Goal: Task Accomplishment & Management: Use online tool/utility

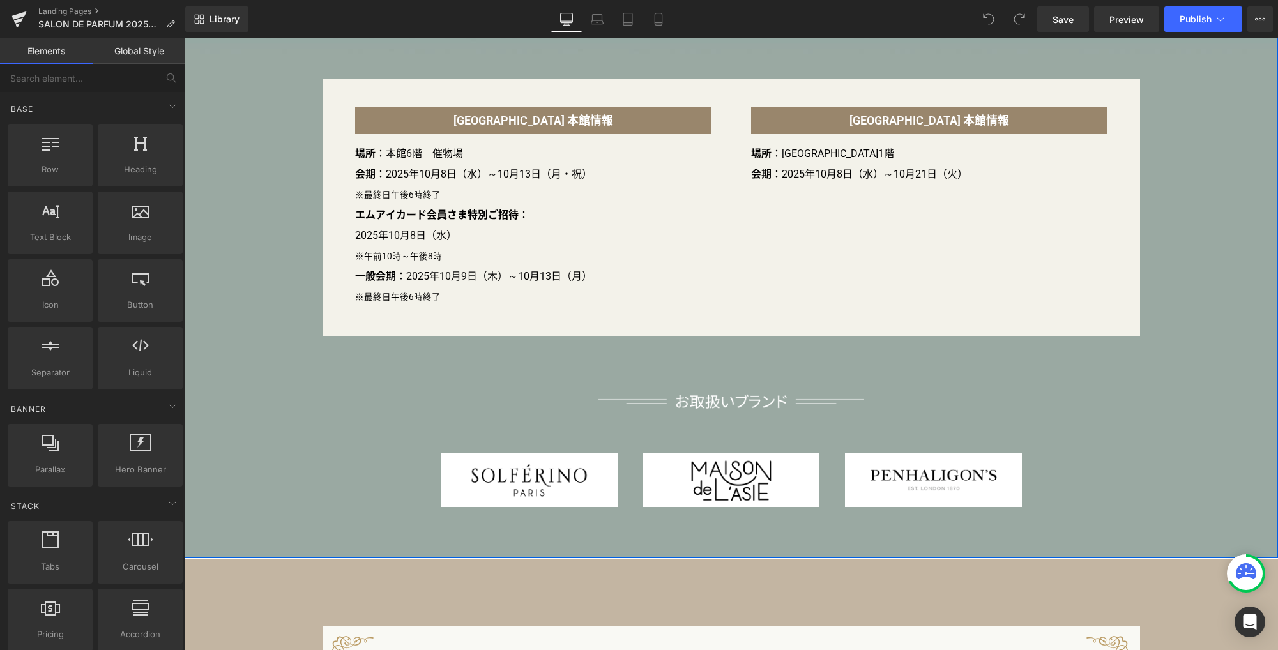
scroll to position [863, 0]
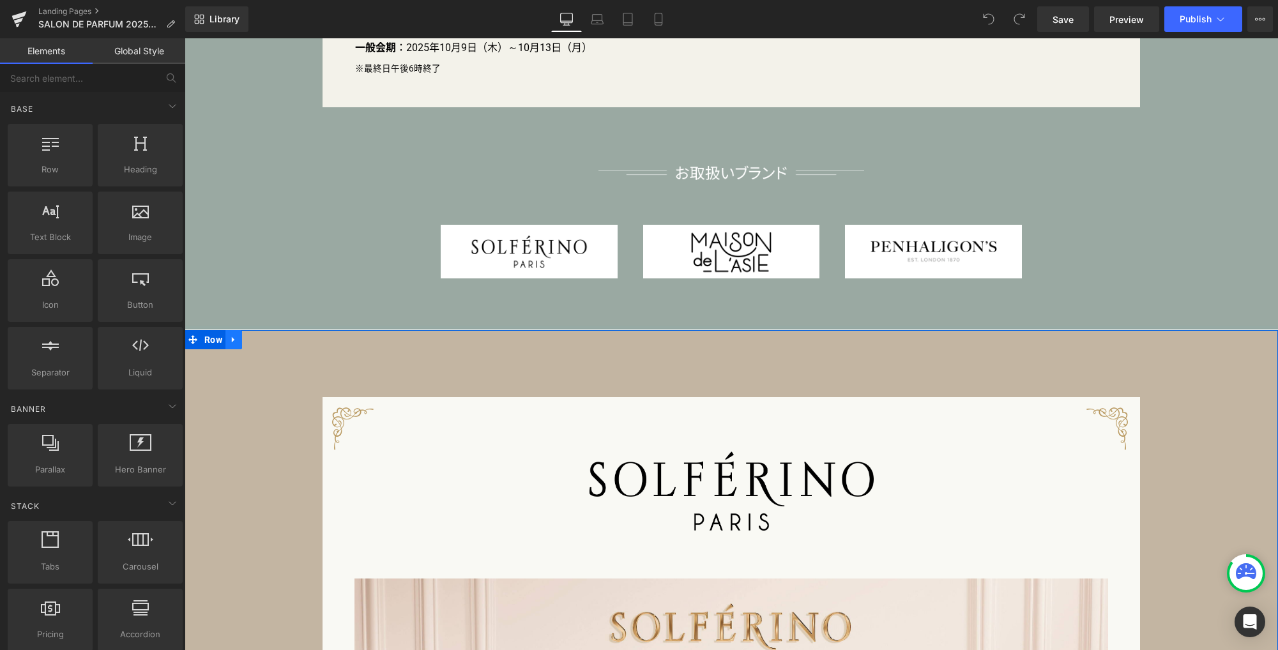
click at [228, 346] on link at bounding box center [233, 339] width 17 height 19
click at [246, 344] on icon at bounding box center [250, 340] width 9 height 10
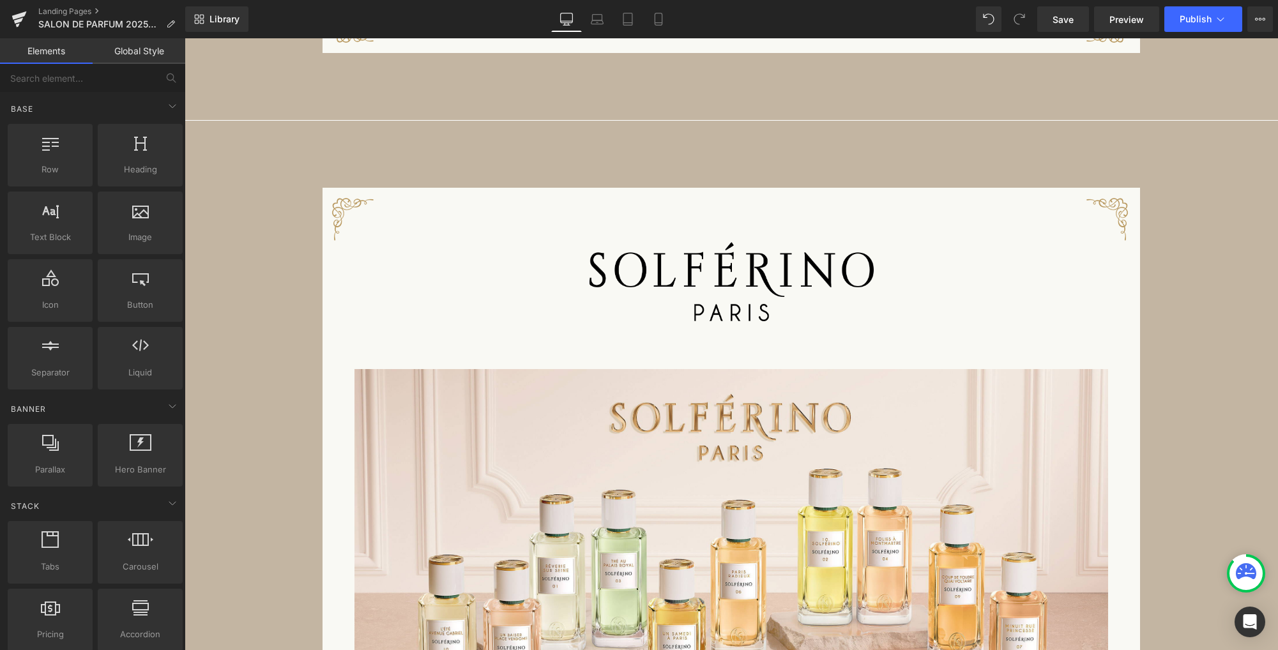
scroll to position [2242, 0]
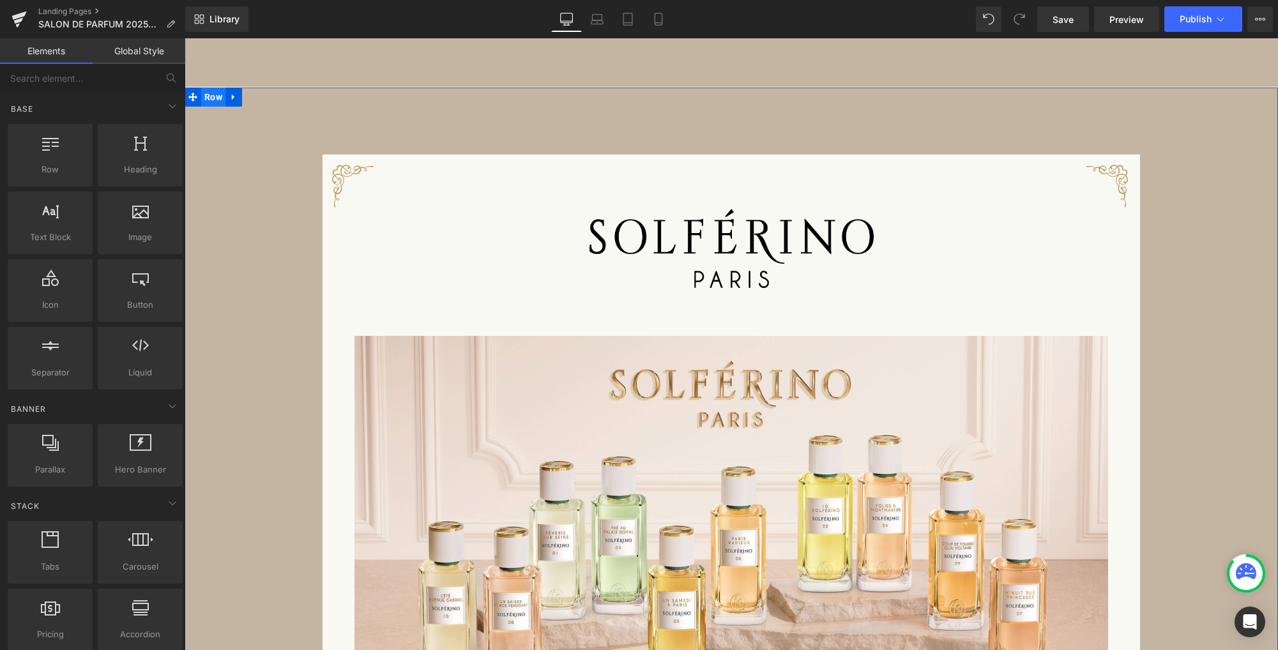
click at [212, 97] on span "Row" at bounding box center [213, 96] width 24 height 19
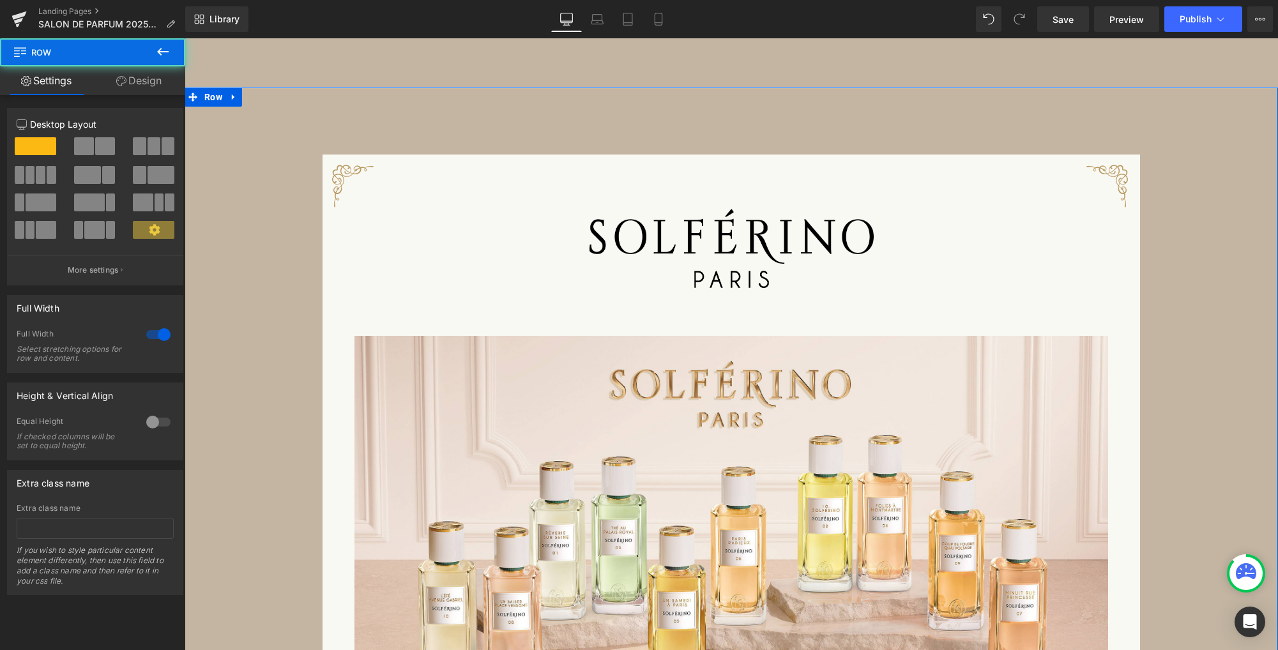
drag, startPoint x: 147, startPoint y: 86, endPoint x: 104, endPoint y: 121, distance: 55.3
click at [147, 86] on link "Design" at bounding box center [139, 80] width 93 height 29
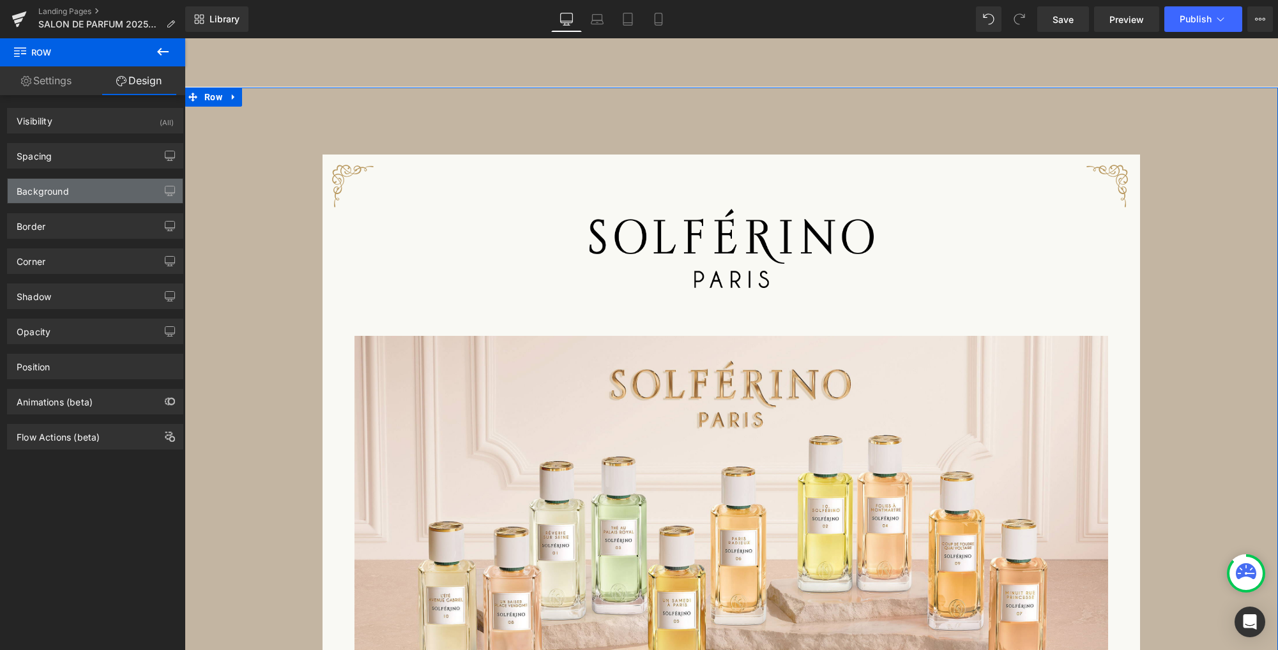
click at [83, 192] on div "Background" at bounding box center [95, 191] width 175 height 24
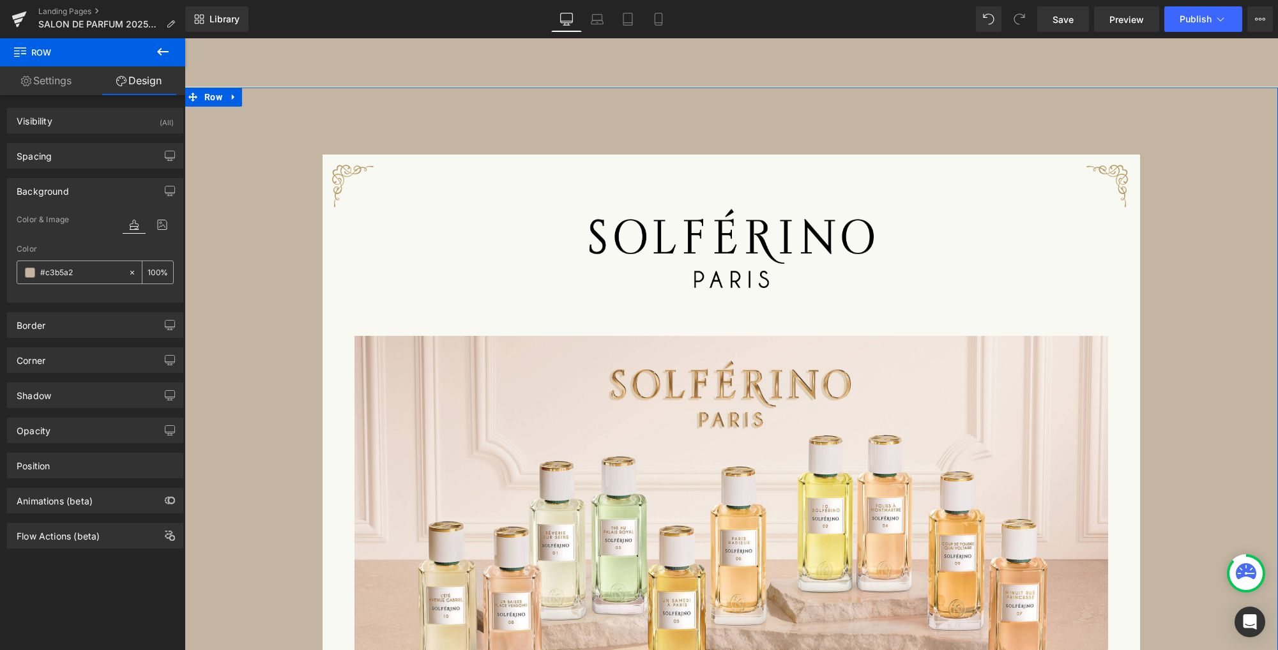
click at [68, 276] on input "#c3b5a2" at bounding box center [81, 273] width 82 height 14
click at [64, 272] on input "#c3b5a2" at bounding box center [81, 273] width 82 height 14
paste input "d1aa98"
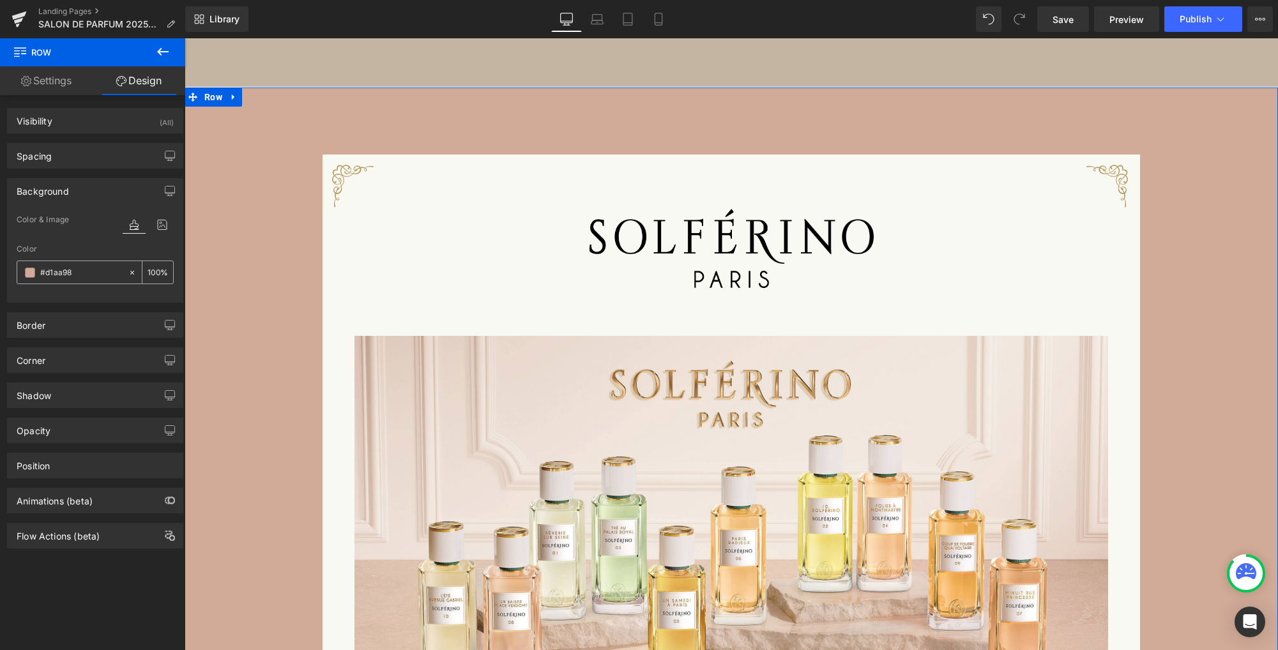
type input "#d1aa98"
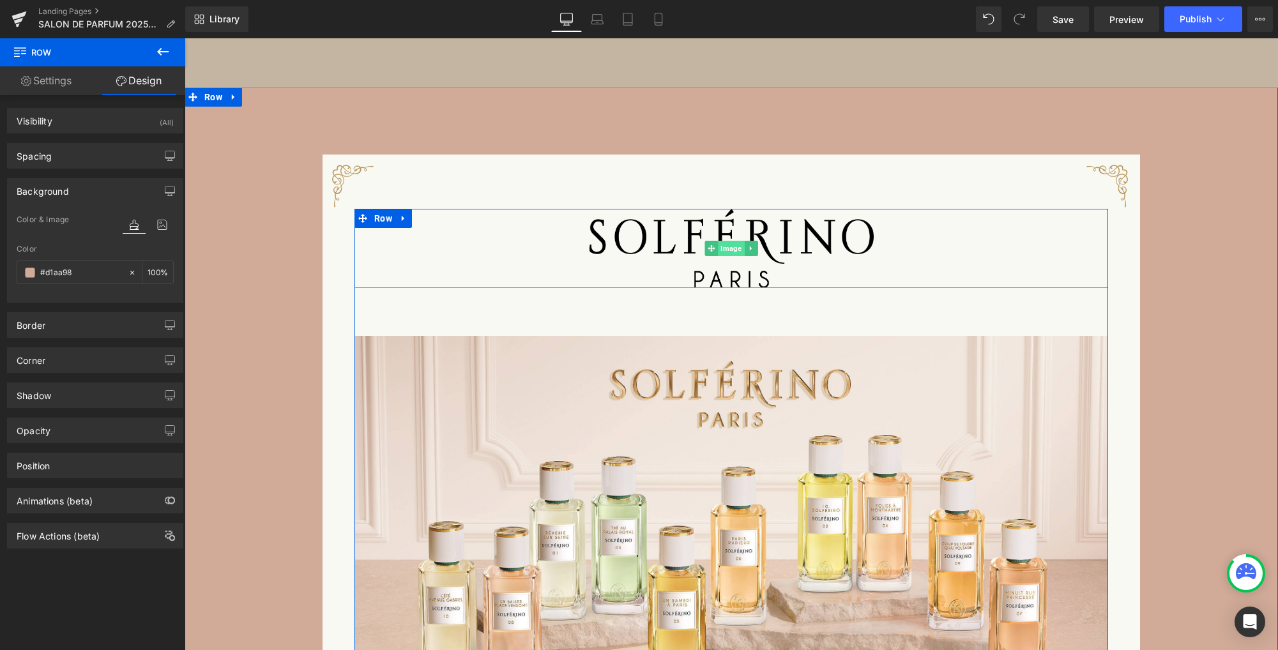
click at [720, 251] on span "Image" at bounding box center [731, 248] width 26 height 15
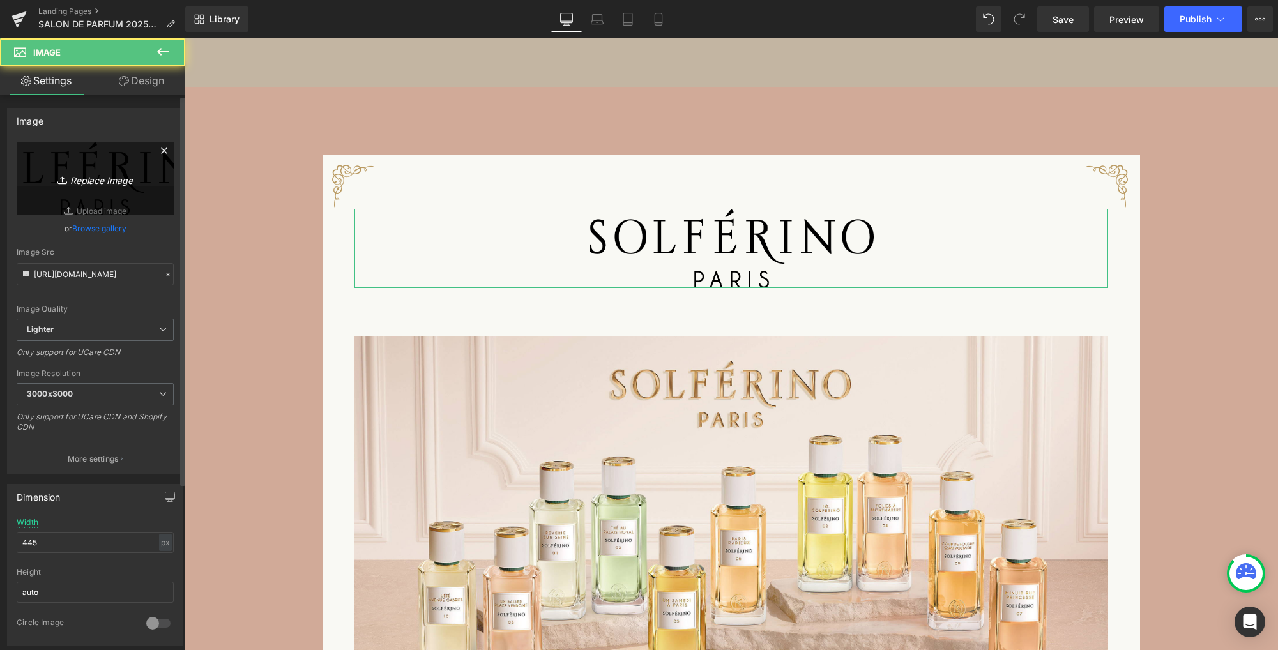
click at [98, 179] on icon "Replace Image" at bounding box center [95, 178] width 102 height 16
type input "C:\fakepath\m_logo.png"
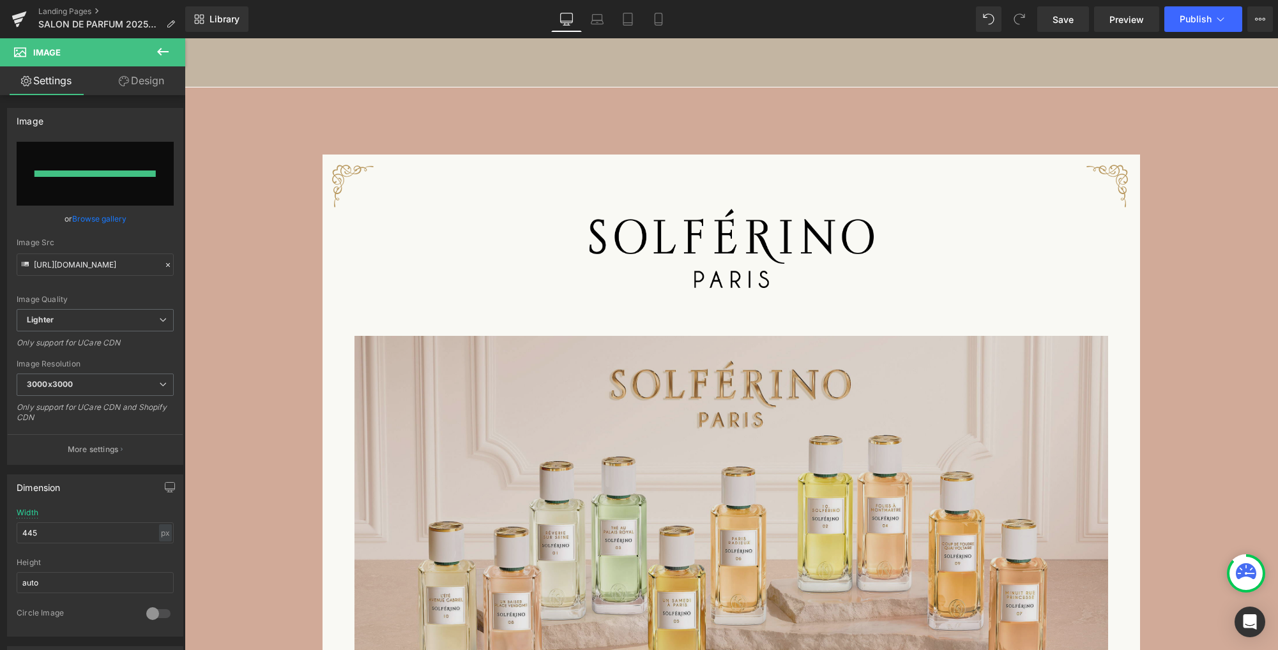
type input "https://ucarecdn.com/dd41abbf-6e8f-41e1-ba49-b820b8d388d7/-/format/auto/-/previ…"
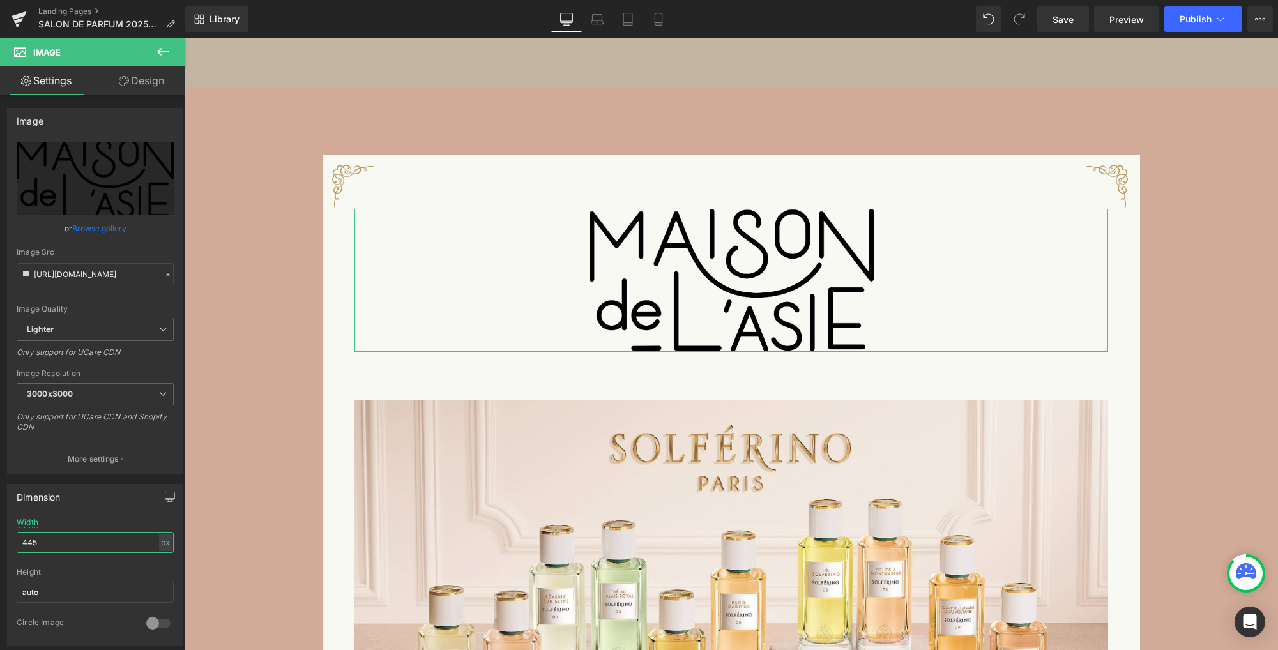
drag, startPoint x: 26, startPoint y: 536, endPoint x: -91, endPoint y: 524, distance: 117.4
click at [0, 524] on html "Image You are previewing how the will restyle your page. You can not edit Eleme…" at bounding box center [639, 325] width 1278 height 650
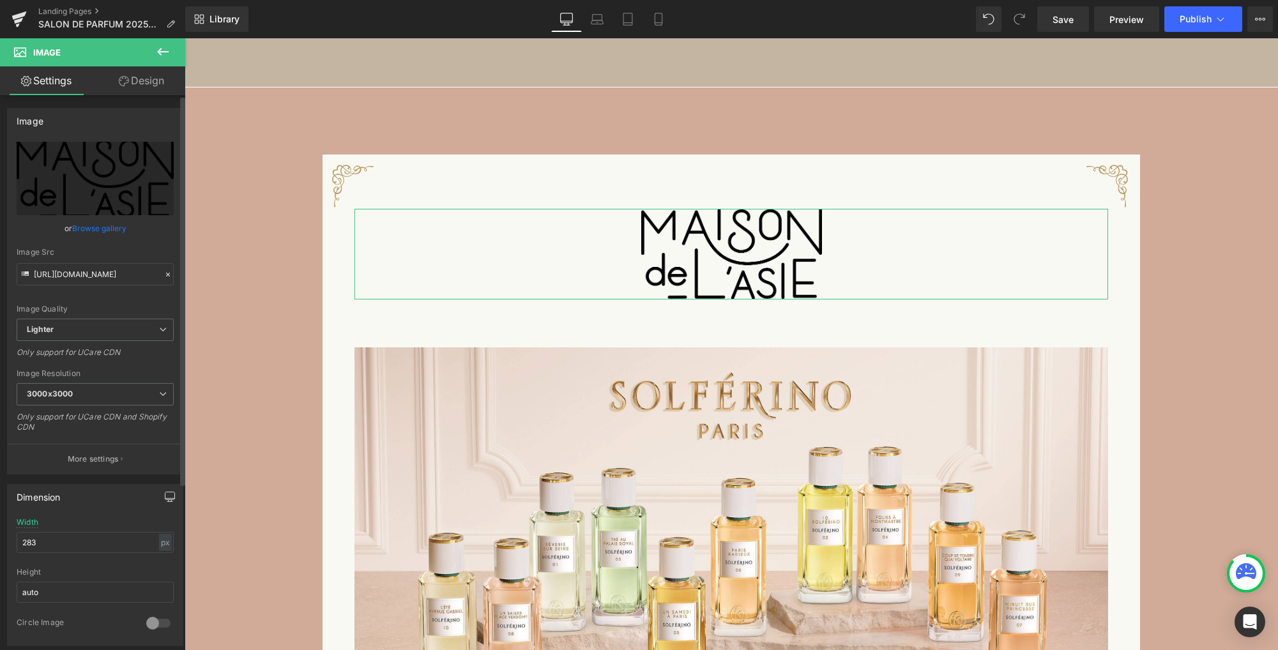
click at [165, 497] on icon "button" at bounding box center [170, 497] width 10 height 10
click at [68, 528] on button "Laptop" at bounding box center [72, 524] width 40 height 22
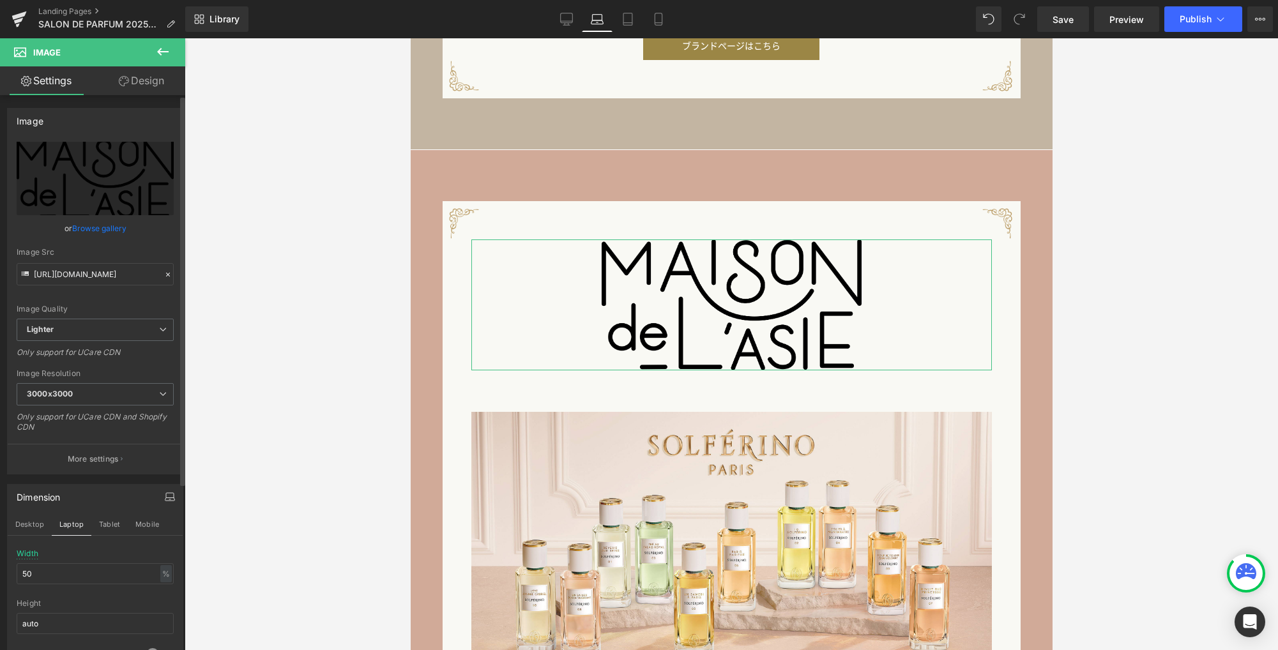
scroll to position [1793, 0]
drag, startPoint x: 94, startPoint y: 576, endPoint x: -41, endPoint y: 564, distance: 135.2
click at [0, 564] on html "Image You are previewing how the will restyle your page. You can not edit Eleme…" at bounding box center [639, 325] width 1278 height 650
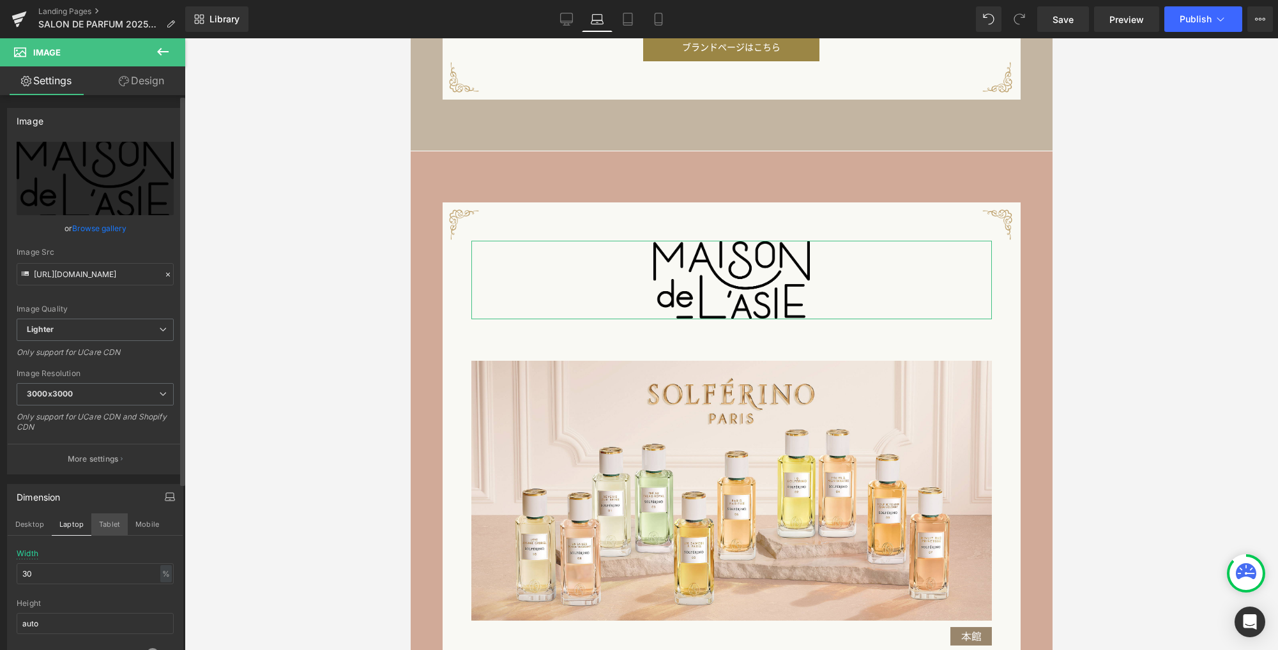
click at [105, 525] on button "Tablet" at bounding box center [109, 524] width 36 height 22
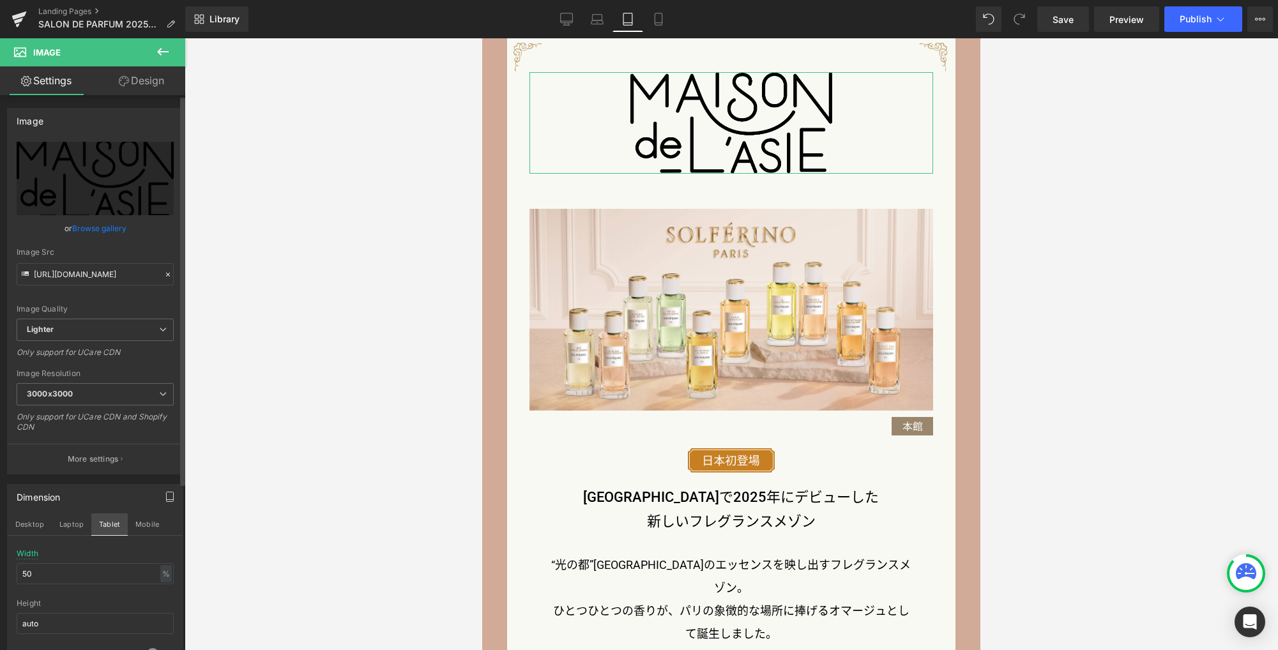
scroll to position [1600, 0]
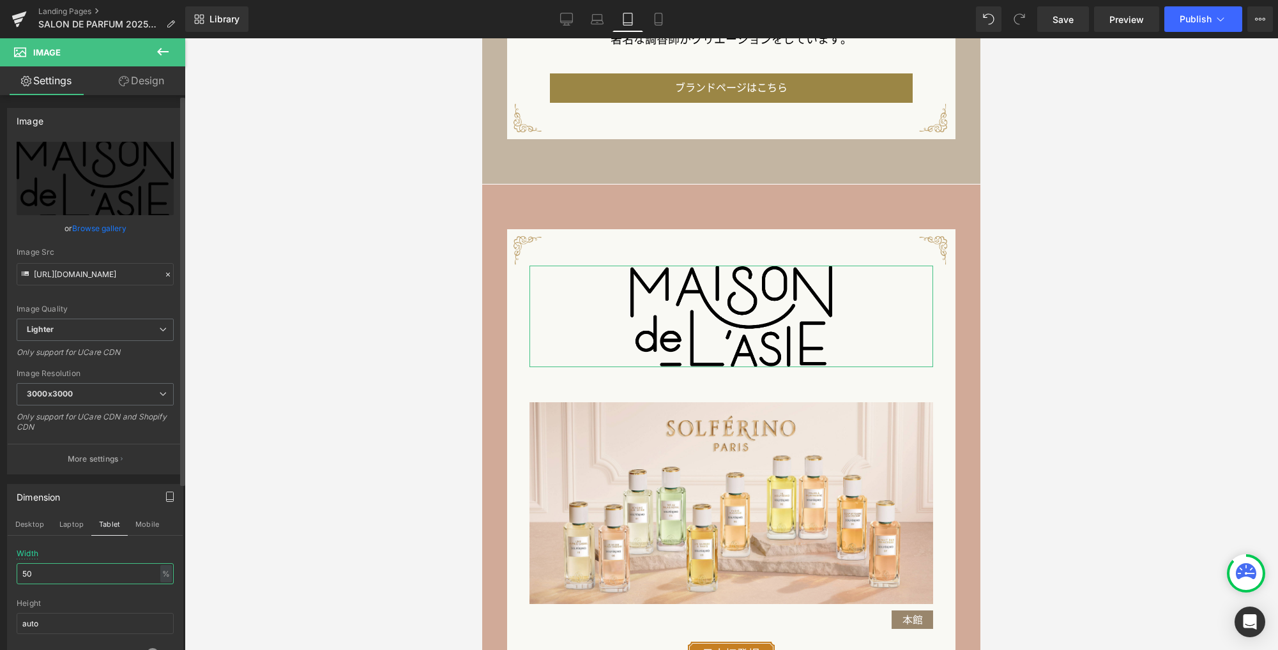
drag, startPoint x: 63, startPoint y: 574, endPoint x: 3, endPoint y: 555, distance: 63.6
click at [0, 558] on div "Dimension Desktop Laptop Tablet Mobile 50% Width 50 % % px auto Height auto 0 C…" at bounding box center [95, 575] width 191 height 203
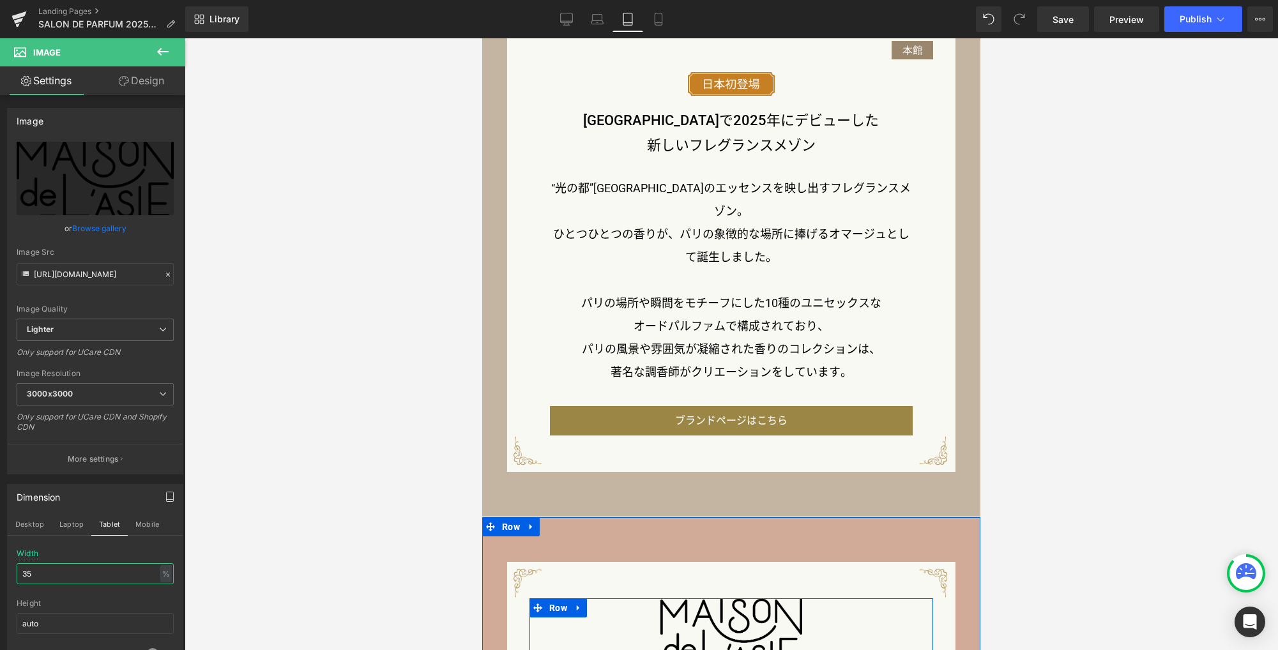
scroll to position [1311, 0]
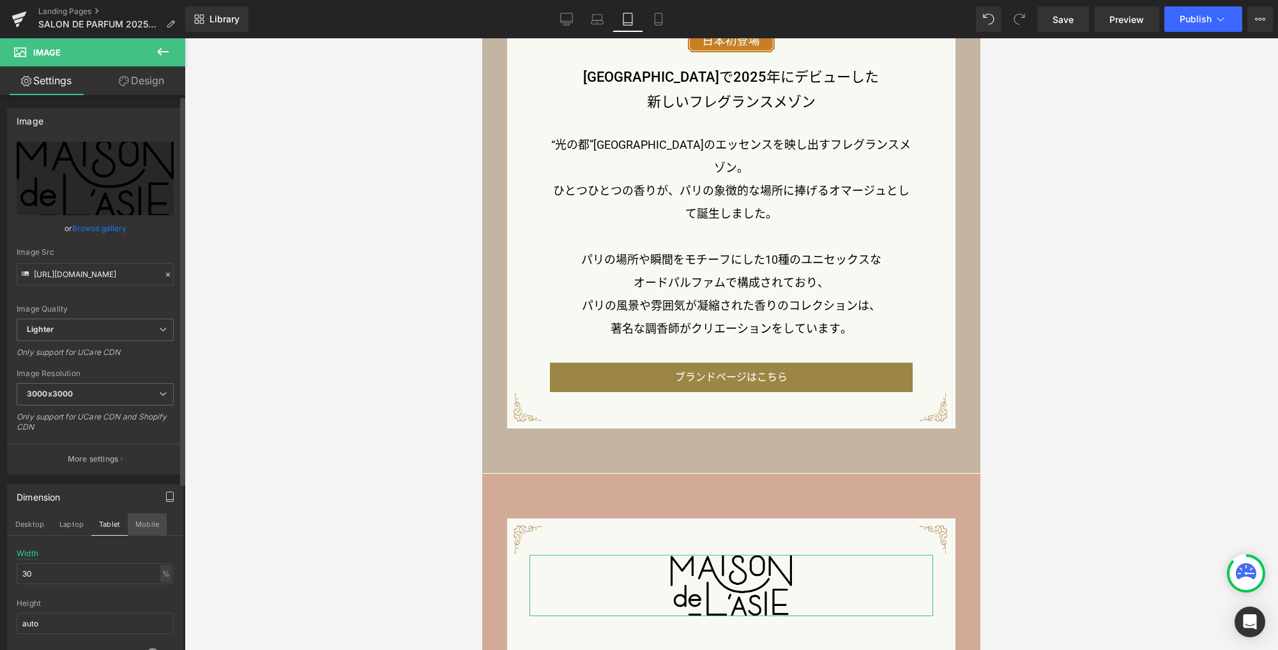
click at [152, 522] on button "Mobile" at bounding box center [147, 524] width 39 height 22
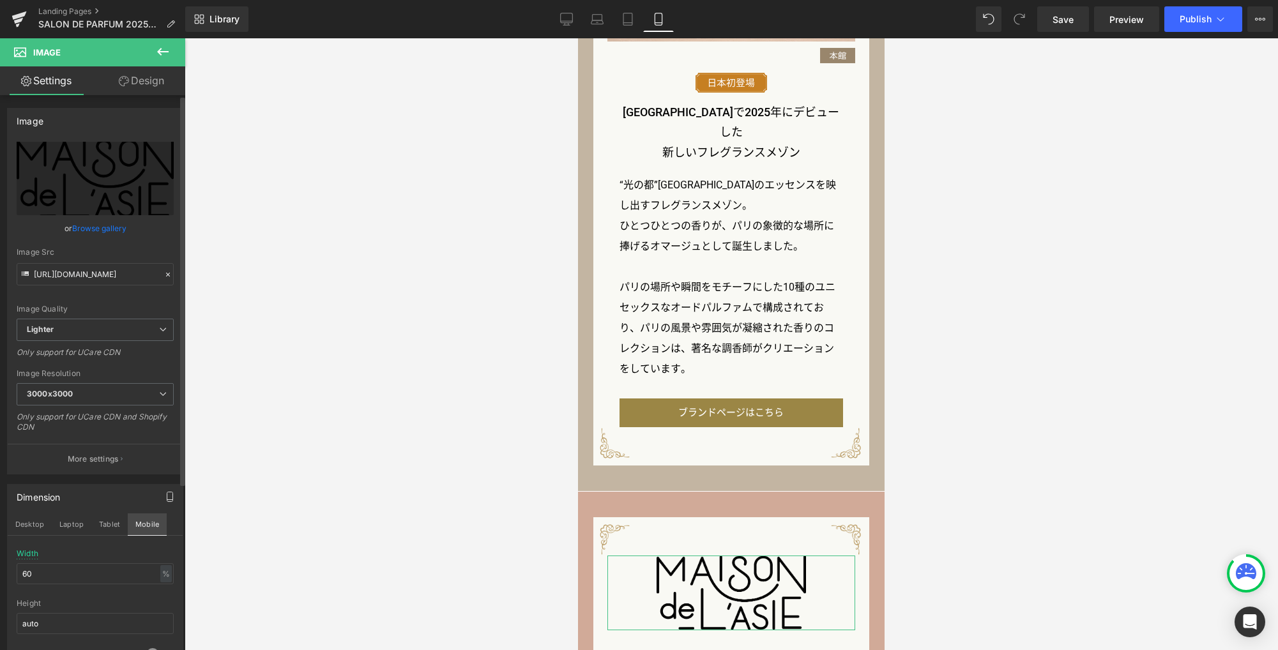
scroll to position [1354, 0]
drag, startPoint x: 70, startPoint y: 575, endPoint x: -28, endPoint y: 566, distance: 98.7
click at [0, 566] on html "Image You are previewing how the will restyle your page. You can not edit Eleme…" at bounding box center [639, 325] width 1278 height 650
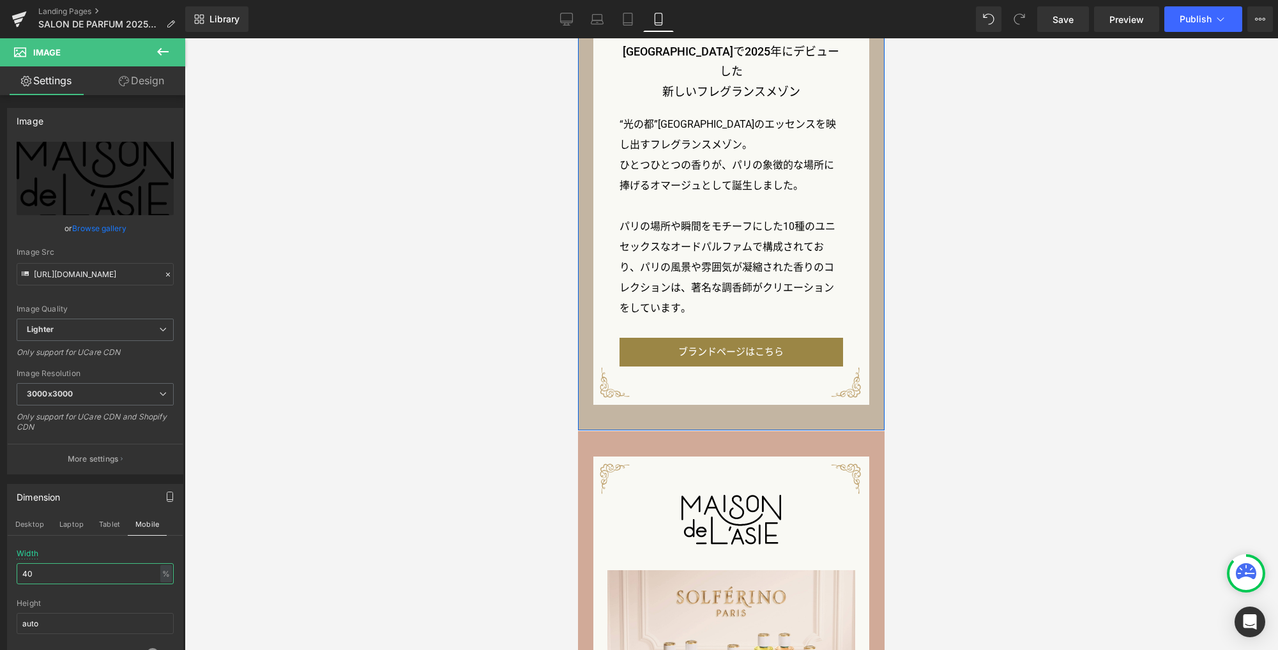
scroll to position [1500, 0]
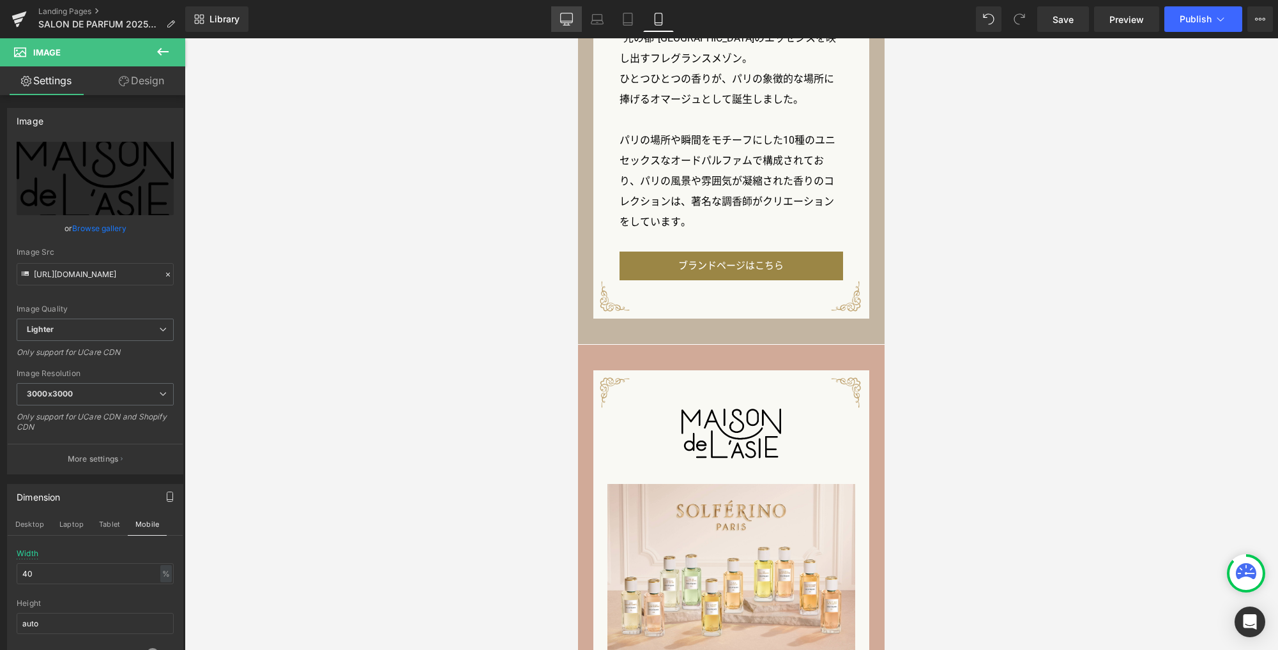
click at [566, 19] on icon at bounding box center [566, 19] width 13 height 13
type input "283"
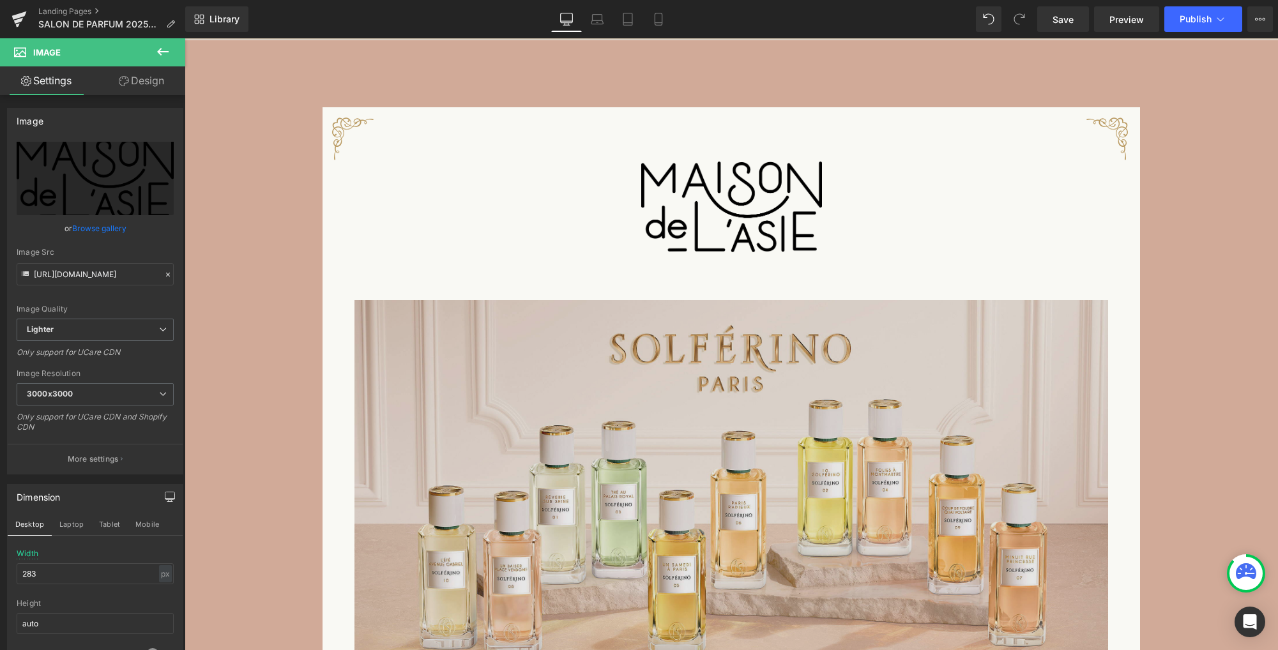
scroll to position [2491, 0]
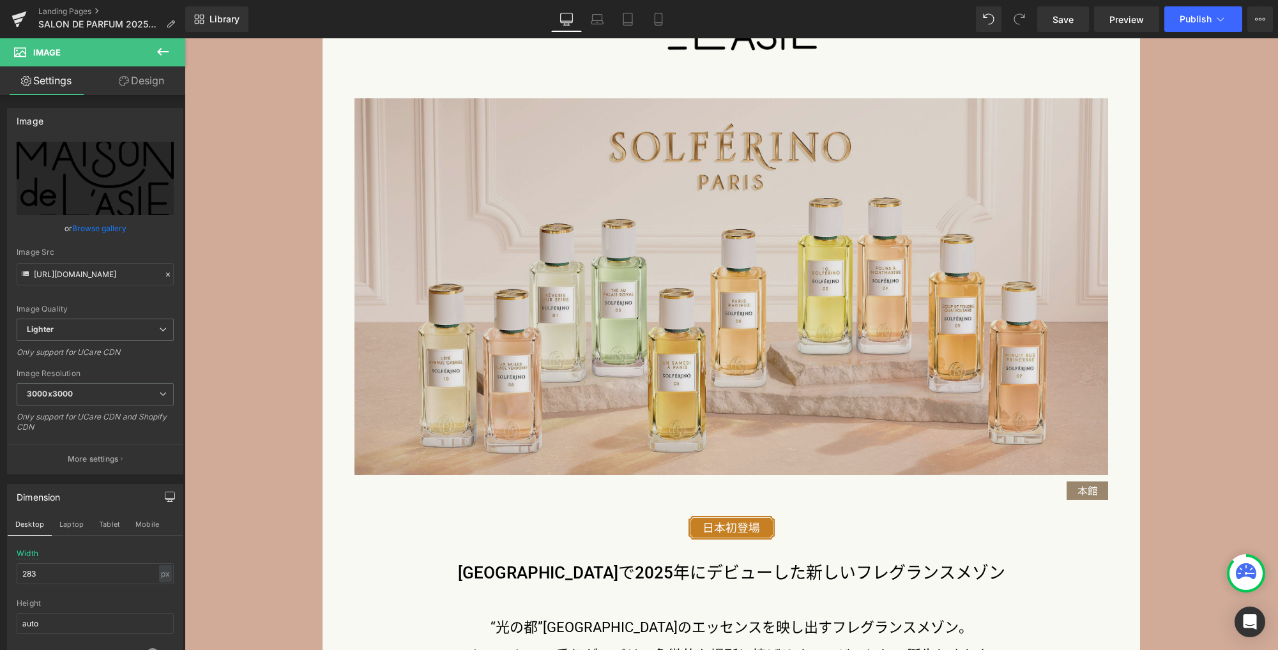
click at [726, 317] on img at bounding box center [730, 286] width 753 height 377
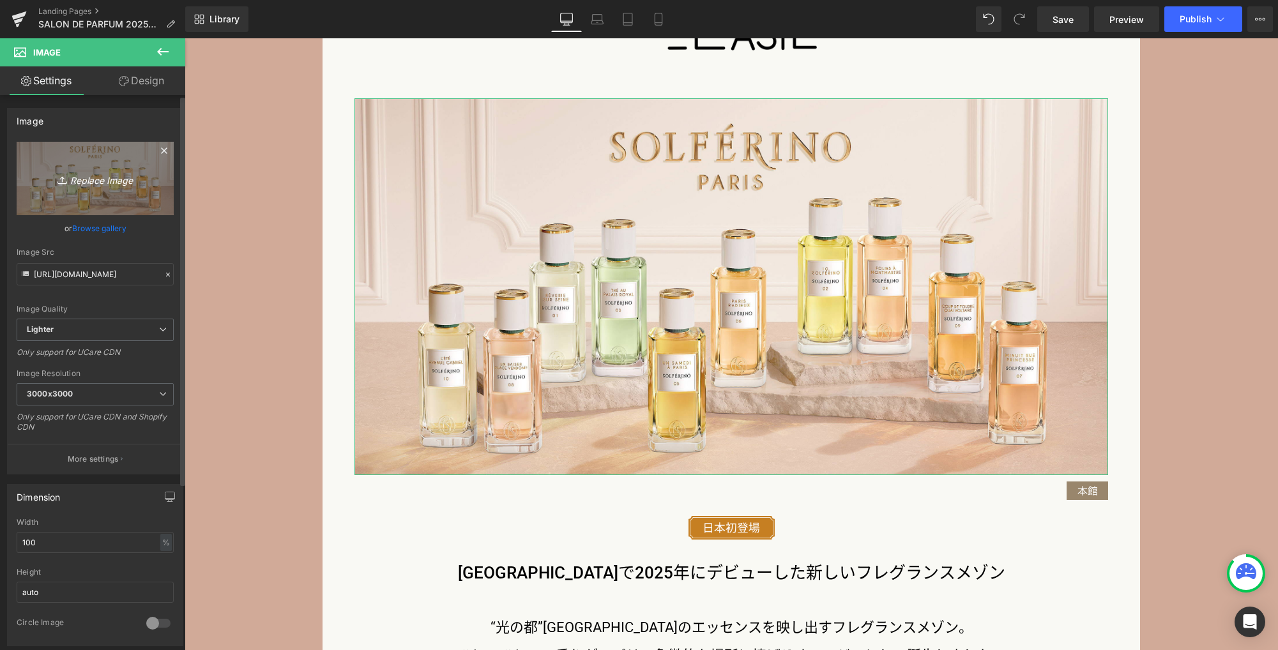
click at [123, 184] on icon "Replace Image" at bounding box center [95, 178] width 102 height 16
type input "C:\fakepath\m_p.jpg"
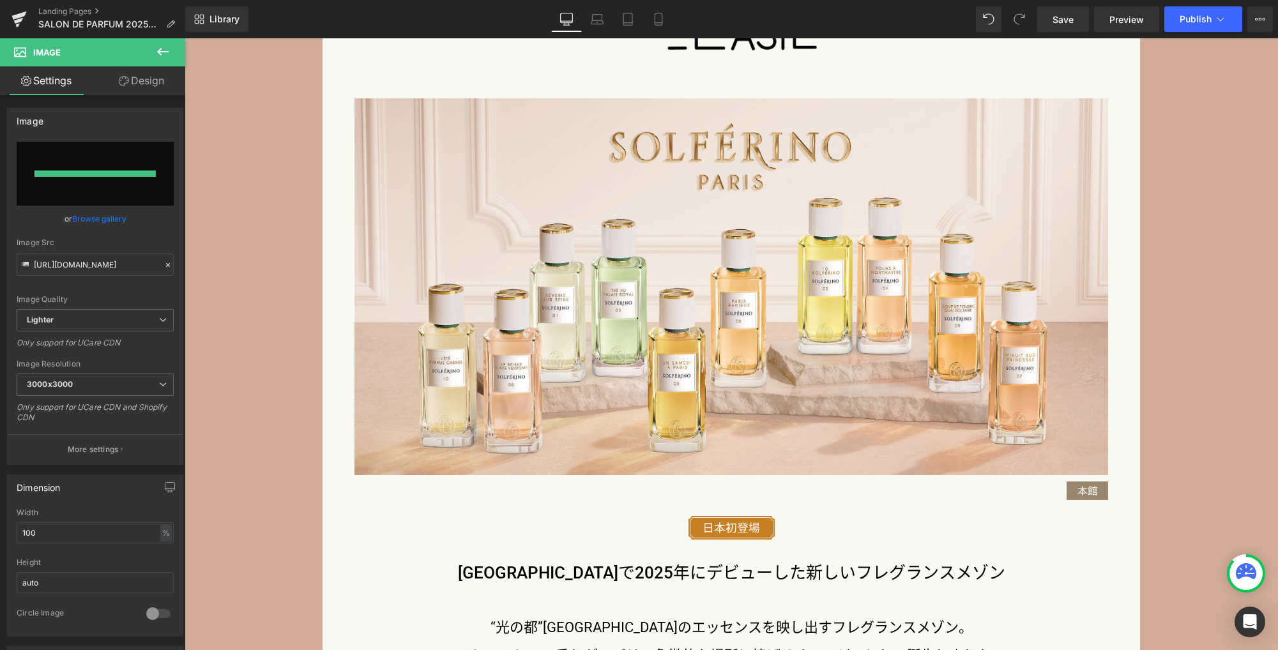
type input "https://ucarecdn.com/47a42f68-f71a-40a3-8409-ad7e7a13ada5/-/format/auto/-/previ…"
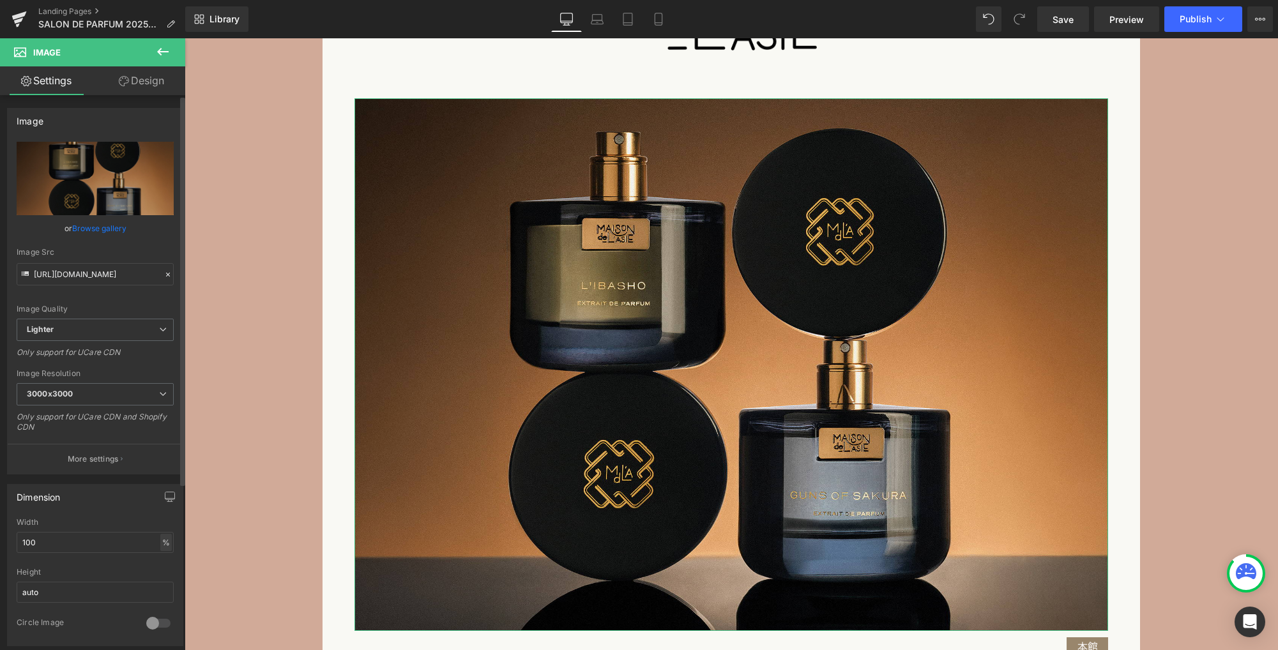
click at [165, 543] on div "%" at bounding box center [165, 542] width 11 height 17
click at [160, 581] on li "px" at bounding box center [165, 580] width 16 height 19
click at [93, 545] on input "1180" at bounding box center [95, 542] width 157 height 21
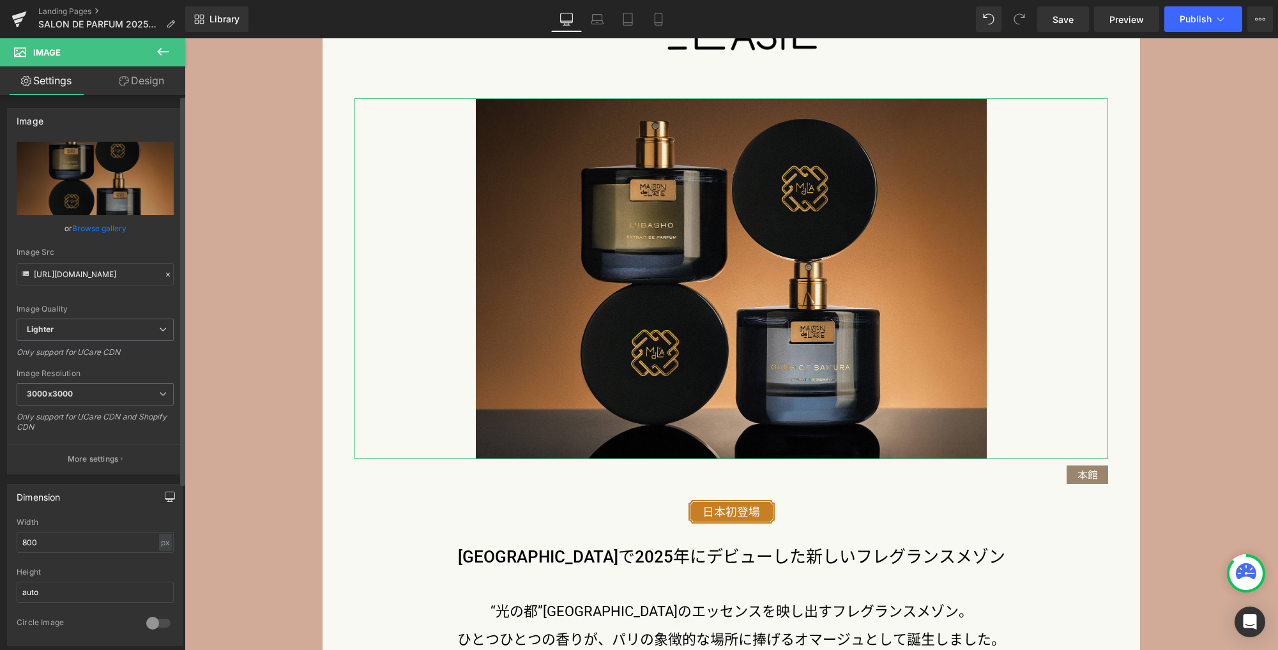
click at [167, 496] on icon "button" at bounding box center [170, 497] width 10 height 10
click at [71, 522] on button "Laptop" at bounding box center [72, 524] width 40 height 22
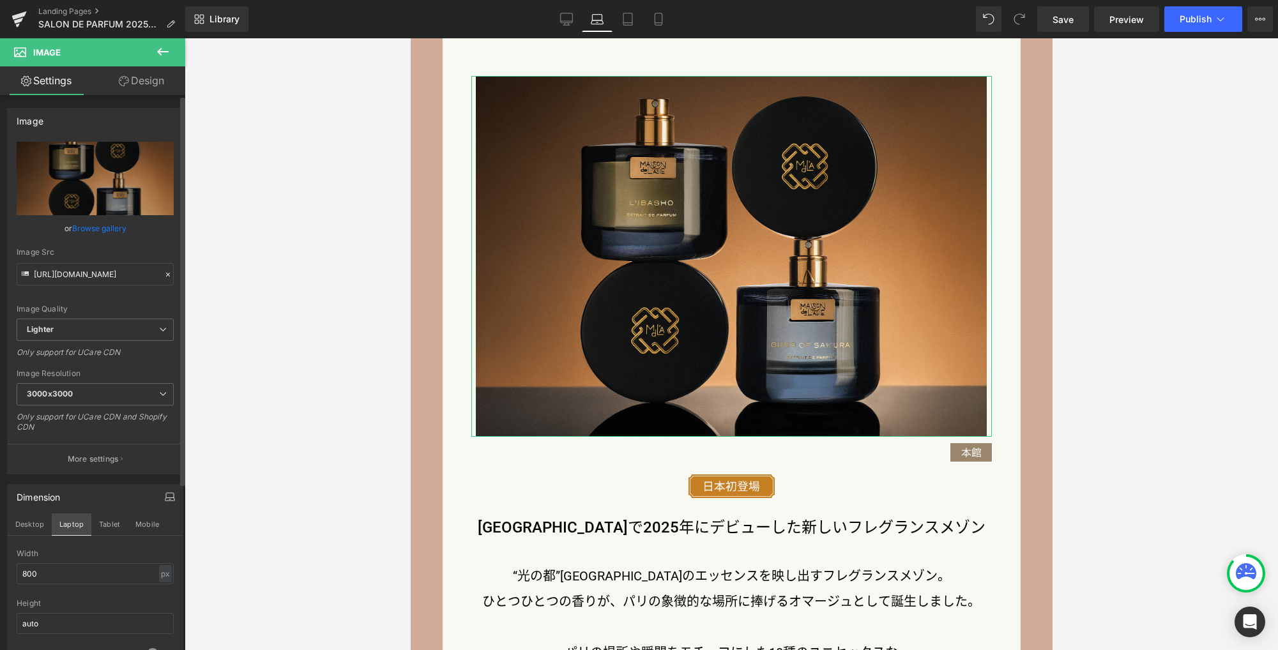
scroll to position [2078, 0]
click at [163, 577] on div "px" at bounding box center [165, 573] width 13 height 17
click at [162, 594] on li "%" at bounding box center [165, 593] width 16 height 19
drag, startPoint x: 96, startPoint y: 576, endPoint x: -37, endPoint y: 573, distance: 132.8
click at [0, 573] on html "Image You are previewing how the will restyle your page. You can not edit Eleme…" at bounding box center [639, 325] width 1278 height 650
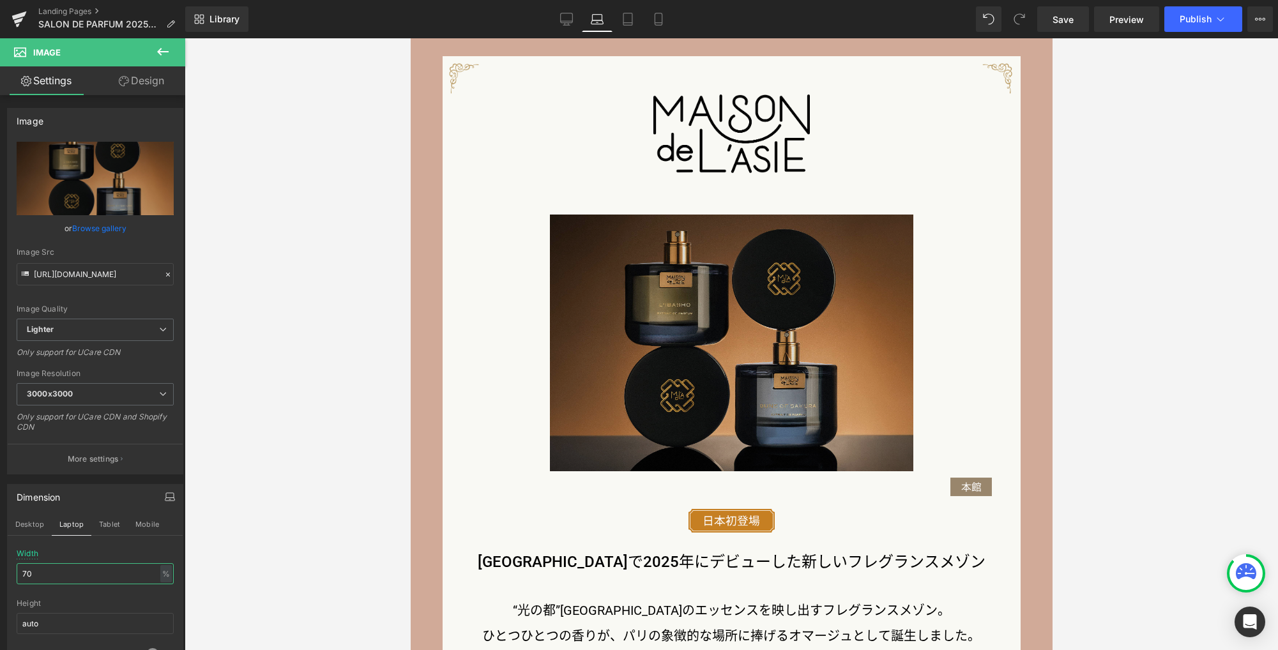
scroll to position [2012, 0]
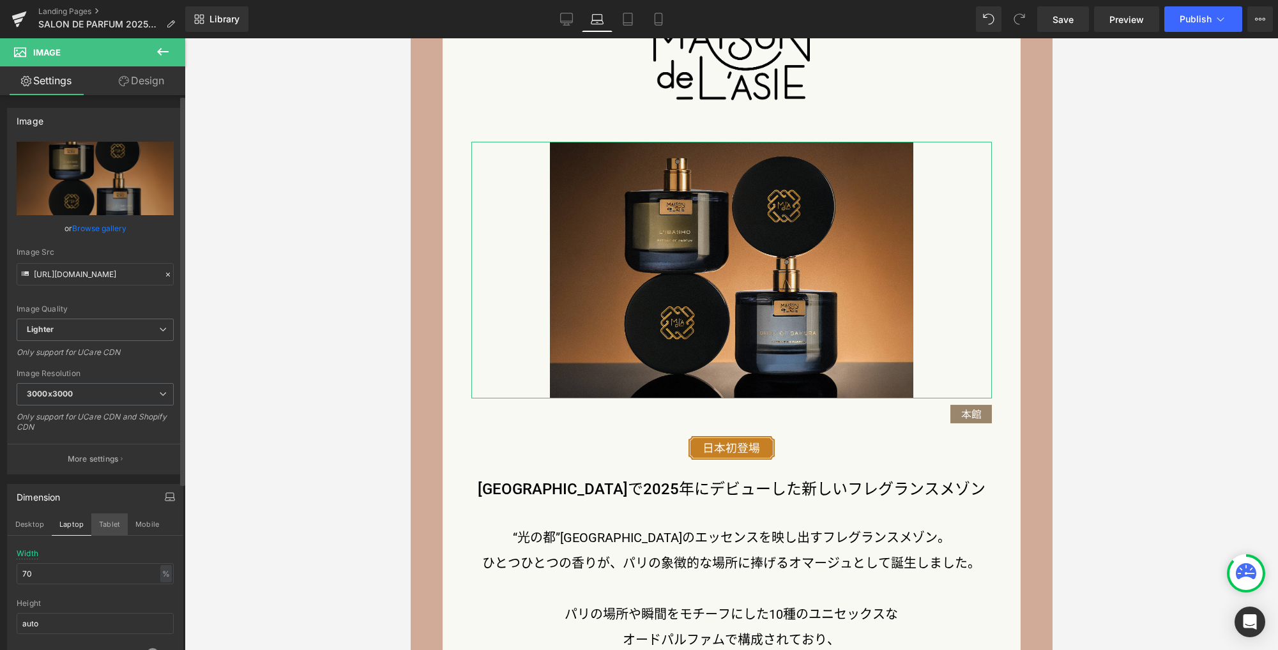
click at [109, 522] on button "Tablet" at bounding box center [109, 524] width 36 height 22
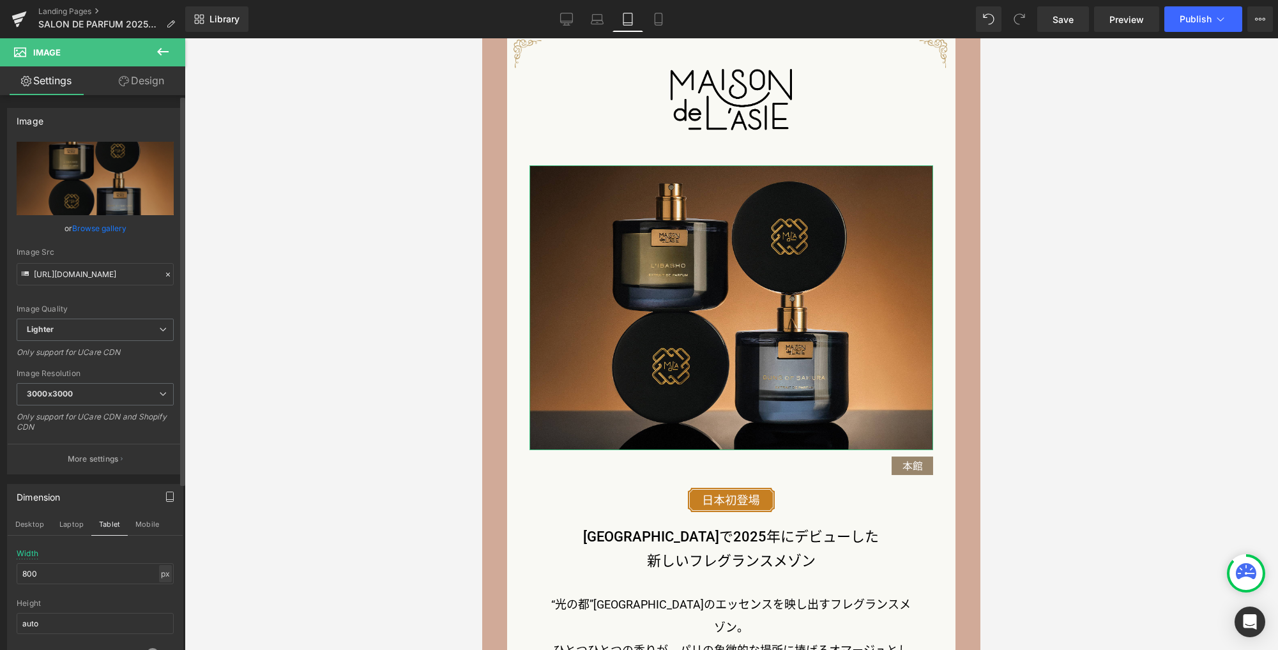
scroll to position [1797, 0]
click at [163, 572] on div "px" at bounding box center [165, 573] width 13 height 17
click at [160, 593] on li "%" at bounding box center [165, 593] width 16 height 19
click at [106, 570] on input "100" at bounding box center [95, 573] width 157 height 21
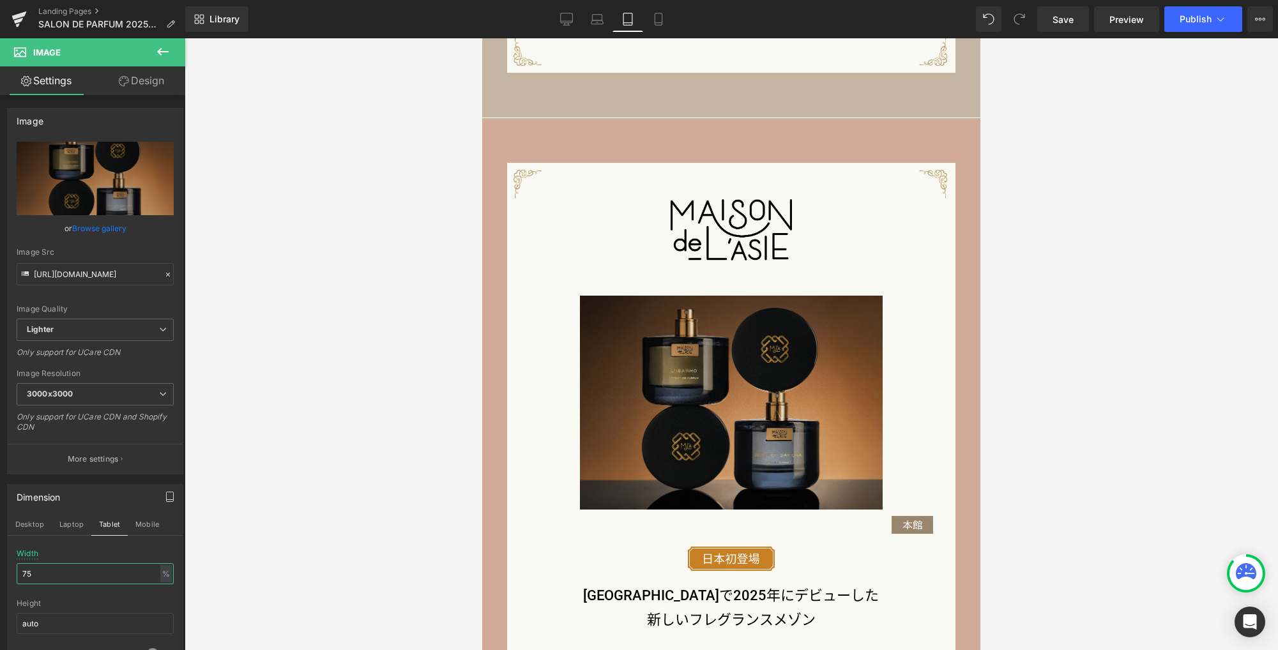
scroll to position [1671, 0]
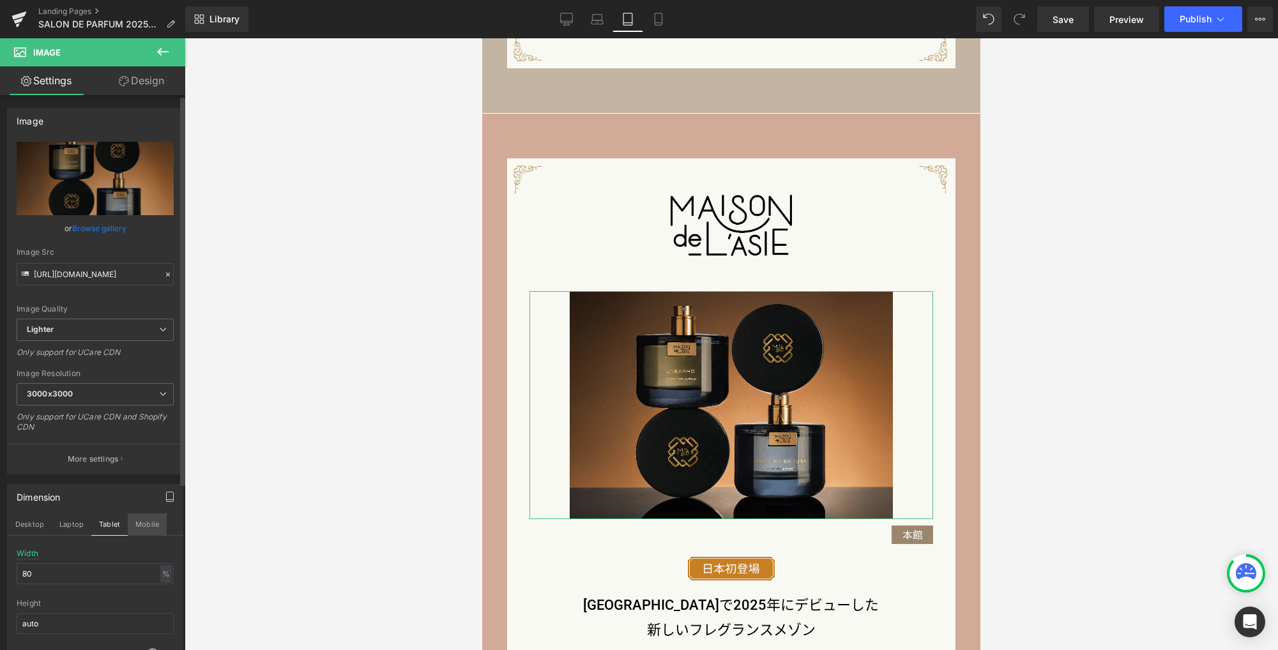
click at [133, 521] on button "Mobile" at bounding box center [147, 524] width 39 height 22
type input "800"
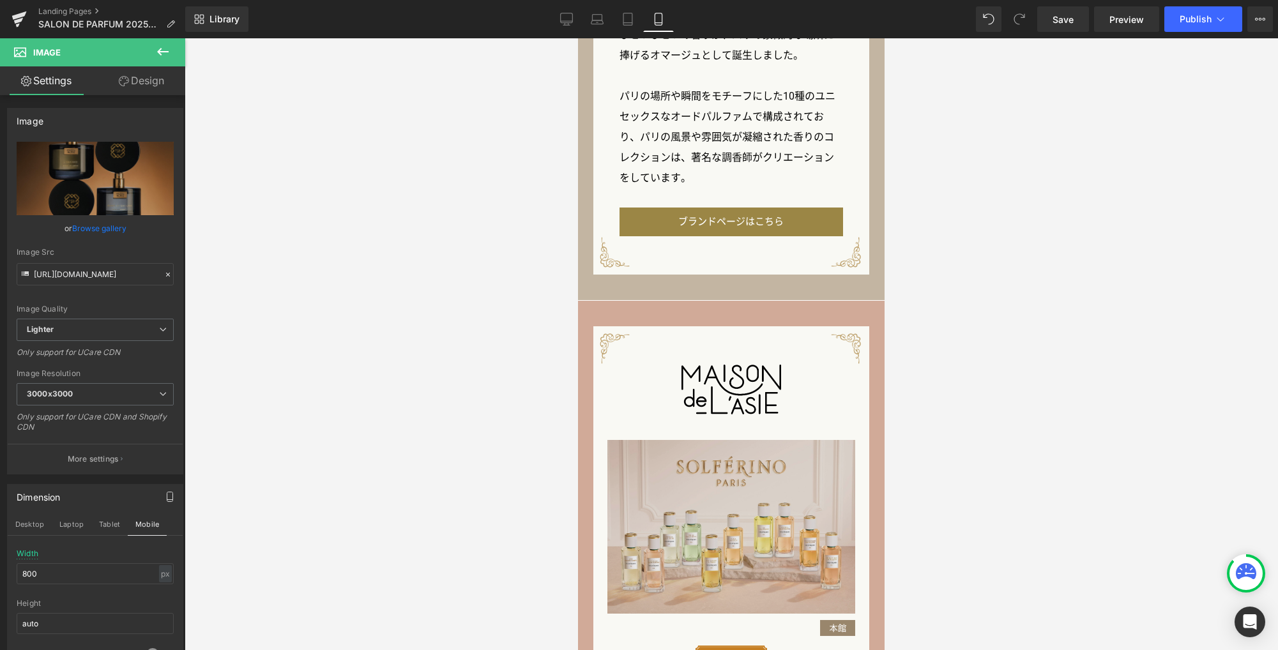
scroll to position [1544, 0]
click at [711, 488] on img at bounding box center [731, 526] width 248 height 174
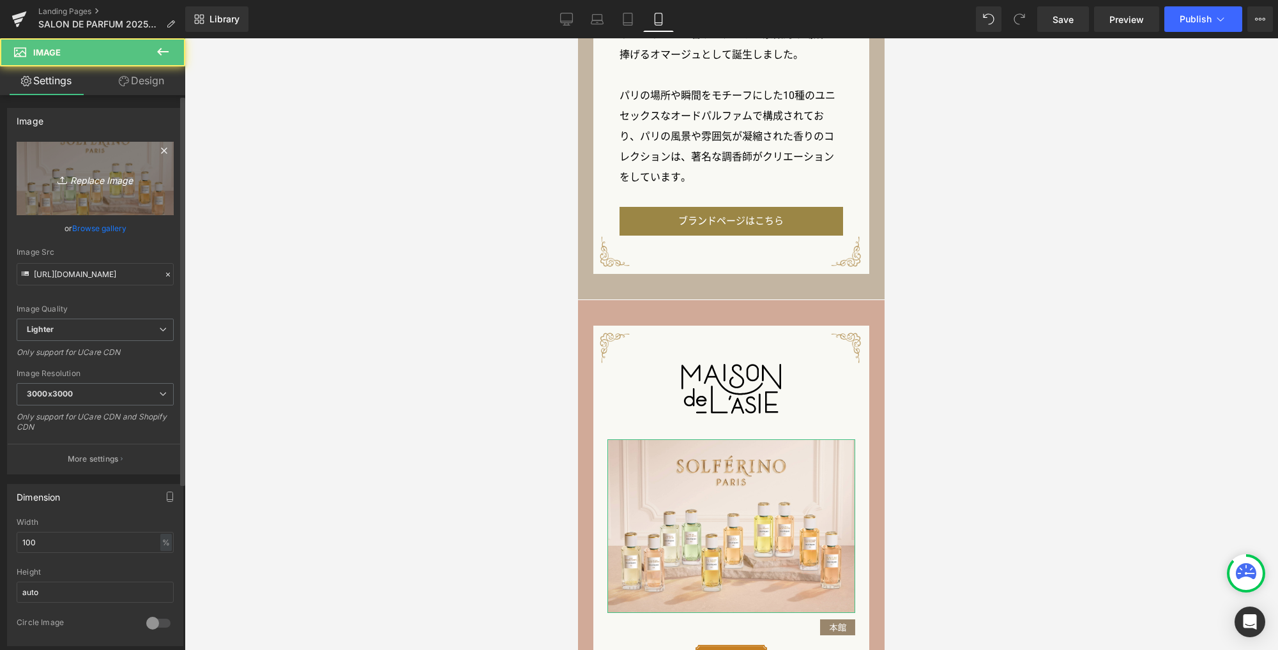
click at [105, 189] on link "Replace Image" at bounding box center [95, 178] width 157 height 73
type input "C:\fakepath\m_p.jpg"
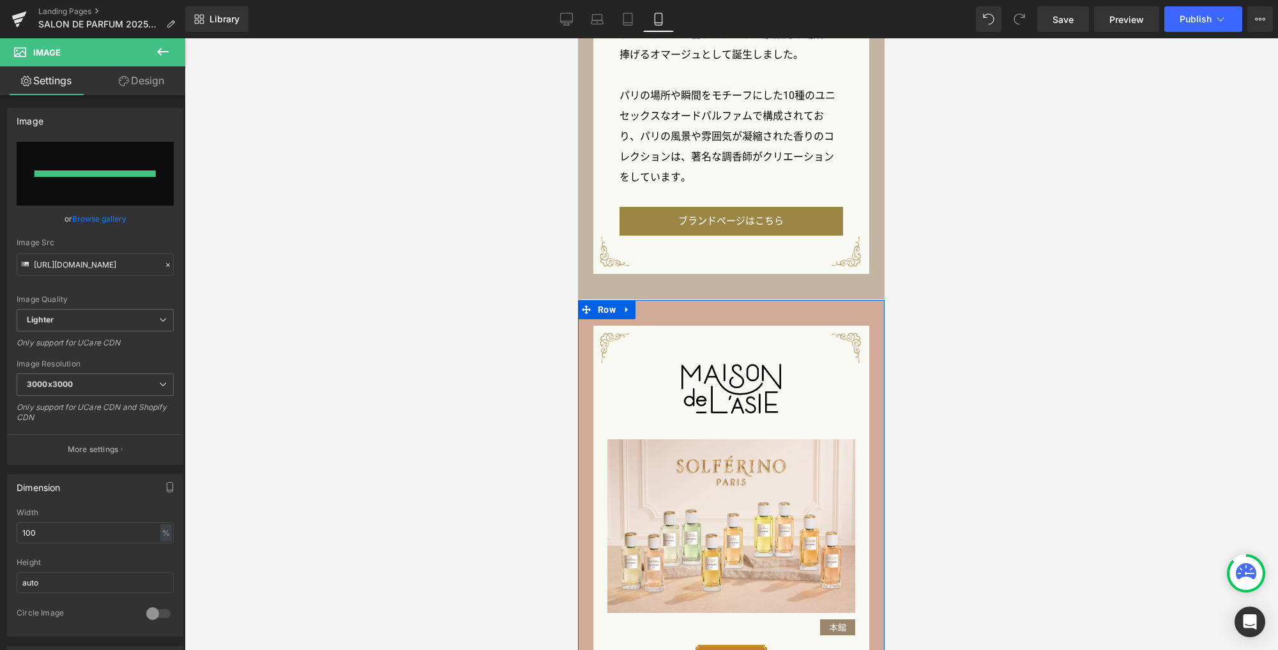
type input "https://ucarecdn.com/9c4f1c10-4953-4932-a76d-55b51eb2c3ef/-/format/auto/-/previ…"
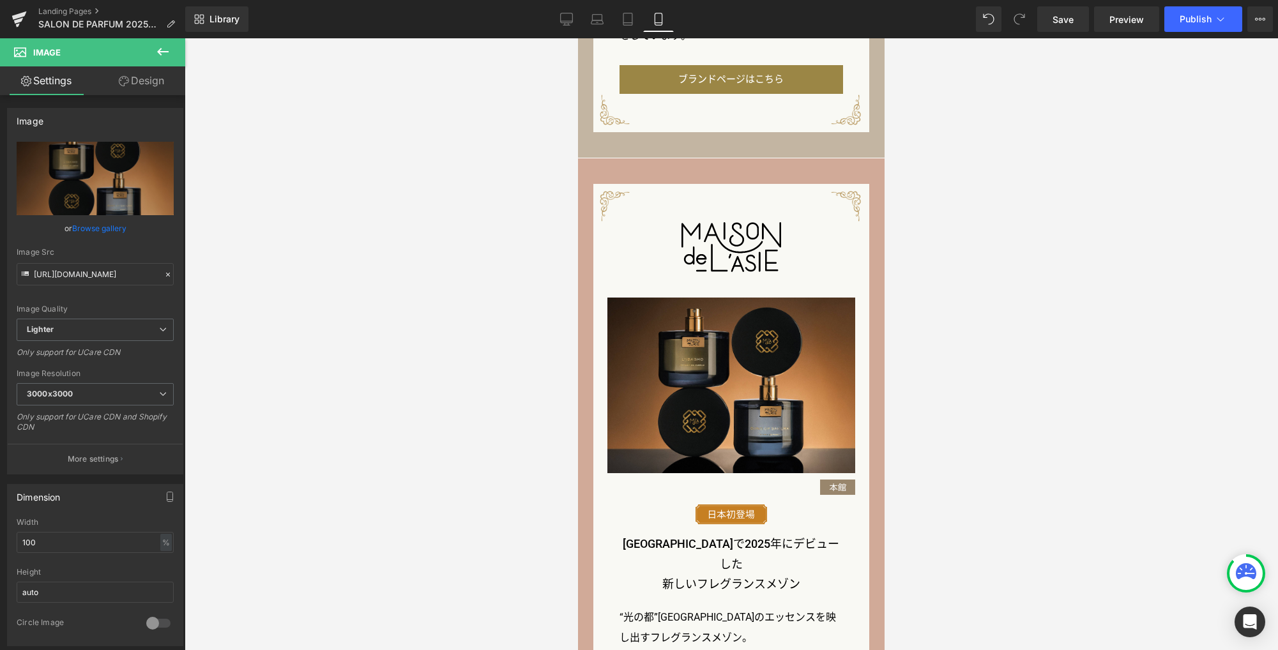
scroll to position [1777, 0]
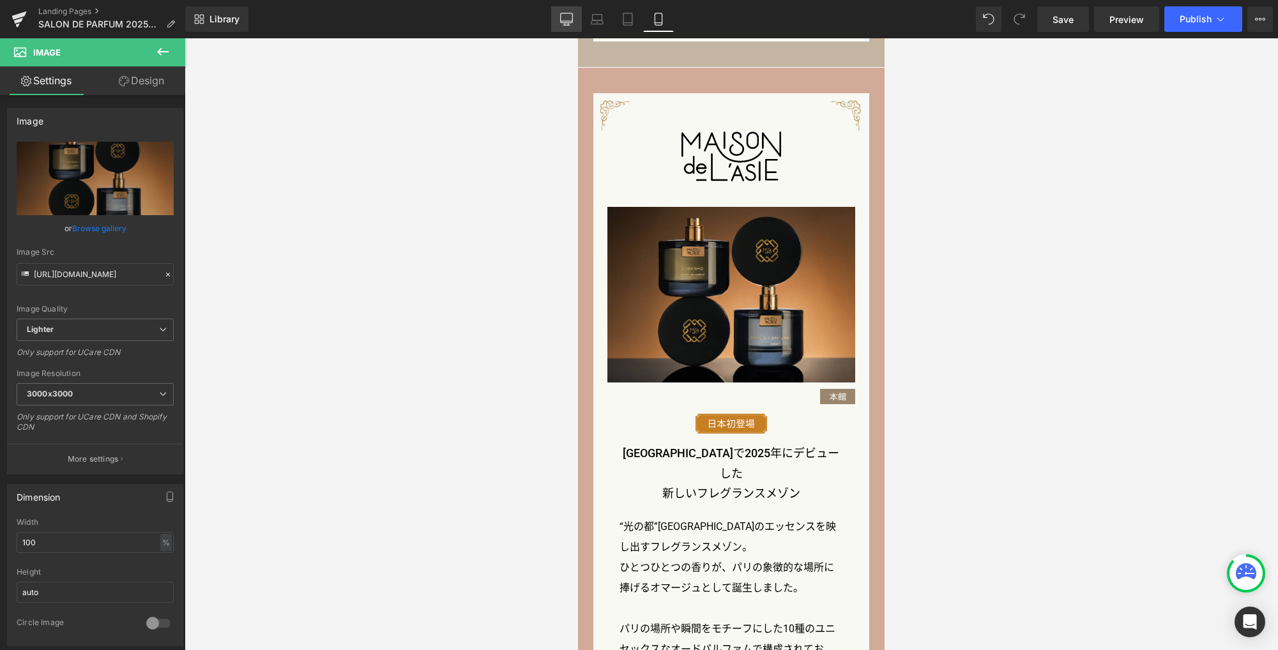
click at [564, 13] on icon at bounding box center [566, 19] width 13 height 13
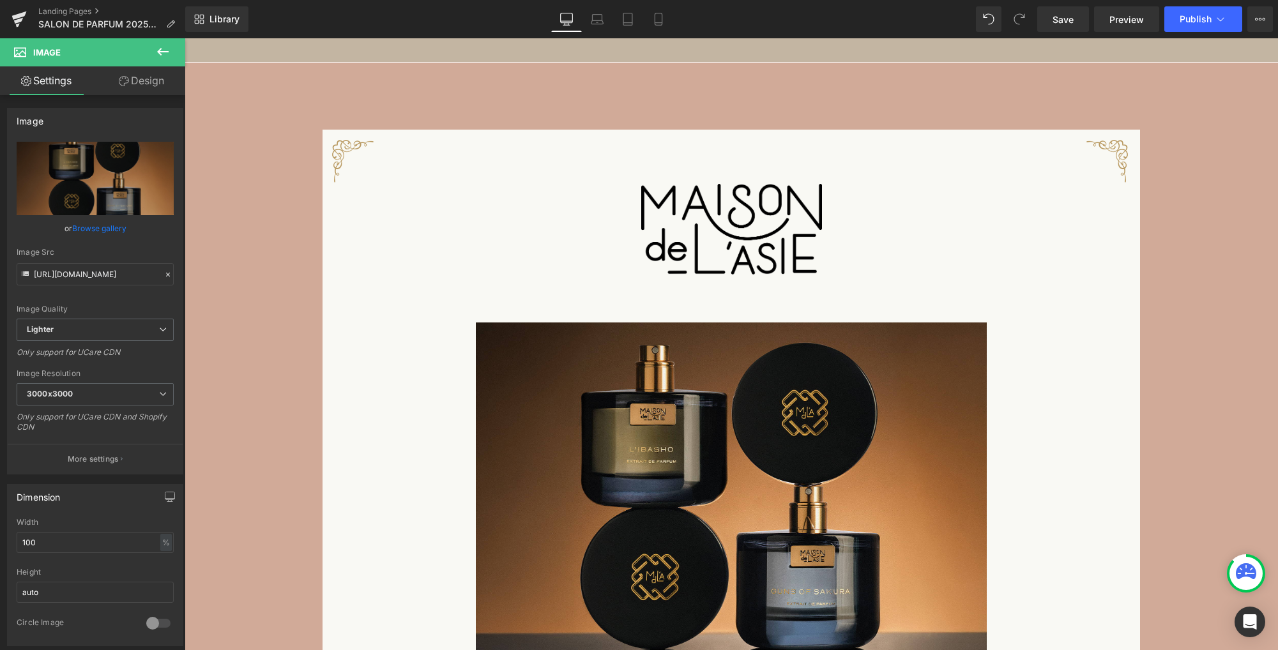
scroll to position [2608, 0]
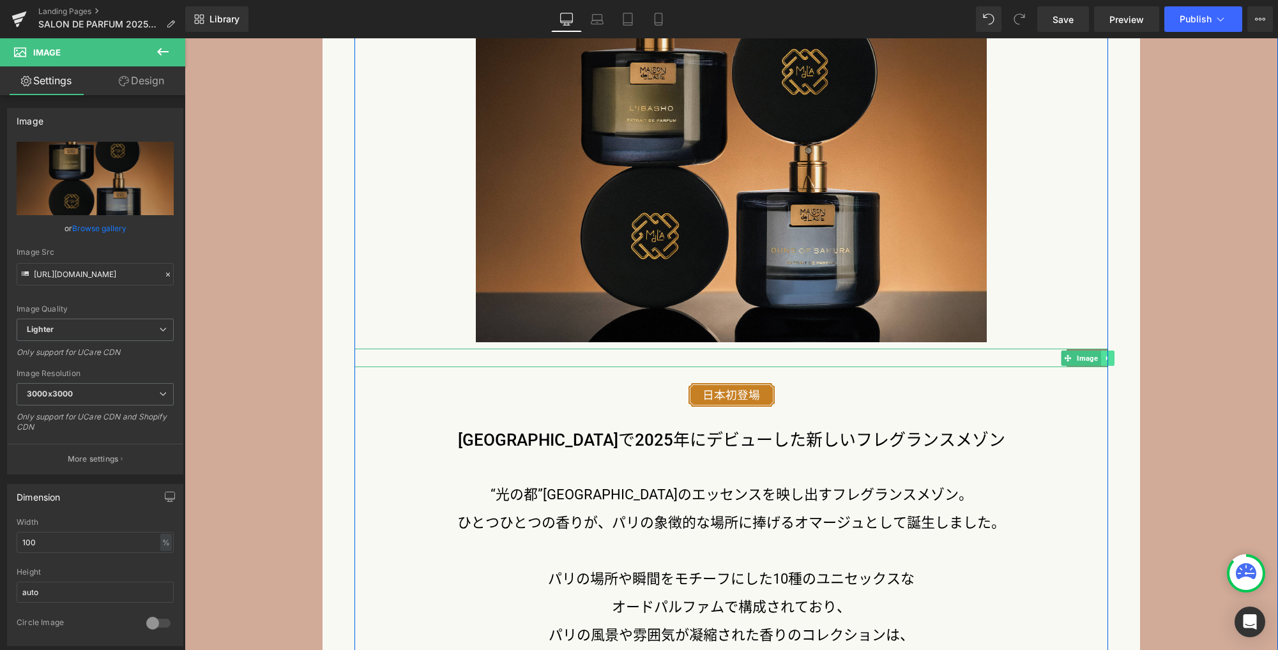
click at [1100, 361] on link at bounding box center [1106, 358] width 13 height 15
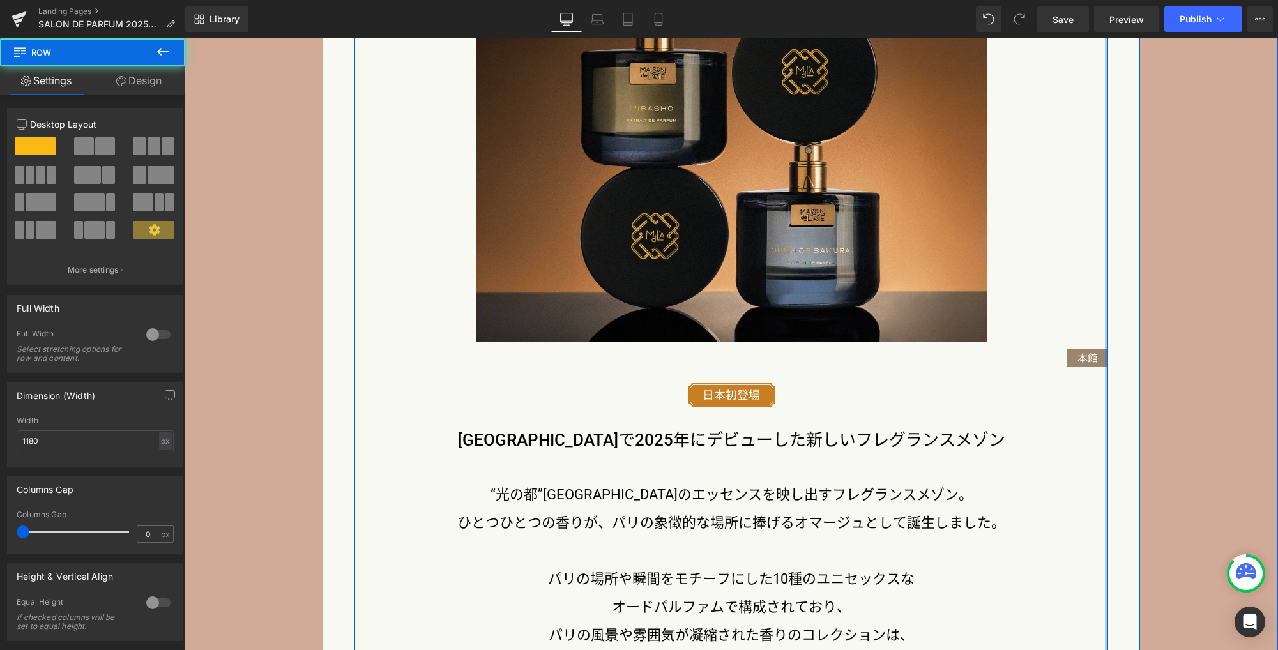
click at [1105, 361] on div at bounding box center [1106, 287] width 3 height 889
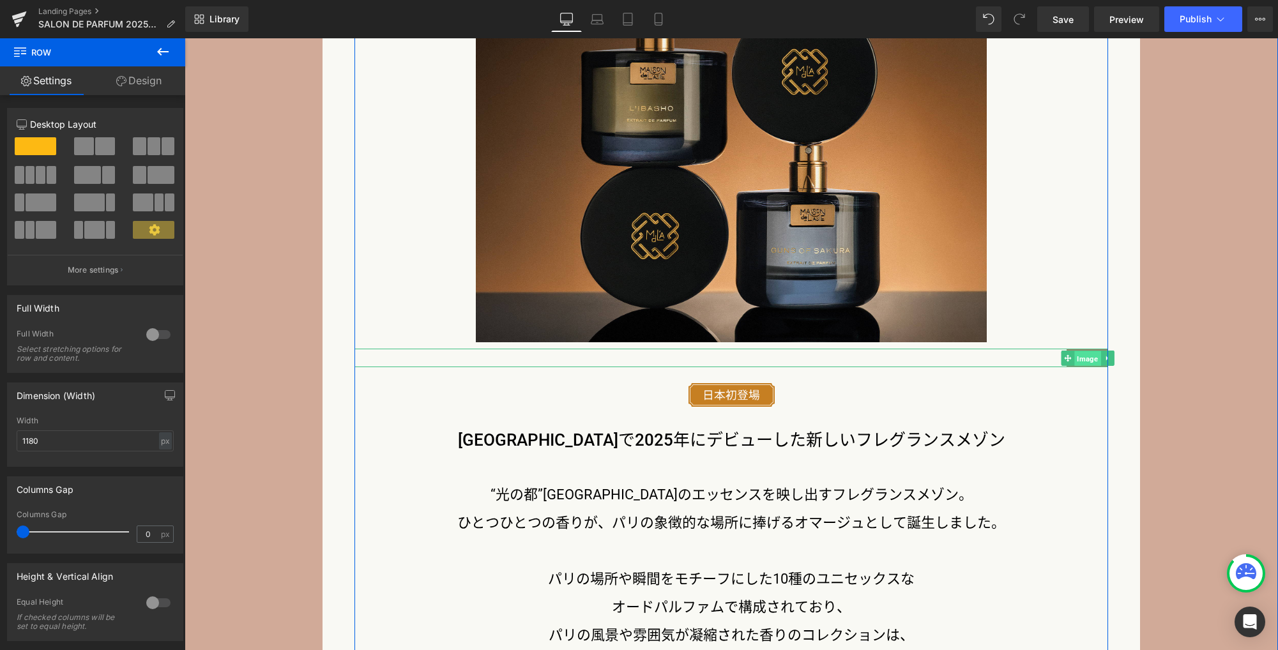
click at [1065, 361] on link "Image" at bounding box center [1080, 358] width 40 height 15
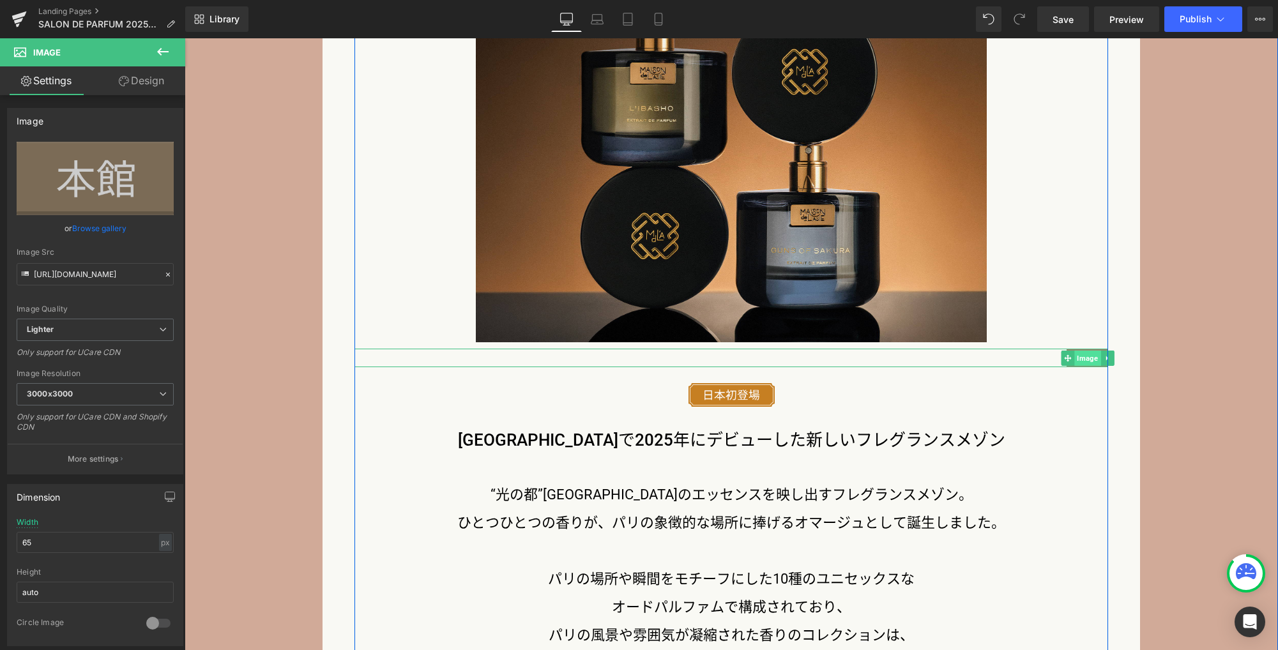
click at [1085, 362] on span "Image" at bounding box center [1087, 358] width 26 height 15
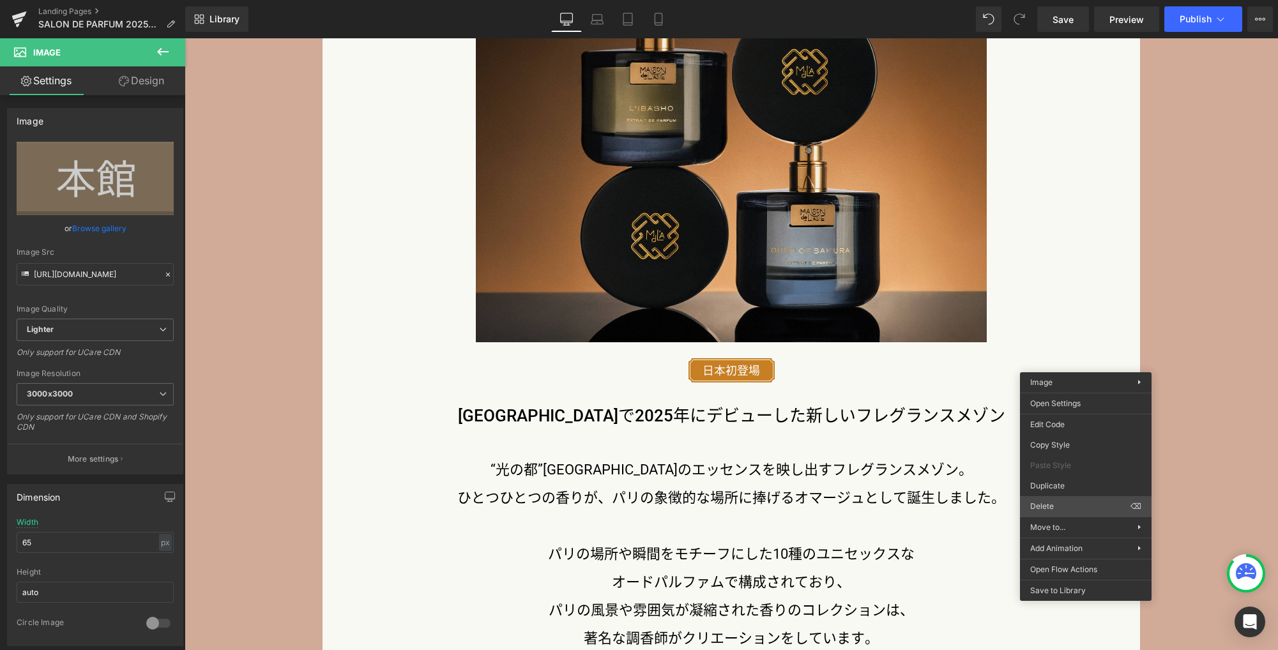
drag, startPoint x: 1252, startPoint y: 538, endPoint x: 1051, endPoint y: 499, distance: 204.7
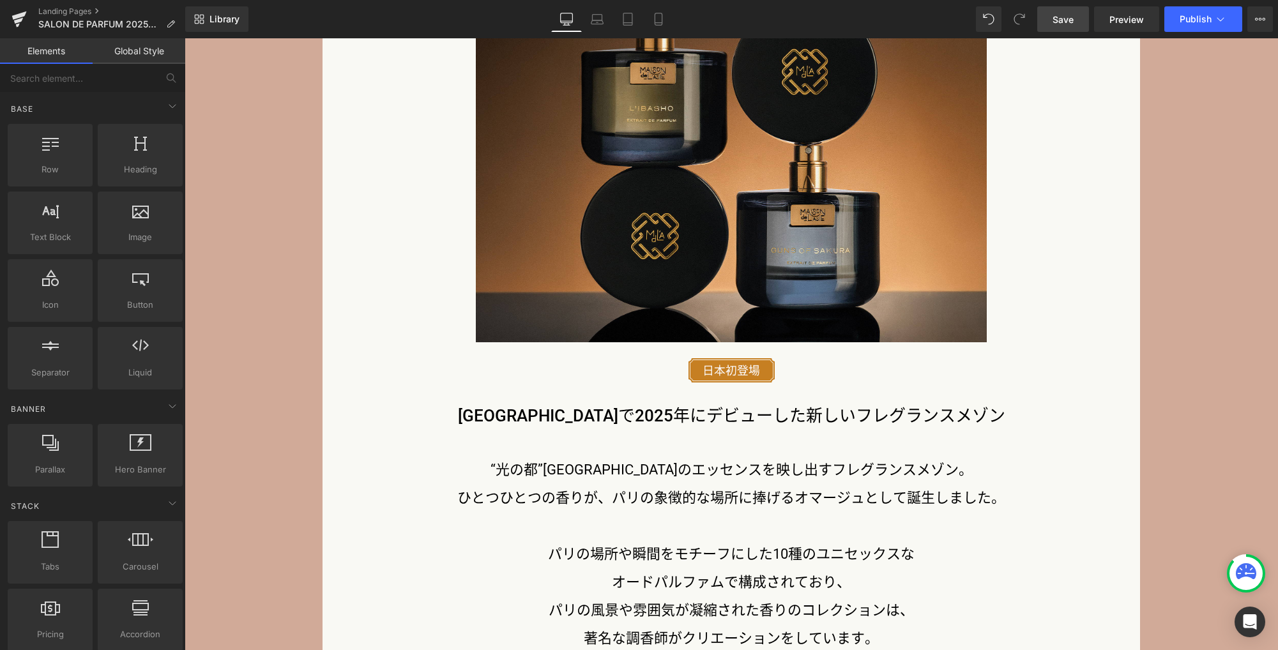
click at [1069, 21] on span "Save" at bounding box center [1062, 19] width 21 height 13
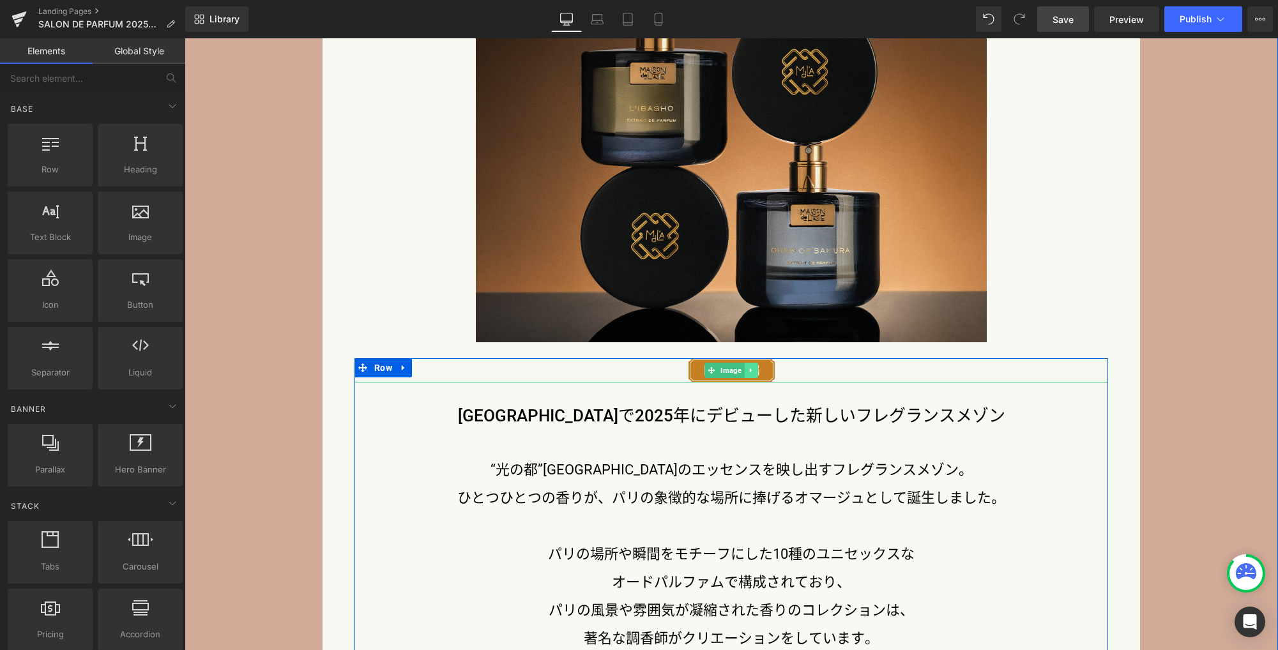
click at [748, 374] on icon at bounding box center [750, 370] width 7 height 8
click at [754, 373] on icon at bounding box center [757, 370] width 7 height 8
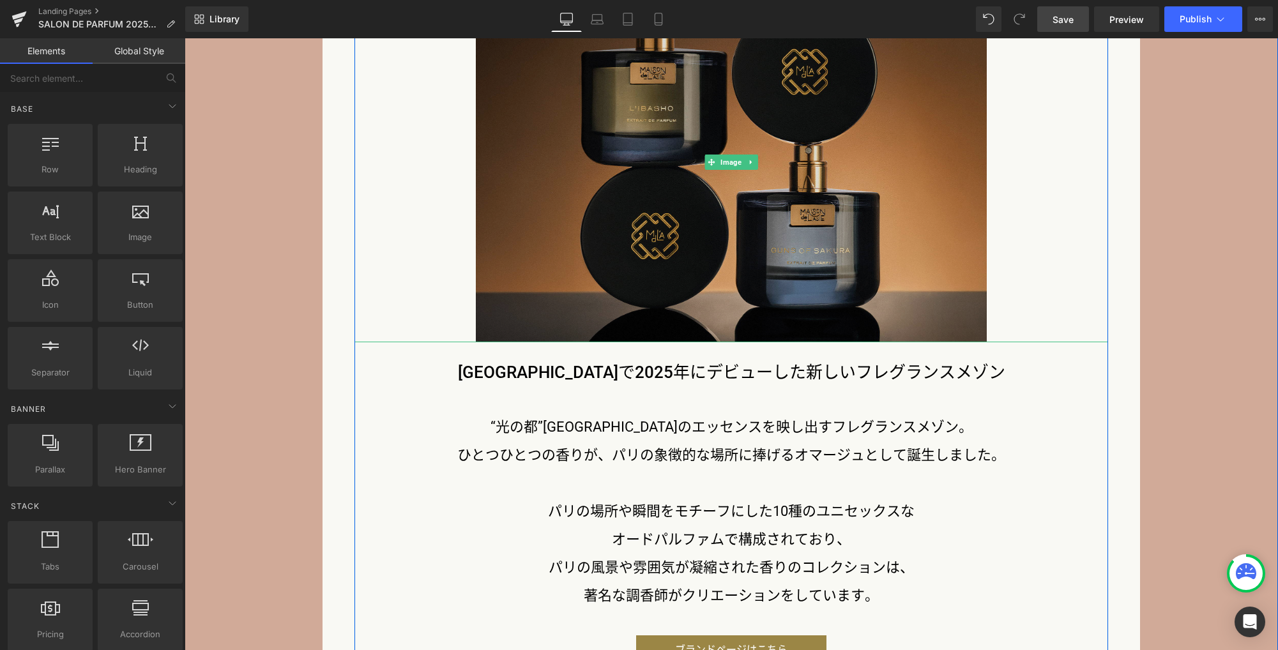
click at [608, 318] on img at bounding box center [731, 161] width 511 height 361
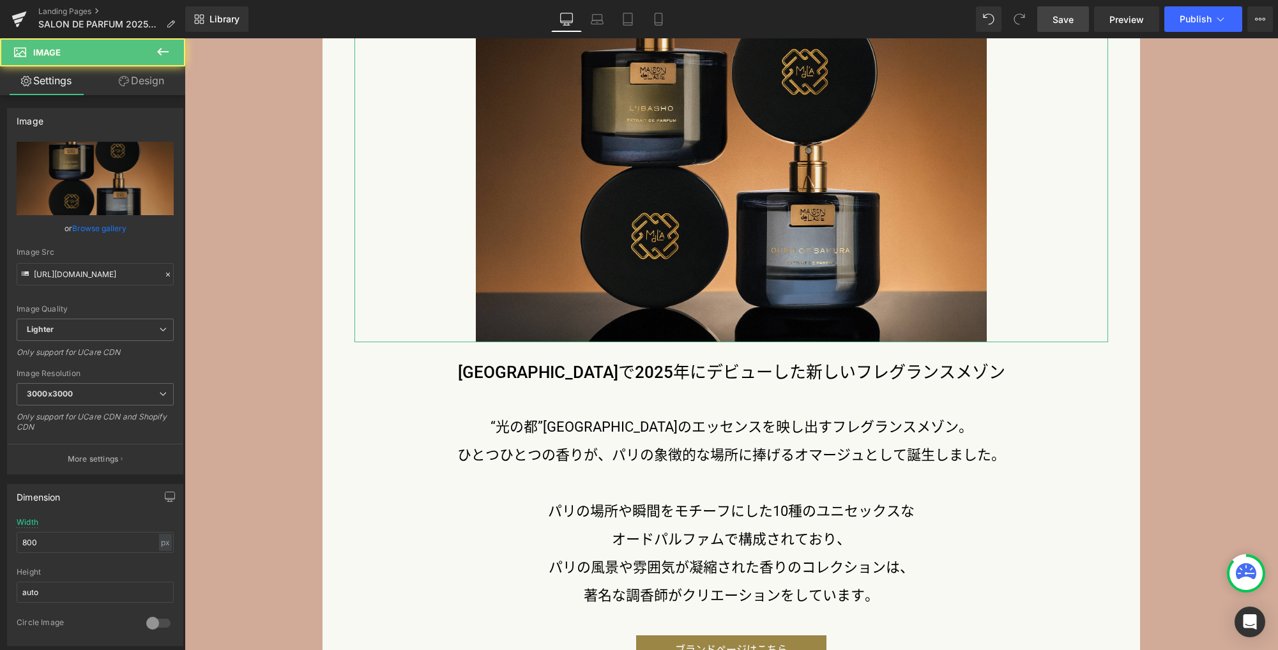
click at [143, 86] on link "Design" at bounding box center [141, 80] width 93 height 29
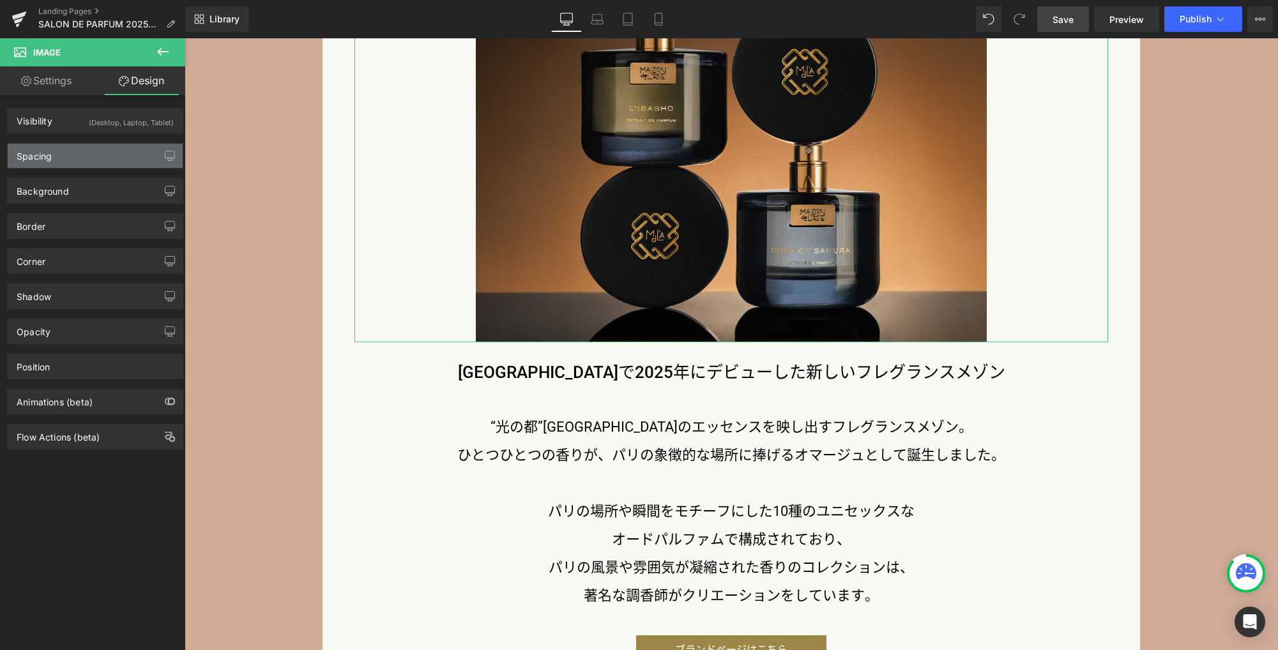
click at [104, 157] on div "Spacing" at bounding box center [95, 156] width 175 height 24
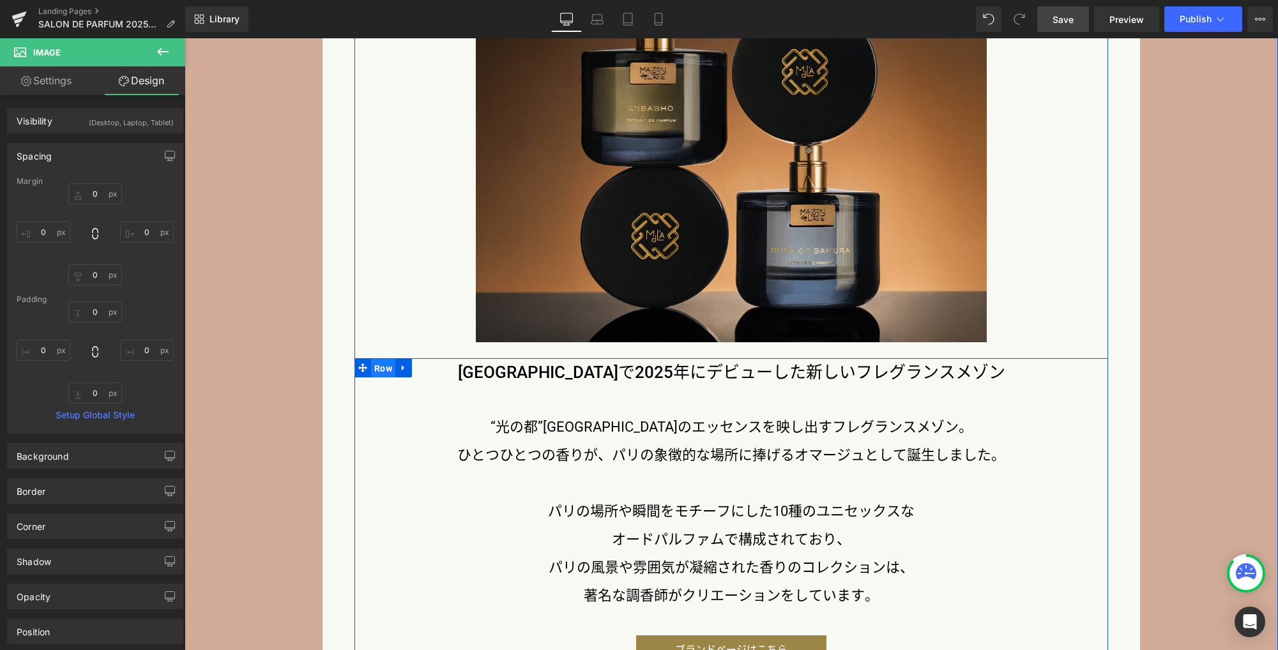
click at [374, 370] on span "Row" at bounding box center [383, 368] width 24 height 19
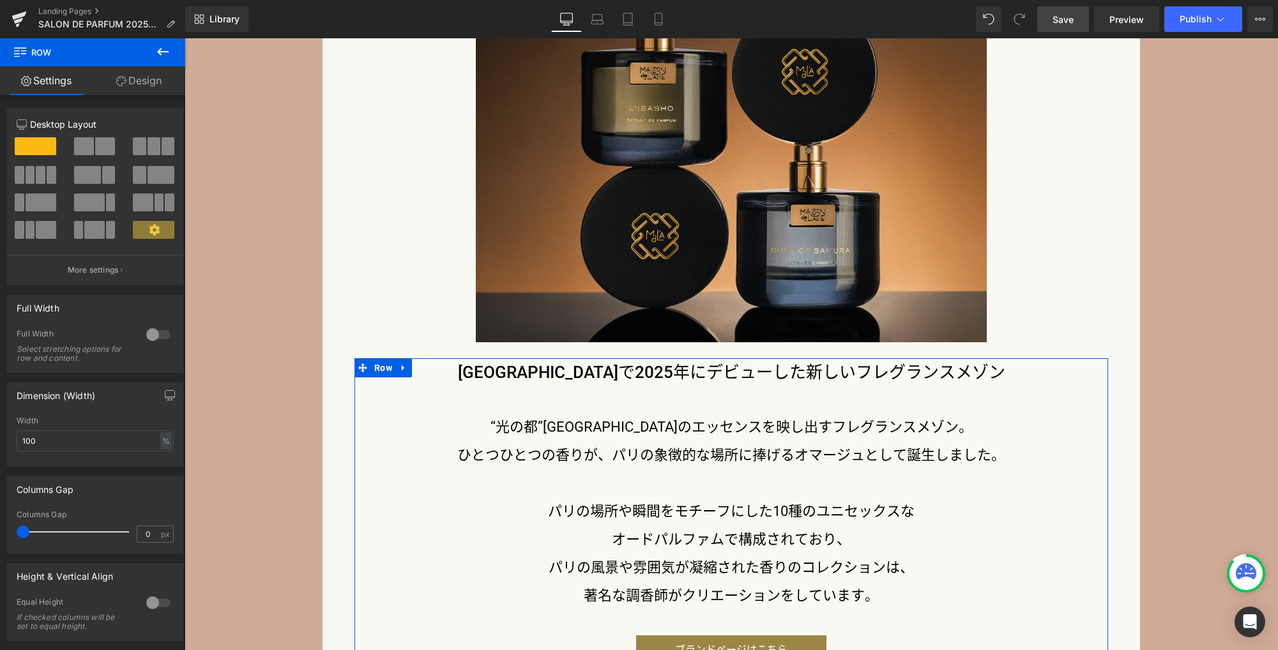
click at [151, 79] on link "Design" at bounding box center [139, 80] width 93 height 29
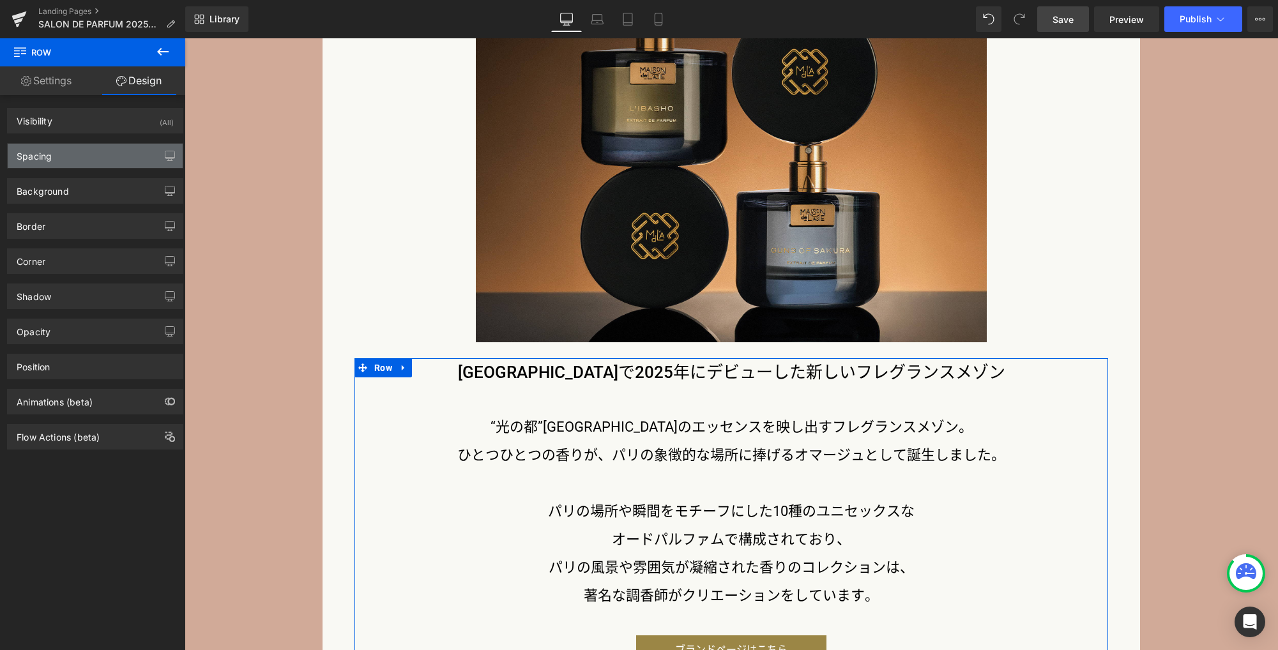
click at [103, 158] on div "Spacing" at bounding box center [95, 156] width 175 height 24
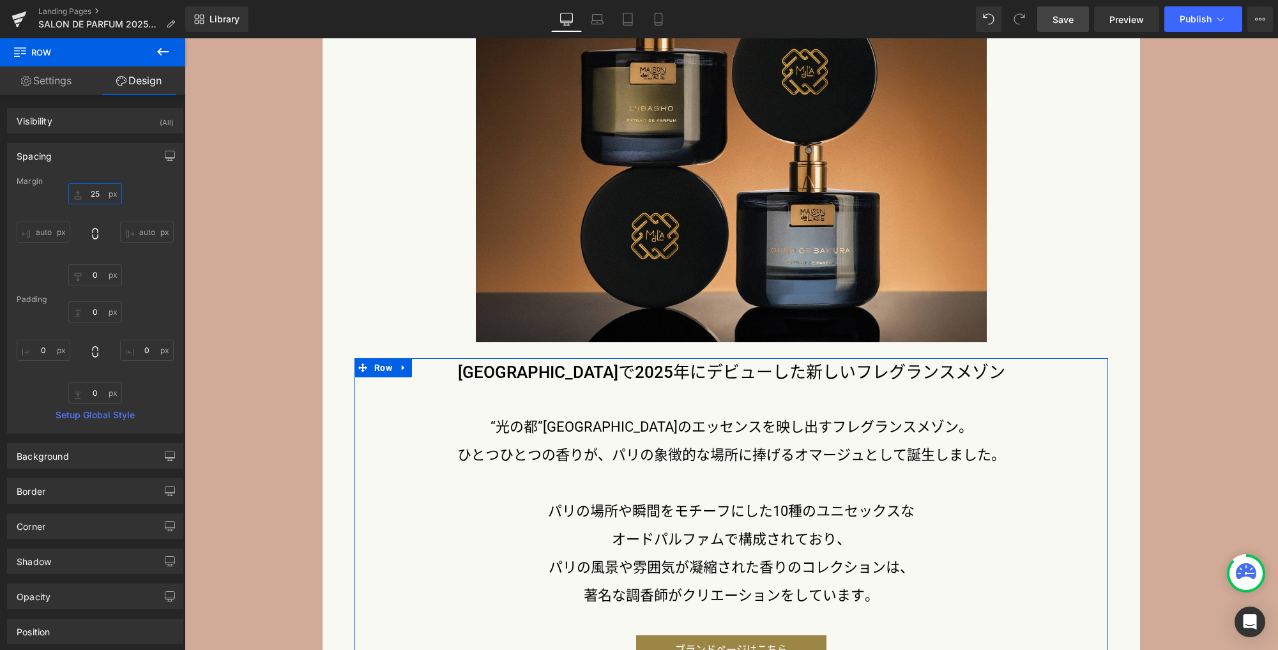
click at [100, 193] on input "25" at bounding box center [95, 193] width 54 height 21
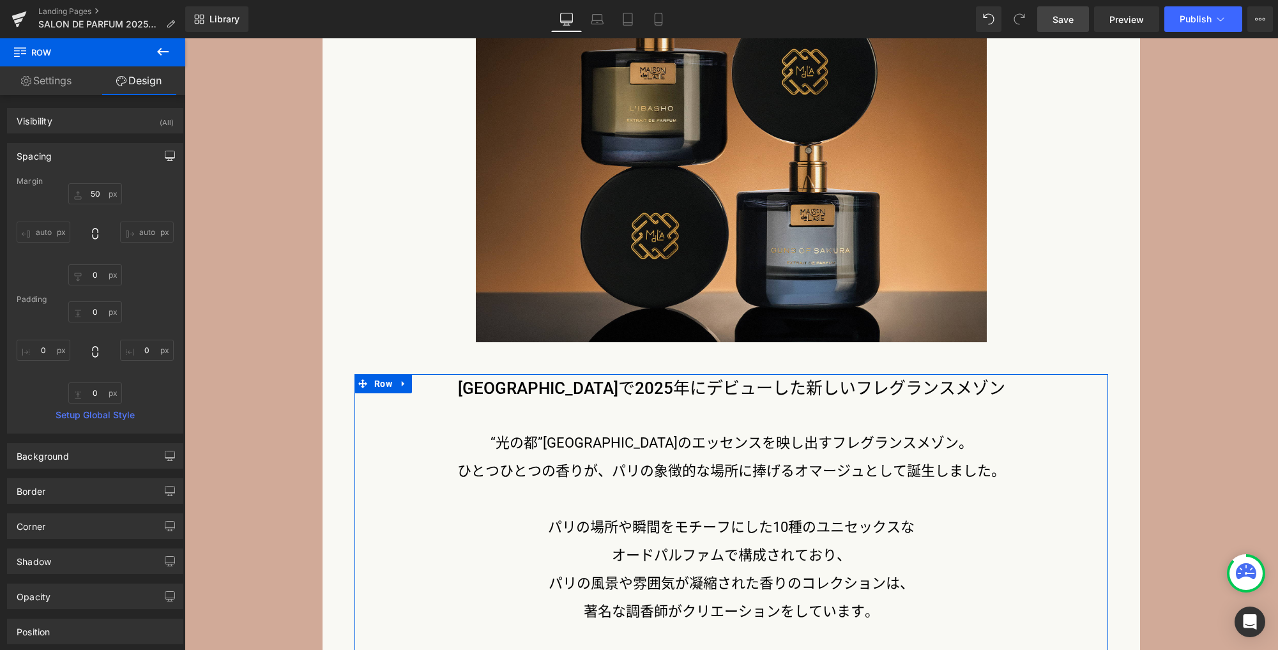
click at [163, 162] on button "button" at bounding box center [170, 156] width 20 height 24
click at [75, 176] on button "Laptop" at bounding box center [72, 183] width 40 height 22
type input "20"
type input "0"
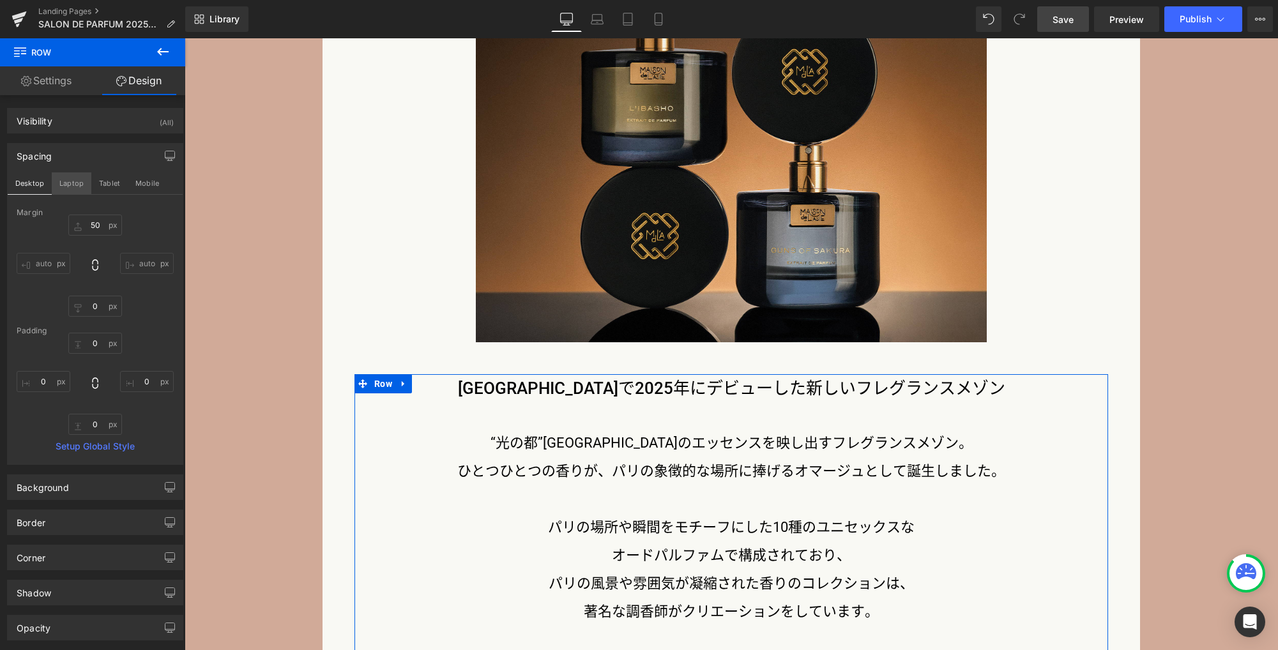
type input "0"
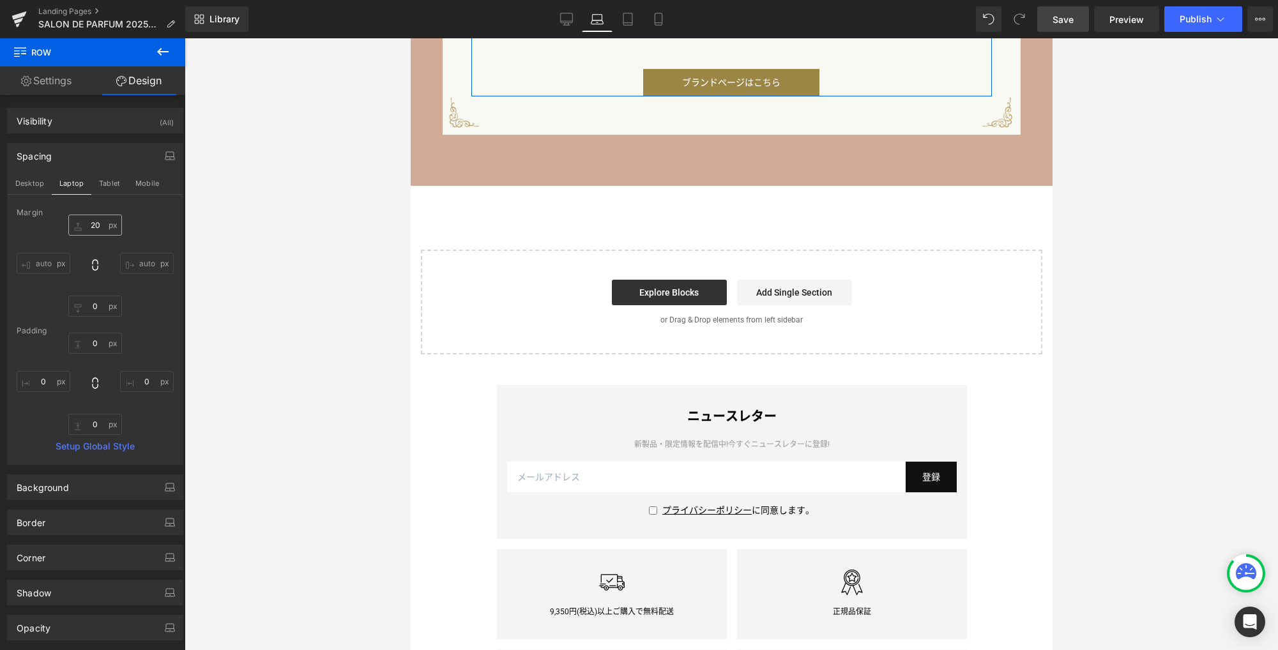
scroll to position [2191, 0]
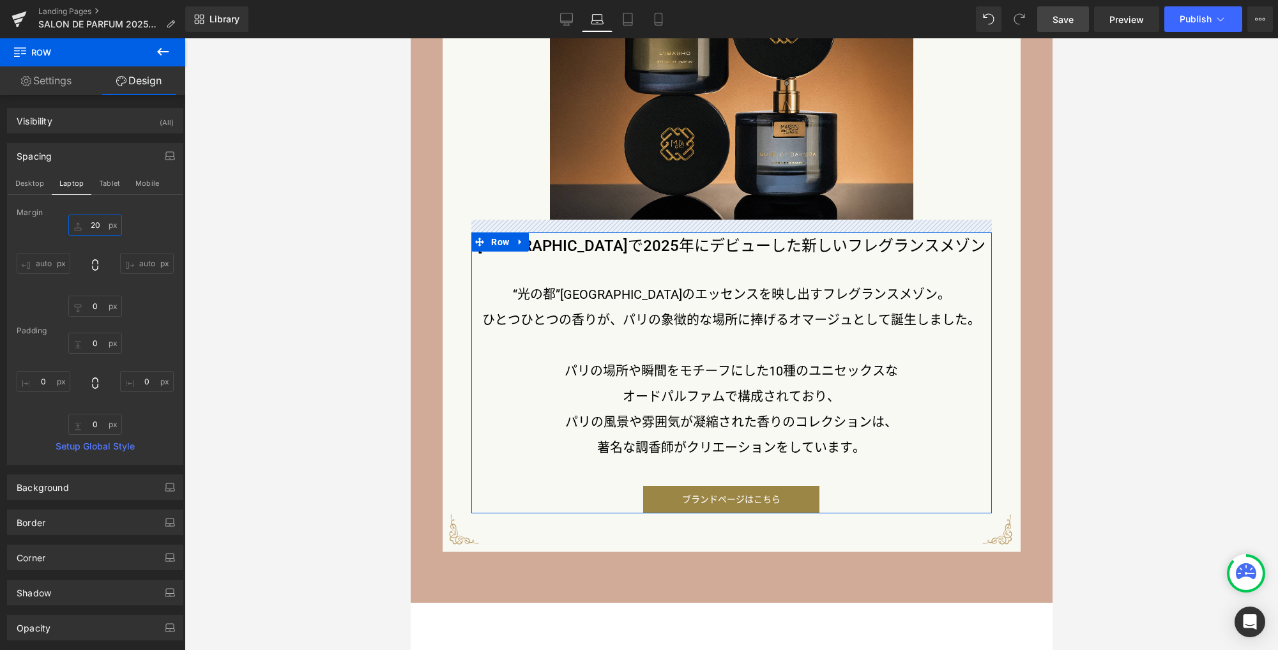
click at [96, 227] on input "20" at bounding box center [95, 225] width 54 height 21
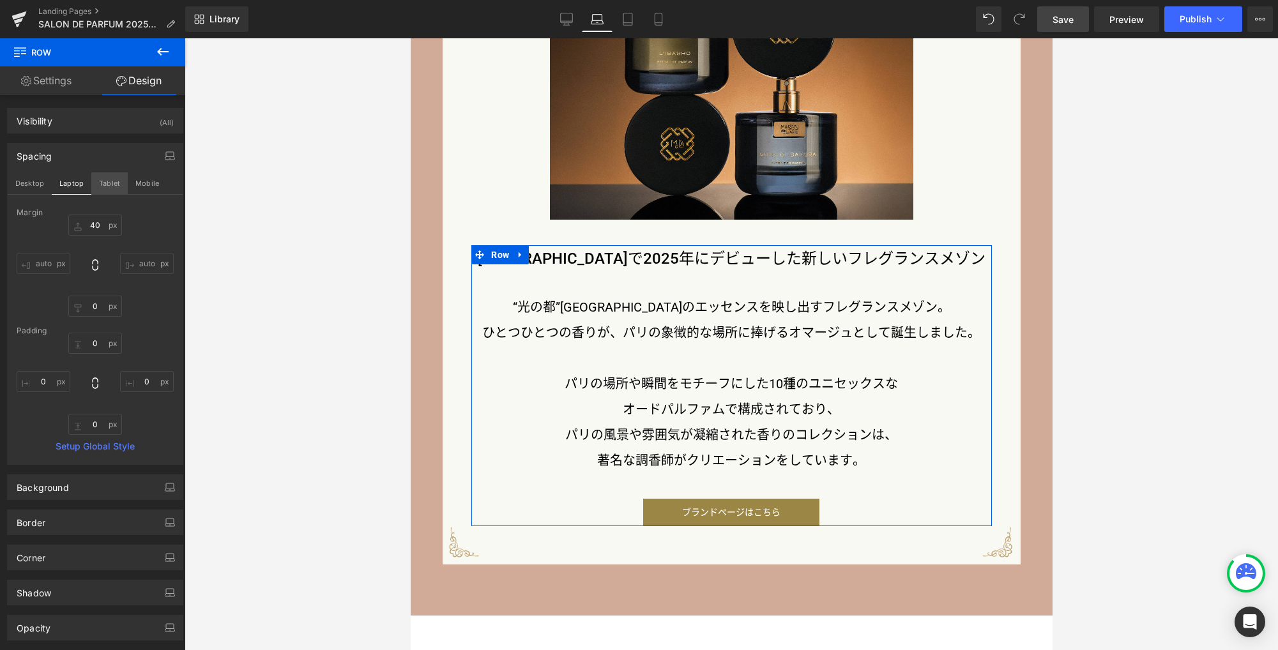
click at [105, 176] on button "Tablet" at bounding box center [109, 183] width 36 height 22
type input "20"
type input "0"
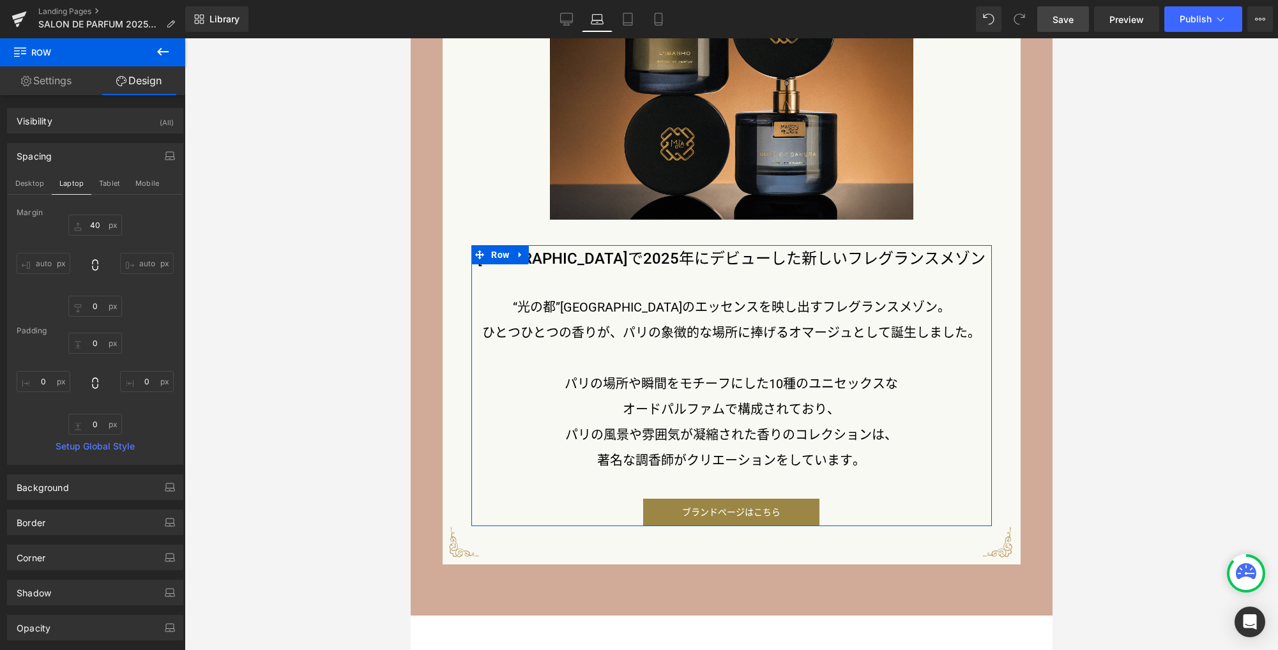
type input "0"
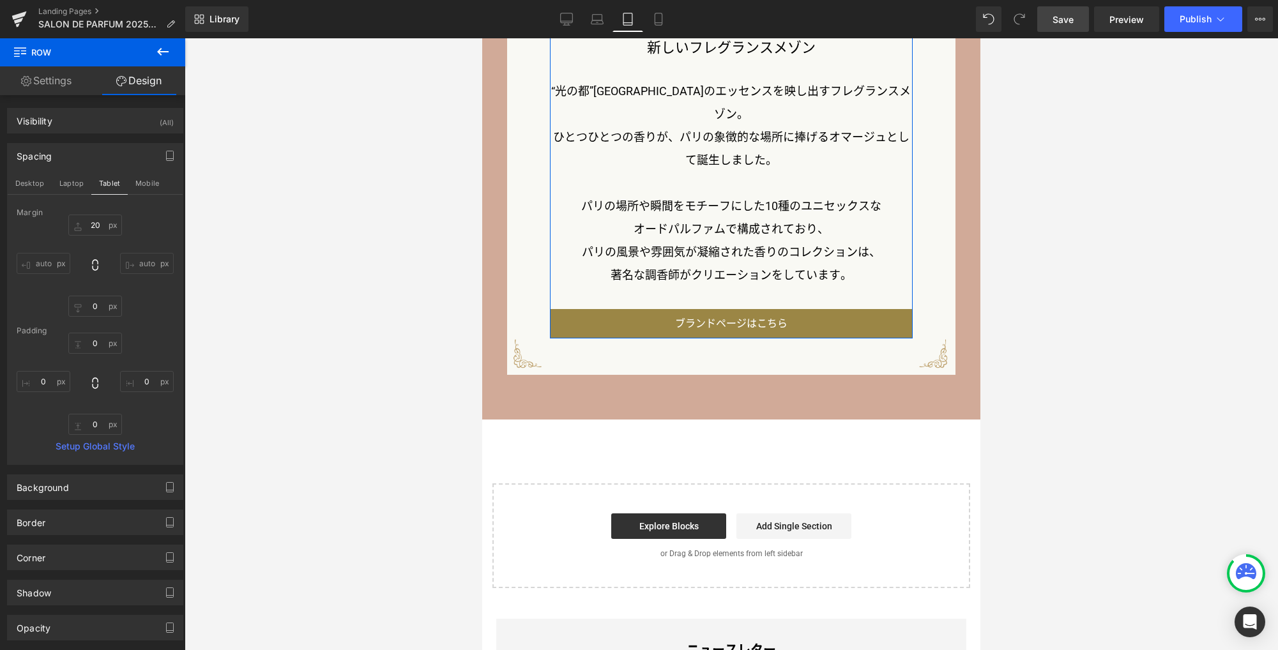
scroll to position [1903, 0]
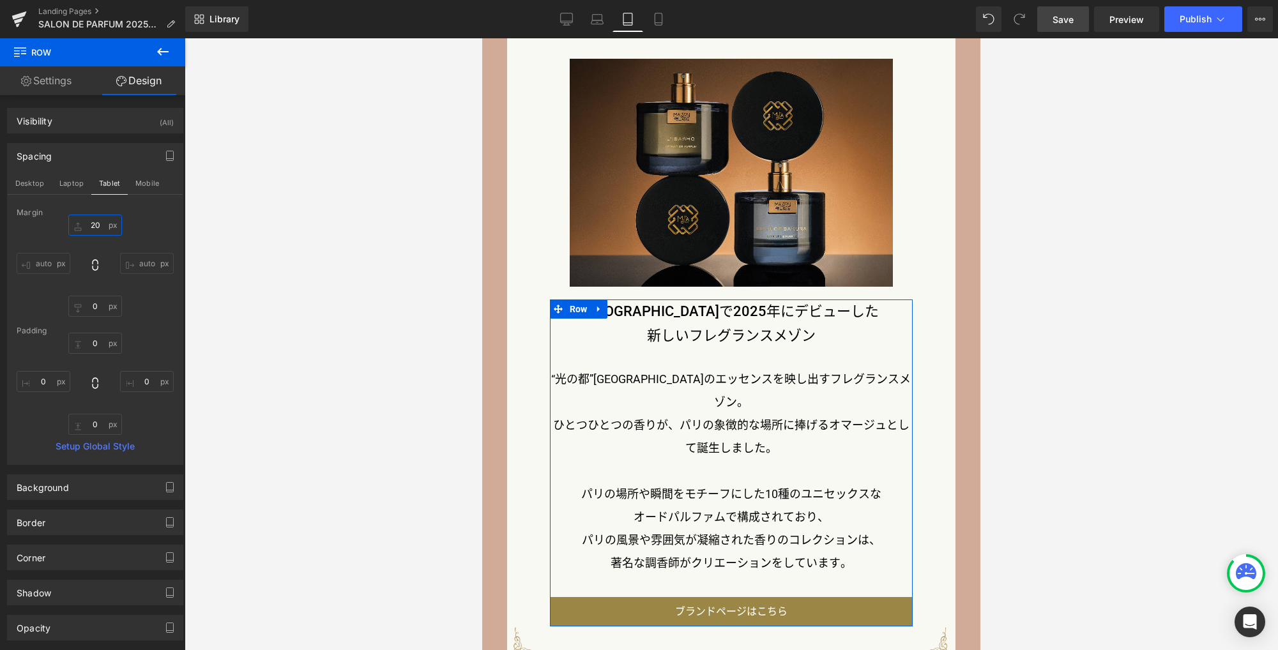
click at [100, 226] on input "20" at bounding box center [95, 225] width 54 height 21
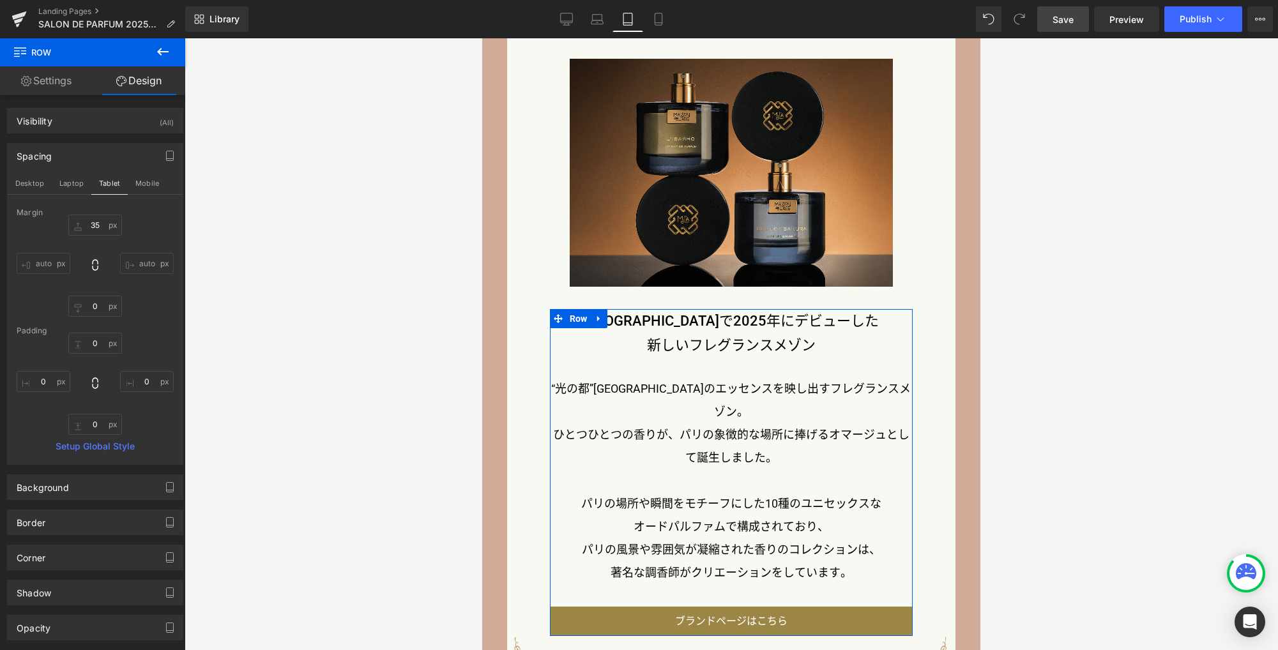
drag, startPoint x: 157, startPoint y: 186, endPoint x: 124, endPoint y: 215, distance: 44.3
click at [156, 186] on button "Mobile" at bounding box center [147, 183] width 39 height 22
type input "15"
type input "0"
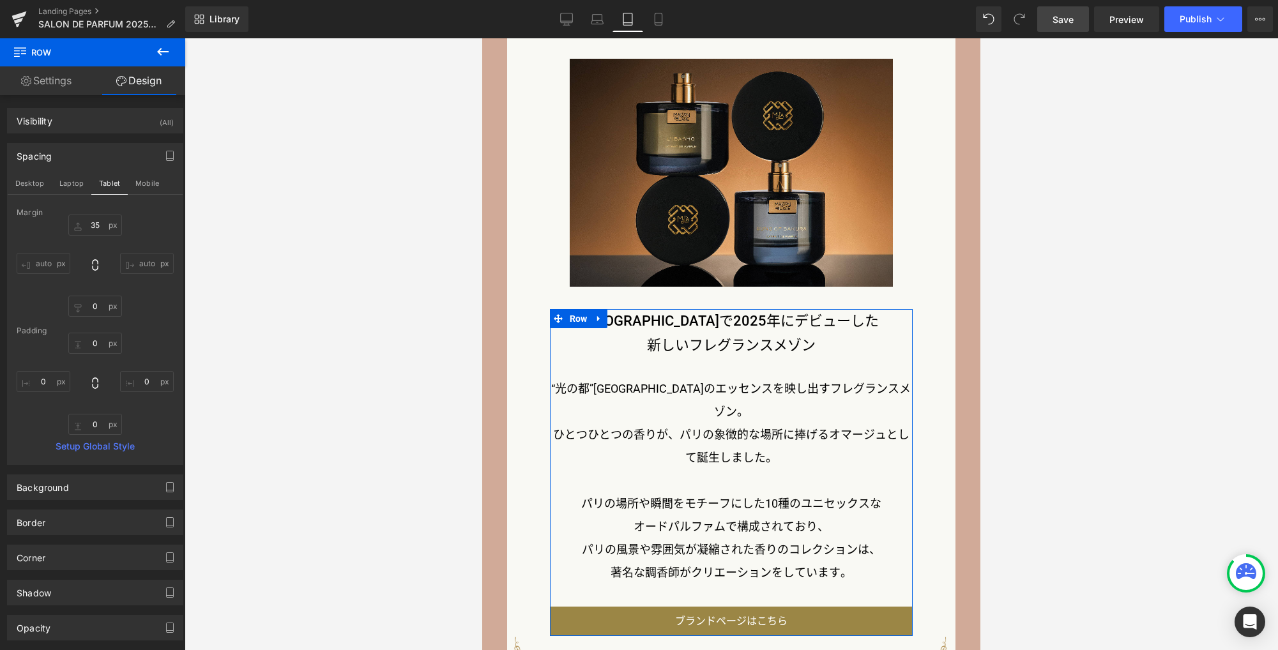
type input "0"
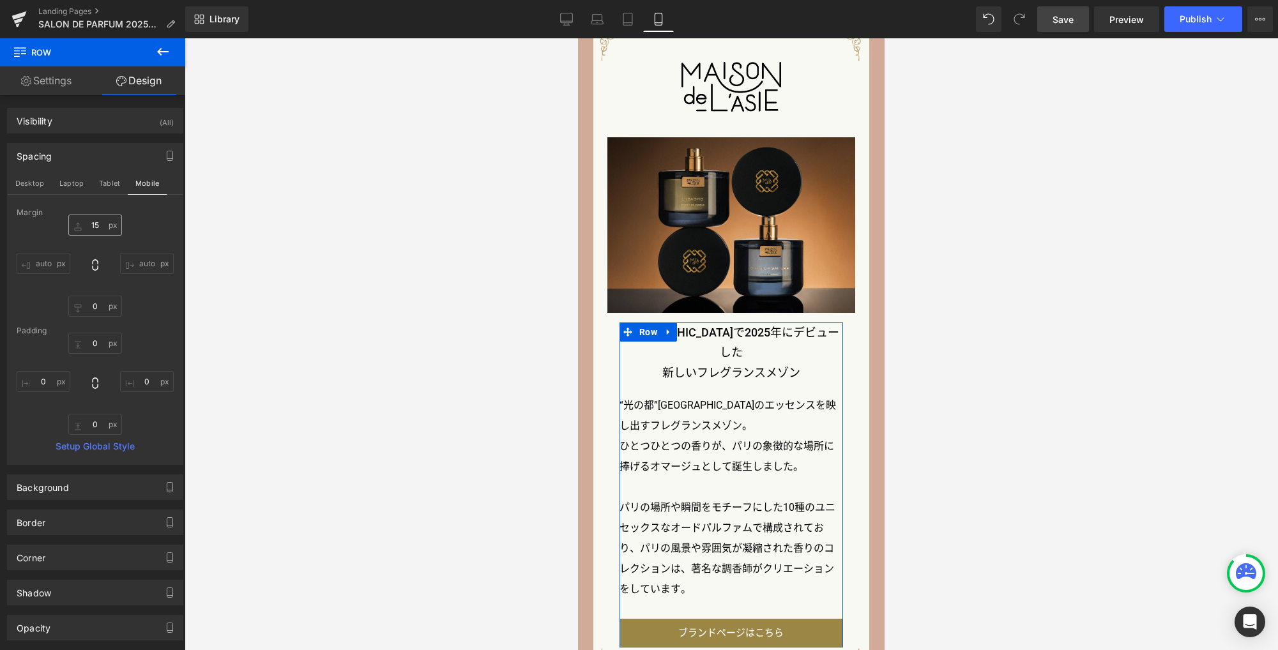
scroll to position [1847, 0]
click at [100, 226] on input "15" at bounding box center [95, 225] width 54 height 21
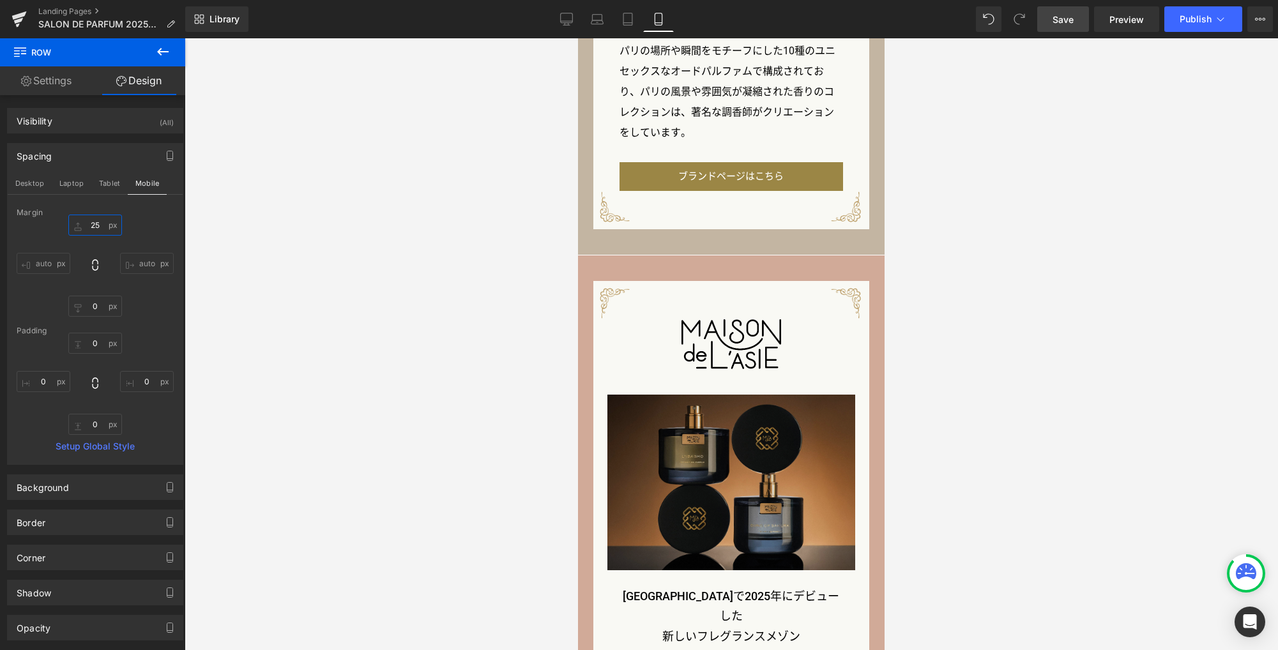
scroll to position [1763, 0]
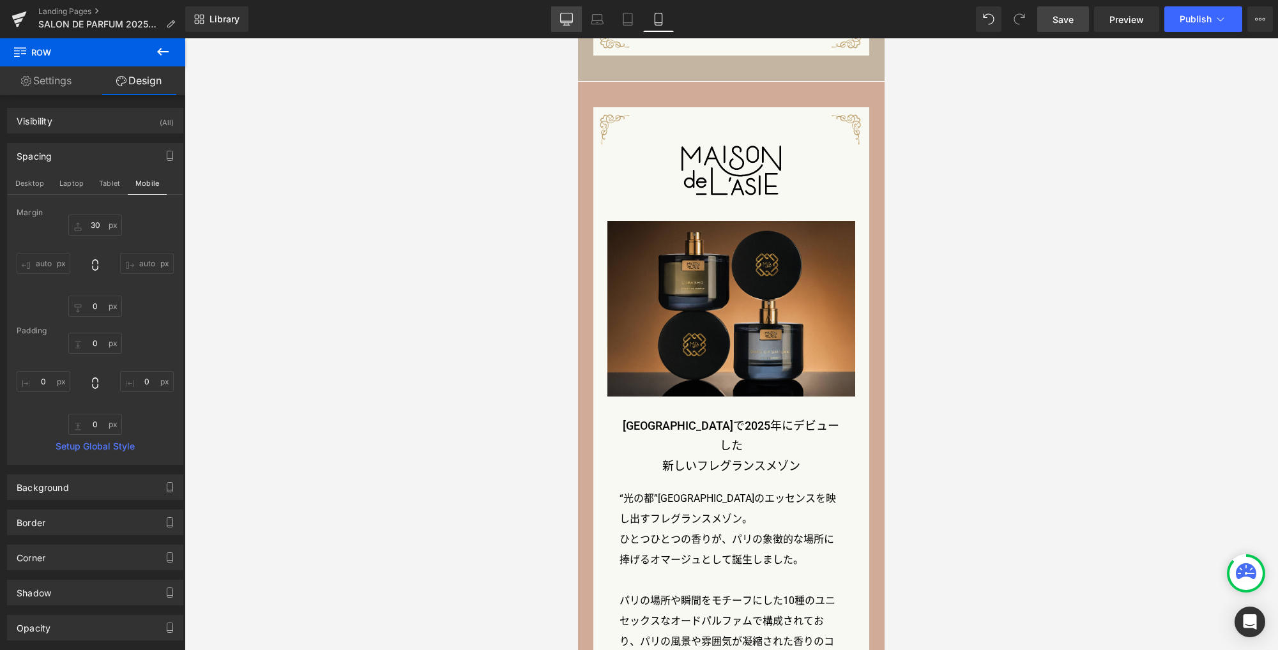
click at [561, 23] on icon at bounding box center [566, 19] width 13 height 13
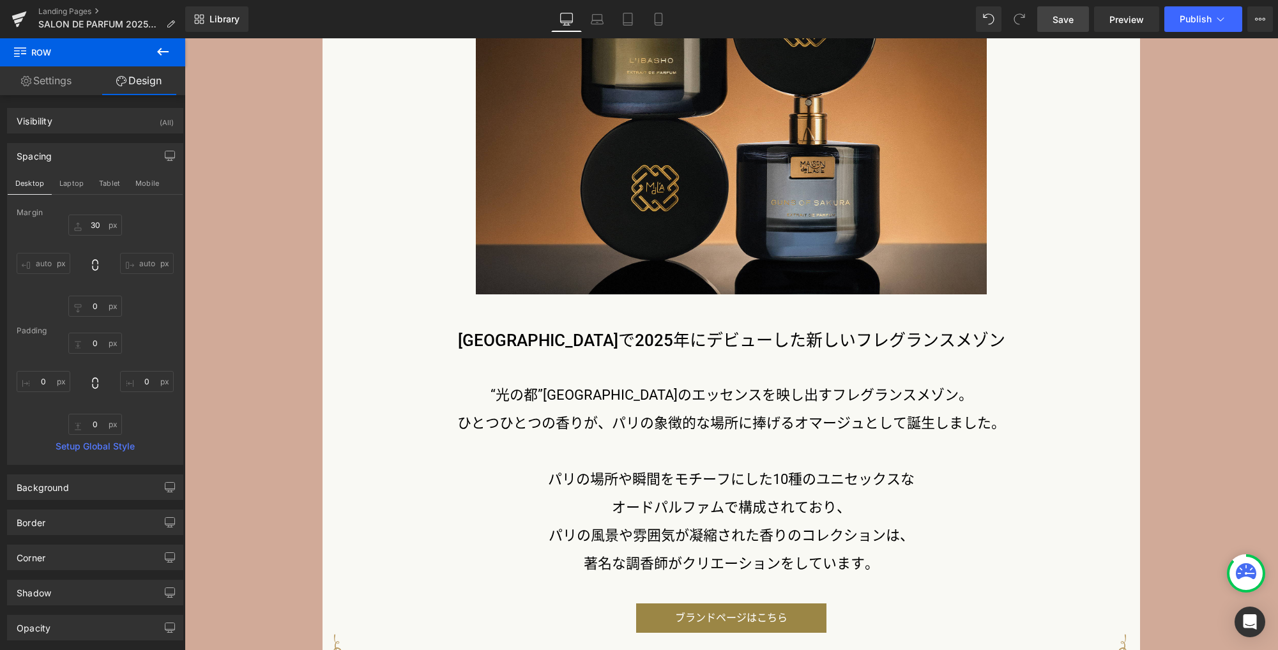
type input "50"
type input "0"
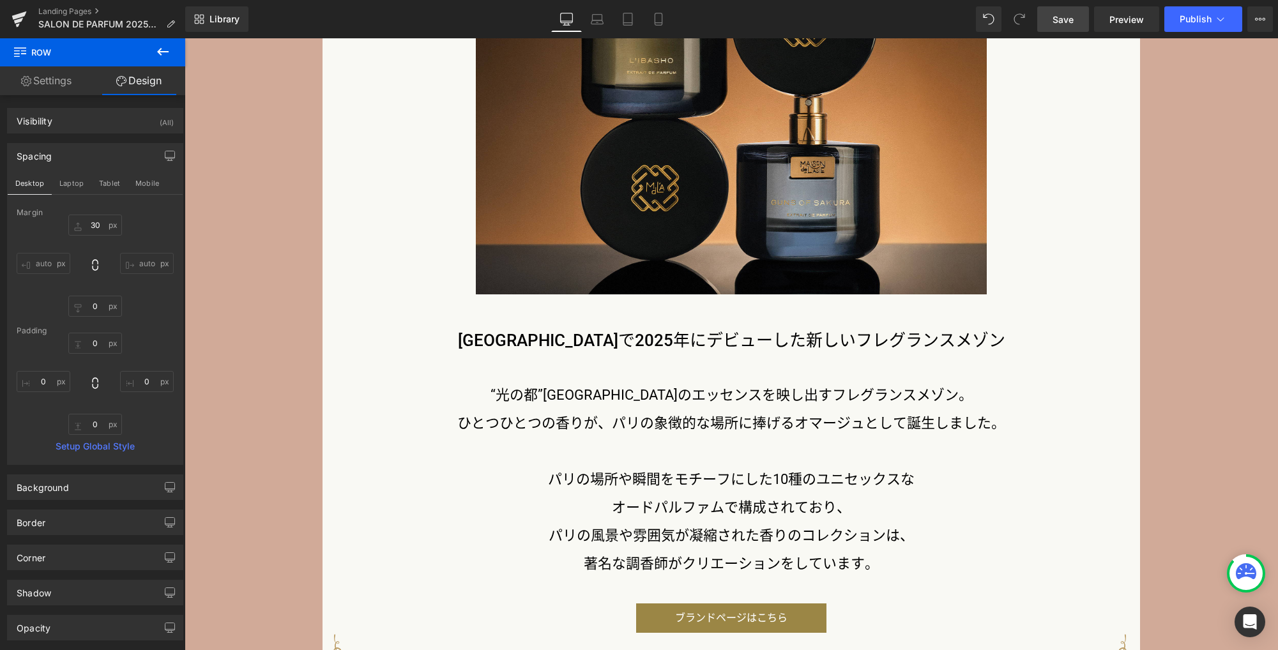
type input "0"
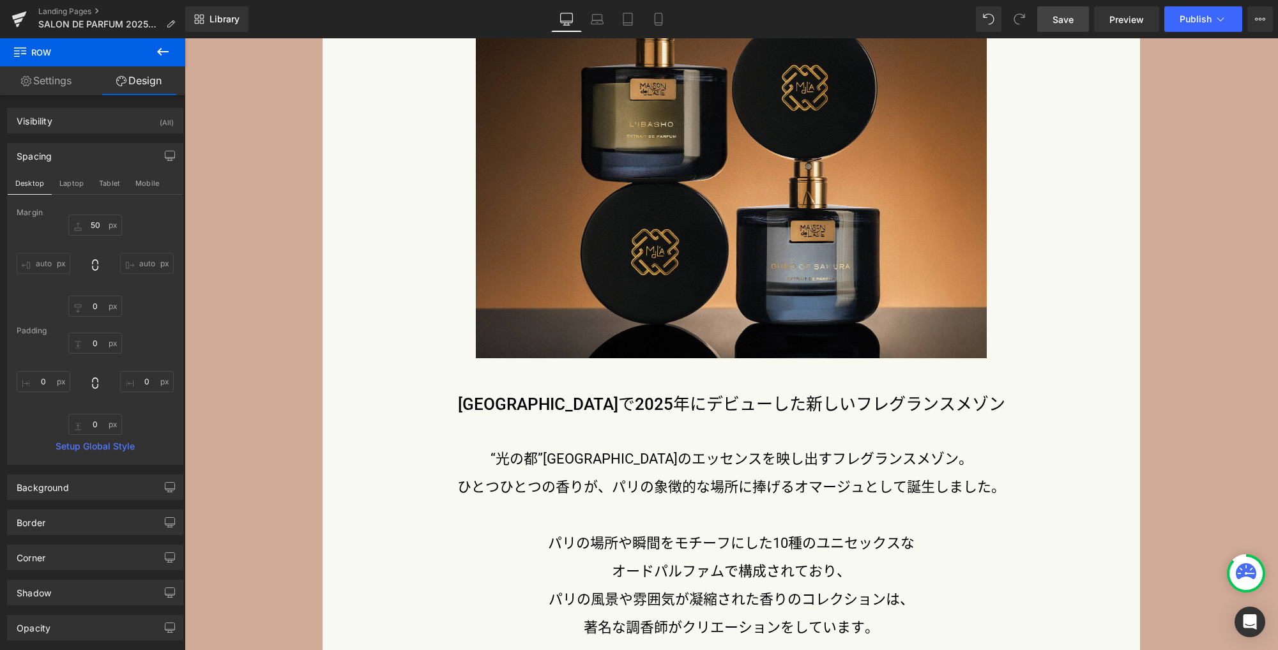
scroll to position [2590, 0]
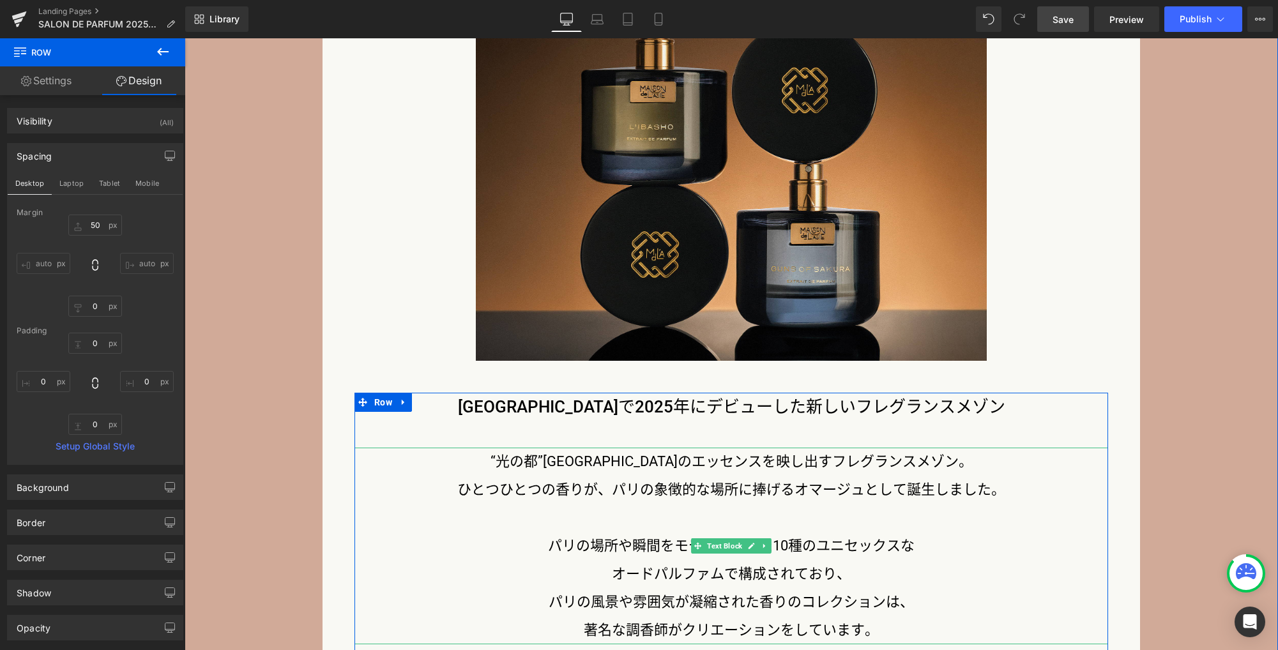
click at [564, 495] on p "ひとつひとつの香りが、パリの象徴的な場所に捧げるオマージュとして誕生しました。" at bounding box center [730, 490] width 753 height 28
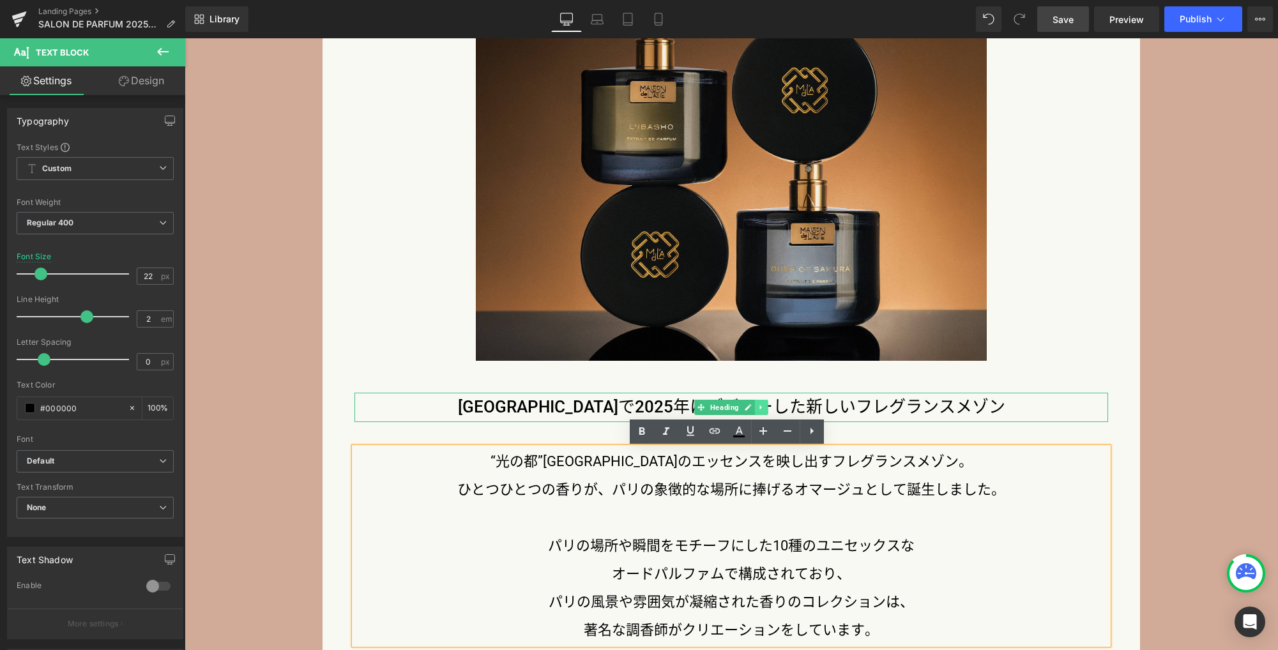
click at [760, 409] on icon at bounding box center [761, 407] width 2 height 4
click at [764, 409] on icon at bounding box center [767, 407] width 7 height 7
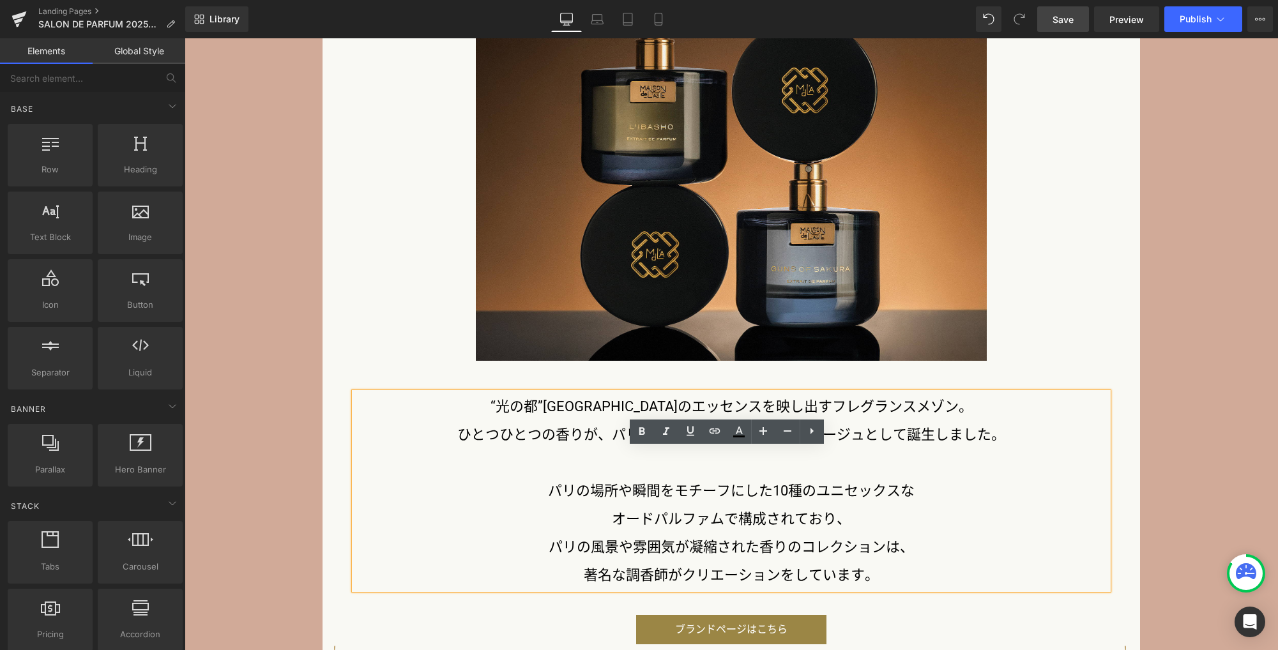
click at [736, 409] on p "“光の都”パリのエッセンスを映し出すフレグランスメゾン。" at bounding box center [730, 407] width 753 height 28
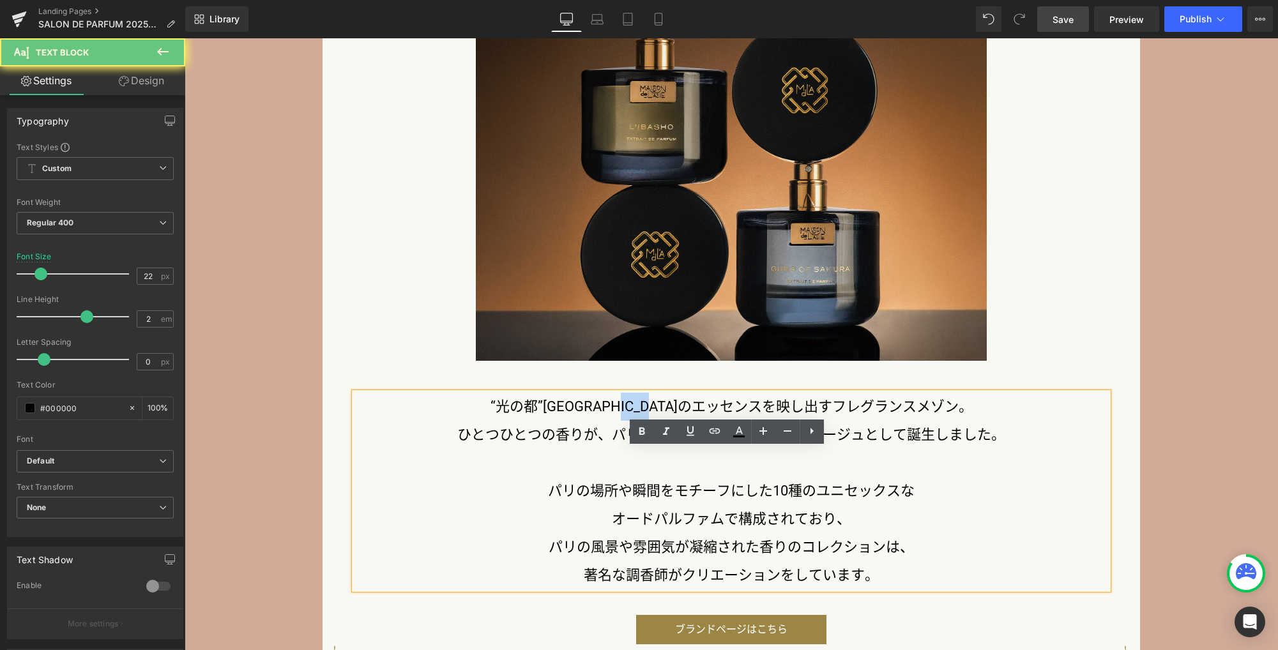
click at [736, 409] on p "“光の都”パリのエッセンスを映し出すフレグランスメゾン。" at bounding box center [730, 407] width 753 height 28
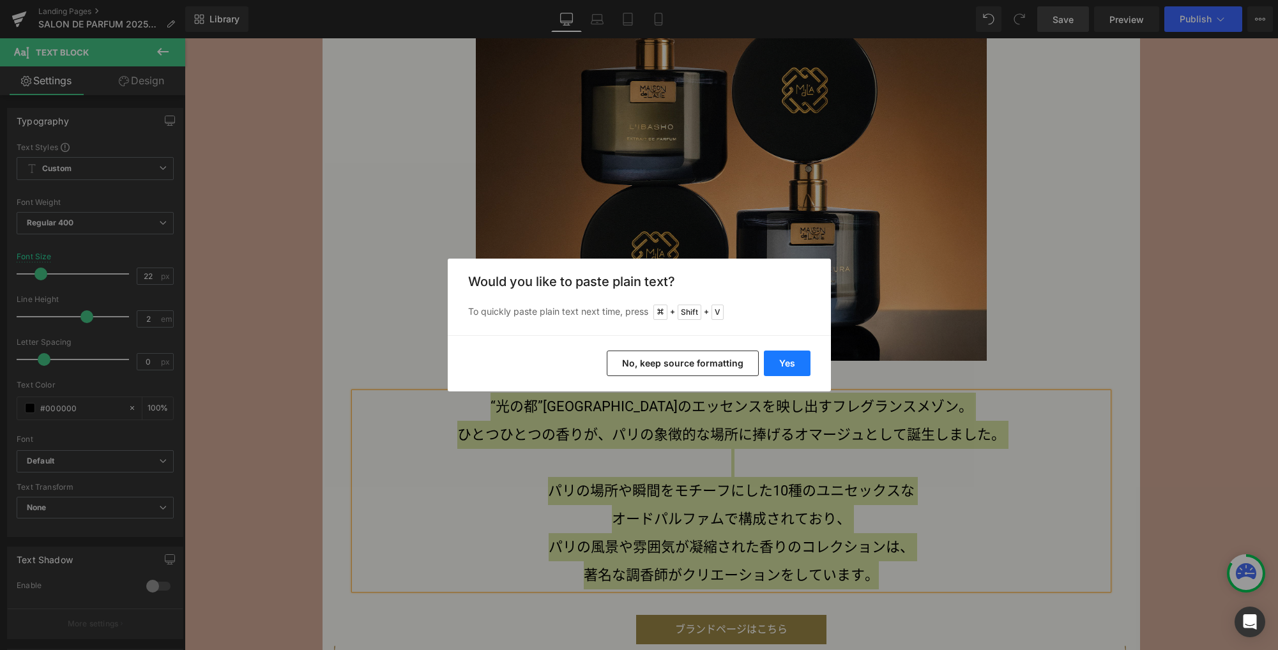
drag, startPoint x: 780, startPoint y: 369, endPoint x: 596, endPoint y: 331, distance: 188.4
click at [780, 369] on button "Yes" at bounding box center [787, 364] width 47 height 26
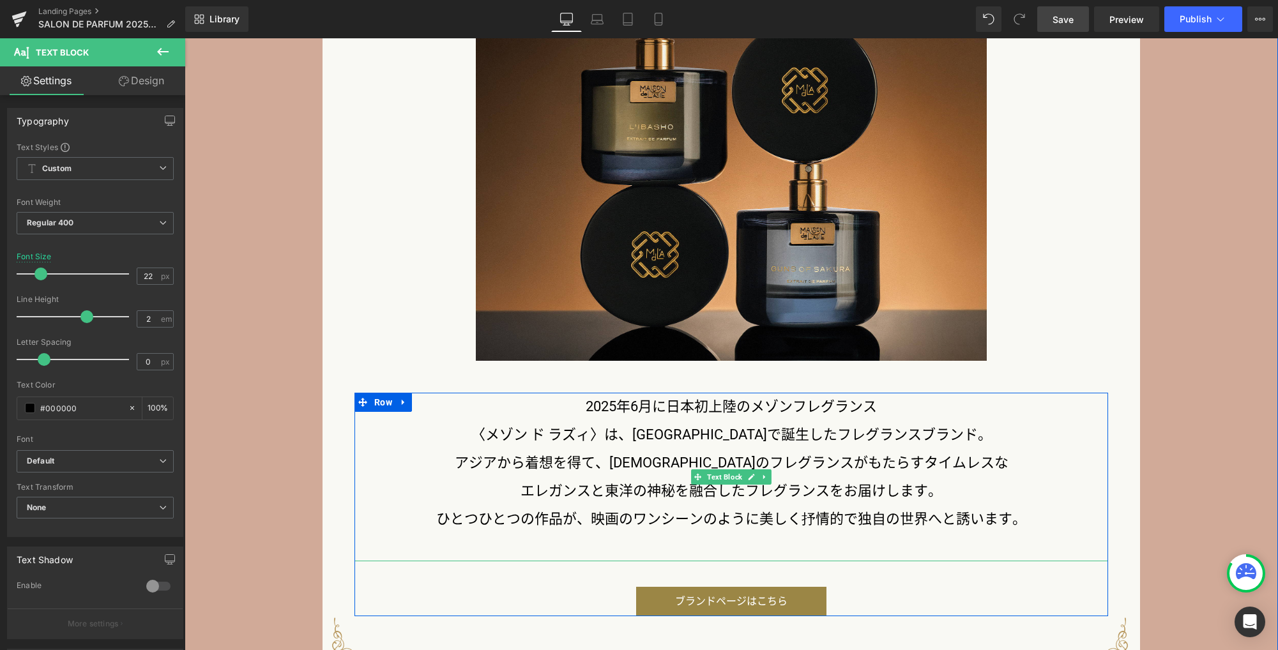
click at [1038, 516] on p "ひとつひとつの作品が、映画のワンシーンのように美しく抒情的で独自の世界へと誘います。" at bounding box center [730, 519] width 753 height 28
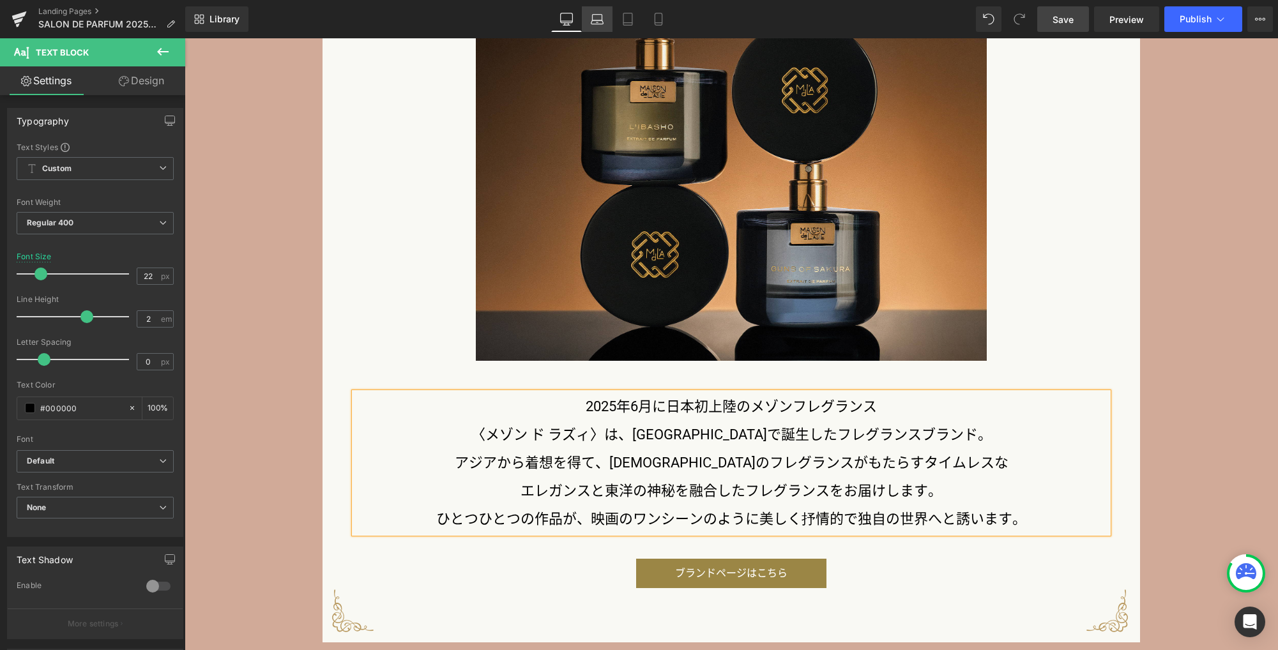
click at [591, 24] on icon at bounding box center [597, 19] width 13 height 13
type input "20"
type input "100"
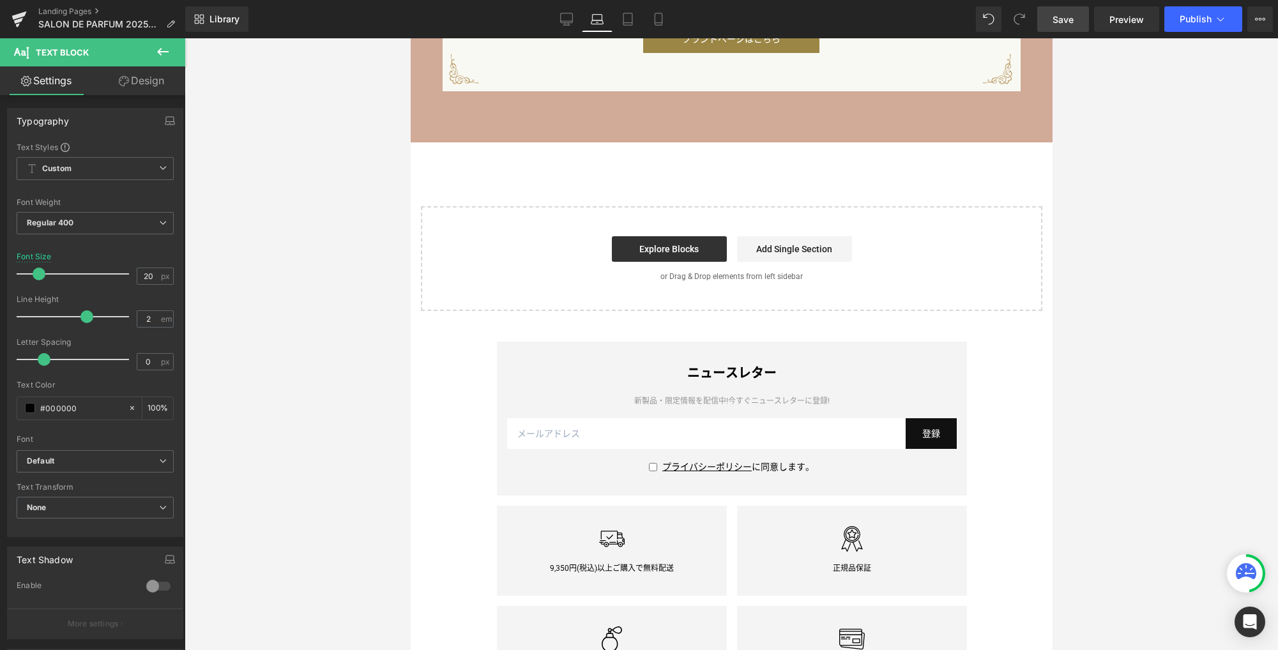
scroll to position [2185, 0]
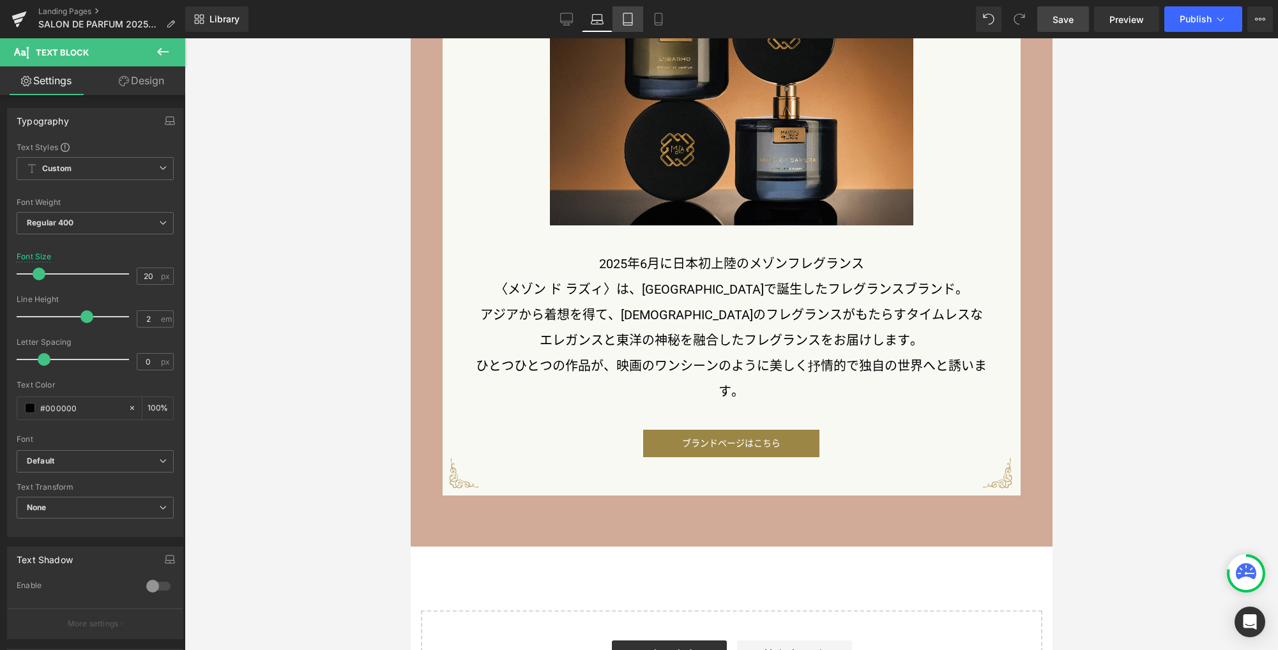
click at [632, 26] on link "Tablet" at bounding box center [627, 19] width 31 height 26
type input "18"
type input "100"
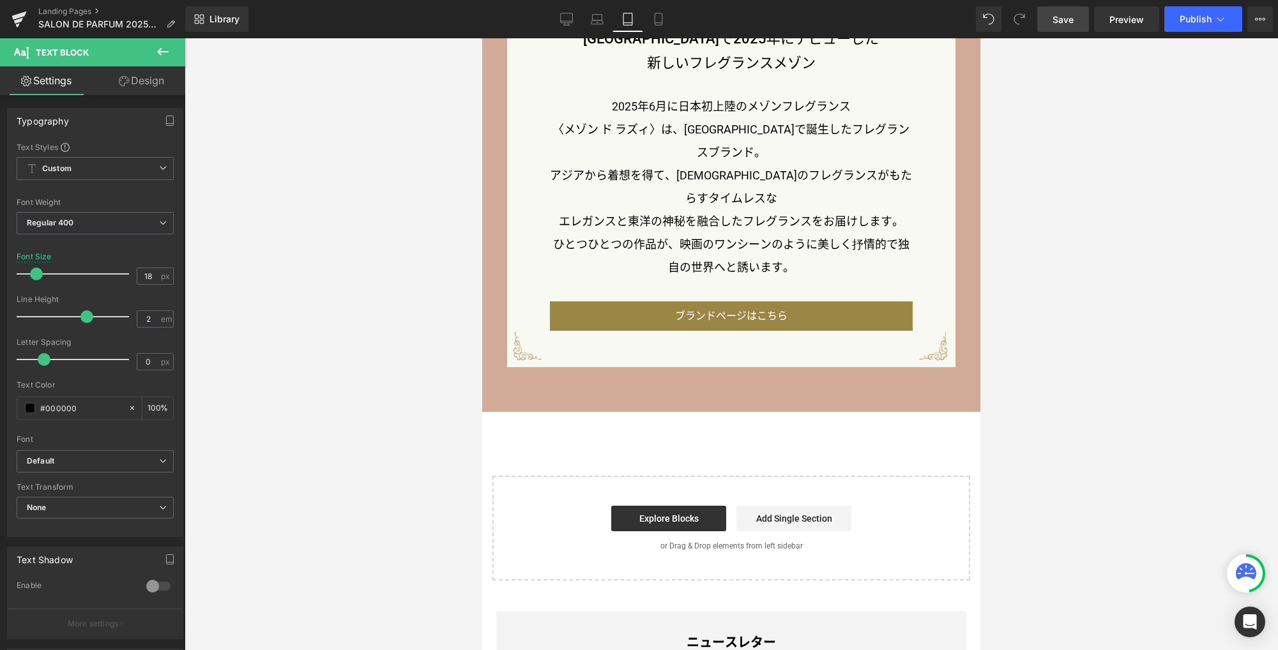
scroll to position [1975, 0]
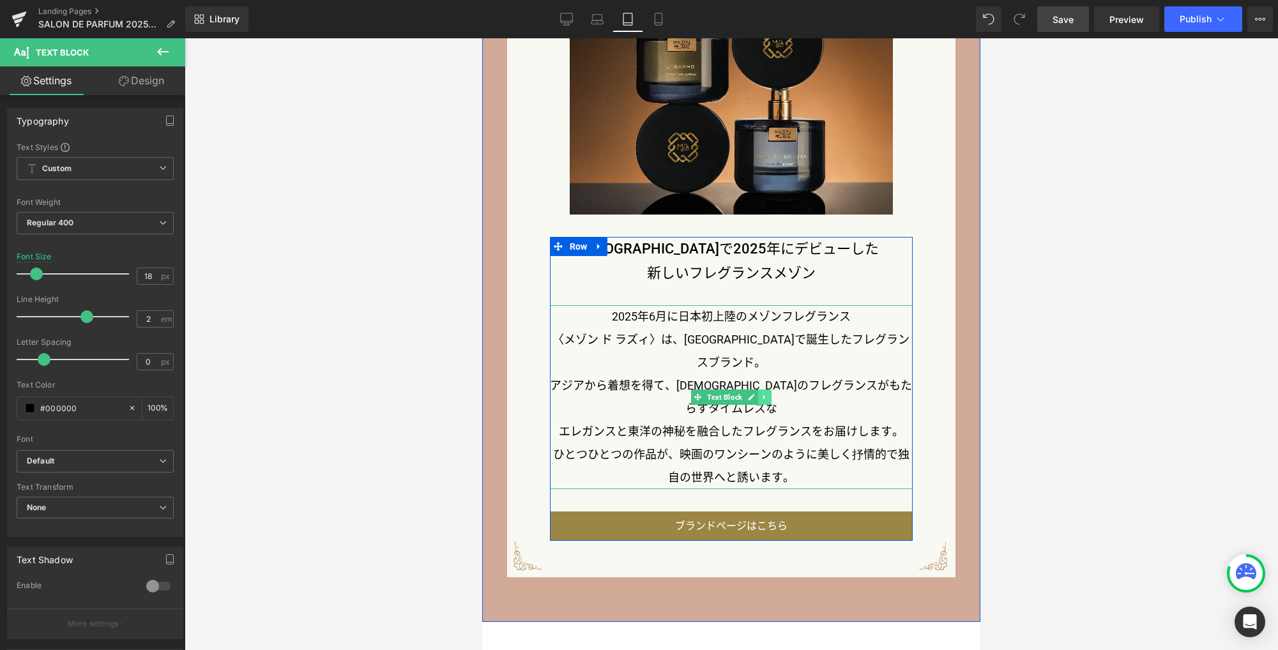
click at [762, 393] on icon at bounding box center [764, 397] width 7 height 8
click at [755, 393] on icon at bounding box center [757, 397] width 7 height 8
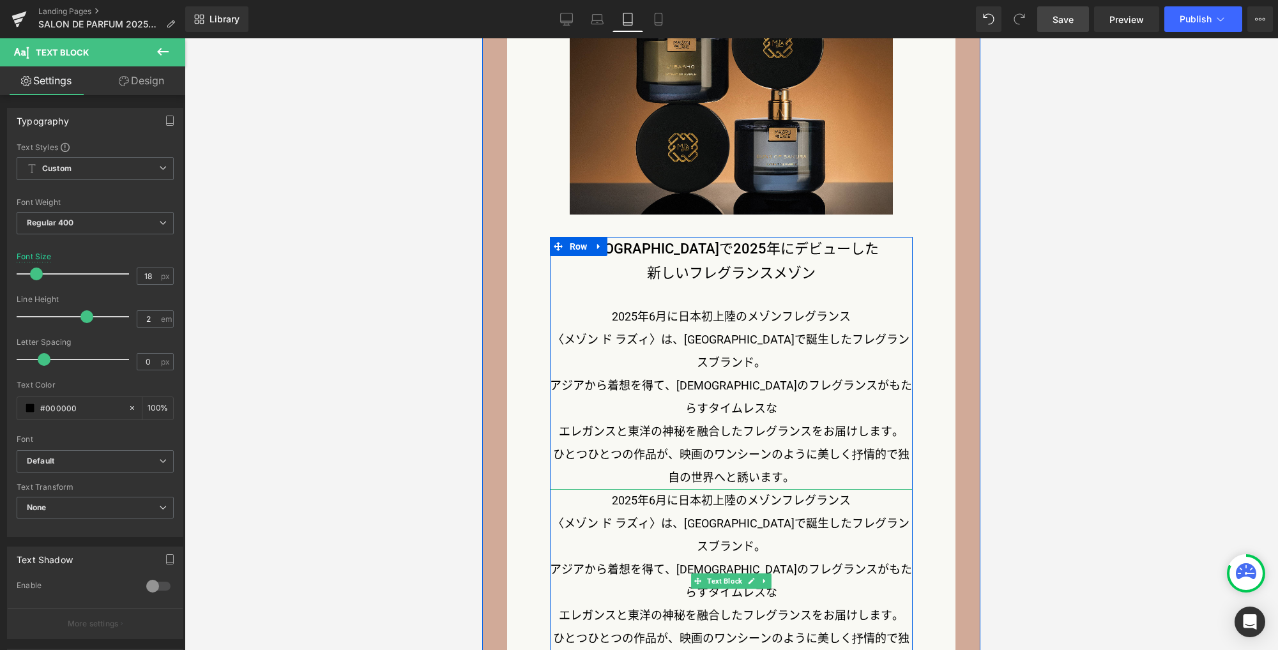
click at [753, 515] on p "〈メゾン ド ラズィ〉は、シンガポールで誕生したフレグランスブランド。" at bounding box center [731, 535] width 363 height 46
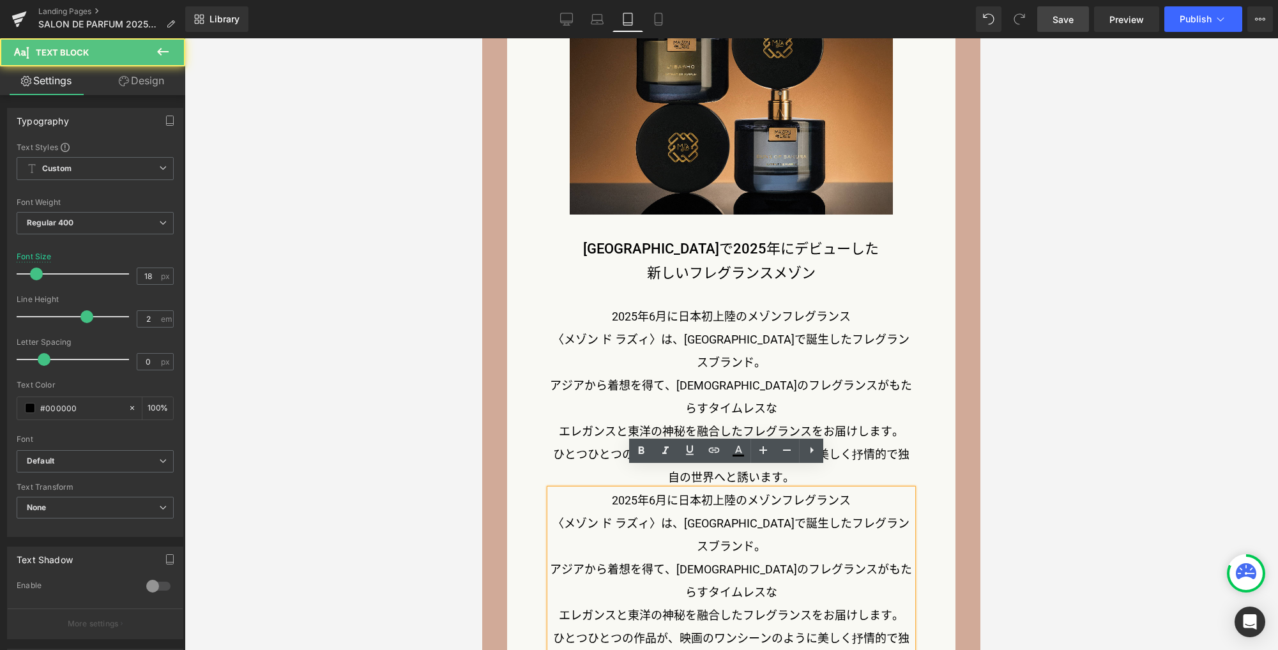
click at [756, 567] on p "アジアから着想を得て、フランスのフレグランスがもたらすタイムレスな" at bounding box center [731, 581] width 363 height 46
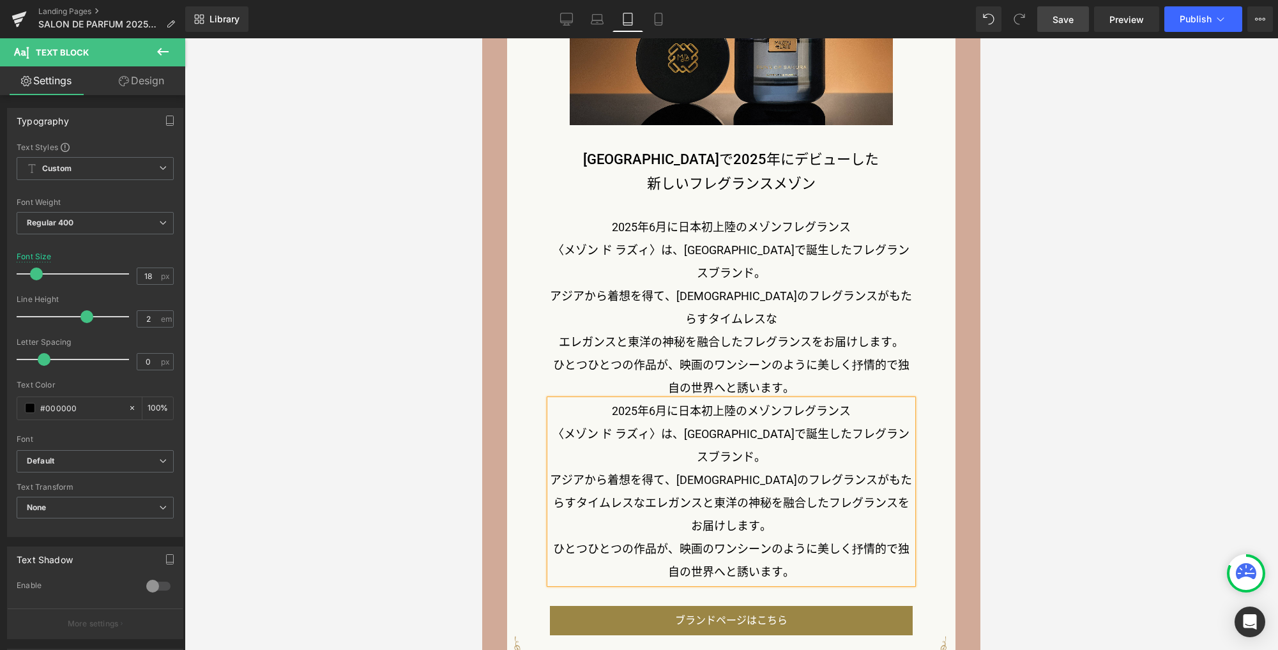
scroll to position [2003, 0]
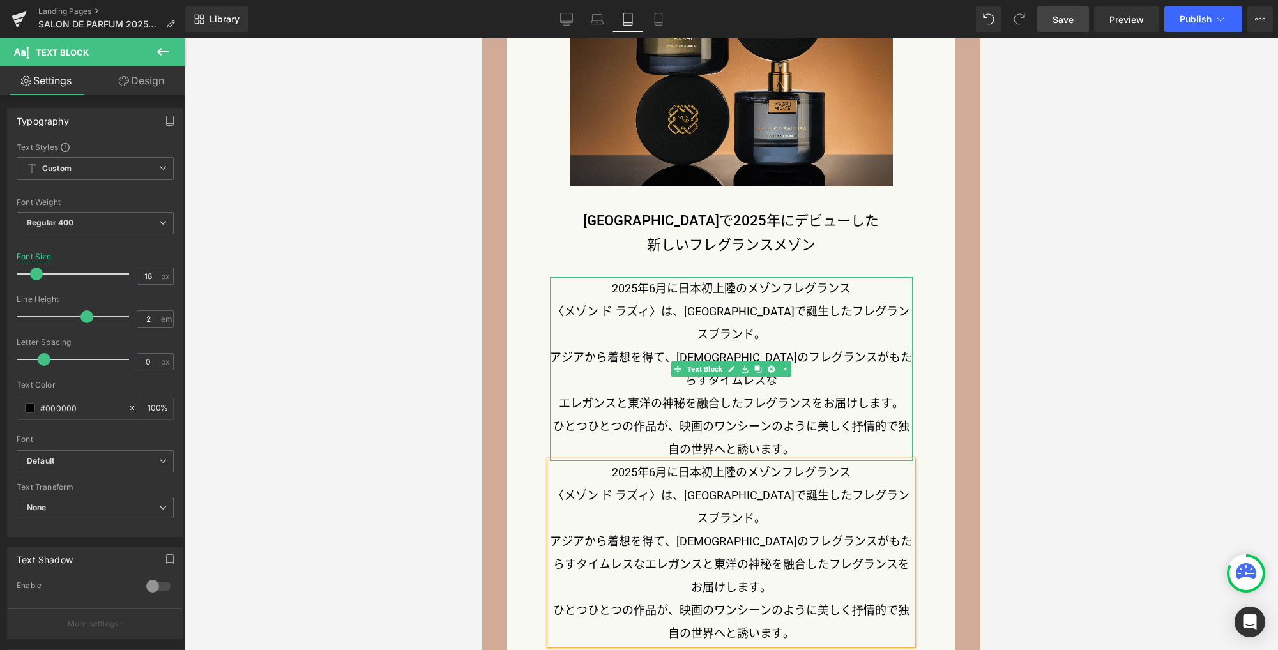
click at [617, 368] on p "アジアから着想を得て、フランスのフレグランスがもたらすタイムレスな" at bounding box center [731, 369] width 363 height 46
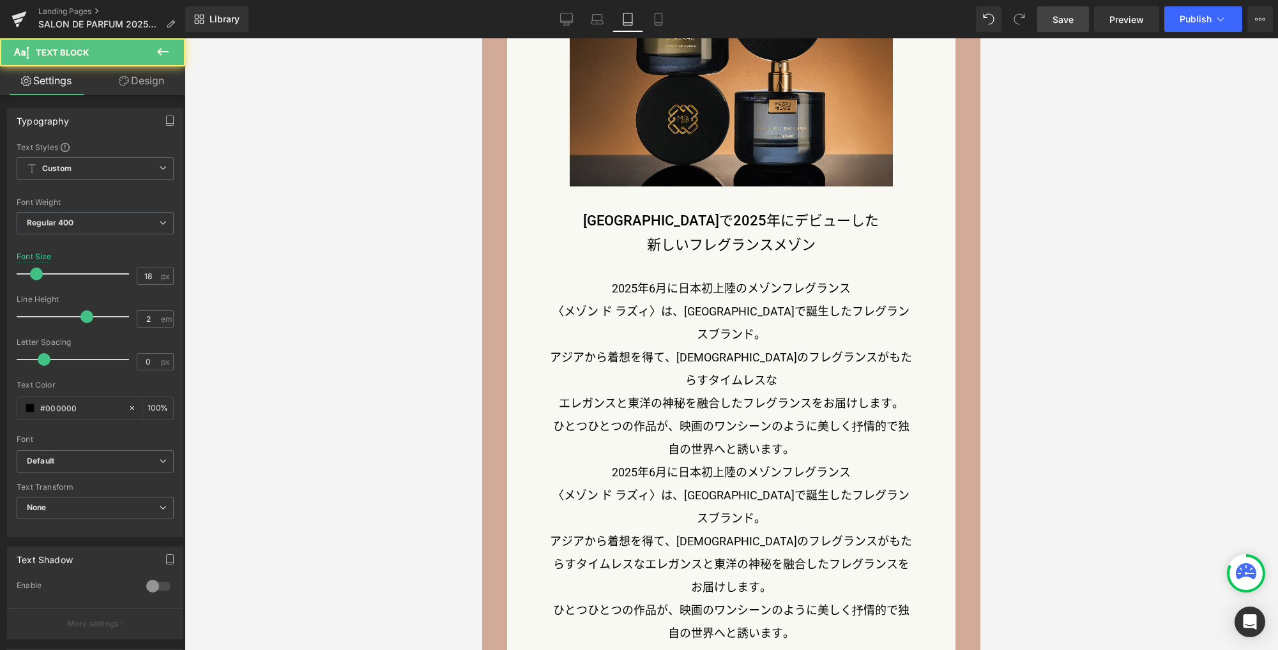
click at [149, 80] on link "Design" at bounding box center [141, 80] width 93 height 29
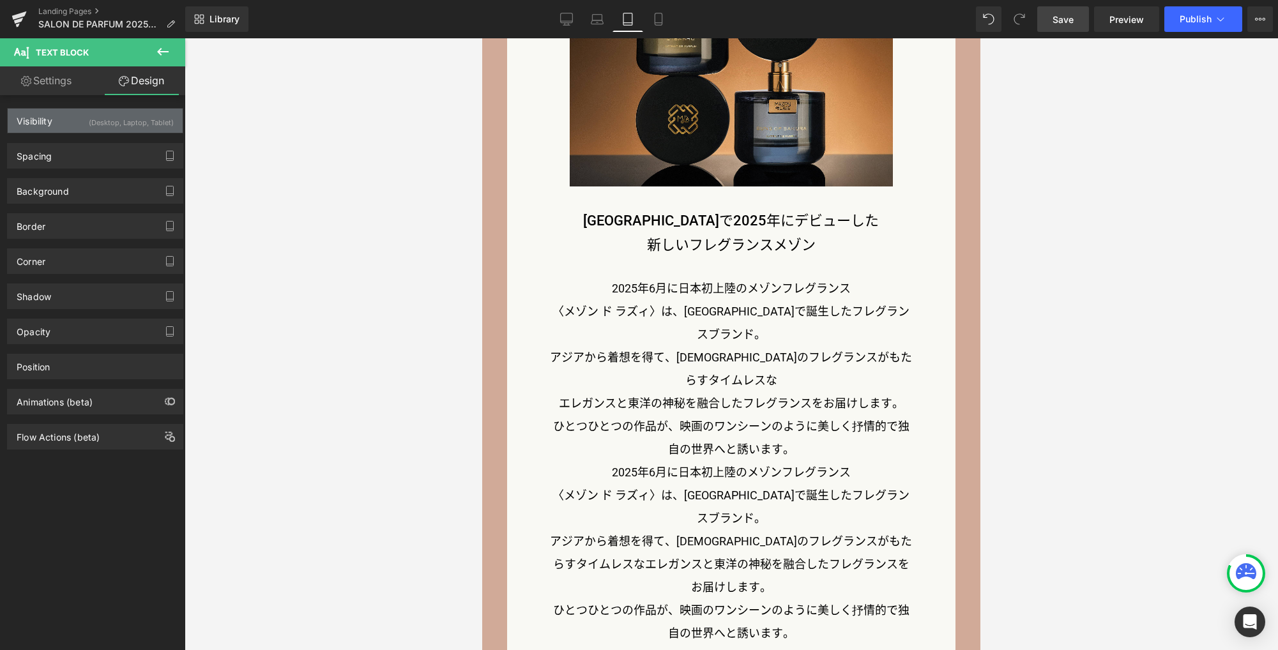
click at [130, 122] on div "(Desktop, Laptop, Tablet)" at bounding box center [131, 119] width 85 height 21
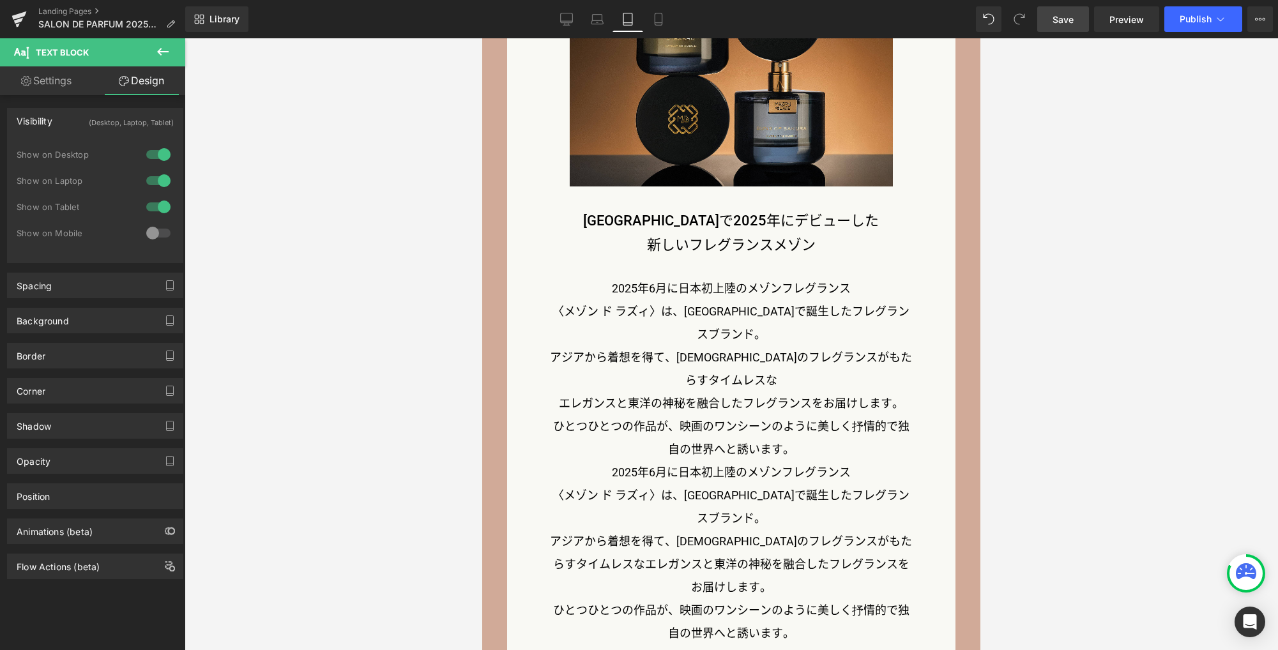
click at [161, 209] on div at bounding box center [158, 207] width 31 height 20
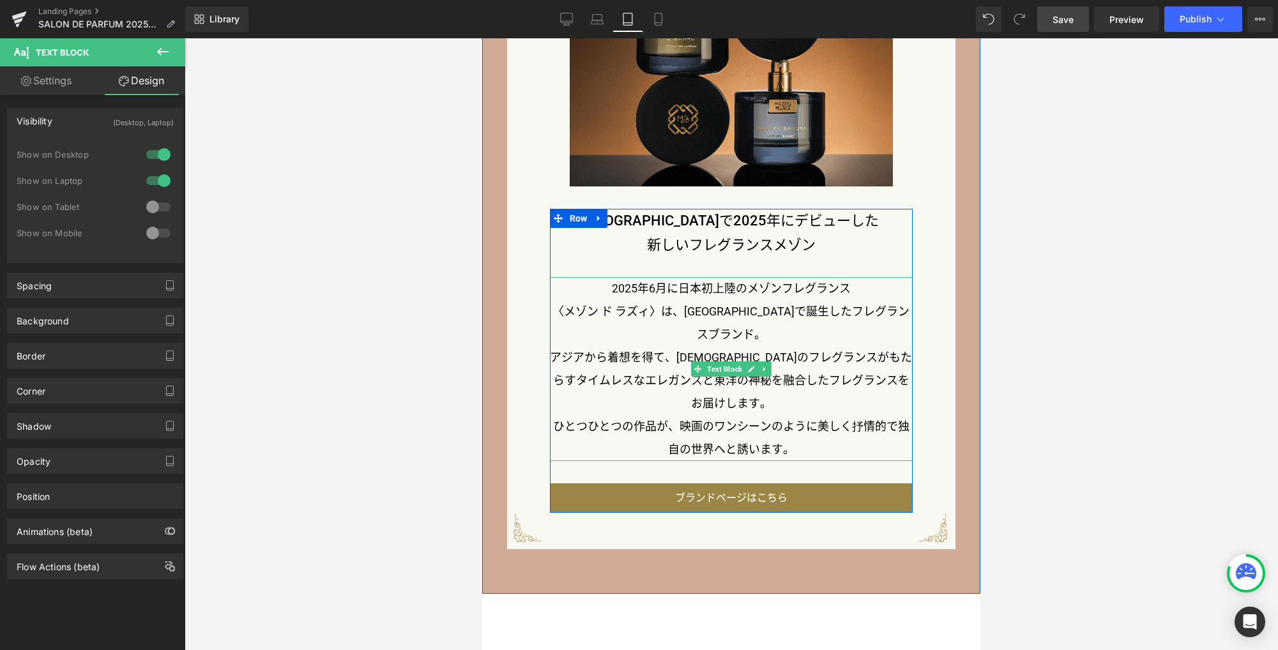
click at [645, 373] on span "エレガンスと東洋の神秘を融合したフレグランスをお届けします。" at bounding box center [777, 391] width 264 height 36
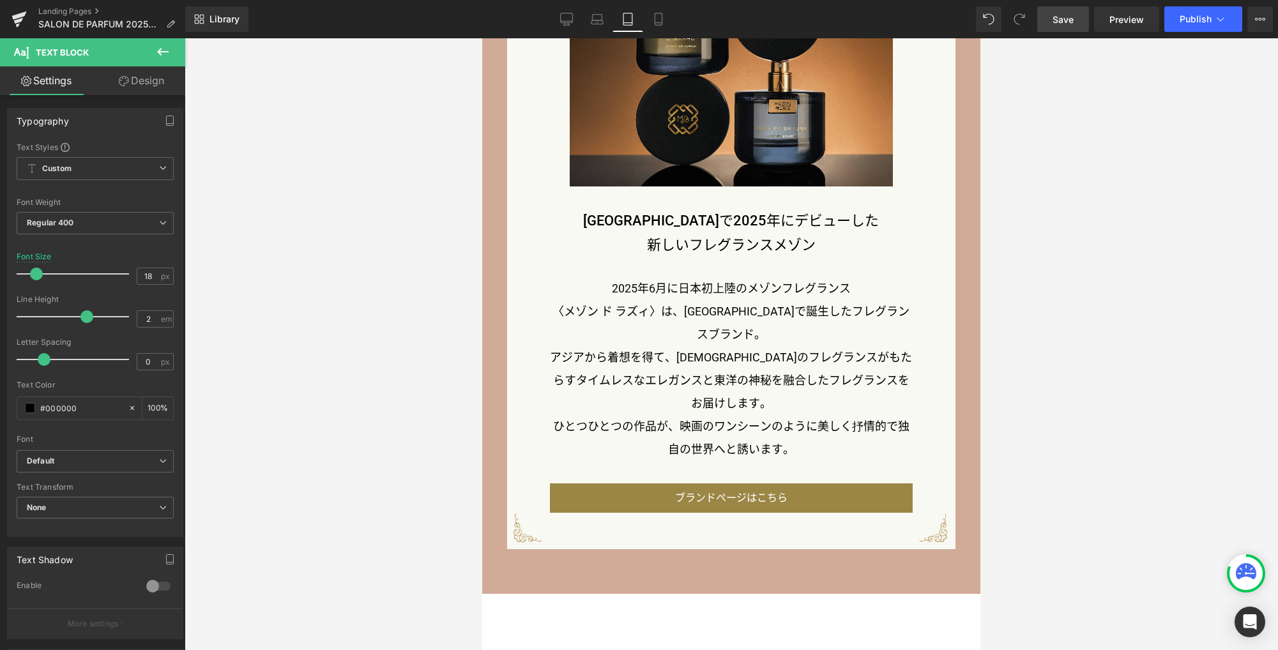
click at [153, 72] on link "Design" at bounding box center [141, 80] width 93 height 29
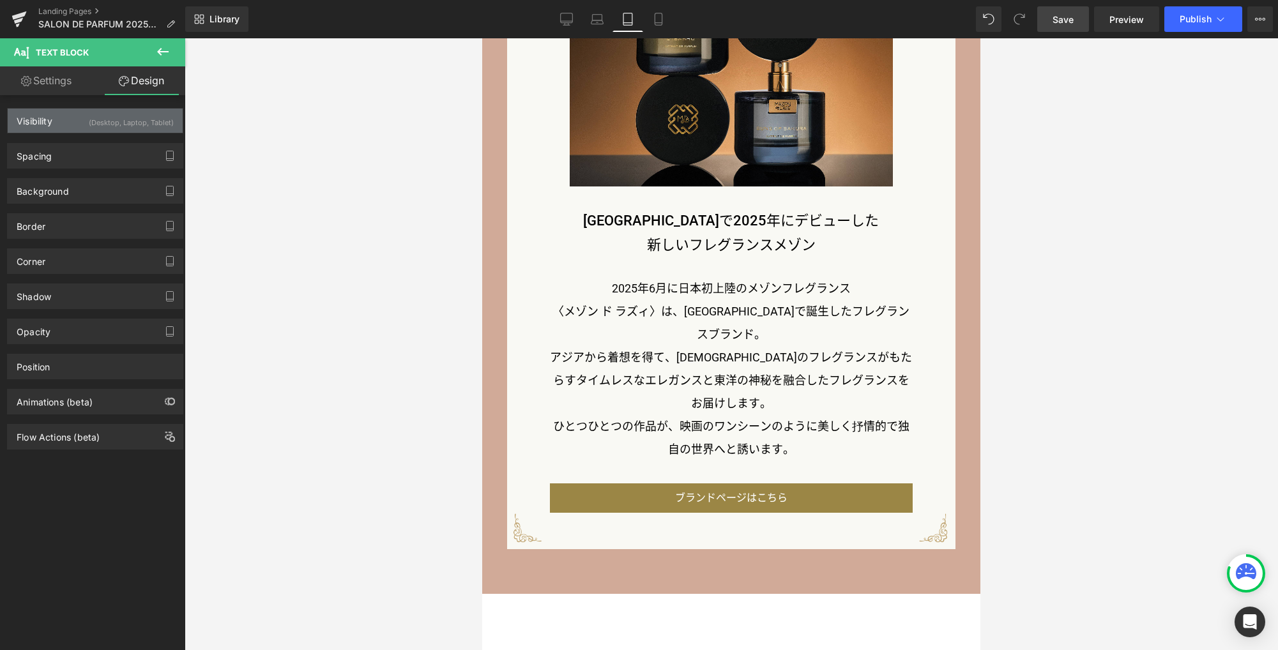
click at [132, 124] on div "(Desktop, Laptop, Tablet)" at bounding box center [131, 119] width 85 height 21
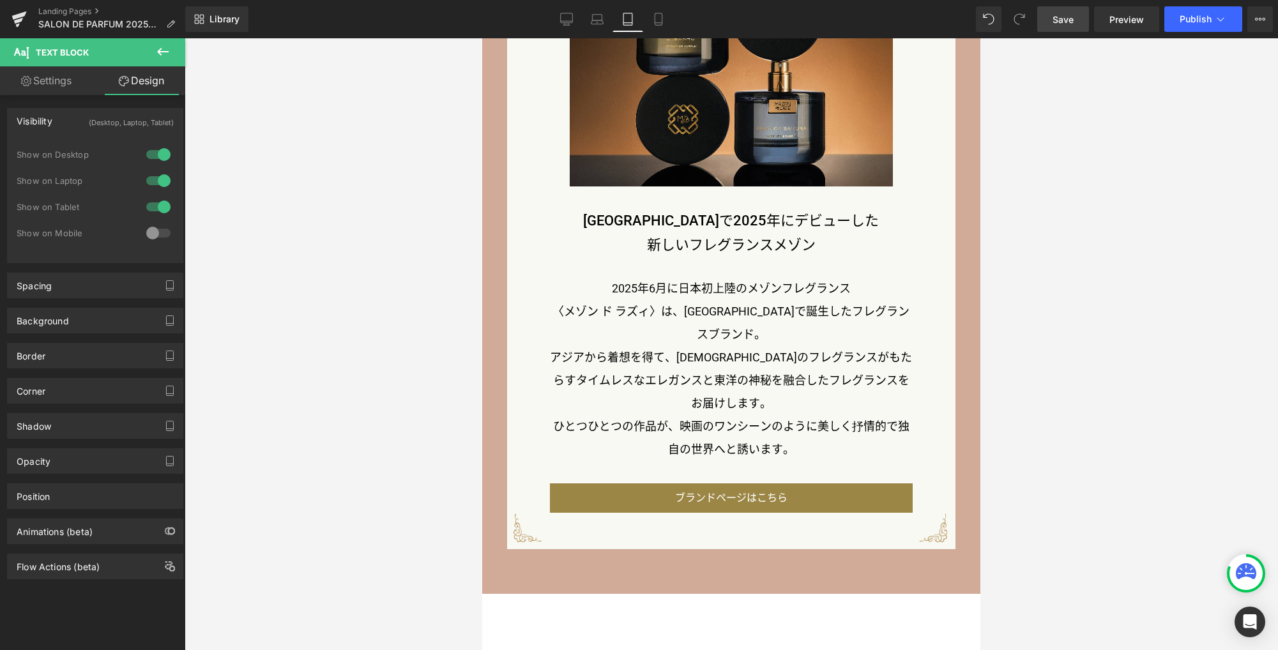
click at [158, 177] on div at bounding box center [158, 180] width 31 height 20
click at [159, 149] on div at bounding box center [158, 154] width 31 height 20
click at [150, 234] on div at bounding box center [158, 233] width 31 height 20
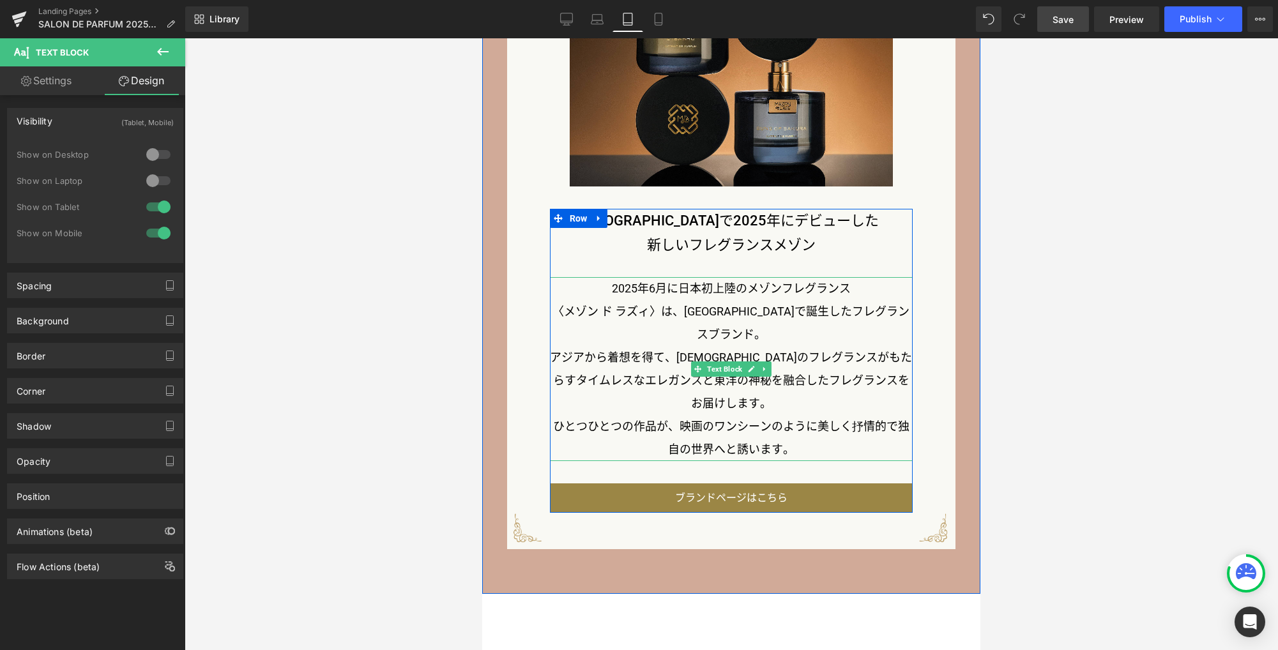
click at [697, 346] on p "アジアから着想を得て、フランスのフレグランスがもたらすタイムレスな エレガンスと東洋の神秘を融合したフレグランスをお届けします。" at bounding box center [731, 380] width 363 height 69
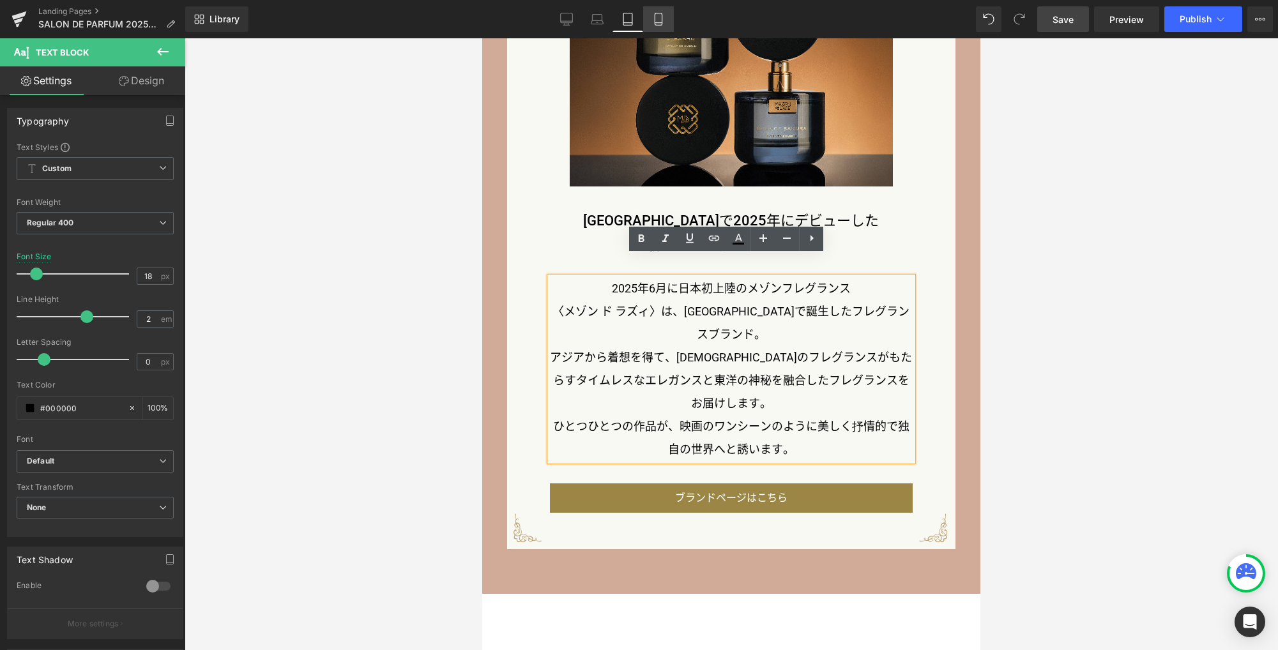
click at [661, 23] on icon at bounding box center [657, 19] width 7 height 12
type input "16"
type input "100"
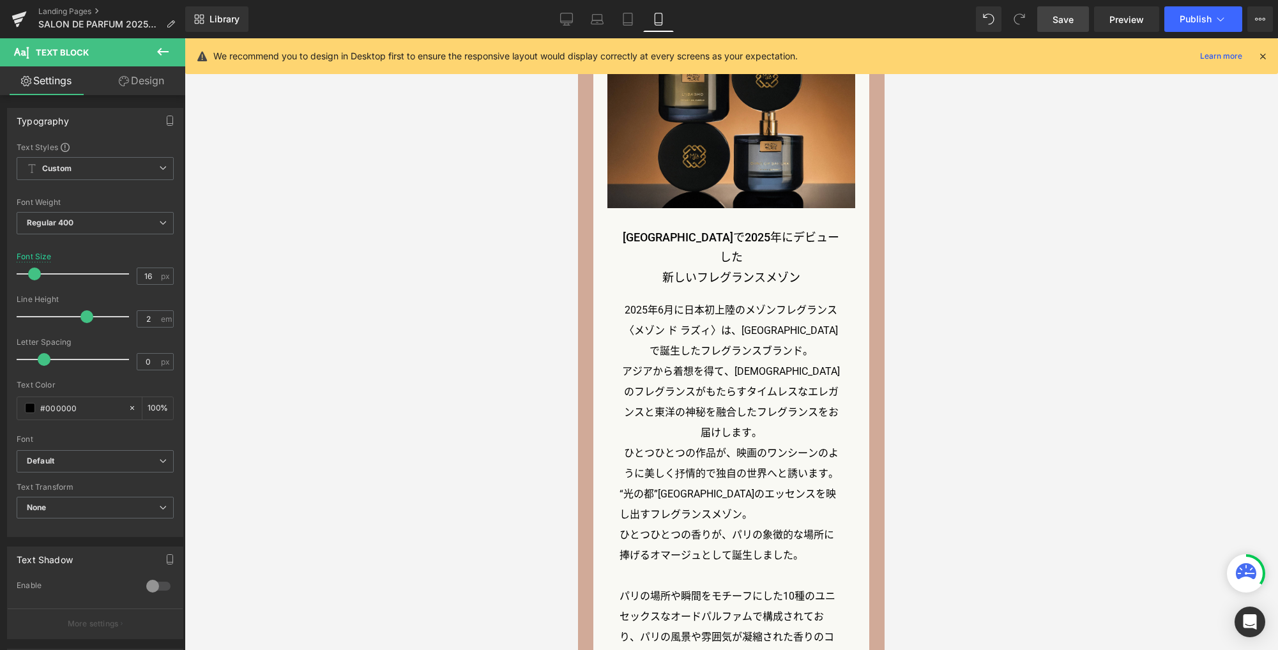
scroll to position [1954, 0]
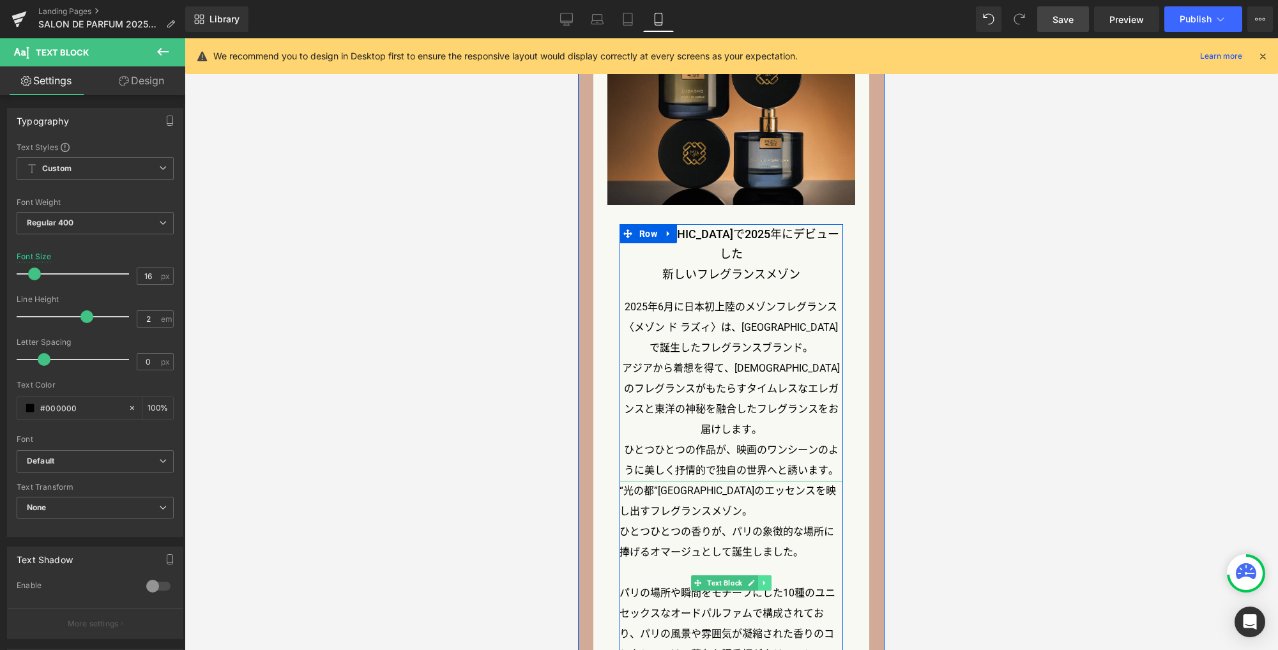
click at [761, 579] on icon at bounding box center [764, 583] width 7 height 8
click at [767, 579] on icon at bounding box center [770, 583] width 7 height 8
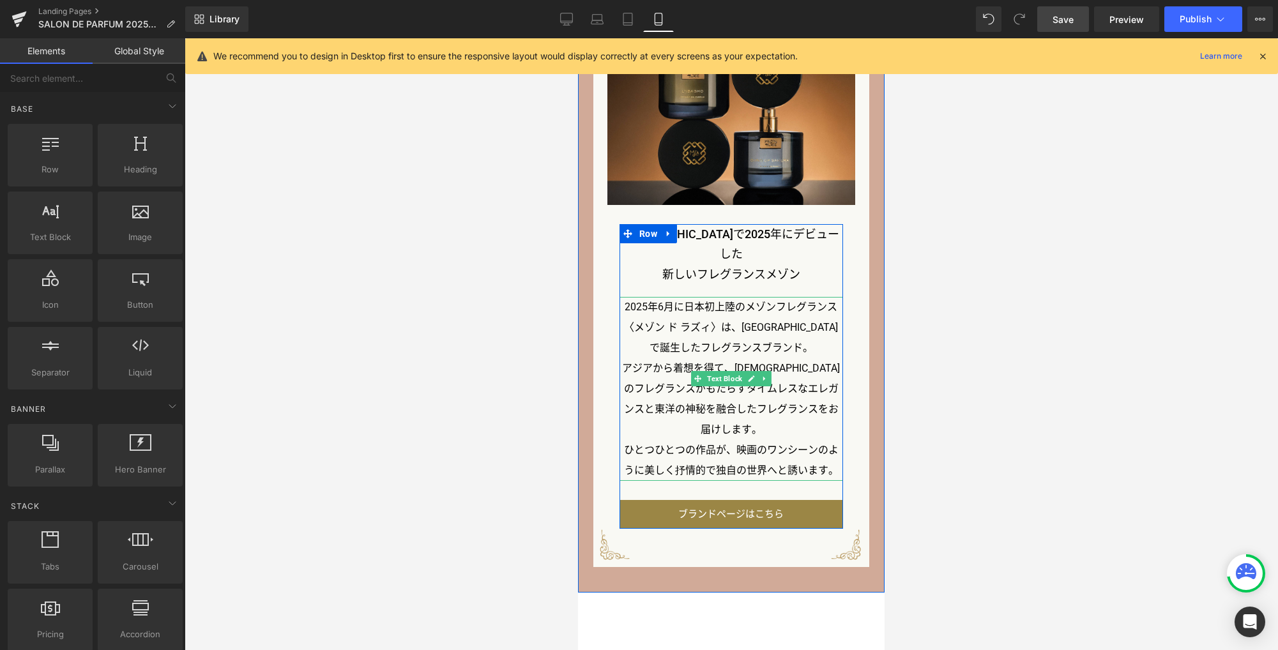
click at [705, 317] on p "〈メゾン ド ラズィ〉は、シンガポールで誕生したフレグランスブランド。" at bounding box center [730, 337] width 223 height 41
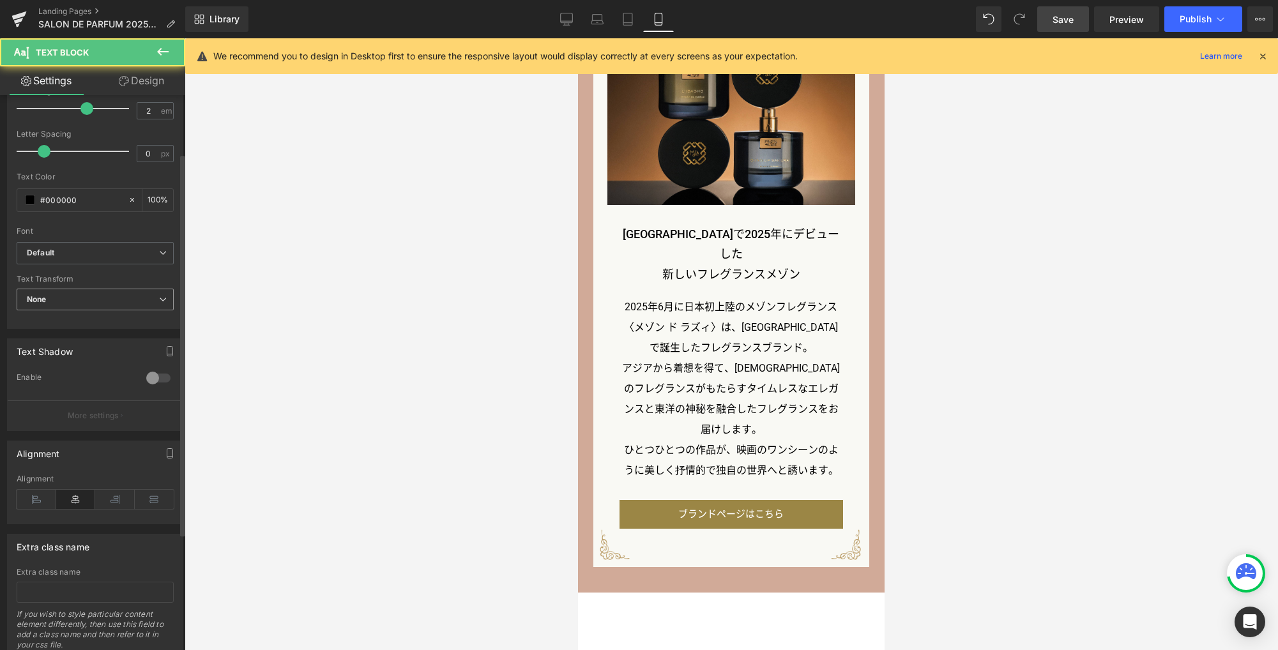
scroll to position [253, 0]
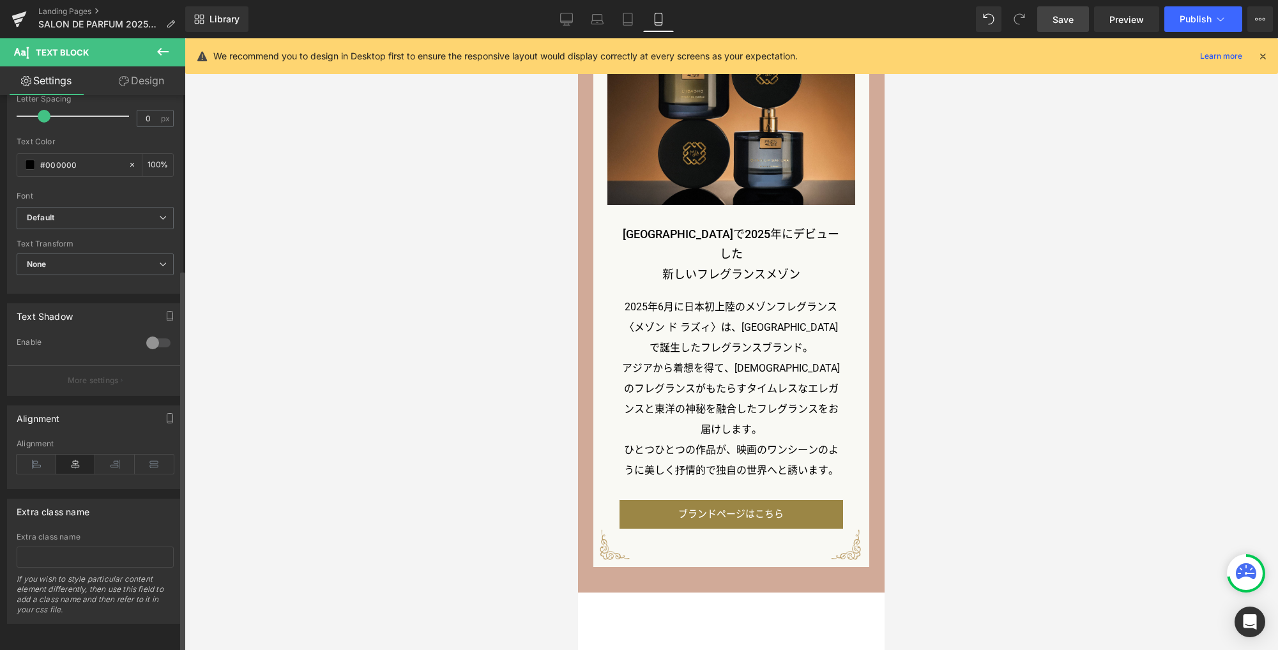
drag, startPoint x: 40, startPoint y: 457, endPoint x: 73, endPoint y: 441, distance: 37.7
click at [40, 457] on icon at bounding box center [37, 464] width 40 height 19
click at [623, 28] on link "Tablet" at bounding box center [627, 19] width 31 height 26
type input "18"
type input "100"
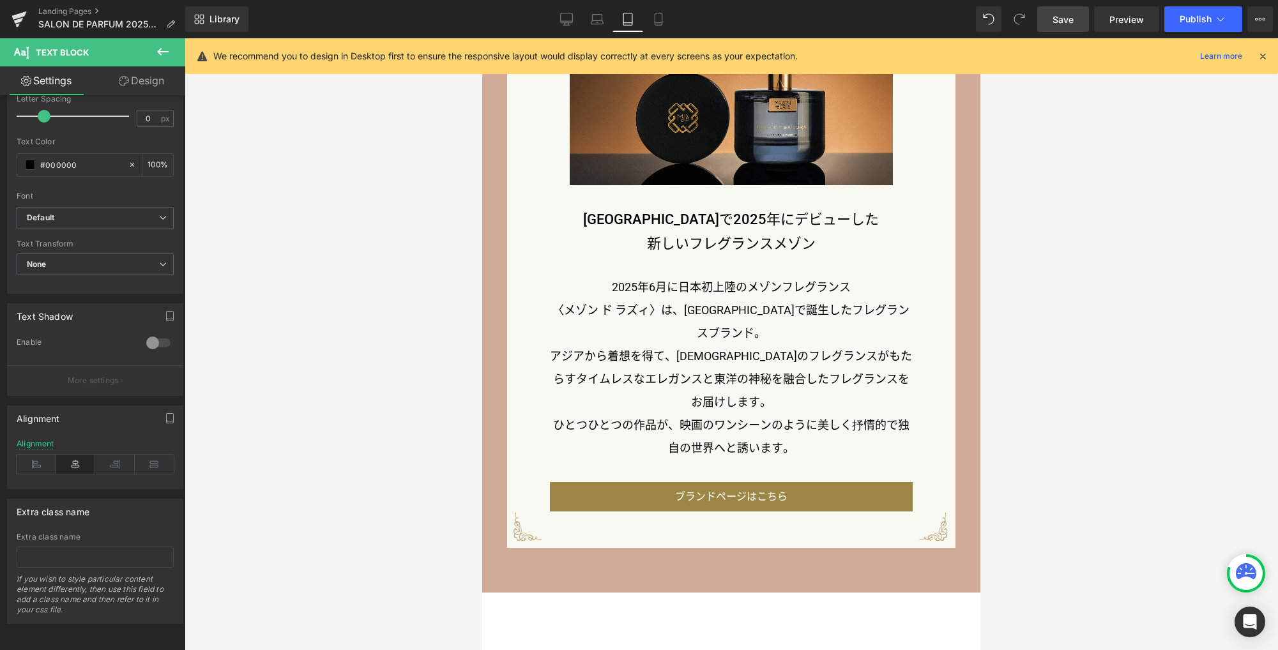
scroll to position [2003, 0]
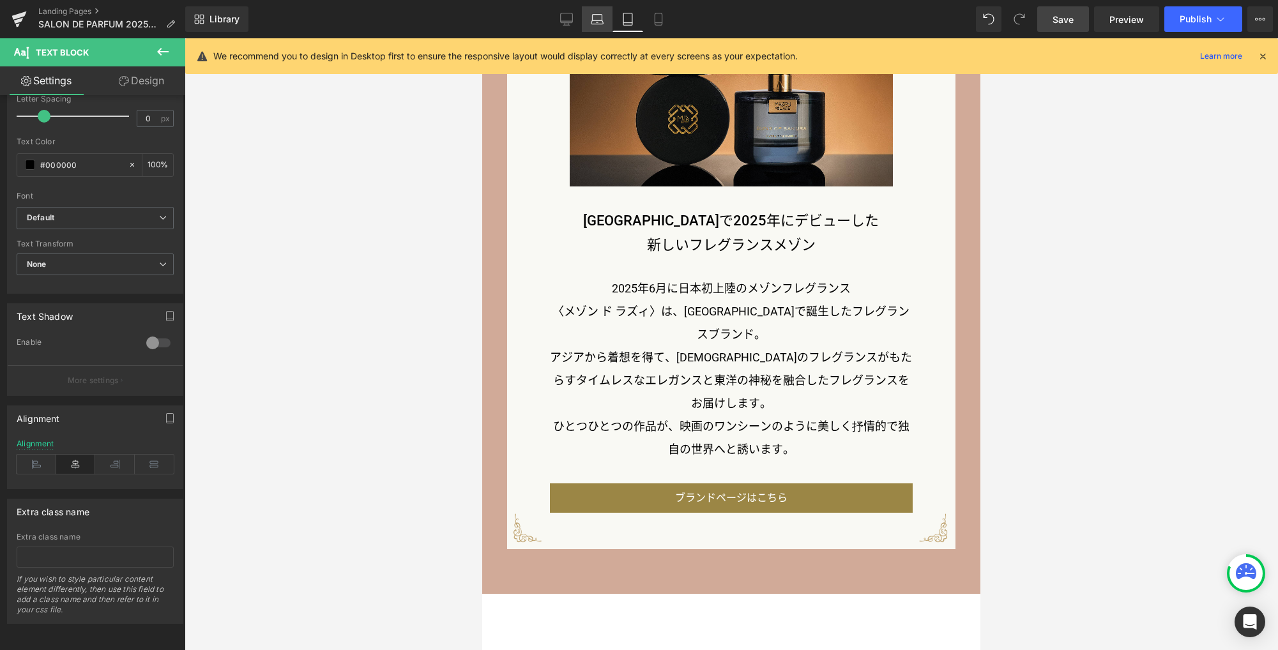
click at [594, 20] on icon at bounding box center [597, 22] width 12 height 4
type input "20"
type input "100"
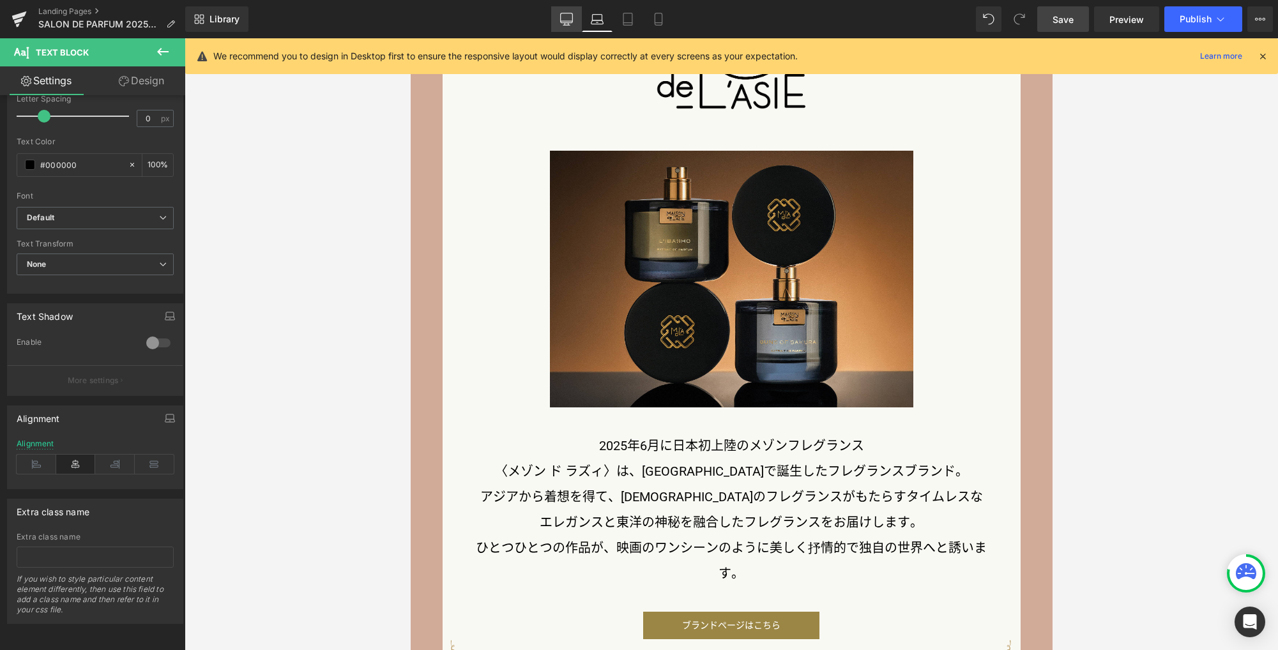
scroll to position [0, 0]
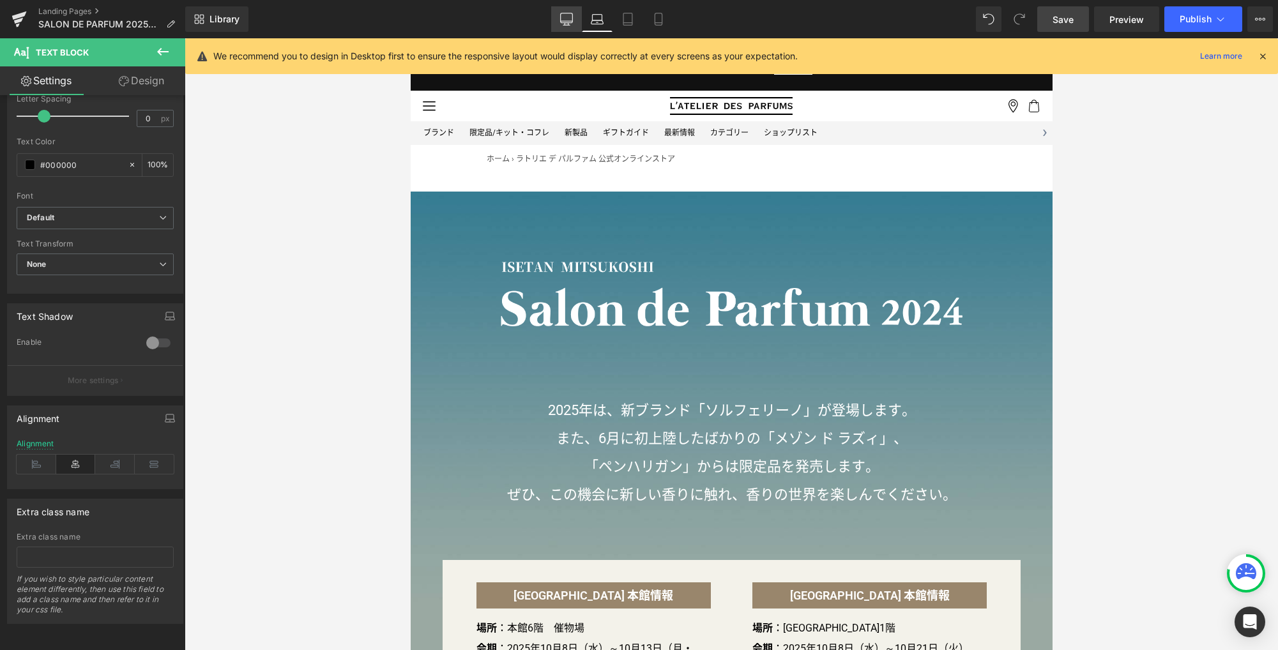
click at [568, 21] on icon at bounding box center [566, 21] width 12 height 0
type input "22"
type input "100"
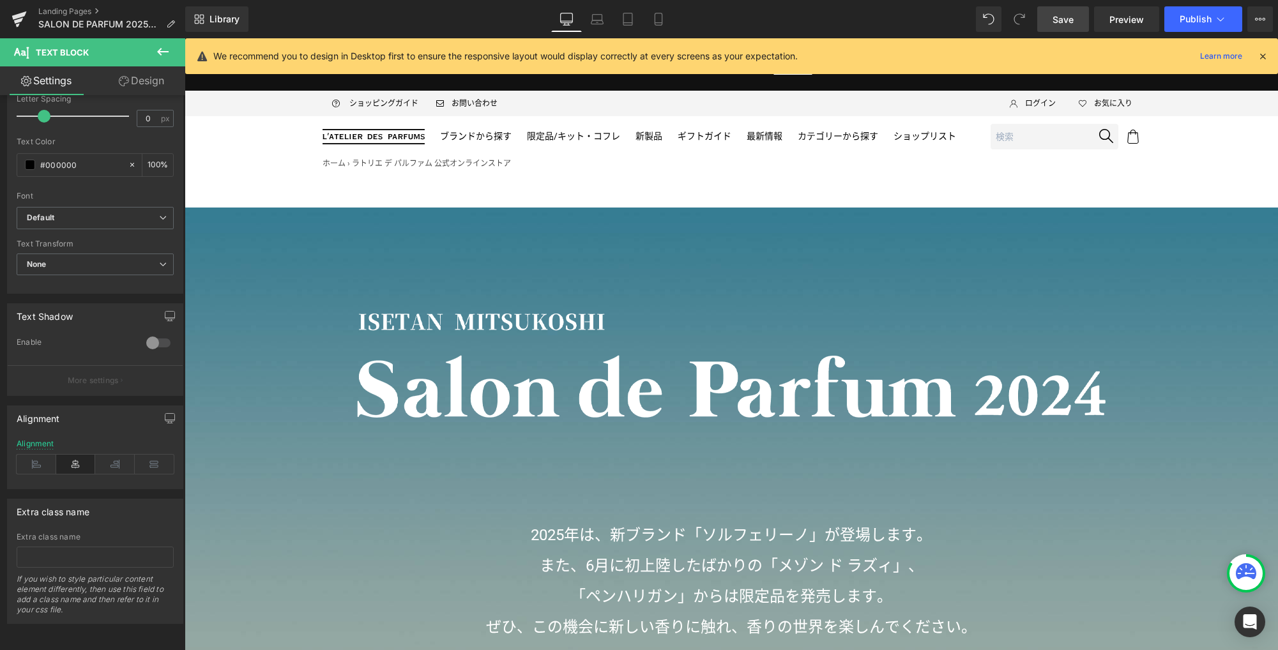
click at [1073, 11] on link "Save" at bounding box center [1063, 19] width 52 height 26
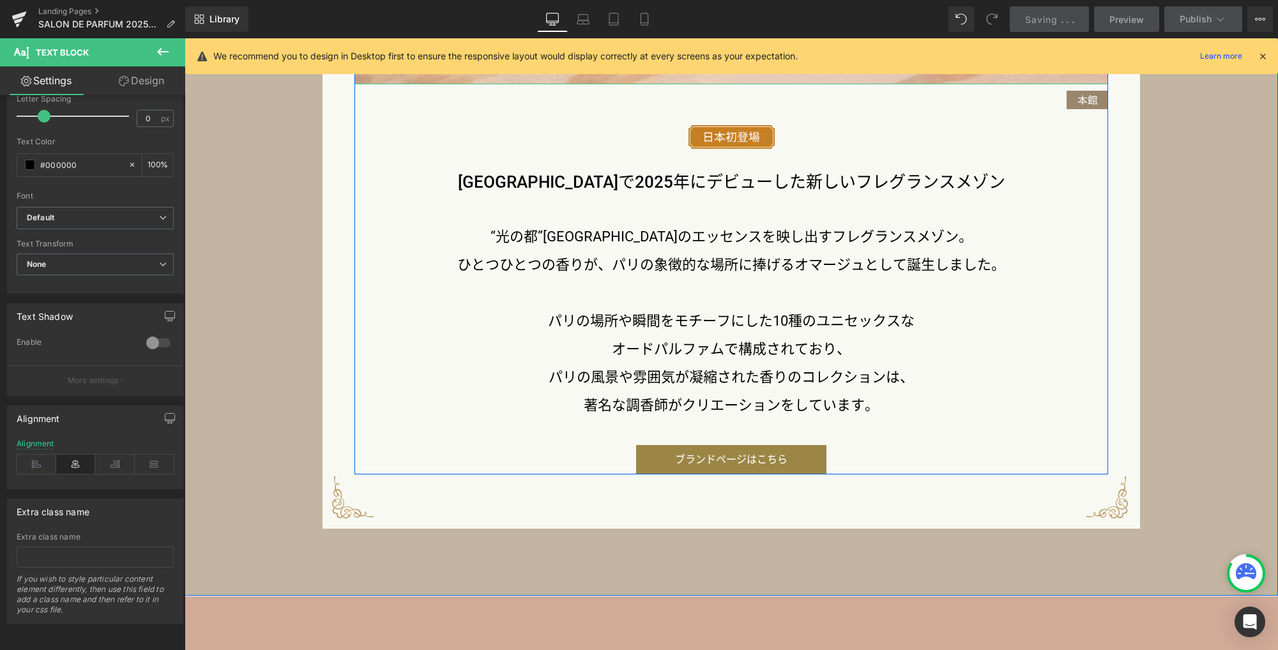
scroll to position [1744, 0]
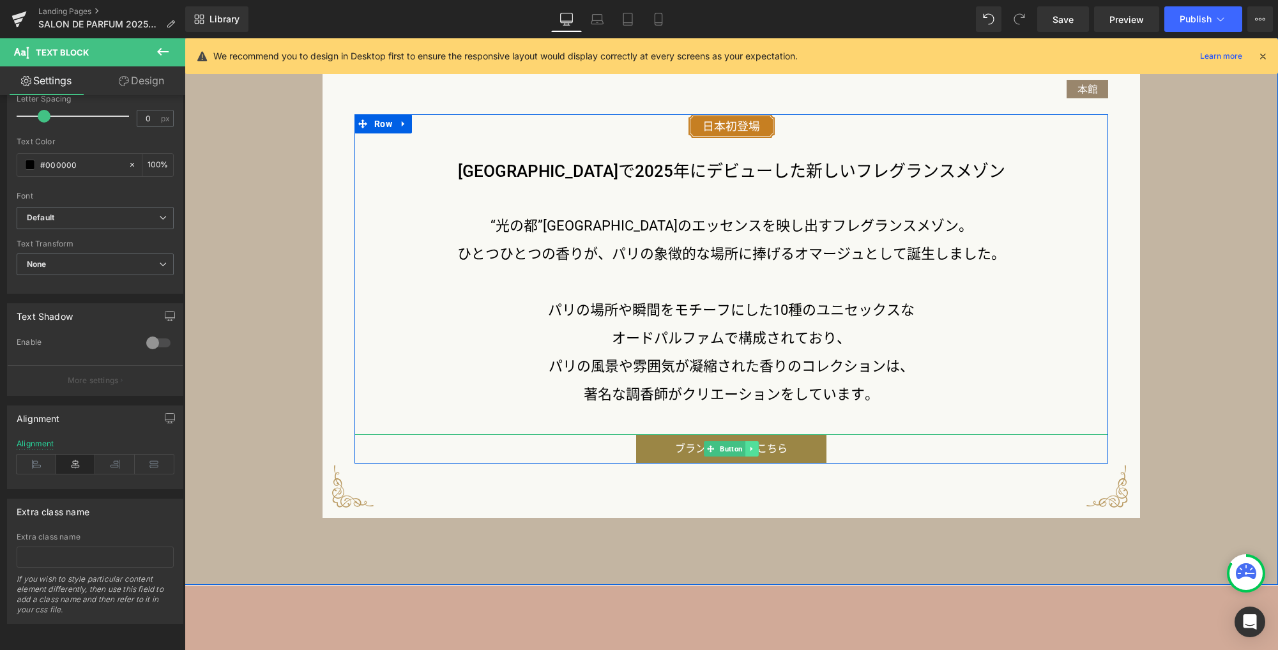
click at [748, 452] on icon at bounding box center [751, 449] width 7 height 8
click at [755, 451] on icon at bounding box center [758, 449] width 7 height 8
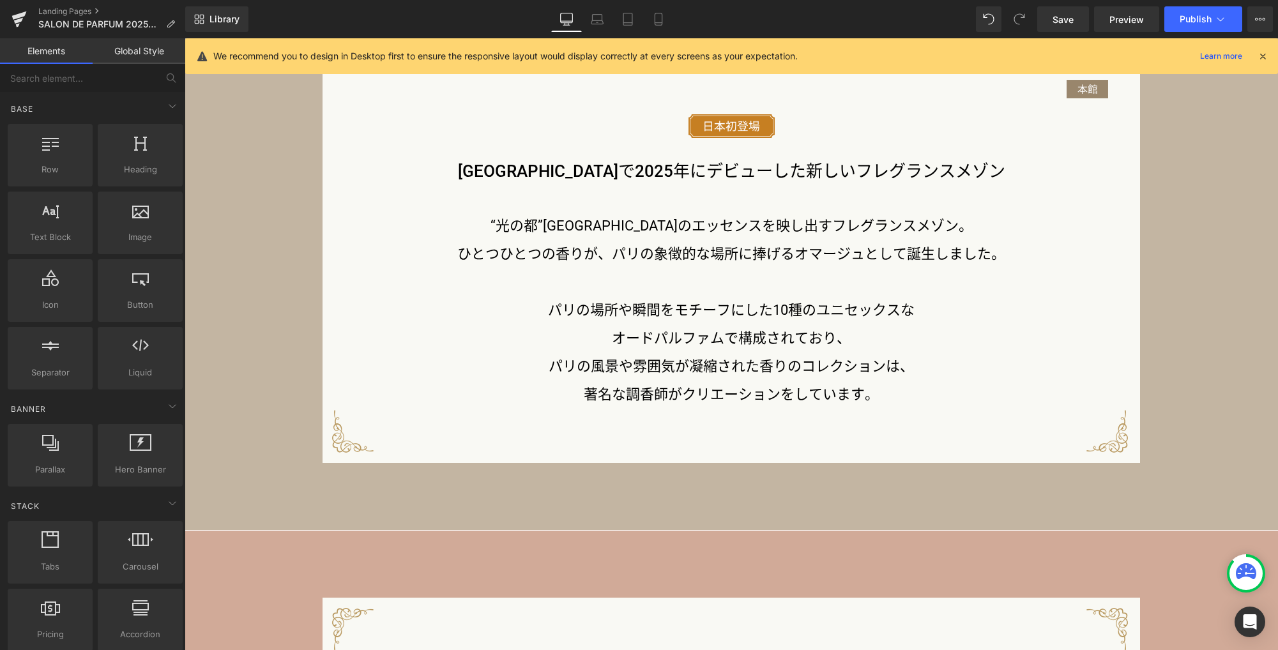
click at [607, 17] on link "Laptop" at bounding box center [597, 19] width 31 height 26
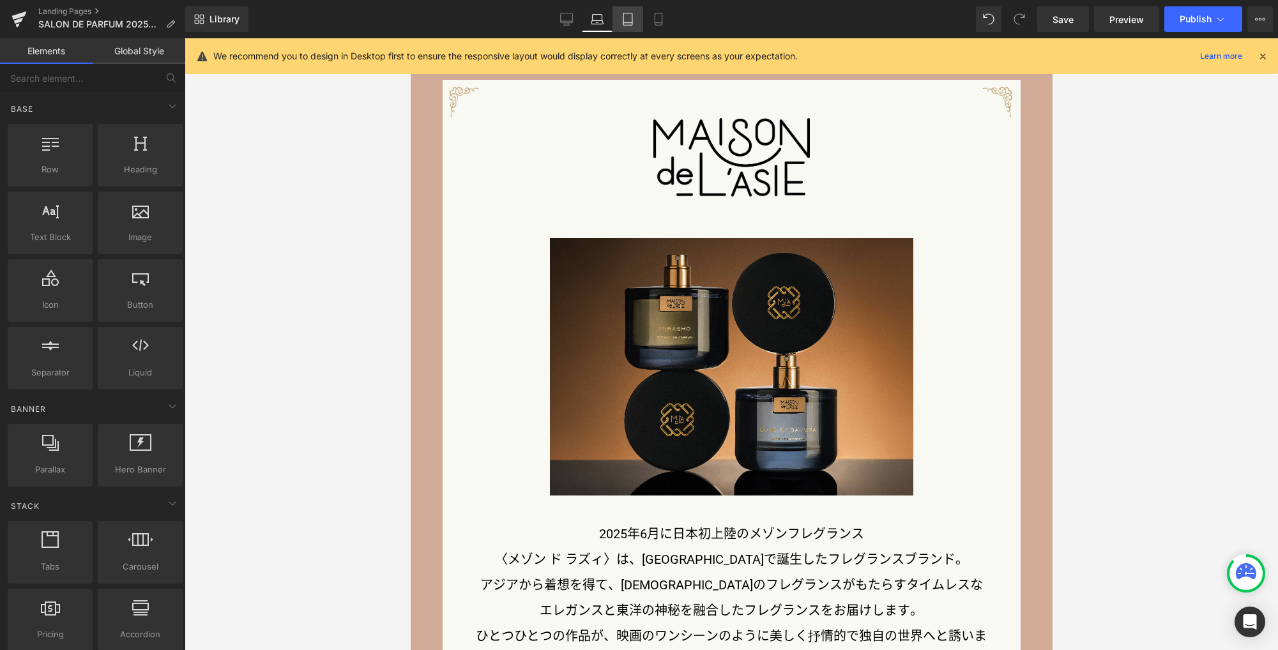
scroll to position [1862, 0]
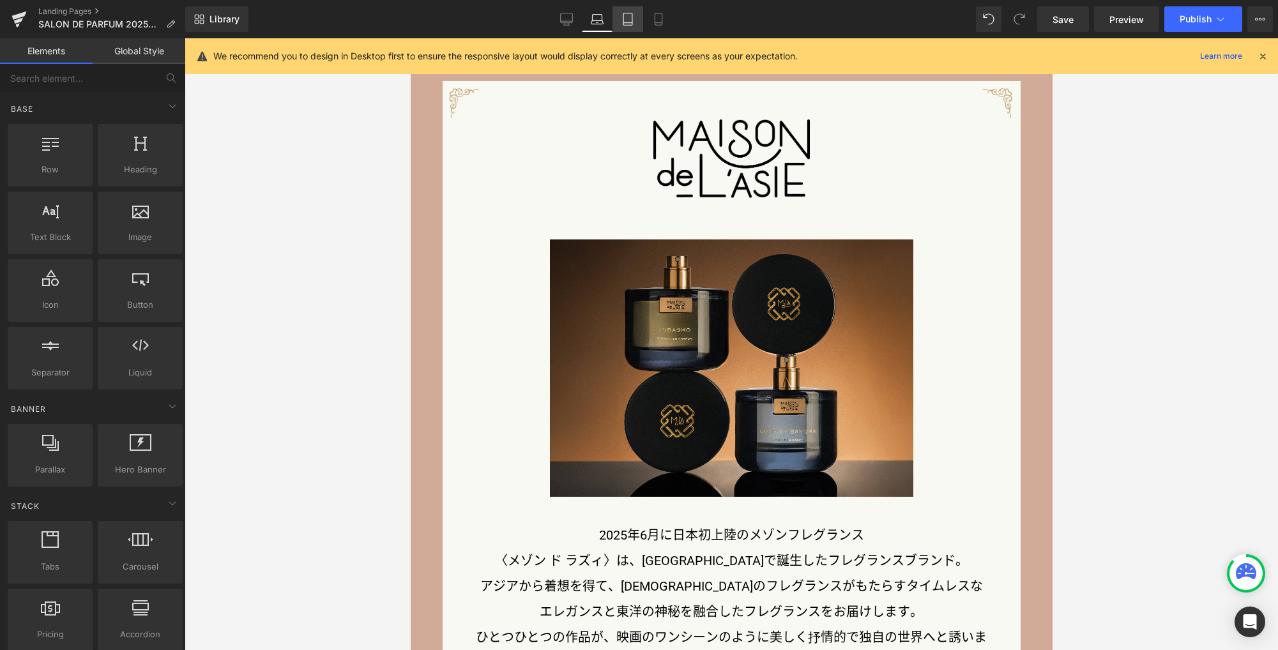
click at [634, 22] on icon at bounding box center [627, 19] width 13 height 13
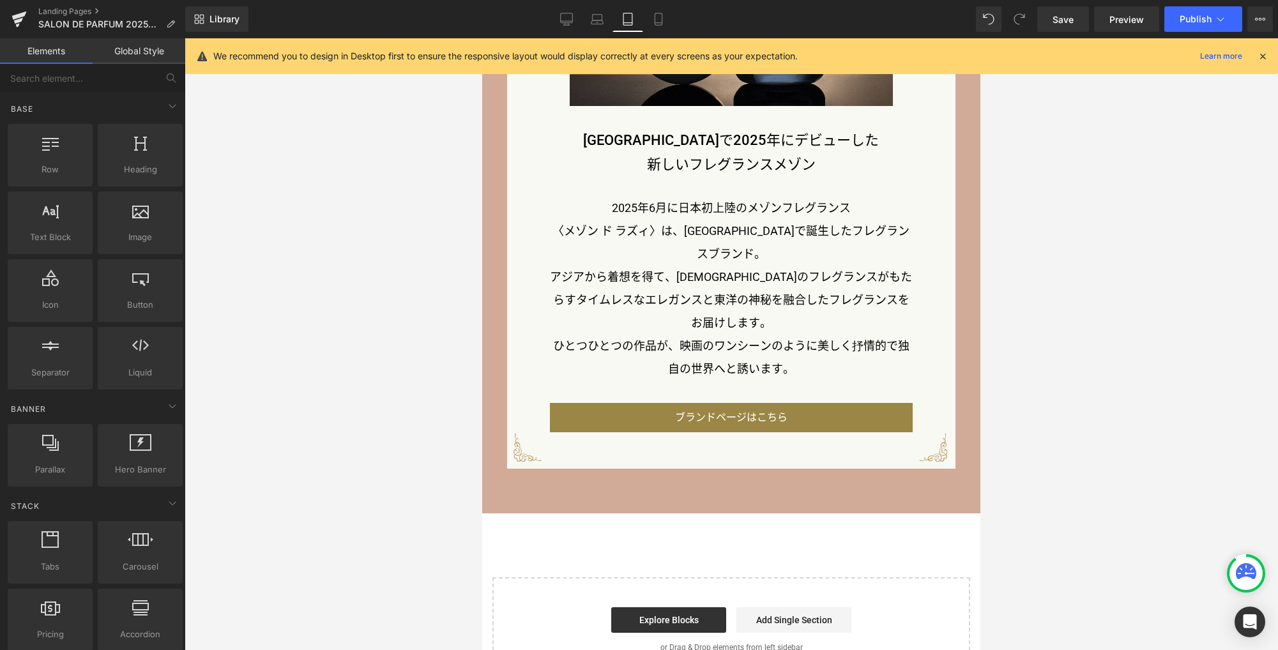
scroll to position [1797, 0]
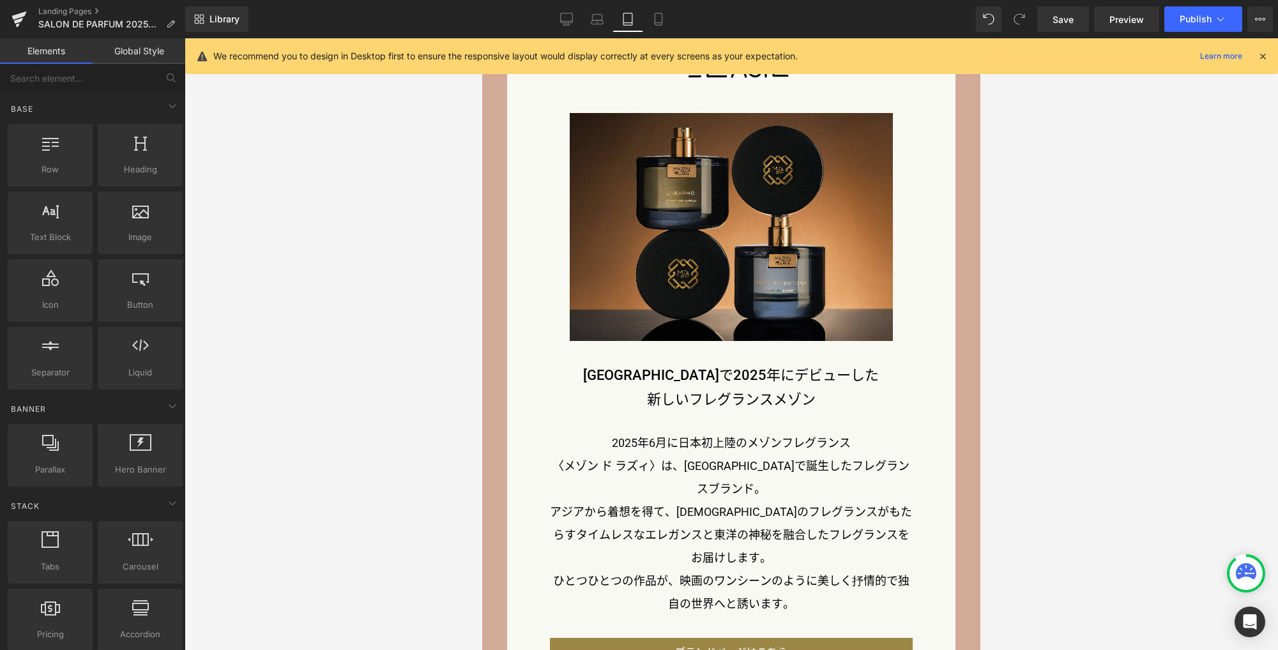
drag, startPoint x: 654, startPoint y: 22, endPoint x: 671, endPoint y: 68, distance: 48.3
click at [654, 22] on icon at bounding box center [658, 19] width 13 height 13
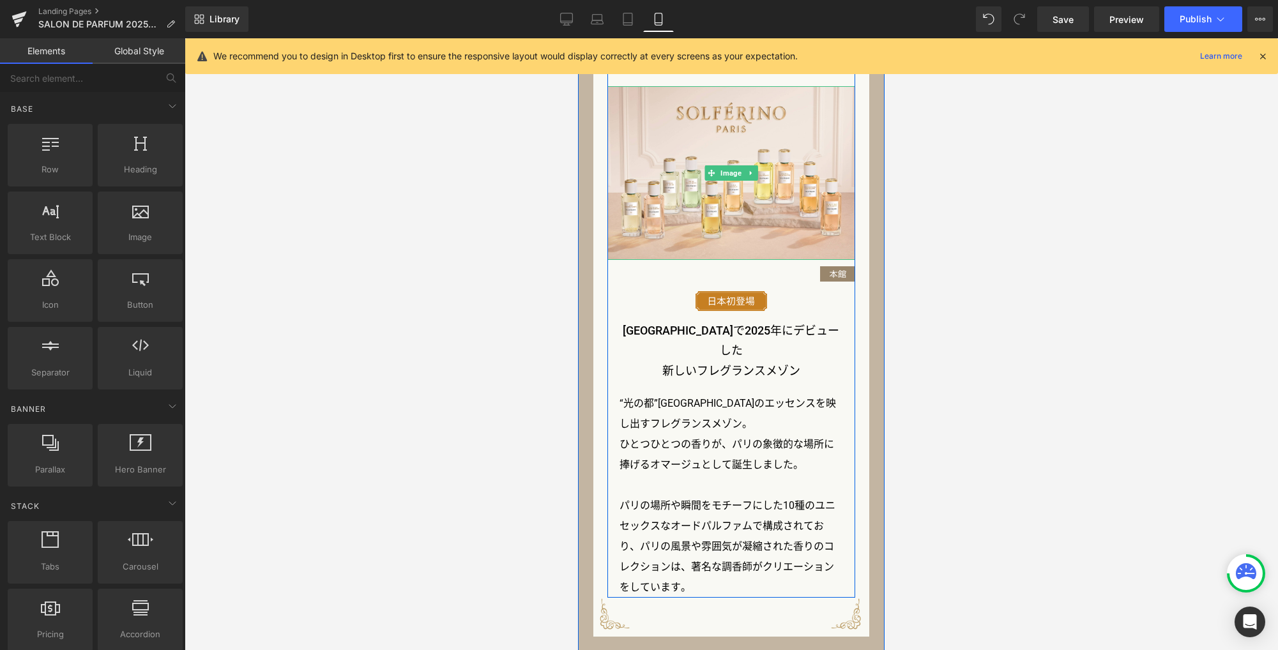
scroll to position [1282, 0]
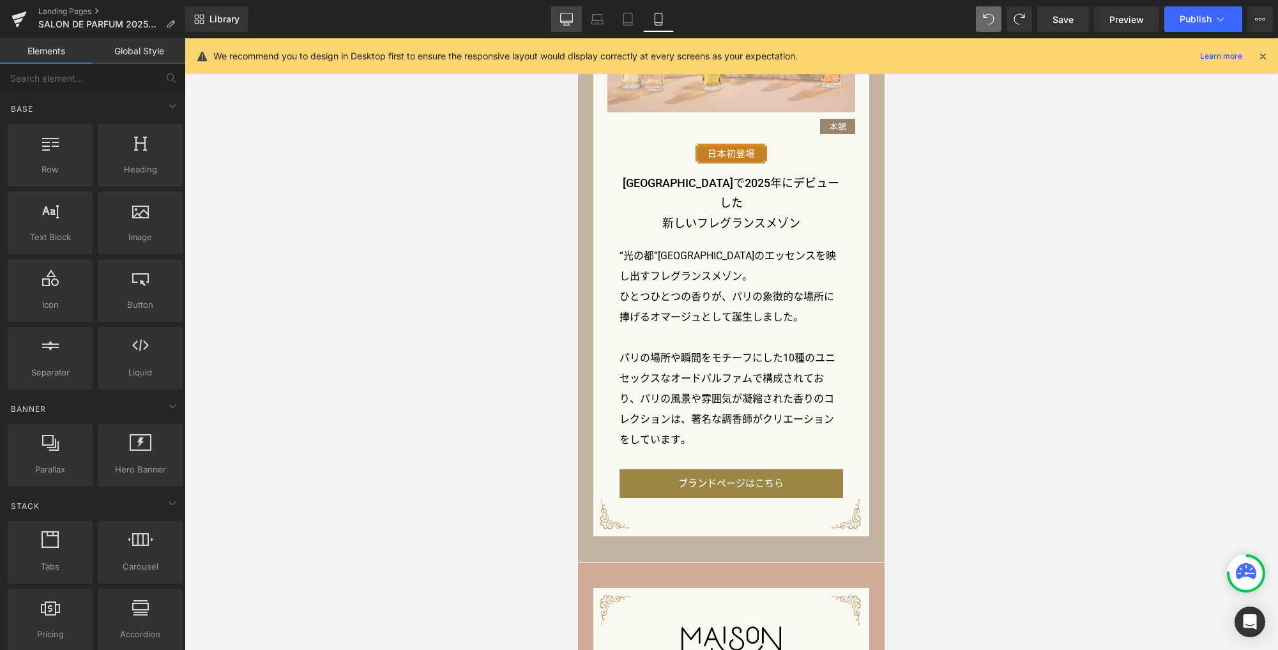
drag, startPoint x: 560, startPoint y: 20, endPoint x: 515, endPoint y: 216, distance: 200.4
click at [560, 20] on icon at bounding box center [566, 19] width 13 height 13
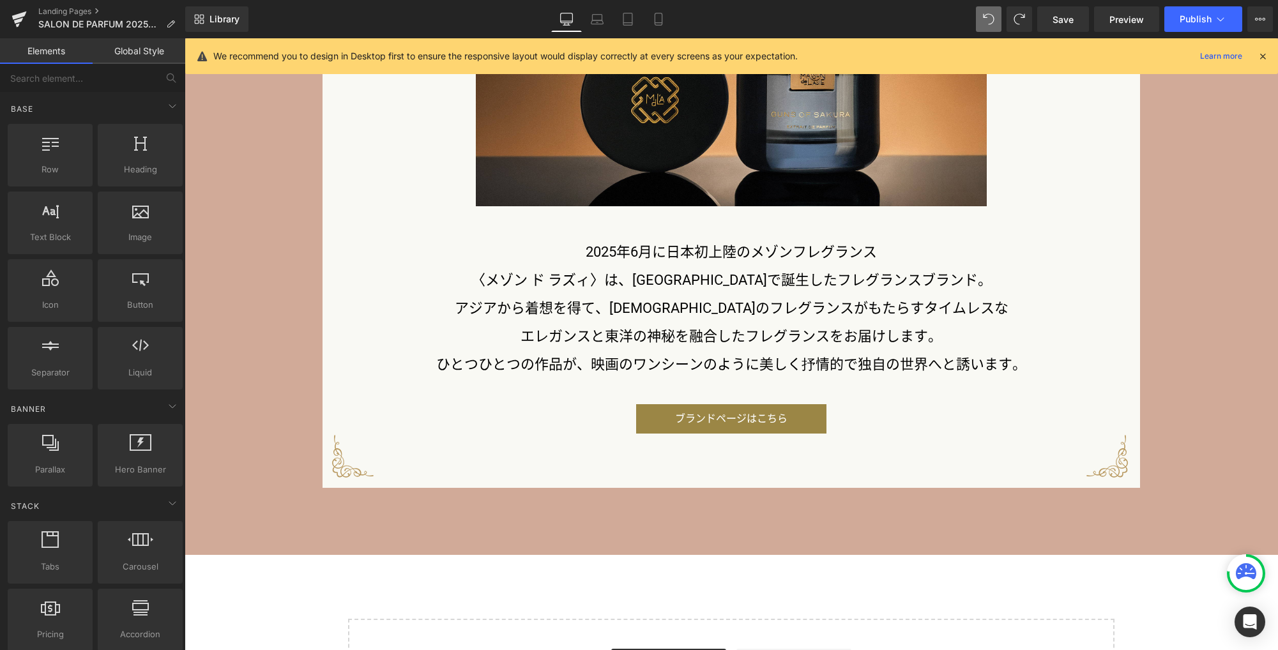
scroll to position [2902, 0]
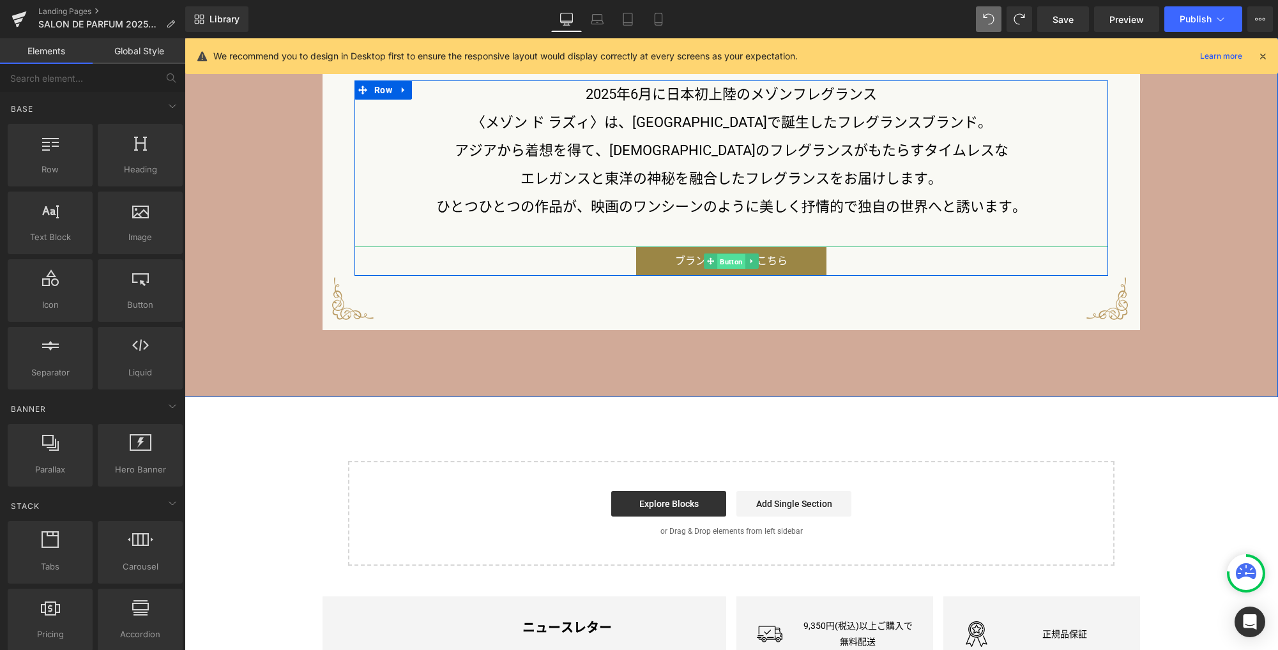
click at [730, 264] on span "Button" at bounding box center [731, 261] width 28 height 15
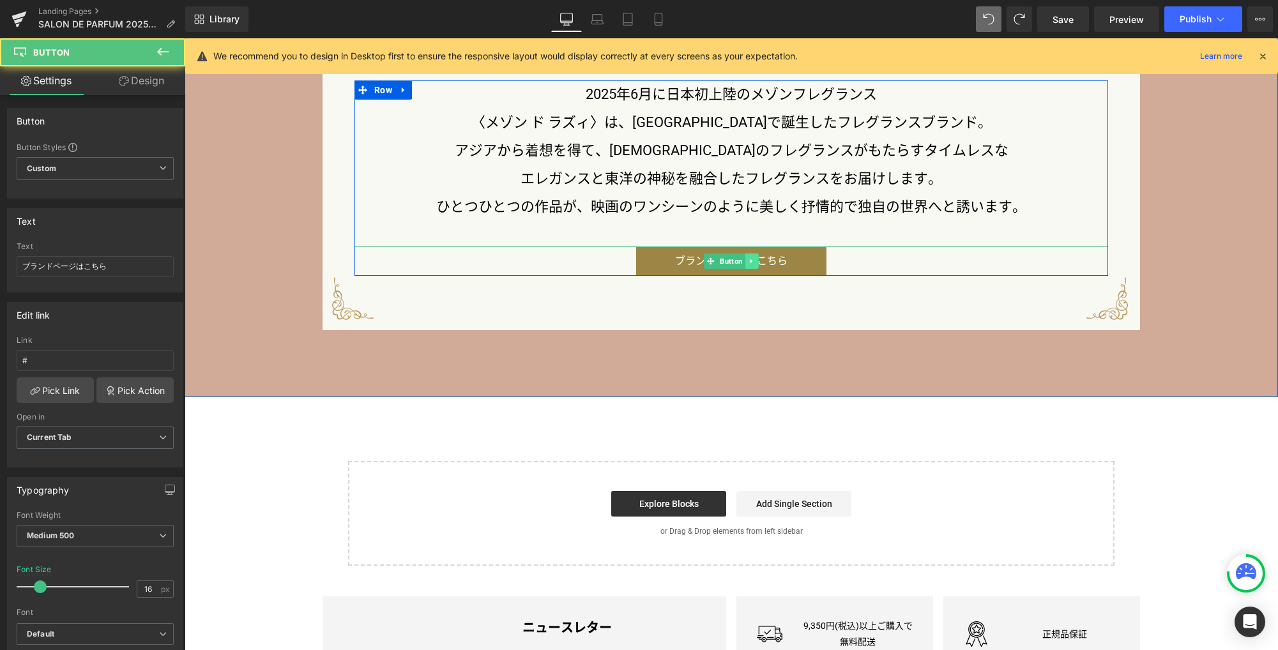
click at [748, 265] on icon at bounding box center [751, 261] width 7 height 8
click at [755, 265] on icon at bounding box center [758, 261] width 7 height 7
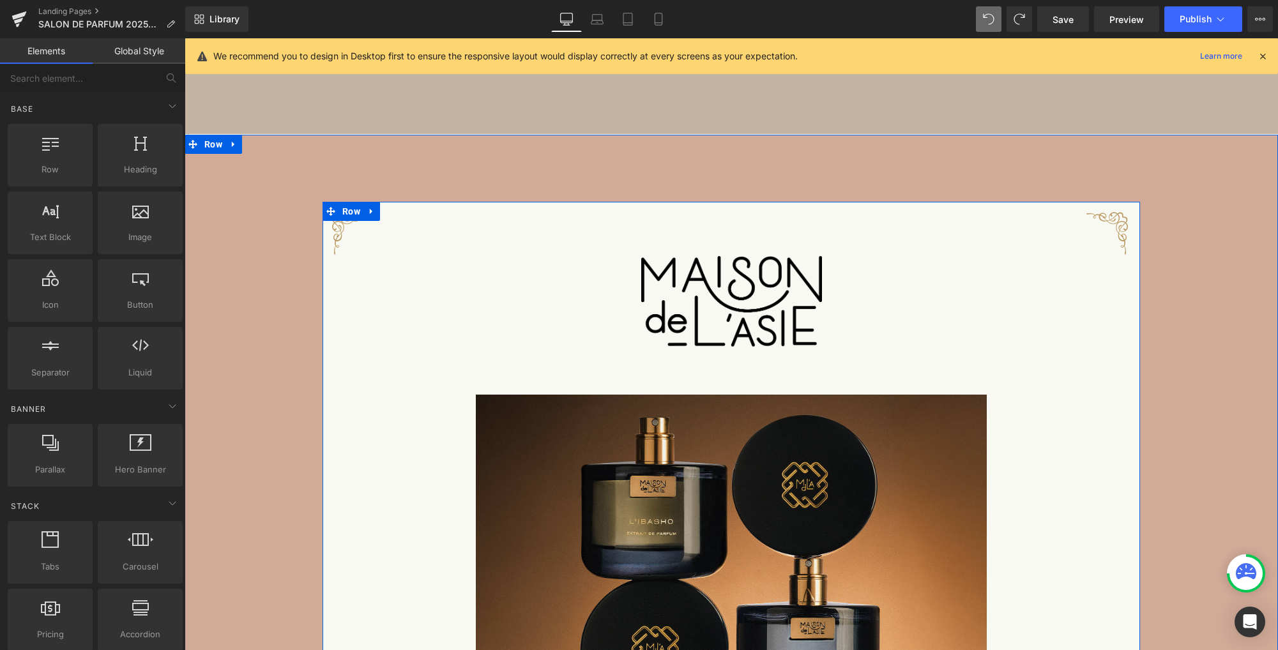
scroll to position [1916, 0]
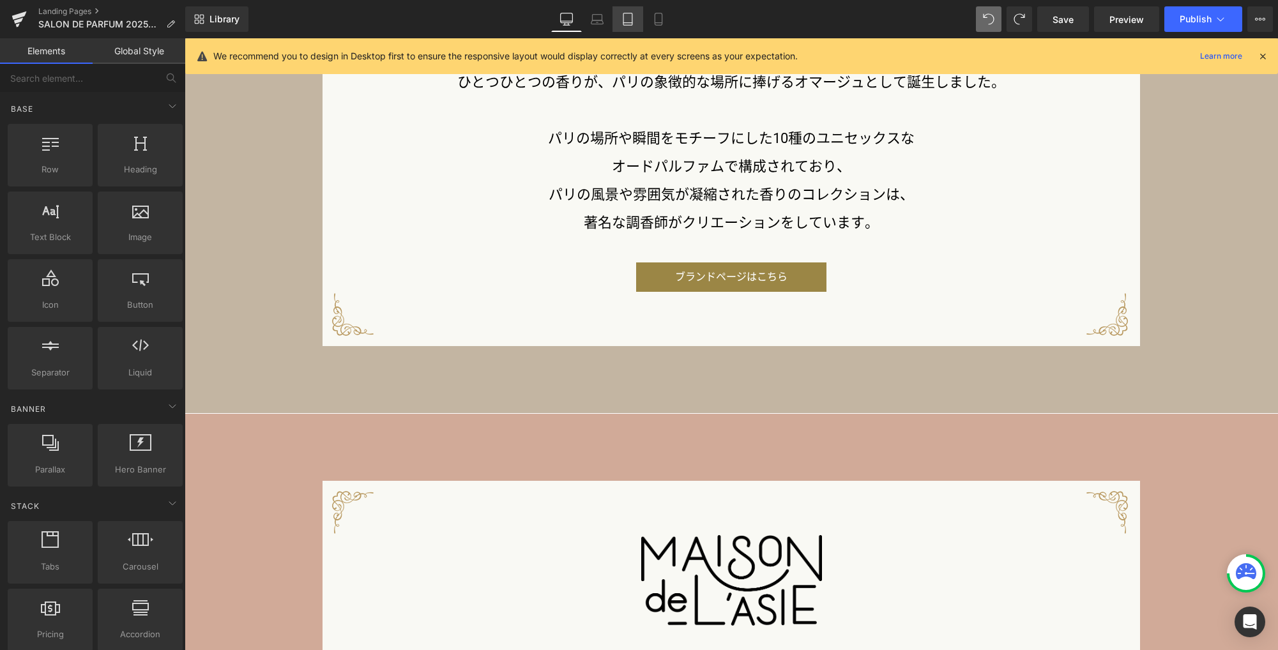
click at [631, 19] on icon at bounding box center [627, 19] width 13 height 13
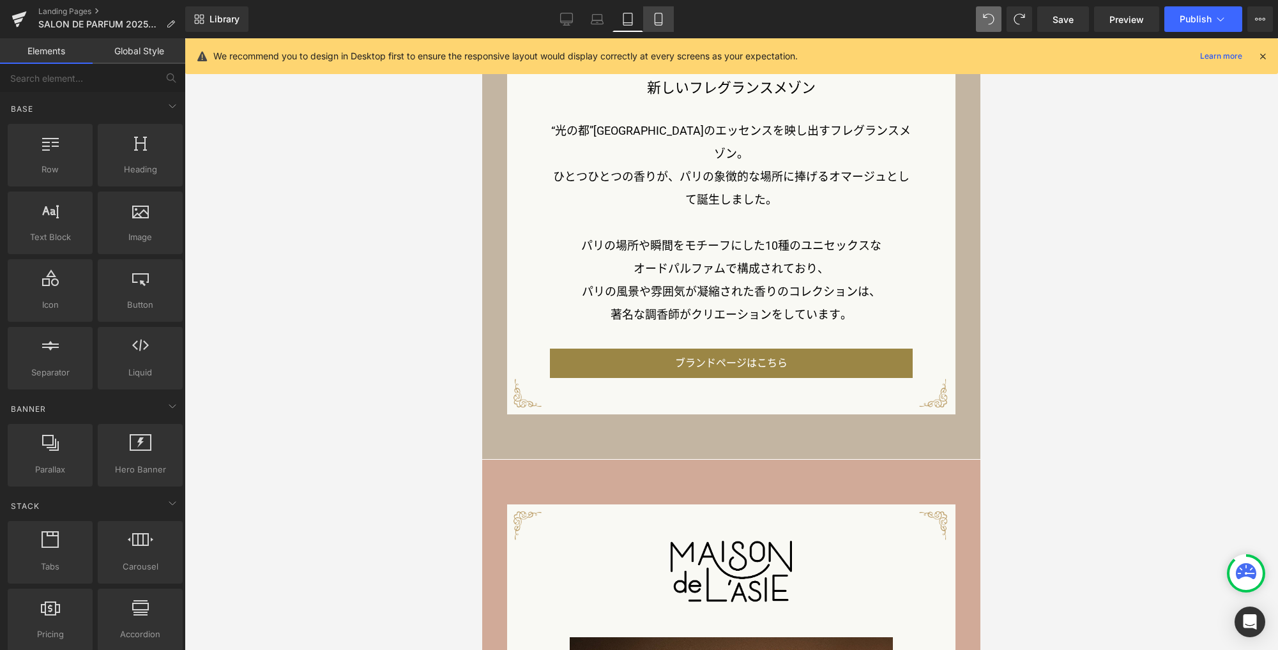
click at [667, 22] on link "Mobile" at bounding box center [658, 19] width 31 height 26
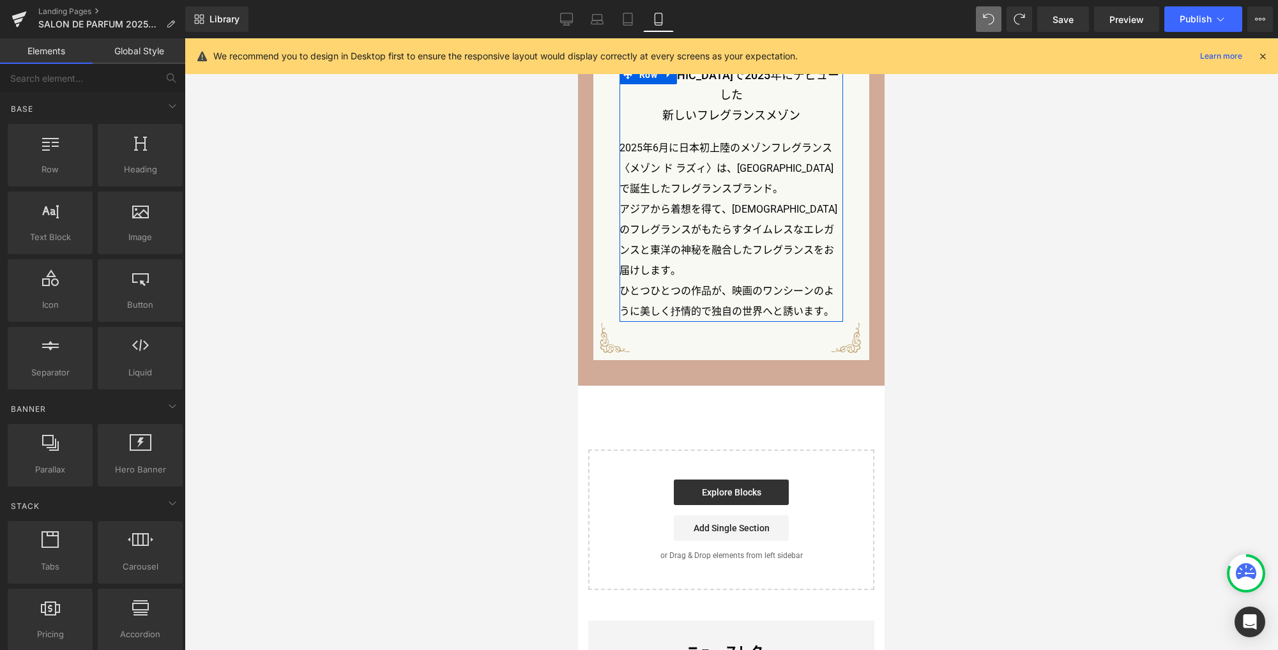
scroll to position [1997, 0]
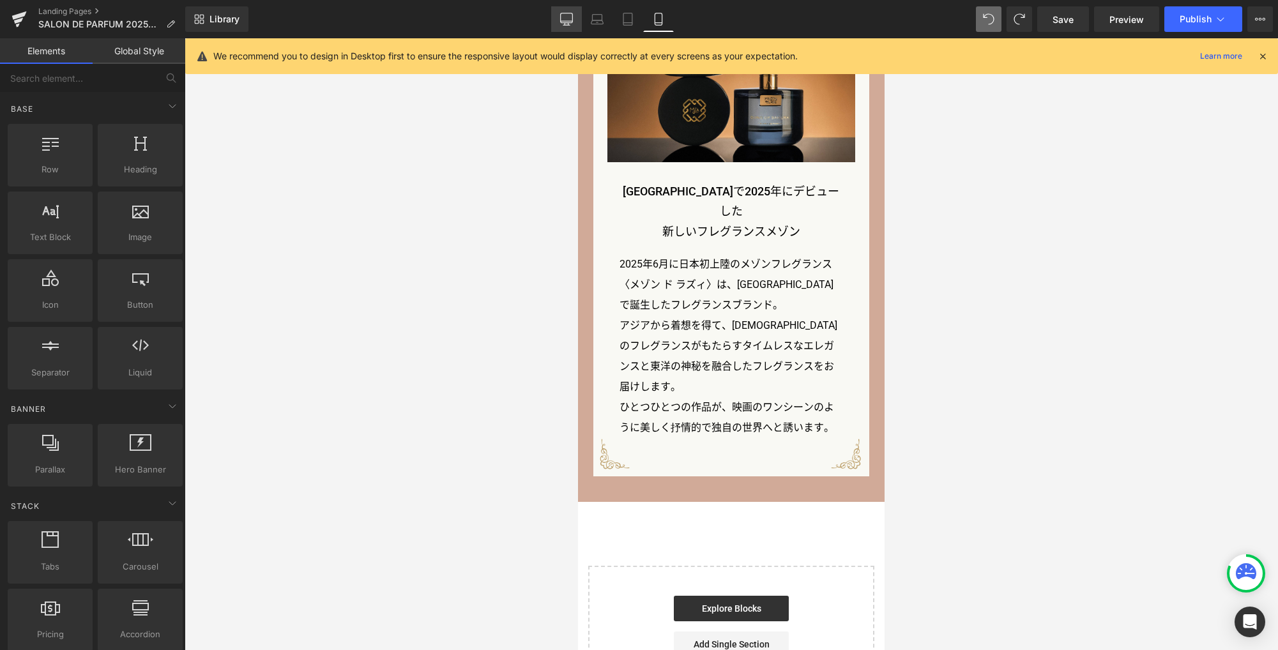
drag, startPoint x: 573, startPoint y: 21, endPoint x: 578, endPoint y: 213, distance: 192.2
click at [573, 21] on link "Desktop" at bounding box center [566, 19] width 31 height 26
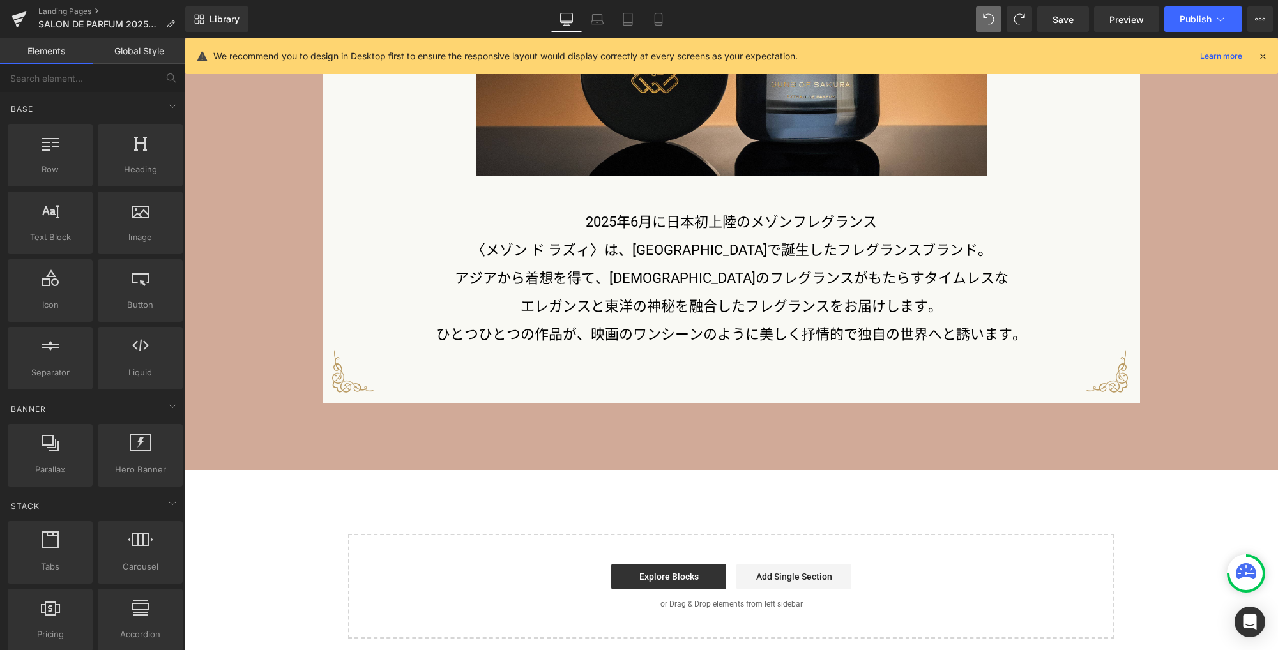
scroll to position [2351, 0]
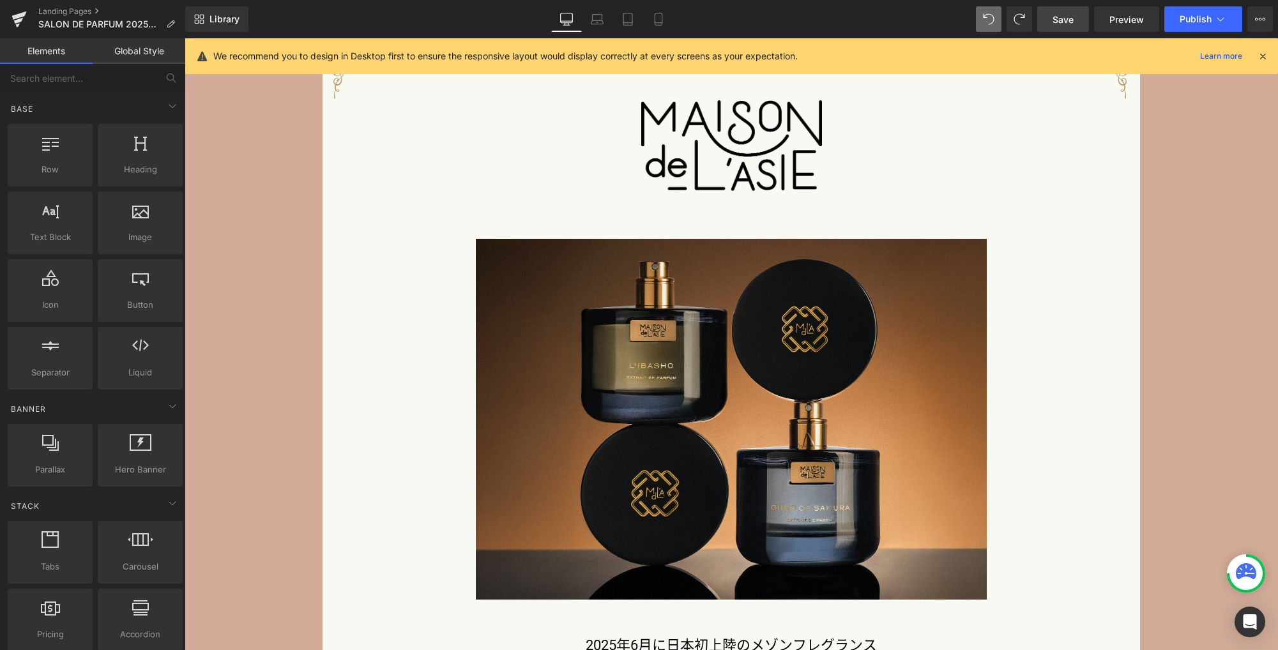
click at [1066, 24] on span "Save" at bounding box center [1062, 19] width 21 height 13
click at [77, 12] on link "Landing Pages" at bounding box center [111, 11] width 147 height 10
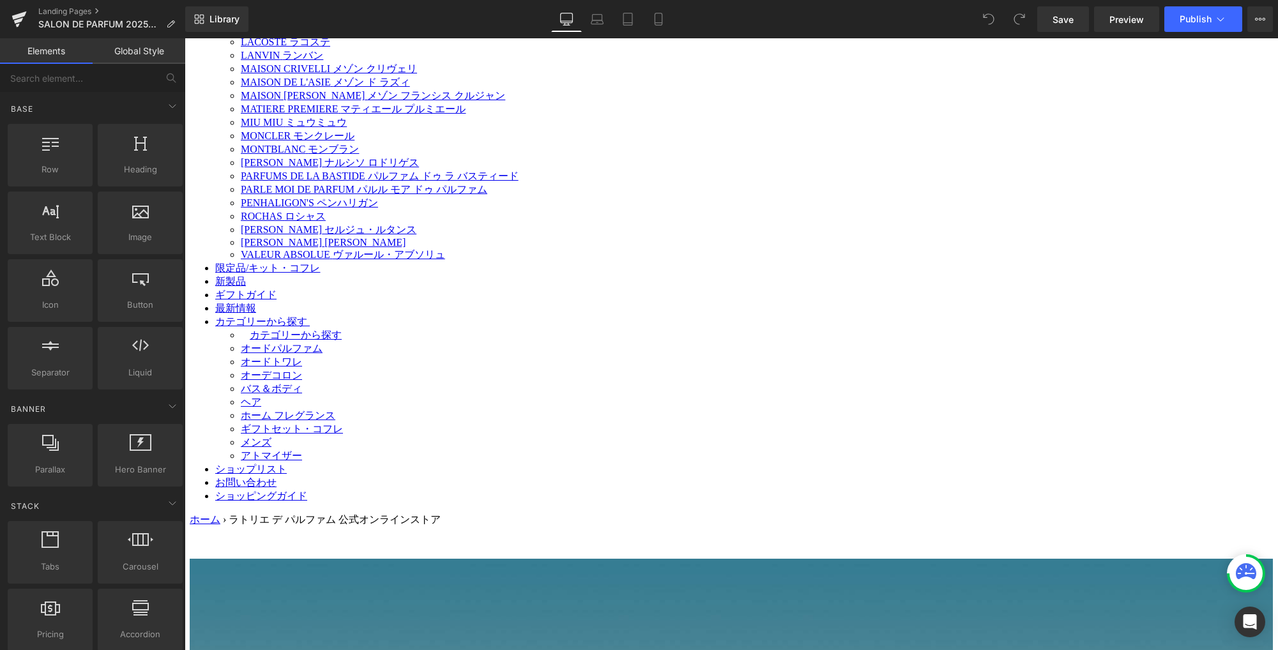
scroll to position [2794, 0]
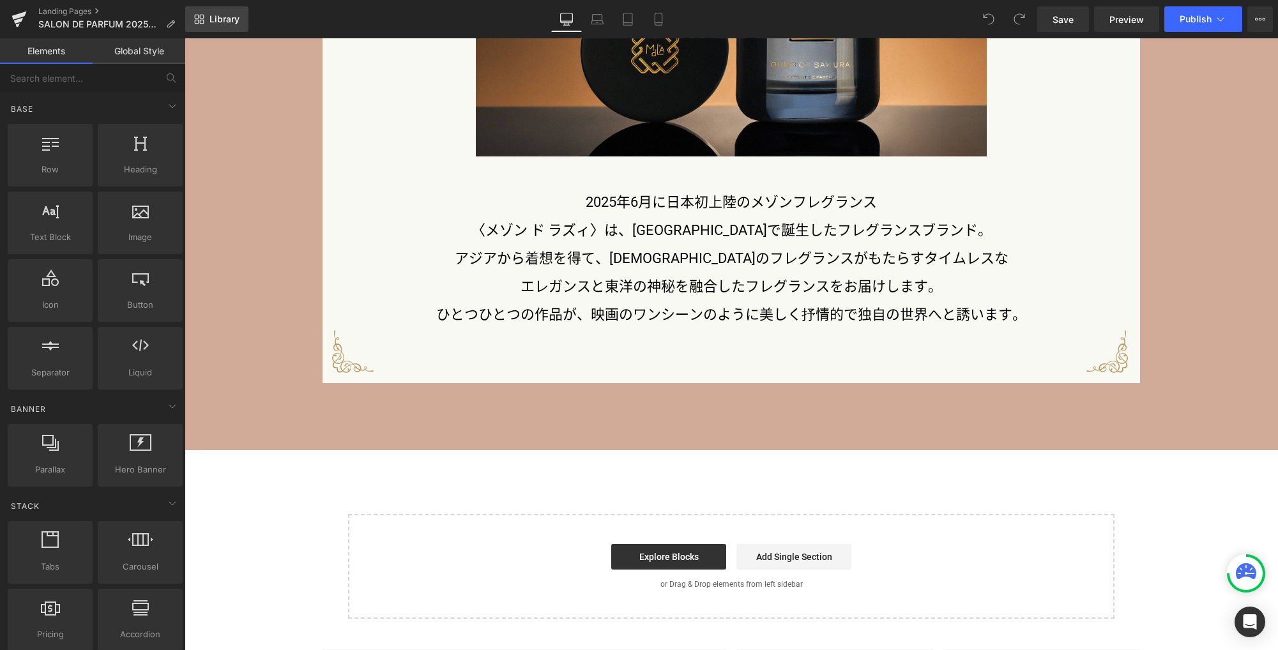
click at [225, 20] on span "Library" at bounding box center [224, 18] width 30 height 11
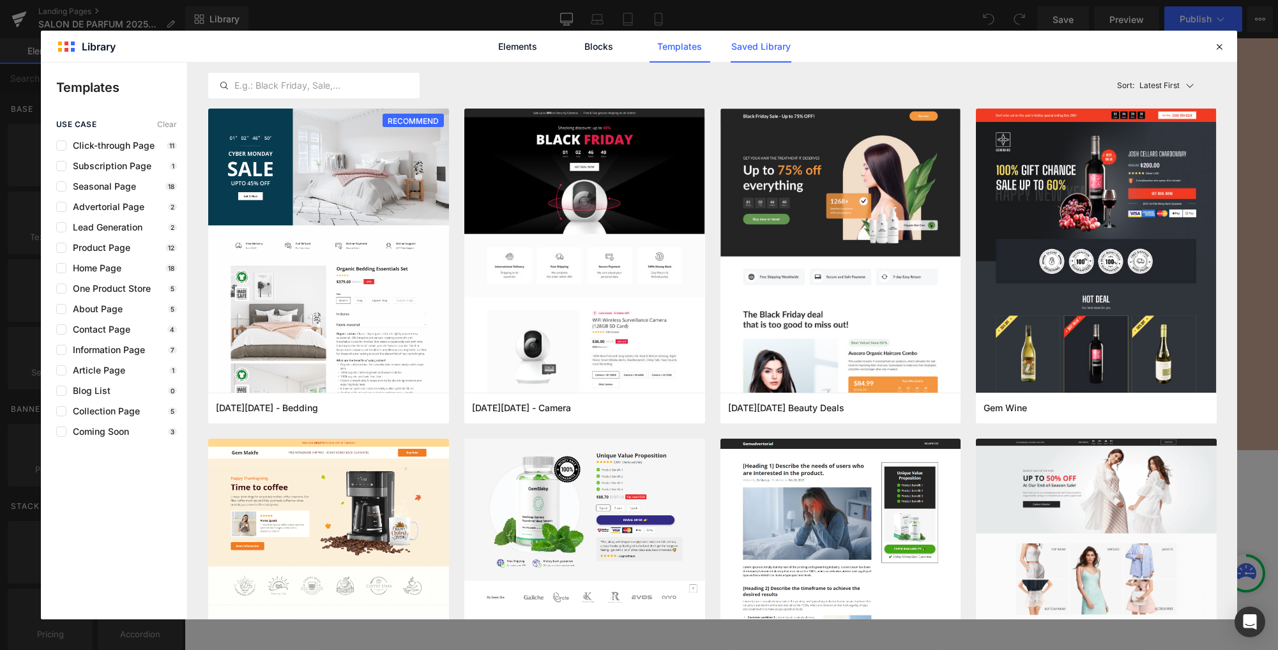
click at [771, 38] on link "Saved Library" at bounding box center [760, 47] width 61 height 32
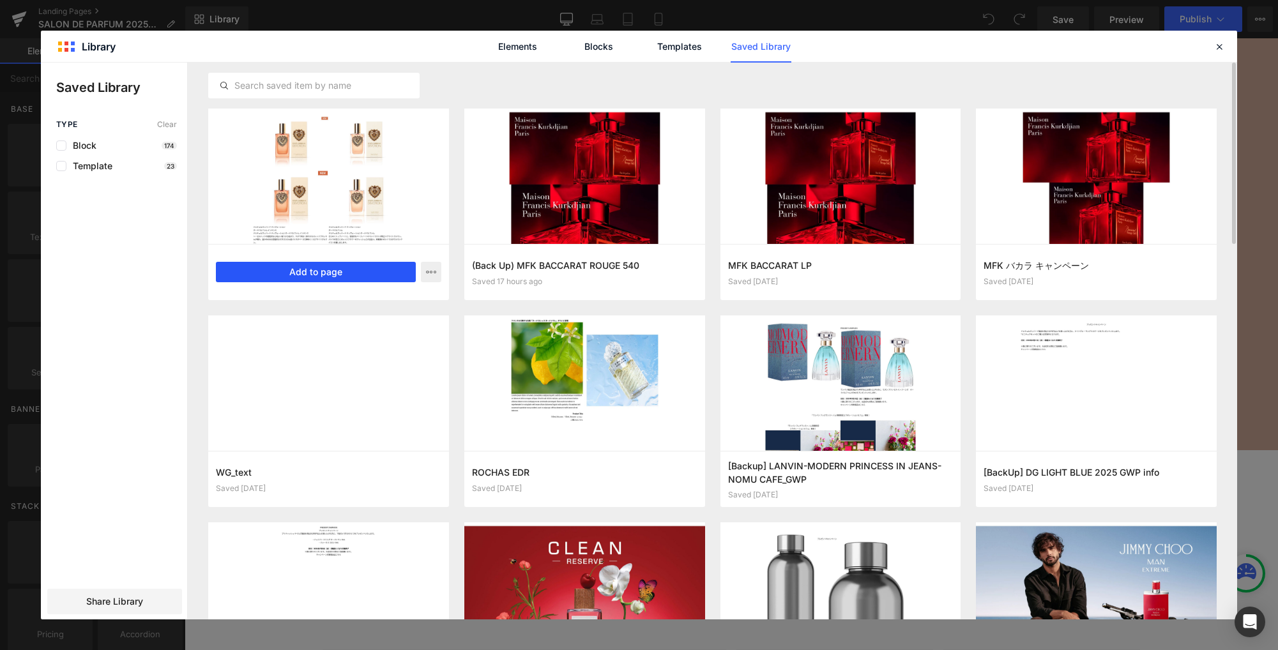
click at [338, 272] on button "Add to page" at bounding box center [316, 272] width 200 height 20
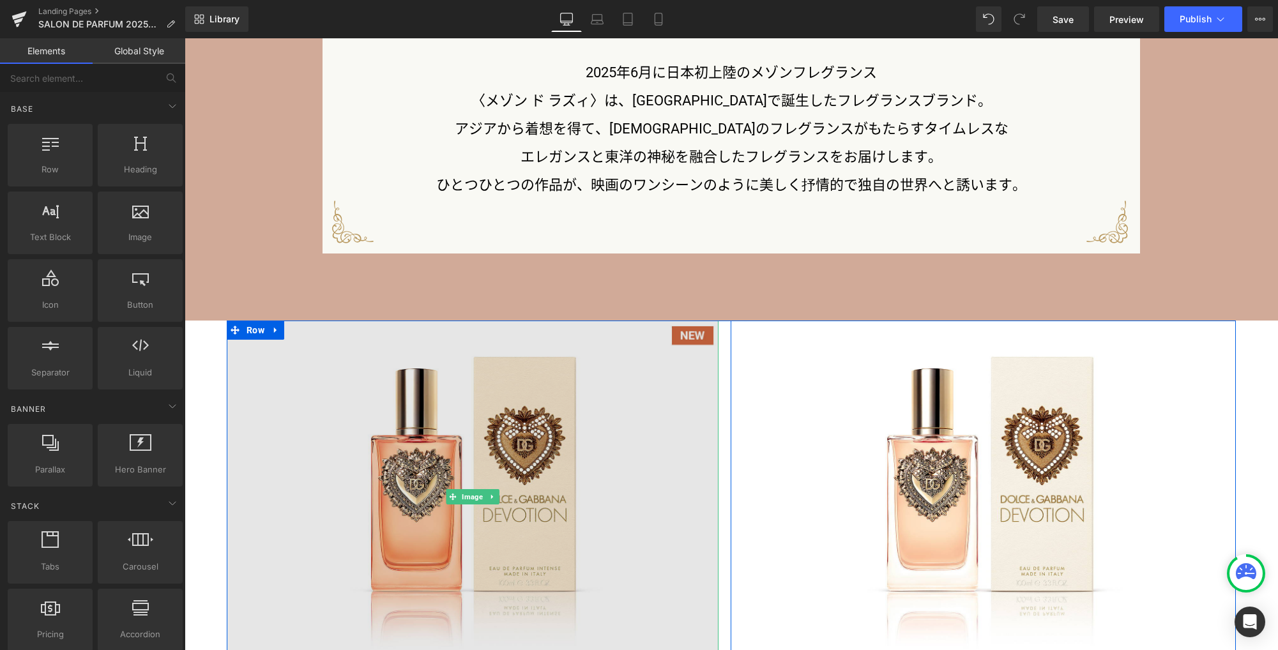
scroll to position [2883, 0]
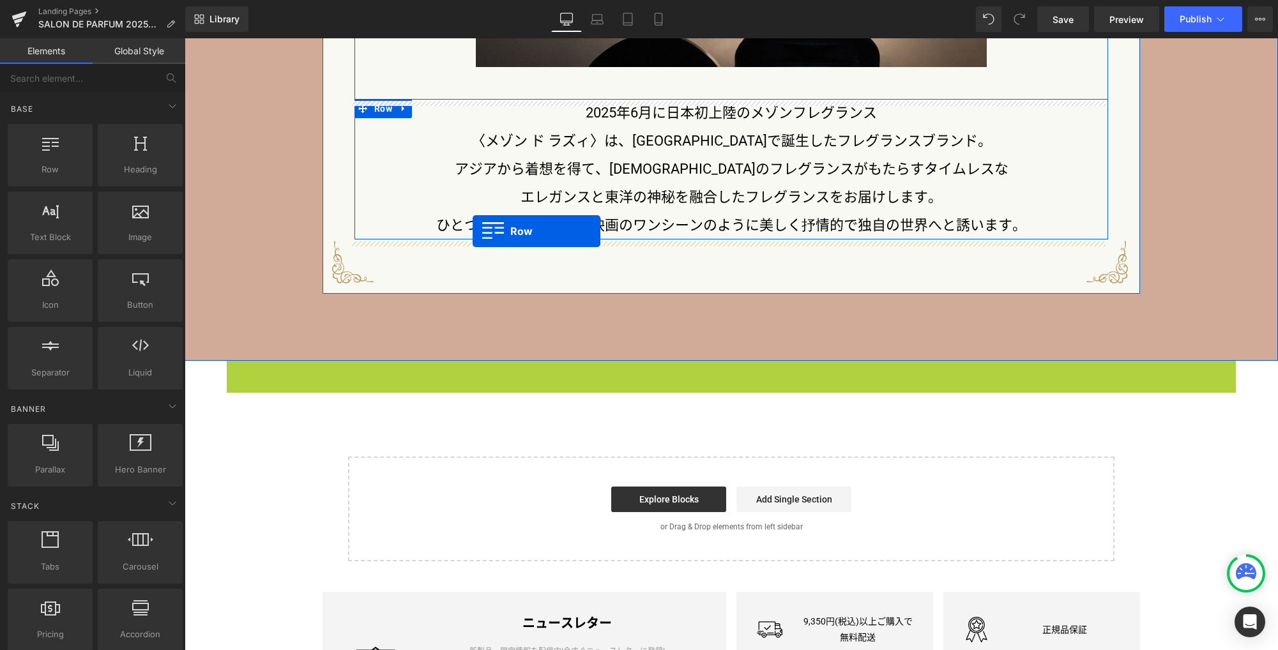
drag, startPoint x: 230, startPoint y: 373, endPoint x: 472, endPoint y: 231, distance: 280.7
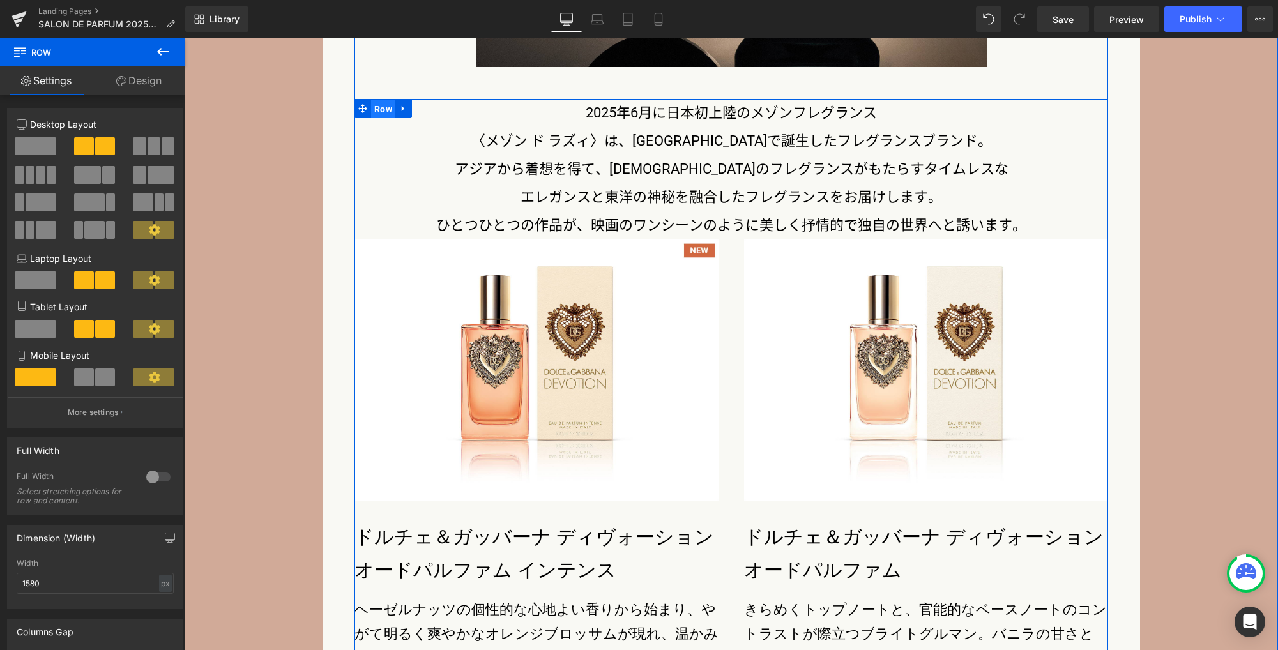
click at [380, 111] on span "Row" at bounding box center [383, 109] width 24 height 19
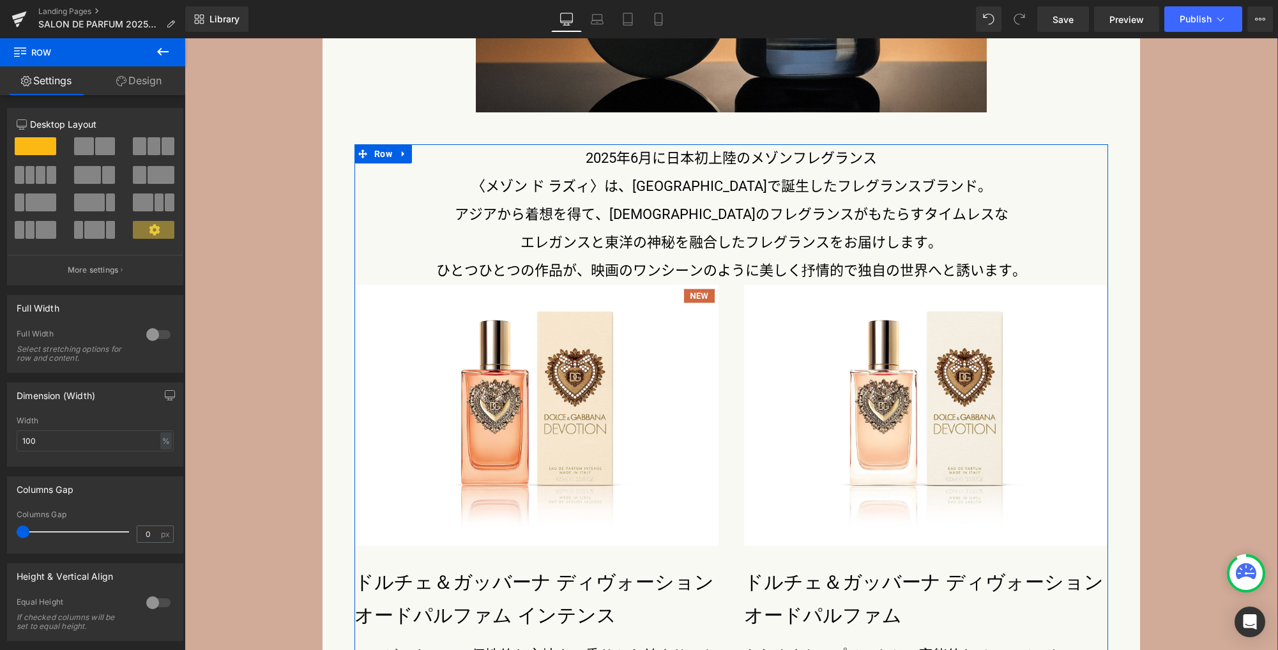
scroll to position [2755, 0]
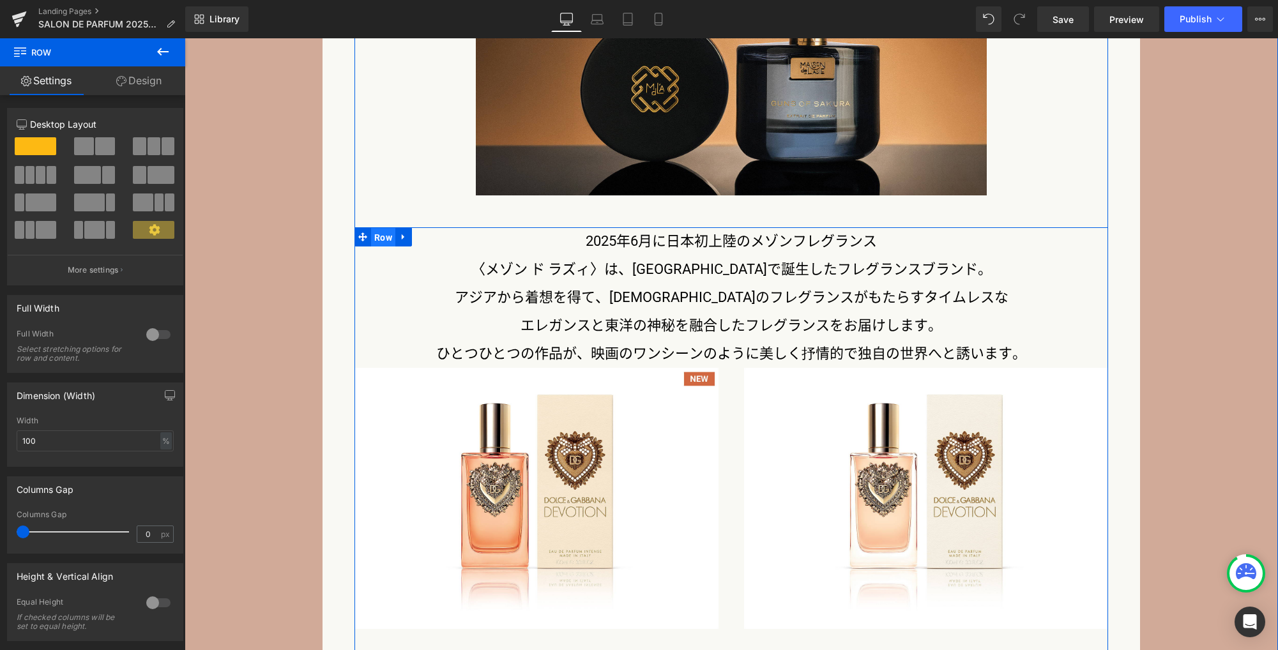
click at [385, 239] on span "Row" at bounding box center [383, 237] width 24 height 19
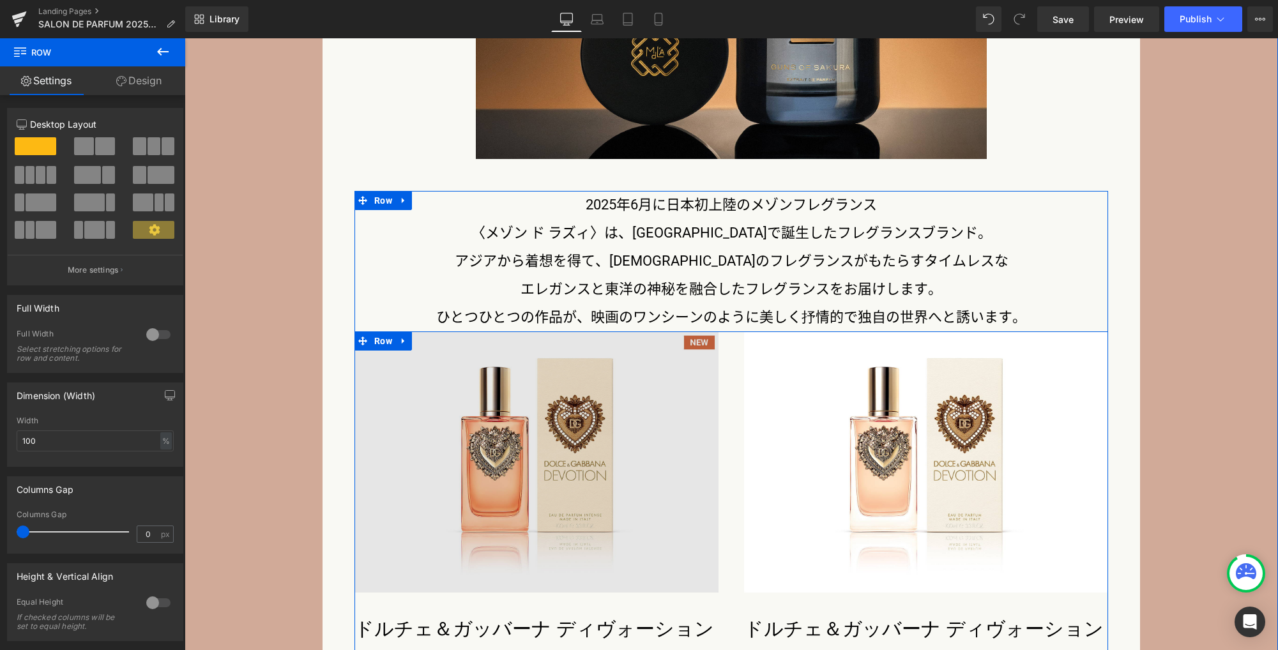
scroll to position [2777, 0]
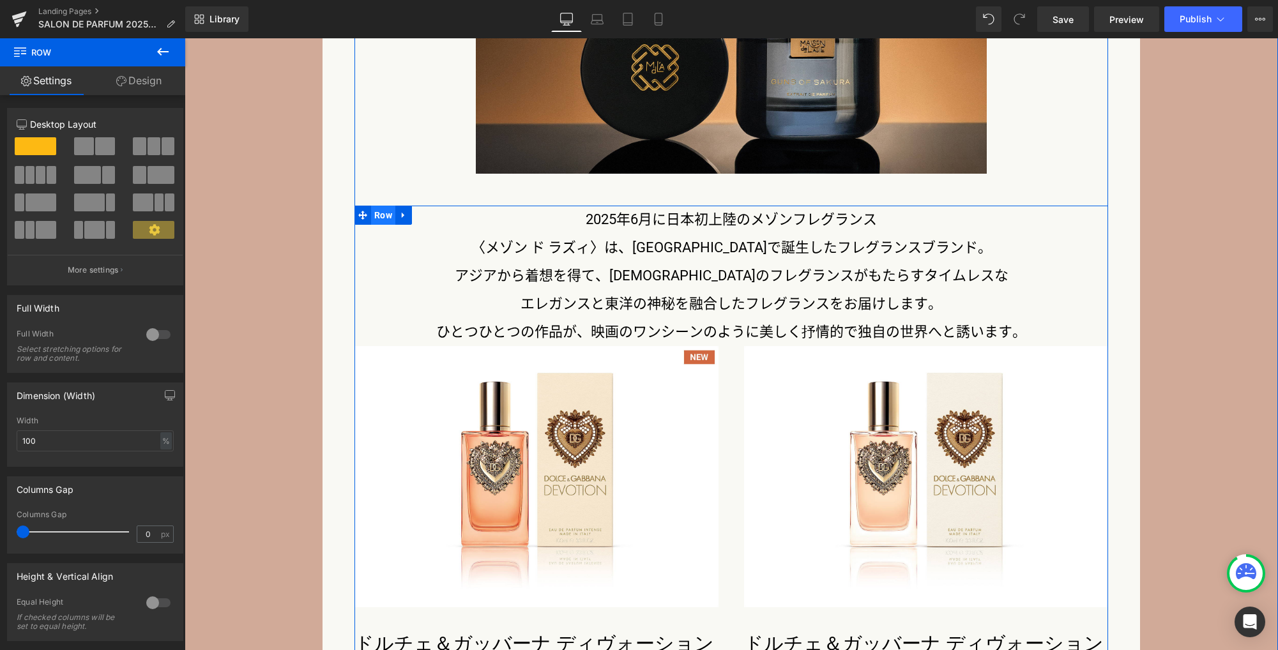
click at [372, 218] on span "Row" at bounding box center [383, 215] width 24 height 19
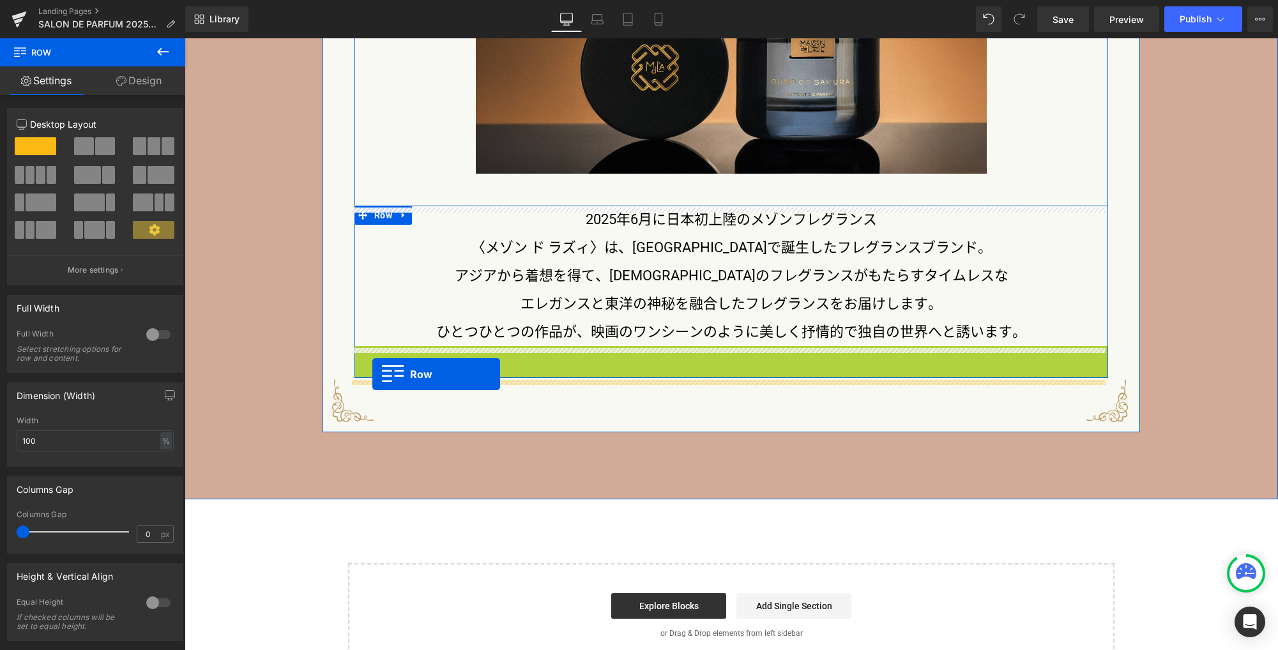
drag, startPoint x: 356, startPoint y: 359, endPoint x: 372, endPoint y: 374, distance: 22.6
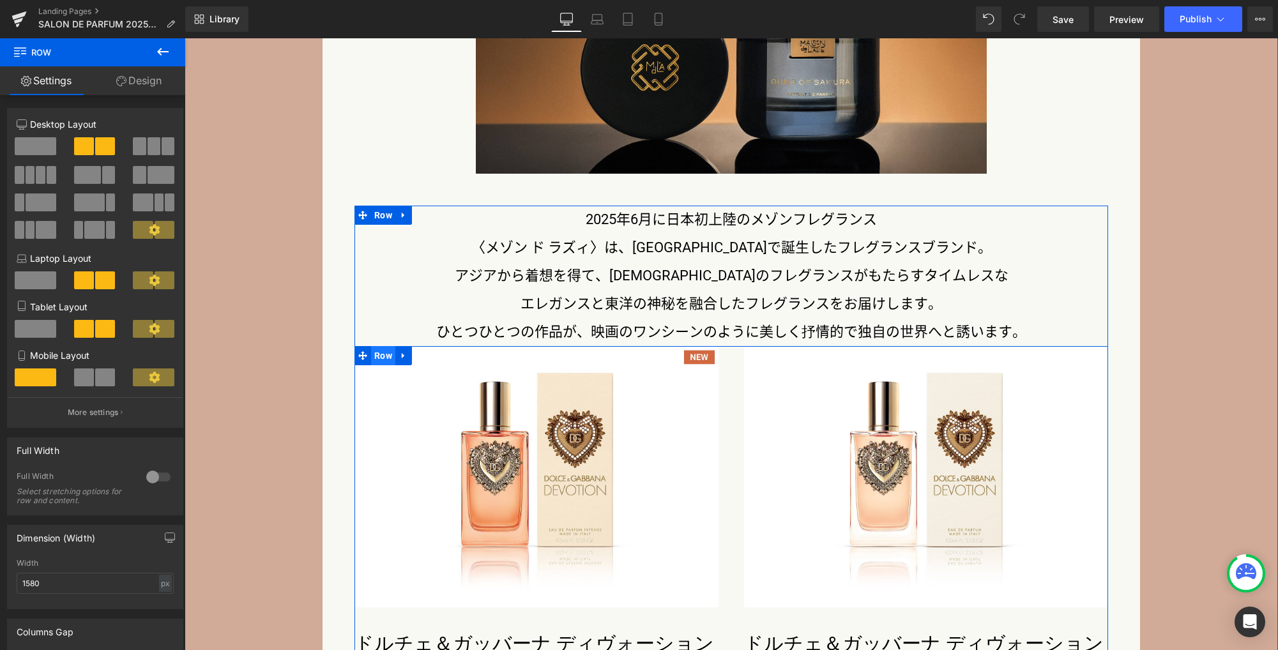
click at [378, 359] on span "Row" at bounding box center [383, 355] width 24 height 19
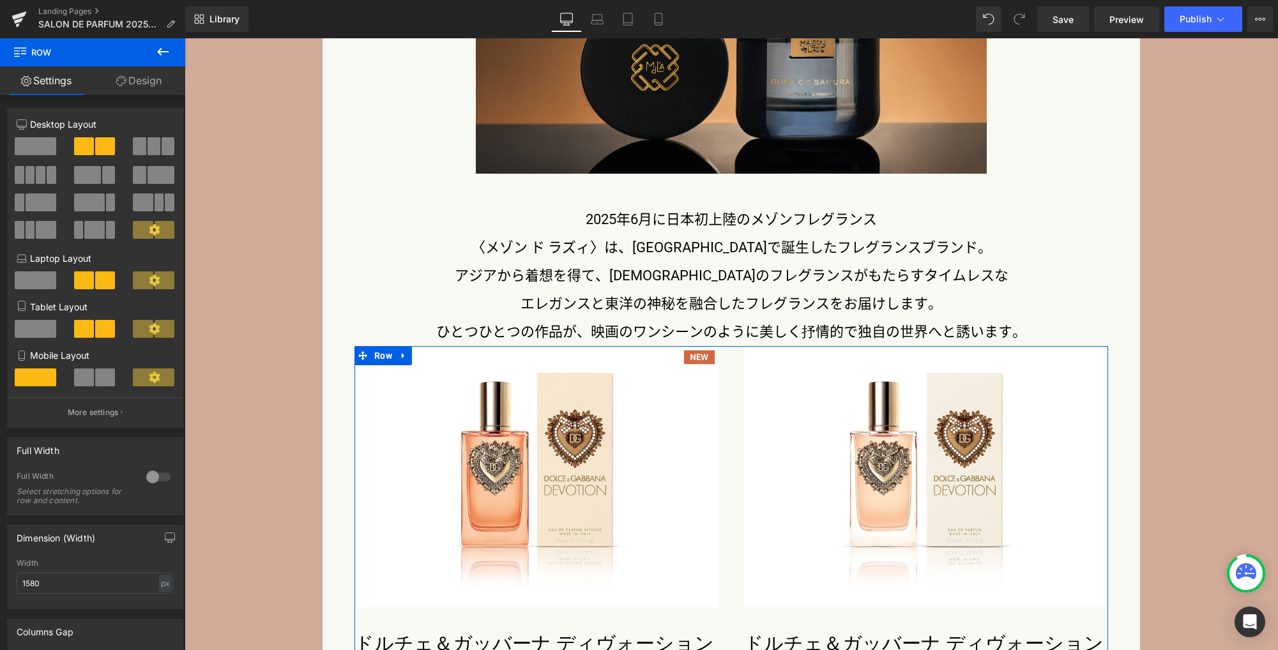
click at [133, 77] on link "Design" at bounding box center [139, 80] width 93 height 29
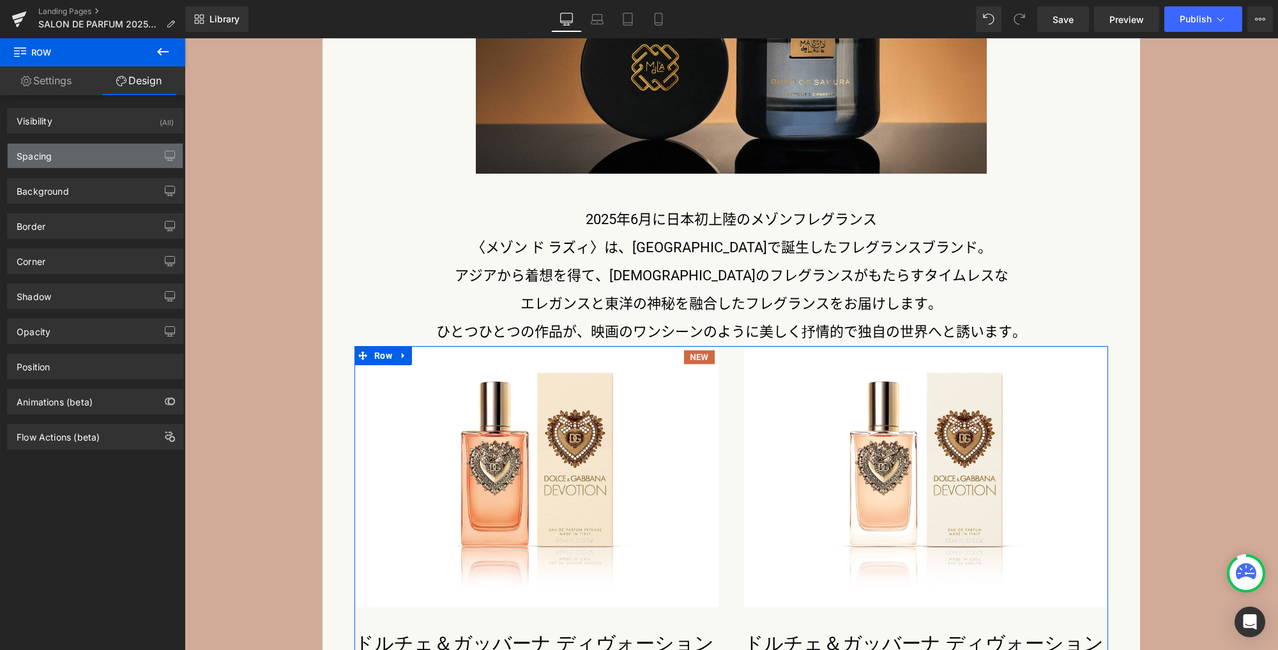
type input "0"
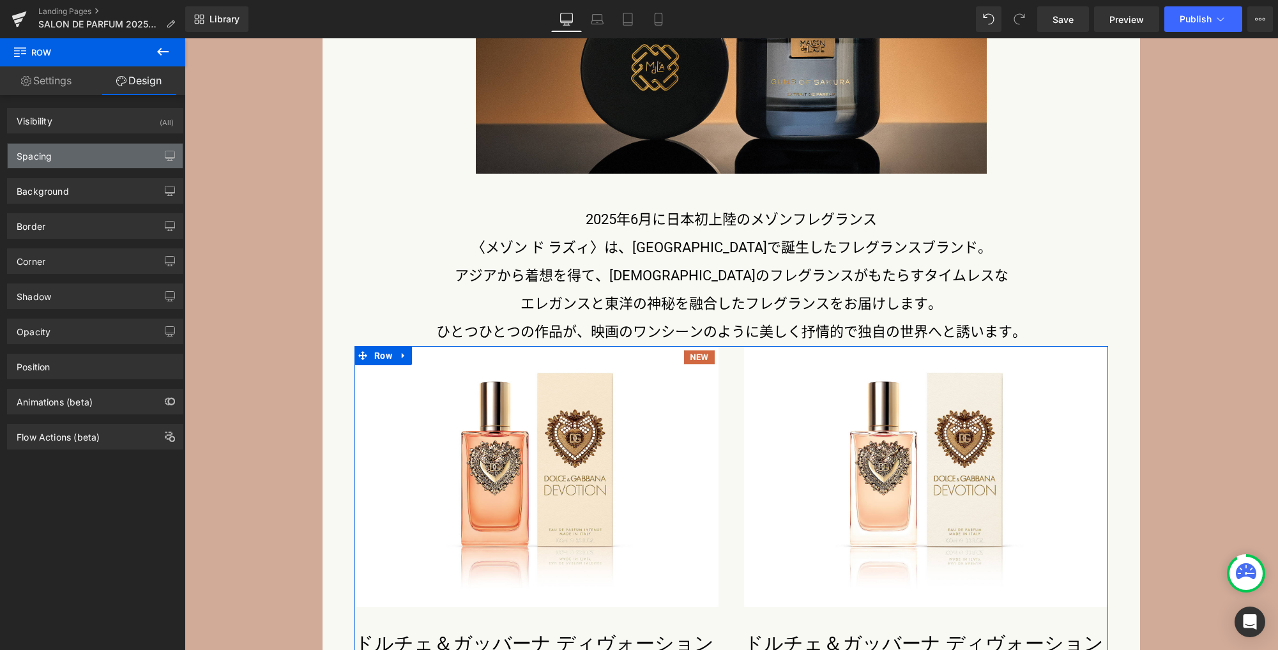
type input "0"
click at [108, 162] on div "Spacing" at bounding box center [95, 156] width 175 height 24
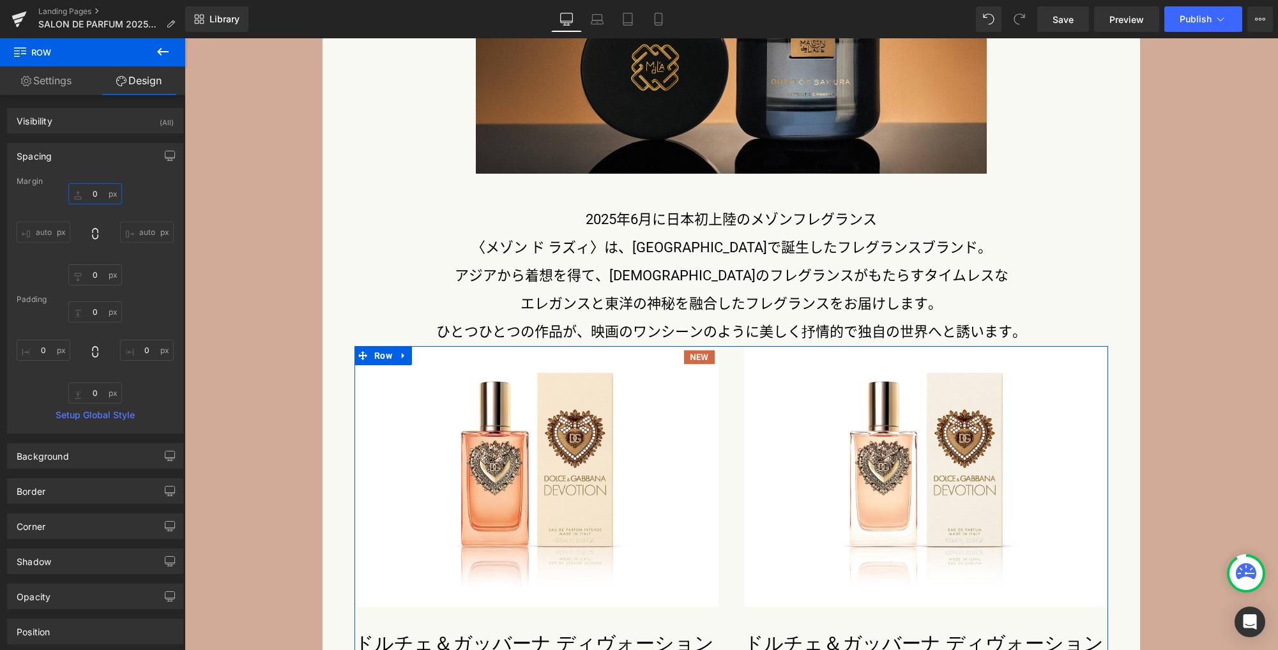
click at [96, 195] on input "0" at bounding box center [95, 193] width 54 height 21
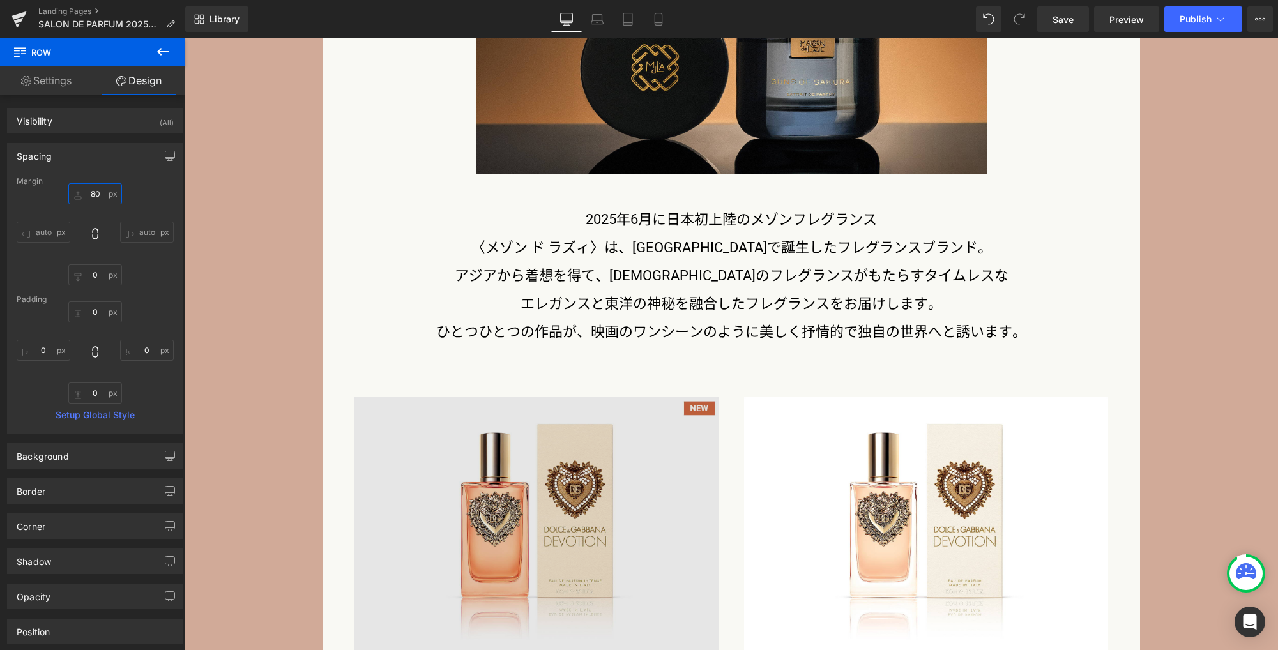
type input "80"
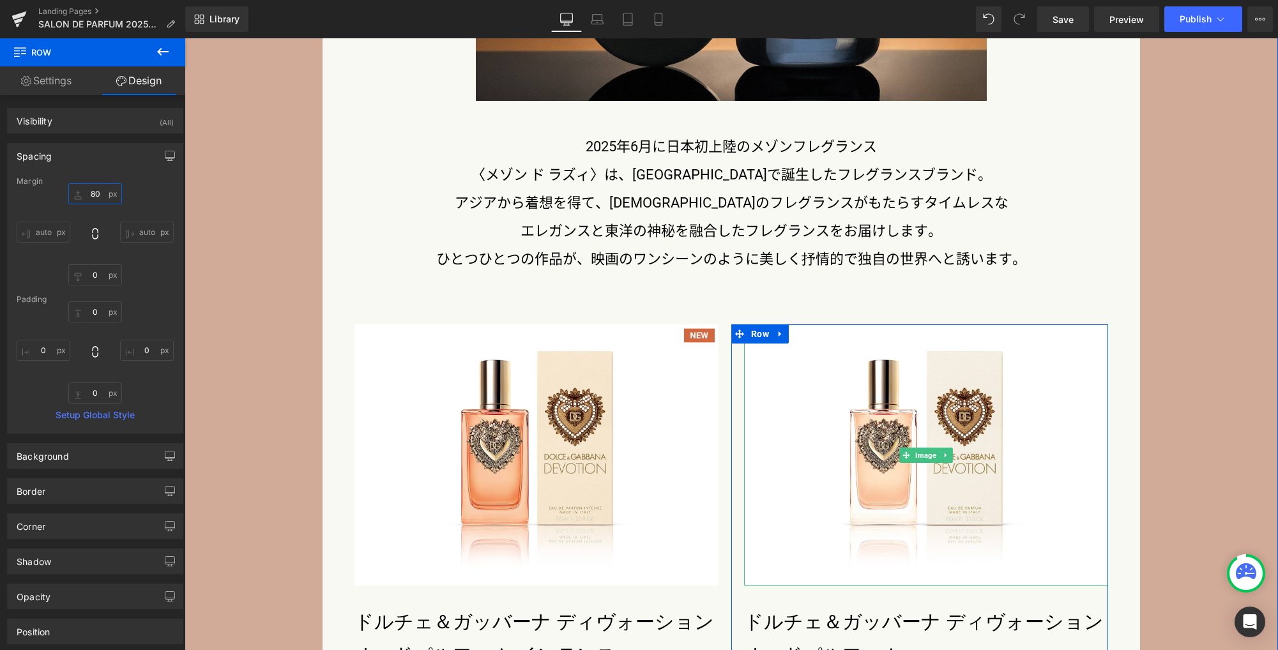
scroll to position [3018, 0]
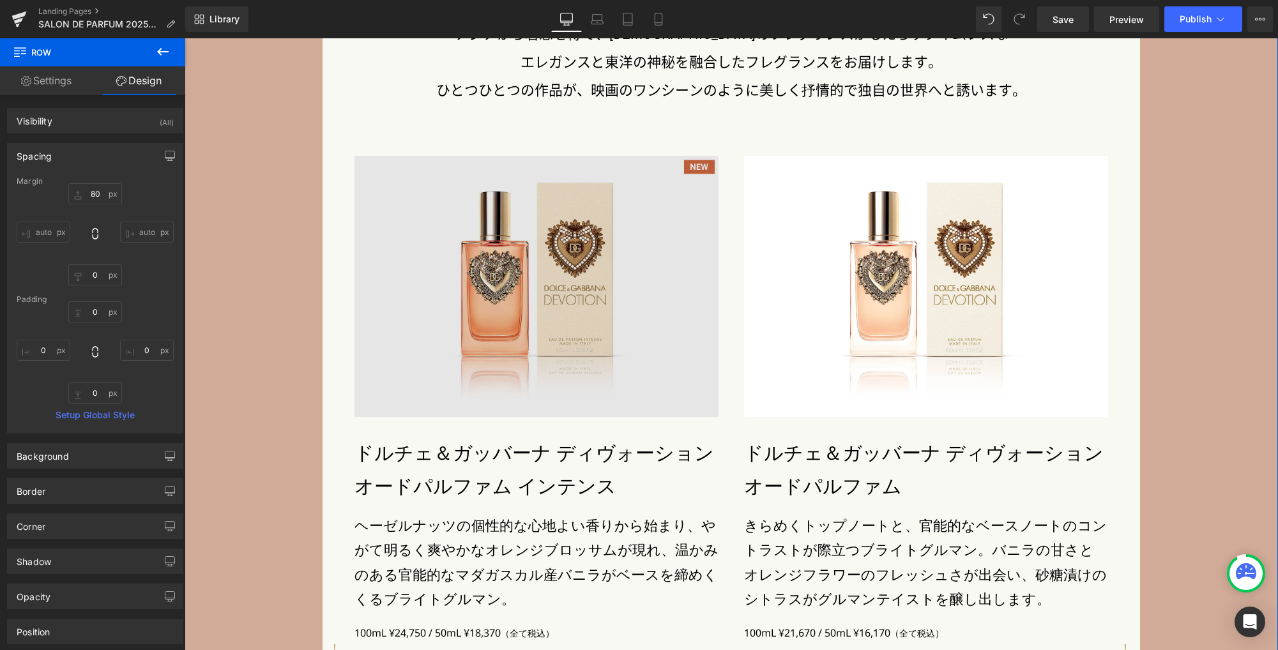
click at [529, 295] on div "Image" at bounding box center [536, 286] width 364 height 261
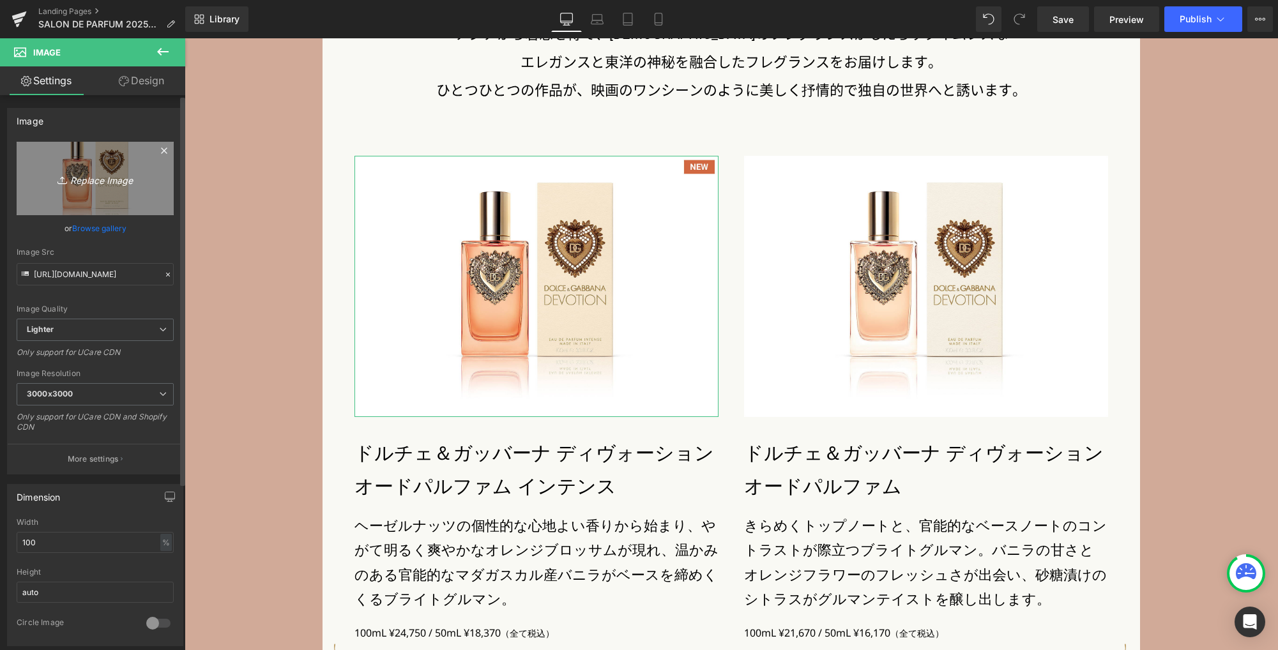
click at [119, 185] on icon "Replace Image" at bounding box center [95, 178] width 102 height 16
type input "C:\fakepath\m_pr1.jpg"
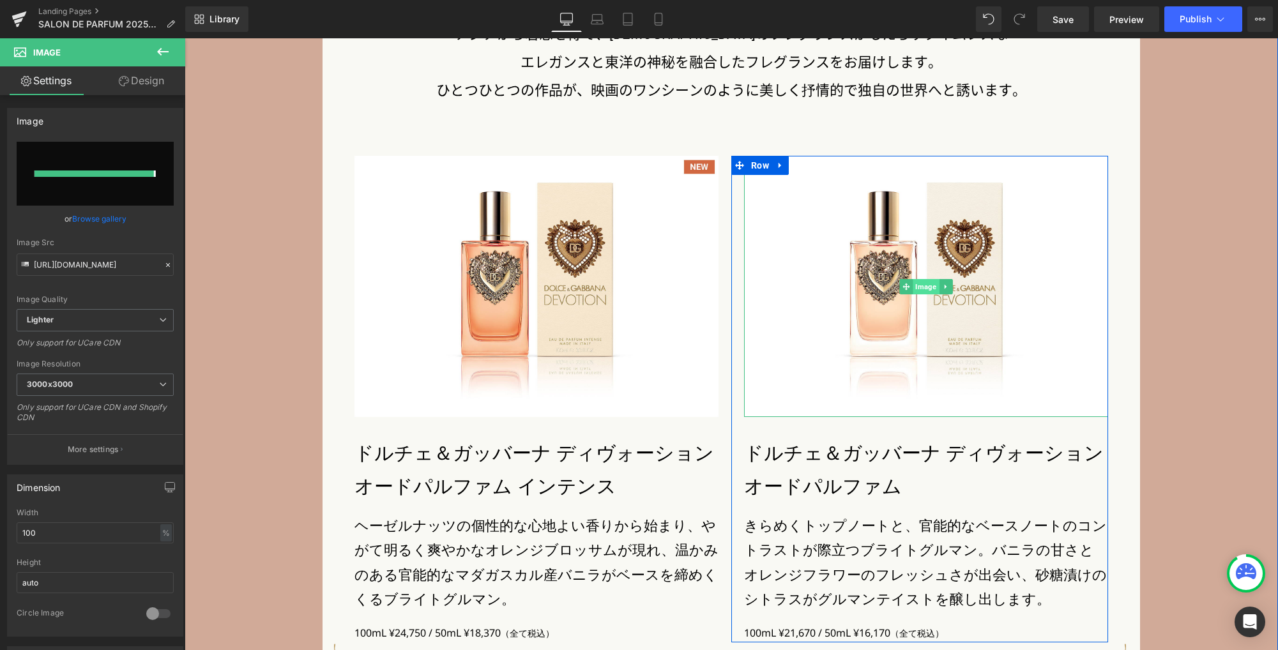
type input "https://ucarecdn.com/25d7bd40-475e-49cb-990d-6e44b26a090b/-/format/auto/-/previ…"
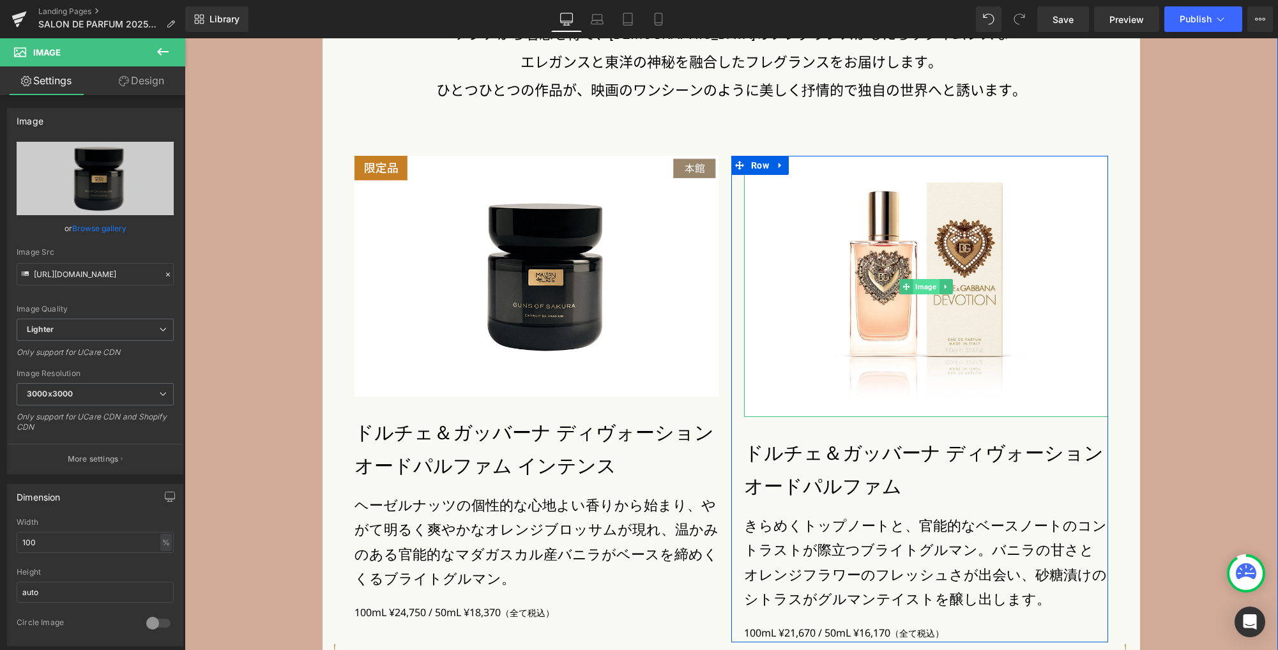
click at [917, 287] on span "Image" at bounding box center [925, 286] width 26 height 15
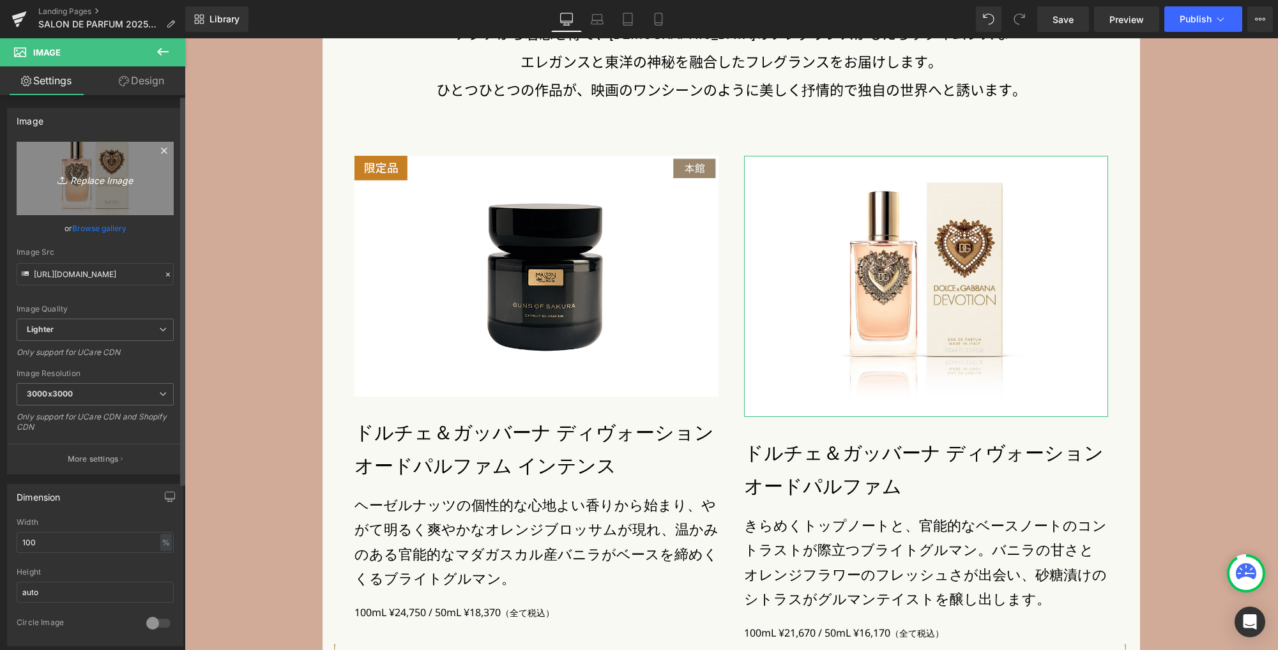
click at [130, 174] on icon "Replace Image" at bounding box center [95, 178] width 102 height 16
type input "C:\fakepath\m_pr2.jpg"
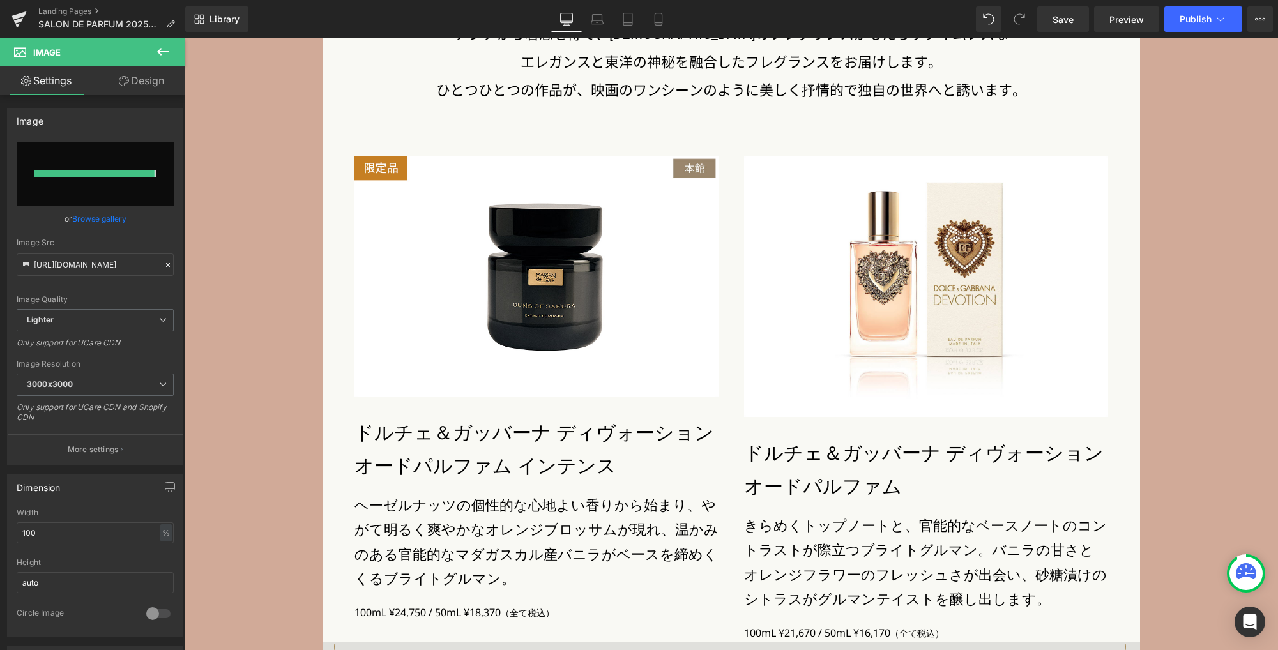
type input "https://ucarecdn.com/8111d37b-783c-42f2-99b6-3783ac20e4ee/-/format/auto/-/previ…"
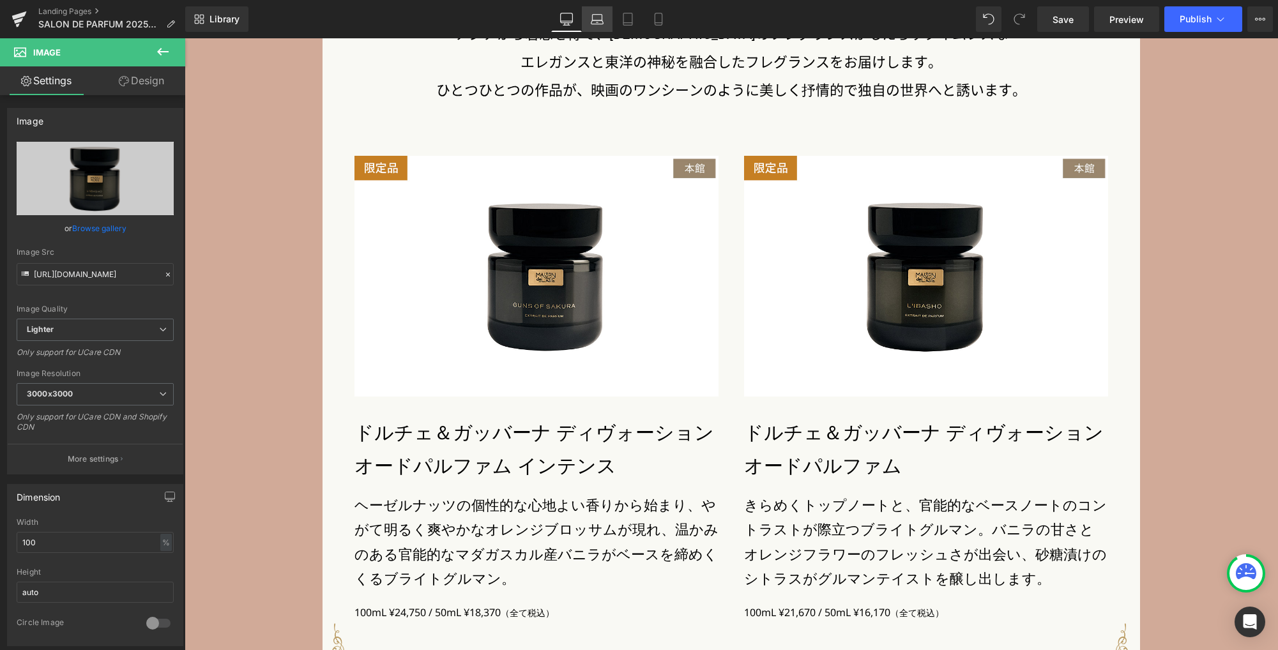
click at [599, 22] on icon at bounding box center [597, 19] width 13 height 13
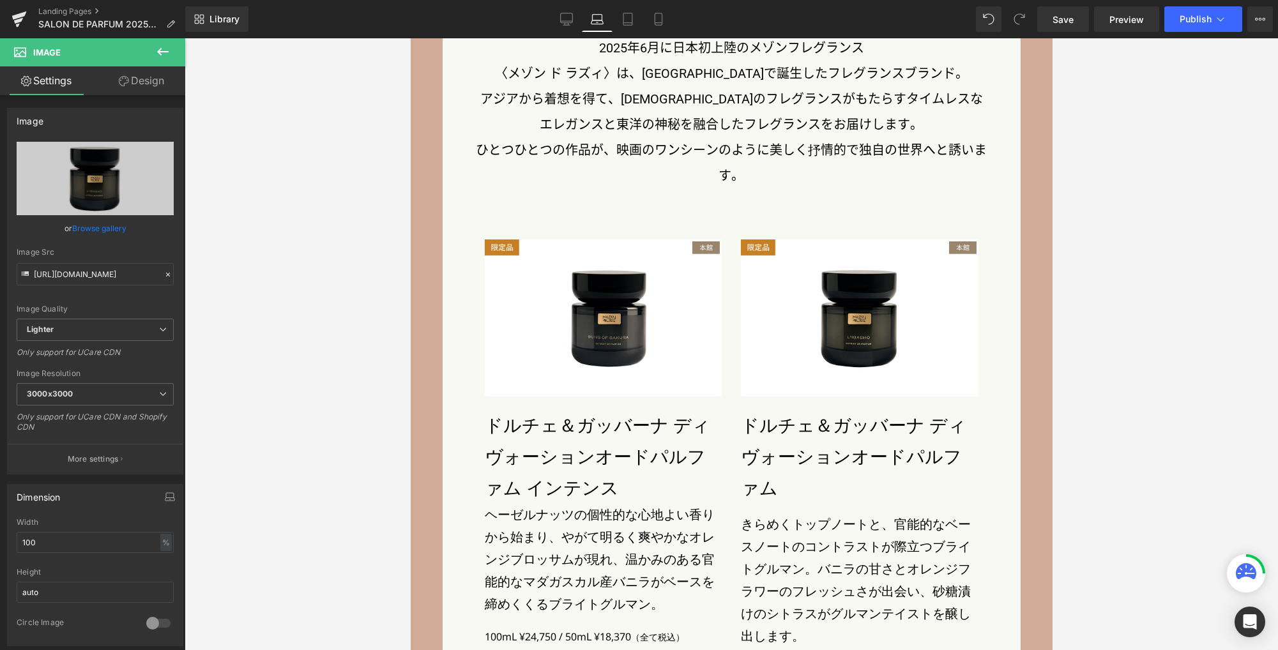
scroll to position [2399, 0]
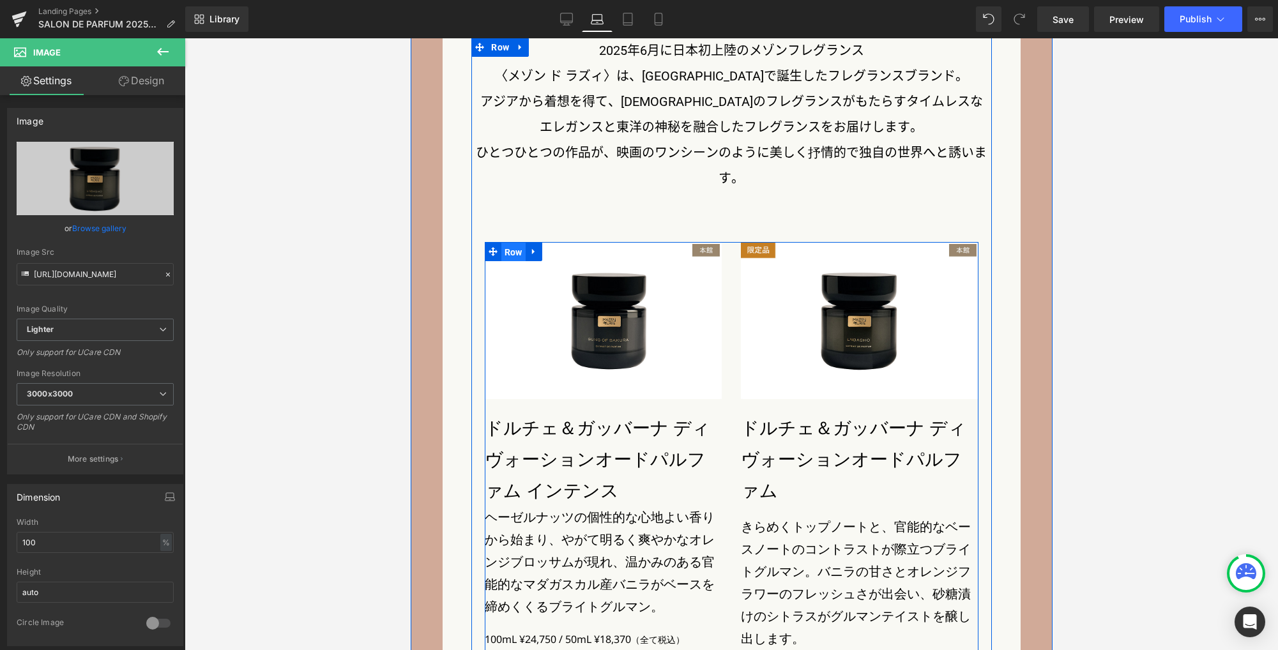
click at [501, 256] on span "Row" at bounding box center [513, 252] width 24 height 19
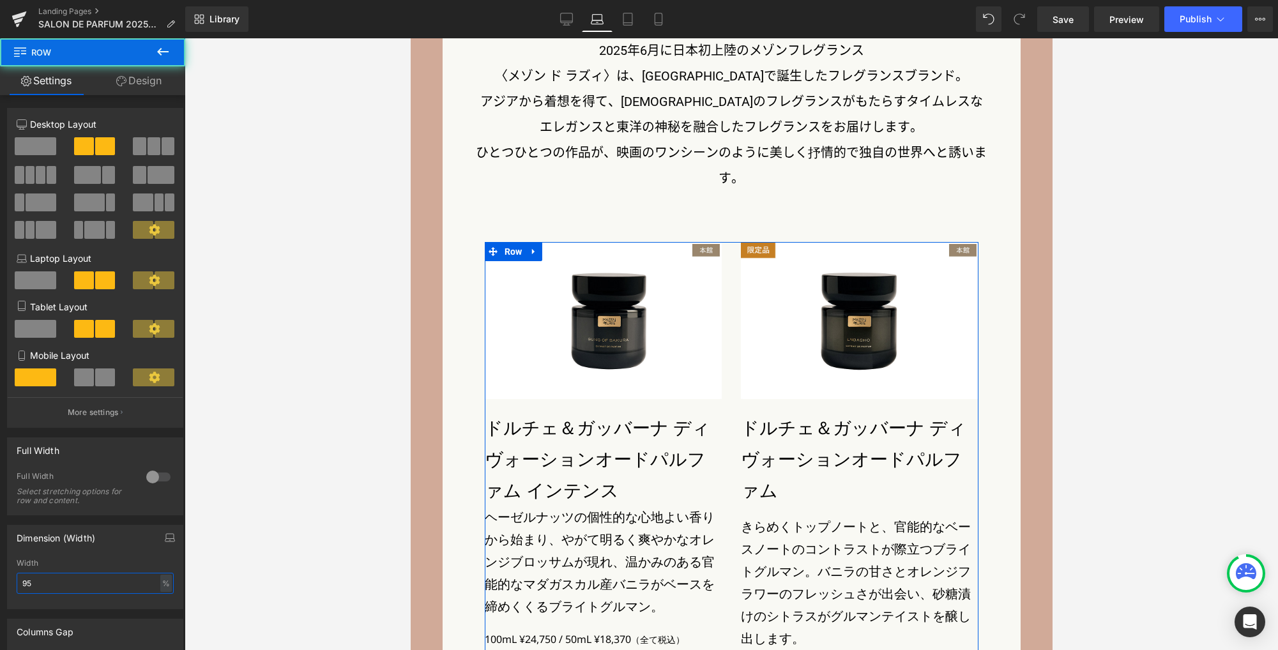
click at [82, 590] on input "95" at bounding box center [95, 583] width 157 height 21
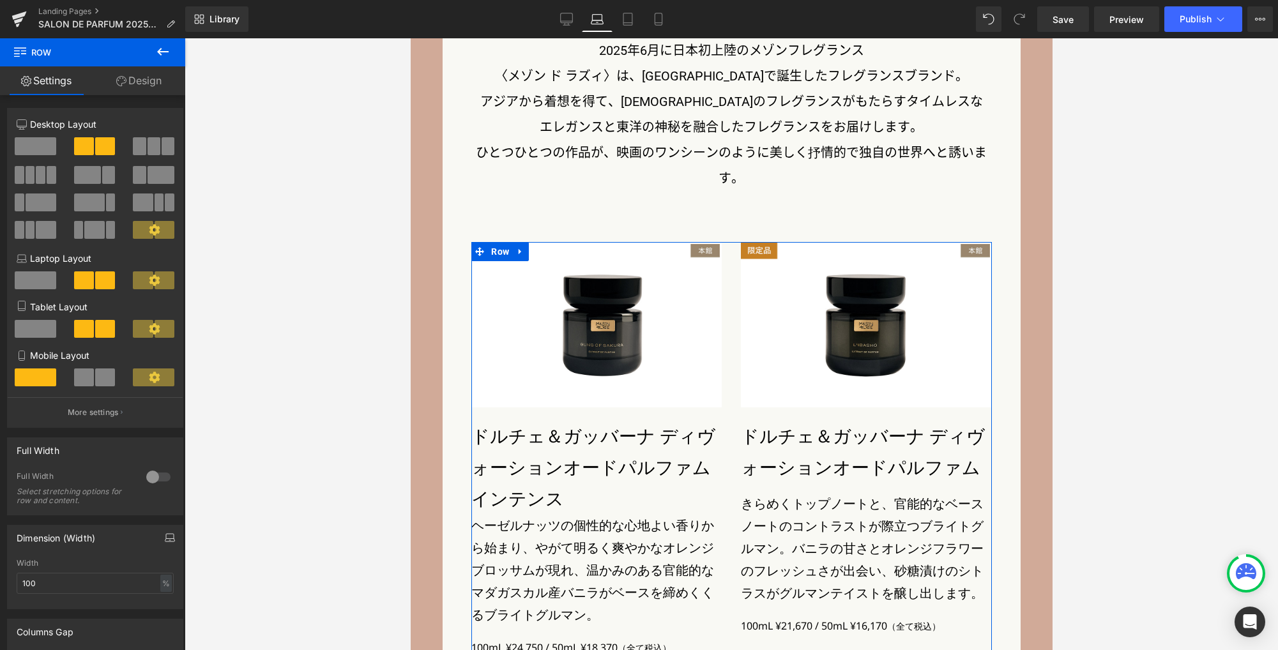
click at [169, 540] on icon "button" at bounding box center [169, 540] width 1 height 0
click at [105, 571] on button "Tablet" at bounding box center [109, 565] width 36 height 22
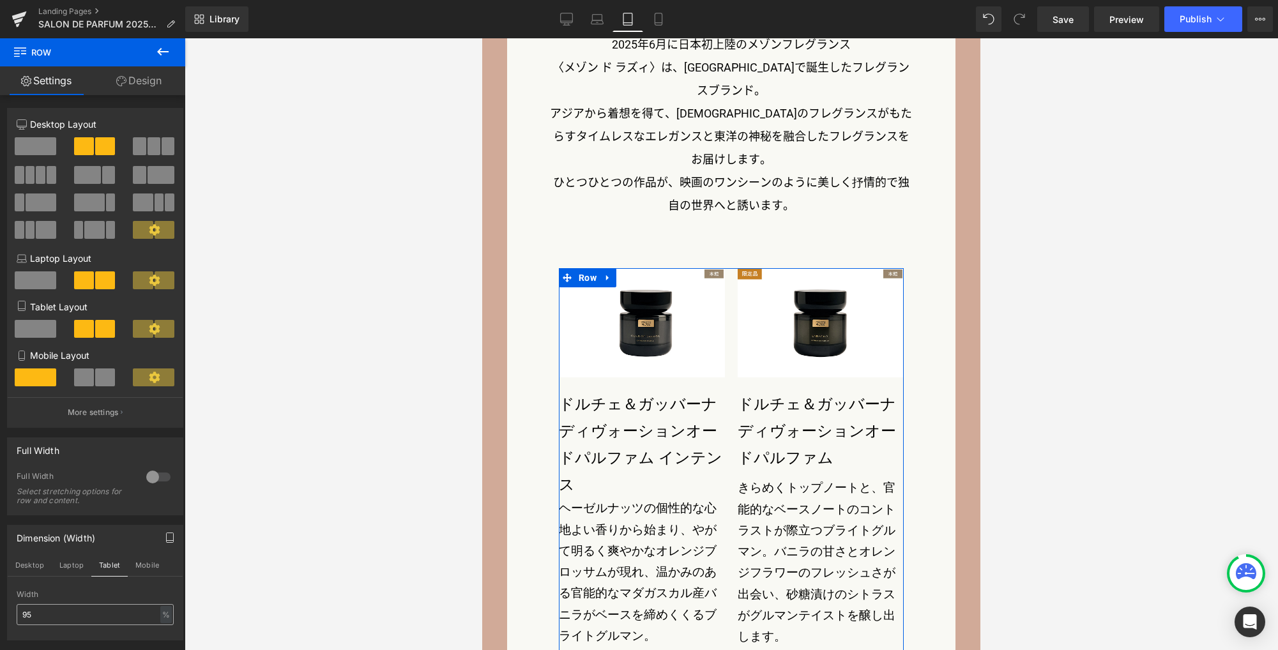
scroll to position [2250, 0]
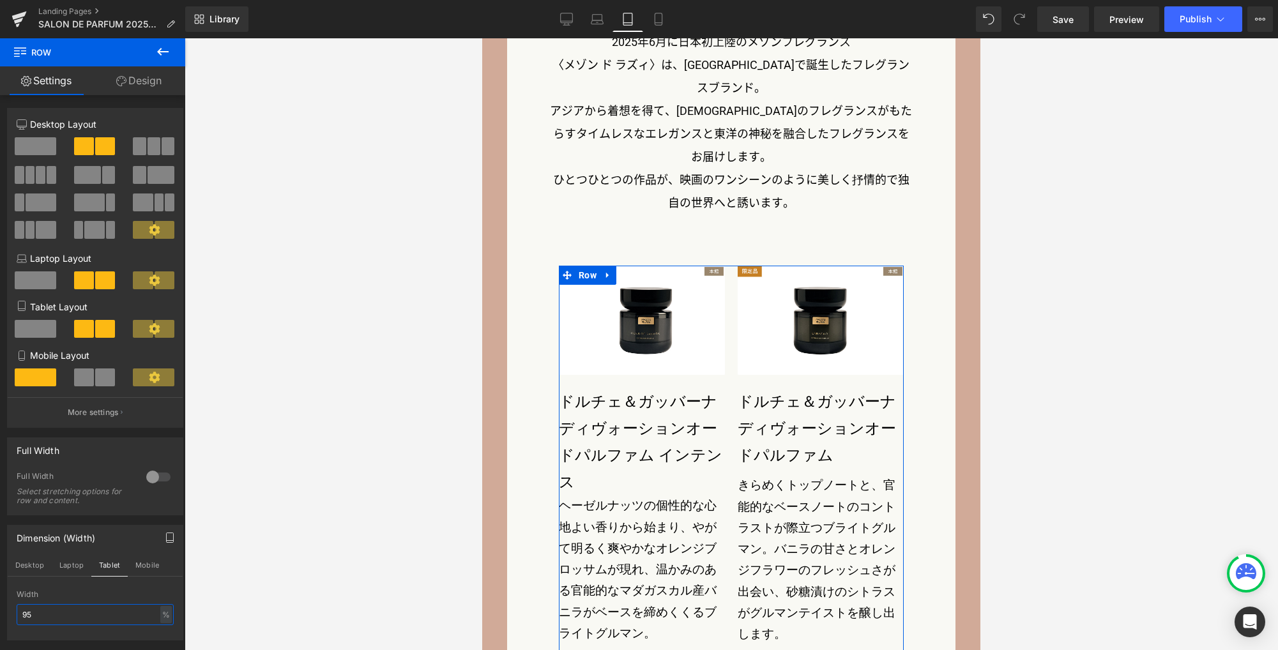
drag, startPoint x: 68, startPoint y: 615, endPoint x: -74, endPoint y: 614, distance: 142.4
click at [0, 614] on html "Row You are previewing how the will restyle your page. You can not edit Element…" at bounding box center [639, 325] width 1278 height 650
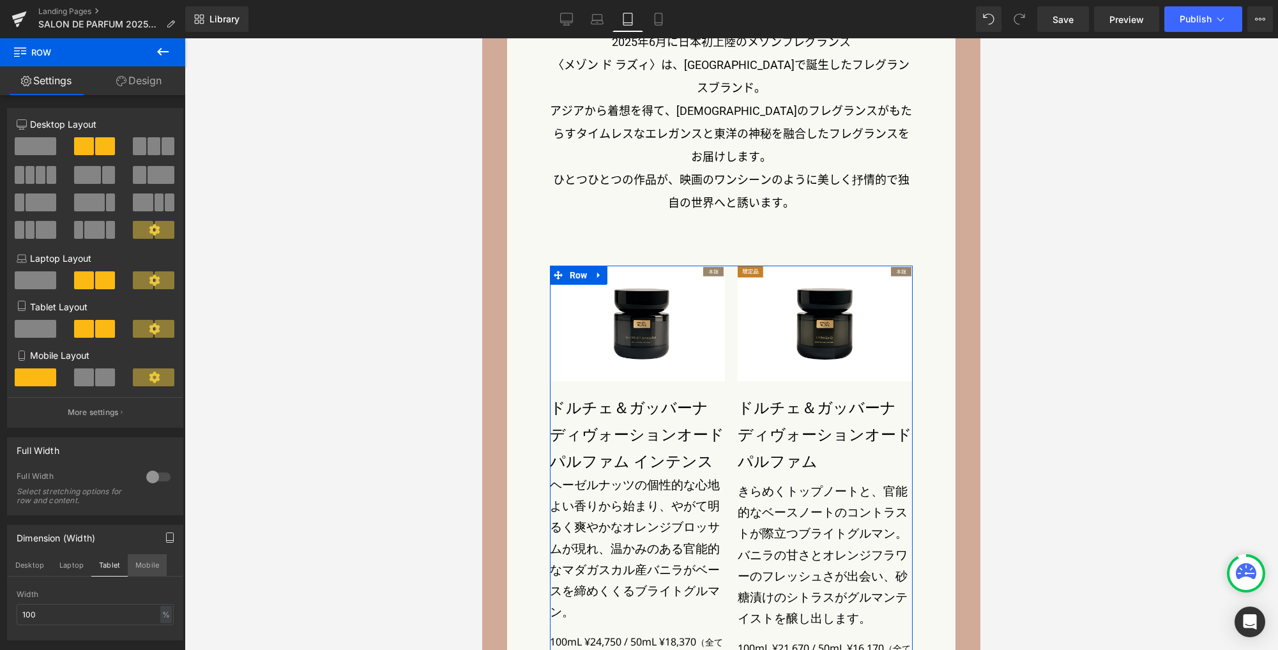
click at [140, 571] on button "Mobile" at bounding box center [147, 565] width 39 height 22
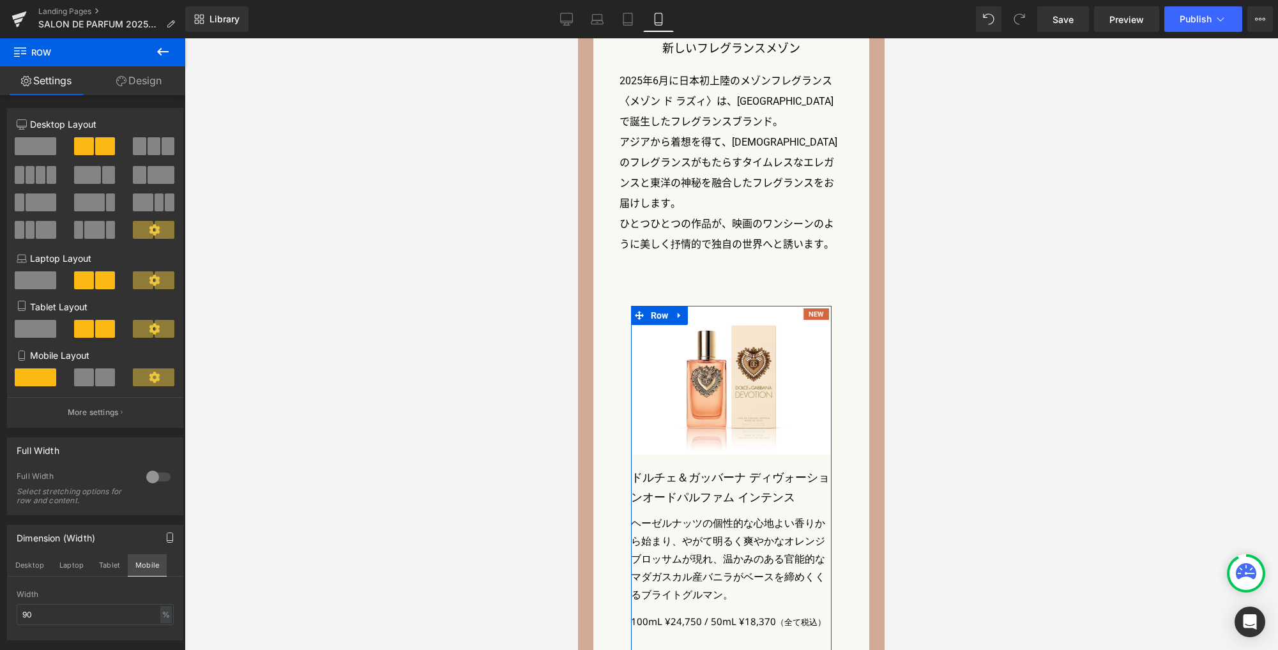
scroll to position [2180, 0]
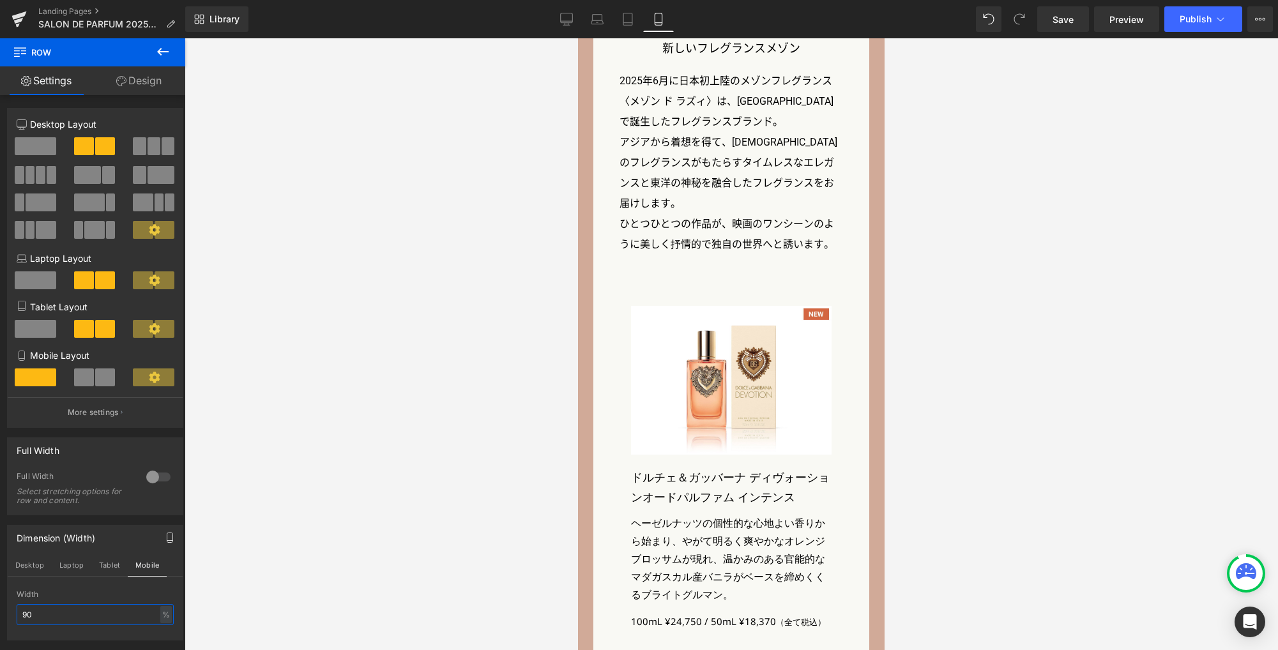
drag, startPoint x: 40, startPoint y: 618, endPoint x: -85, endPoint y: 613, distance: 125.2
click at [0, 613] on html "Row You are previewing how the will restyle your page. You can not edit Element…" at bounding box center [639, 325] width 1278 height 650
type input "100"
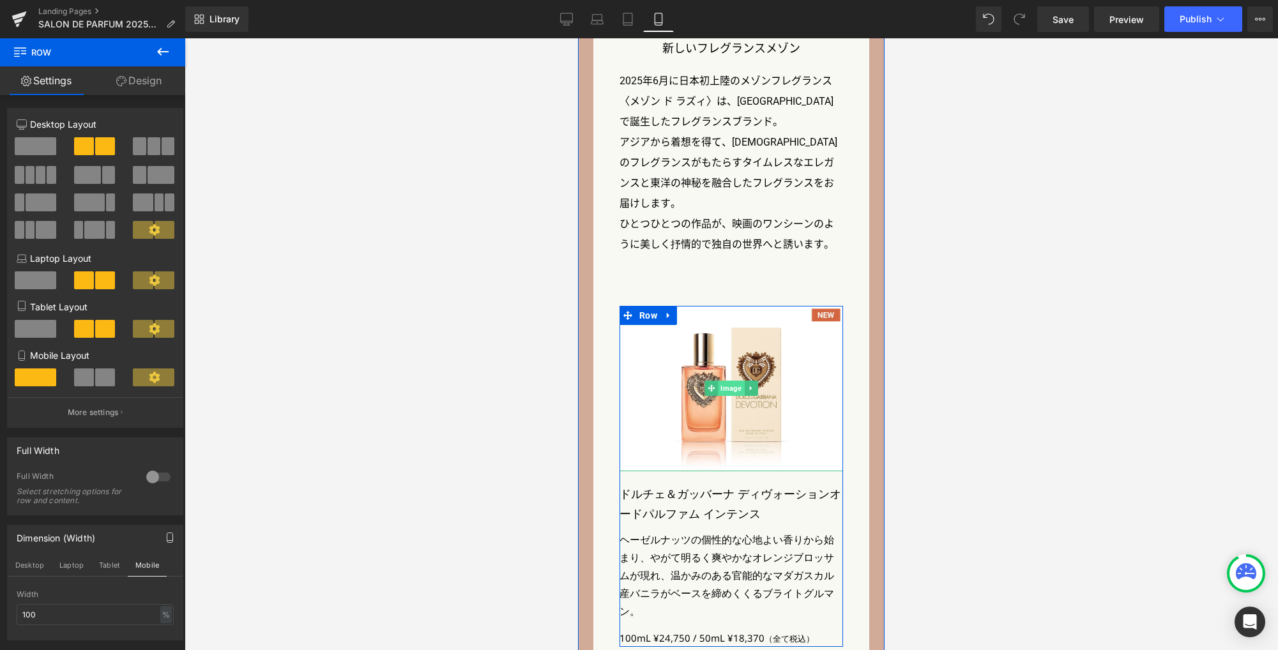
click at [727, 381] on span "Image" at bounding box center [731, 388] width 26 height 15
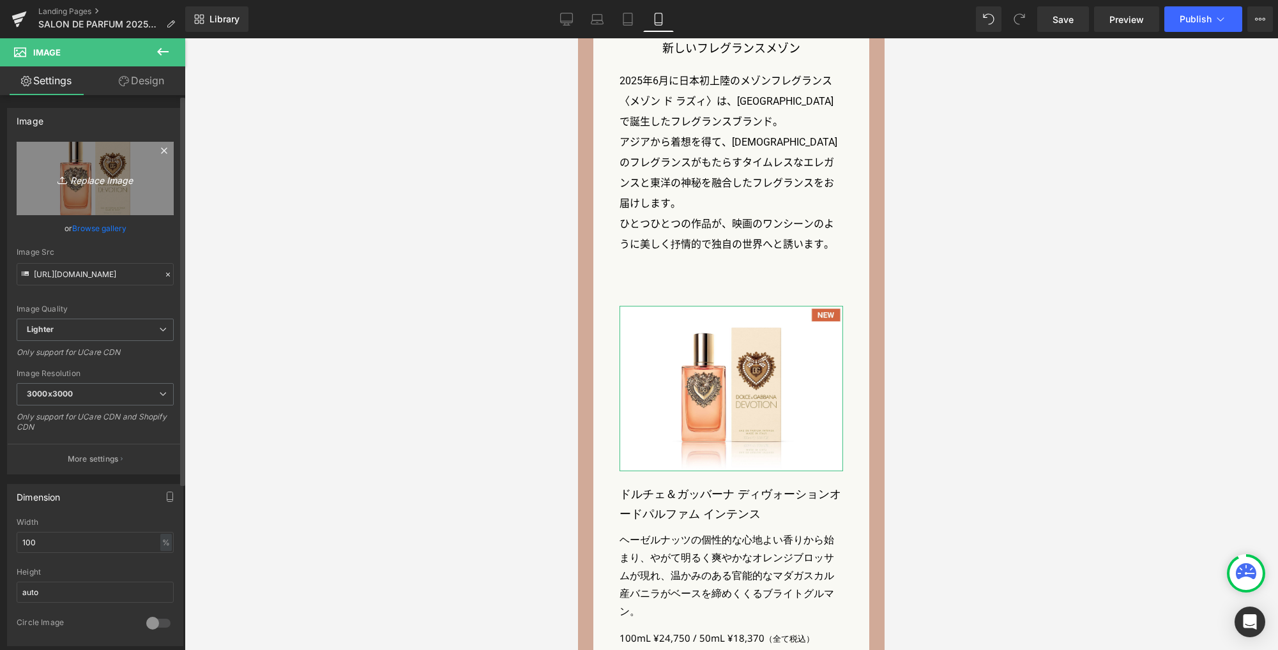
click at [93, 181] on icon "Replace Image" at bounding box center [95, 178] width 102 height 16
type input "C:\fakepath\m_pr1_sp.jpg"
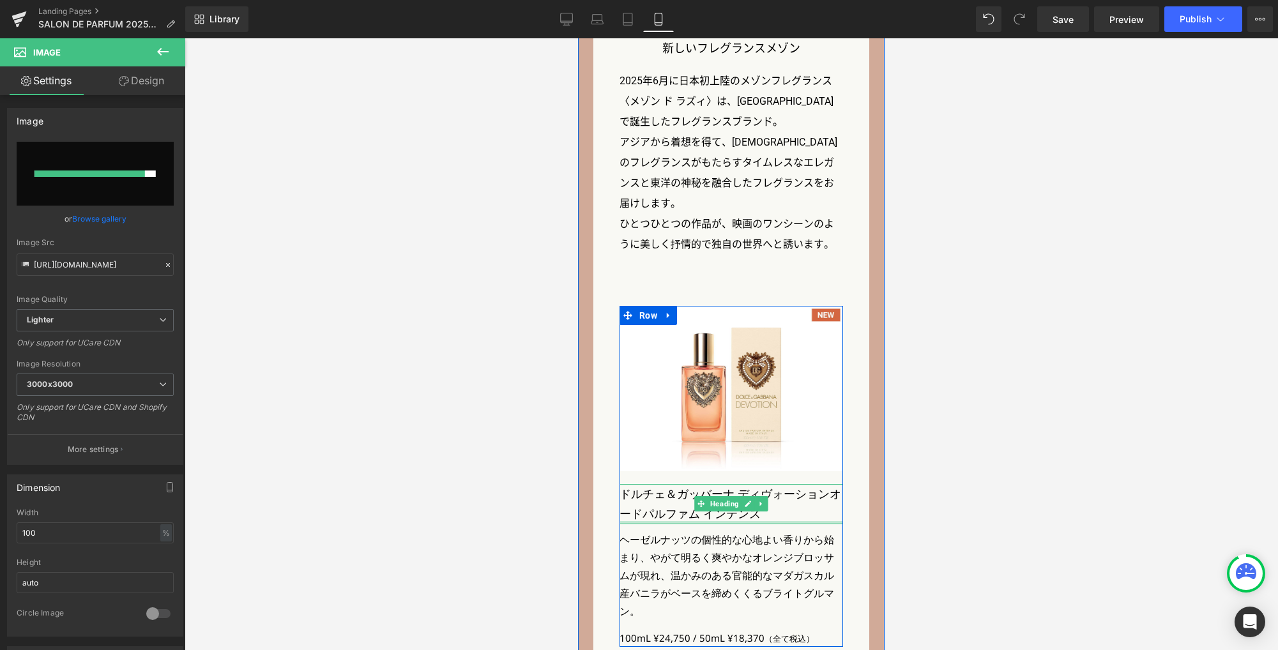
type input "https://ucarecdn.com/494419a4-7711-44ad-b75f-5ba99e2f58a4/-/format/auto/-/previ…"
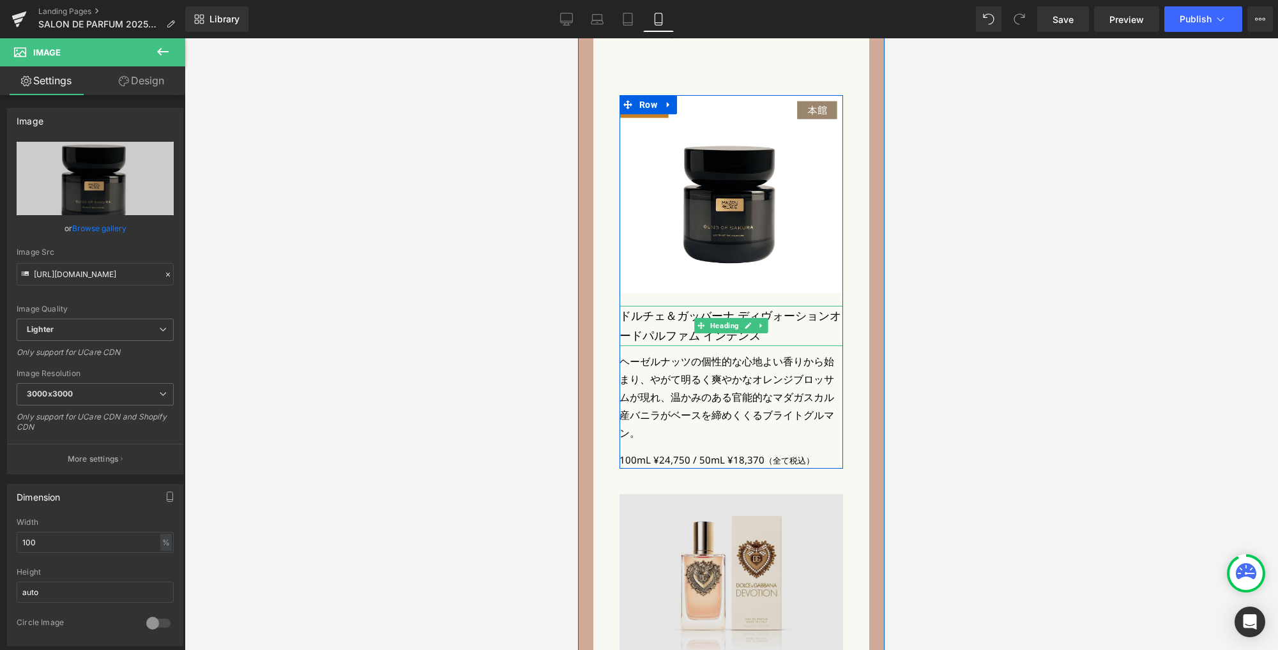
scroll to position [2416, 0]
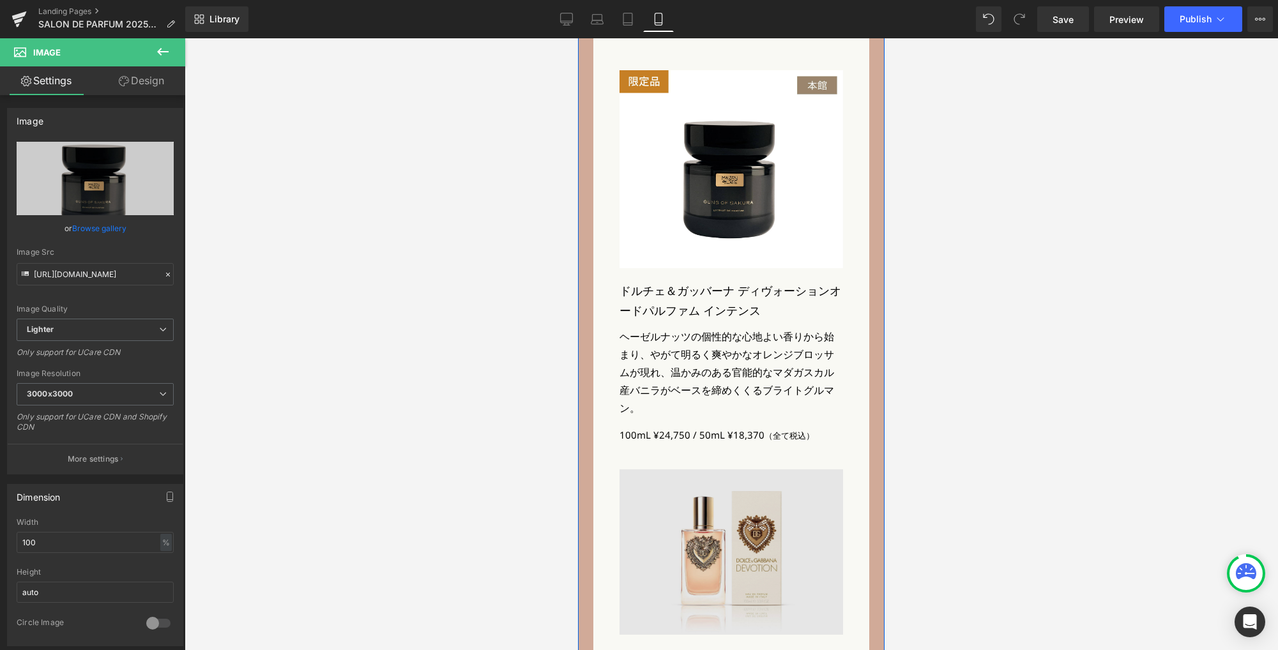
click at [721, 469] on div "Image" at bounding box center [730, 551] width 223 height 165
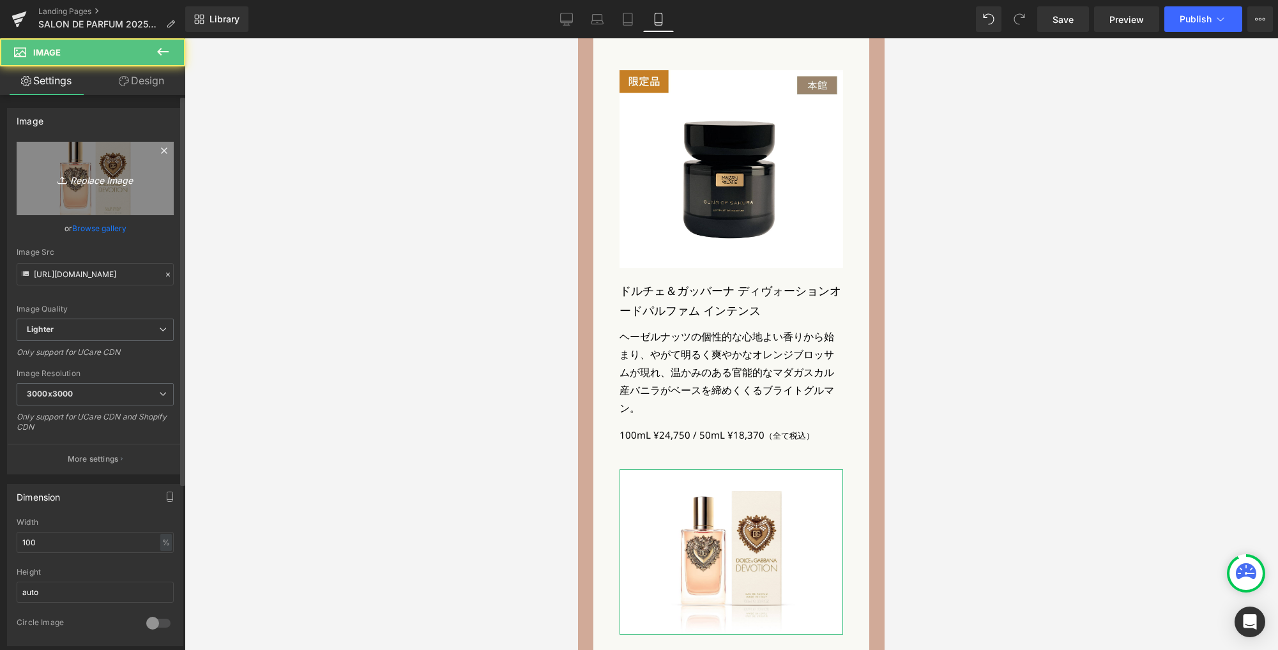
click at [101, 184] on icon "Replace Image" at bounding box center [95, 178] width 102 height 16
type input "C:\fakepath\m_pr2_sp.jpg"
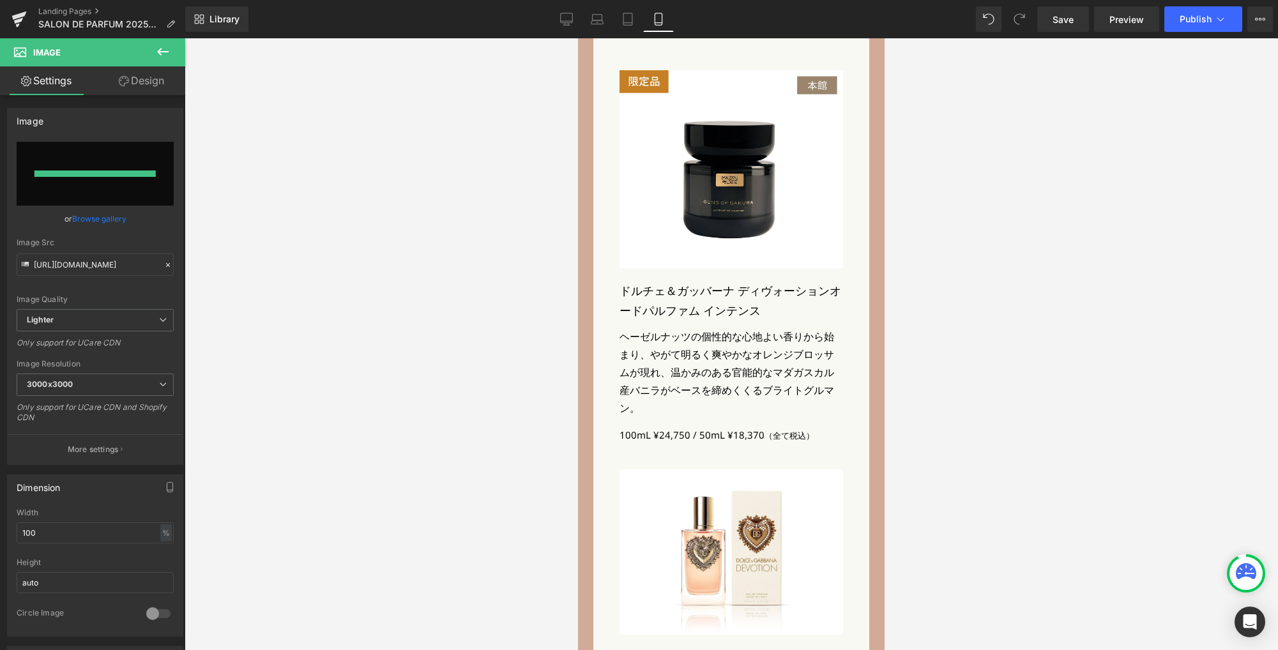
type input "https://ucarecdn.com/48a7ce6b-bb0d-4403-a71a-8c237417936d/-/format/auto/-/previ…"
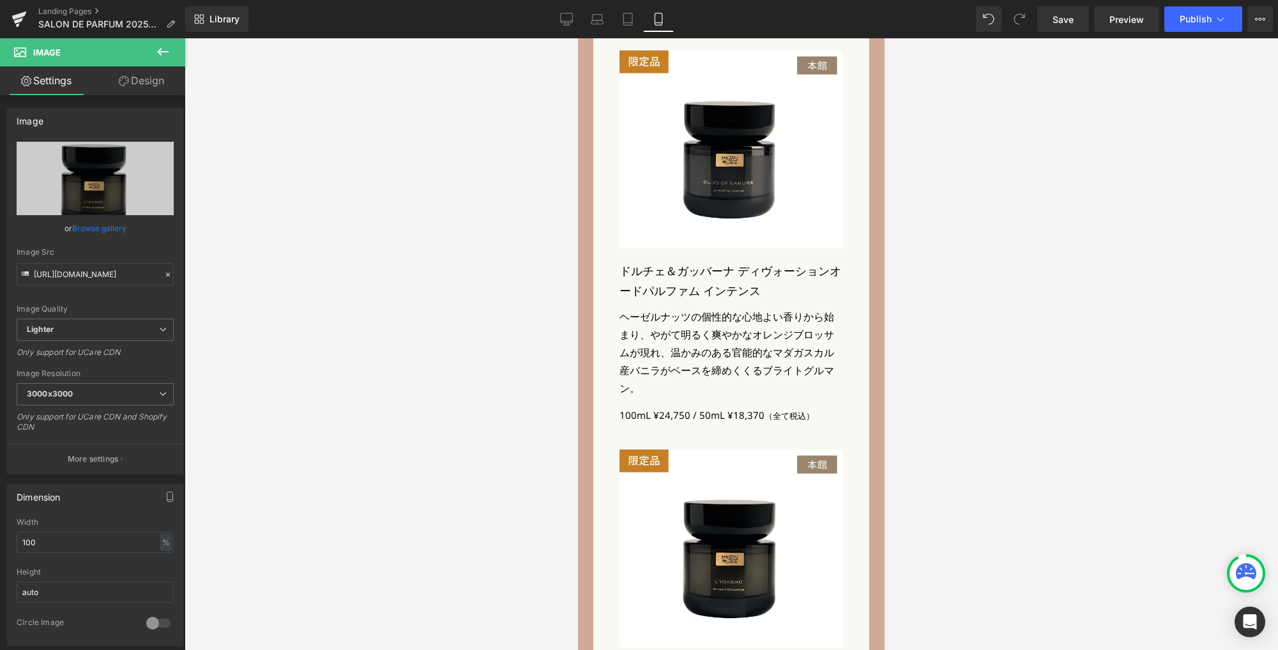
scroll to position [2438, 0]
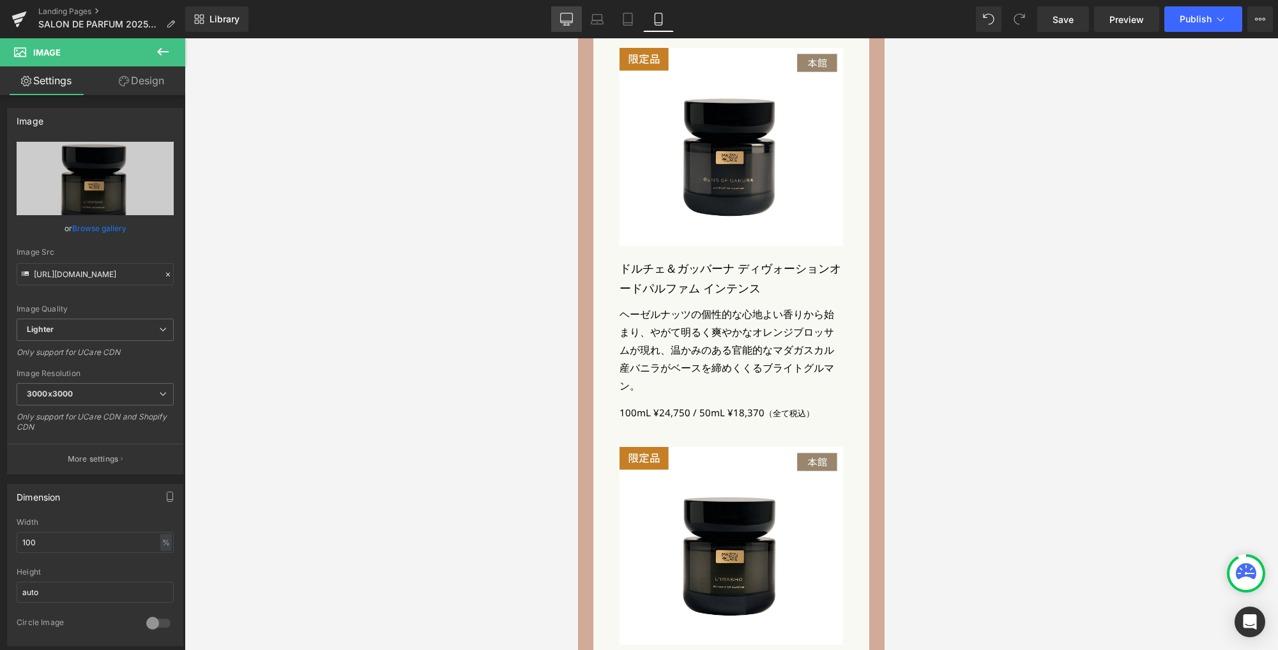
click at [577, 21] on link "Desktop" at bounding box center [566, 19] width 31 height 26
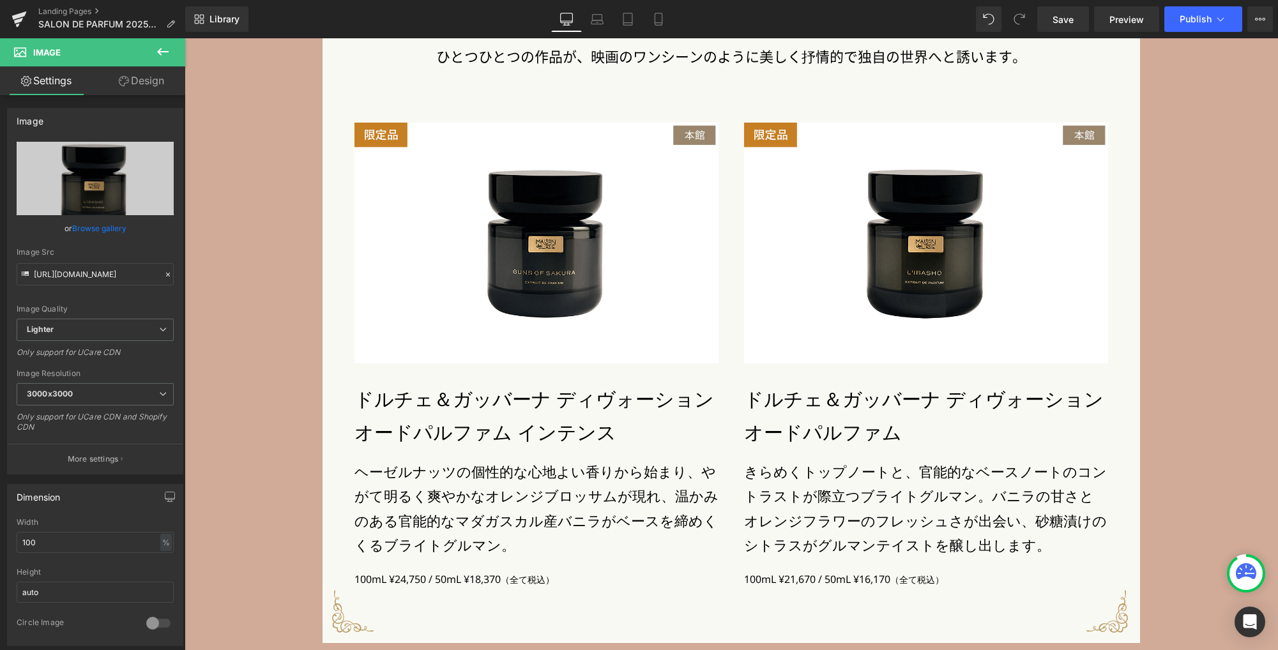
scroll to position [3056, 0]
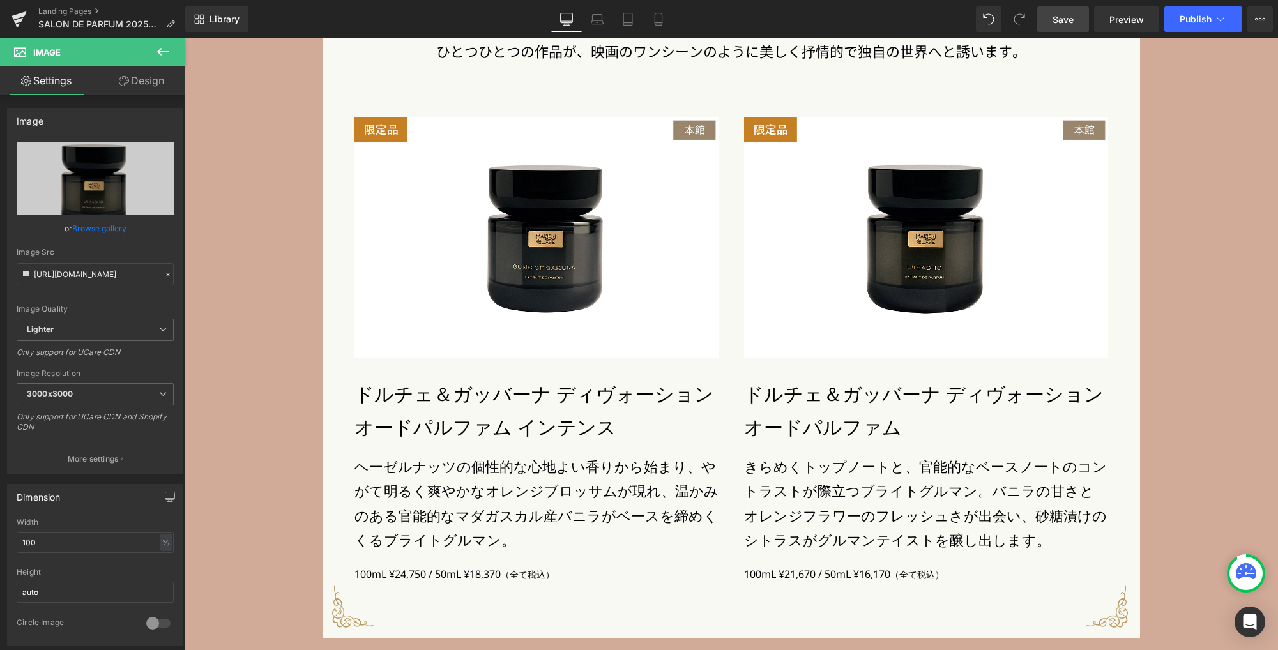
click at [1059, 15] on span "Save" at bounding box center [1062, 19] width 21 height 13
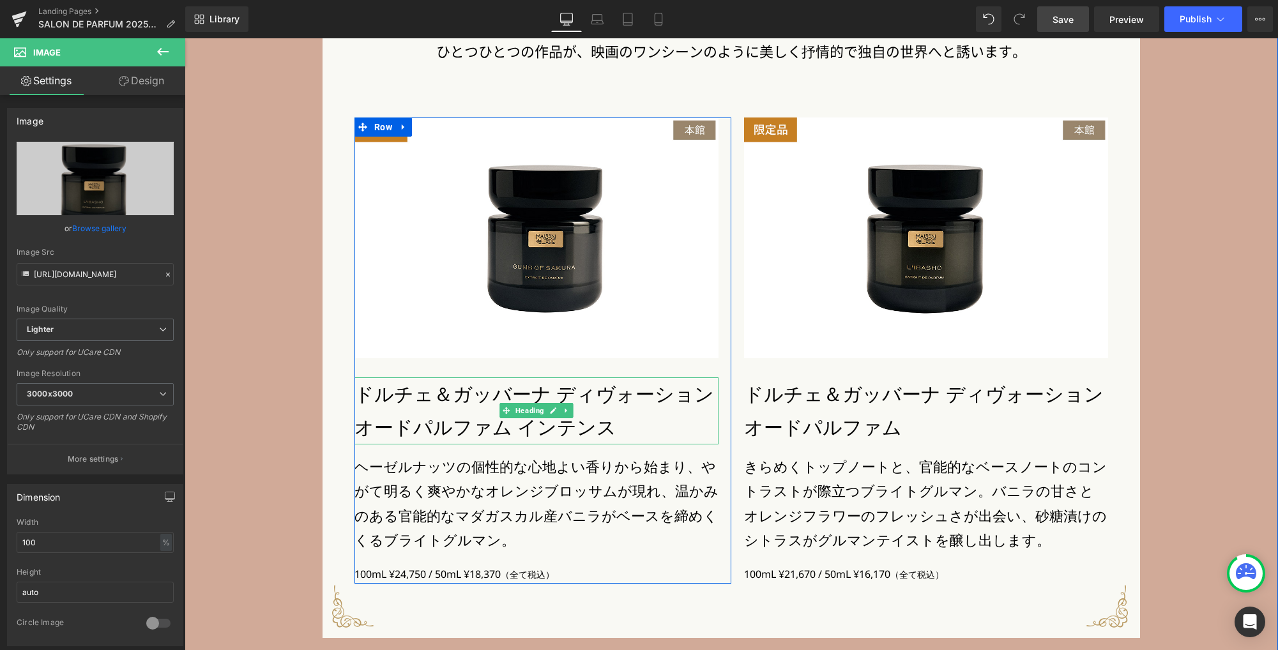
click at [465, 395] on h3 "ドルチェ＆ガッバーナ ディヴォーション" at bounding box center [536, 394] width 364 height 34
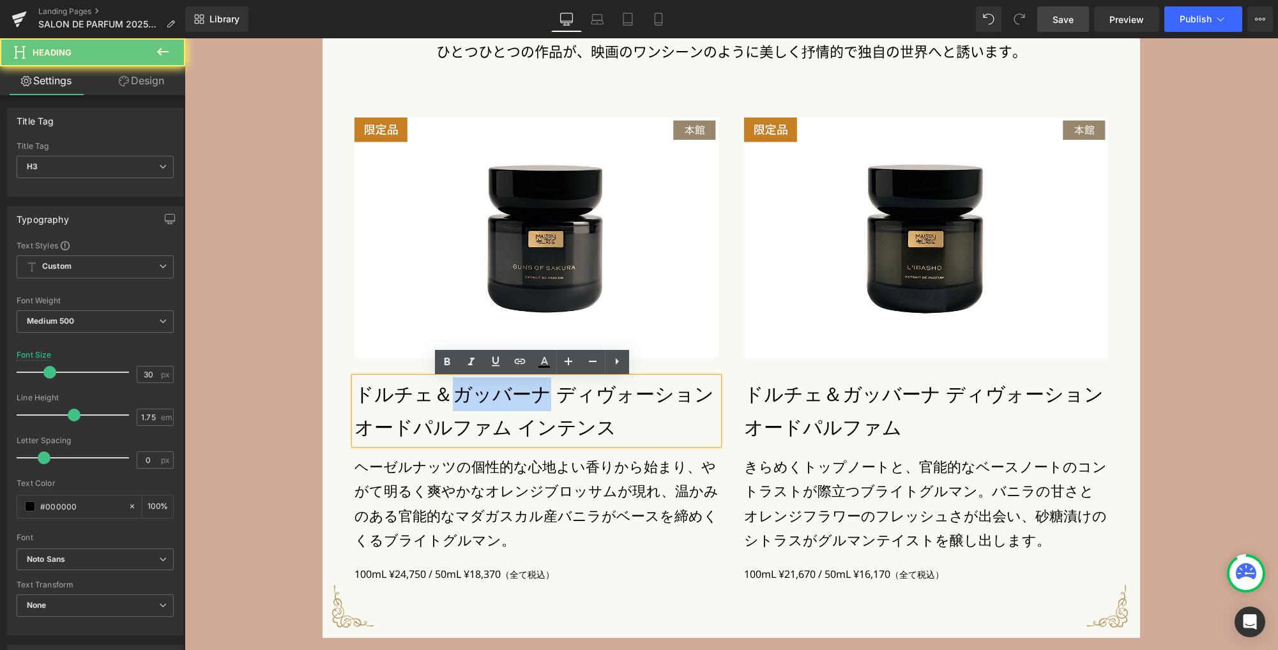
click at [465, 395] on h3 "ドルチェ＆ガッバーナ ディヴォーション" at bounding box center [536, 394] width 364 height 34
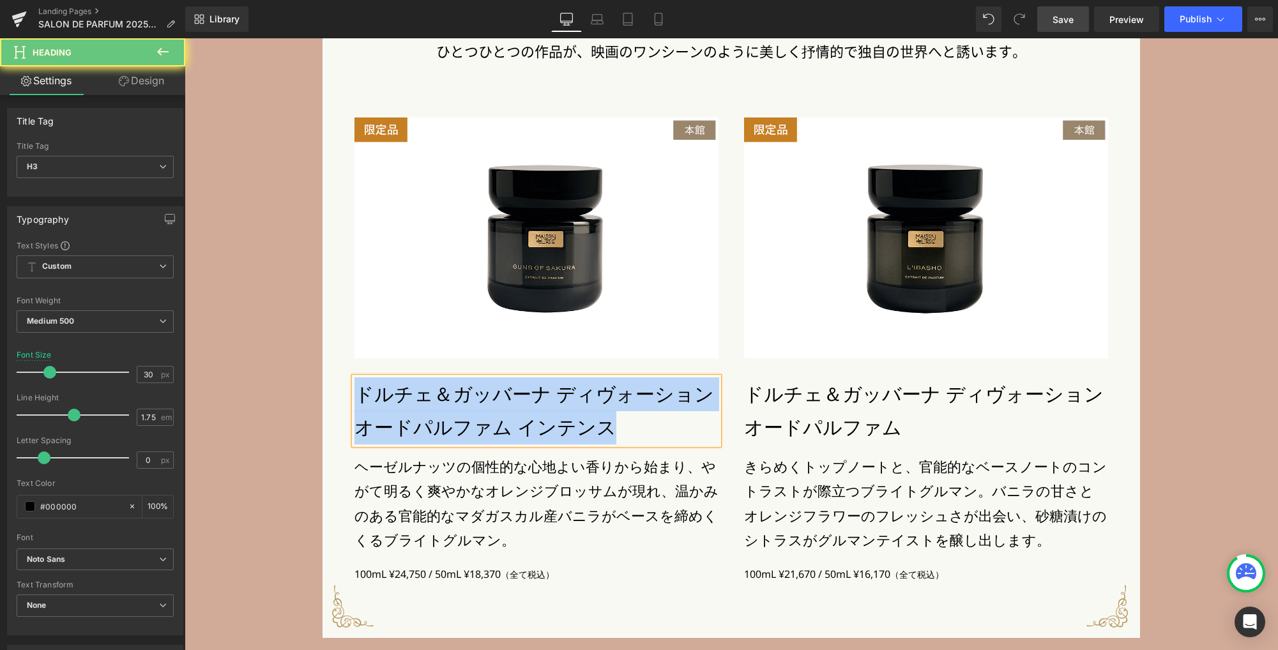
paste div
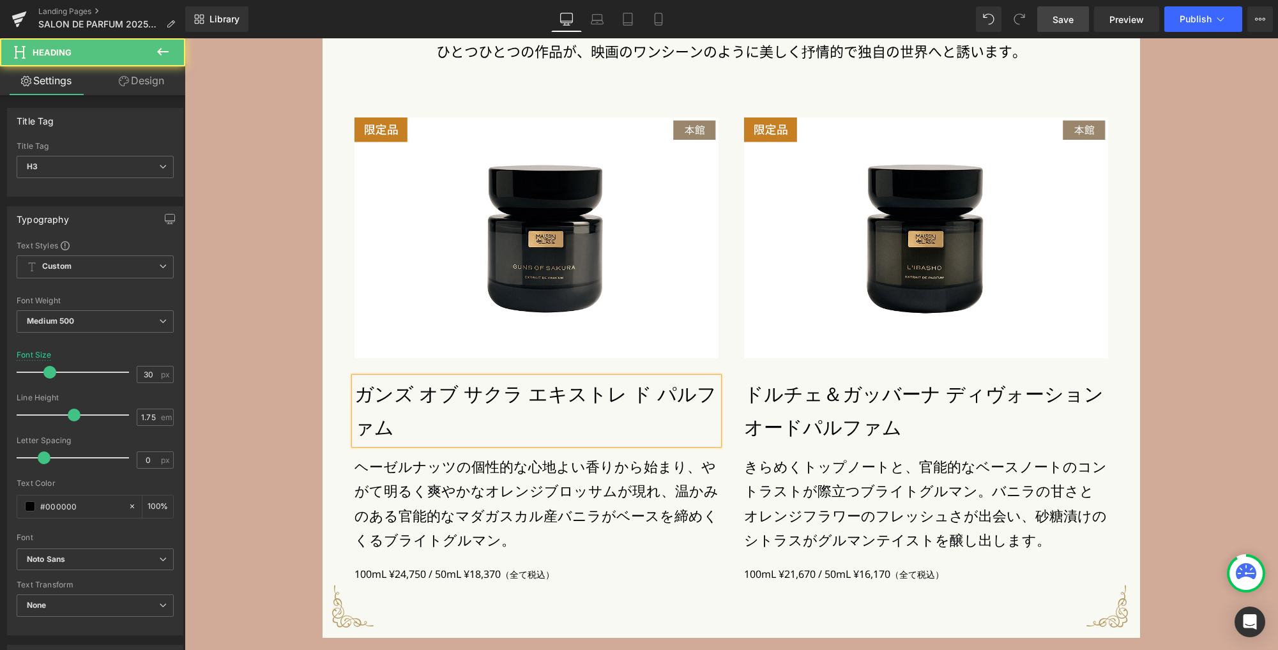
click at [465, 395] on h3 "ガンズ オブ サクラ エキストレ ド パルファム" at bounding box center [536, 410] width 364 height 67
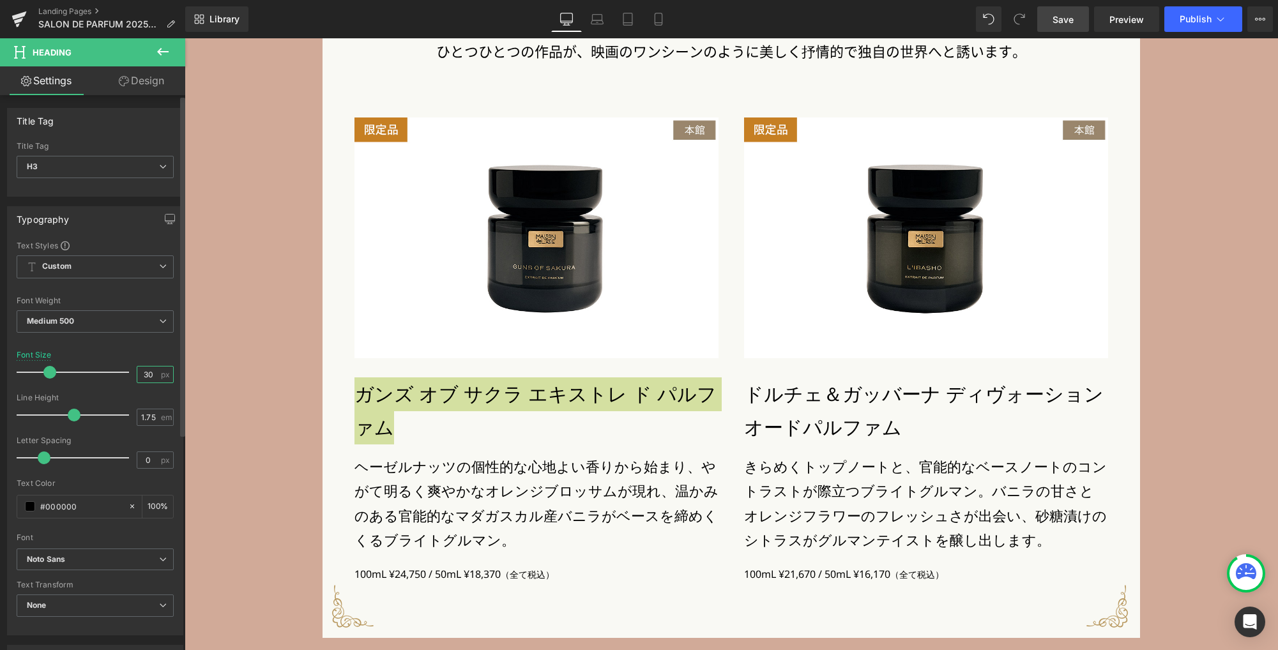
click at [146, 368] on input "30" at bounding box center [148, 374] width 22 height 16
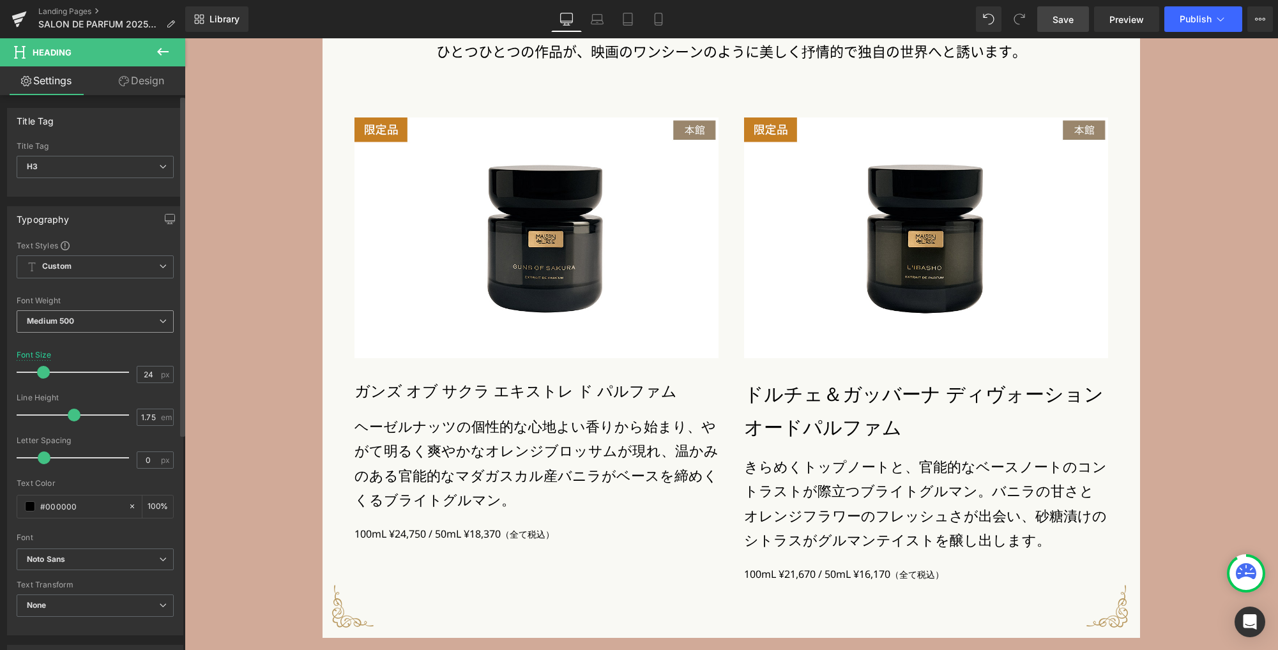
click at [92, 329] on span "Medium 500" at bounding box center [95, 321] width 157 height 22
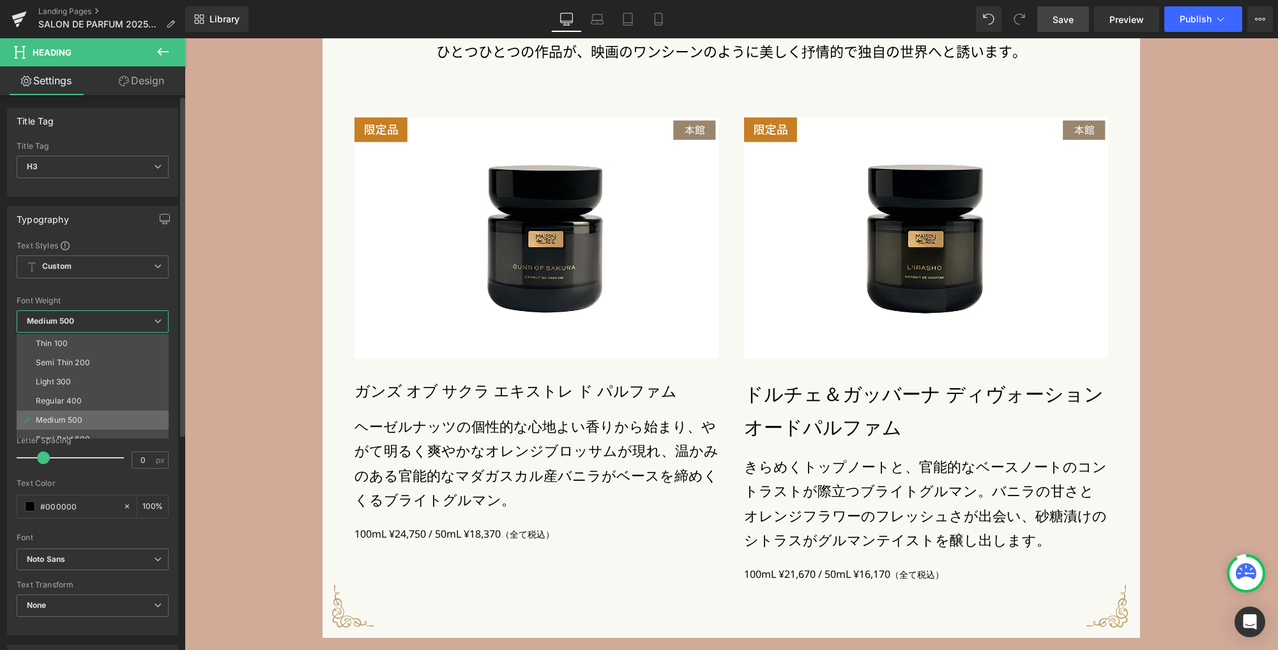
click at [85, 418] on li "Medium 500" at bounding box center [96, 420] width 158 height 19
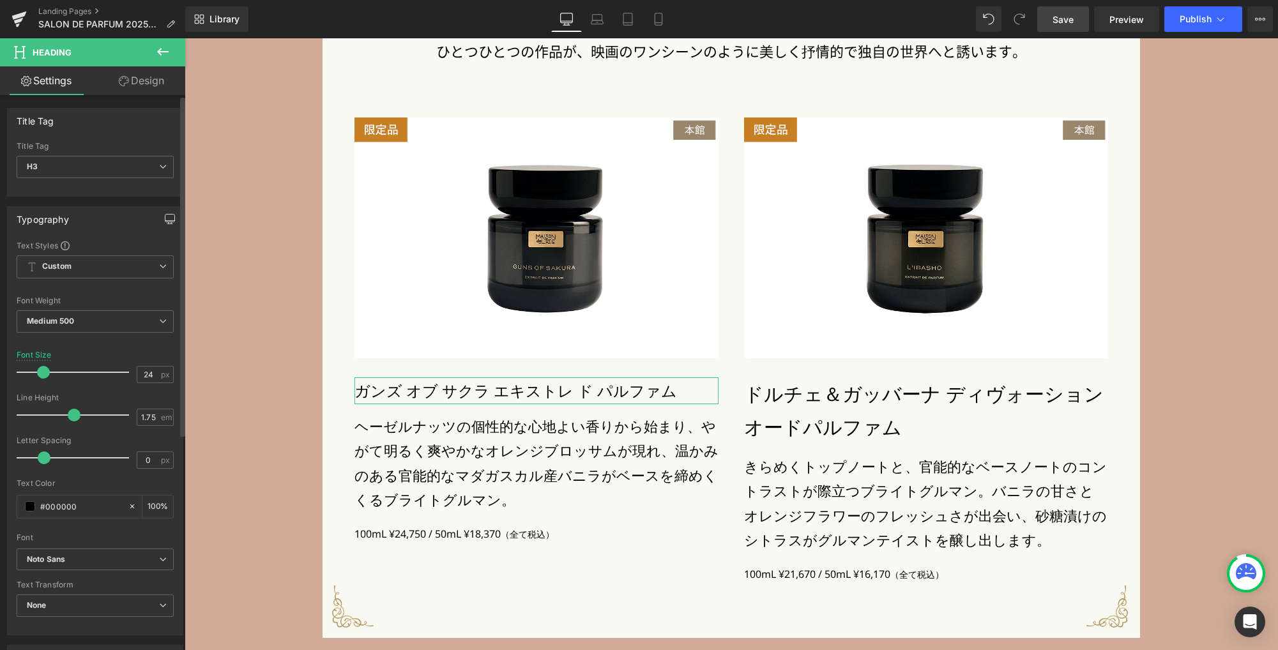
click at [165, 220] on icon "button" at bounding box center [170, 219] width 10 height 10
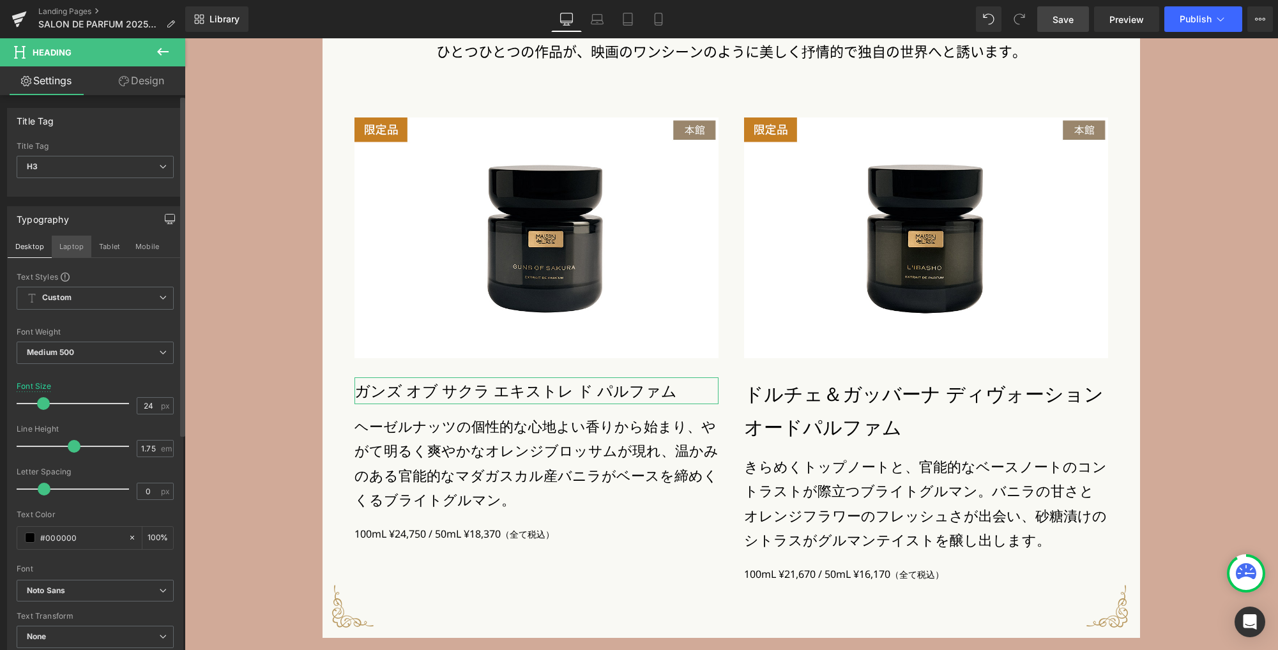
click at [71, 249] on button "Laptop" at bounding box center [72, 247] width 40 height 22
type input "28"
type input "100"
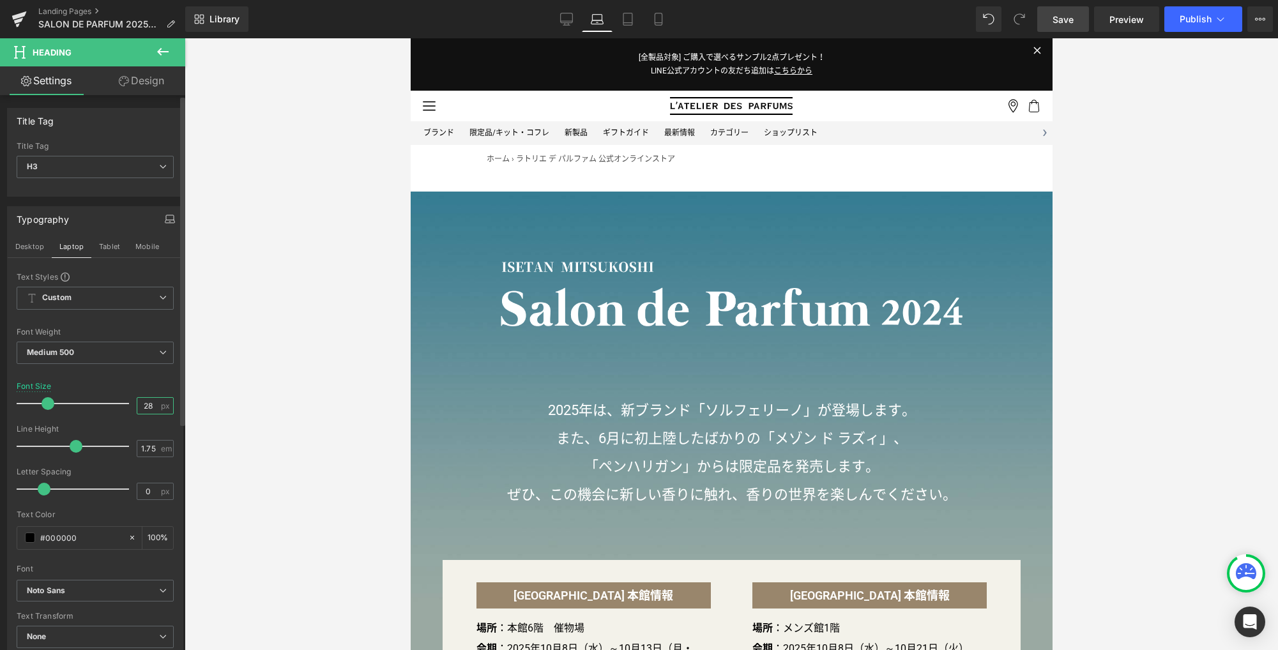
drag, startPoint x: 144, startPoint y: 407, endPoint x: 119, endPoint y: 403, distance: 25.1
click at [119, 403] on div "Font Size 28 px" at bounding box center [95, 403] width 157 height 43
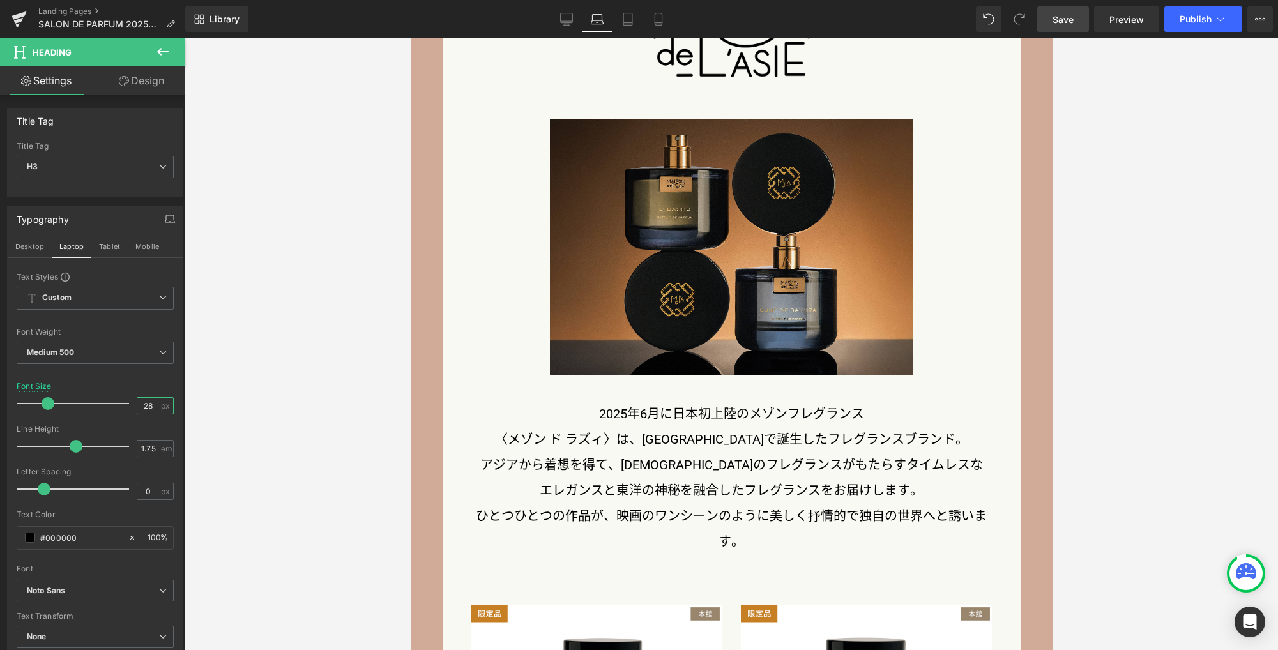
scroll to position [2306, 0]
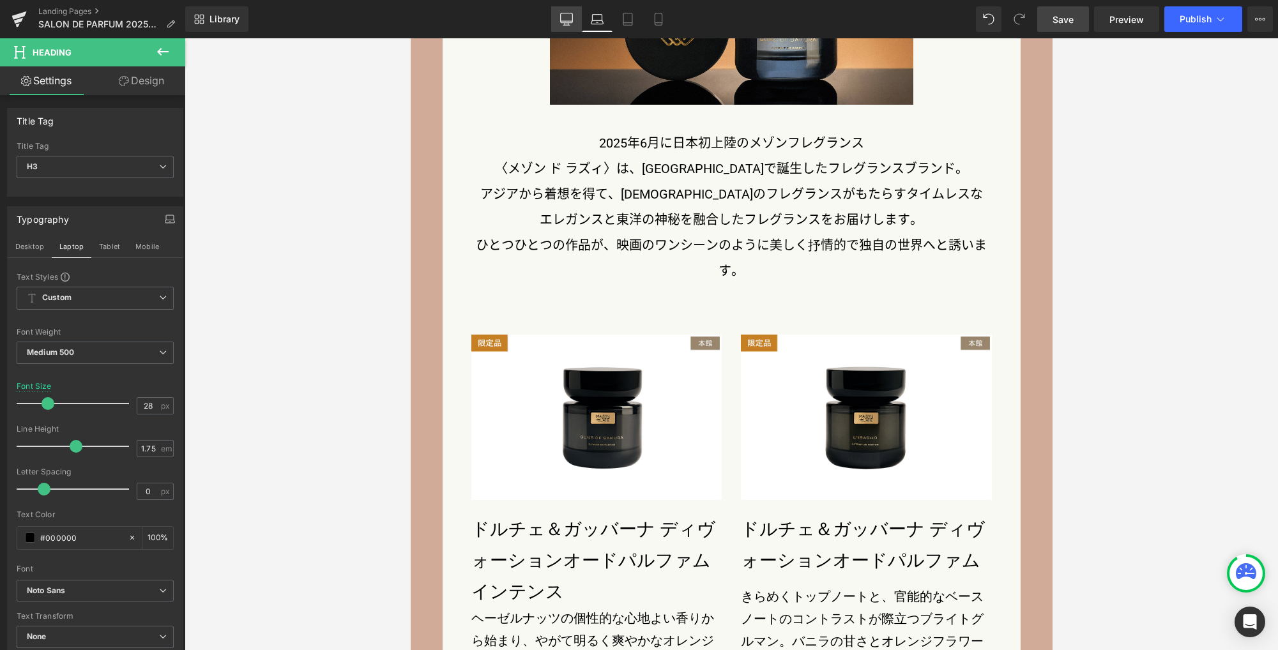
click at [566, 20] on icon at bounding box center [566, 19] width 13 height 13
type input "24"
type input "100"
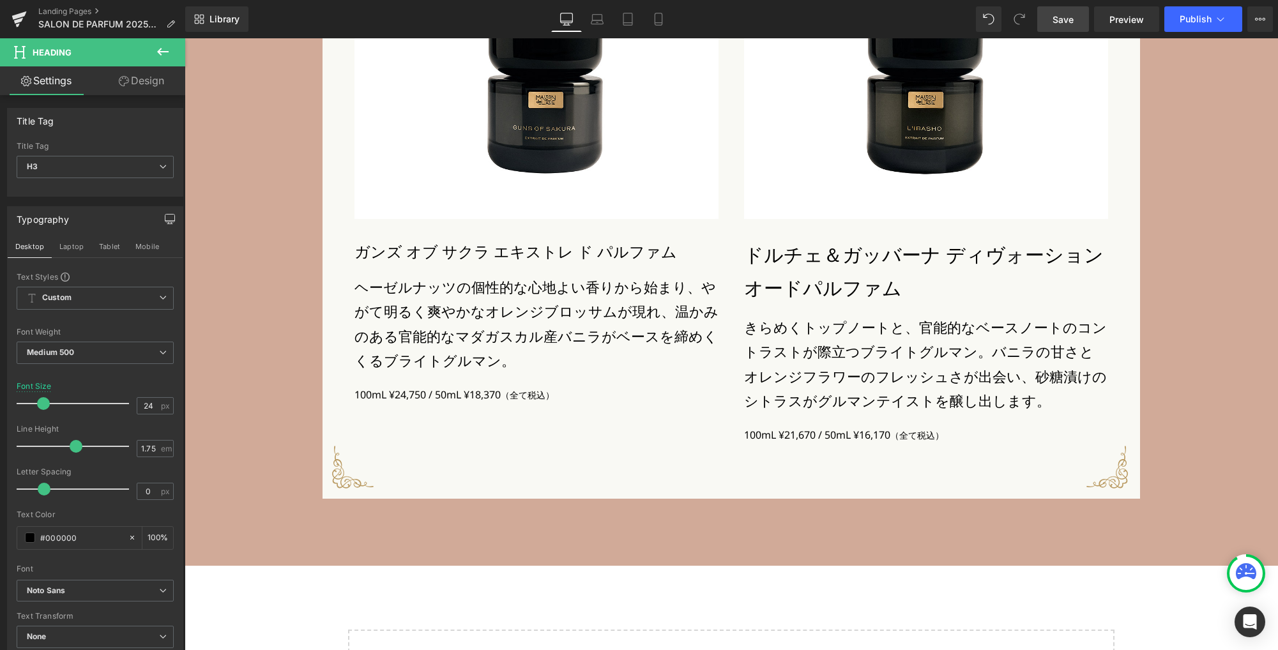
scroll to position [3191, 0]
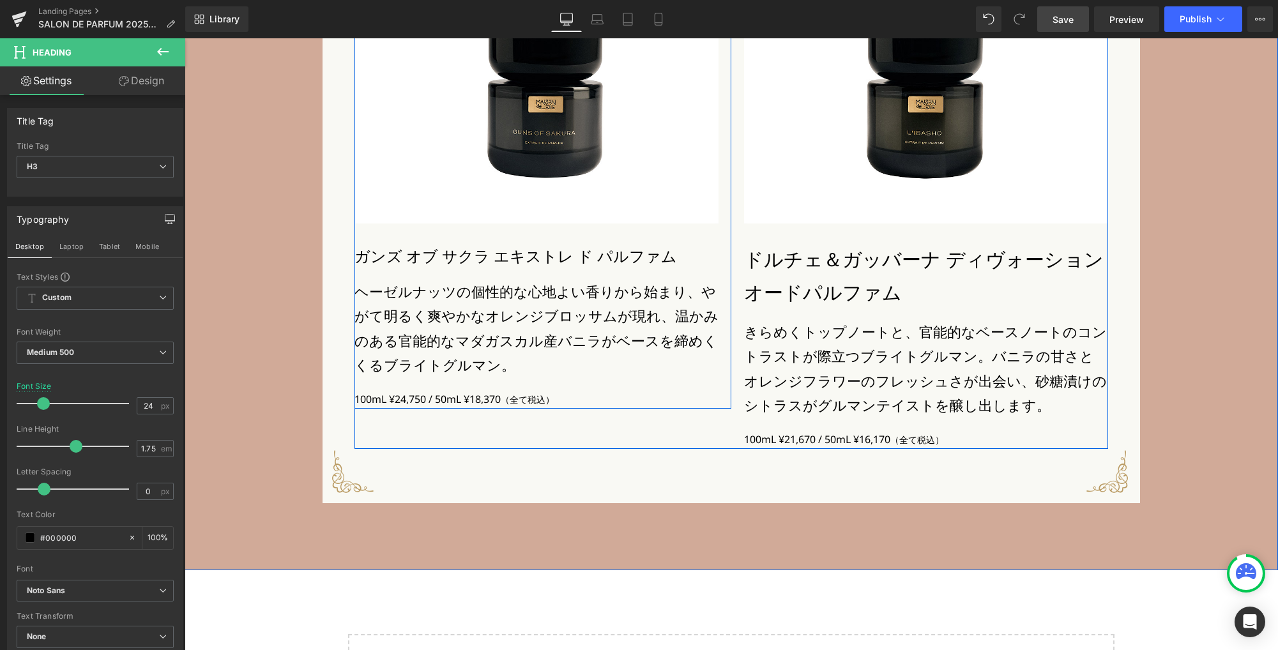
click at [531, 266] on h3 "ガンズ オブ サクラ エキストレ ド パルファム" at bounding box center [536, 256] width 364 height 27
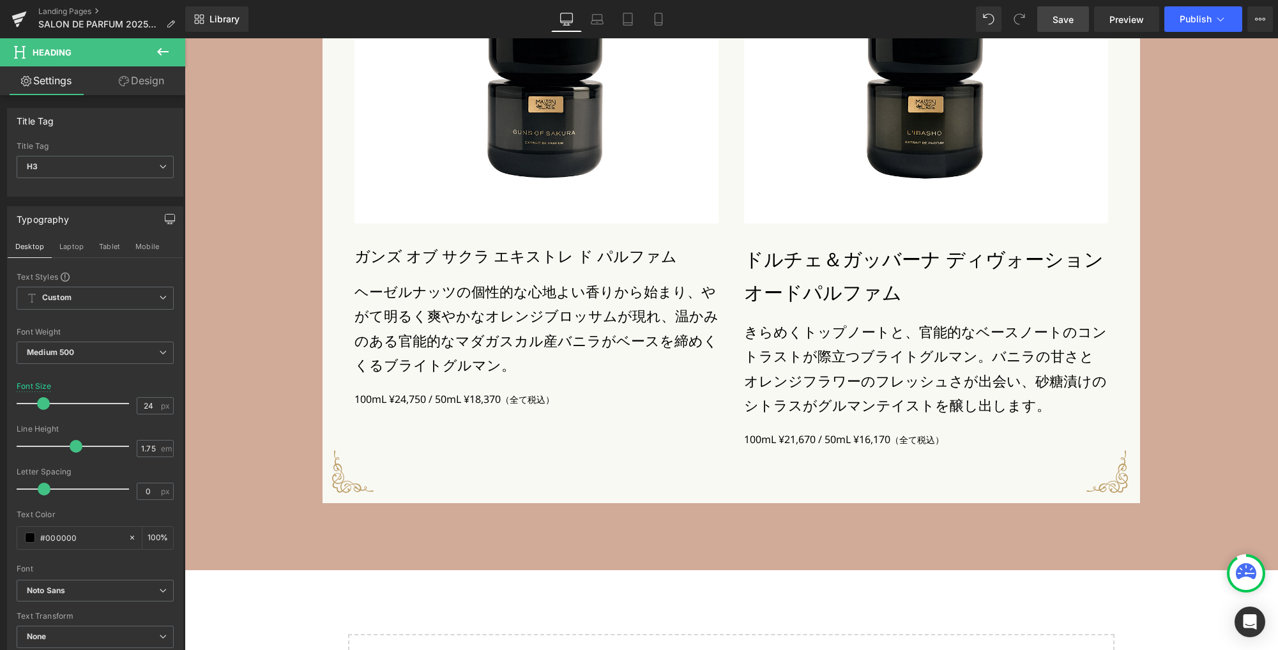
click at [150, 80] on link "Design" at bounding box center [141, 80] width 93 height 29
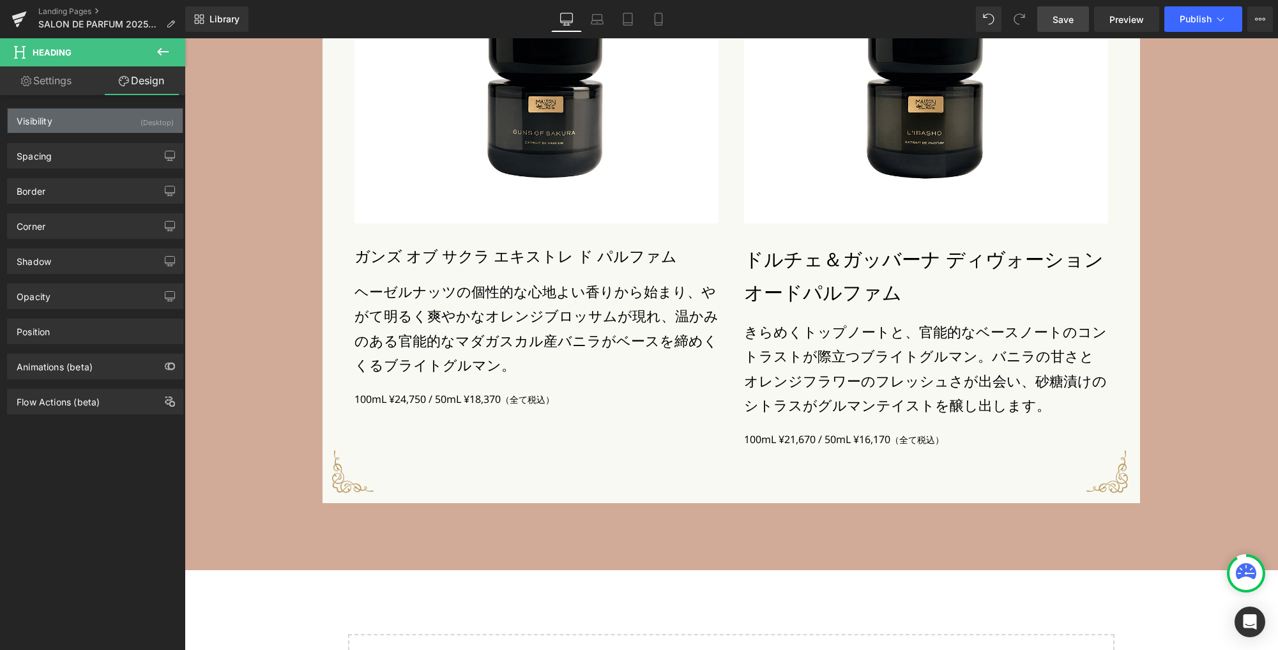
click at [123, 120] on div "Visibility (Desktop)" at bounding box center [95, 121] width 175 height 24
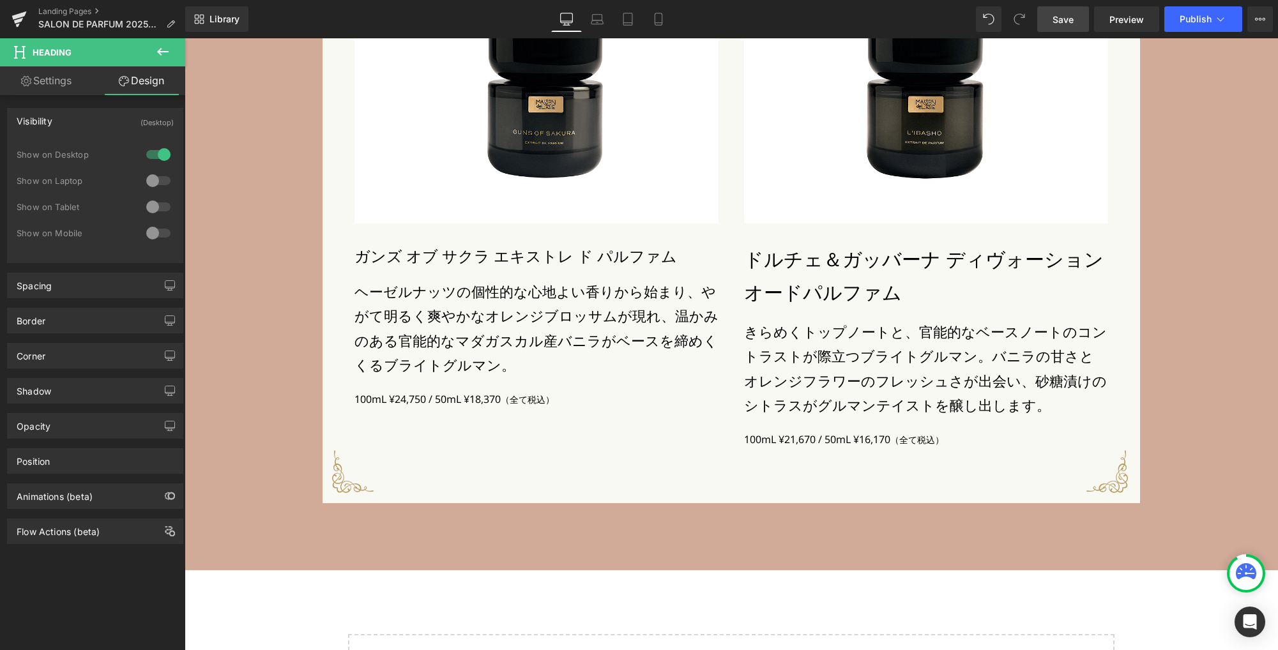
click at [153, 180] on div at bounding box center [158, 180] width 31 height 20
click at [156, 209] on div at bounding box center [158, 207] width 31 height 20
click at [159, 241] on div at bounding box center [158, 233] width 31 height 20
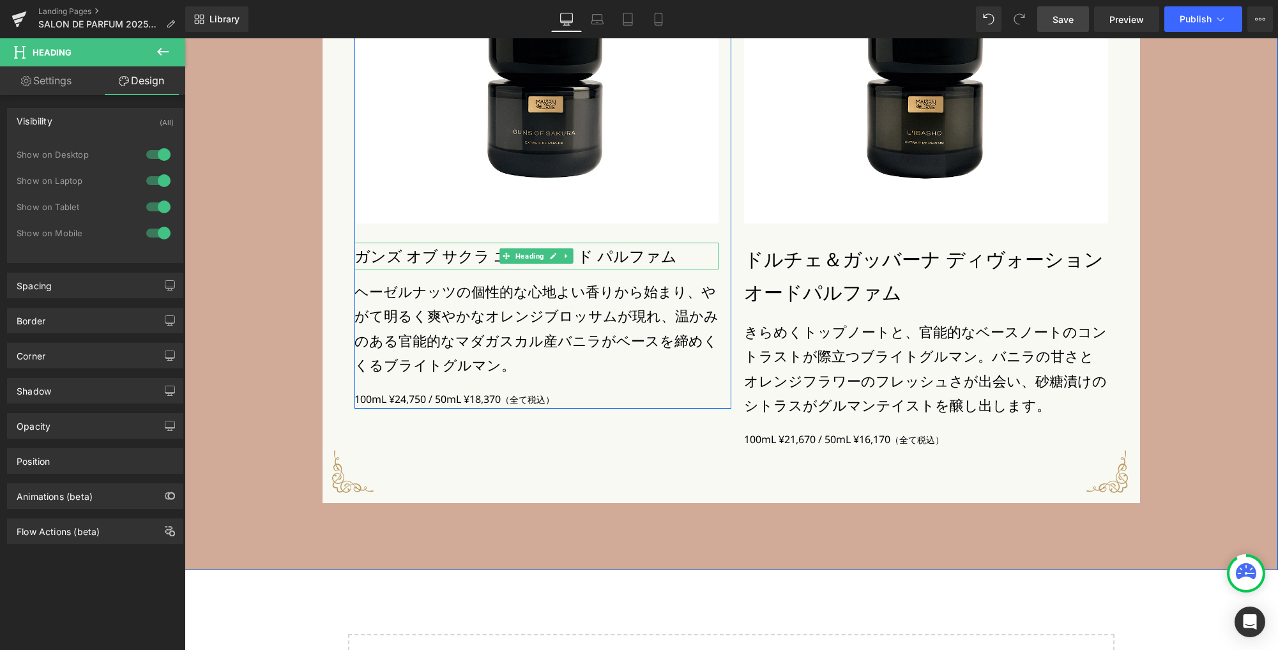
click at [444, 255] on h3 "ガンズ オブ サクラ エキストレ ド パルファム" at bounding box center [536, 256] width 364 height 27
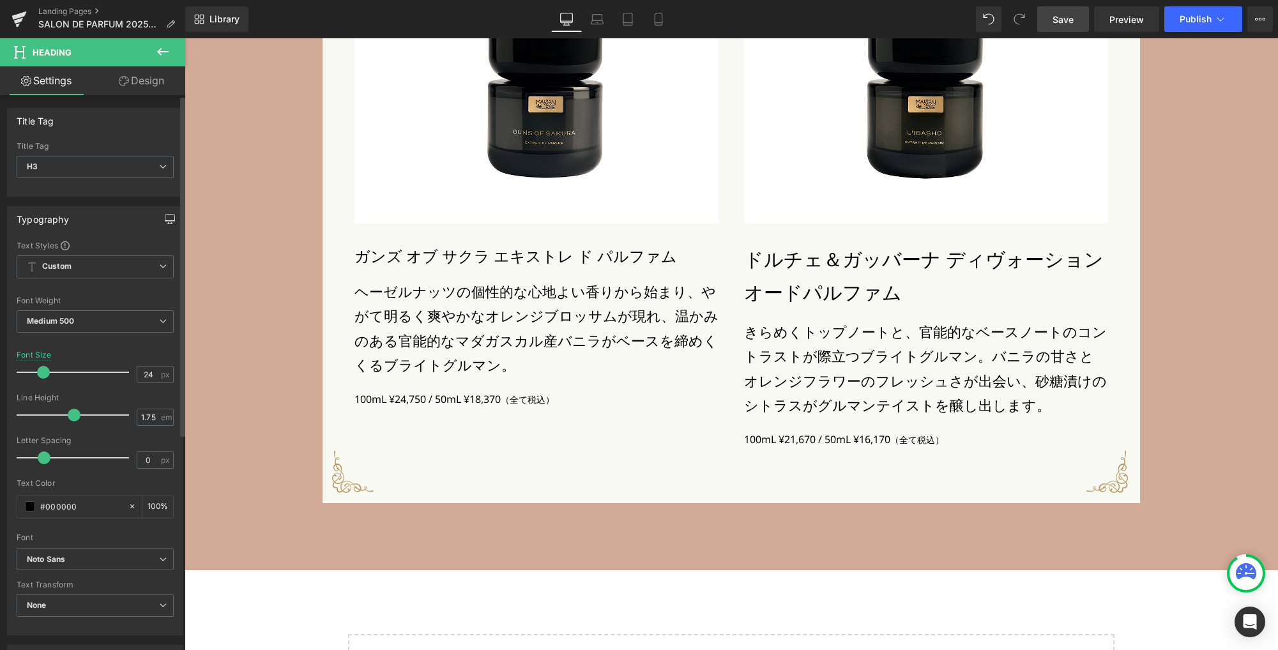
click at [167, 223] on icon "button" at bounding box center [169, 223] width 5 height 0
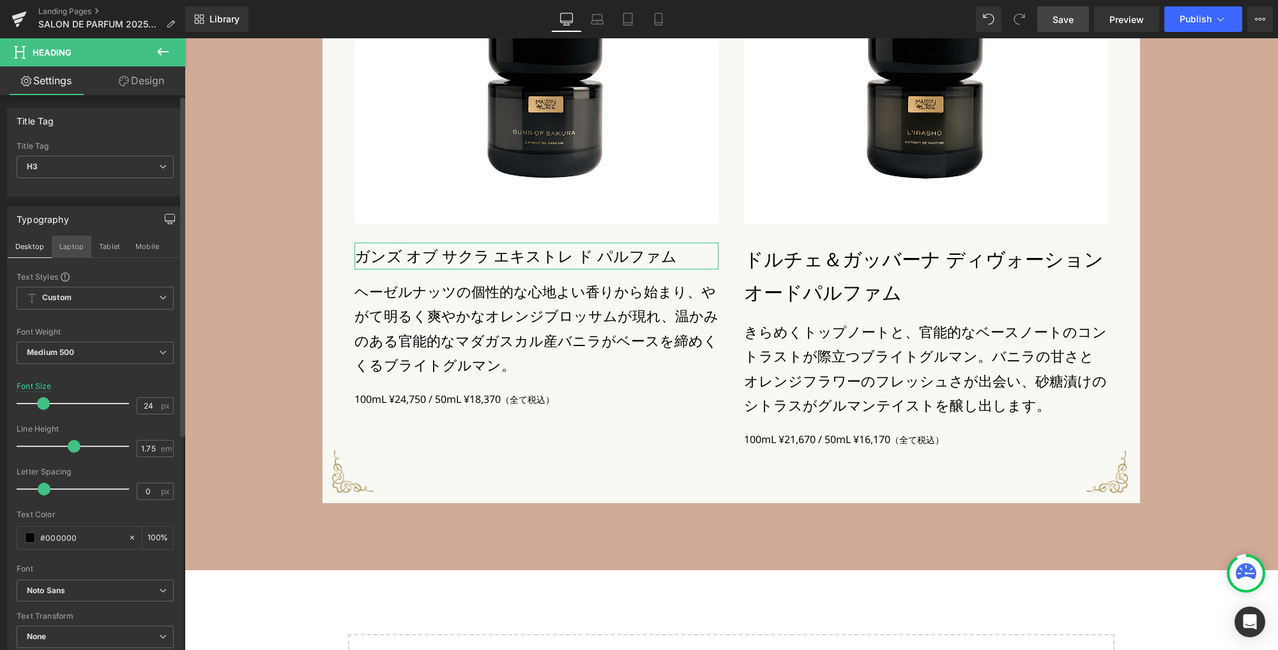
click at [80, 246] on button "Laptop" at bounding box center [72, 247] width 40 height 22
type input "28"
type input "100"
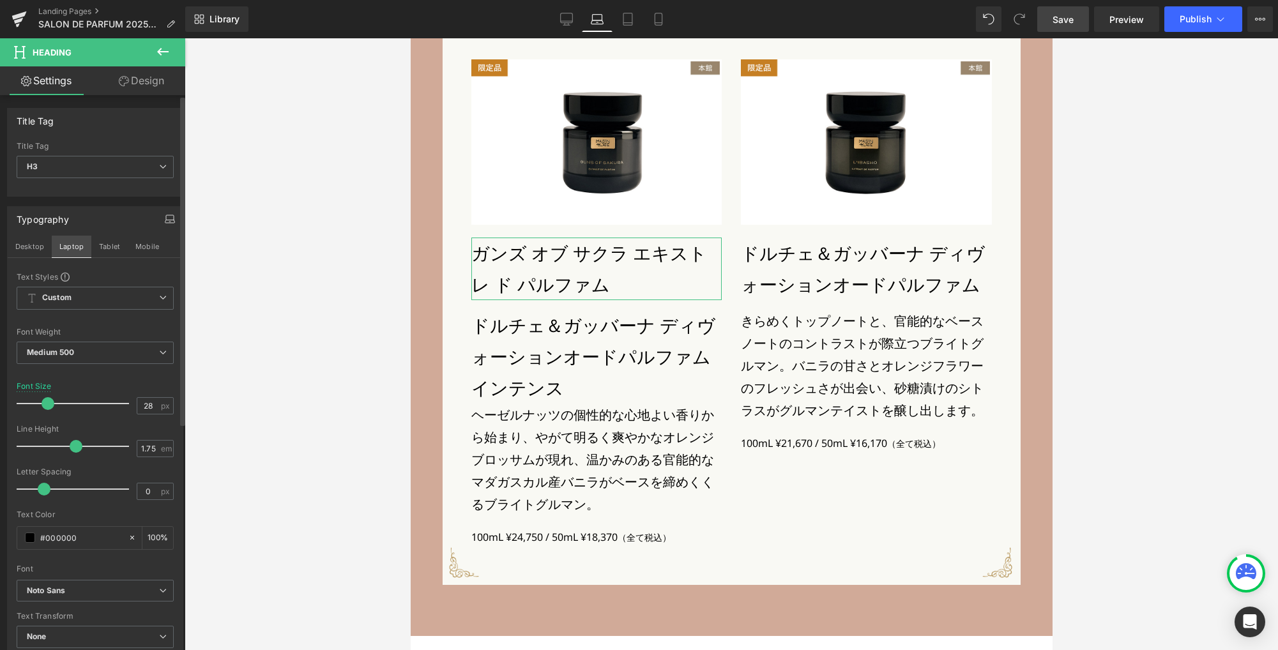
scroll to position [2577, 0]
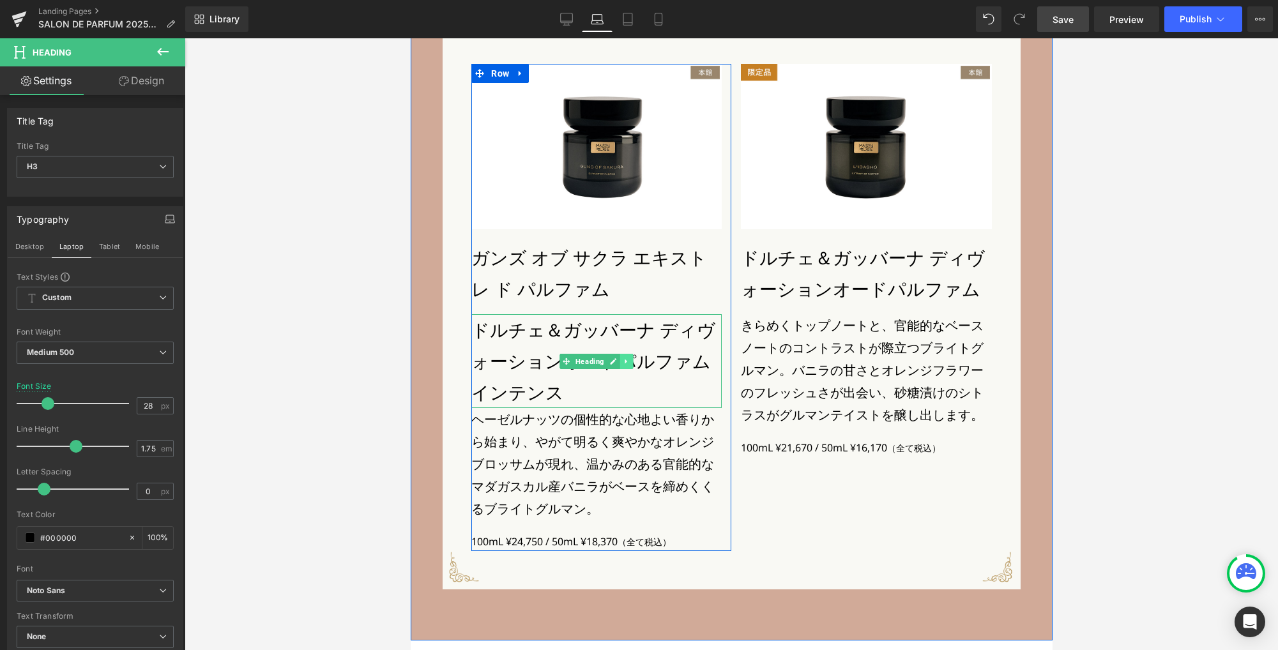
click at [623, 364] on icon at bounding box center [625, 362] width 7 height 8
click at [630, 365] on icon at bounding box center [633, 361] width 7 height 7
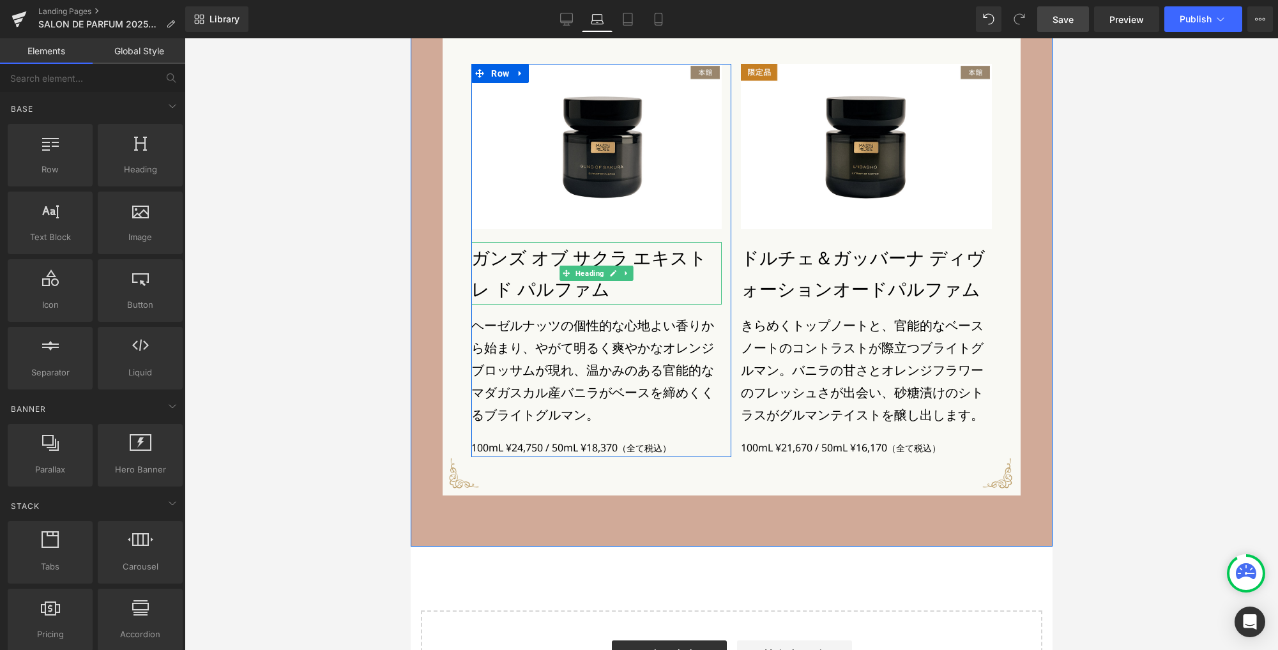
click at [544, 289] on h3 "ガンズ オブ サクラ エキストレ ド パルファム" at bounding box center [596, 273] width 250 height 63
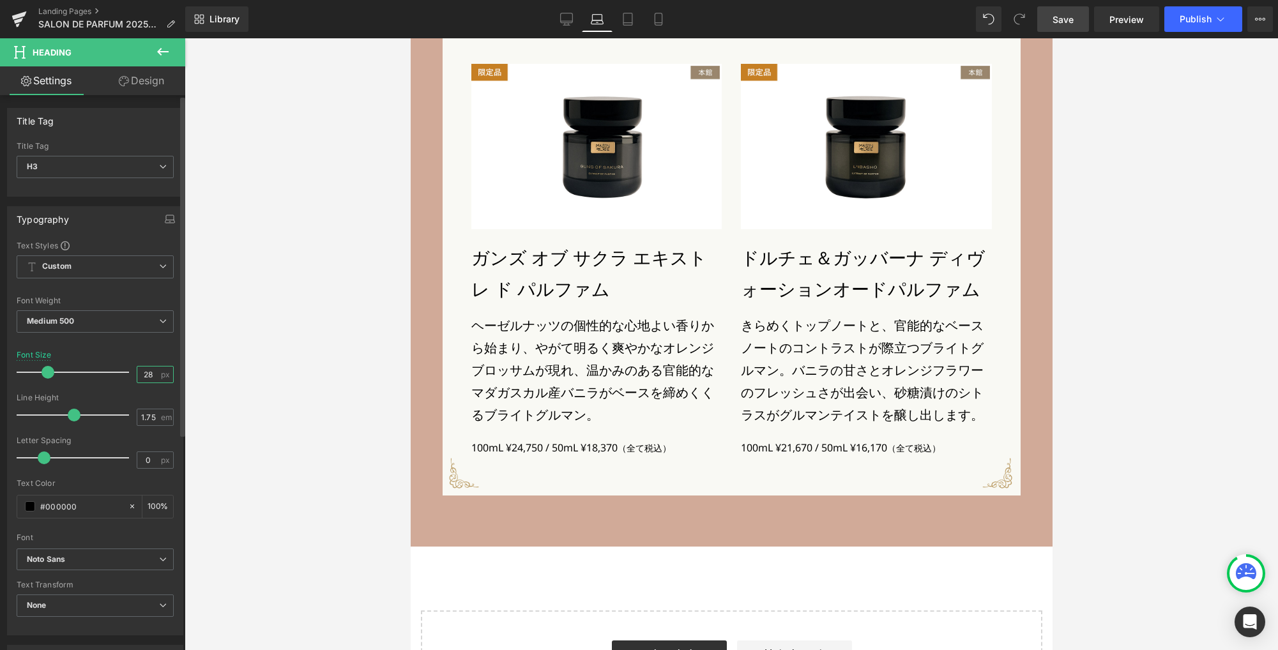
drag, startPoint x: 138, startPoint y: 374, endPoint x: 109, endPoint y: 368, distance: 30.1
click at [109, 368] on div "Font Size 28 px" at bounding box center [95, 372] width 157 height 43
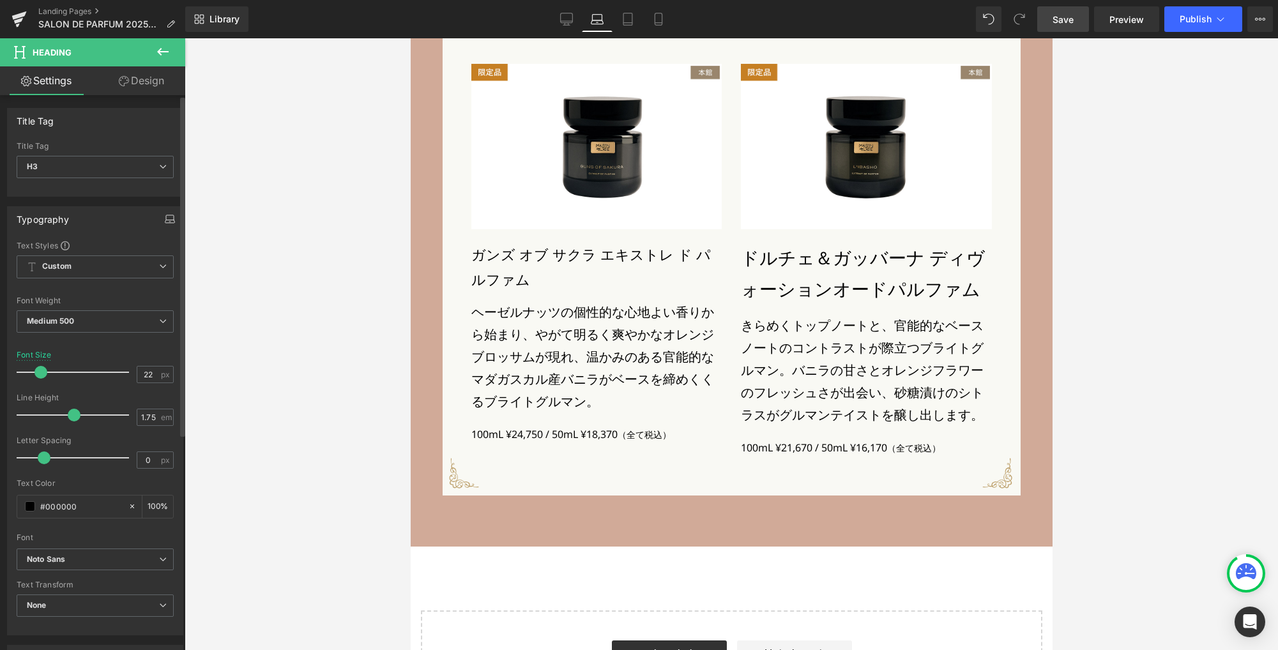
click at [161, 224] on button "button" at bounding box center [170, 219] width 20 height 24
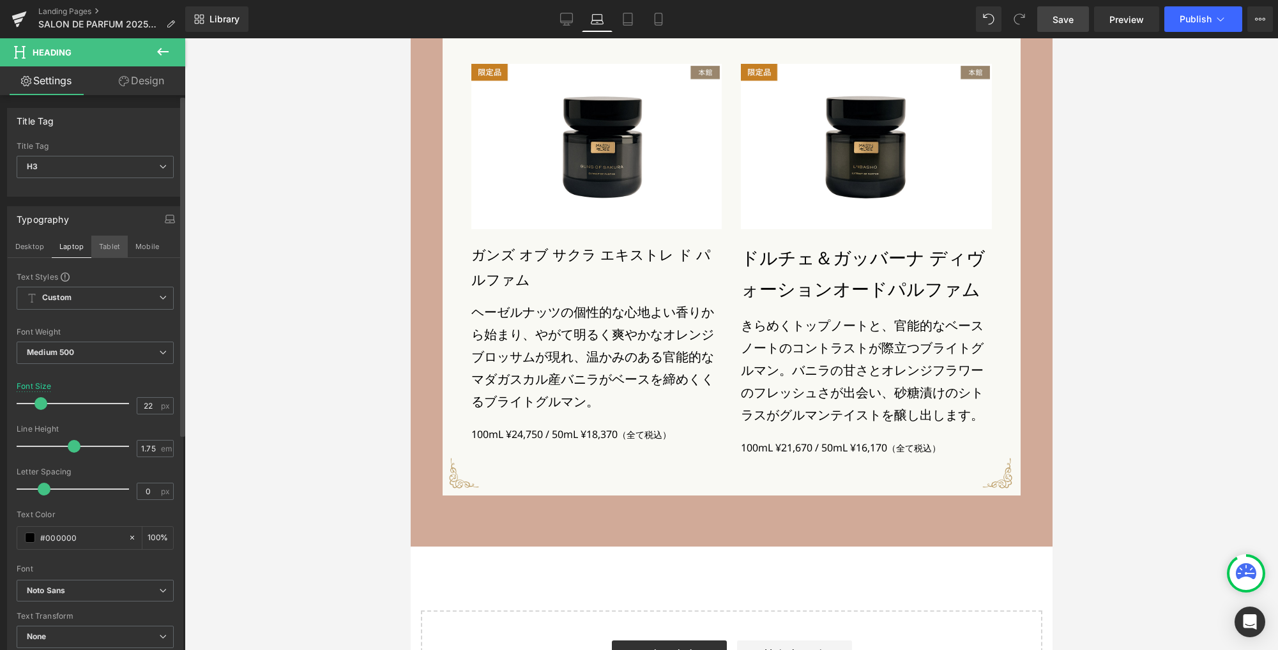
click at [112, 250] on button "Tablet" at bounding box center [109, 247] width 36 height 22
type input "24"
type input "100"
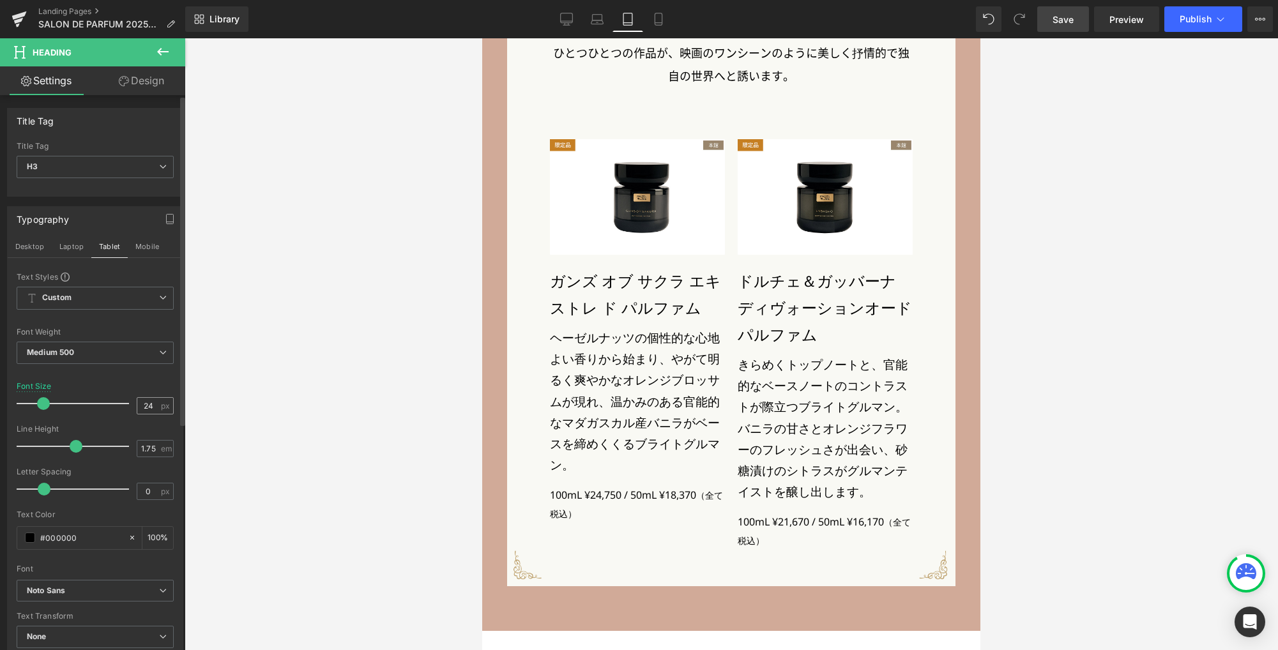
scroll to position [2379, 0]
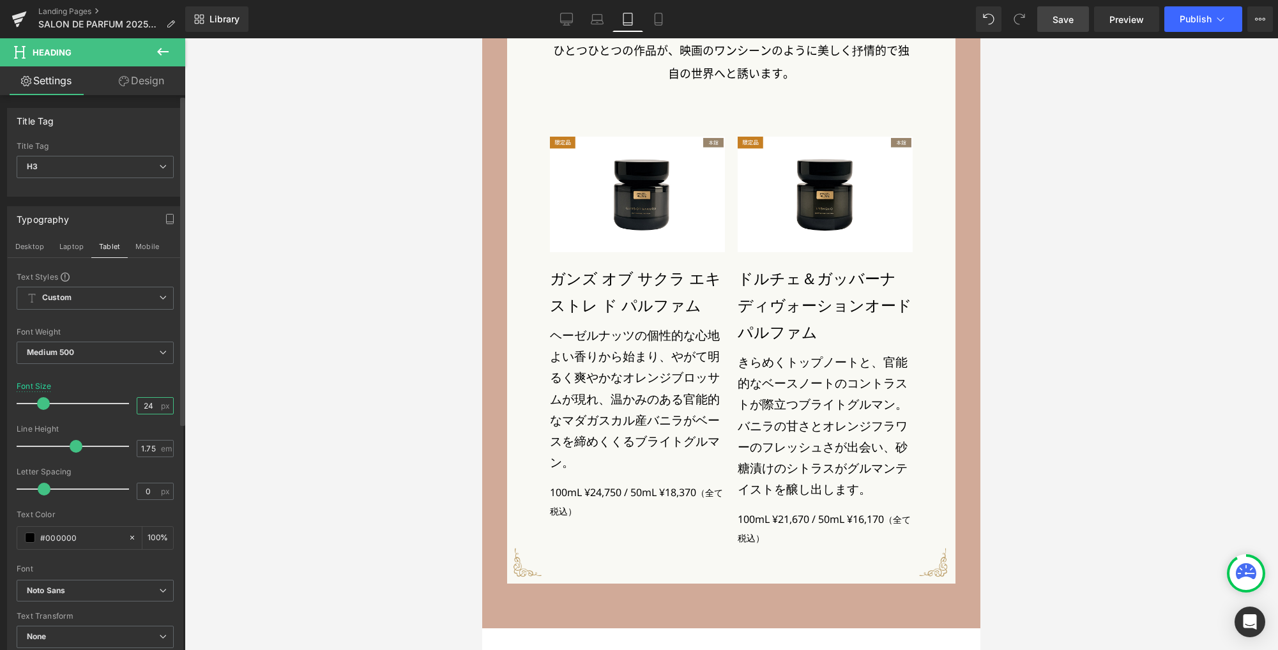
drag, startPoint x: 150, startPoint y: 405, endPoint x: 115, endPoint y: 398, distance: 35.9
click at [115, 398] on div "Font Size 24 px" at bounding box center [95, 403] width 157 height 43
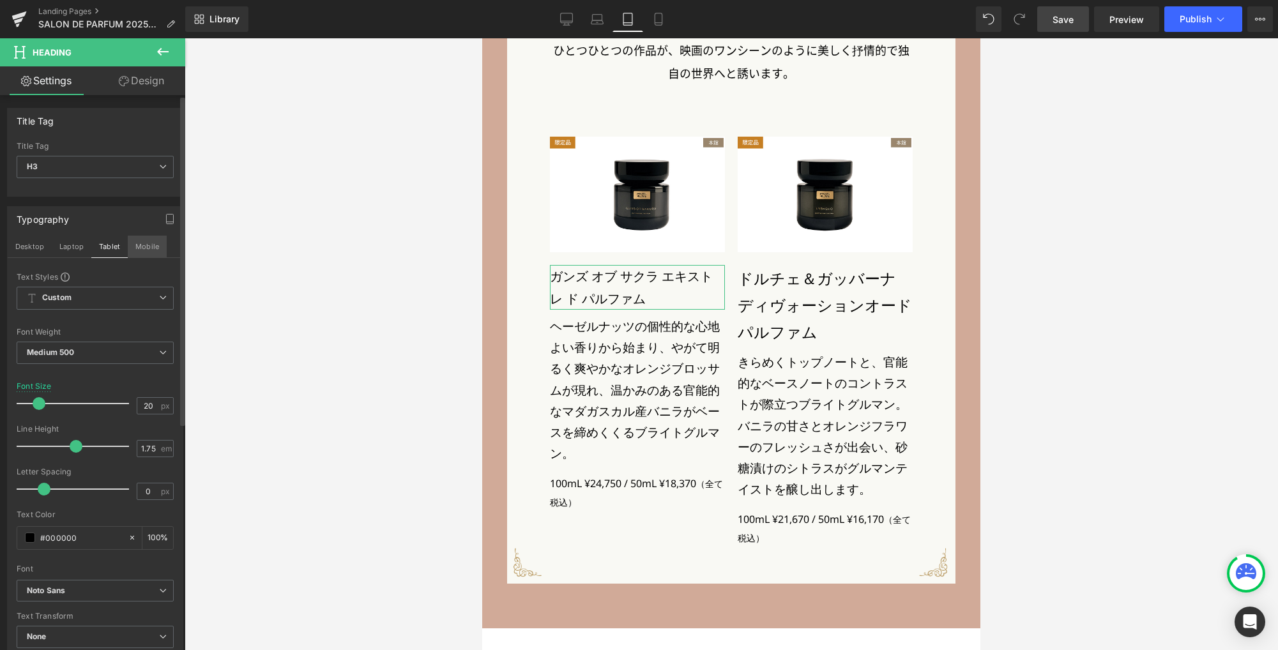
click at [153, 250] on button "Mobile" at bounding box center [147, 247] width 39 height 22
type input "18"
type input "100"
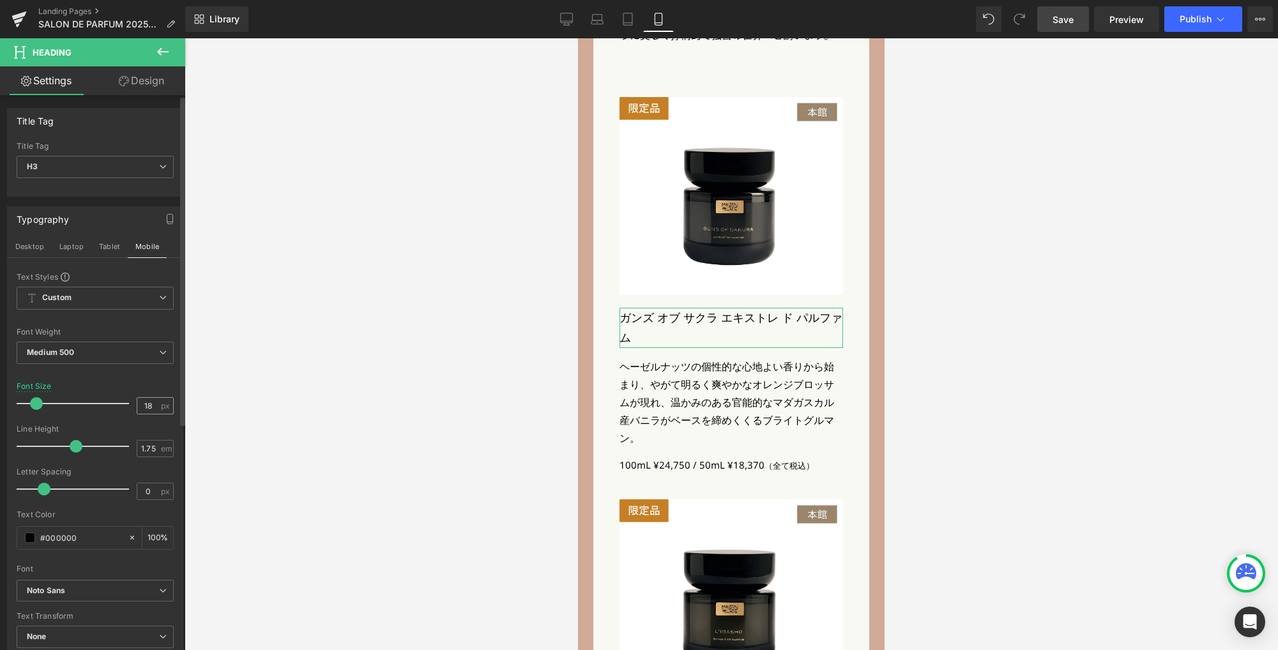
scroll to position [2391, 0]
drag, startPoint x: 150, startPoint y: 405, endPoint x: 105, endPoint y: 398, distance: 45.3
click at [105, 398] on div "Font Size 18 px" at bounding box center [95, 403] width 157 height 43
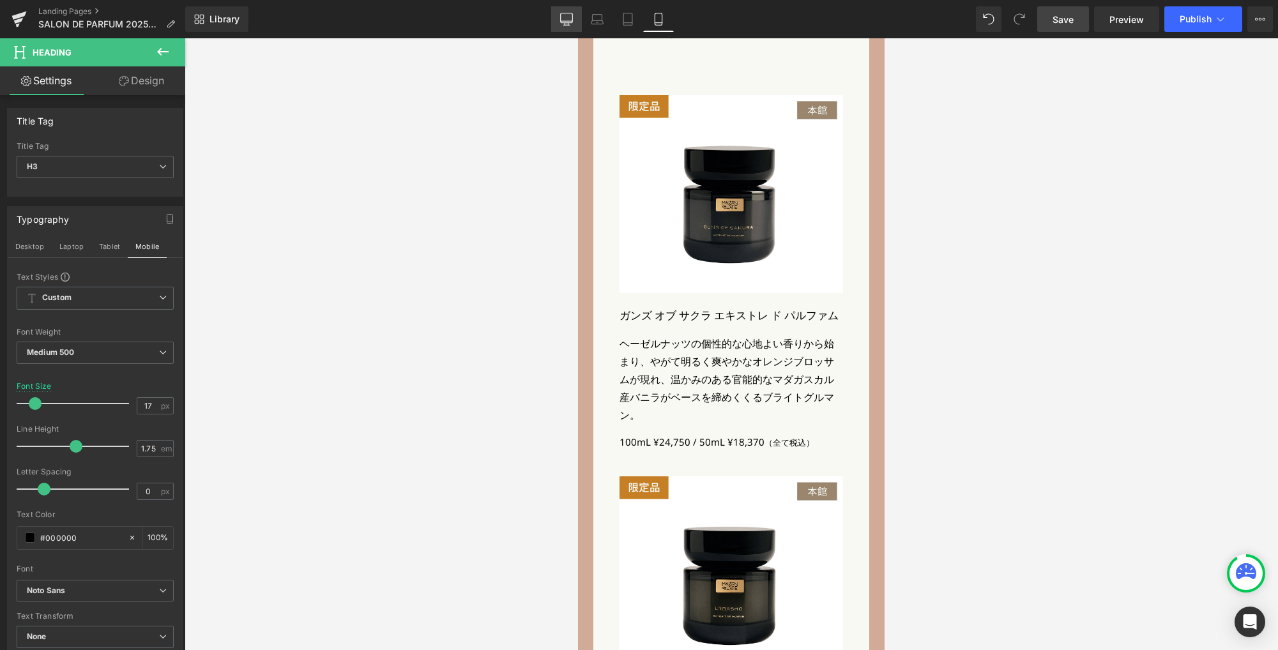
click at [567, 21] on icon at bounding box center [566, 19] width 13 height 13
type input "24"
type input "100"
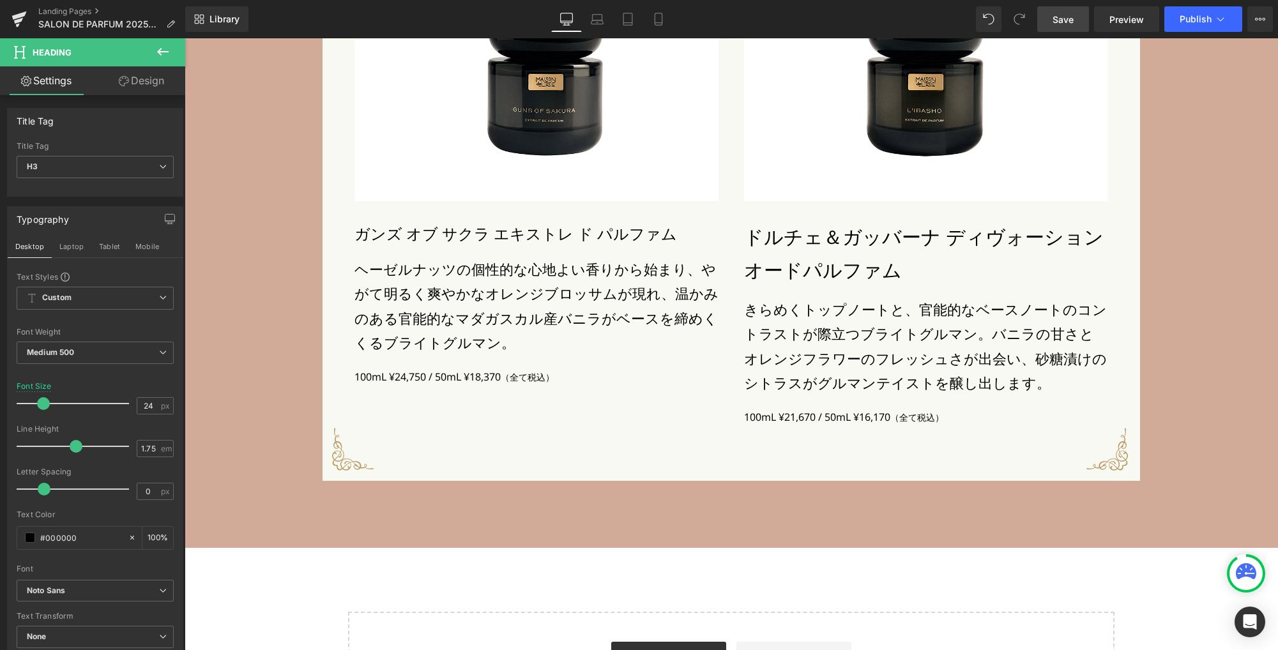
scroll to position [3191, 0]
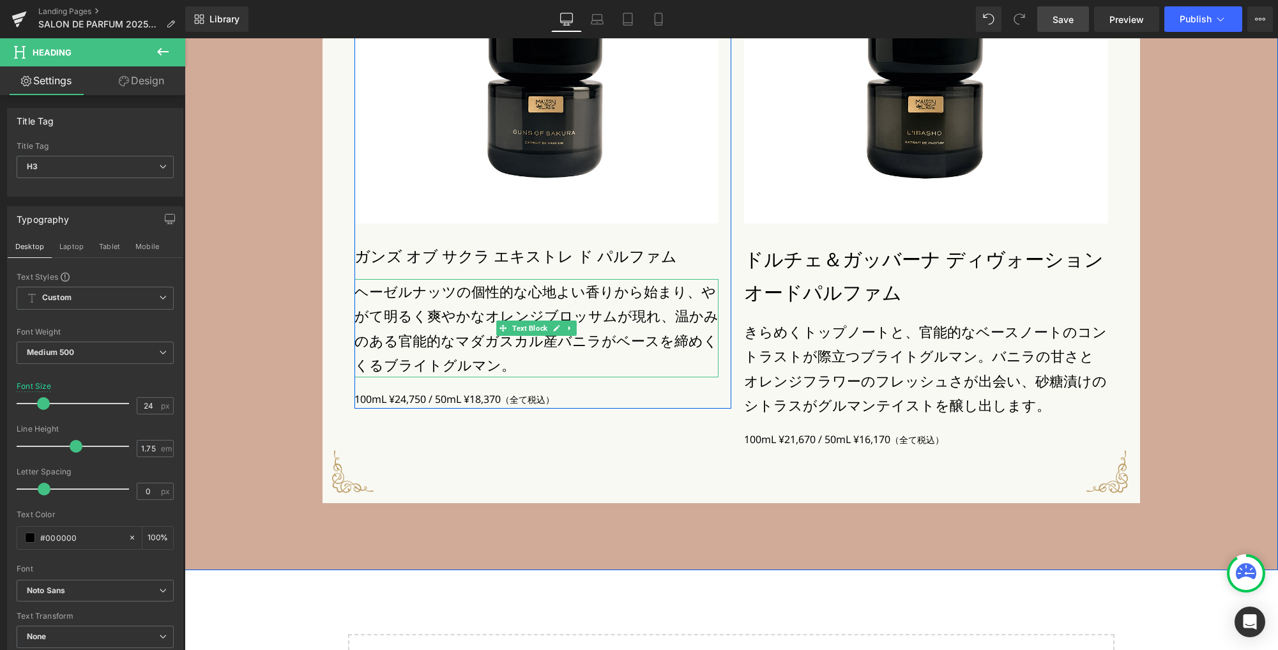
click at [485, 342] on p "ヘーゼルナッツの個性的な心地よい香りから始まり、やがて明るく爽やかなオレンジブロッサムが現れ、温かみのある官能的なマダガスカル産バニラがベースを締めくくるブラ…" at bounding box center [536, 328] width 364 height 98
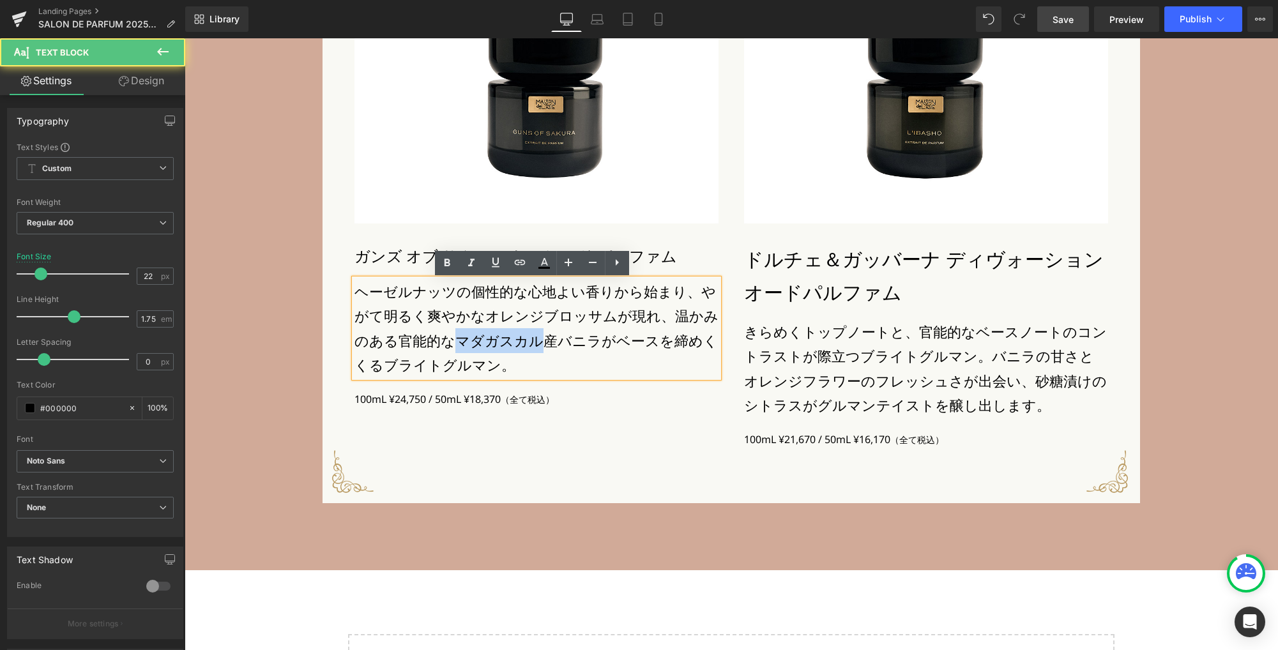
click at [485, 342] on p "ヘーゼルナッツの個性的な心地よい香りから始まり、やがて明るく爽やかなオレンジブロッサムが現れ、温かみのある官能的なマダガスカル産バニラがベースを締めくくるブラ…" at bounding box center [536, 328] width 364 height 98
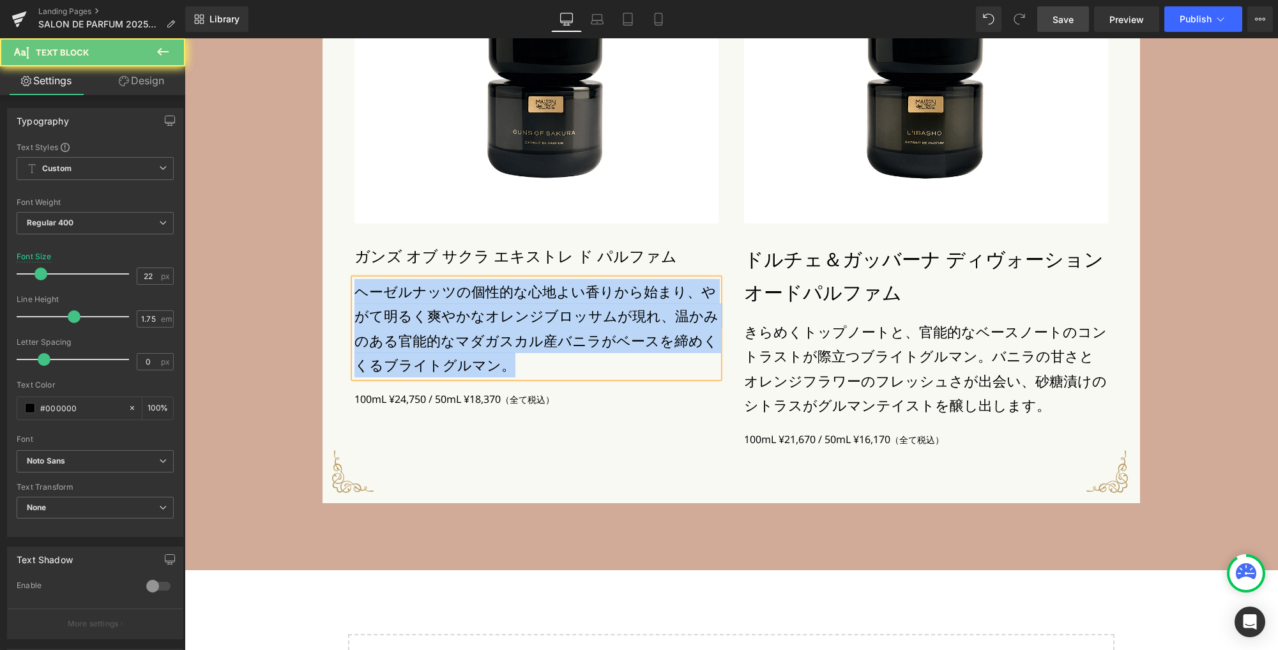
paste div
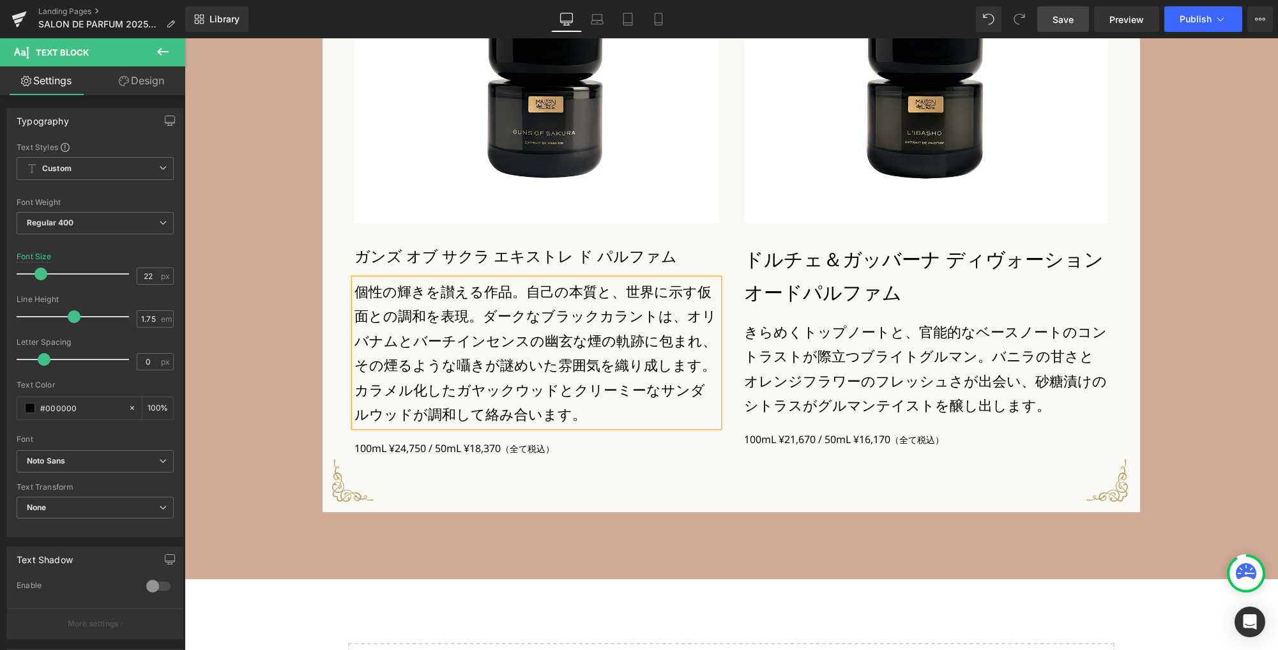
click at [481, 340] on p "個性の輝きを讃える作品。自己の本質と、世界に示す仮面との調和を表現。ダークなブラックカラントは、オリバナムとバーチインセンスの幽玄な煙の軌跡に包まれ、その煙る…" at bounding box center [536, 352] width 364 height 147
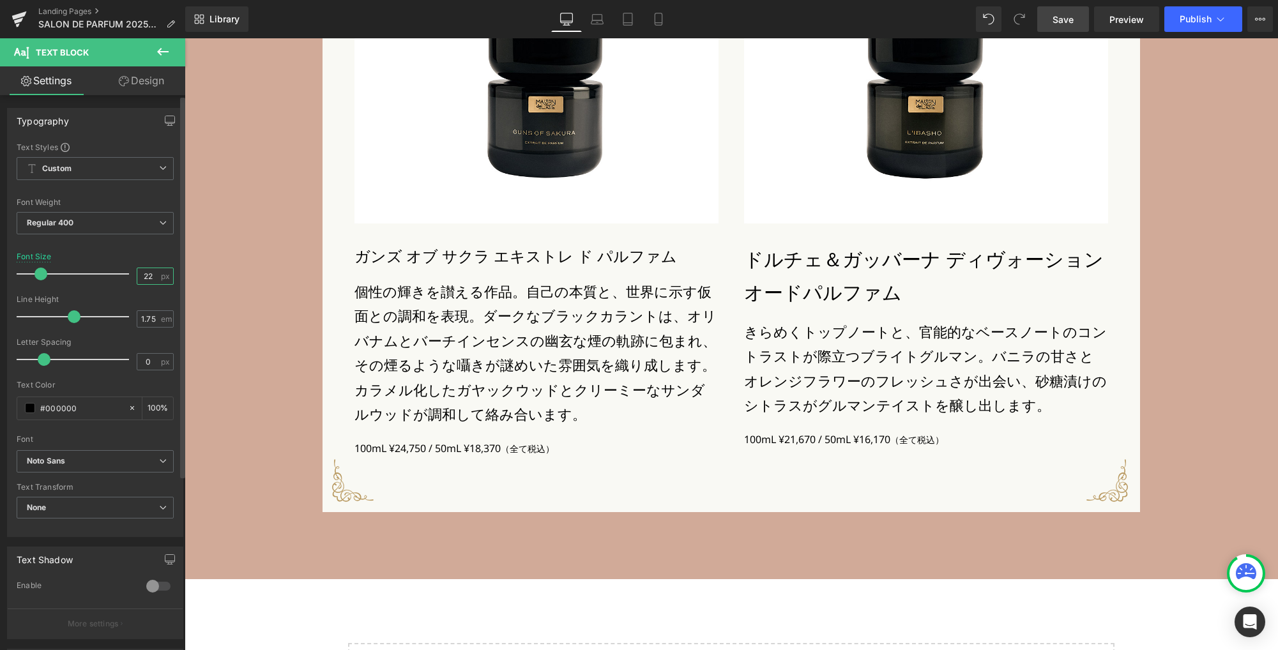
drag, startPoint x: 150, startPoint y: 278, endPoint x: 107, endPoint y: 260, distance: 47.0
click at [107, 269] on div "Font Size 22 px" at bounding box center [95, 273] width 157 height 43
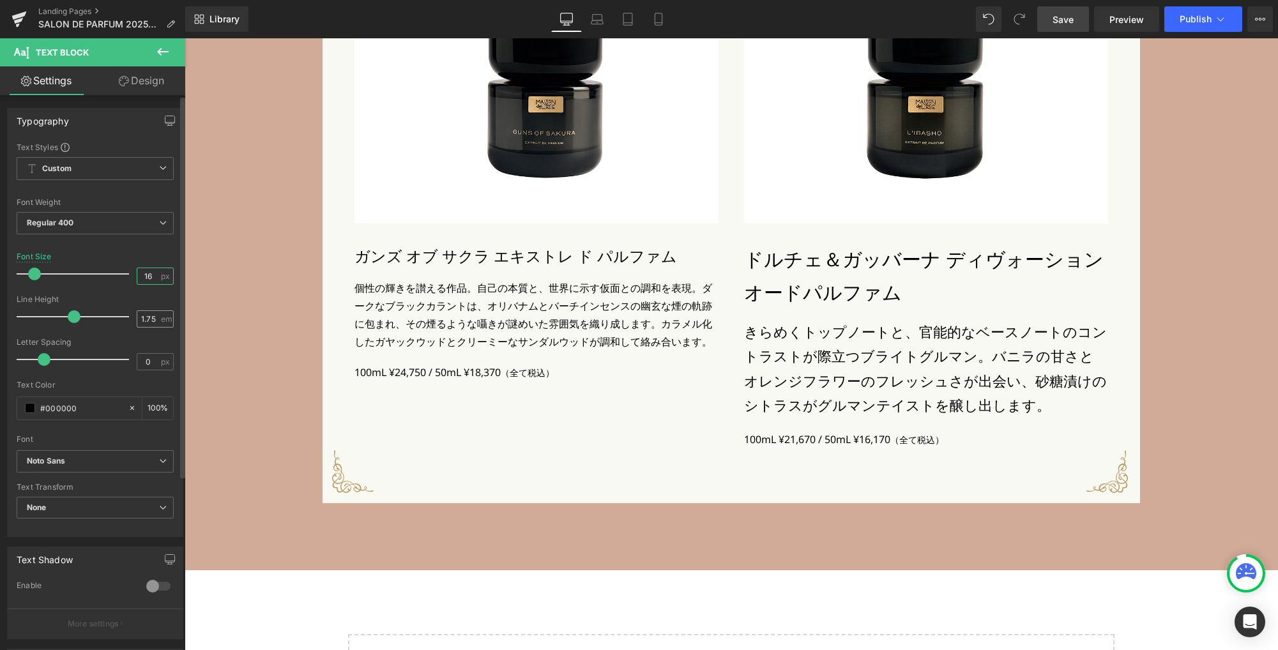
type input "16"
drag, startPoint x: 155, startPoint y: 322, endPoint x: 125, endPoint y: 315, distance: 30.1
click at [125, 315] on div "Line Height 1.75 em" at bounding box center [95, 316] width 157 height 43
click at [149, 319] on input "1.75" at bounding box center [148, 319] width 22 height 16
type input "2"
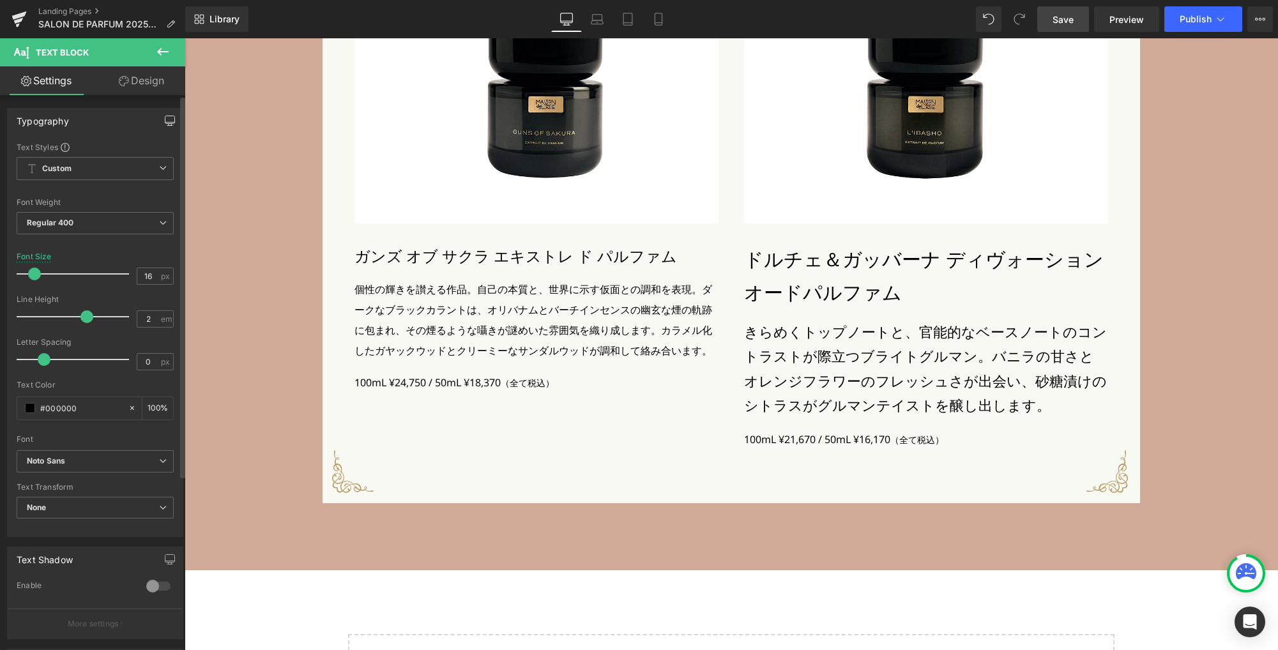
click at [165, 124] on icon "button" at bounding box center [170, 121] width 10 height 10
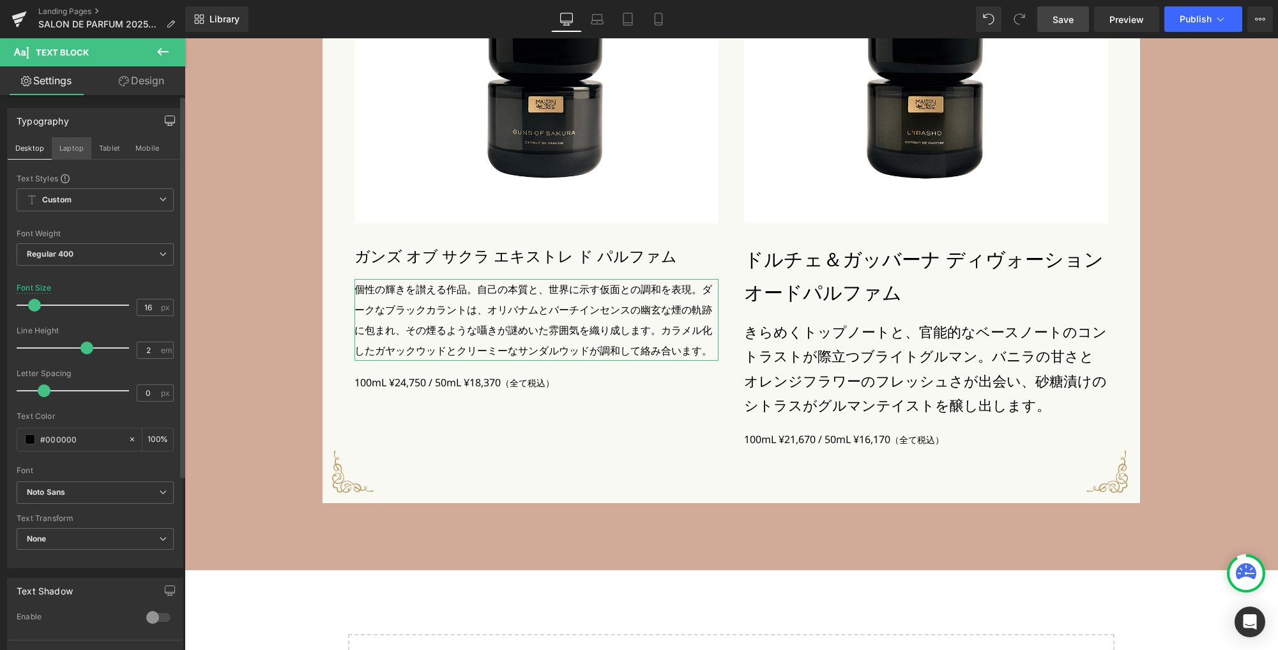
click at [72, 148] on button "Laptop" at bounding box center [72, 148] width 40 height 22
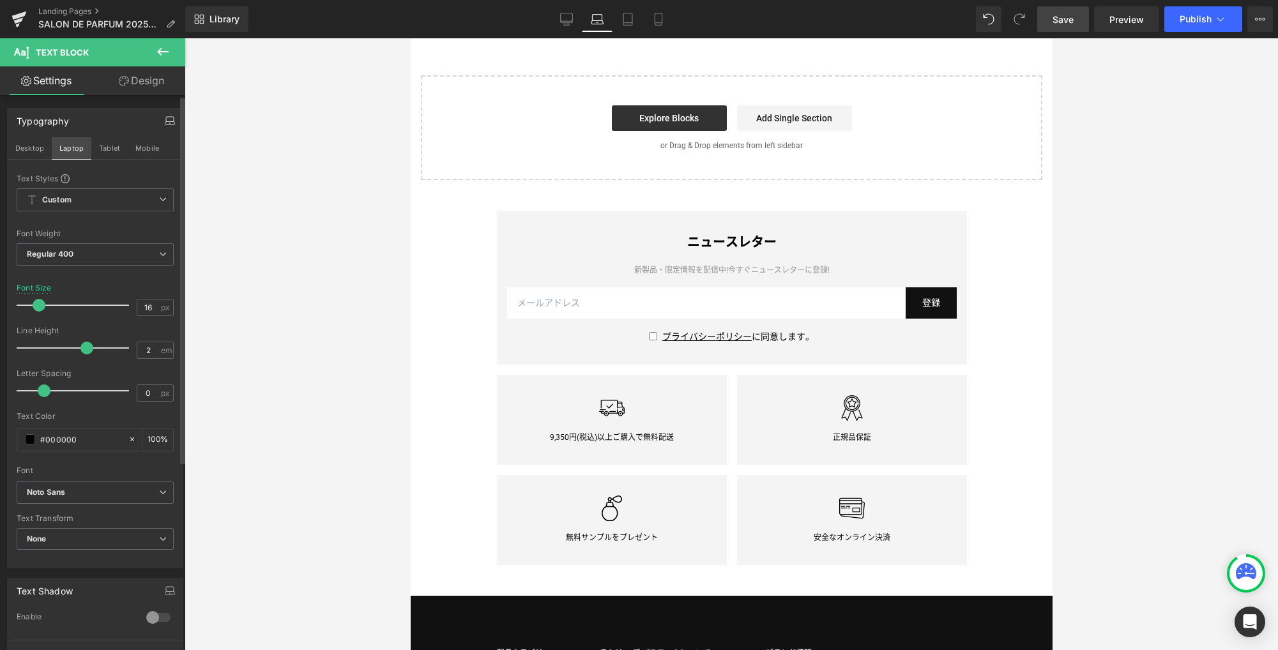
type input "20"
type input "100"
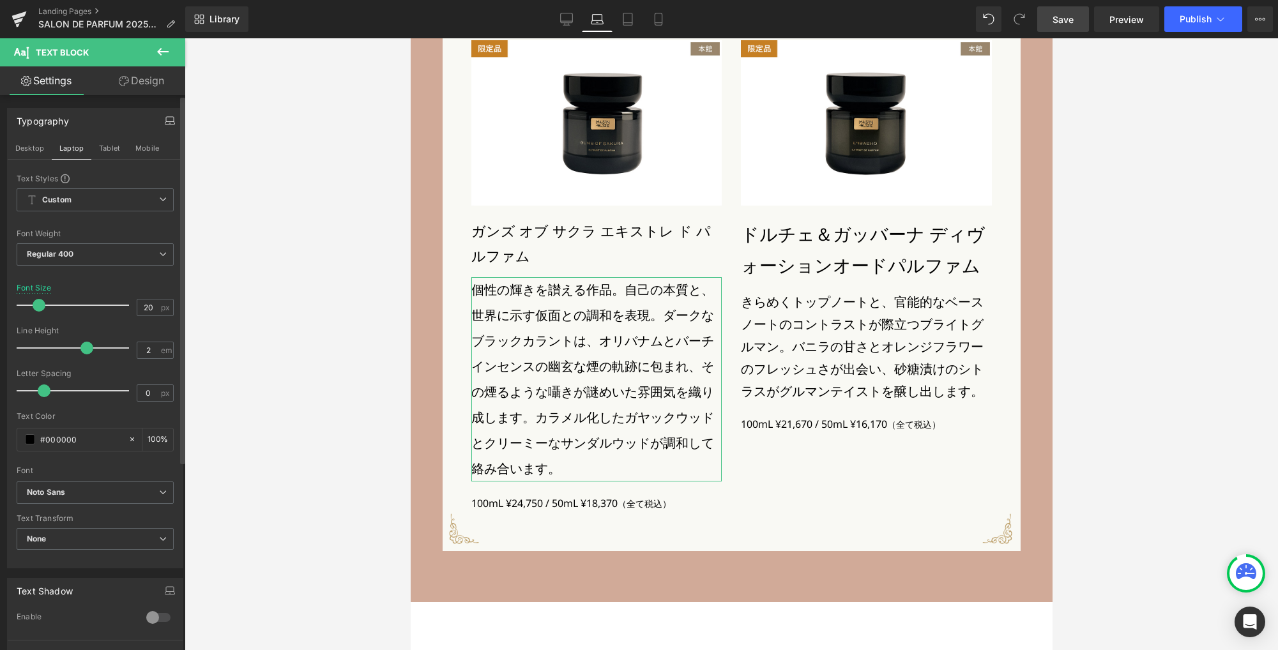
scroll to position [2599, 0]
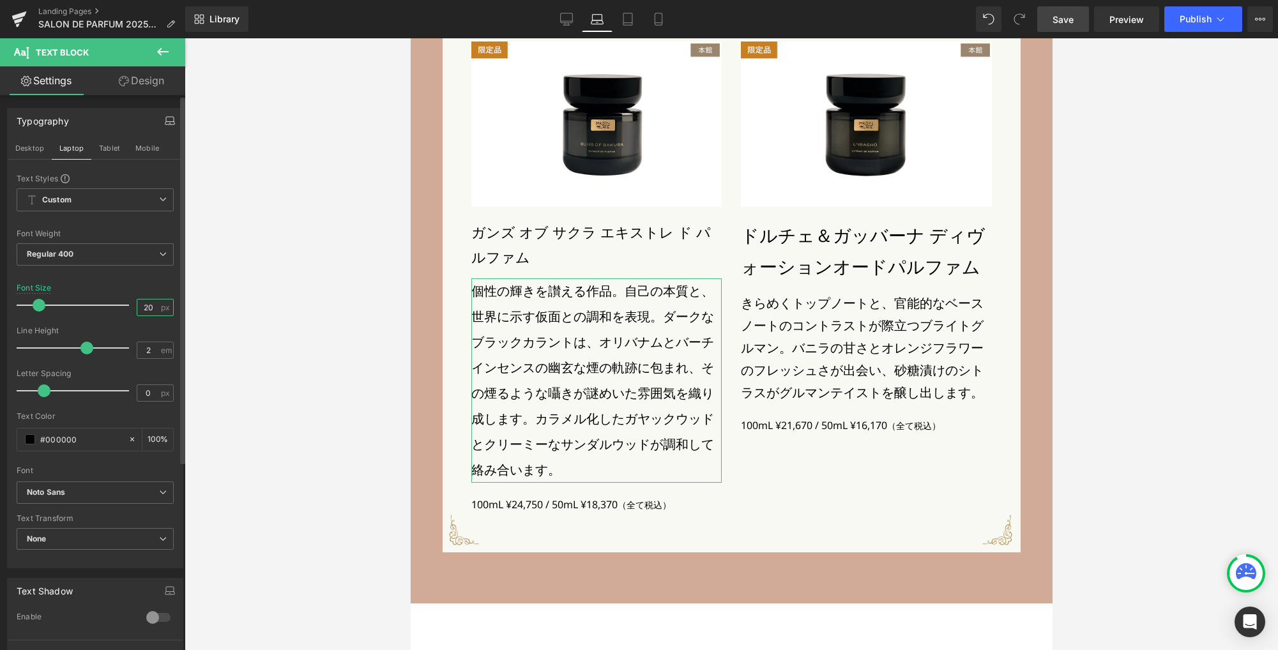
click at [137, 305] on input "20" at bounding box center [148, 307] width 22 height 16
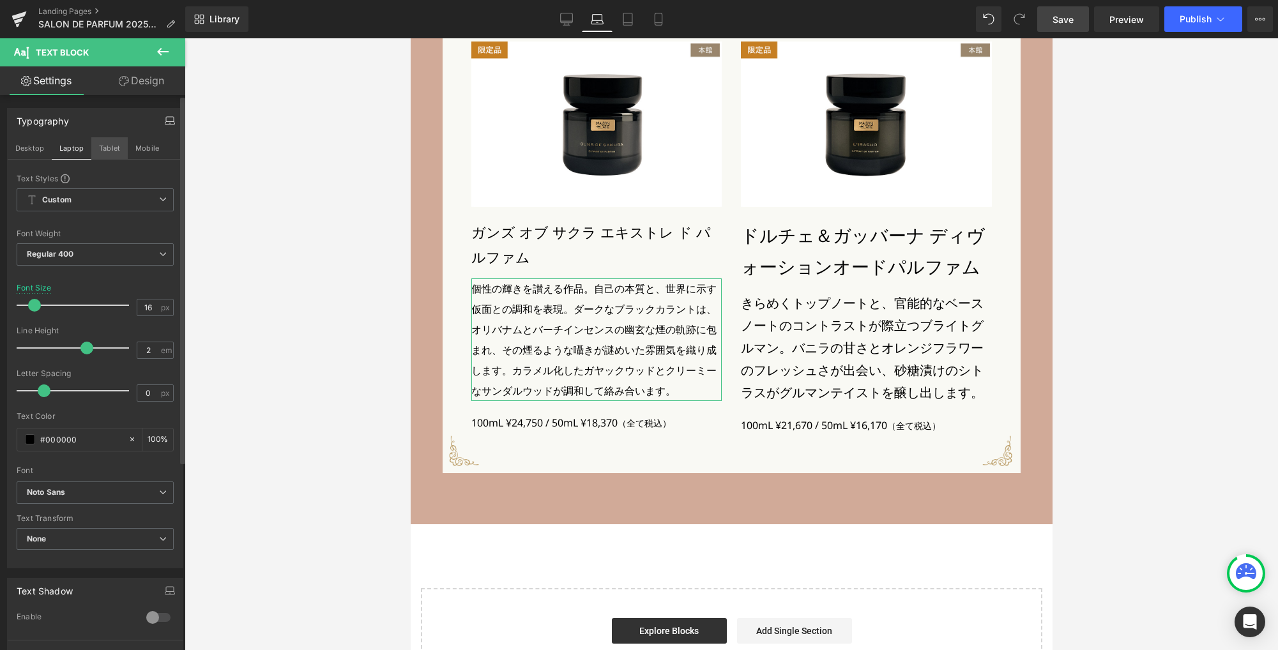
click at [109, 145] on button "Tablet" at bounding box center [109, 148] width 36 height 22
type input "19"
type input "100"
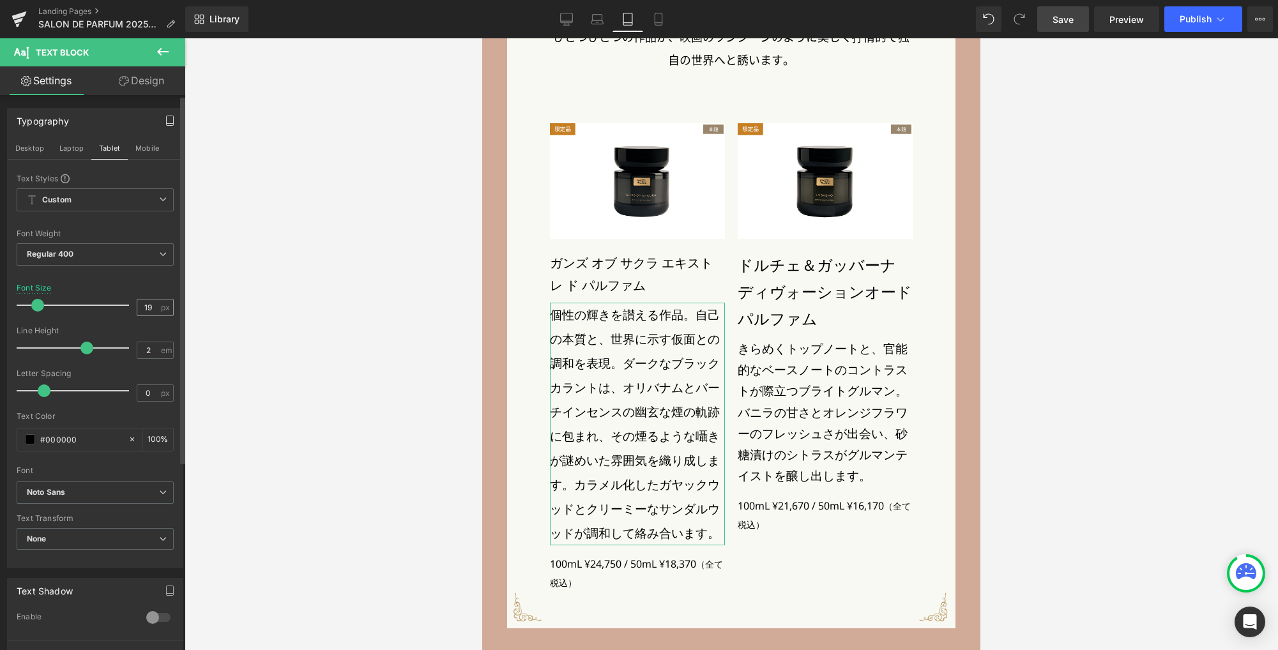
scroll to position [2394, 0]
click at [147, 308] on input "19" at bounding box center [148, 307] width 22 height 16
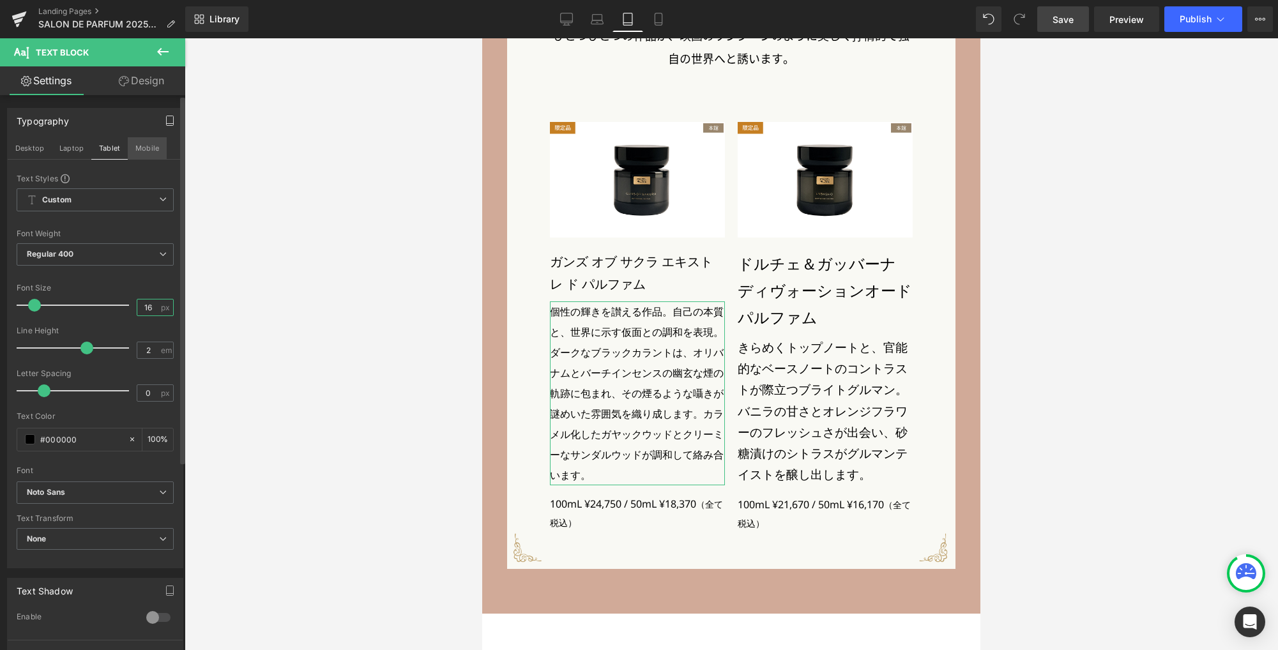
type input "16"
click at [148, 147] on button "Mobile" at bounding box center [147, 148] width 39 height 22
type input "100"
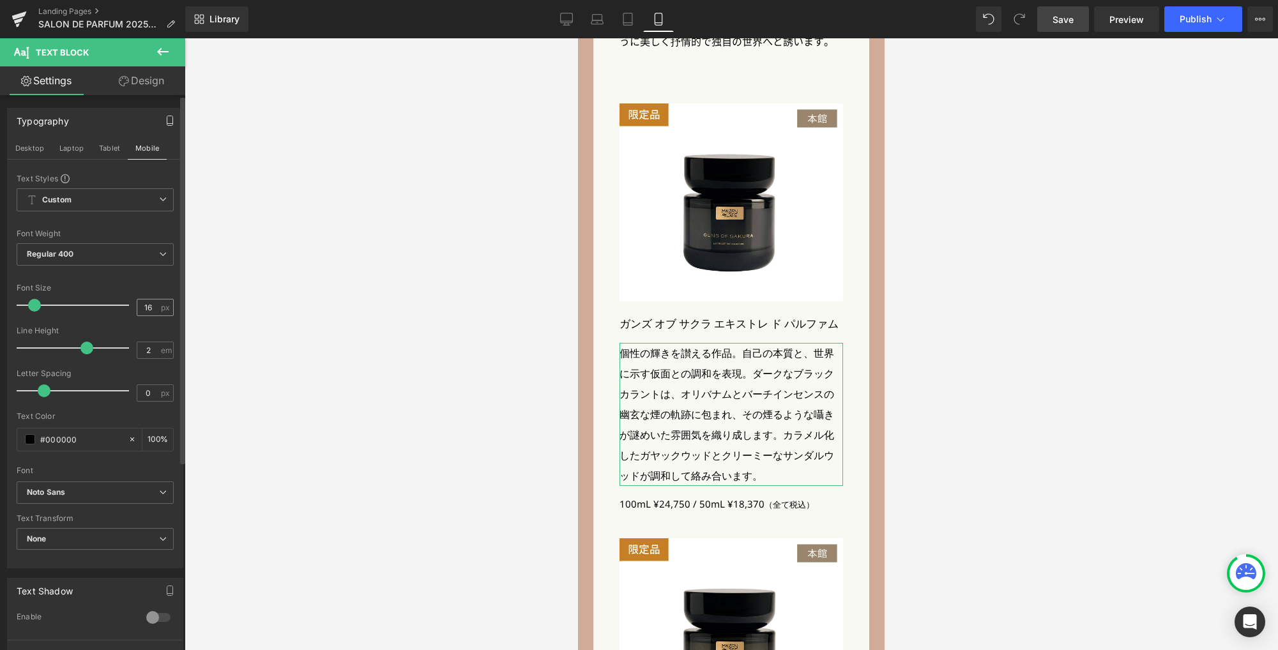
scroll to position [2384, 0]
click at [146, 309] on input "16" at bounding box center [148, 307] width 22 height 16
type input "15"
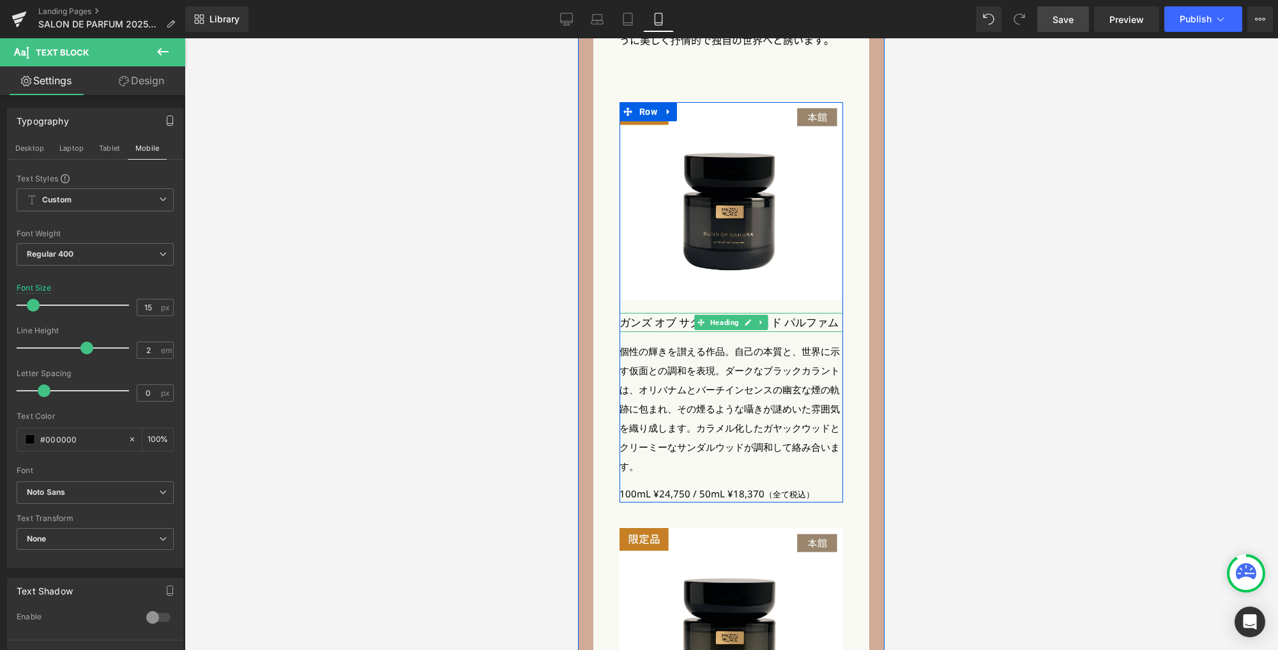
click at [636, 313] on h3 "ガンズ オブ サクラ エキストレ ド パルファム" at bounding box center [730, 322] width 223 height 19
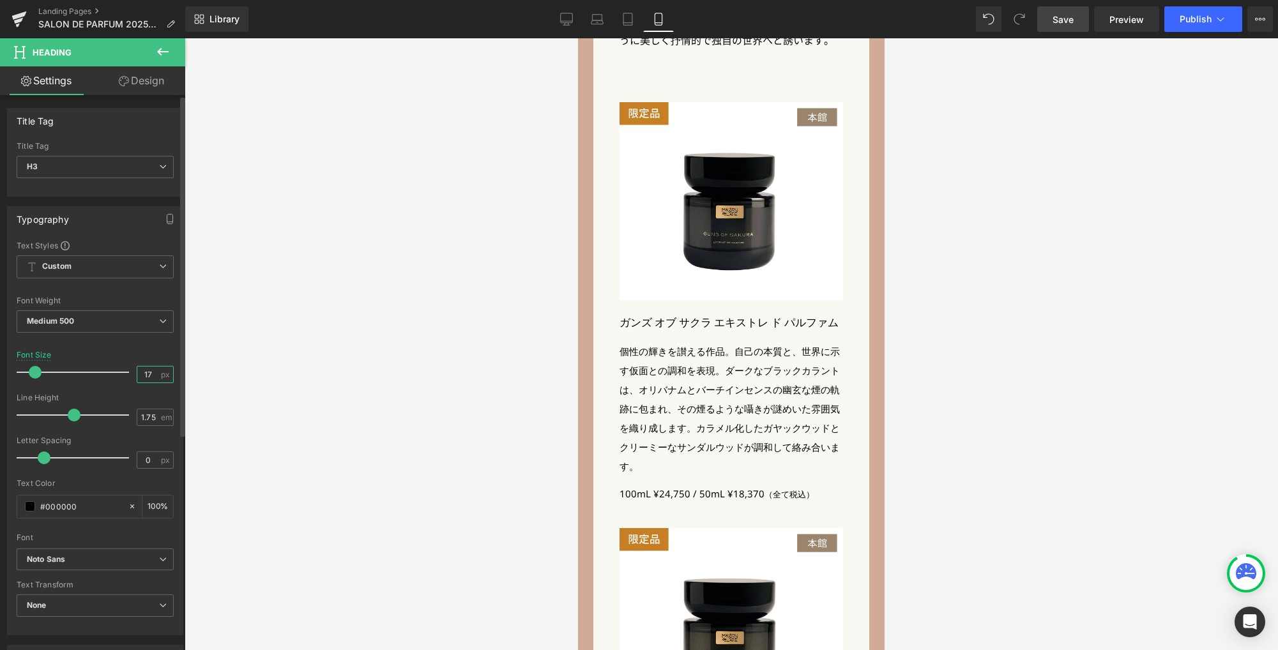
drag, startPoint x: 149, startPoint y: 372, endPoint x: 132, endPoint y: 368, distance: 17.7
click at [137, 368] on div "17 px" at bounding box center [155, 374] width 37 height 17
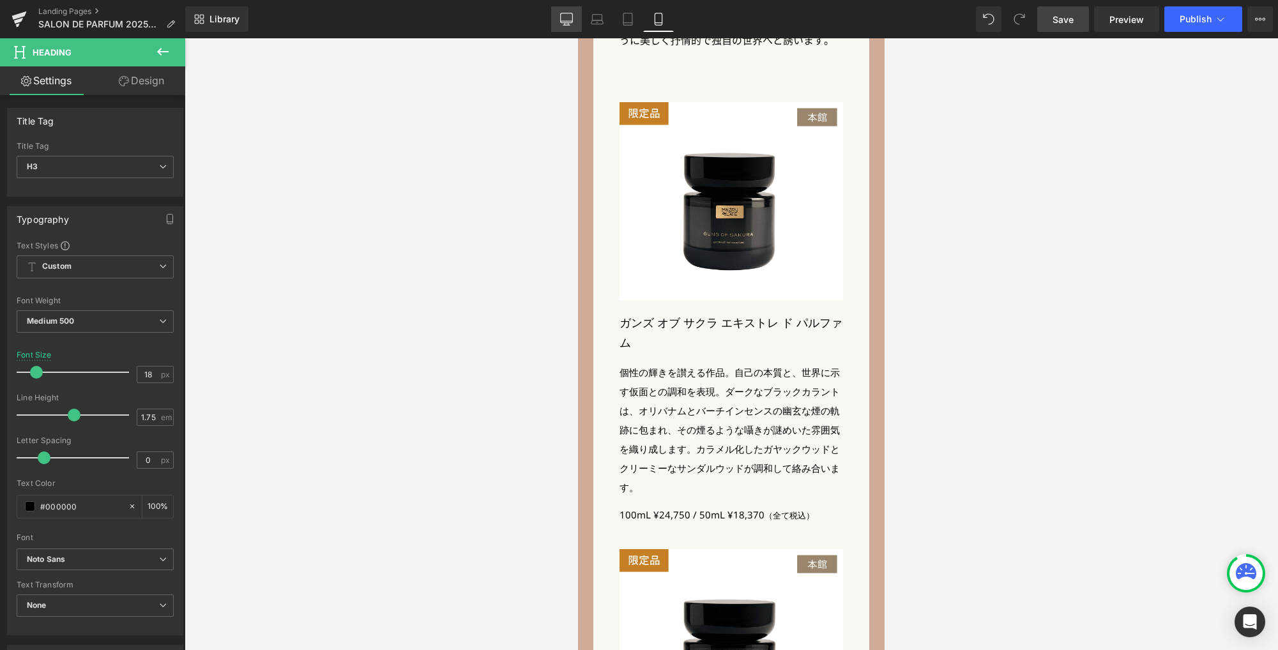
click at [564, 21] on icon at bounding box center [566, 19] width 13 height 13
type input "24"
type input "100"
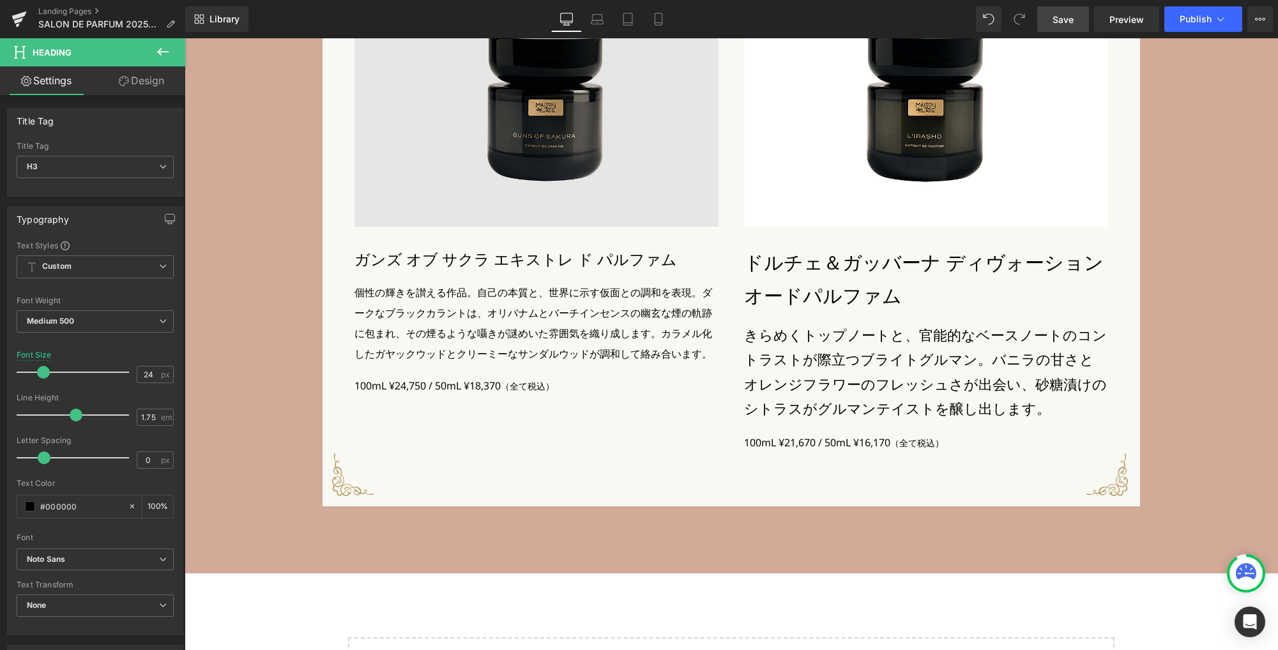
scroll to position [3184, 0]
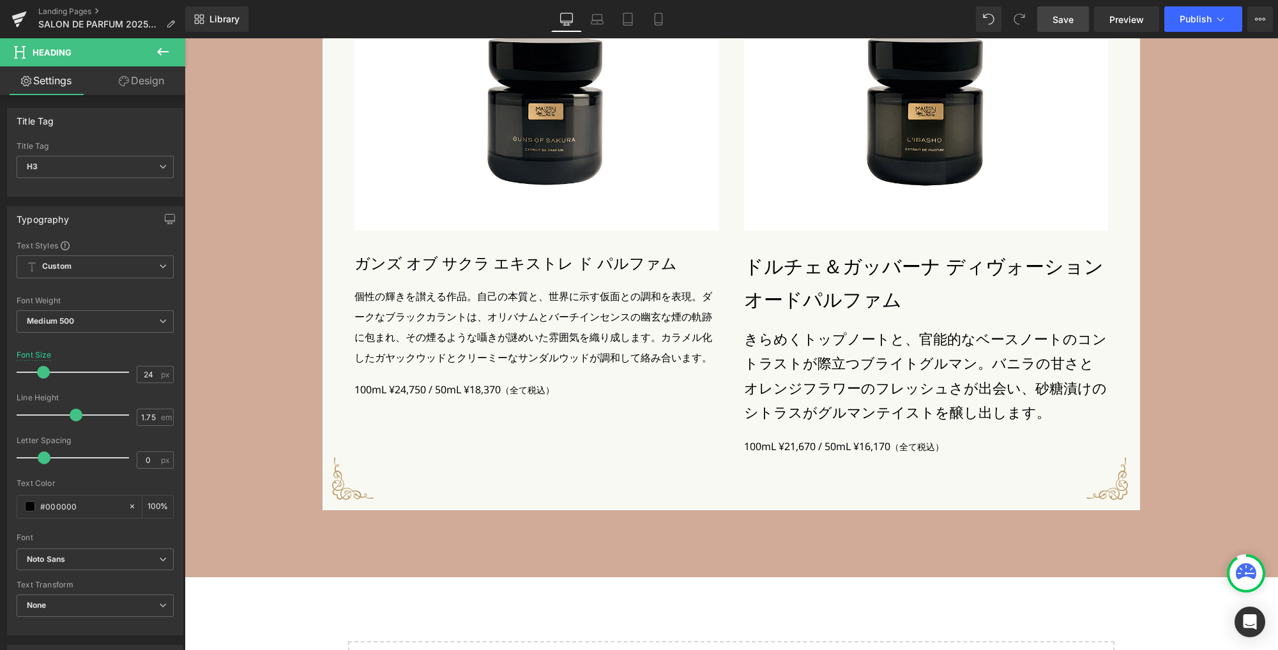
click at [1064, 20] on span "Save" at bounding box center [1062, 19] width 21 height 13
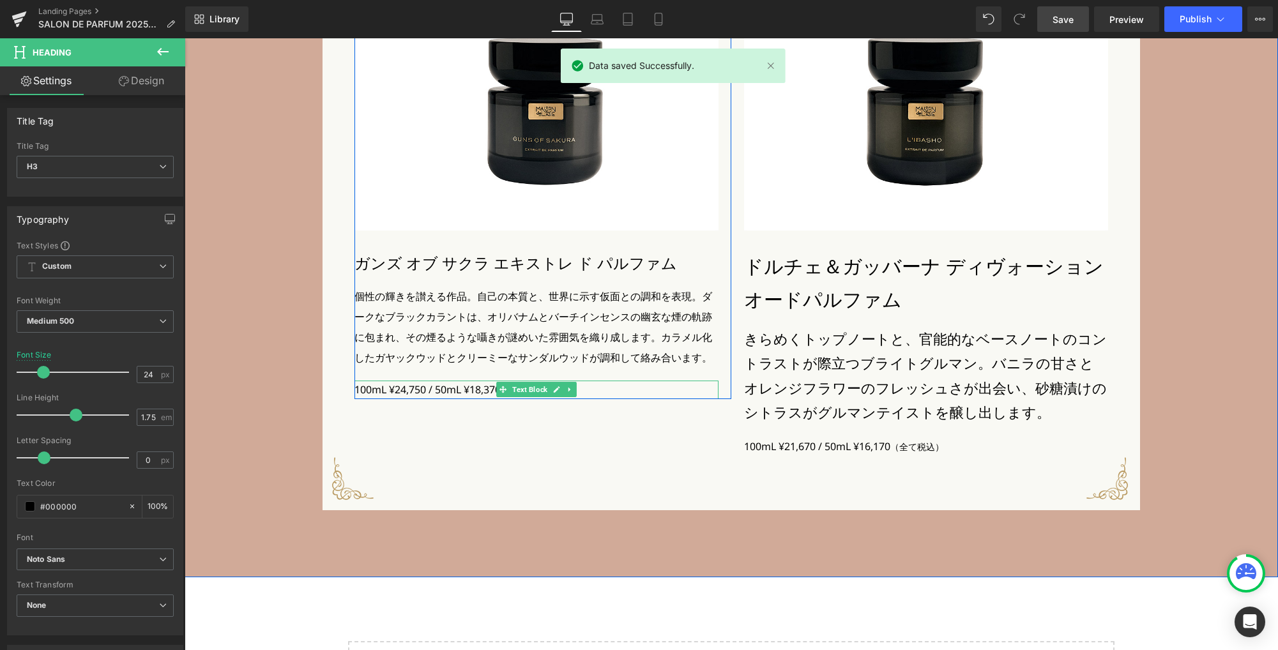
click at [433, 391] on p "100mL ¥24,750 / 50mL ¥18,370 （全て税込）" at bounding box center [536, 390] width 364 height 19
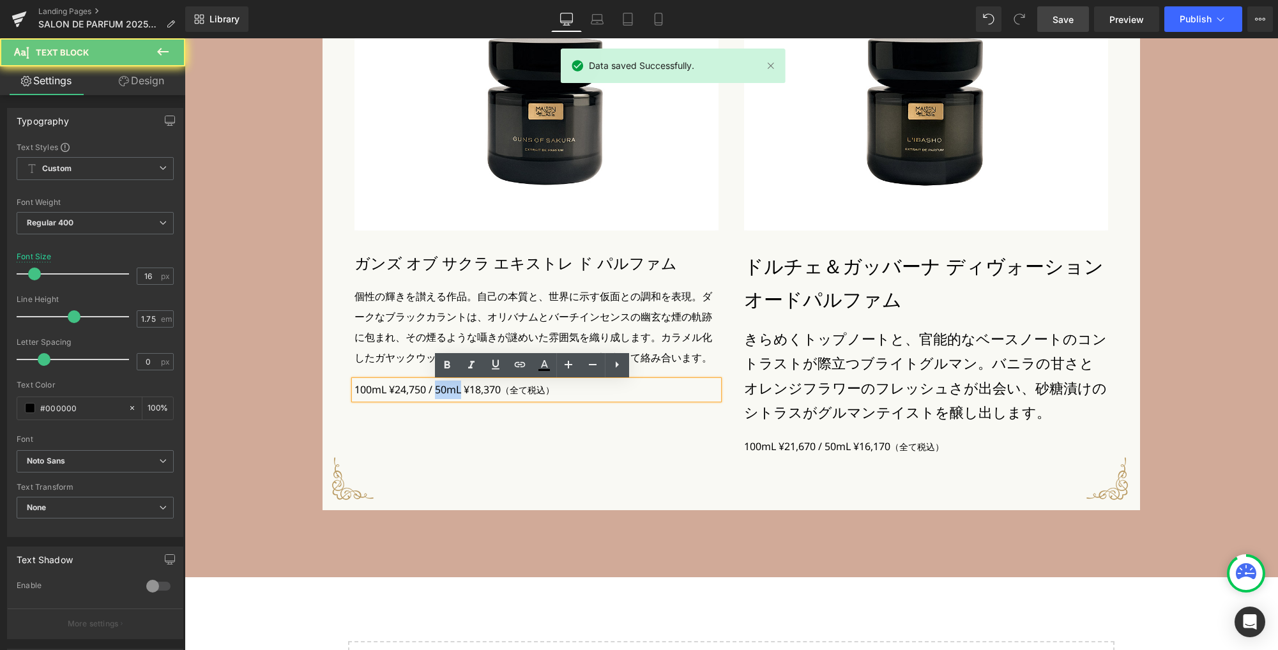
click at [433, 391] on p "100mL ¥24,750 / 50mL ¥18,370 （全て税込）" at bounding box center [536, 390] width 364 height 19
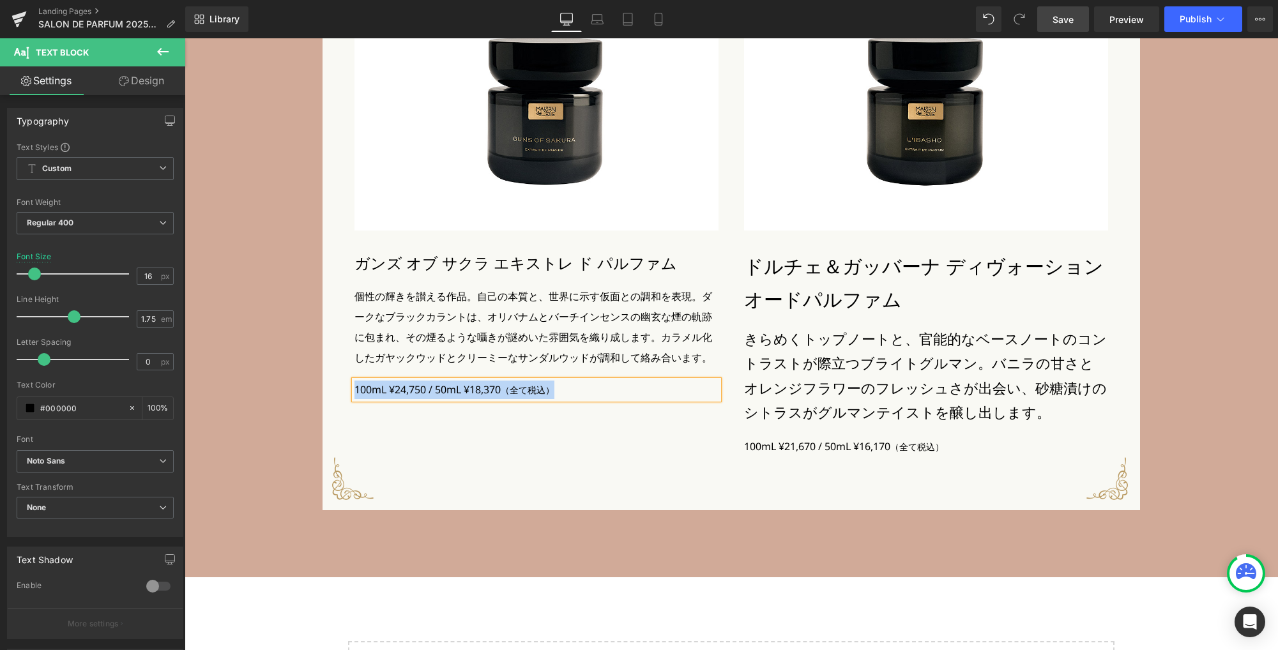
paste div
click at [433, 391] on p "75mL ¥55,990（税込）" at bounding box center [536, 390] width 364 height 18
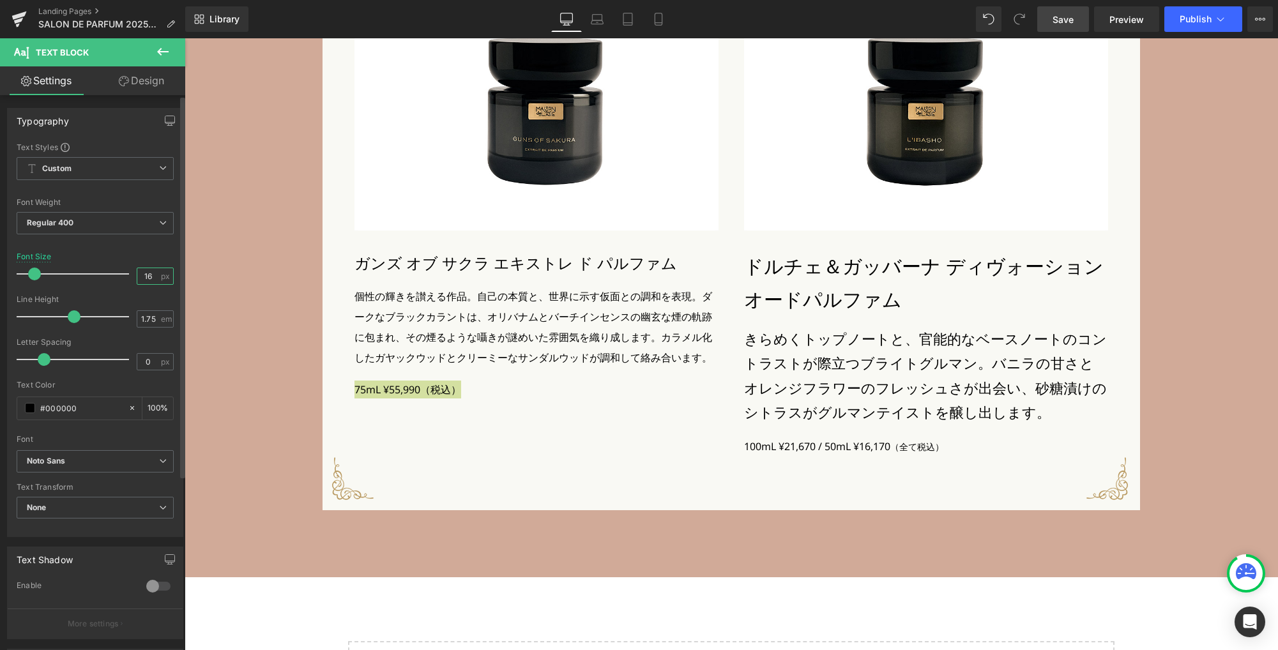
drag, startPoint x: 151, startPoint y: 277, endPoint x: 110, endPoint y: 271, distance: 41.4
click at [110, 276] on div "Font Size 16 px" at bounding box center [95, 273] width 157 height 43
click at [169, 116] on icon "button" at bounding box center [170, 121] width 10 height 10
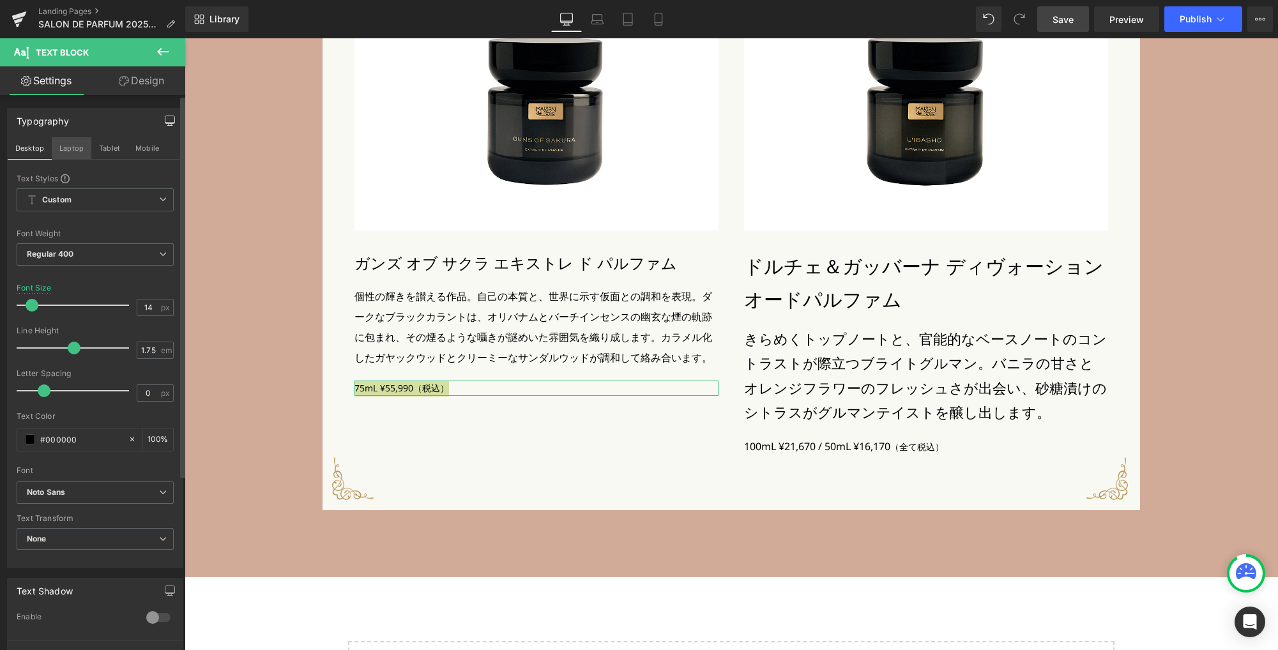
click at [70, 144] on button "Laptop" at bounding box center [72, 148] width 40 height 22
type input "16"
type input "100"
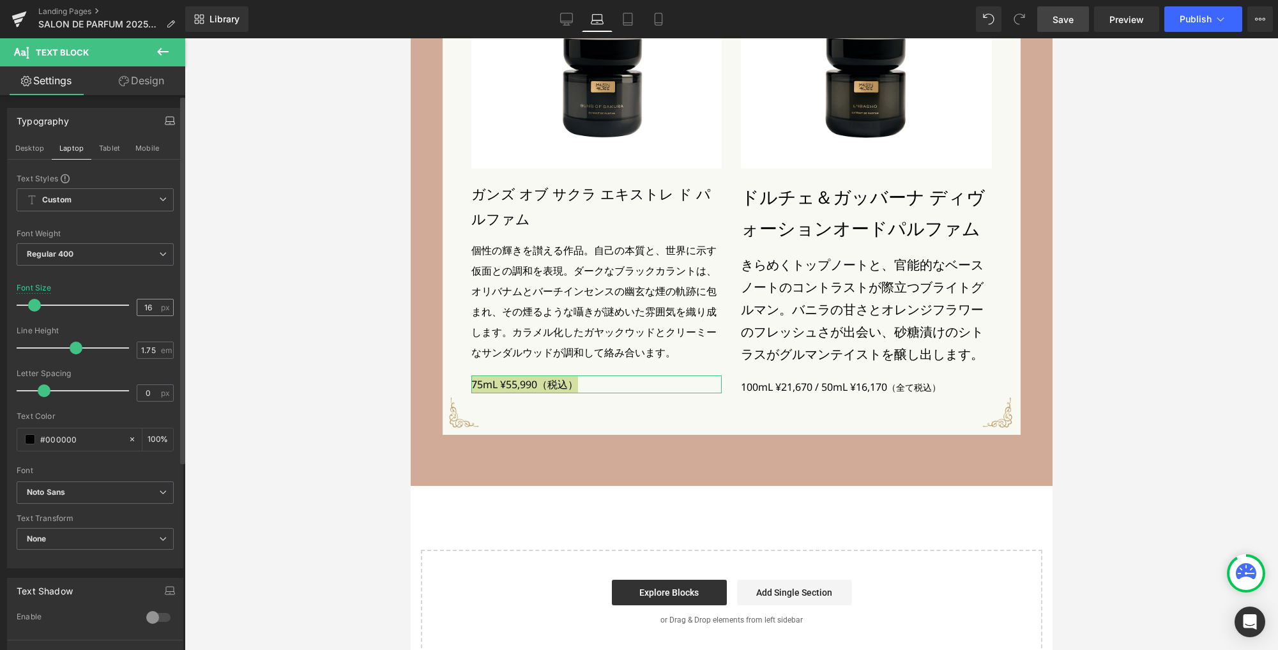
scroll to position [2633, 0]
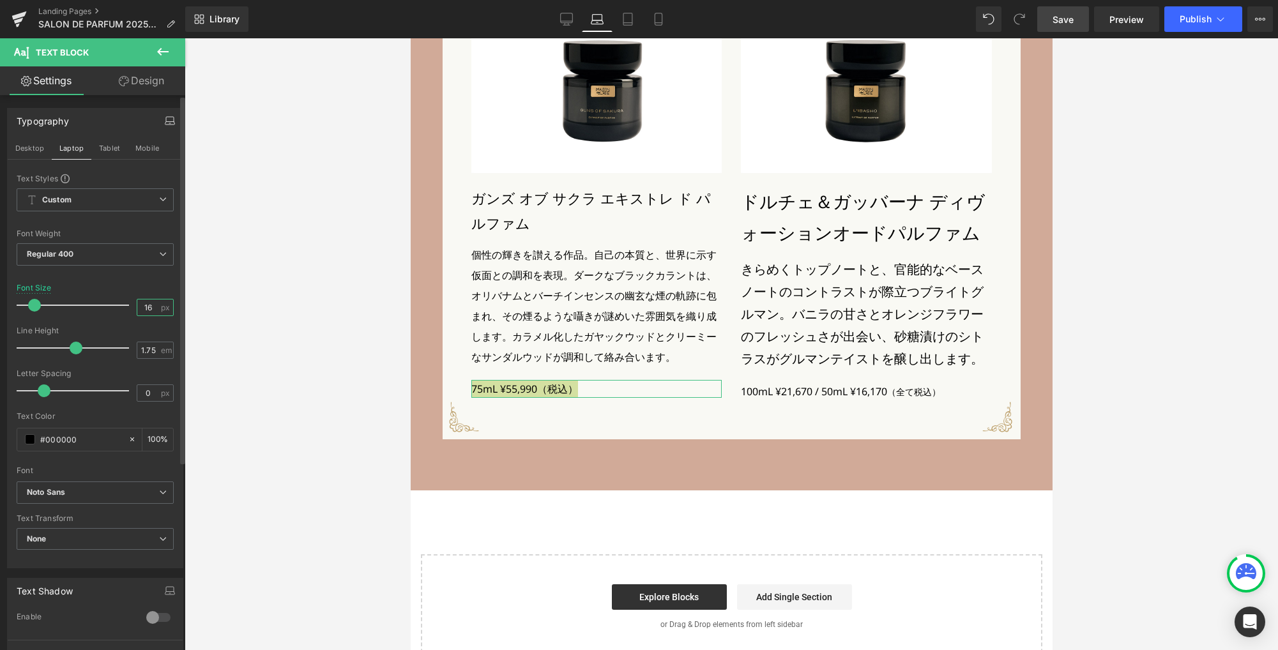
drag, startPoint x: 135, startPoint y: 307, endPoint x: 123, endPoint y: 305, distance: 11.8
click at [123, 305] on div "Font Size 16 px" at bounding box center [95, 304] width 157 height 43
click at [112, 149] on button "Tablet" at bounding box center [109, 148] width 36 height 22
type input "16"
type input "100"
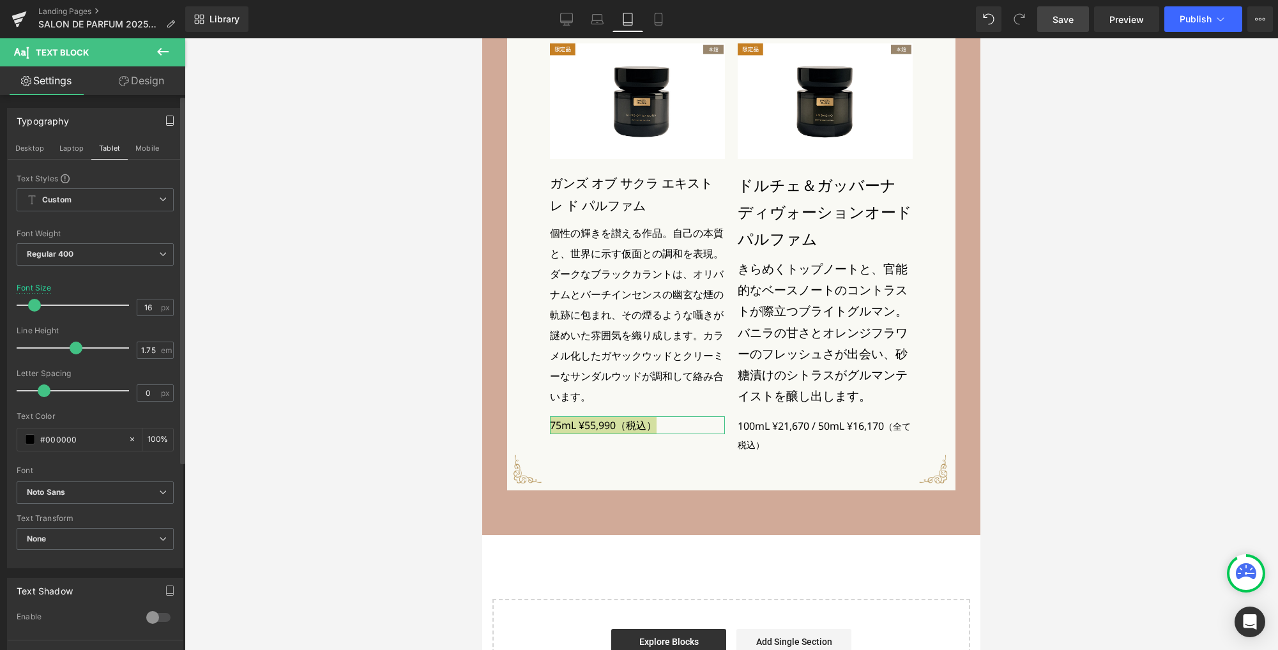
scroll to position [2485, 0]
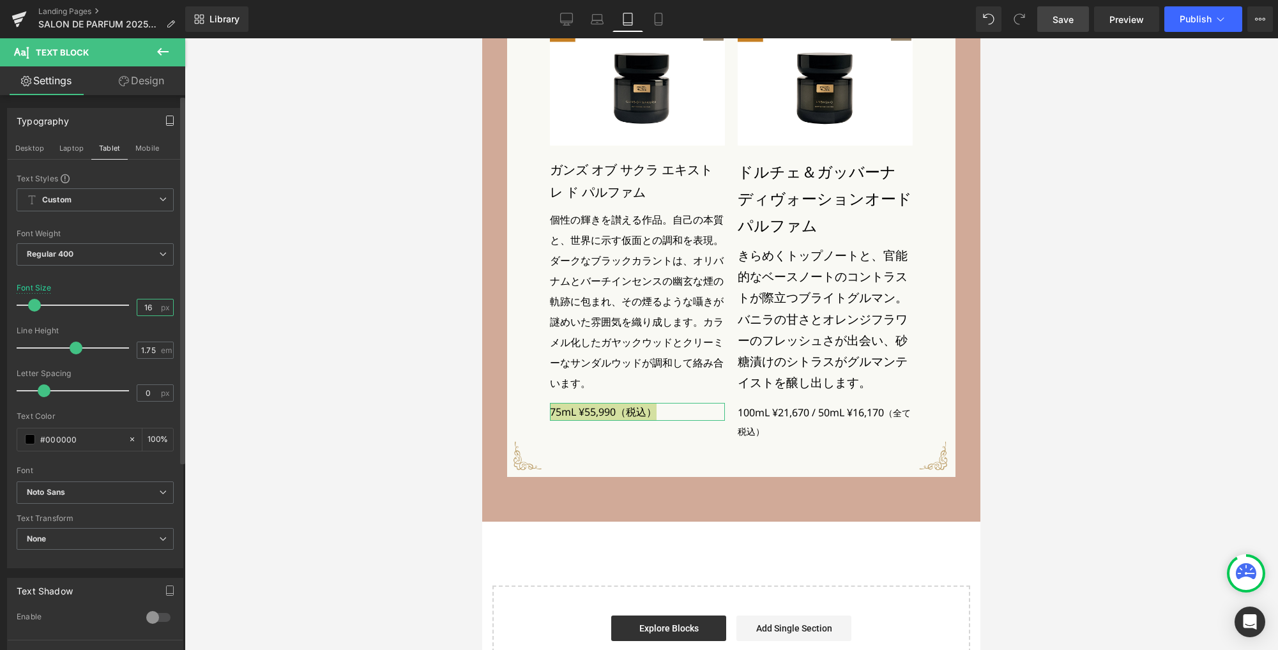
drag, startPoint x: 152, startPoint y: 308, endPoint x: 110, endPoint y: 301, distance: 42.0
click at [110, 301] on div "Font Size 16 px" at bounding box center [95, 304] width 157 height 43
click at [147, 147] on button "Mobile" at bounding box center [147, 148] width 39 height 22
type input "15"
type input "100"
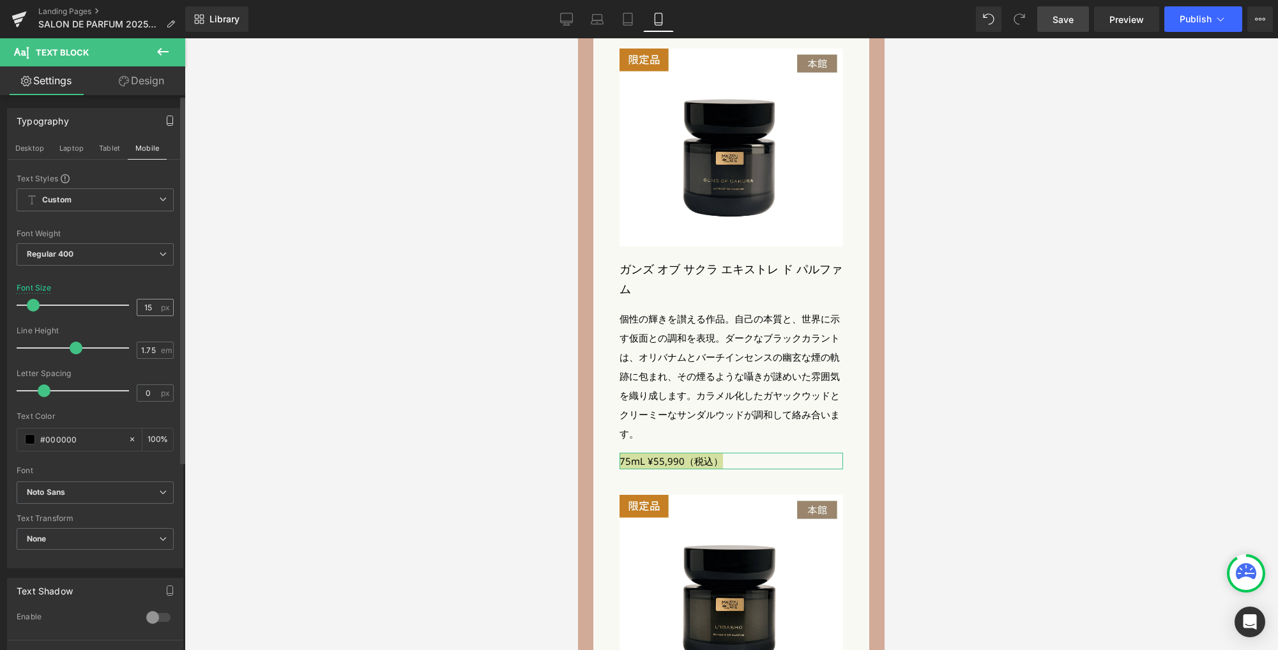
scroll to position [2447, 0]
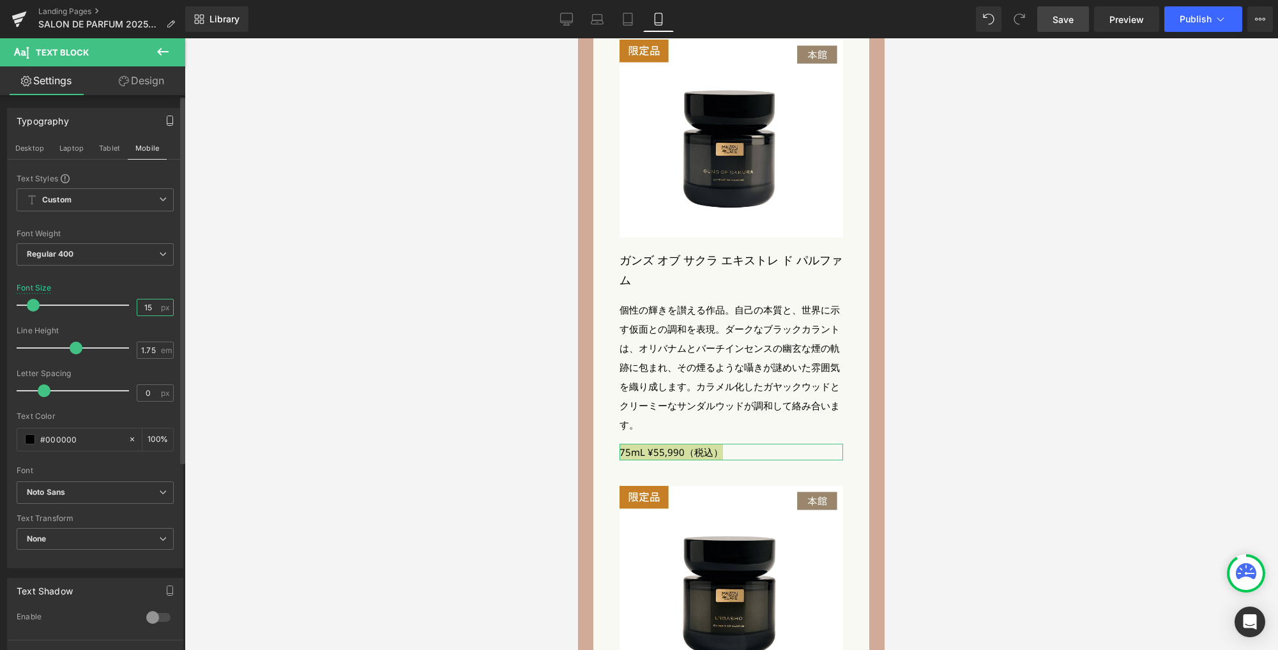
drag, startPoint x: 148, startPoint y: 307, endPoint x: 110, endPoint y: 304, distance: 38.4
click at [110, 304] on div "Font Size 15 px" at bounding box center [95, 304] width 157 height 43
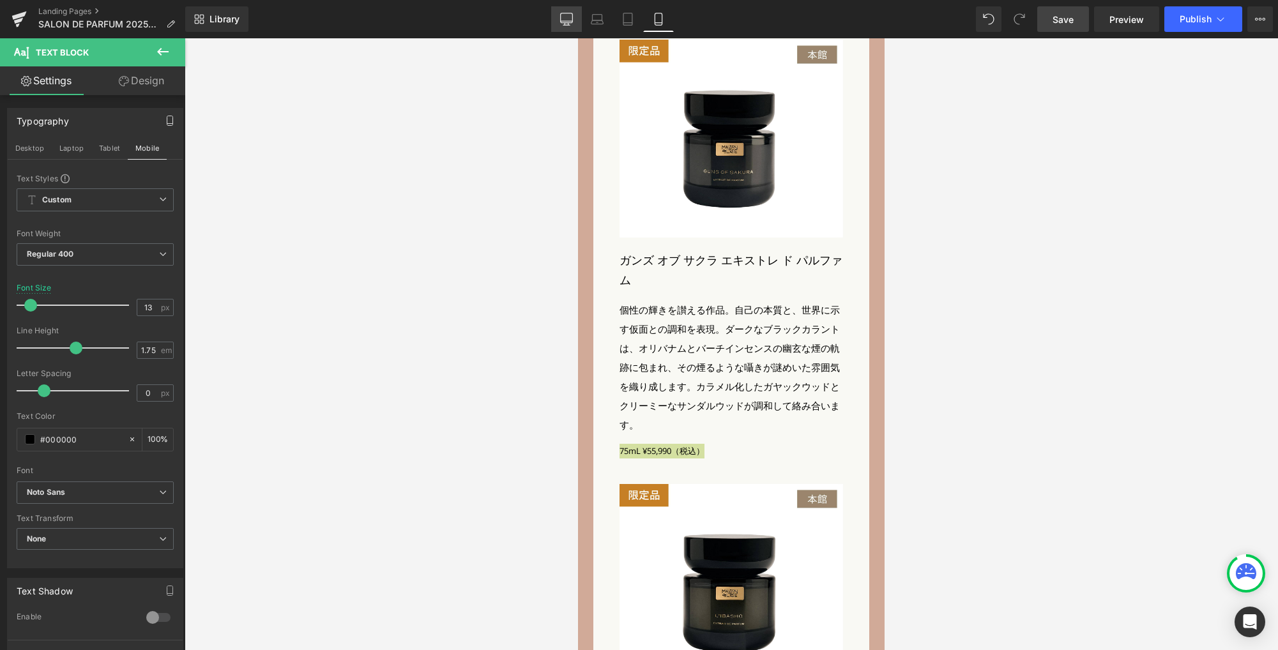
click at [559, 18] on link "Desktop" at bounding box center [566, 19] width 31 height 26
type input "14"
type input "100"
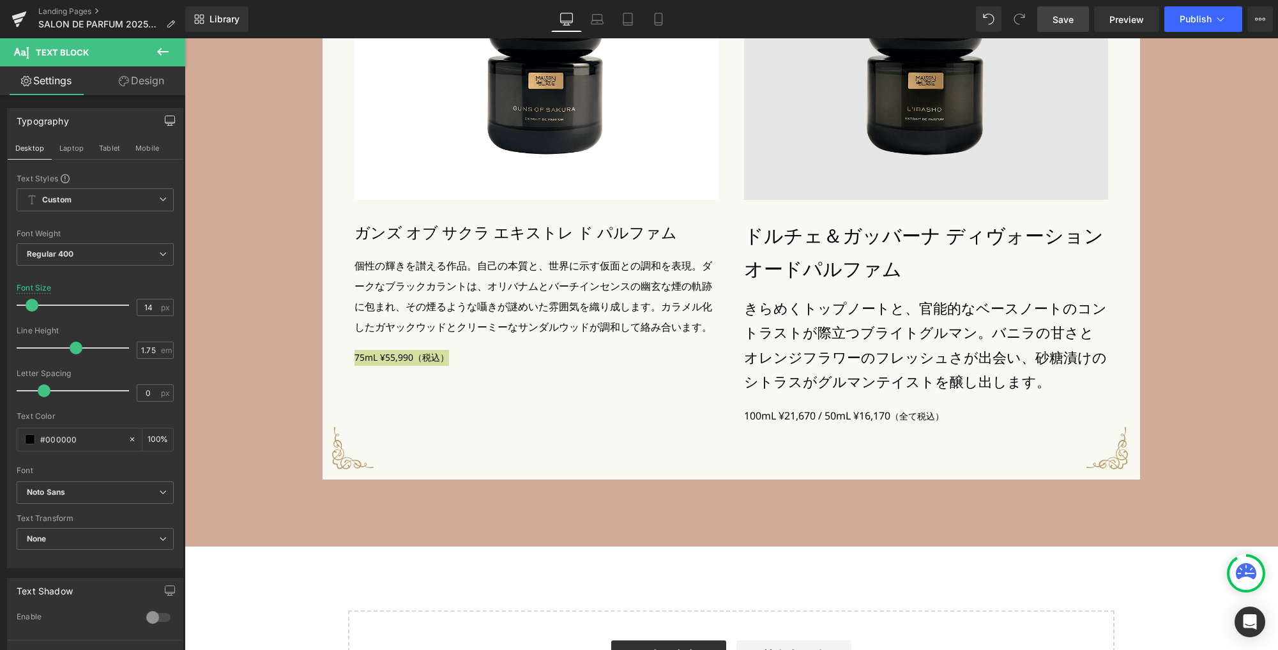
scroll to position [3184, 0]
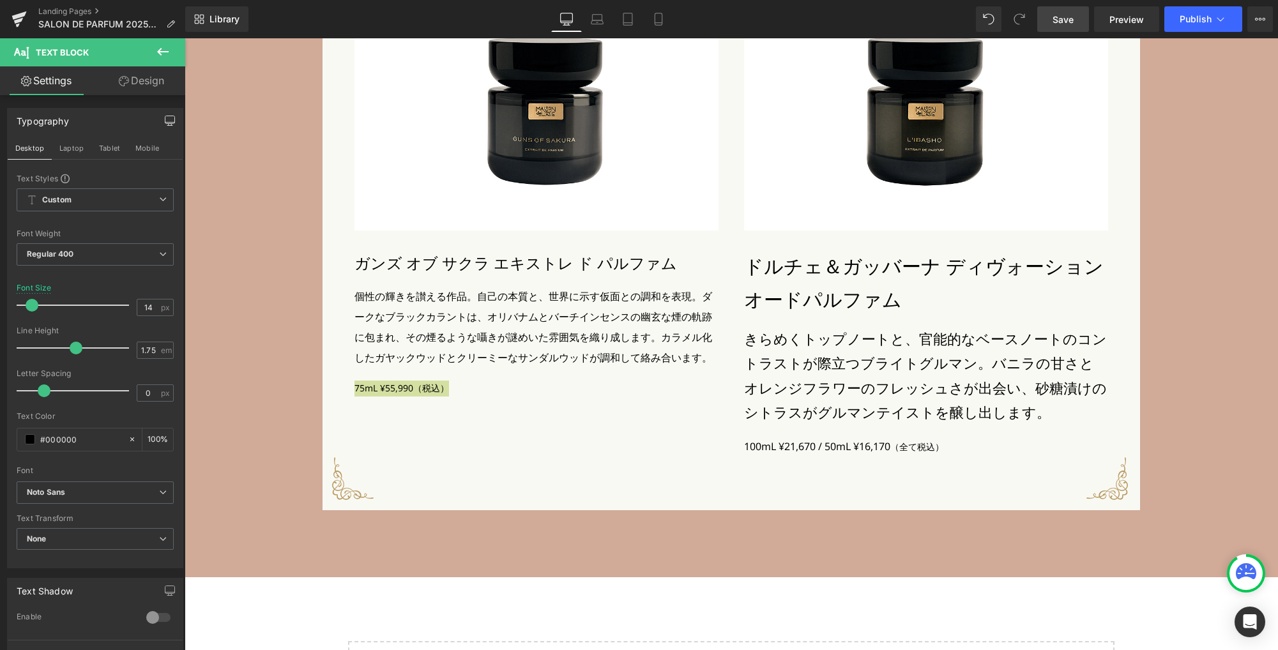
click at [1059, 20] on span "Save" at bounding box center [1062, 19] width 21 height 13
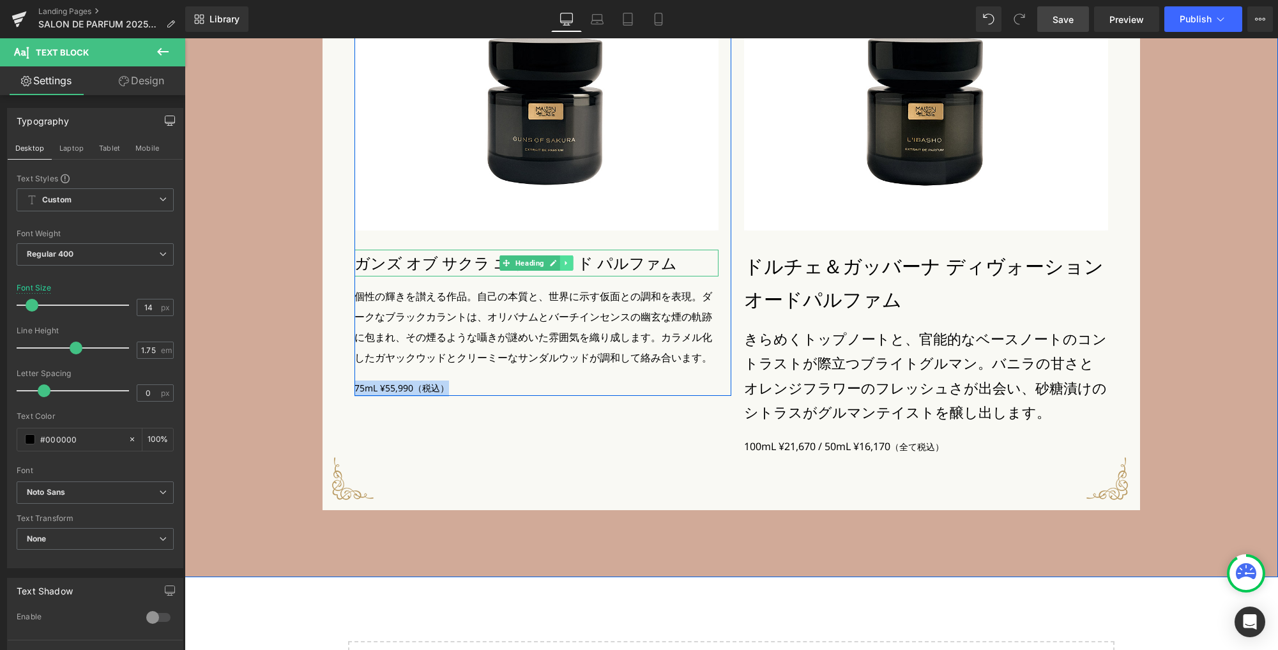
click at [563, 267] on icon at bounding box center [566, 263] width 7 height 8
click at [556, 266] on icon at bounding box center [559, 262] width 7 height 7
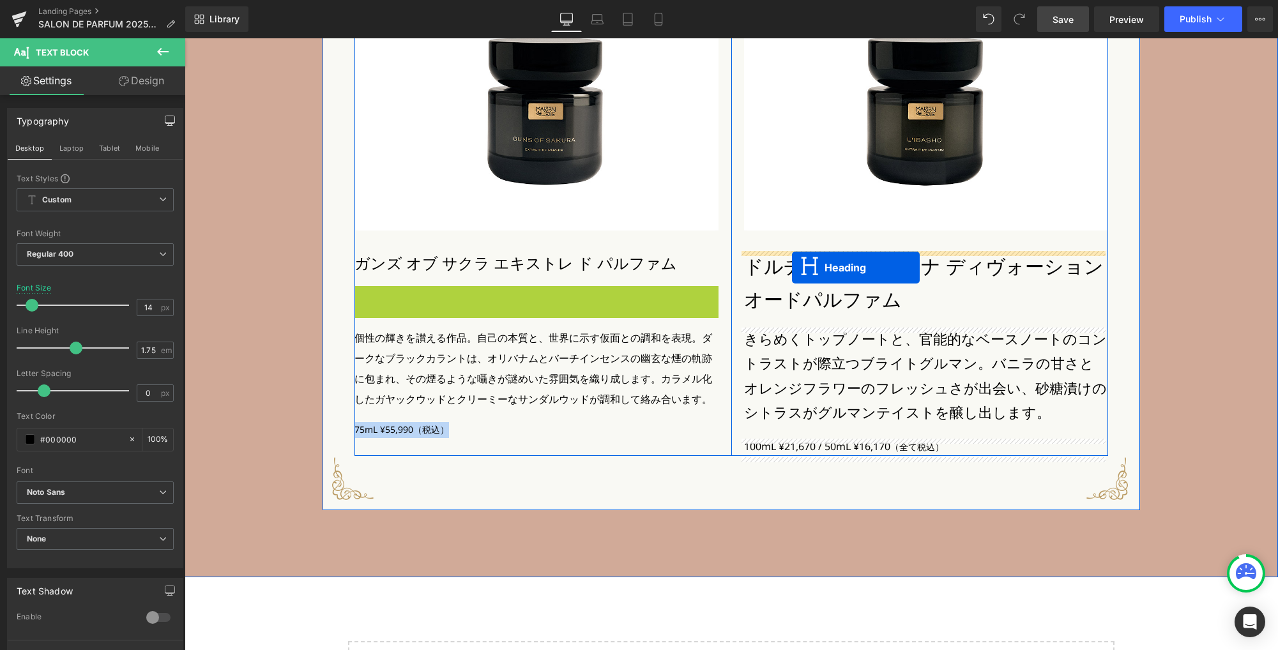
drag, startPoint x: 502, startPoint y: 302, endPoint x: 792, endPoint y: 268, distance: 291.9
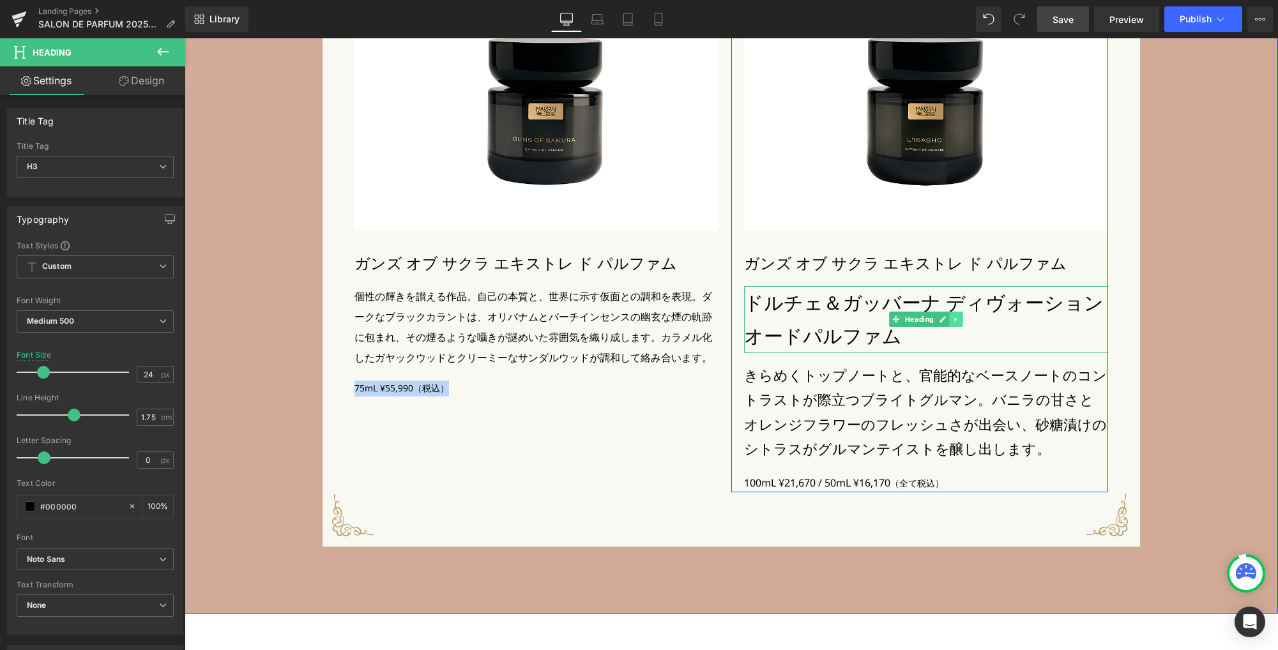
click at [953, 323] on icon at bounding box center [956, 319] width 7 height 8
click at [959, 322] on icon at bounding box center [962, 318] width 7 height 7
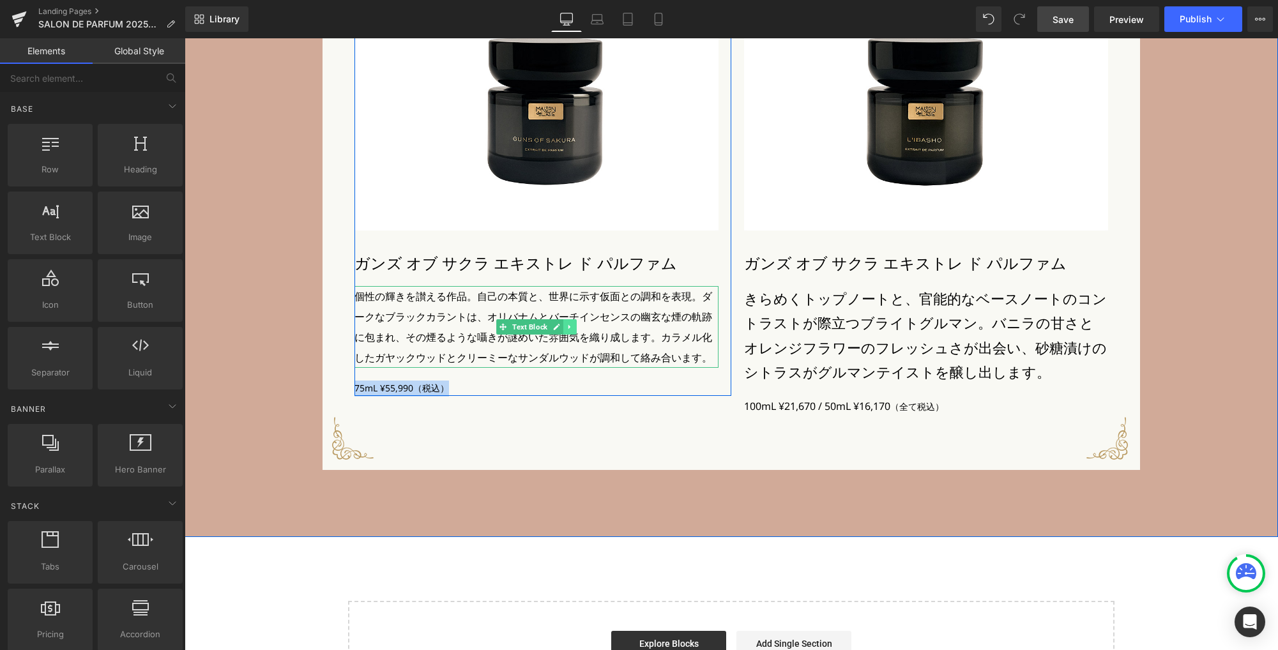
click at [566, 332] on link at bounding box center [569, 326] width 13 height 15
click at [561, 333] on link at bounding box center [563, 326] width 13 height 15
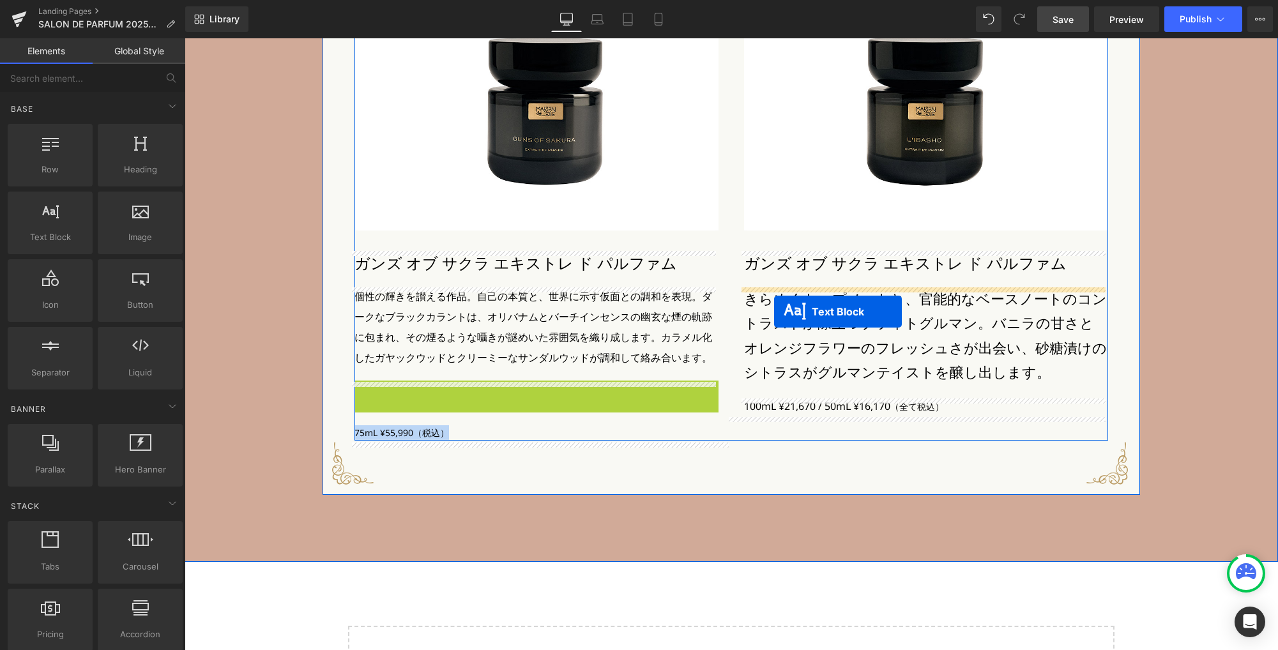
drag, startPoint x: 493, startPoint y: 422, endPoint x: 774, endPoint y: 311, distance: 302.1
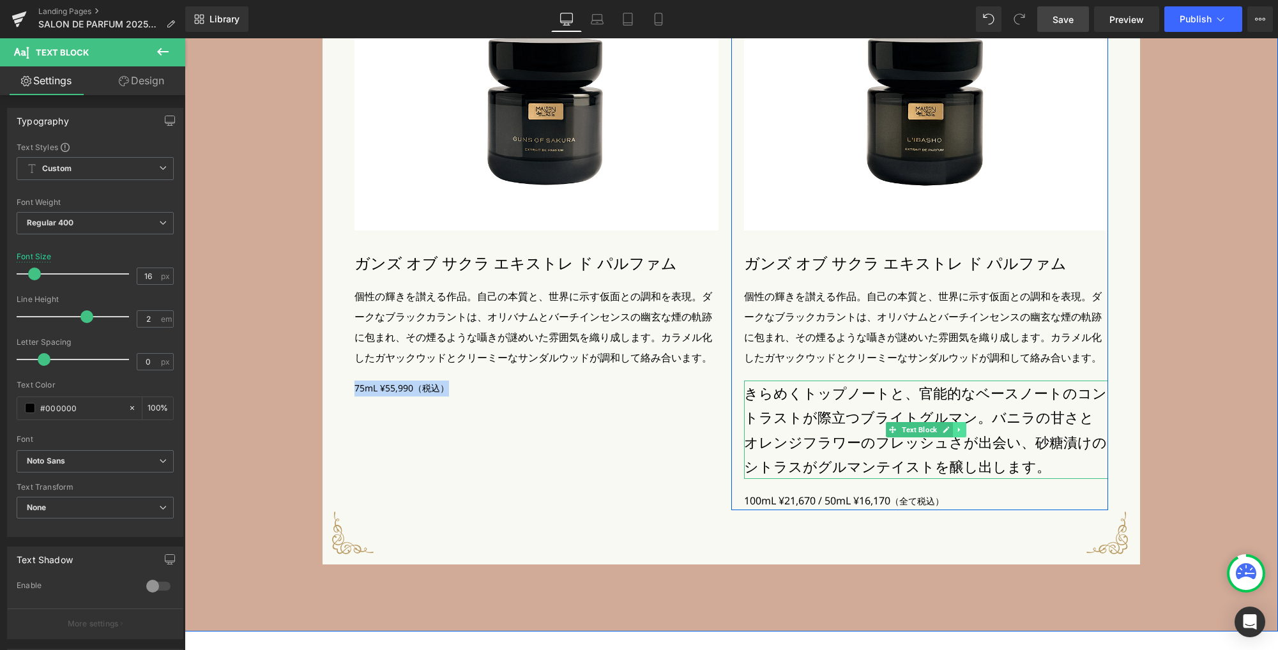
click at [957, 432] on icon at bounding box center [959, 430] width 7 height 8
click at [962, 432] on icon at bounding box center [965, 429] width 7 height 7
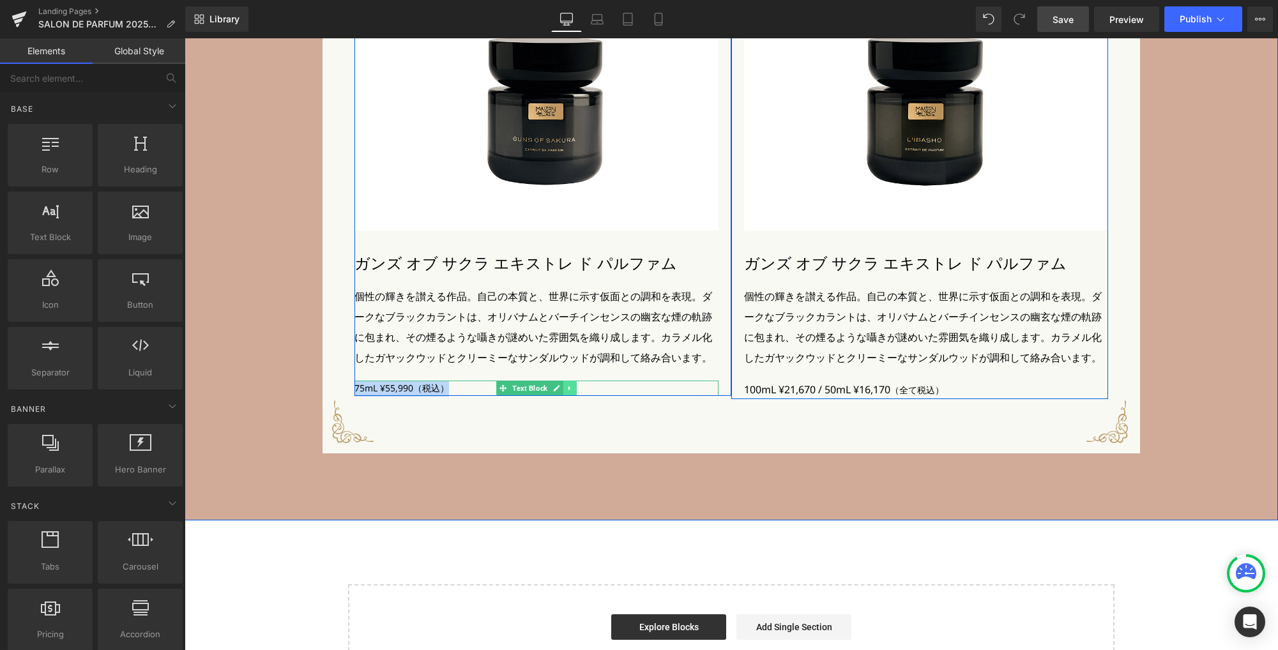
click at [568, 389] on icon at bounding box center [569, 388] width 2 height 4
click at [561, 389] on icon at bounding box center [562, 387] width 7 height 7
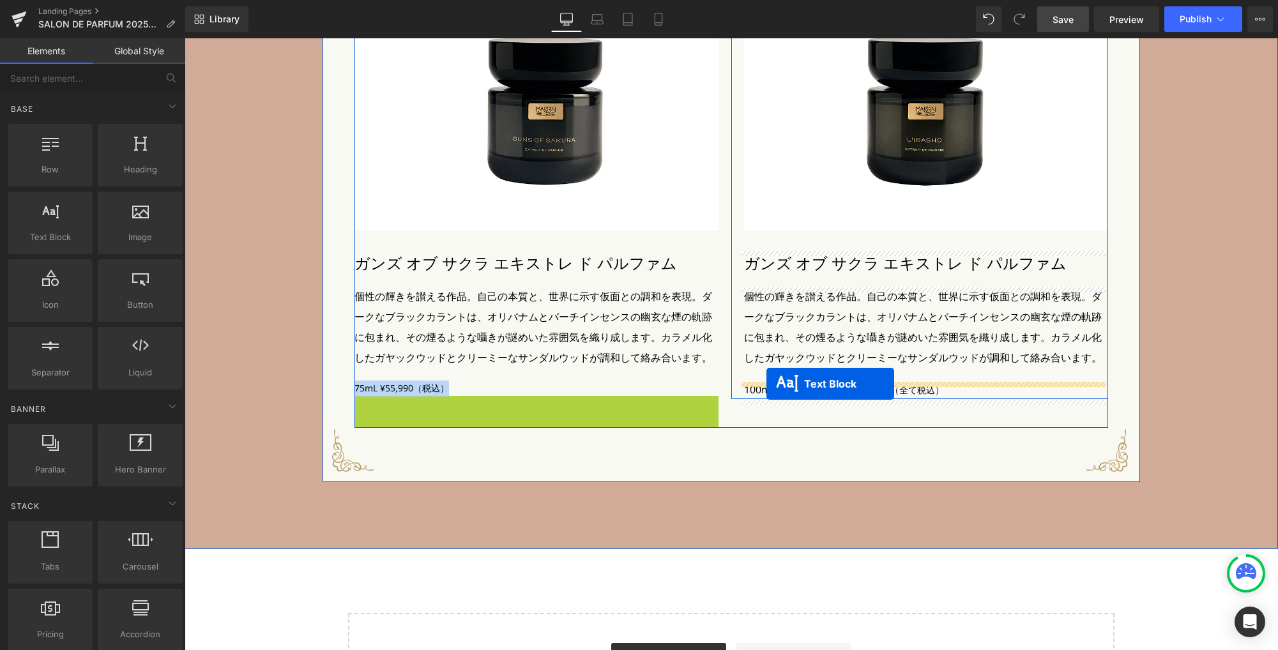
drag, startPoint x: 499, startPoint y: 406, endPoint x: 766, endPoint y: 383, distance: 268.5
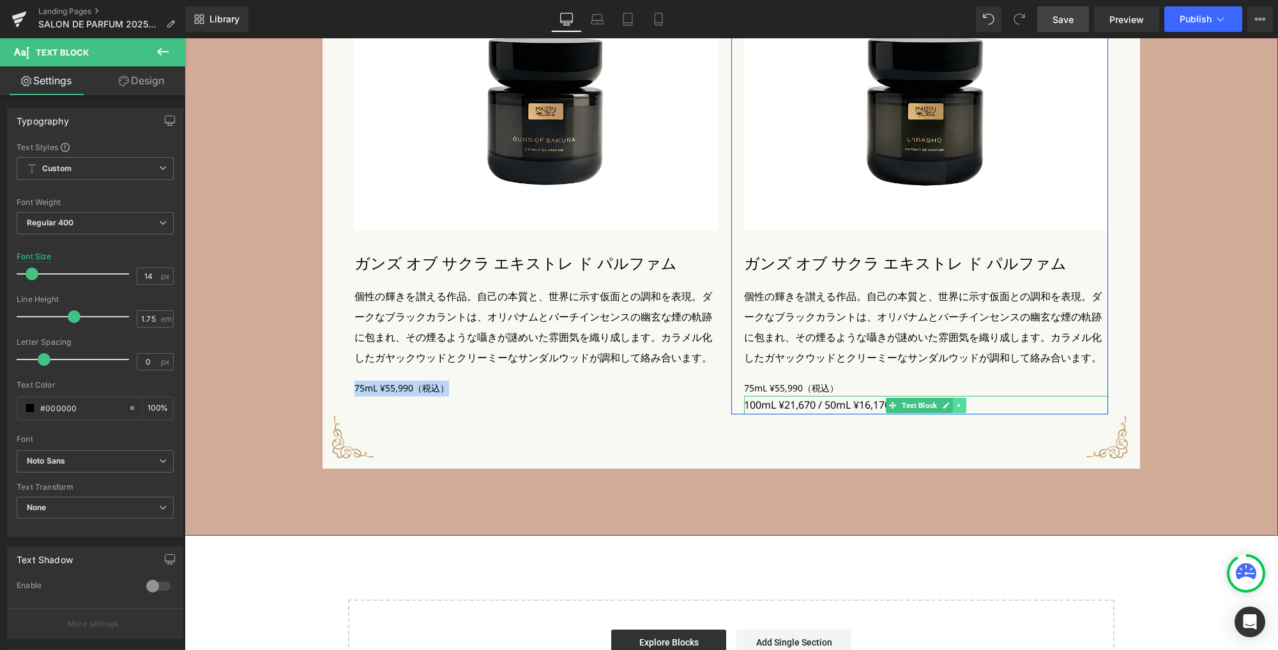
click at [956, 407] on icon at bounding box center [959, 406] width 7 height 8
click at [962, 409] on icon at bounding box center [965, 405] width 7 height 7
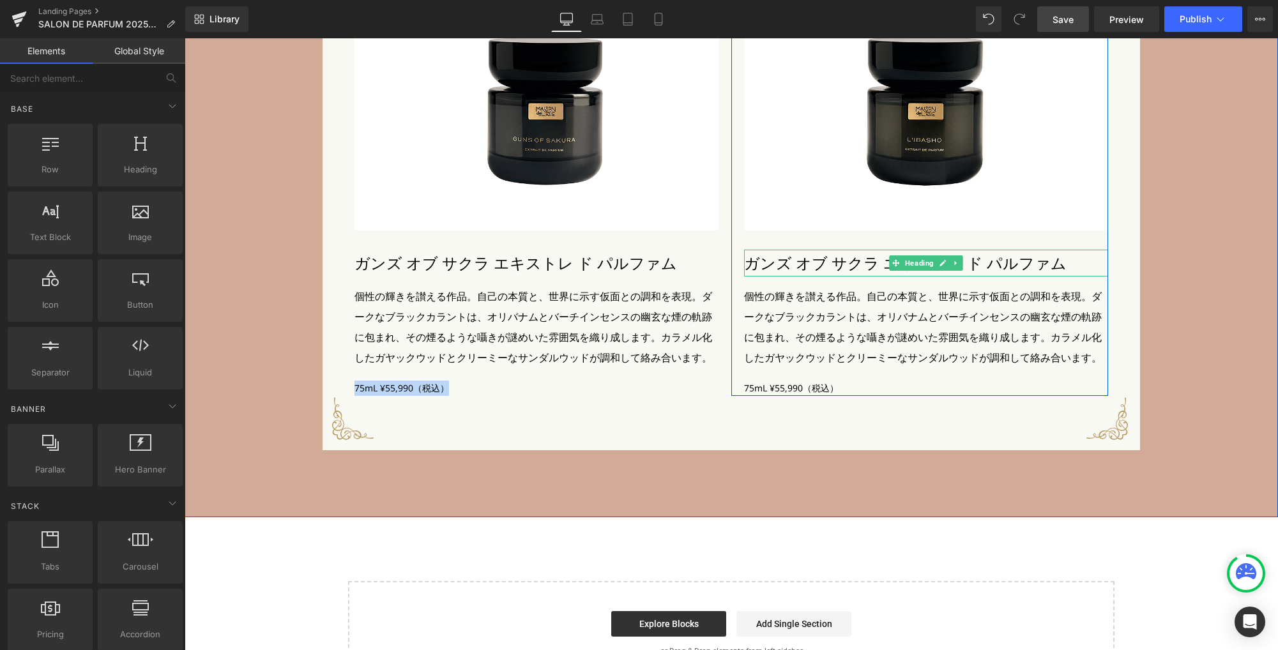
click at [852, 259] on h3 "ガンズ オブ サクラ エキストレ ド パルファム" at bounding box center [926, 263] width 364 height 27
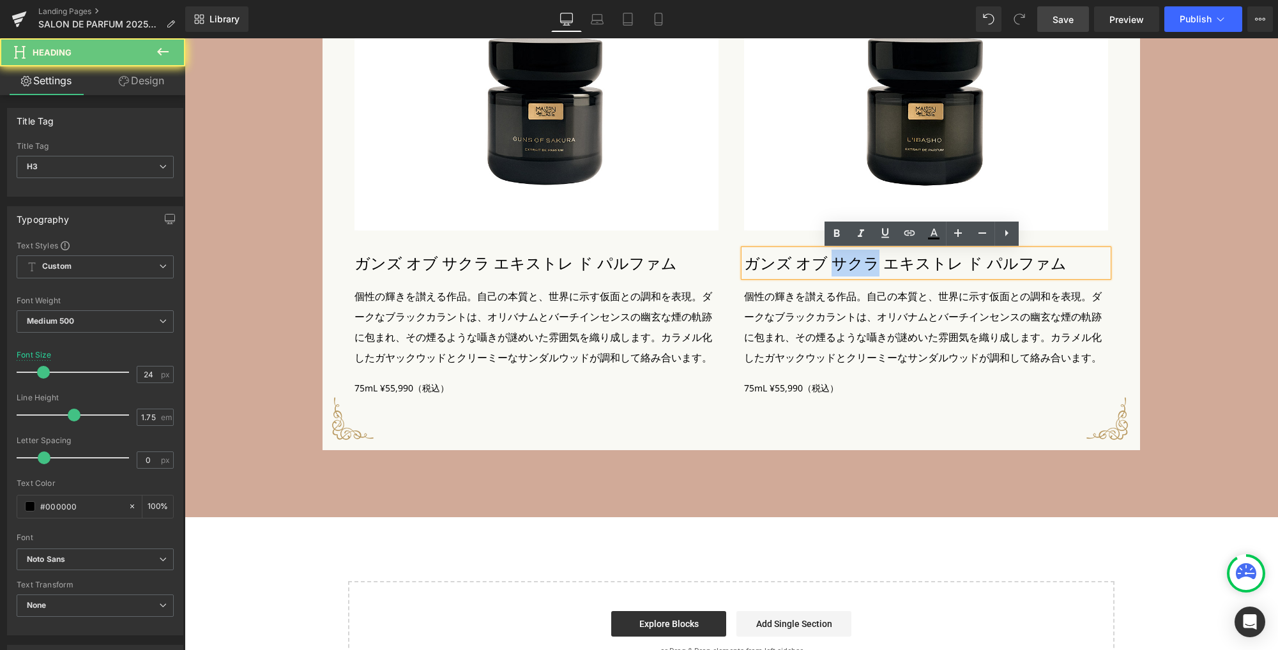
click at [852, 259] on h3 "ガンズ オブ サクラ エキストレ ド パルファム" at bounding box center [926, 263] width 364 height 27
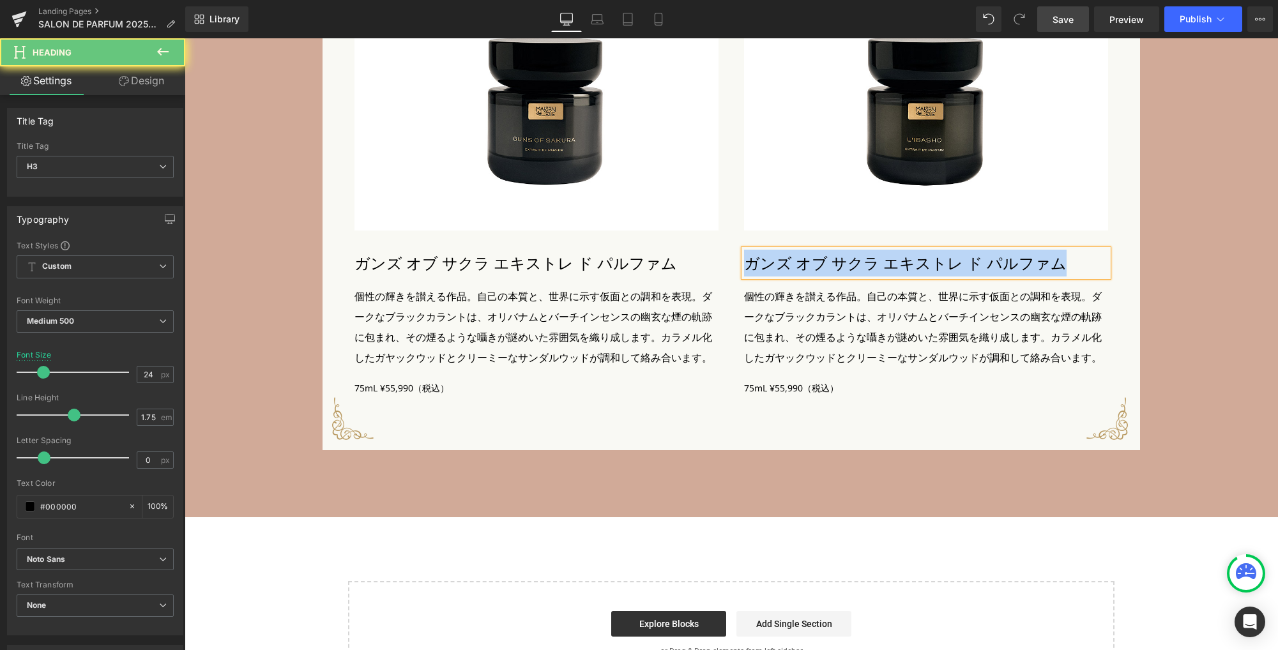
paste div
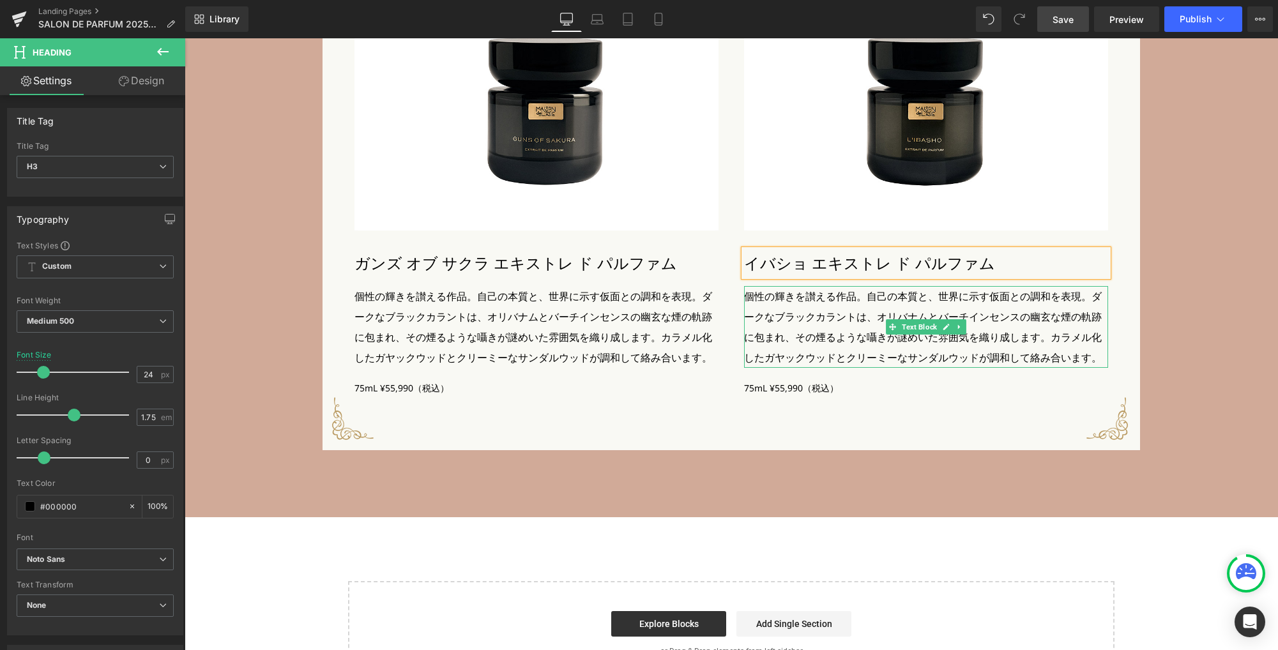
click at [781, 336] on p "個性の輝きを讃える作品。自己の本質と、世界に示す仮面との調和を表現。ダークなブラックカラントは、オリバナムとバーチインセンスの幽玄な煙の軌跡に包まれ、その煙る…" at bounding box center [926, 327] width 364 height 82
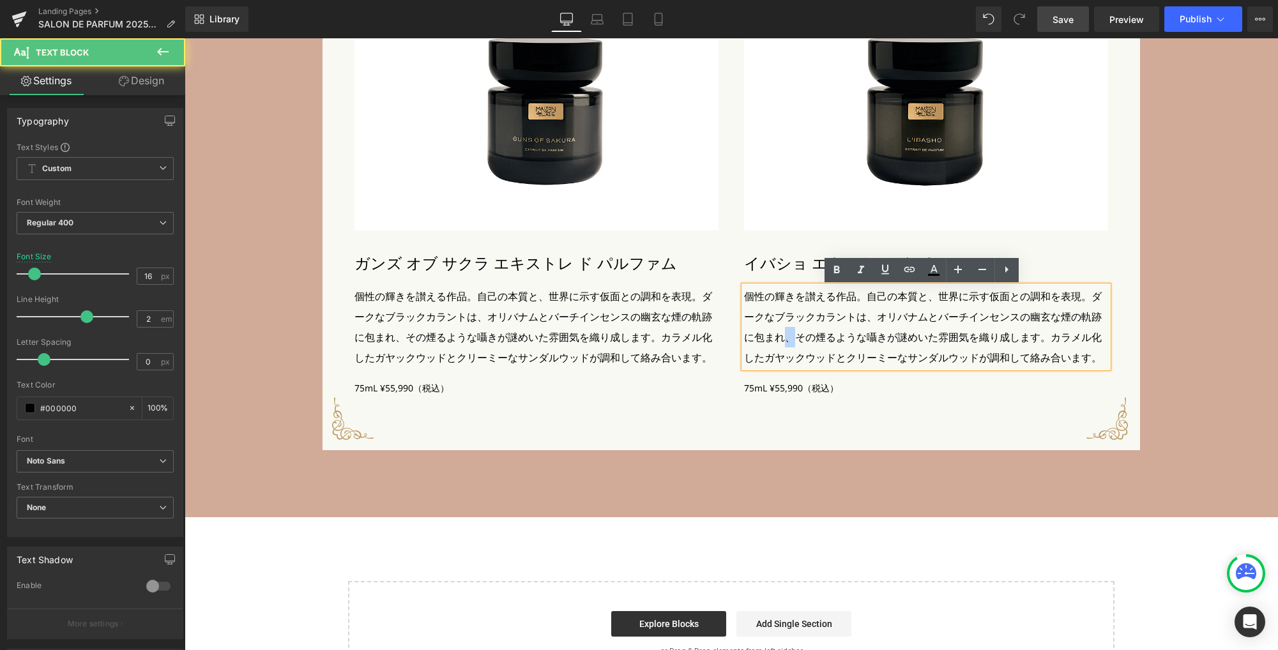
click at [781, 336] on p "個性の輝きを讃える作品。自己の本質と、世界に示す仮面との調和を表現。ダークなブラックカラントは、オリバナムとバーチインセンスの幽玄な煙の軌跡に包まれ、その煙る…" at bounding box center [926, 327] width 364 height 82
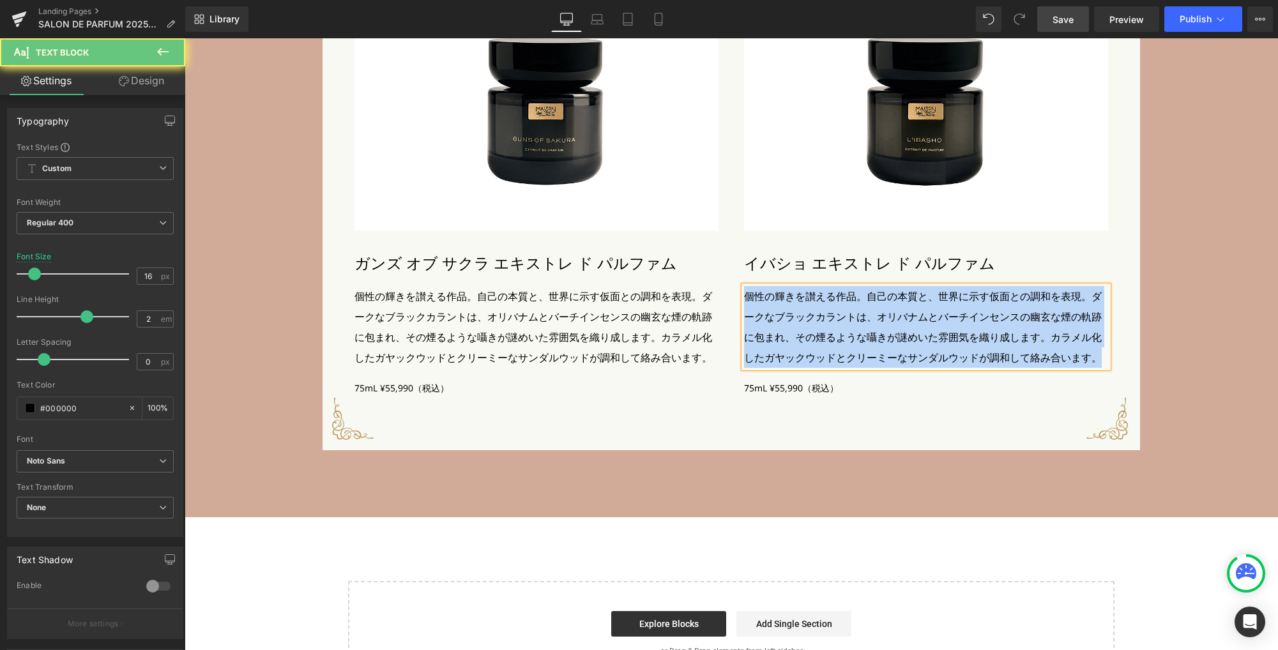
paste div
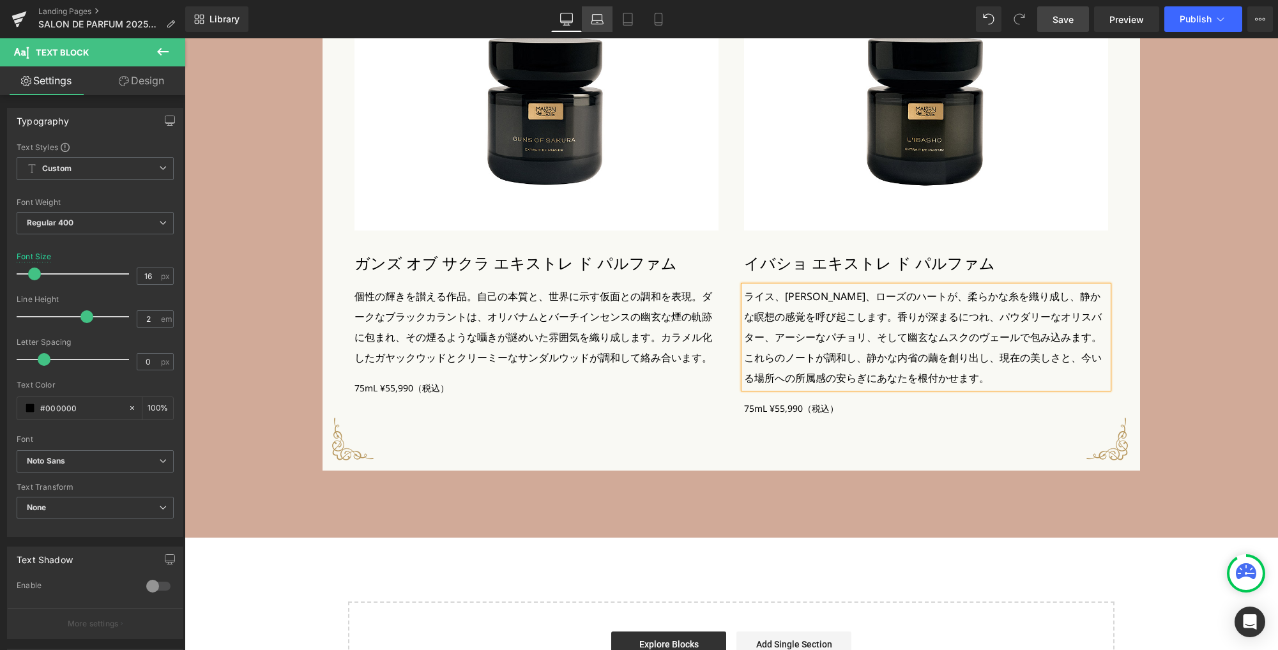
click at [598, 15] on icon at bounding box center [597, 19] width 13 height 13
type input "100"
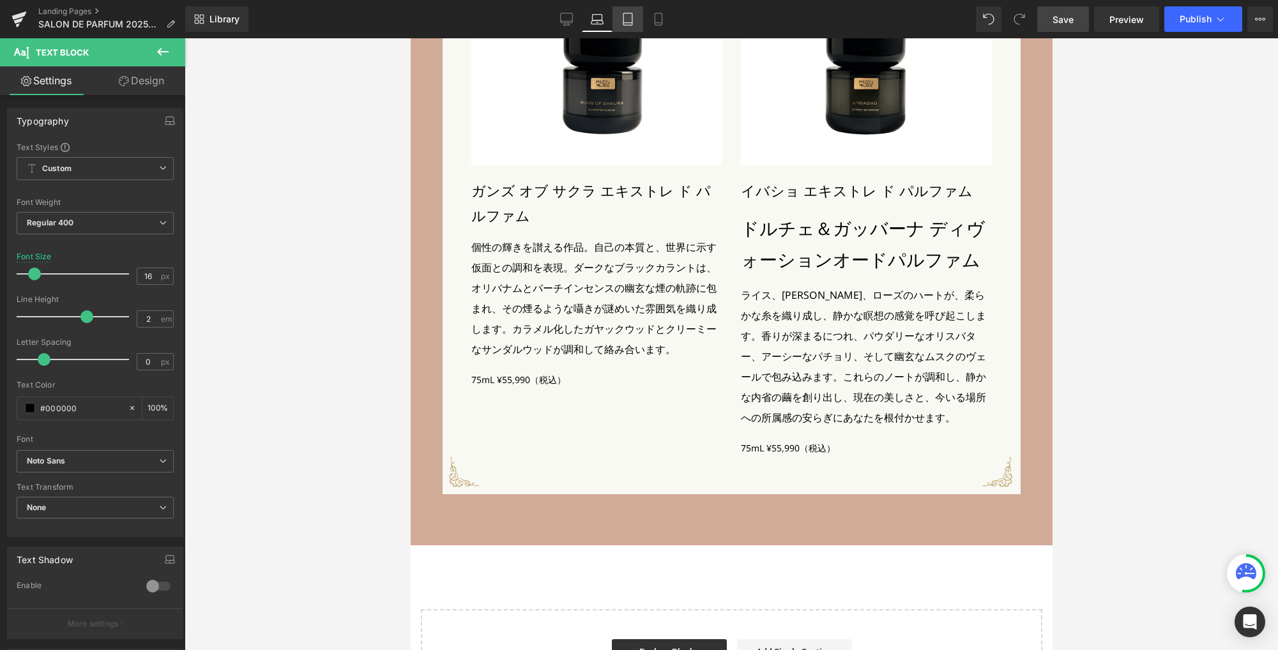
scroll to position [2640, 0]
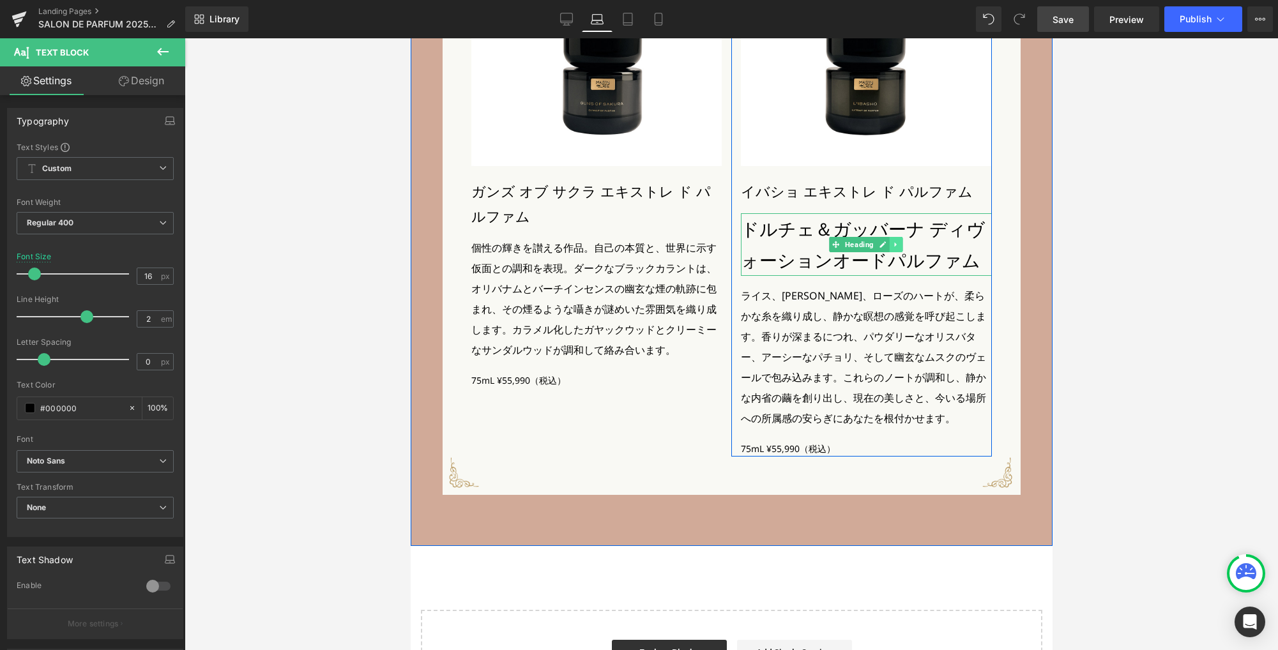
click at [889, 250] on link at bounding box center [895, 244] width 13 height 15
click at [899, 248] on icon at bounding box center [902, 245] width 7 height 8
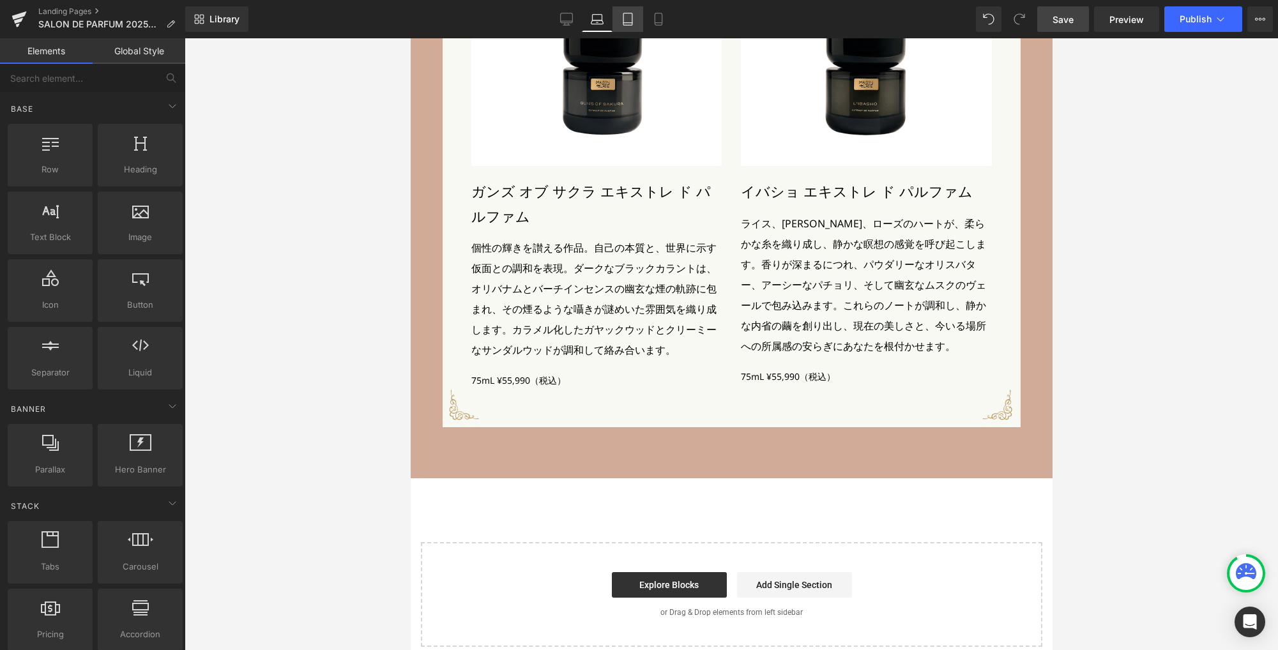
click at [631, 17] on icon at bounding box center [627, 19] width 9 height 12
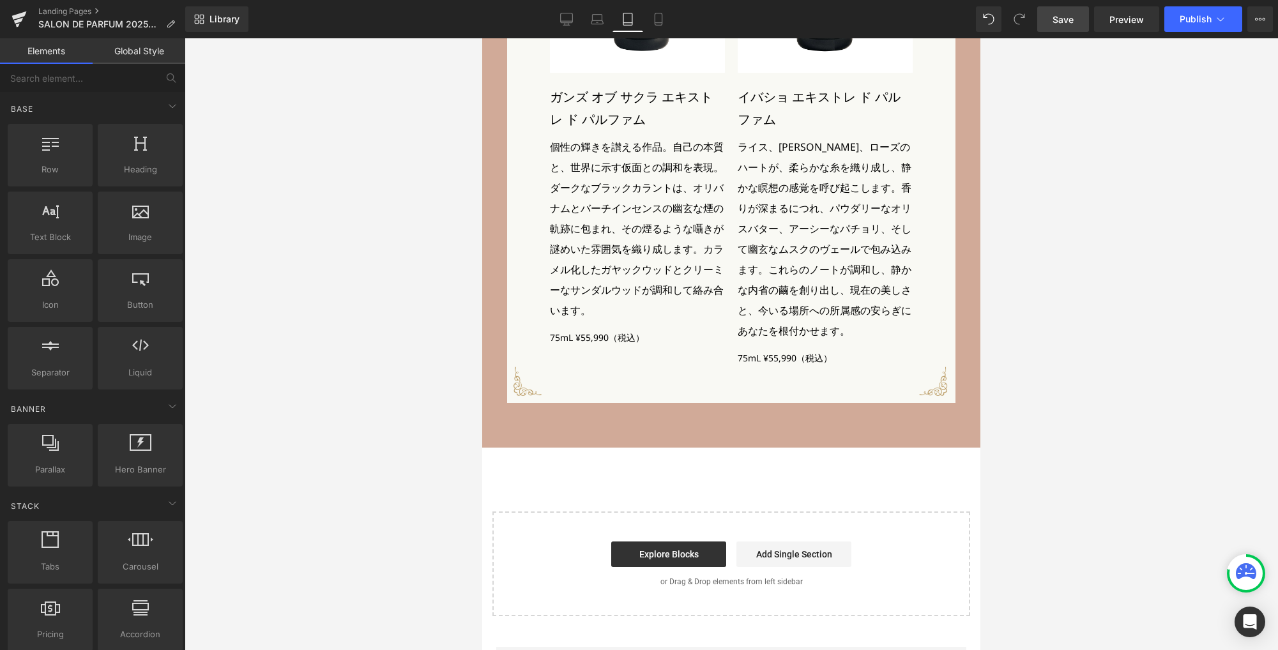
scroll to position [2477, 0]
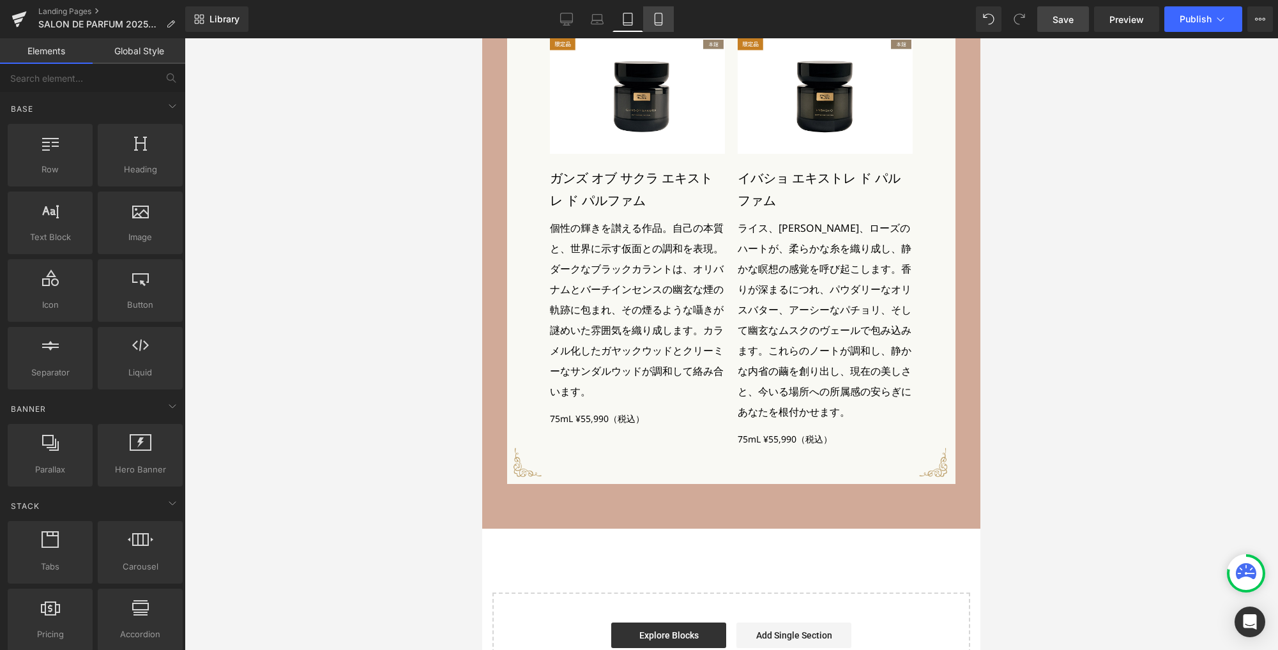
click at [654, 19] on icon at bounding box center [658, 19] width 13 height 13
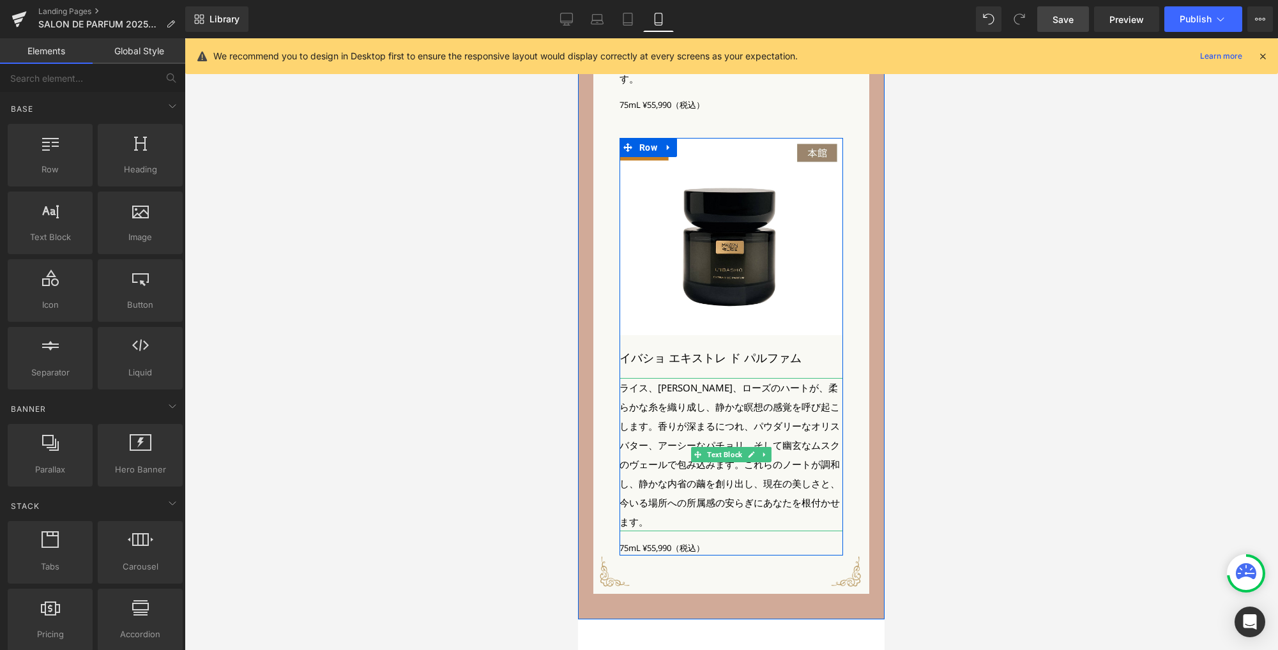
scroll to position [2686, 0]
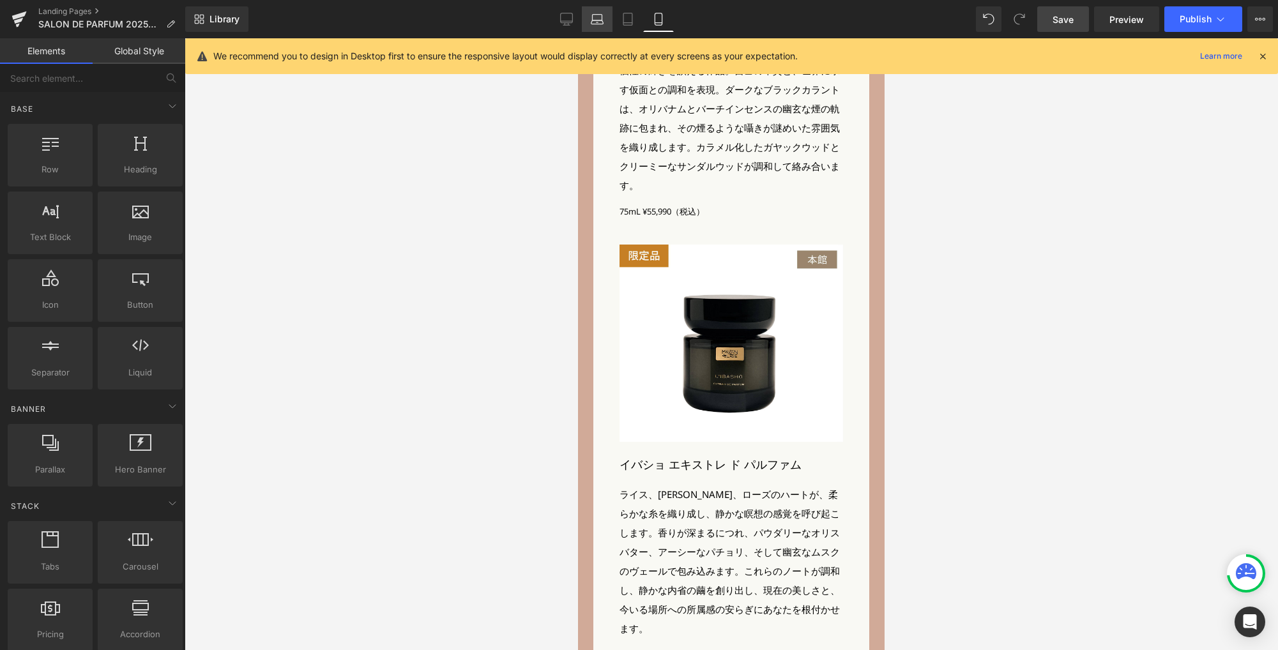
click at [595, 19] on icon at bounding box center [597, 19] width 13 height 13
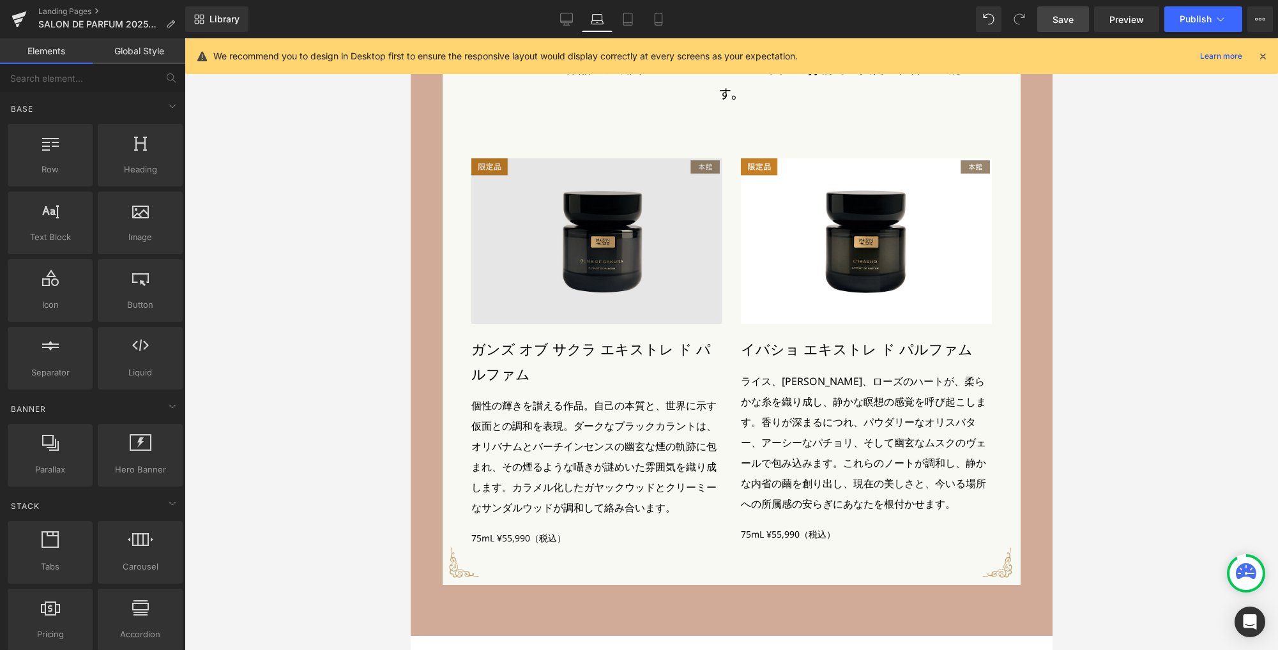
scroll to position [2634, 0]
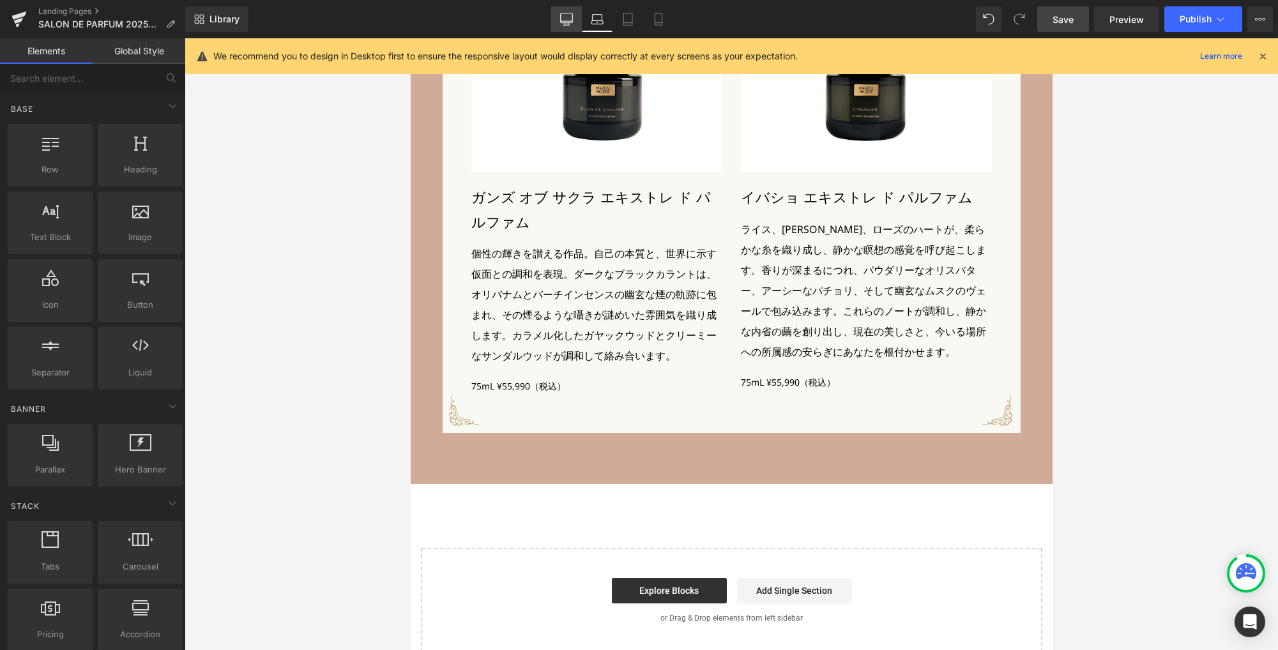
click at [565, 20] on icon at bounding box center [566, 19] width 13 height 13
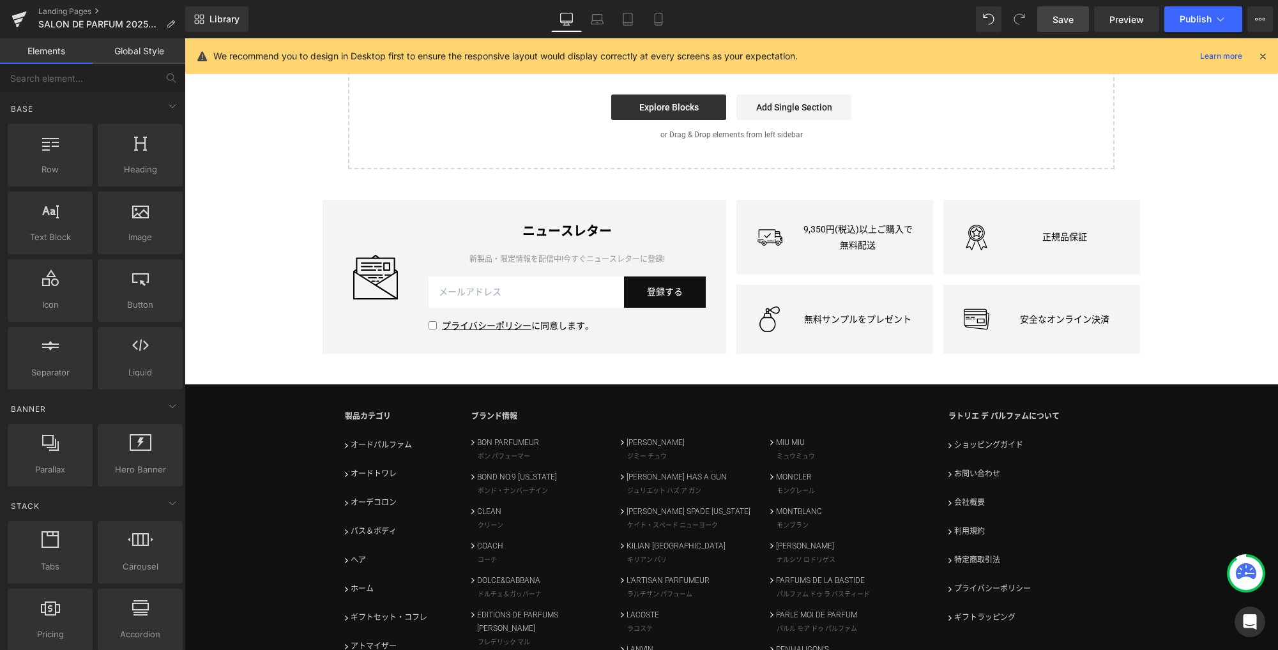
scroll to position [3720, 0]
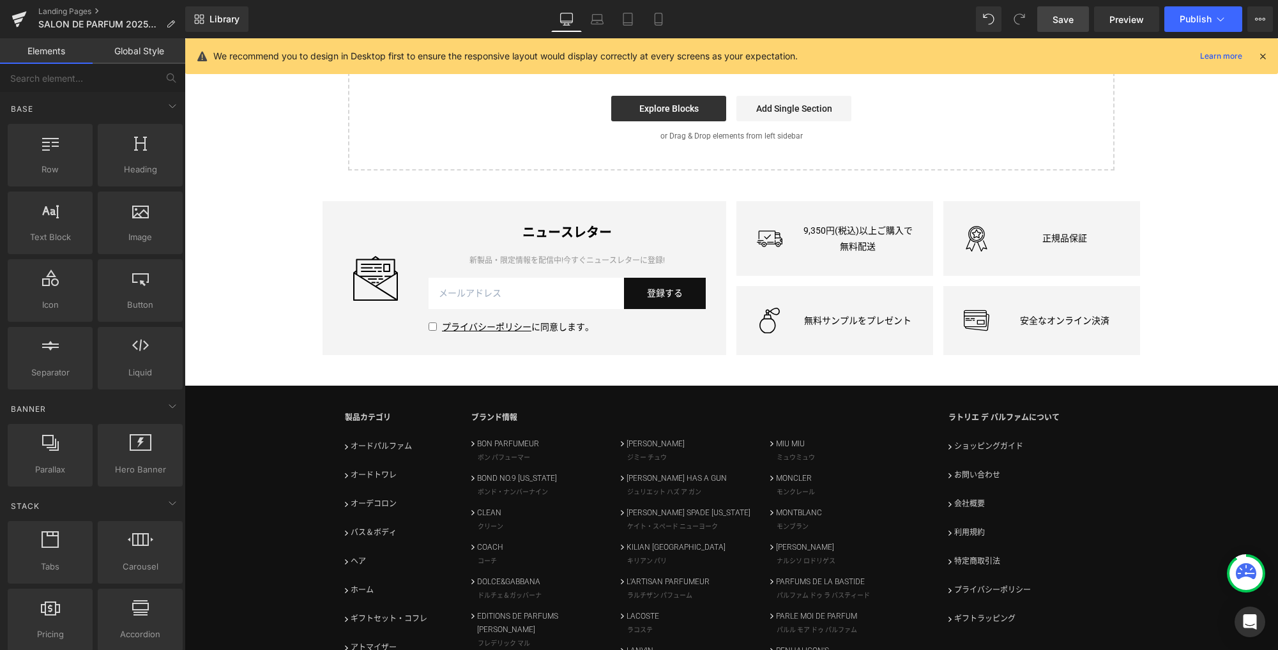
click at [1053, 26] on link "Save" at bounding box center [1063, 19] width 52 height 26
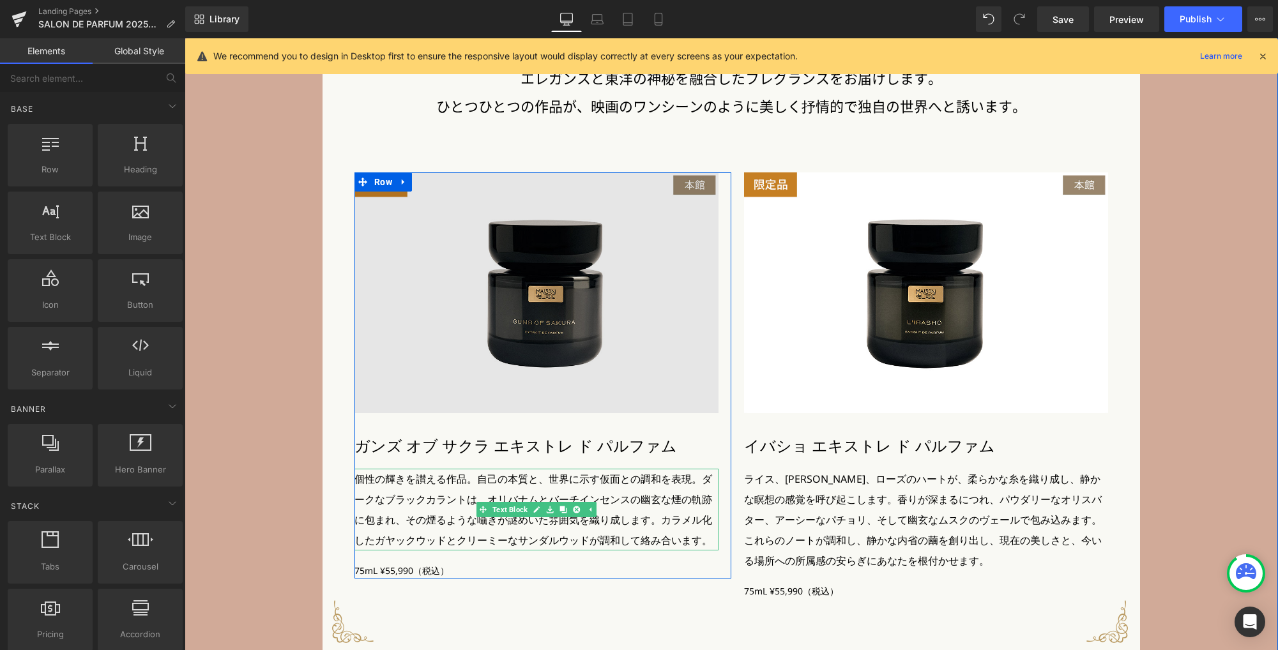
scroll to position [3001, 0]
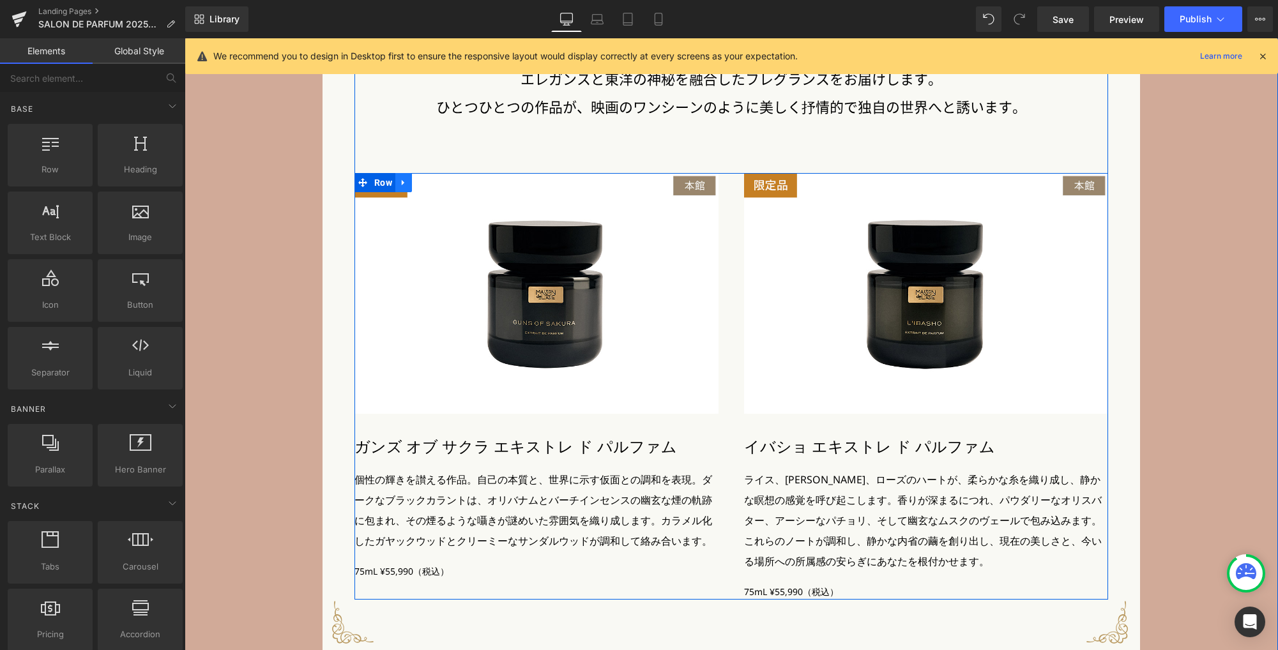
click at [403, 185] on link at bounding box center [403, 182] width 17 height 19
click at [416, 185] on icon at bounding box center [420, 182] width 9 height 9
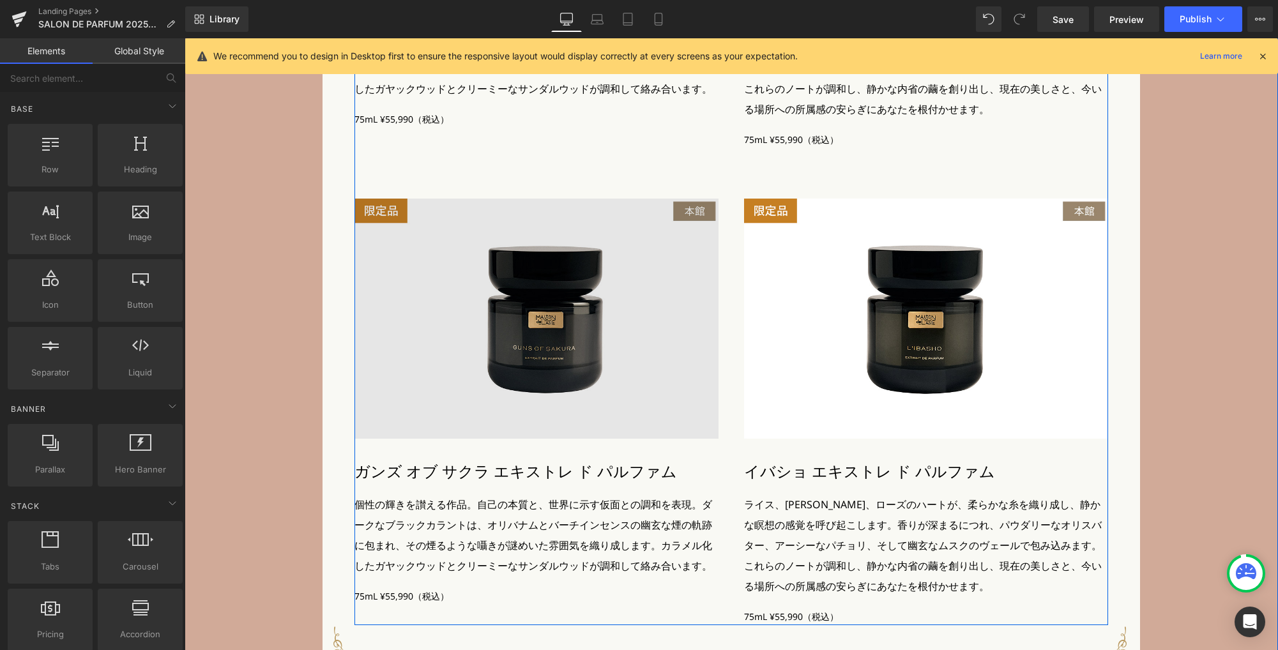
scroll to position [3452, 0]
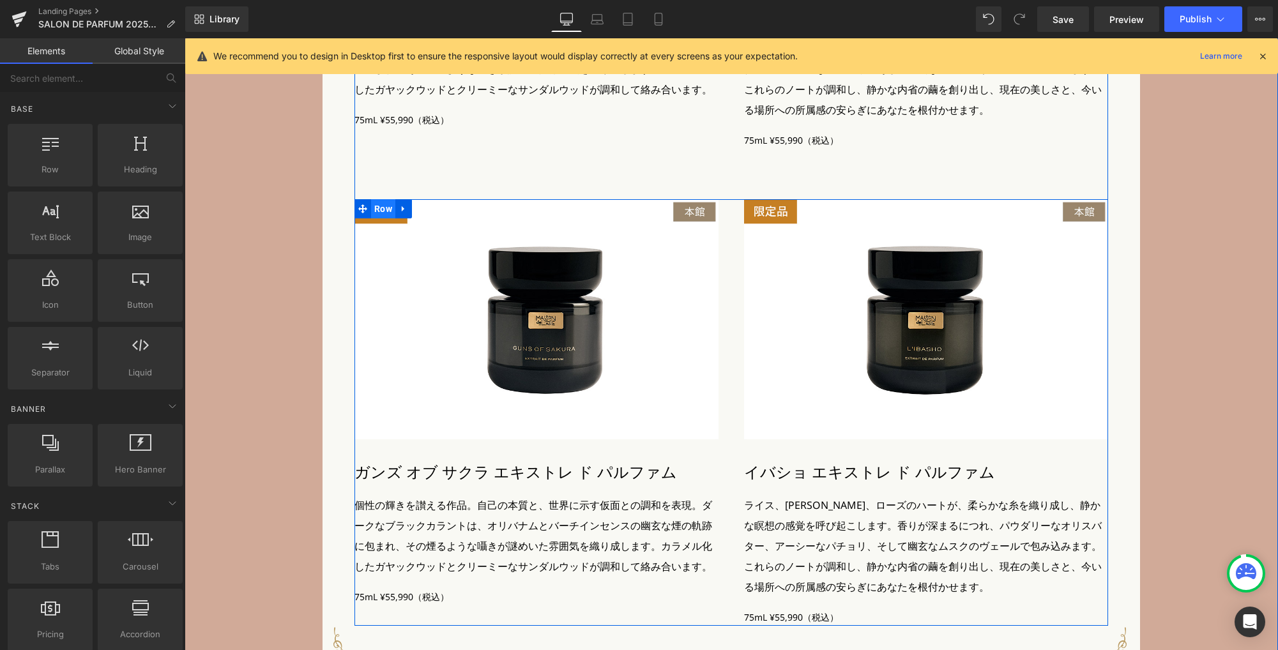
click at [380, 209] on span "Row" at bounding box center [383, 208] width 24 height 19
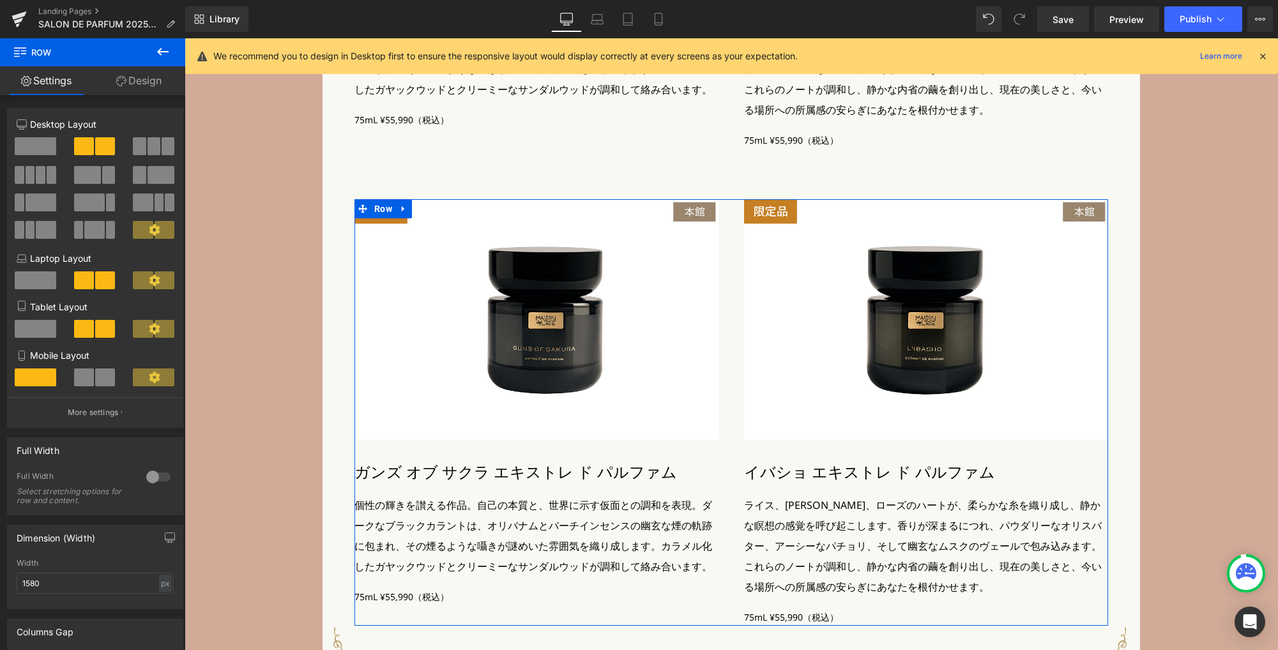
click at [158, 86] on link "Design" at bounding box center [139, 80] width 93 height 29
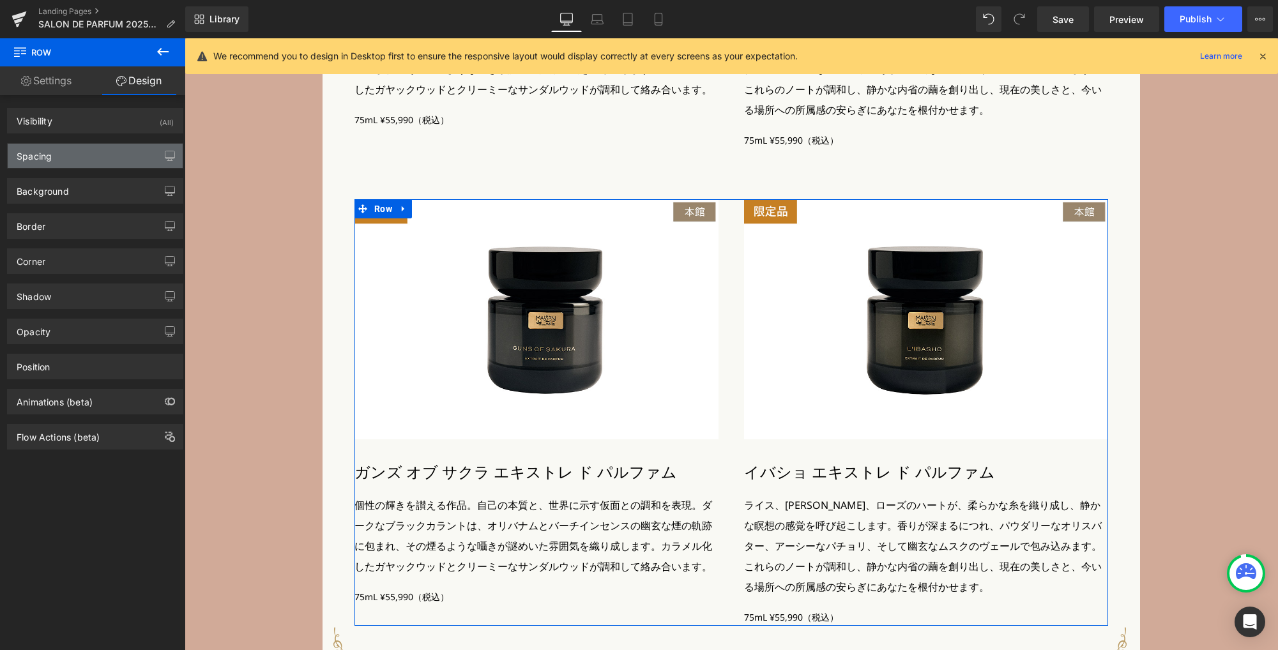
click at [110, 154] on div "Spacing" at bounding box center [95, 156] width 175 height 24
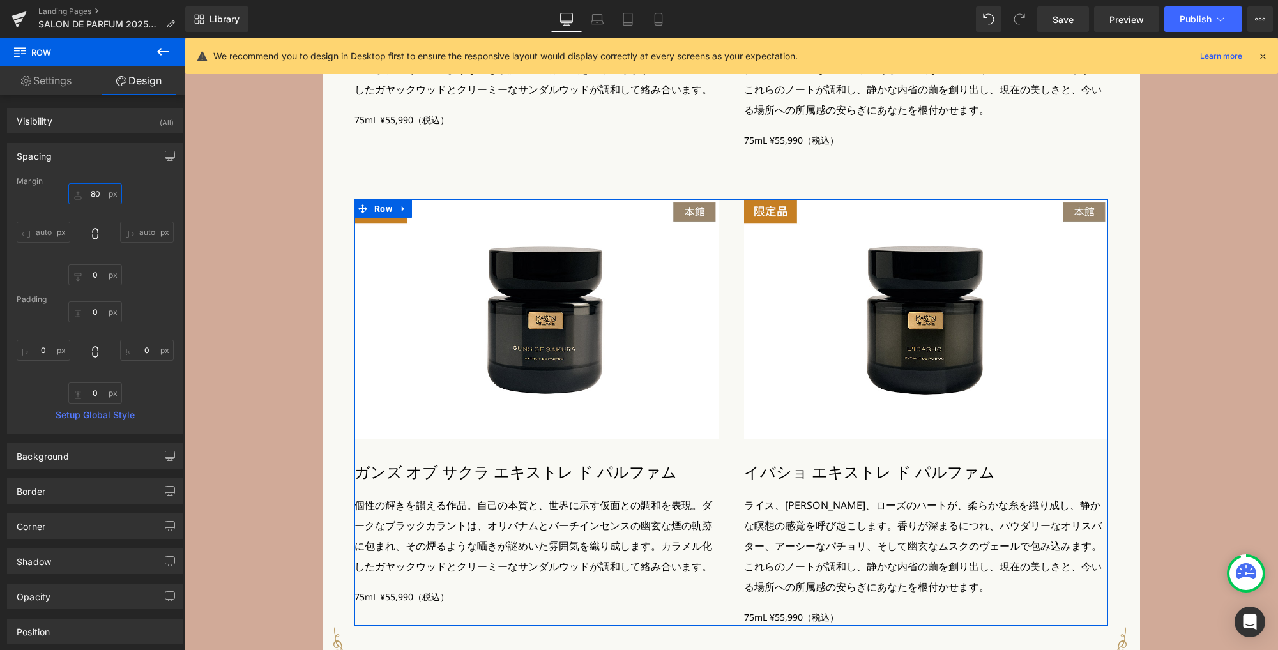
click at [102, 195] on input "80" at bounding box center [95, 193] width 54 height 21
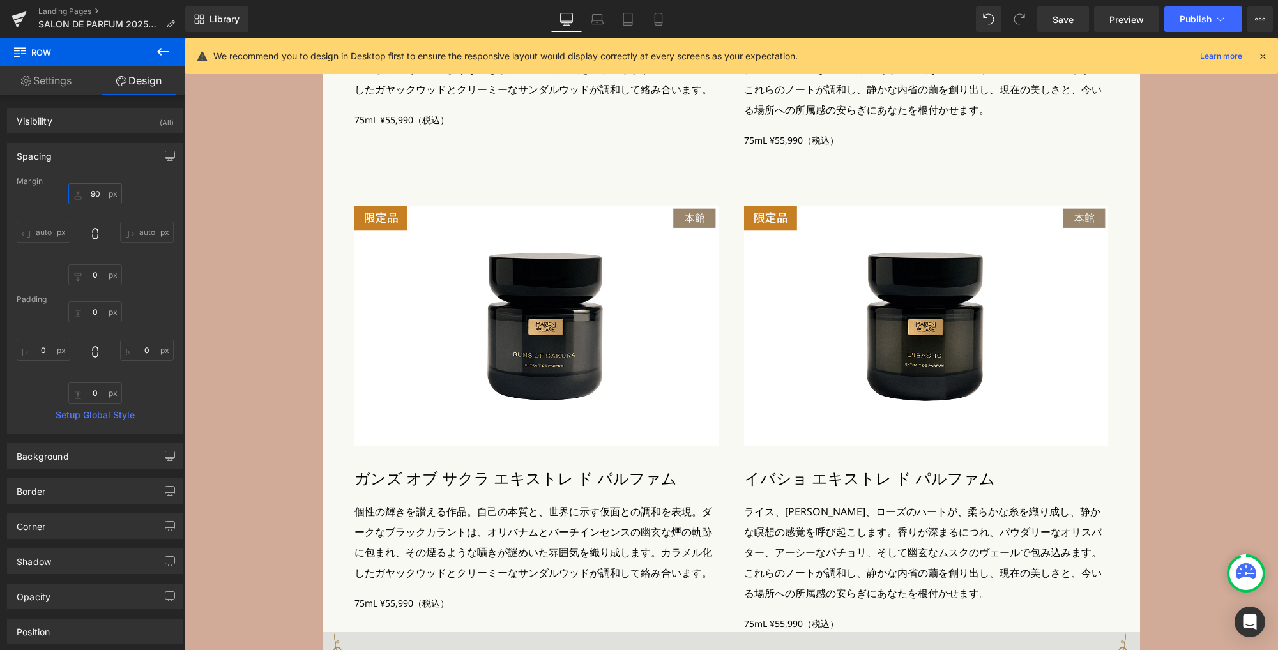
type input "90"
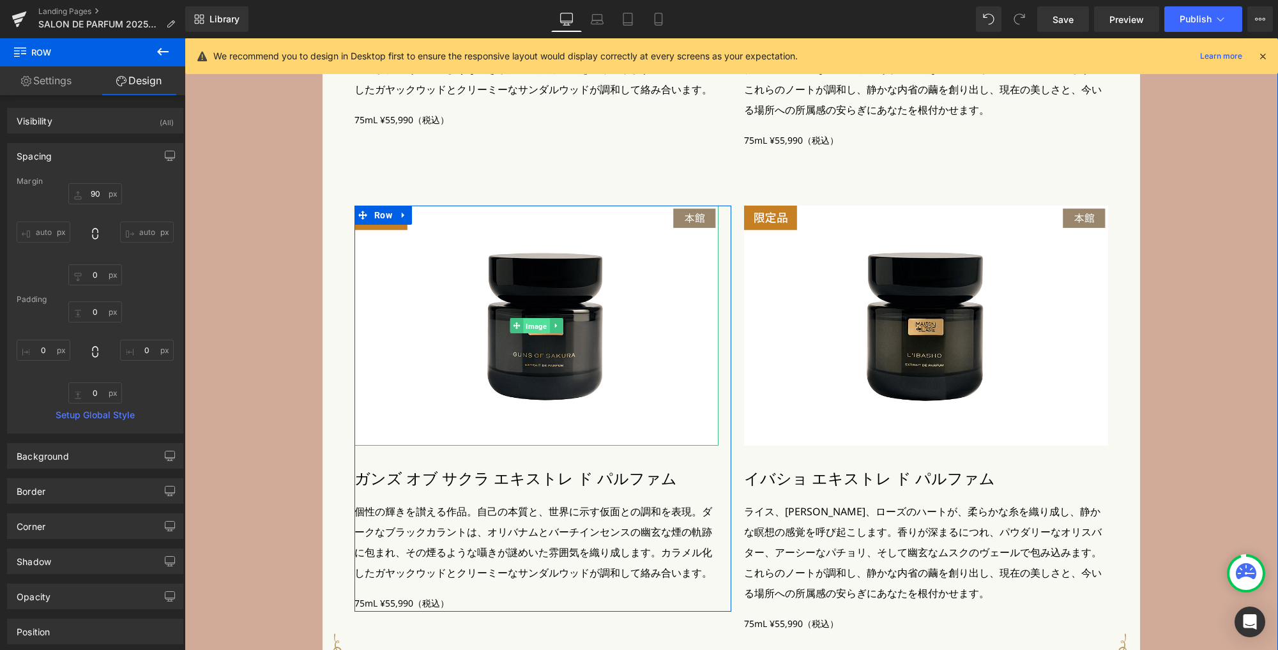
click at [536, 331] on span "Image" at bounding box center [536, 326] width 26 height 15
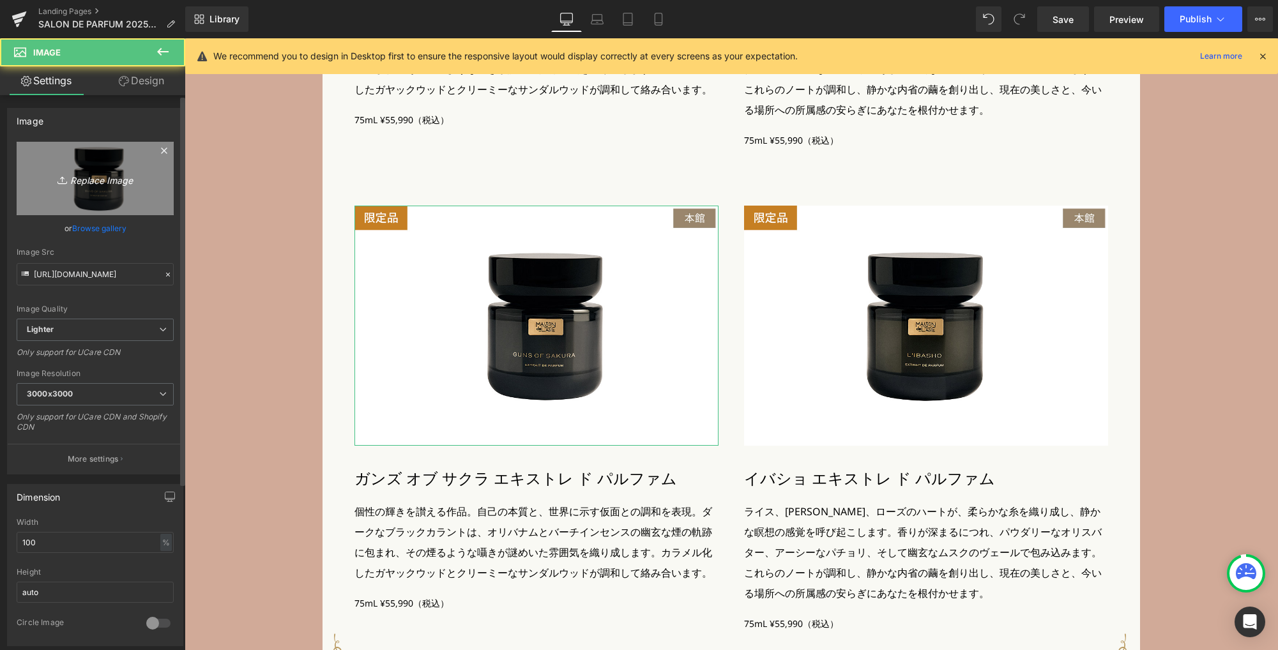
click at [110, 180] on icon "Replace Image" at bounding box center [95, 178] width 102 height 16
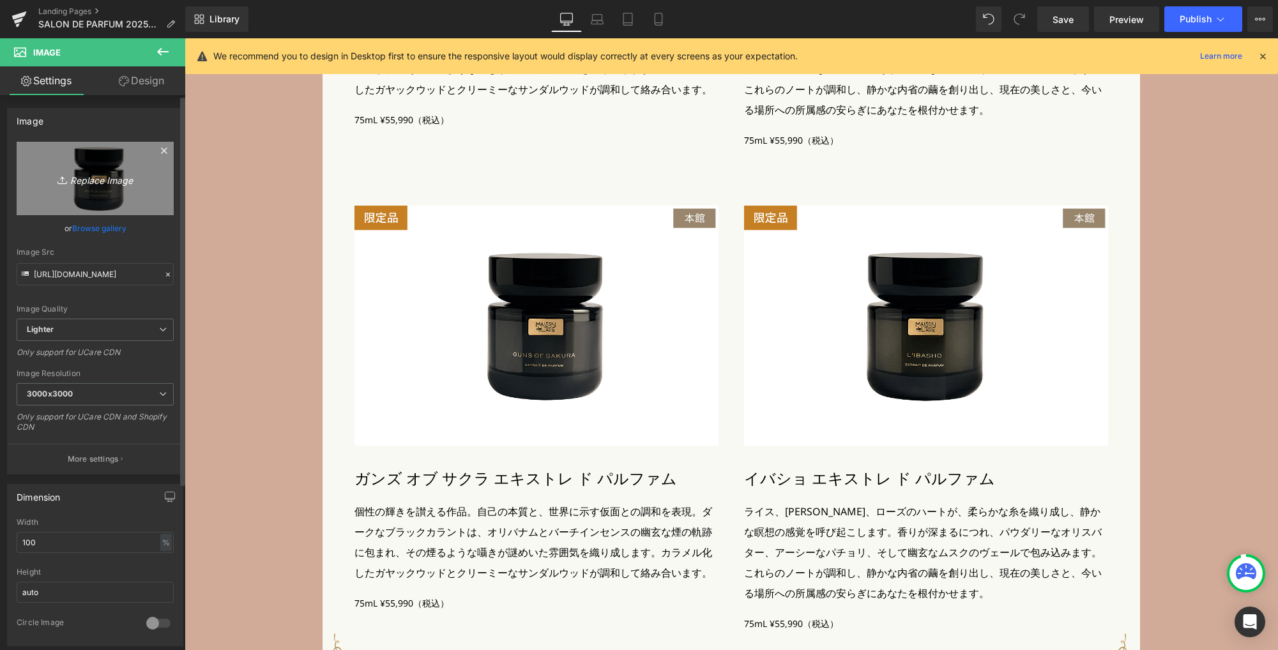
type input "C:\fakepath\m_pr3.jpg"
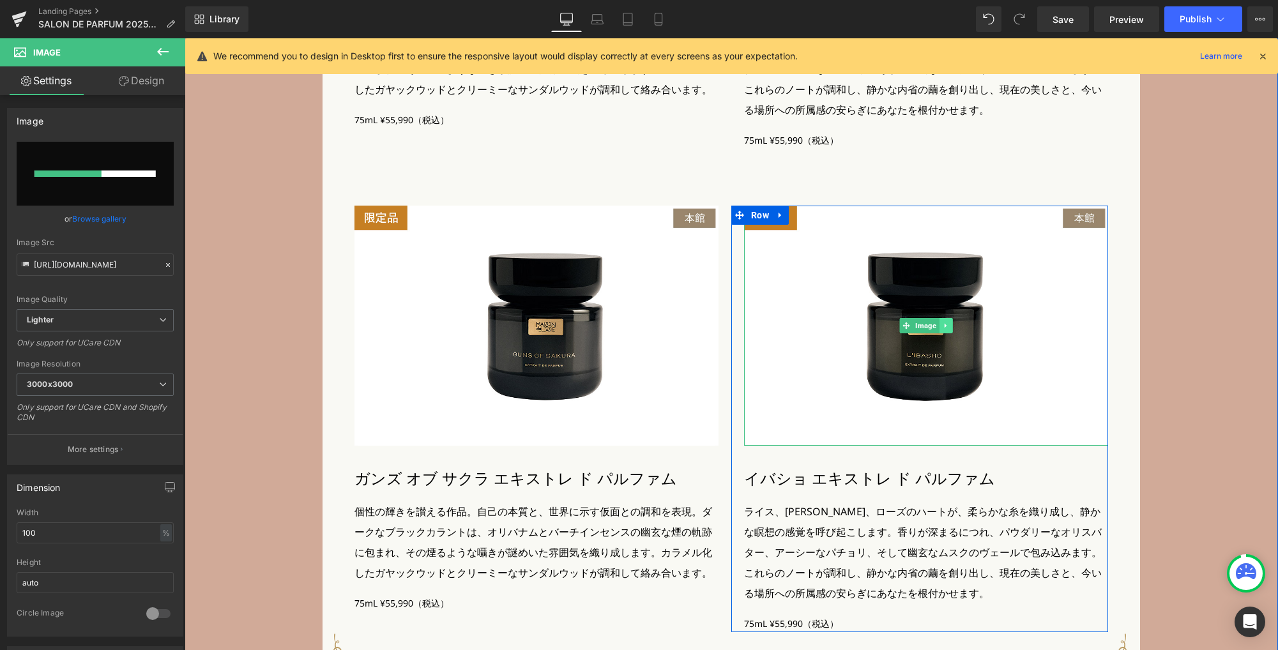
click at [942, 328] on icon at bounding box center [945, 326] width 7 height 8
type input "https://ucarecdn.com/30d58afe-6557-47b1-8911-a6bd3af3444d/-/format/auto/-/previ…"
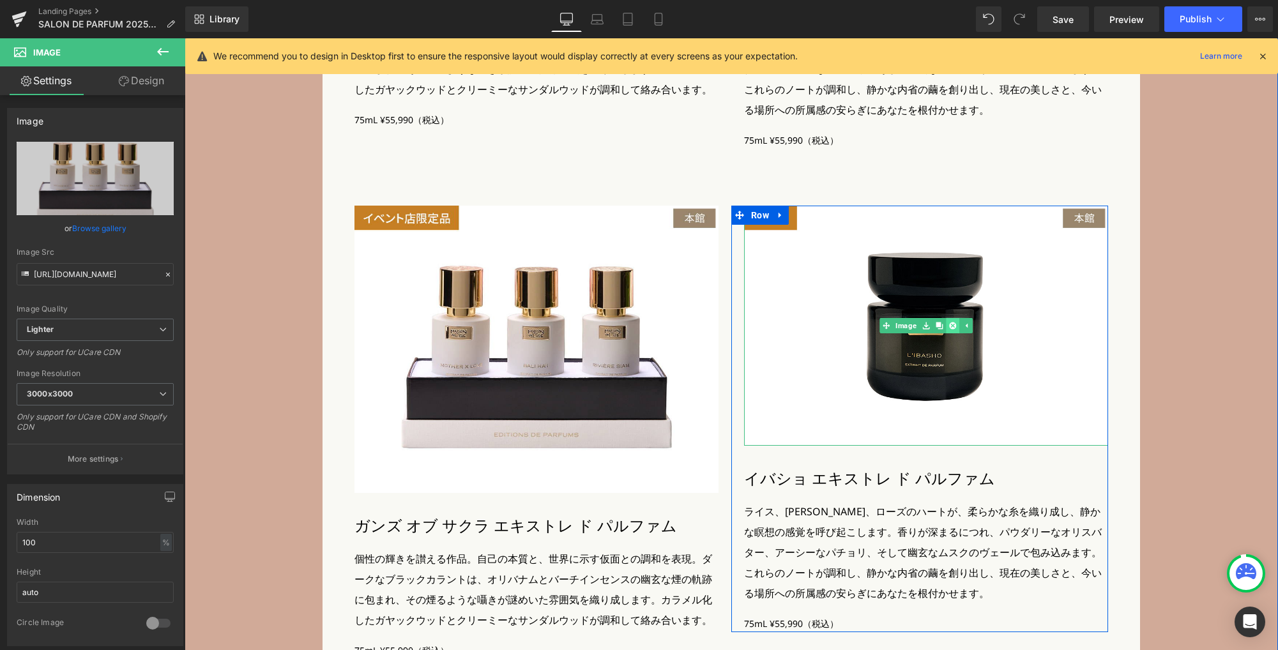
click at [949, 329] on icon at bounding box center [952, 326] width 7 height 8
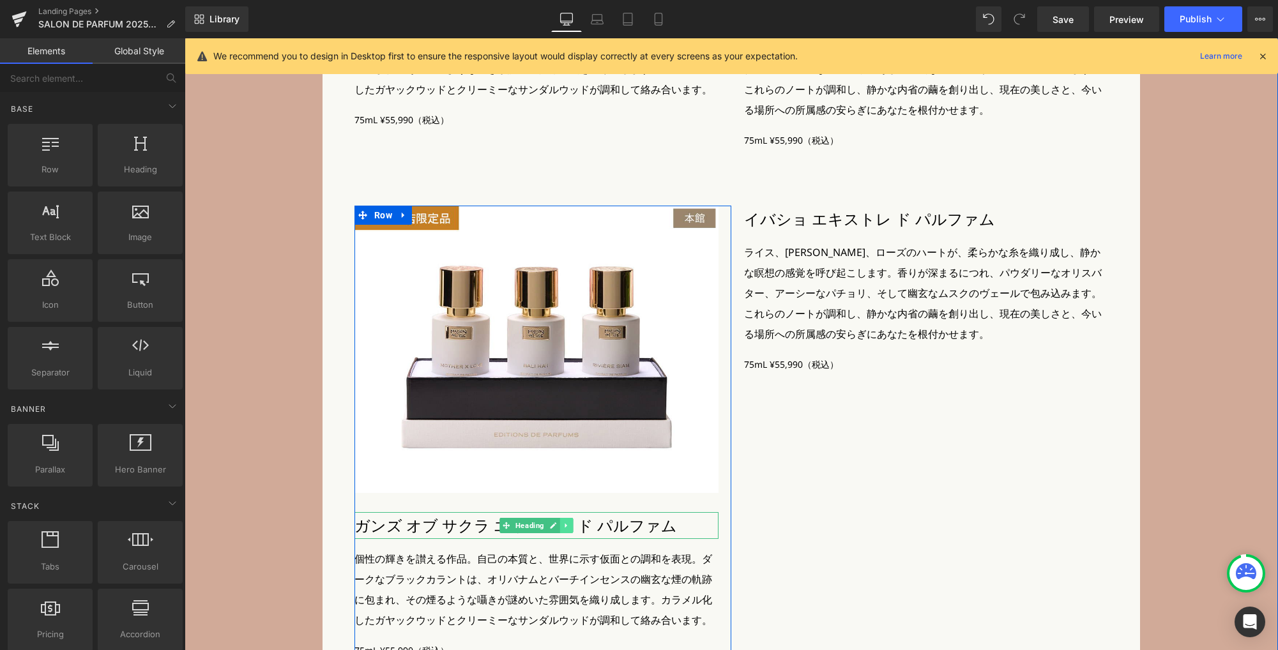
click at [564, 529] on icon at bounding box center [566, 526] width 7 height 8
click at [569, 529] on icon at bounding box center [572, 526] width 7 height 8
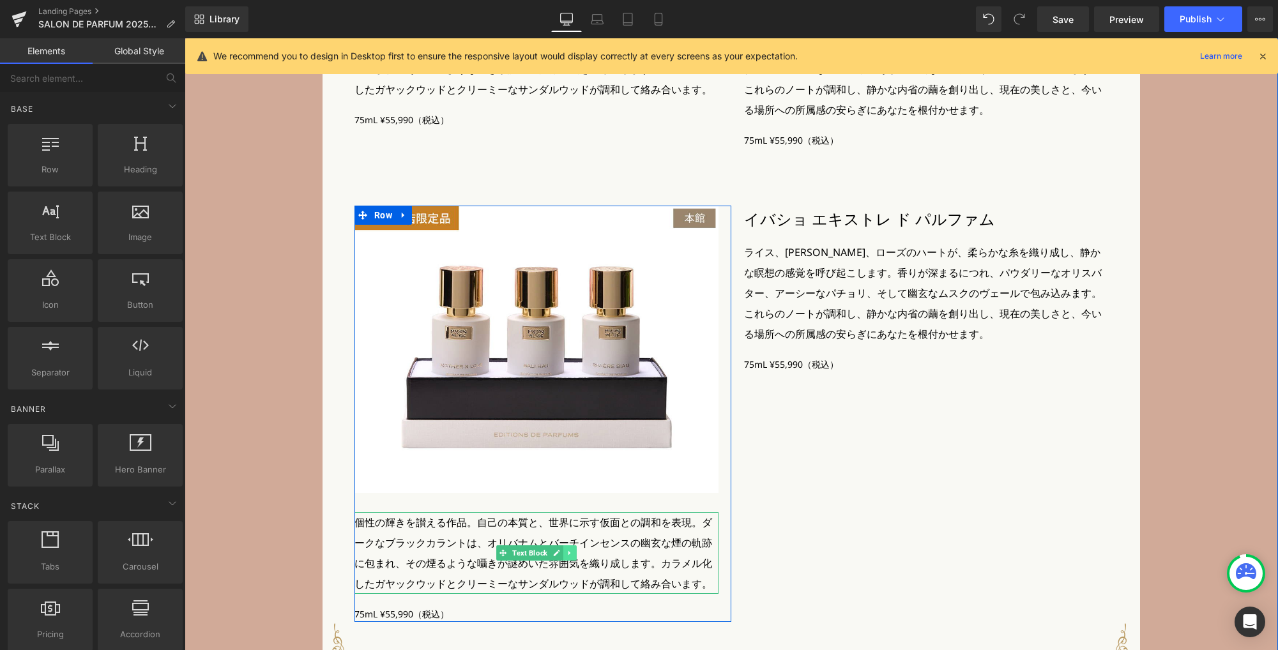
click at [566, 555] on icon at bounding box center [569, 553] width 7 height 8
click at [573, 555] on icon at bounding box center [576, 552] width 7 height 7
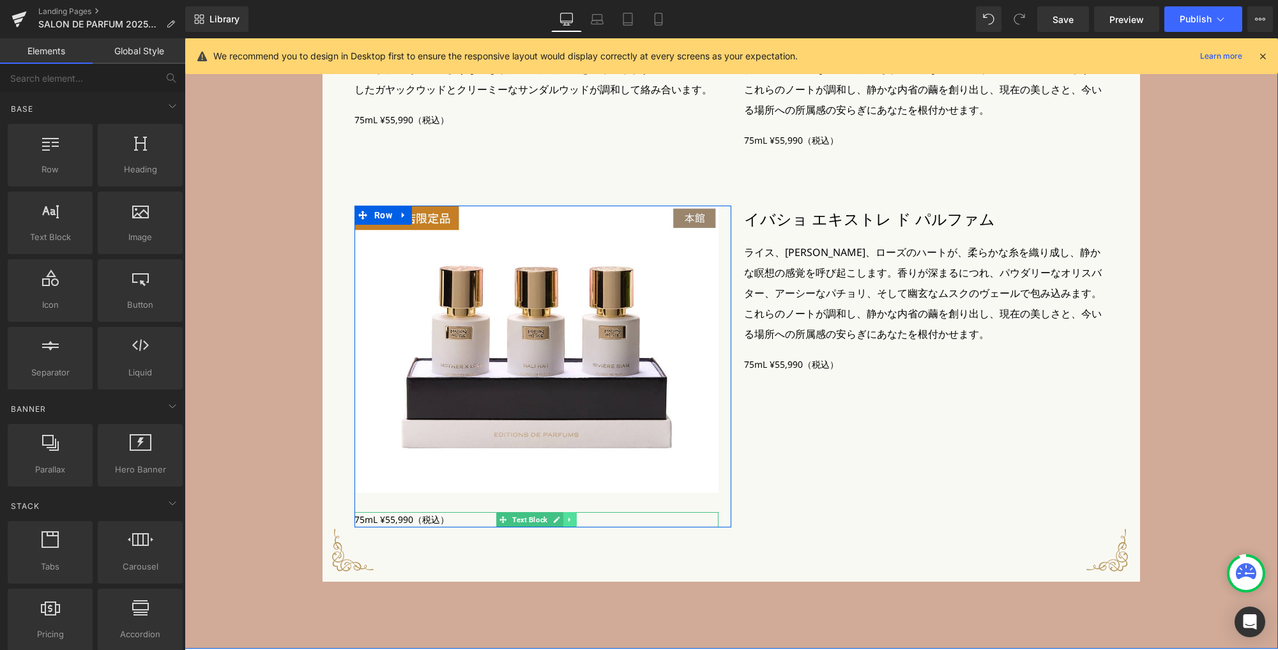
click at [566, 524] on icon at bounding box center [569, 520] width 7 height 8
click at [573, 523] on icon at bounding box center [576, 520] width 7 height 8
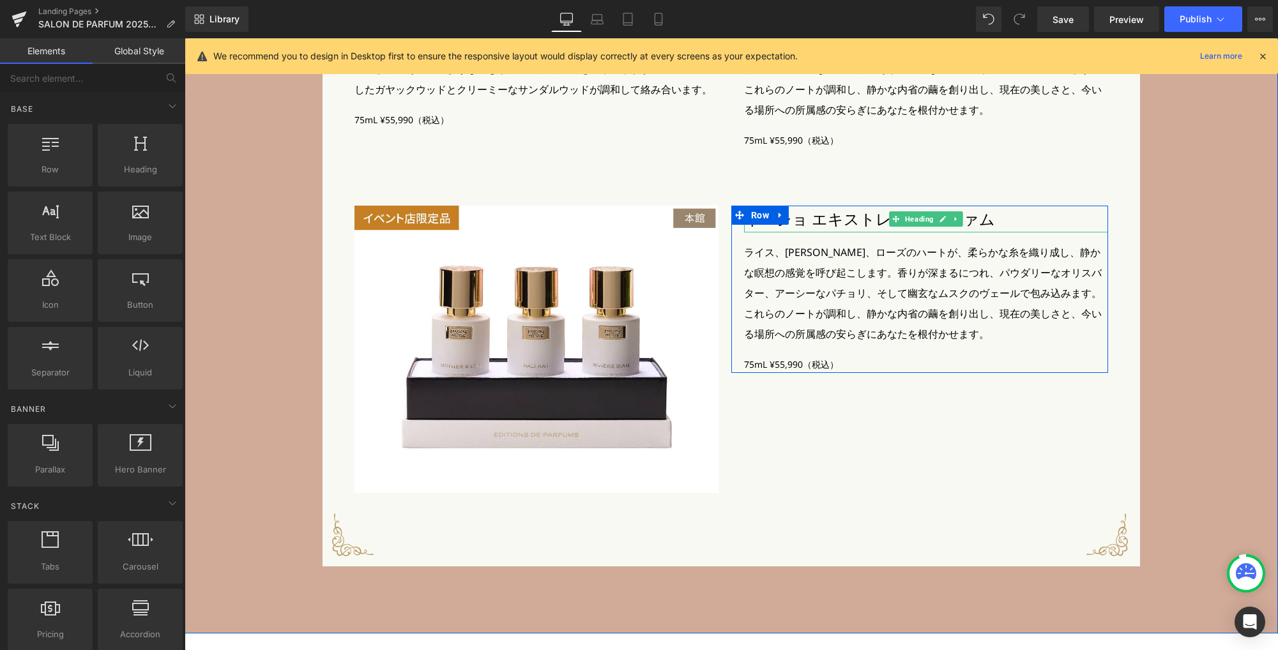
click at [805, 221] on h3 "イバショ エキストレ ド パルファム" at bounding box center [926, 219] width 364 height 27
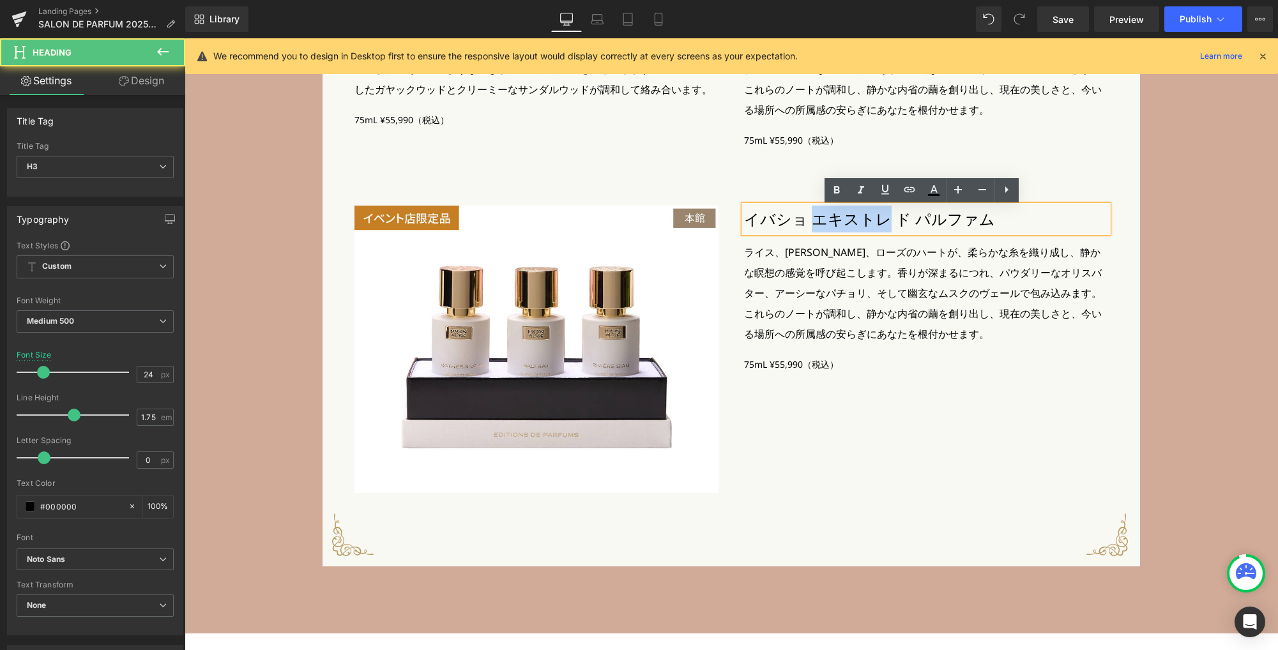
click at [805, 221] on h3 "イバショ エキストレ ド パルファム" at bounding box center [926, 219] width 364 height 27
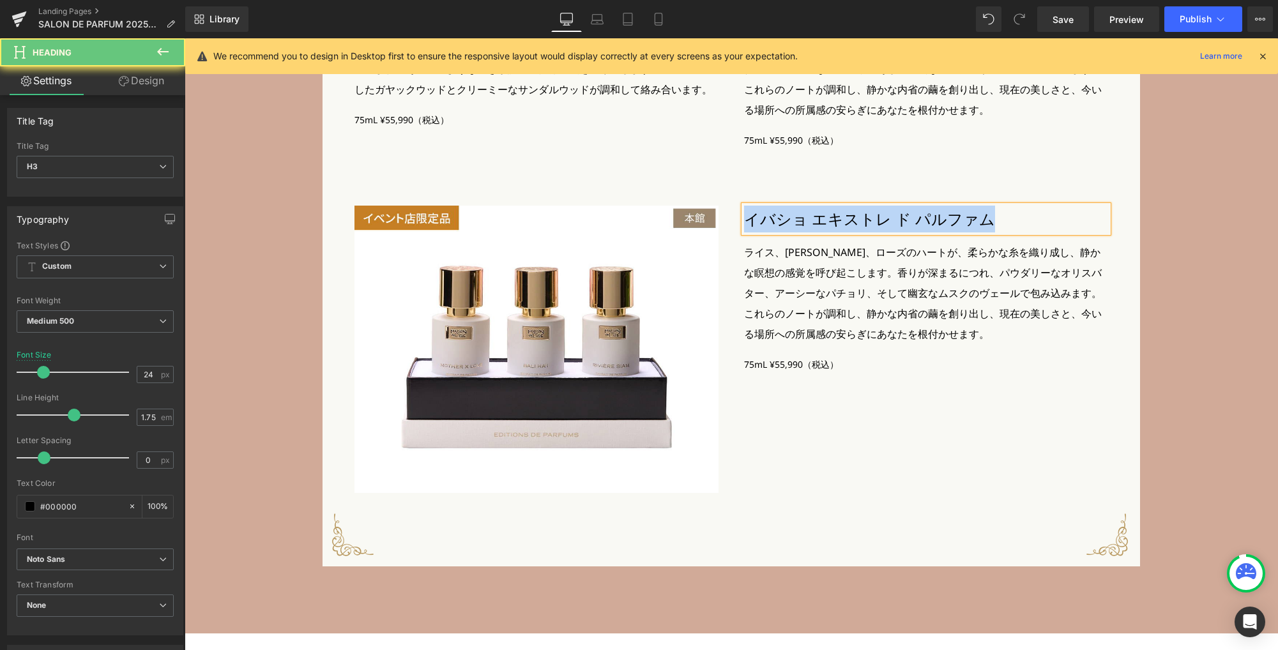
paste div
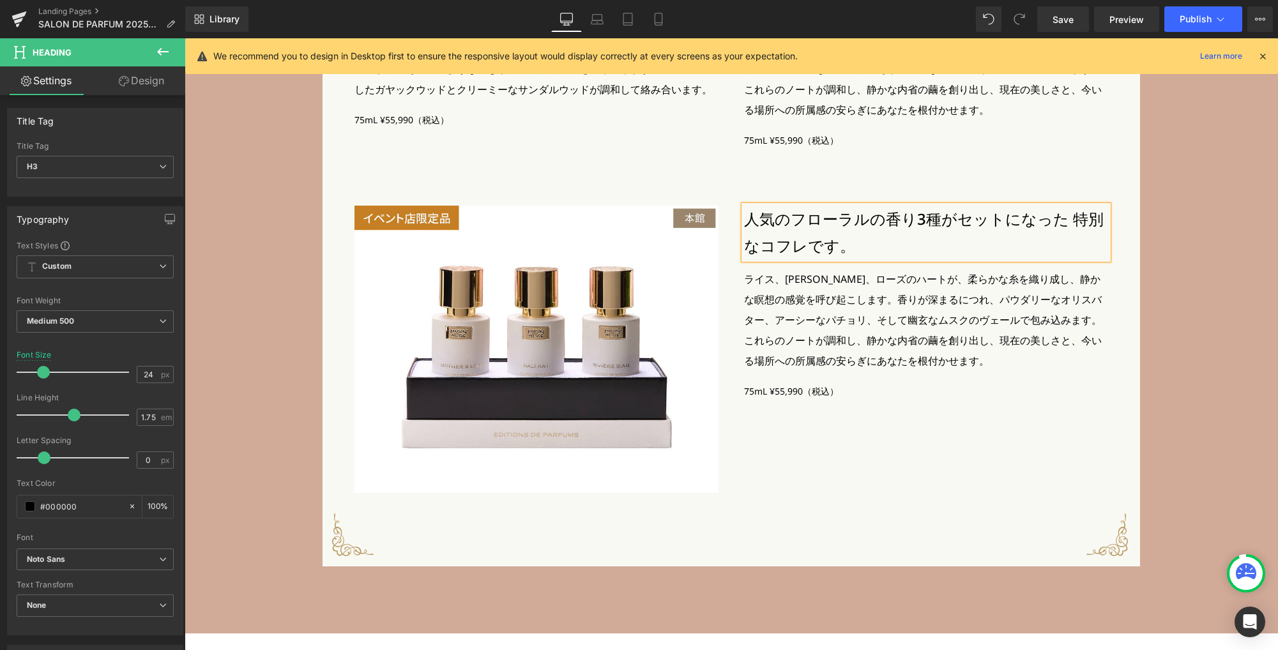
click at [1059, 220] on h3 "人気のフローラルの香り3種がセットになった特別なコフレです。" at bounding box center [926, 233] width 364 height 54
click at [1055, 220] on h3 "人気のフローラルの香り3種がセットになった特別なコフレです。" at bounding box center [926, 233] width 364 height 54
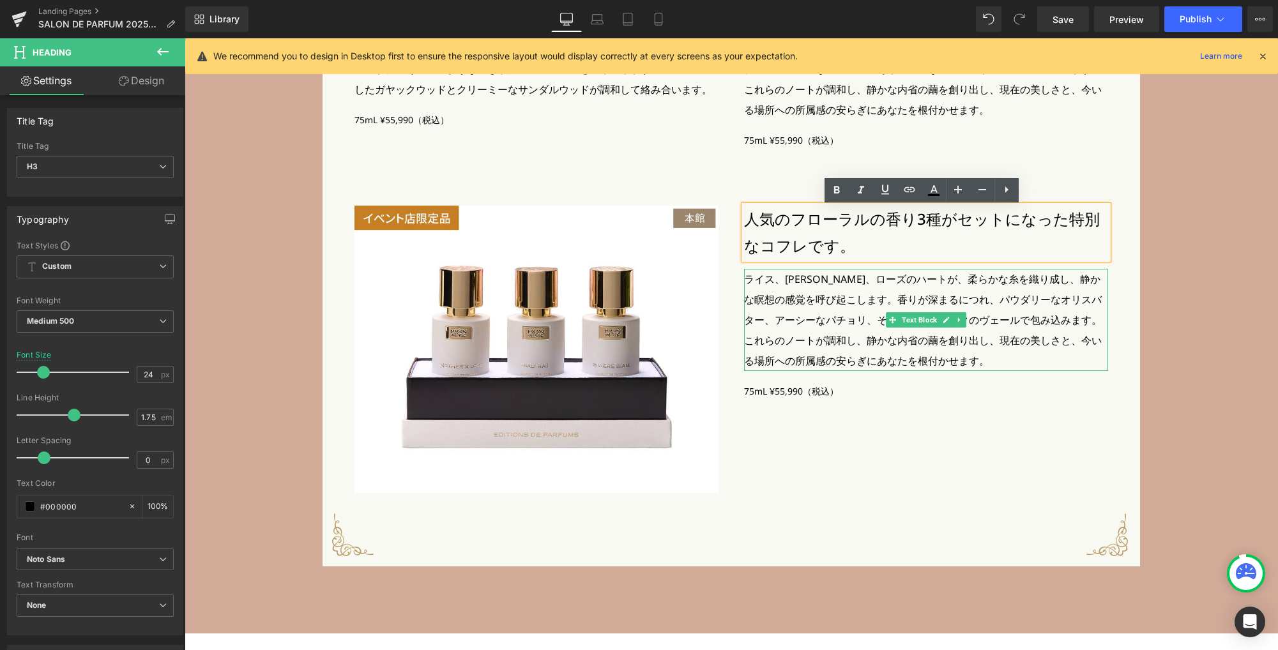
click at [810, 320] on p "ライス、ラズベリー、ローズのハートが、柔らかな糸を織り成し、静かな瞑想の感覚を呼び起こします。香りが深まるにつれ、パウダリーなオリスバター、アーシーなパチョリ…" at bounding box center [926, 320] width 364 height 102
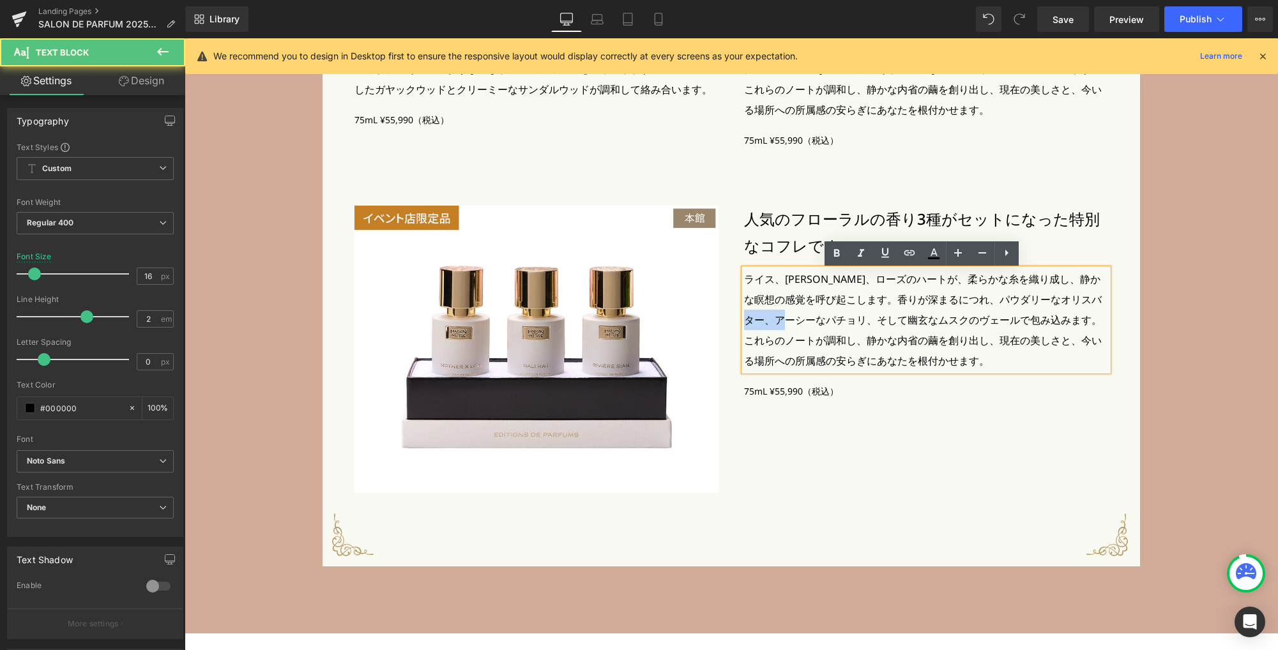
click at [810, 320] on p "ライス、ラズベリー、ローズのハートが、柔らかな糸を織り成し、静かな瞑想の感覚を呼び起こします。香りが深まるにつれ、パウダリーなオリスバター、アーシーなパチョリ…" at bounding box center [926, 320] width 364 height 102
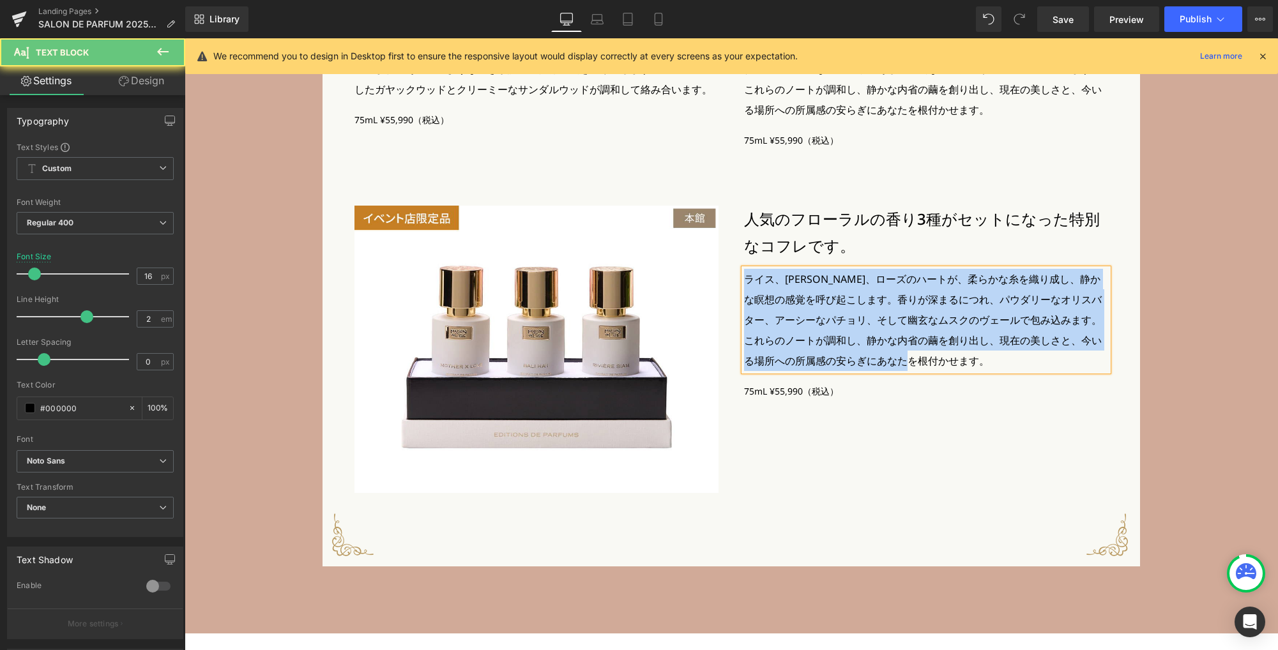
paste div
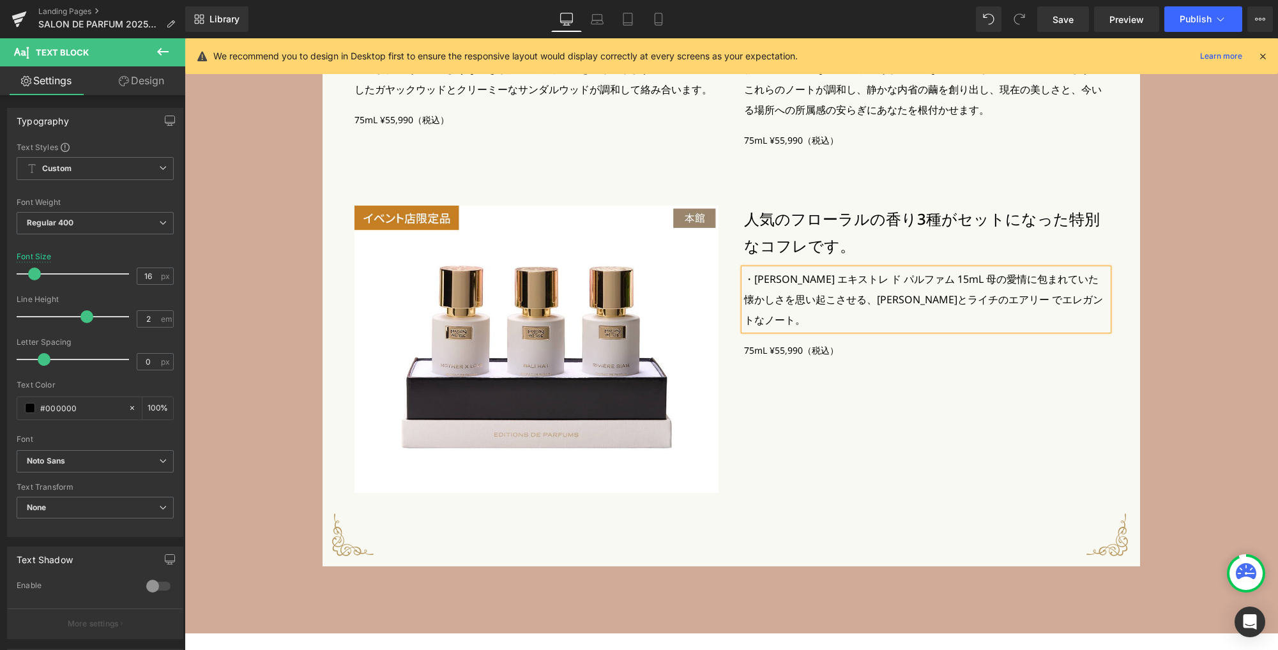
drag, startPoint x: 984, startPoint y: 281, endPoint x: 976, endPoint y: 280, distance: 8.4
click at [984, 282] on p "・マザー ラブ エキストレ ド パルファム 15mL母の愛情に包まれていた懐かしさを思い起こさせる、ジャスミンとライチのエアリーでエレガントなノート。" at bounding box center [926, 299] width 364 height 61
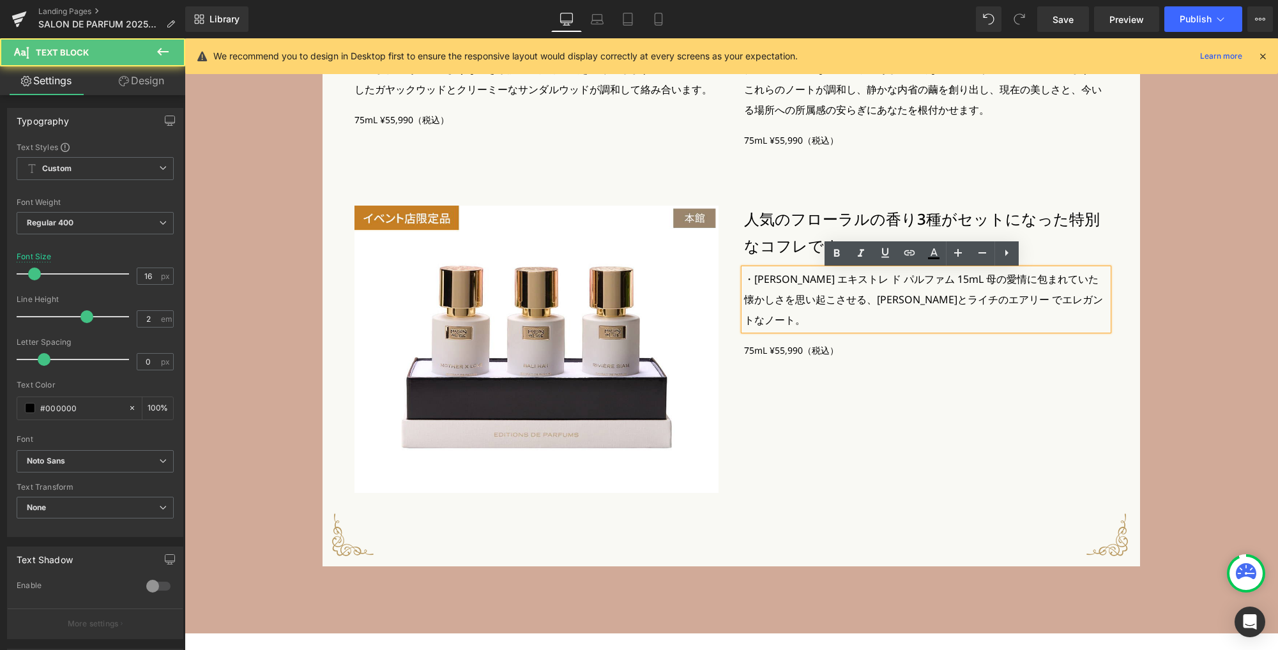
drag, startPoint x: 951, startPoint y: 282, endPoint x: 1084, endPoint y: 319, distance: 137.9
click at [1084, 319] on div "Image 人気のフローラルの香り3種がセットになった特別なコフレです。 Heading ・マザー ラブ エキストレ ド パルファム 15mL母の愛情に包ま…" at bounding box center [926, 282] width 364 height 153
click at [951, 393] on div "Image Image Row Image 人気のフローラルの香り3種がセットになった特別なコフレです。 Heading ・マザー ラブ エキストレ ド パル…" at bounding box center [730, 359] width 753 height 306
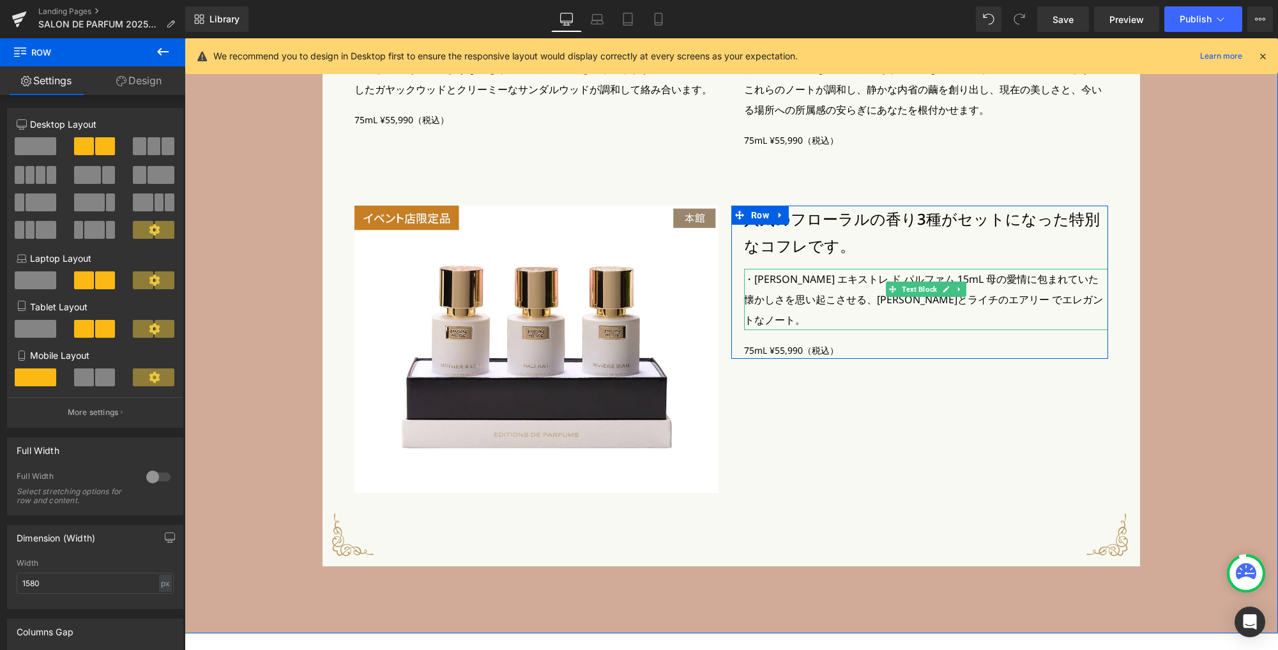
click at [907, 303] on p "・マザー ラブ エキストレ ド パルファム 15mL母の愛情に包まれていた懐かしさを思い起こさせる、ジャスミンとライチのエアリーでエレガントなノート。" at bounding box center [926, 299] width 364 height 61
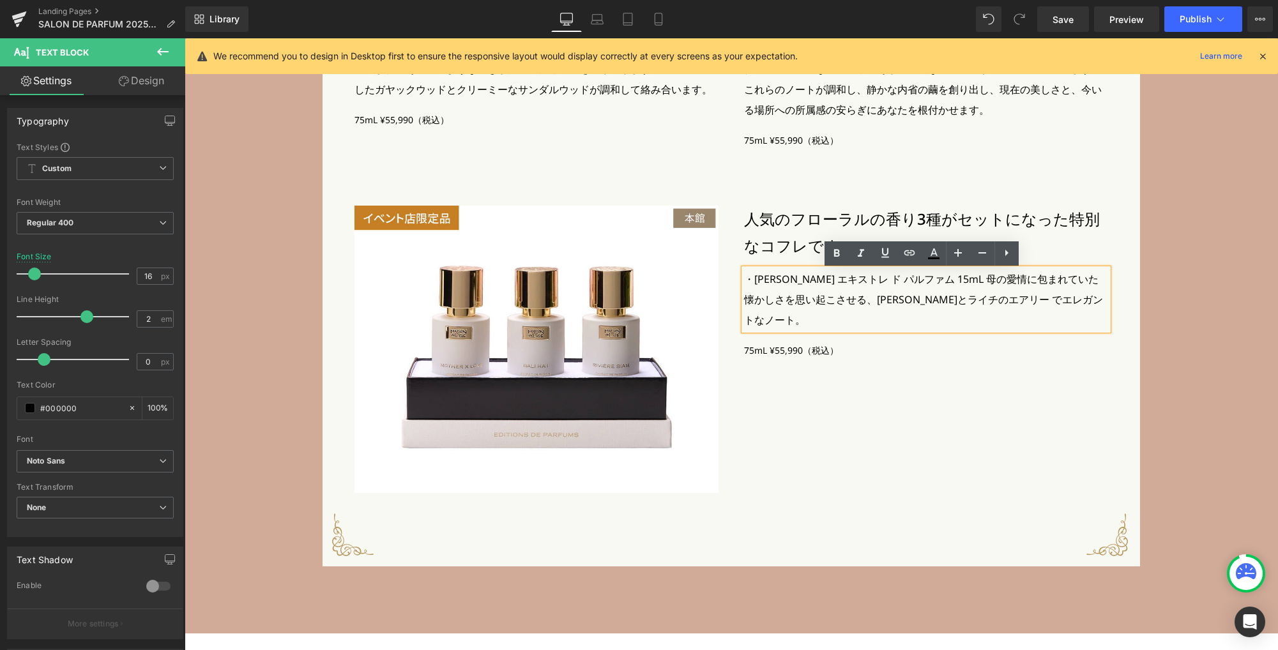
click at [1002, 407] on div "Image Image Row Image 人気のフローラルの香り3種がセットになった特別なコフレです。 Heading ・マザー ラブ エキストレ ド パル…" at bounding box center [730, 359] width 753 height 306
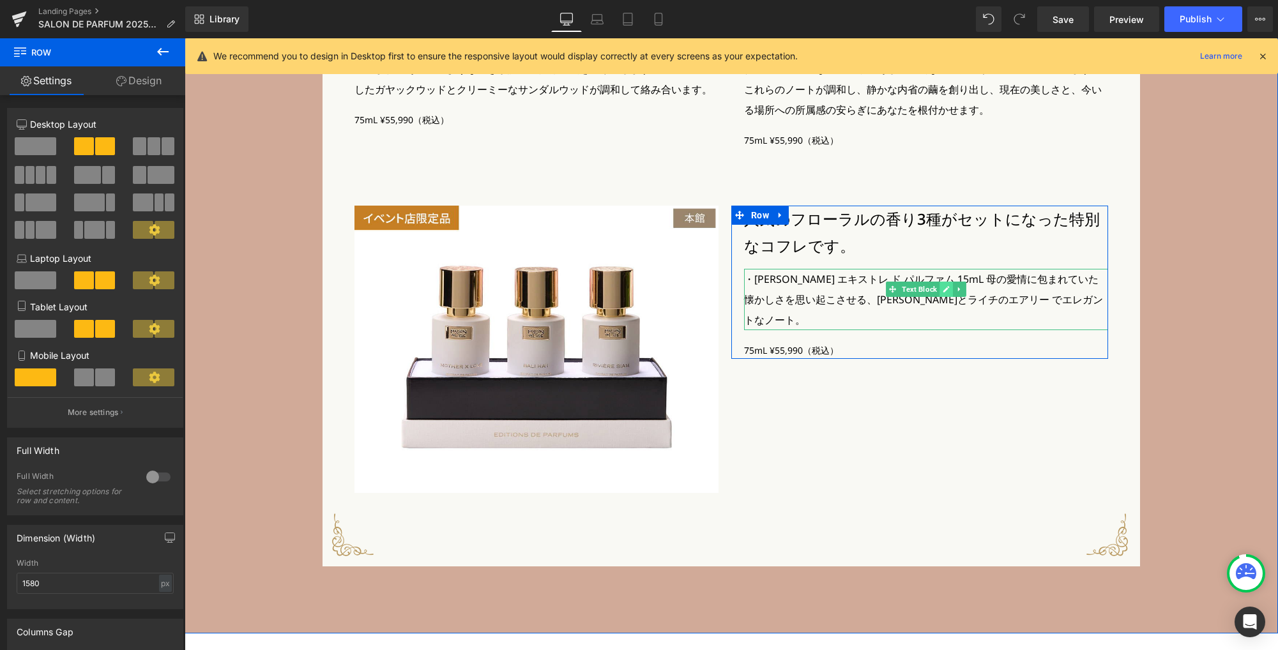
click at [943, 293] on icon at bounding box center [945, 289] width 7 height 8
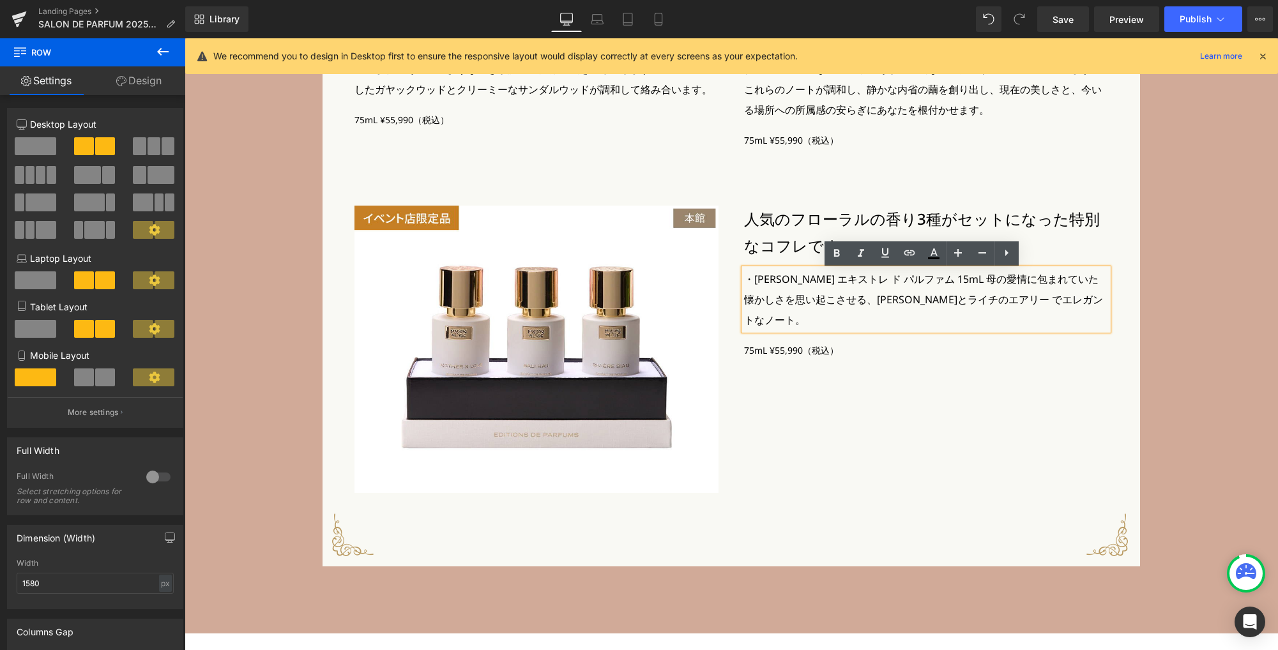
drag, startPoint x: 1045, startPoint y: 372, endPoint x: 1021, endPoint y: 342, distance: 39.1
click at [1044, 373] on div "Image Image Row Image 人気のフローラルの香り3種がセットになった特別なコフレです。 Heading ・マザー ラブ エキストレ ド パル…" at bounding box center [730, 359] width 753 height 306
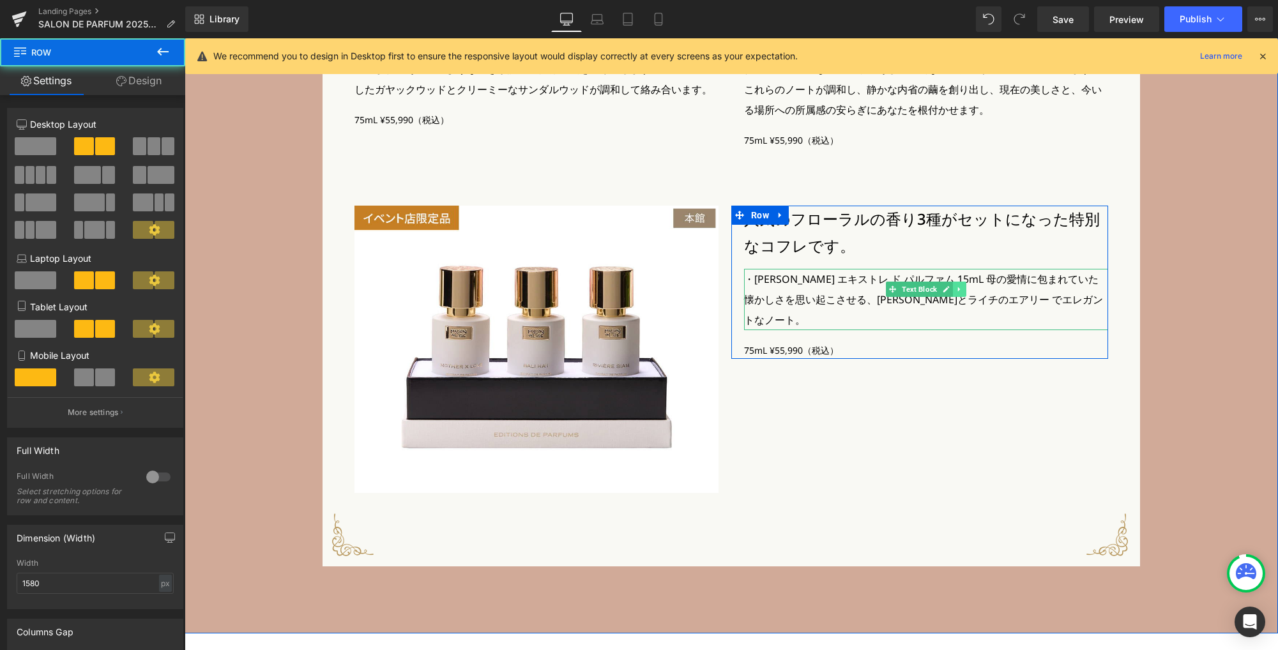
click at [958, 293] on icon at bounding box center [959, 289] width 7 height 8
click at [951, 292] on icon at bounding box center [952, 288] width 7 height 7
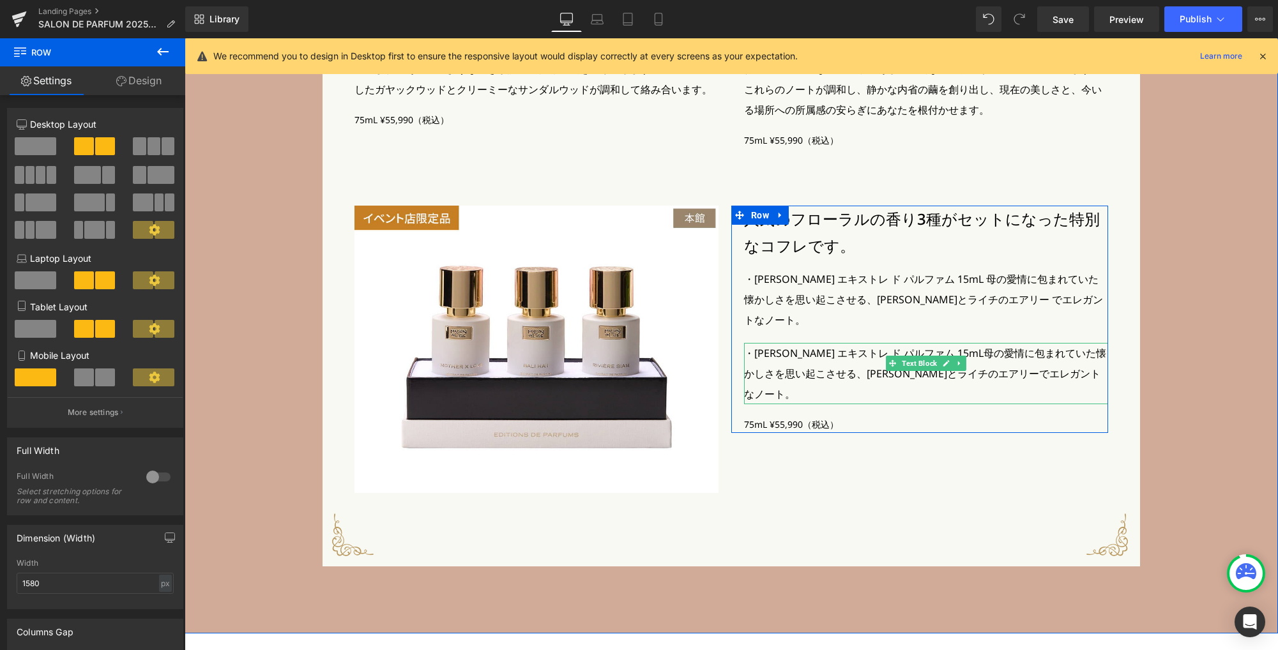
click at [884, 343] on p "・マザー ラブ エキストレ ド パルファム 15mL母の愛情に包まれていた懐かしさを思い起こさせる、ジャスミンとライチのエアリーでエレガントなノート。" at bounding box center [926, 373] width 364 height 61
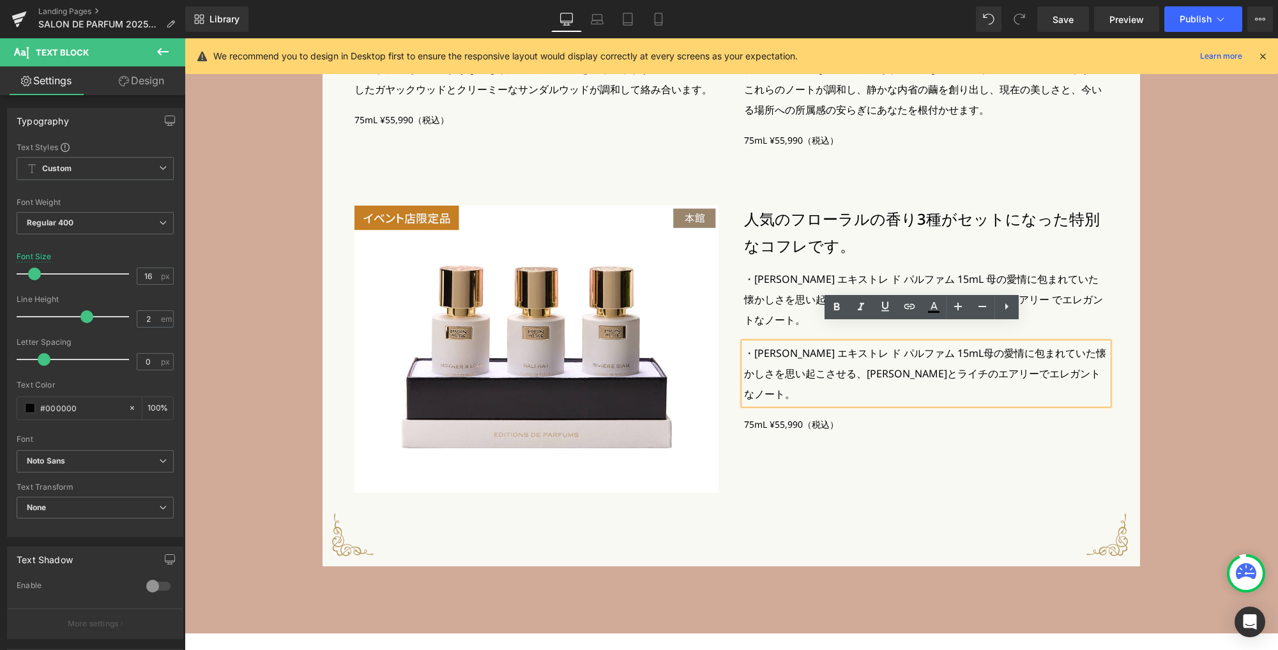
click at [953, 343] on p "・マザー ラブ エキストレ ド パルファム 15mL母の愛情に包まれていた懐かしさを思い起こさせる、ジャスミンとライチのエアリーでエレガントなノート。" at bounding box center [926, 373] width 364 height 61
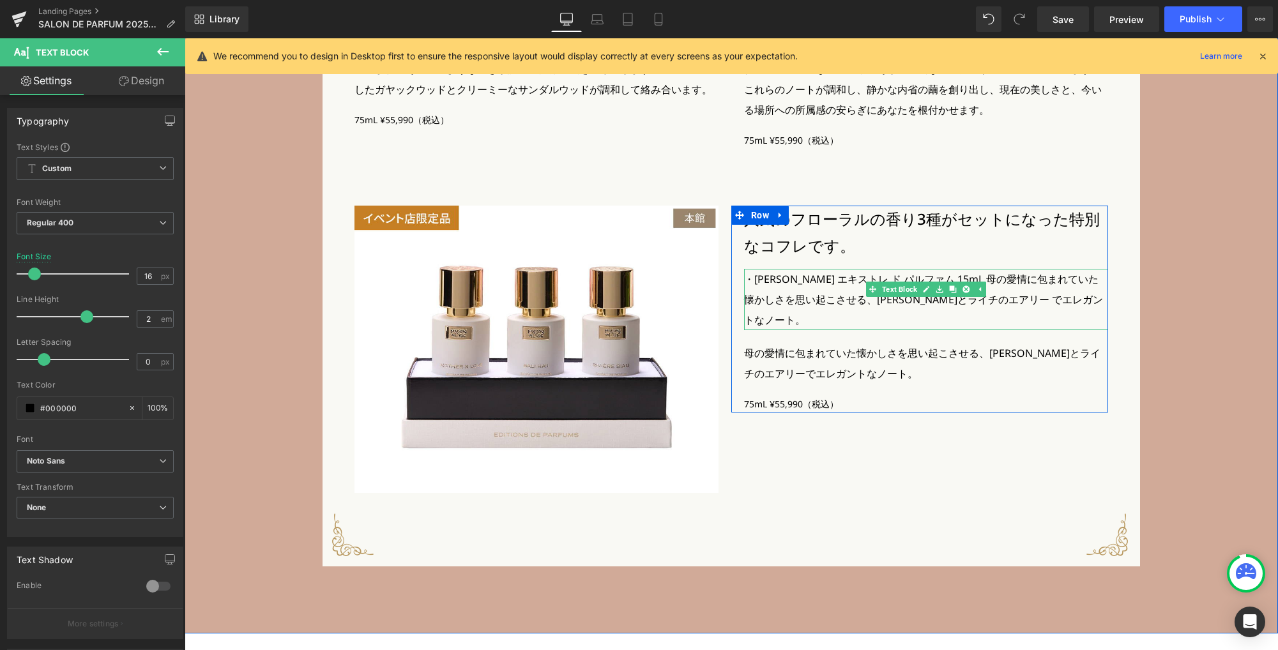
click at [865, 282] on p "・マザー ラブ エキストレ ド パルファム 15mL母の愛情に包まれていた懐かしさを思い起こさせる、ジャスミンとライチのエアリーでエレガントなノート。" at bounding box center [926, 299] width 364 height 61
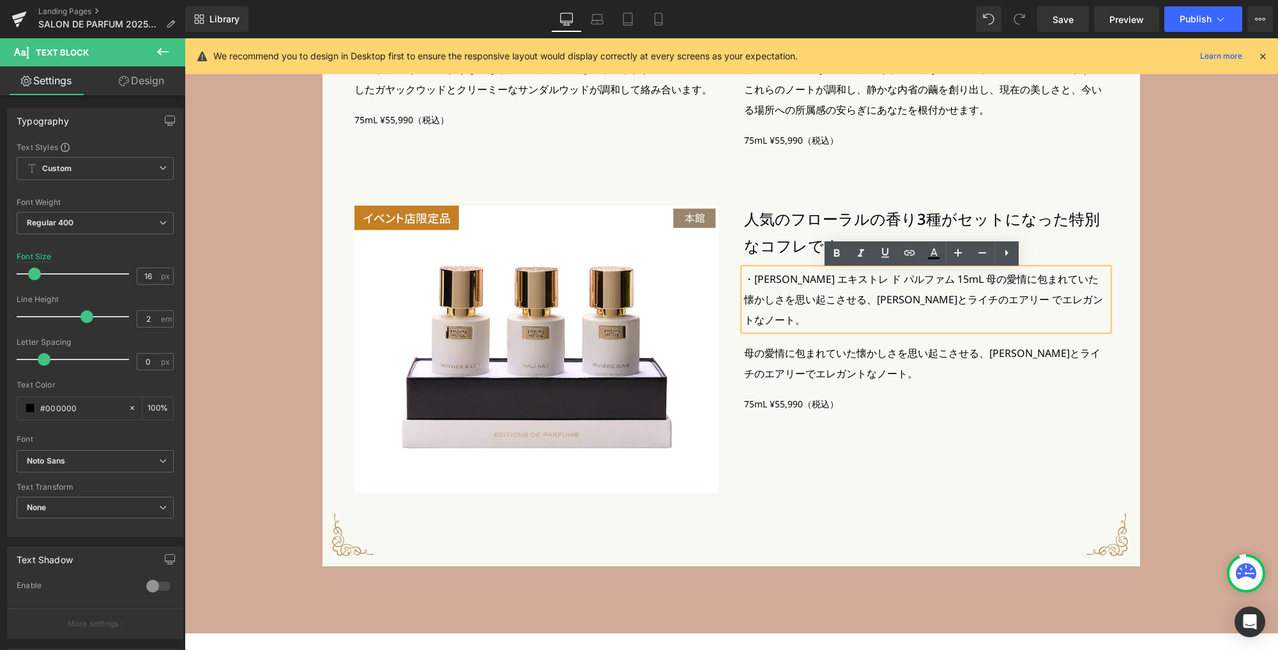
click at [948, 282] on p "・マザー ラブ エキストレ ド パルファム 15mL母の愛情に包まれていた懐かしさを思い起こさせる、ジャスミンとライチのエアリーでエレガントなノート。" at bounding box center [926, 299] width 364 height 61
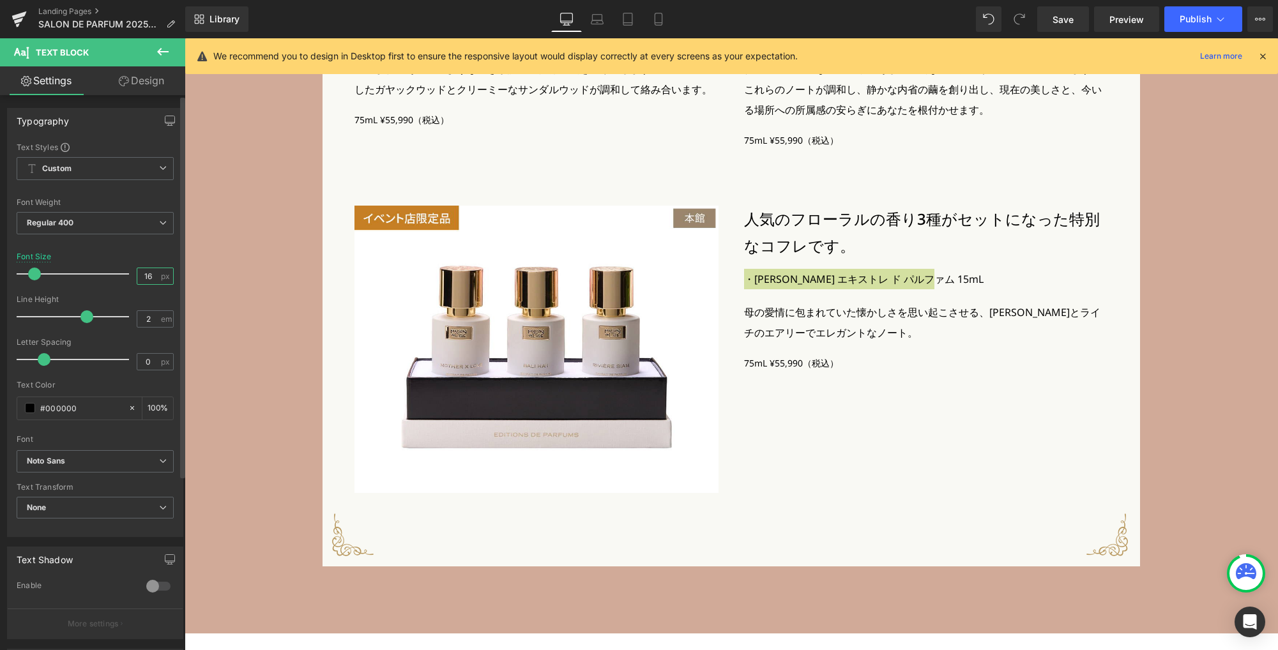
drag, startPoint x: 150, startPoint y: 276, endPoint x: 109, endPoint y: 275, distance: 40.9
click at [109, 276] on div "Font Size 16 px" at bounding box center [95, 273] width 157 height 43
type input "18"
click at [110, 228] on span "Regular 400" at bounding box center [95, 223] width 157 height 22
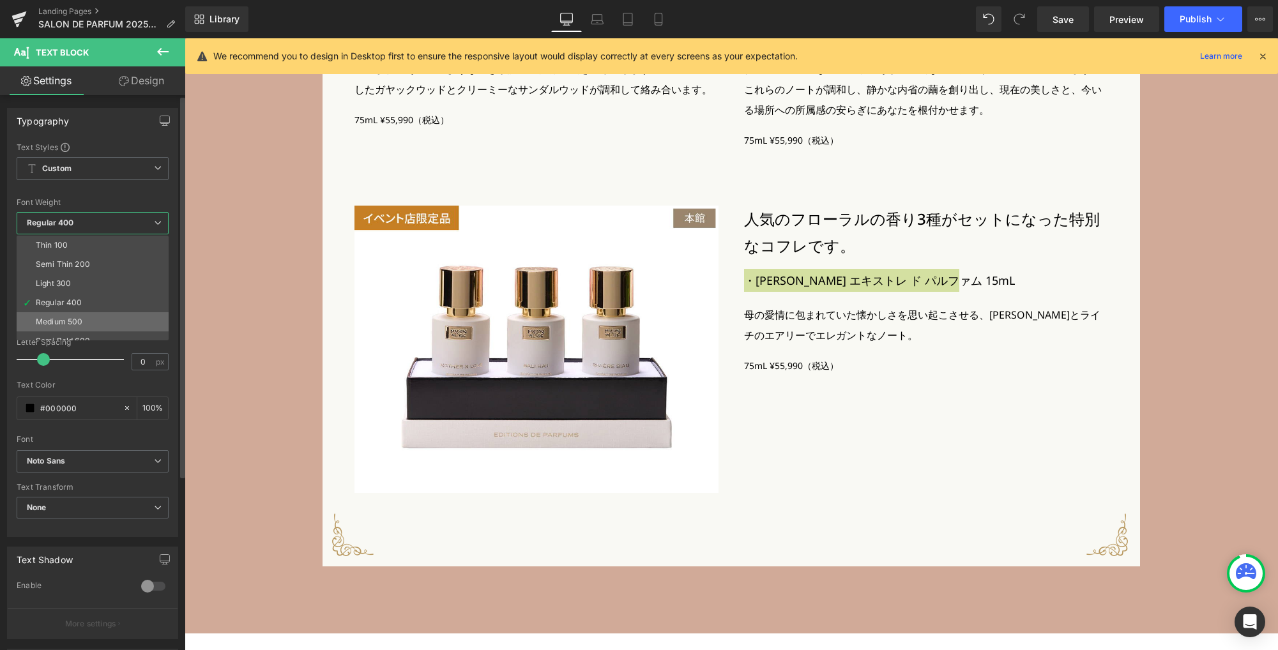
click at [86, 319] on li "Medium 500" at bounding box center [96, 321] width 158 height 19
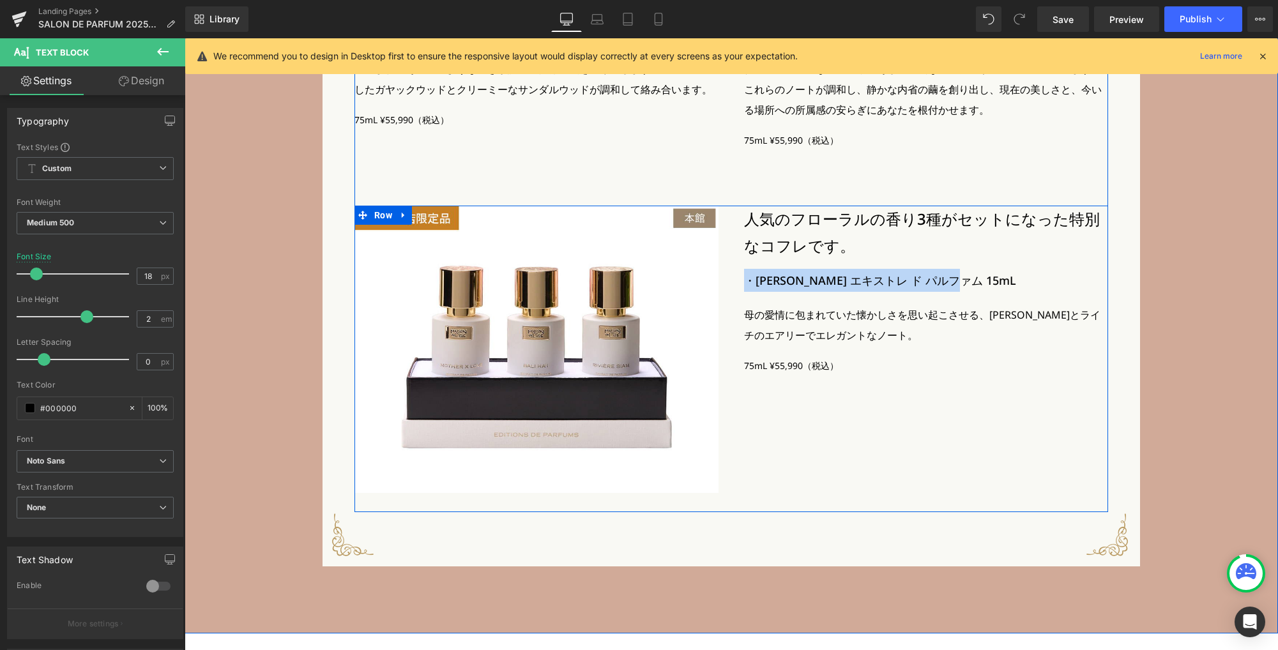
click at [988, 399] on div "Image Image Row Image 人気のフローラルの香り3種がセットになった特別なコフレです。 Heading ・マザー ラブ エキストレ ド パル…" at bounding box center [730, 359] width 753 height 306
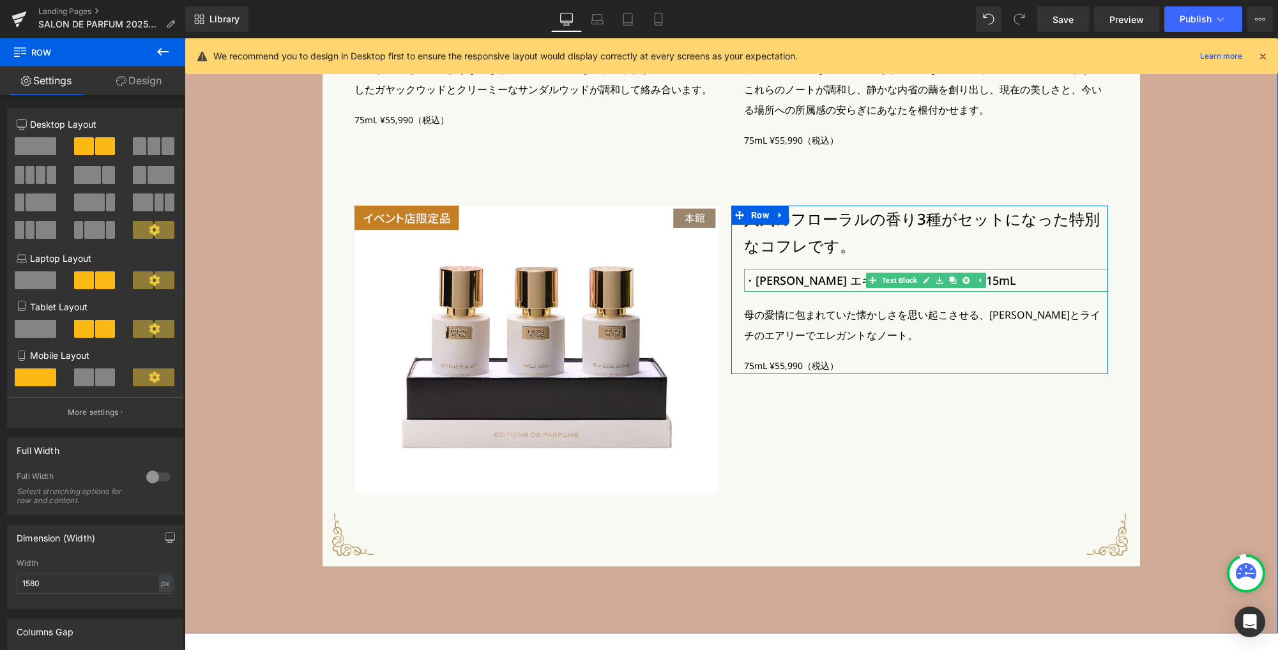
click at [826, 283] on p "・マザー ラブ エキストレ ド パルファム 15mL" at bounding box center [926, 280] width 364 height 23
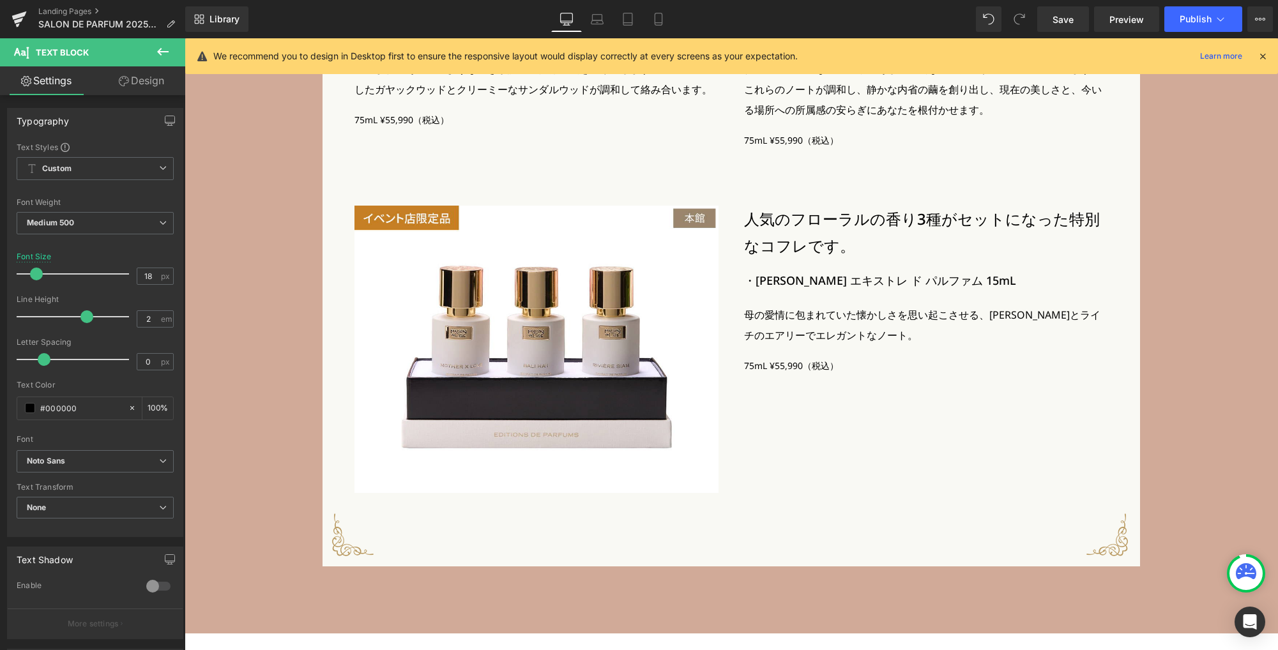
click at [151, 84] on link "Design" at bounding box center [141, 80] width 93 height 29
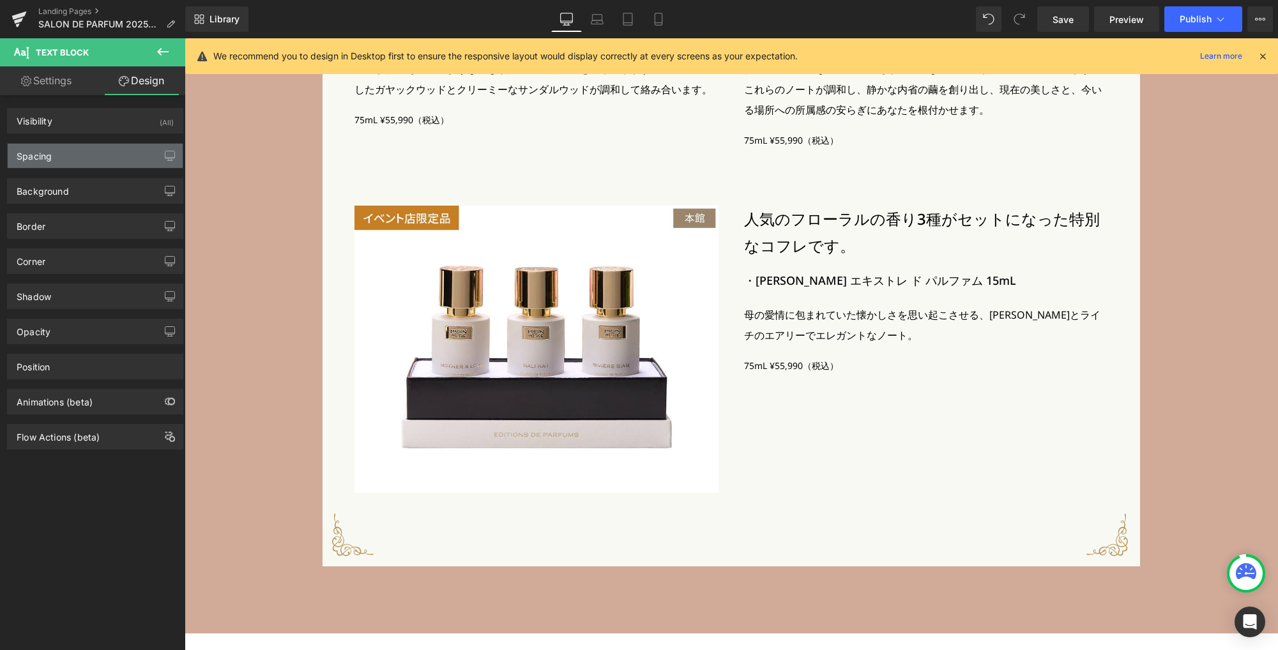
click at [94, 157] on div "Spacing" at bounding box center [95, 156] width 175 height 24
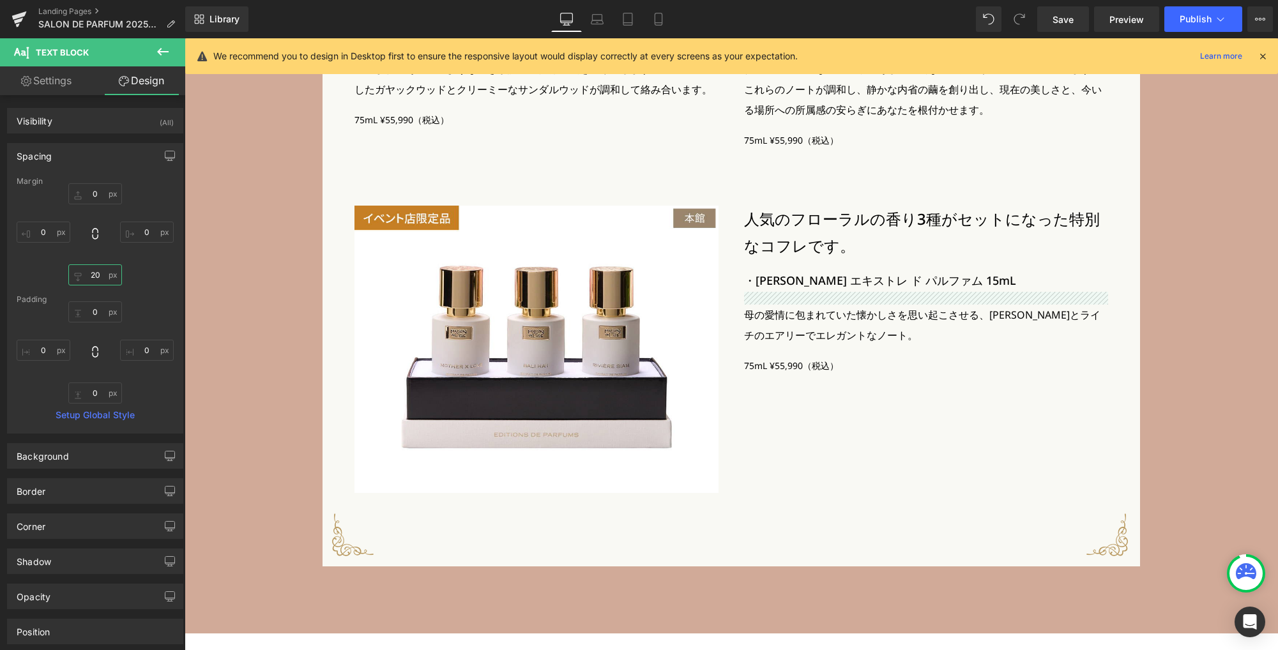
click at [98, 282] on input "20" at bounding box center [95, 274] width 54 height 21
type input "0"
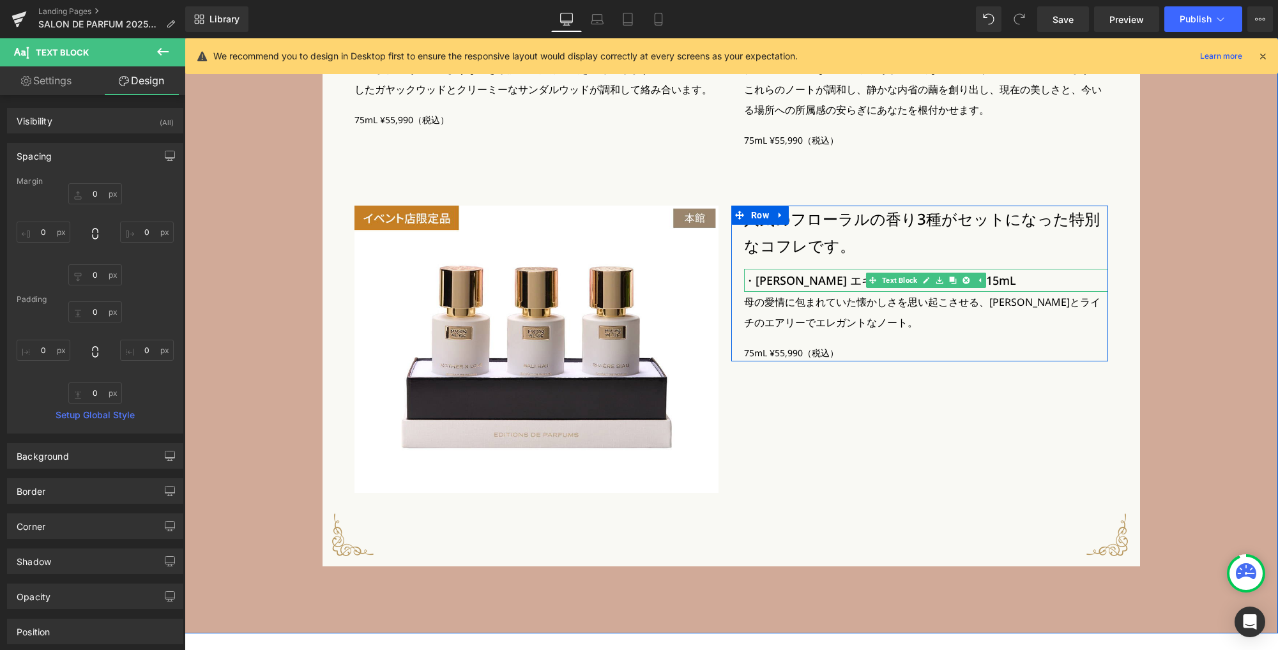
click at [801, 284] on p "・マザー ラブ エキストレ ド パルファム 15mL" at bounding box center [926, 280] width 364 height 23
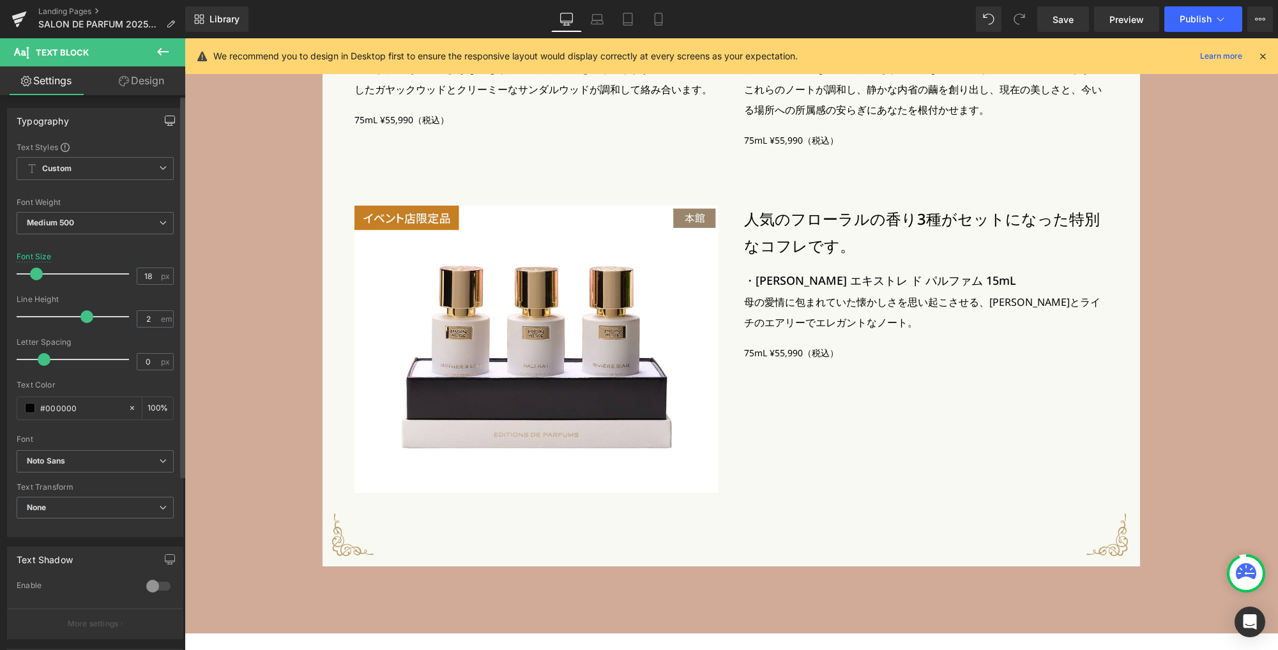
click at [169, 117] on button "button" at bounding box center [170, 121] width 20 height 24
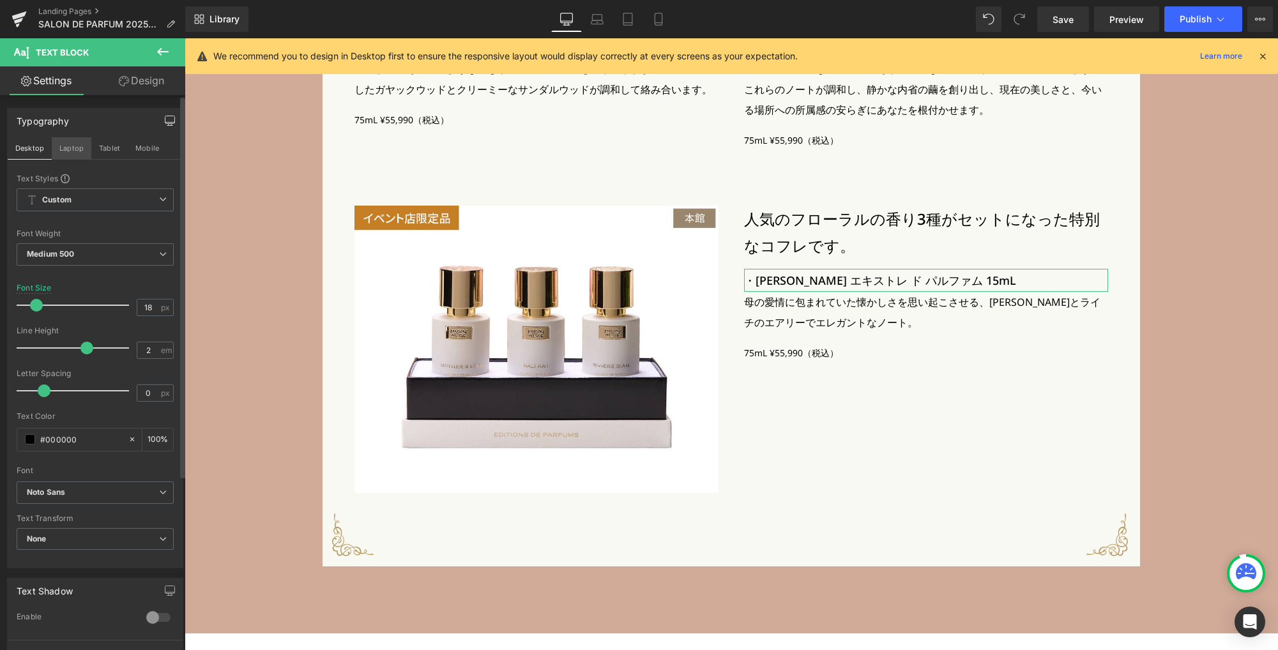
click at [69, 148] on button "Laptop" at bounding box center [72, 148] width 40 height 22
type input "16"
type input "100"
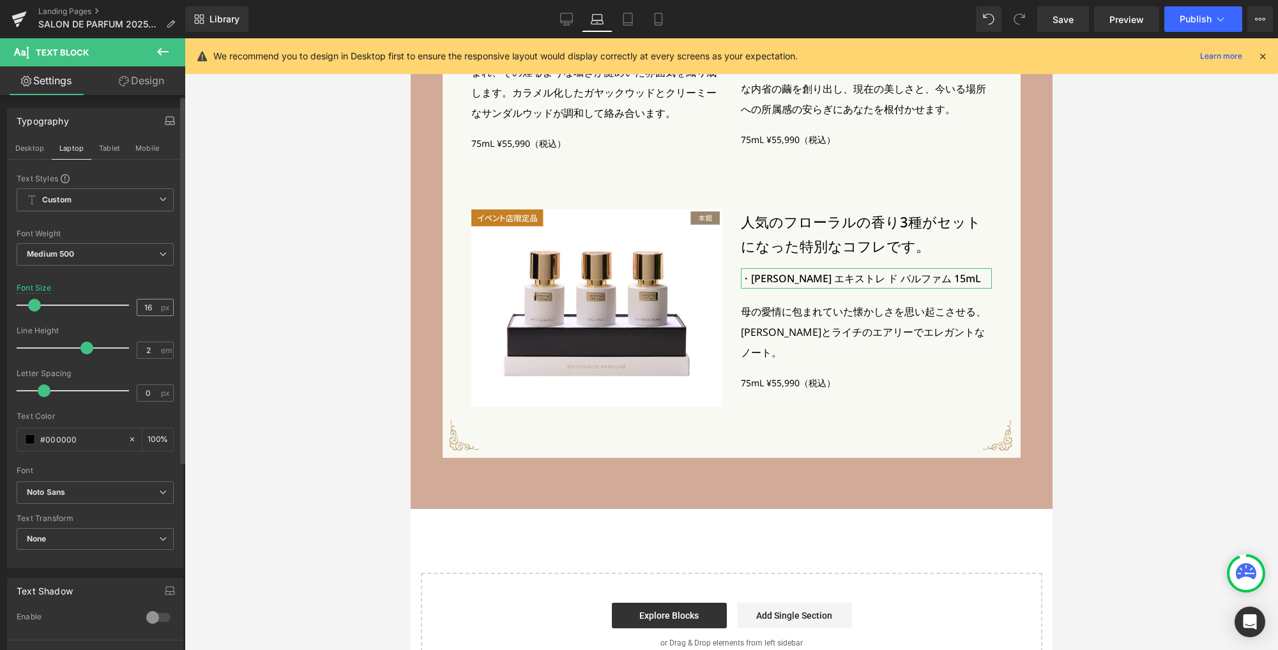
scroll to position [2876, 0]
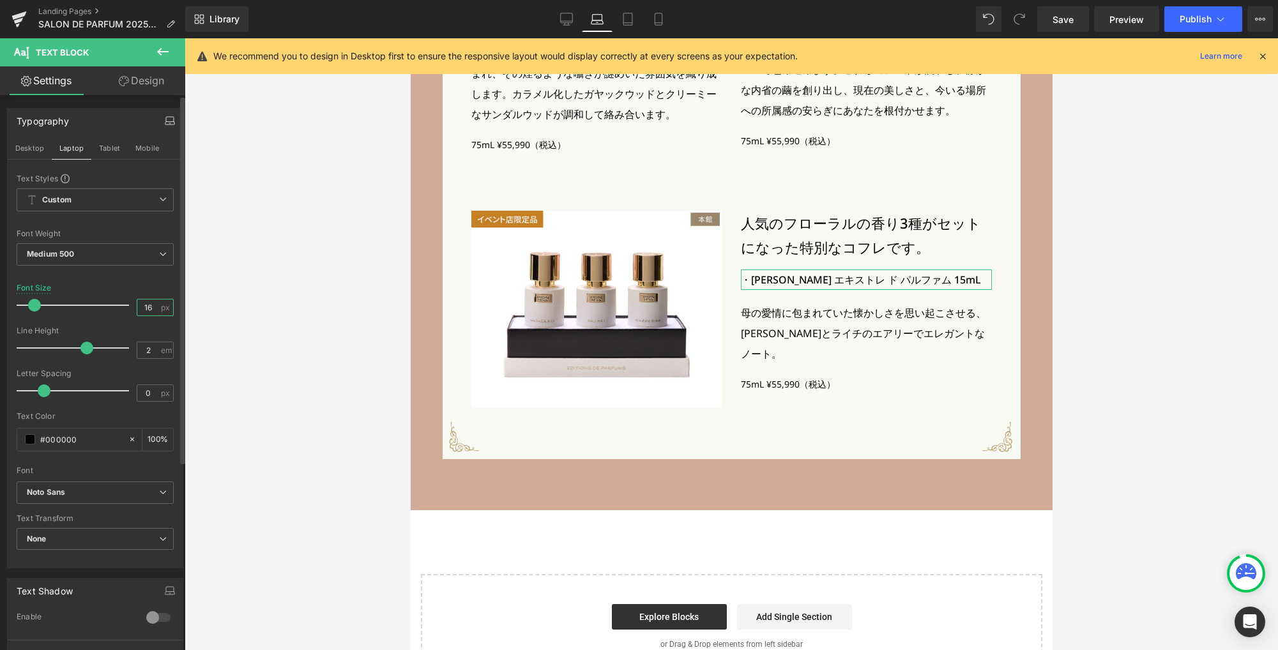
drag, startPoint x: 153, startPoint y: 308, endPoint x: 124, endPoint y: 306, distance: 28.8
click at [124, 306] on div "Font Size 16 px" at bounding box center [95, 304] width 157 height 43
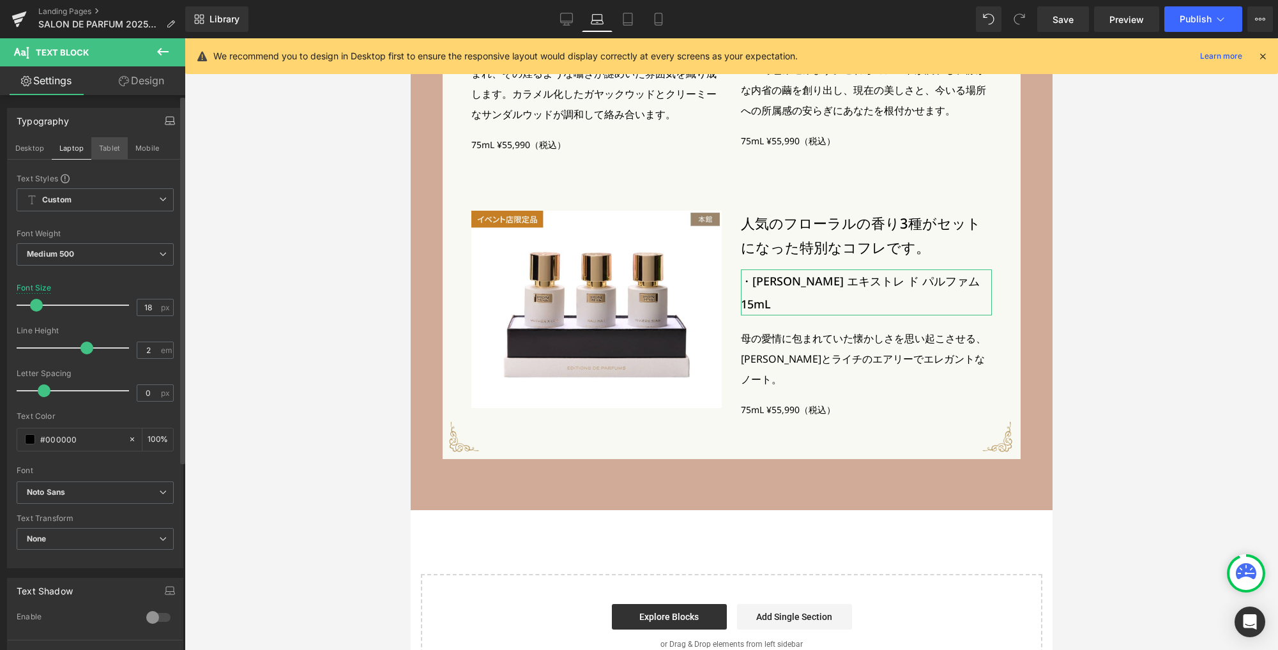
click at [113, 148] on button "Tablet" at bounding box center [109, 148] width 36 height 22
type input "16"
type input "100"
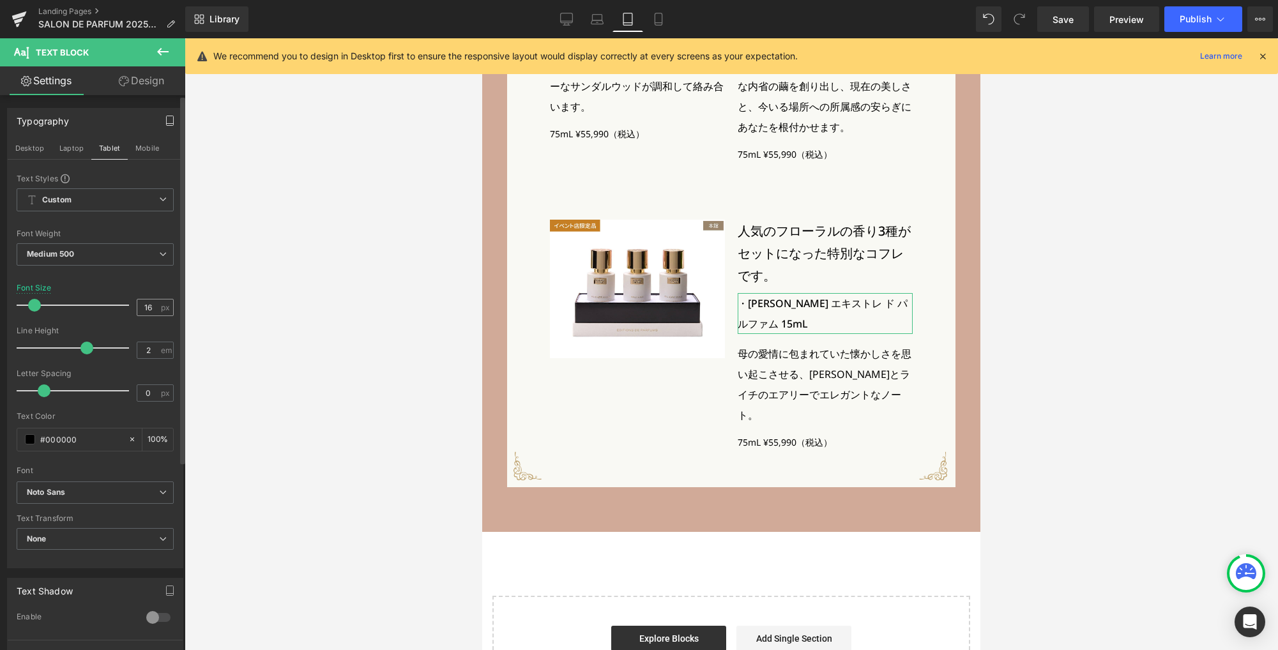
scroll to position [2763, 0]
drag, startPoint x: 151, startPoint y: 308, endPoint x: 104, endPoint y: 304, distance: 46.8
click at [104, 304] on div "Font Size 16 px" at bounding box center [95, 304] width 157 height 43
type input "17"
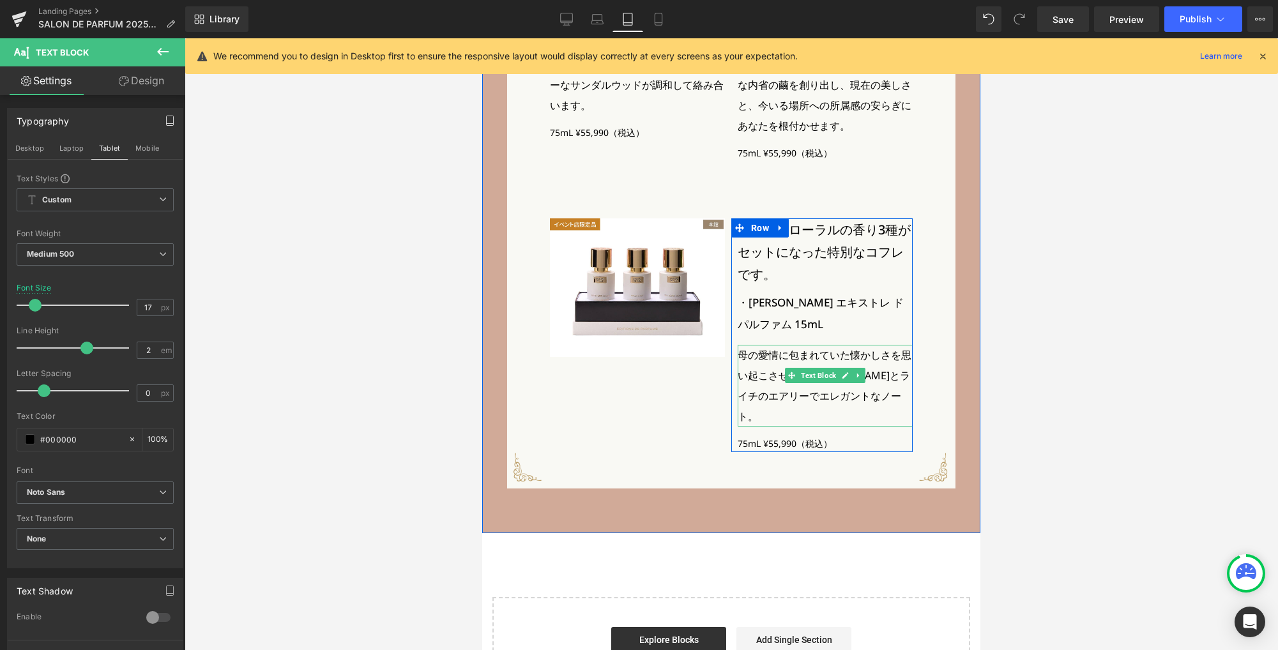
click at [755, 357] on p "母の愛情に包まれていた懐かしさを思い起こさせる、ジャスミンとライチのエアリーでエレガントなノート。" at bounding box center [824, 386] width 175 height 82
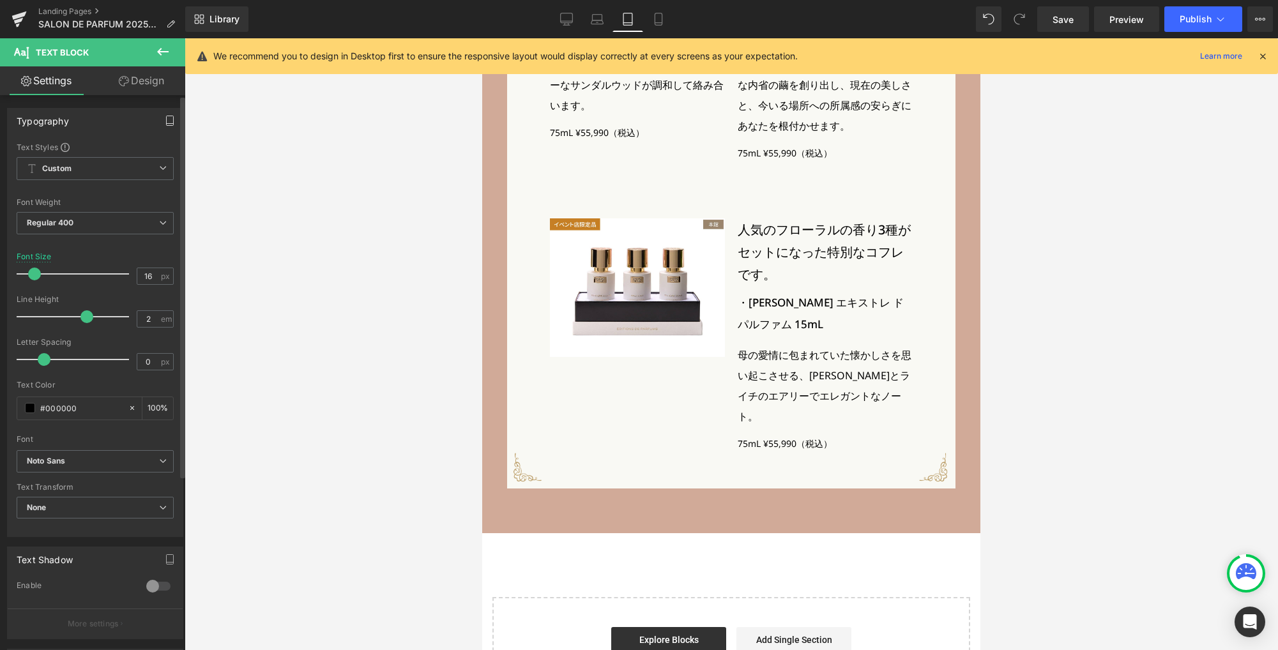
click at [165, 123] on icon "button" at bounding box center [170, 121] width 10 height 10
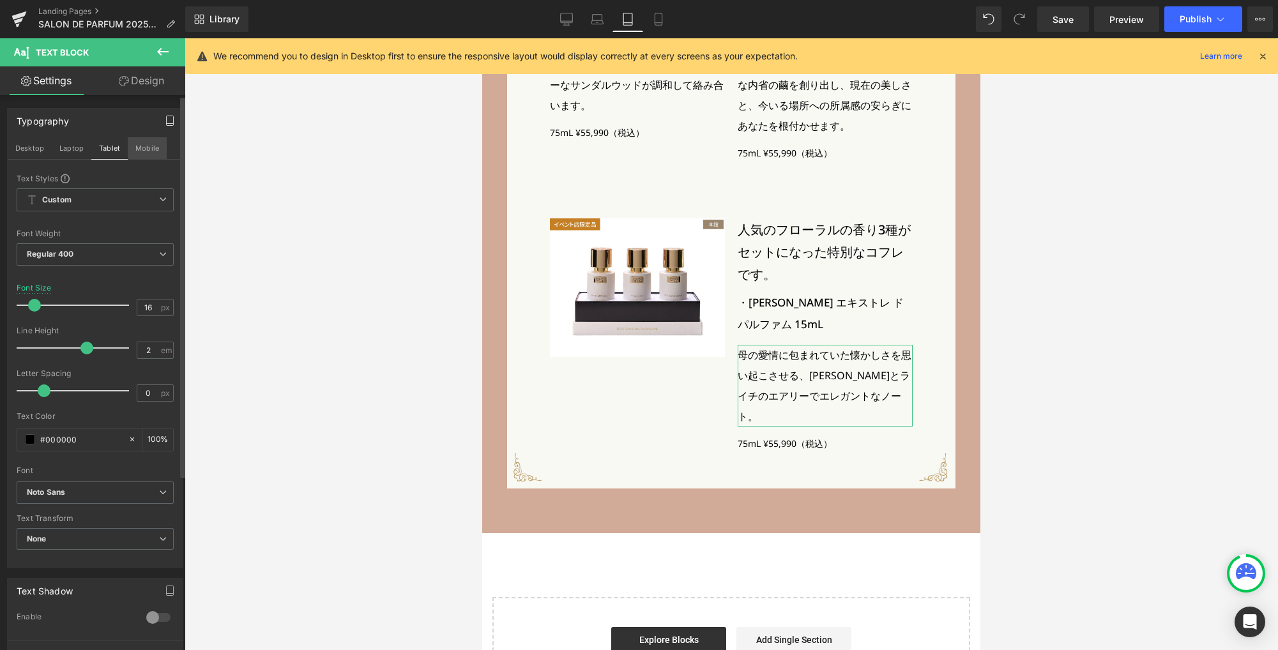
click at [147, 146] on button "Mobile" at bounding box center [147, 148] width 39 height 22
type input "15"
type input "100"
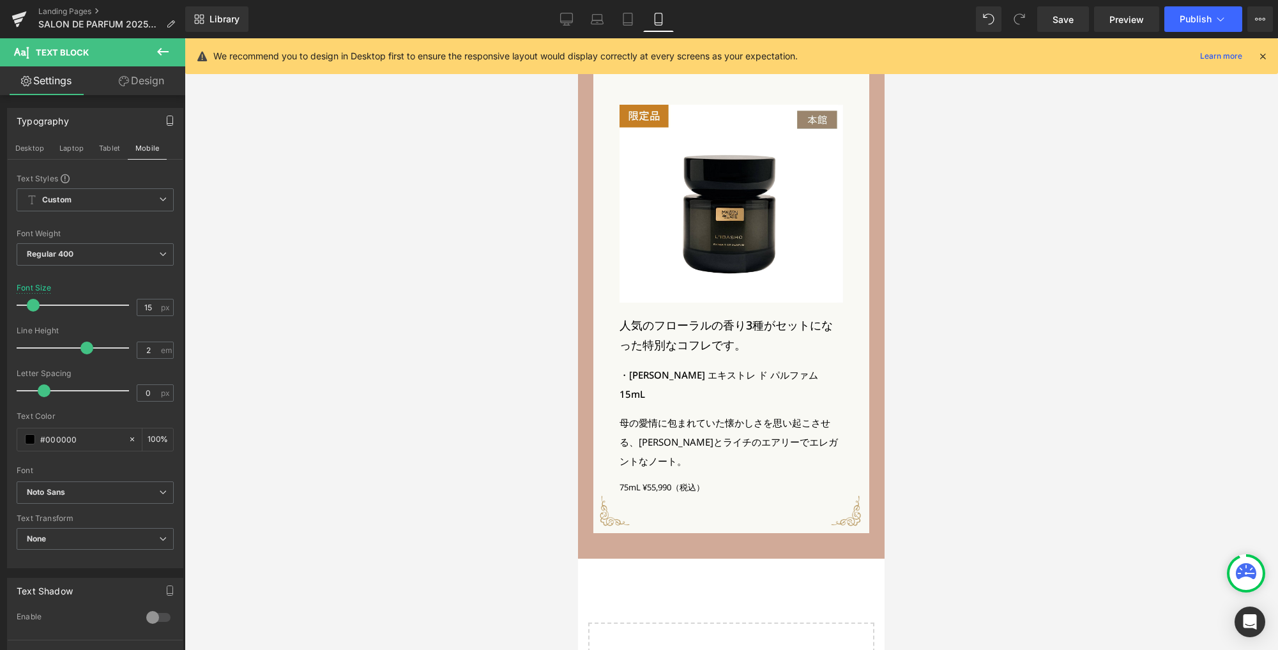
scroll to position [3545, 0]
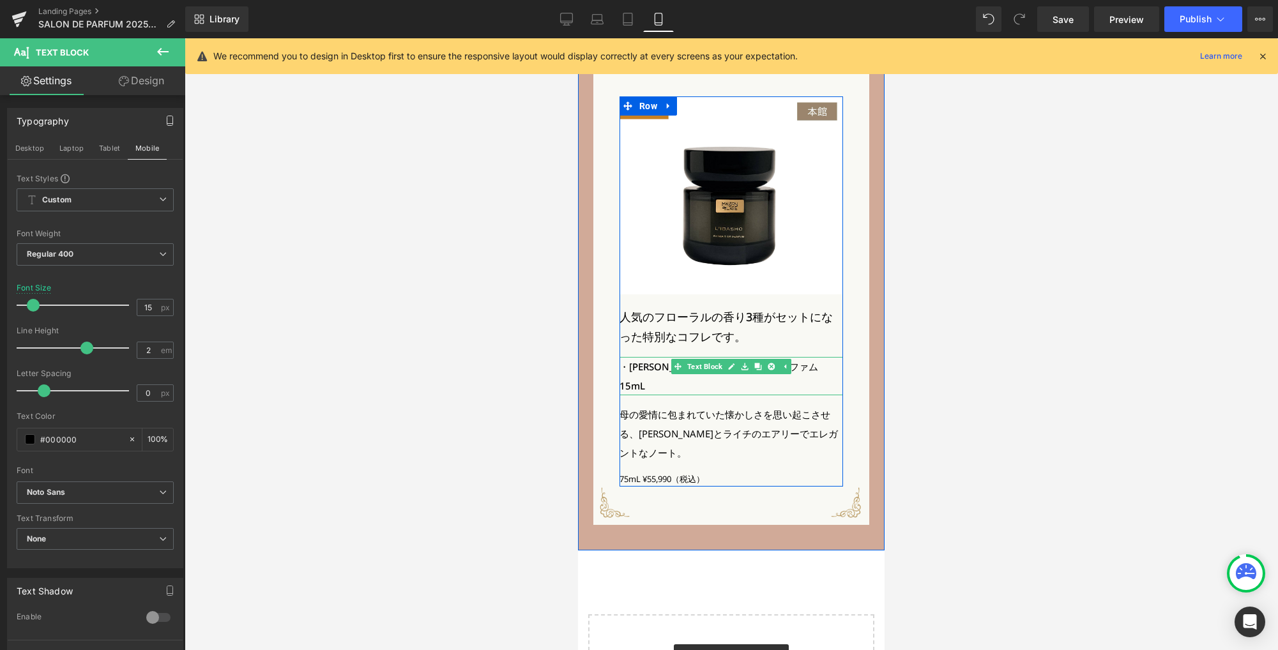
click at [660, 357] on p "・マザー ラブ エキストレ ド パルファム 15mL" at bounding box center [730, 376] width 223 height 38
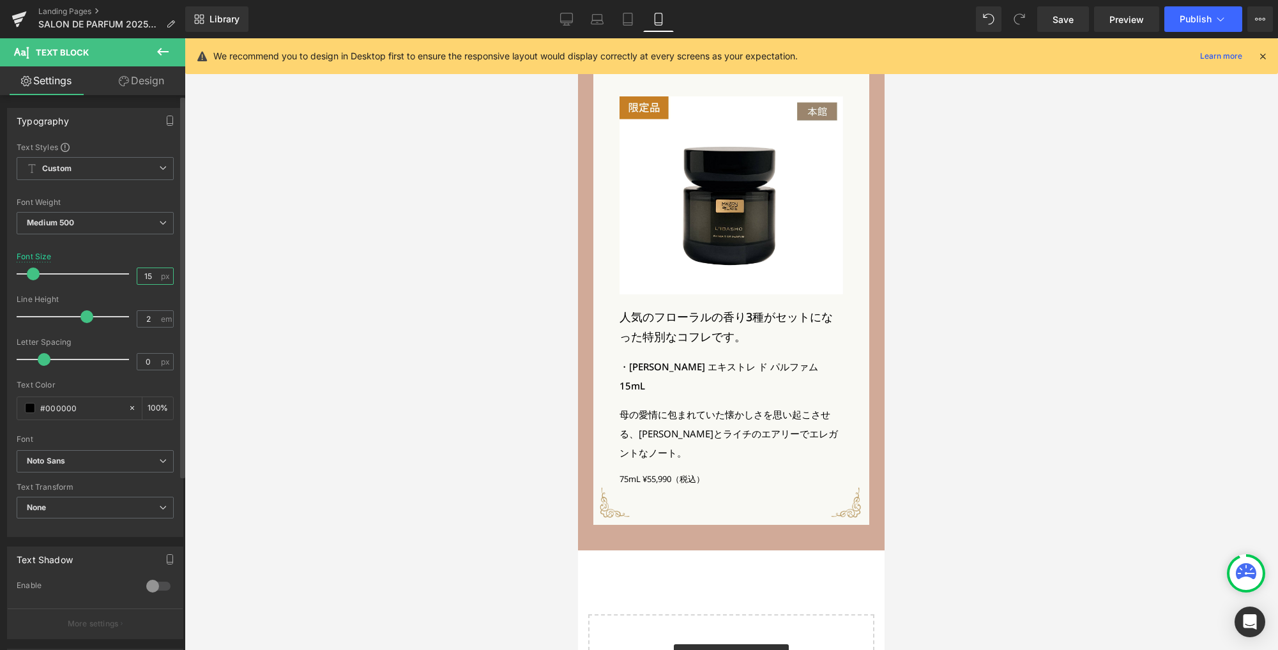
drag, startPoint x: 150, startPoint y: 273, endPoint x: 128, endPoint y: 273, distance: 21.7
click at [128, 273] on div "Font Size 15 px" at bounding box center [95, 273] width 157 height 43
type input "16"
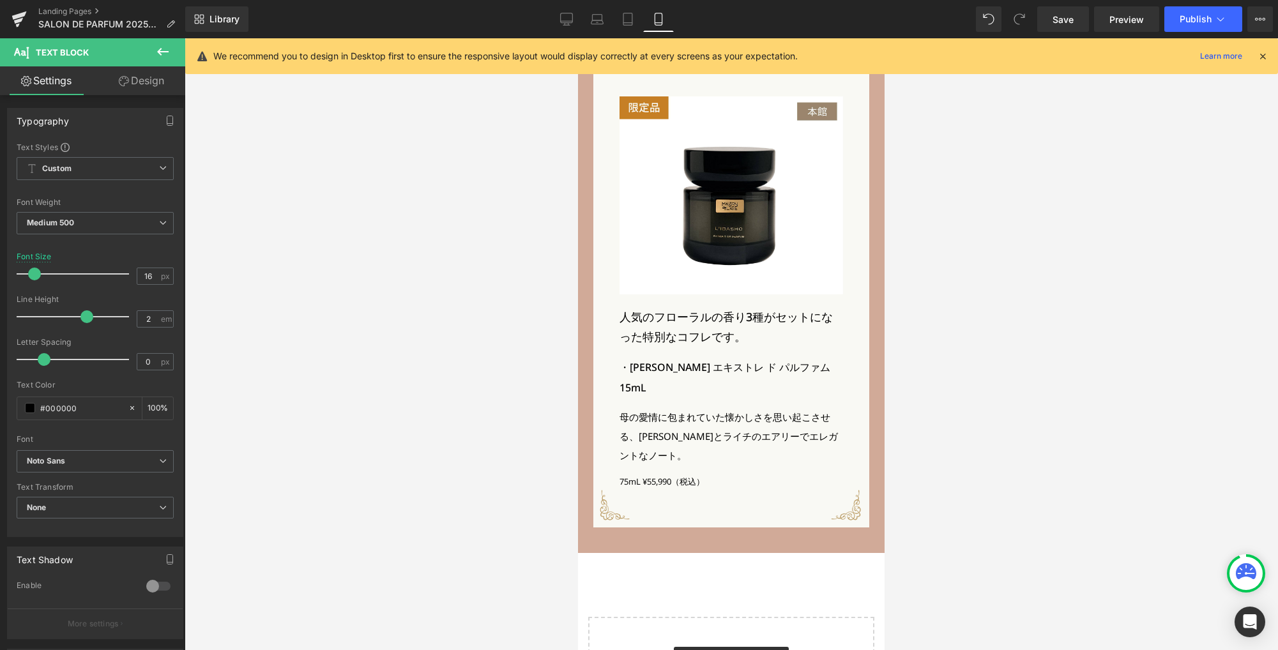
click at [132, 77] on link "Design" at bounding box center [141, 80] width 93 height 29
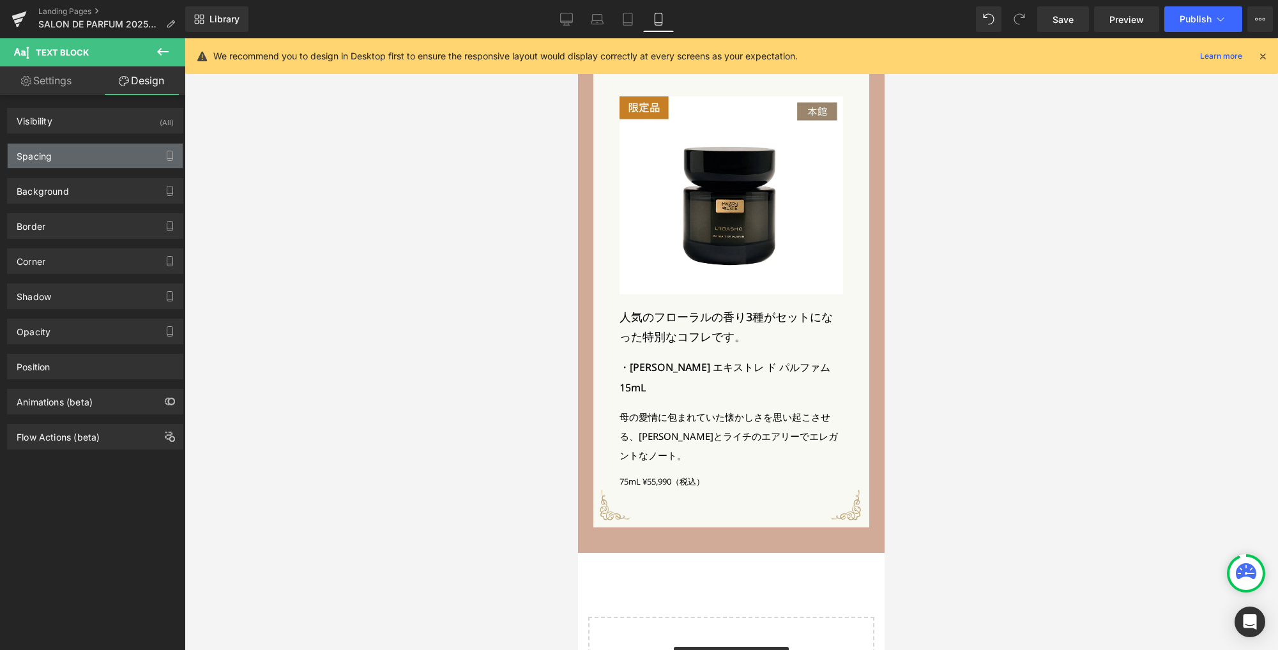
click at [66, 154] on div "Spacing" at bounding box center [95, 156] width 175 height 24
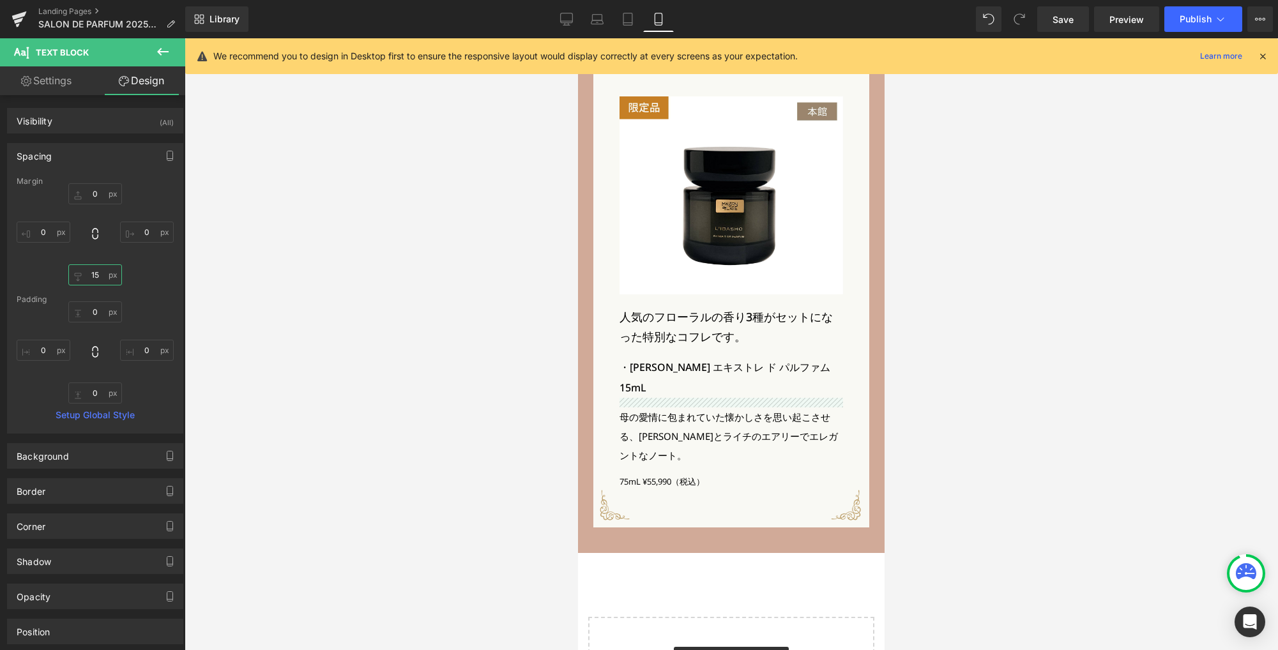
click at [98, 273] on input "15" at bounding box center [95, 274] width 54 height 21
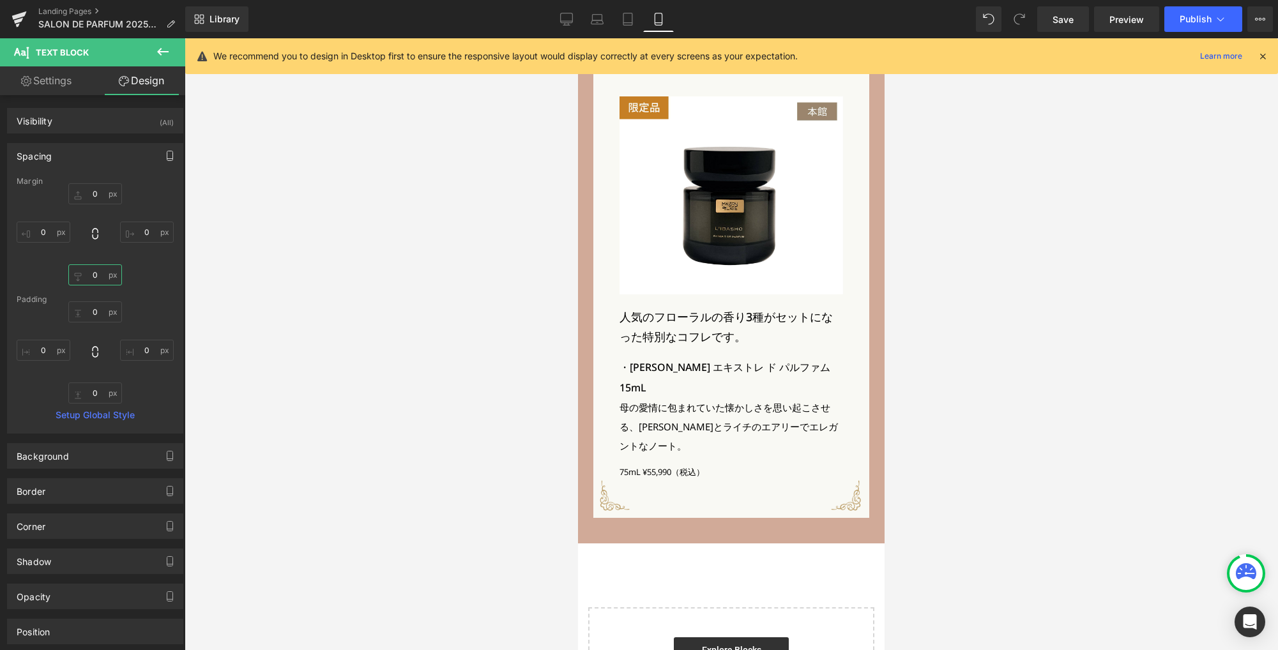
type input "0"
click at [167, 156] on icon "button" at bounding box center [170, 156] width 10 height 10
drag, startPoint x: 73, startPoint y: 190, endPoint x: 96, endPoint y: 256, distance: 70.1
click at [73, 190] on button "Laptop" at bounding box center [72, 183] width 40 height 22
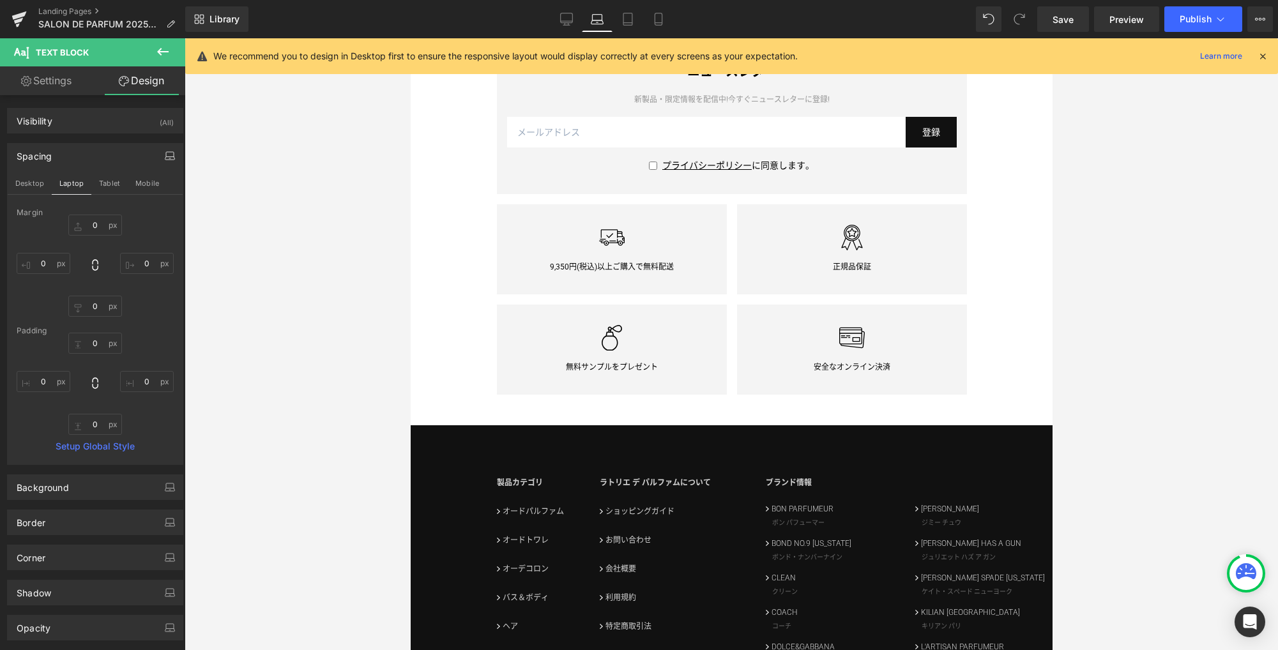
type input "0"
type input "20"
type input "0"
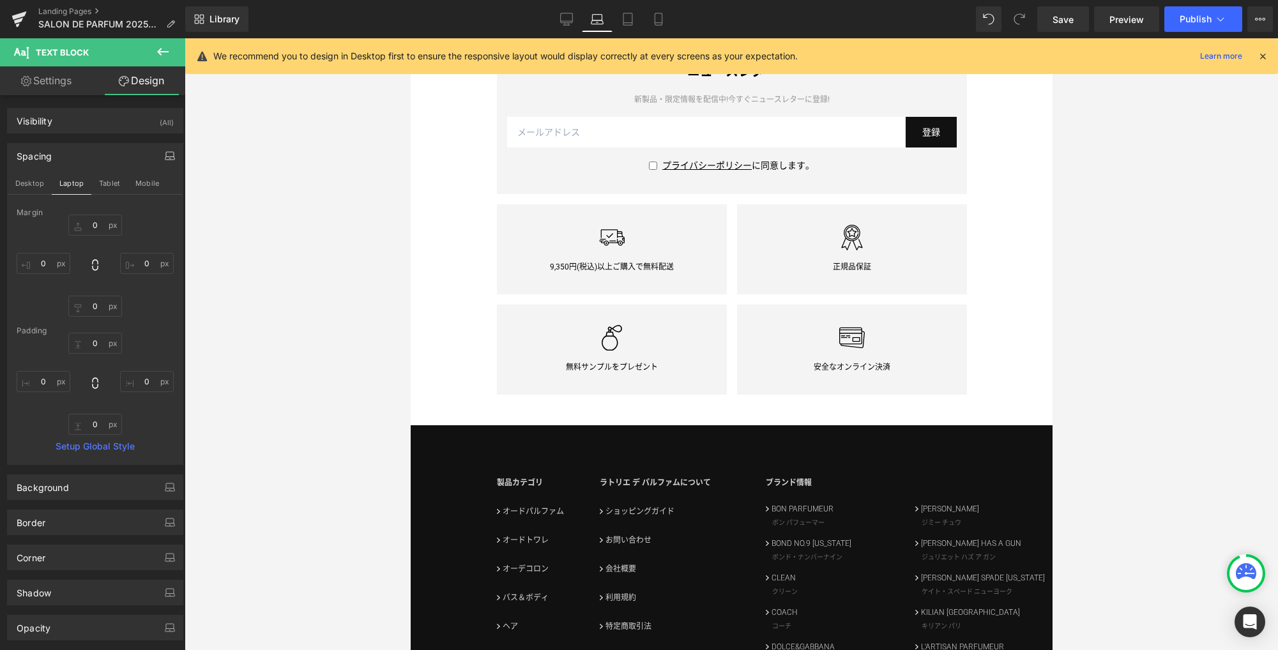
type input "0"
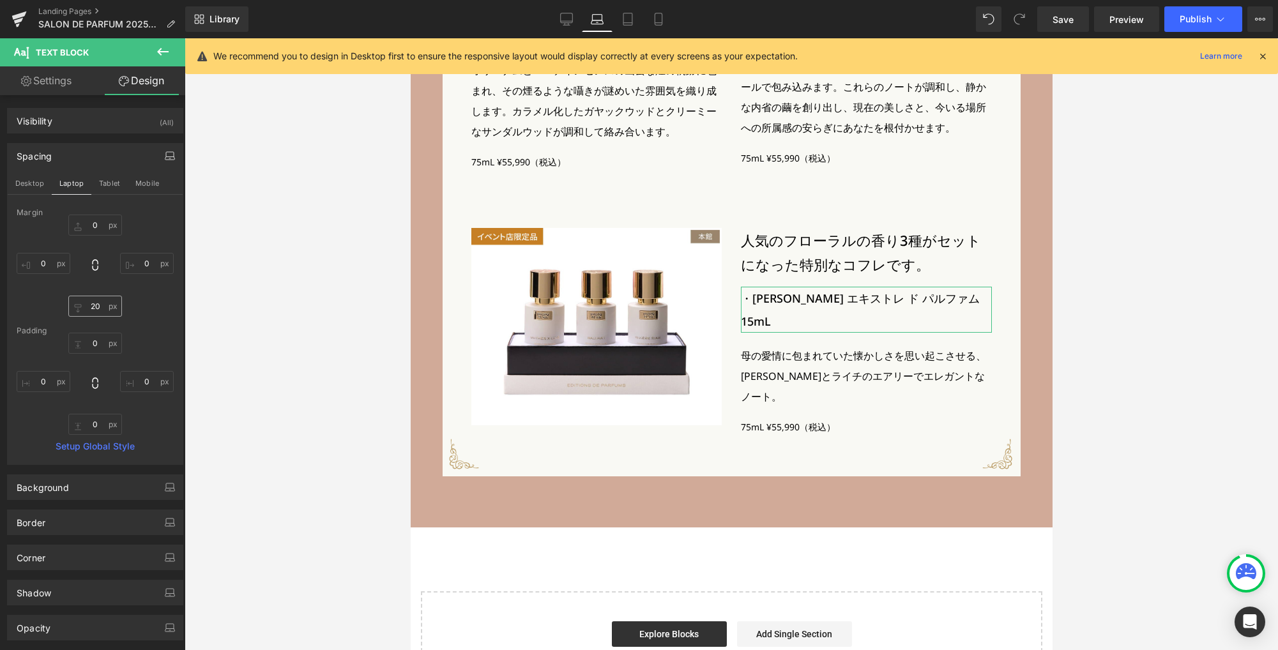
scroll to position [2851, 0]
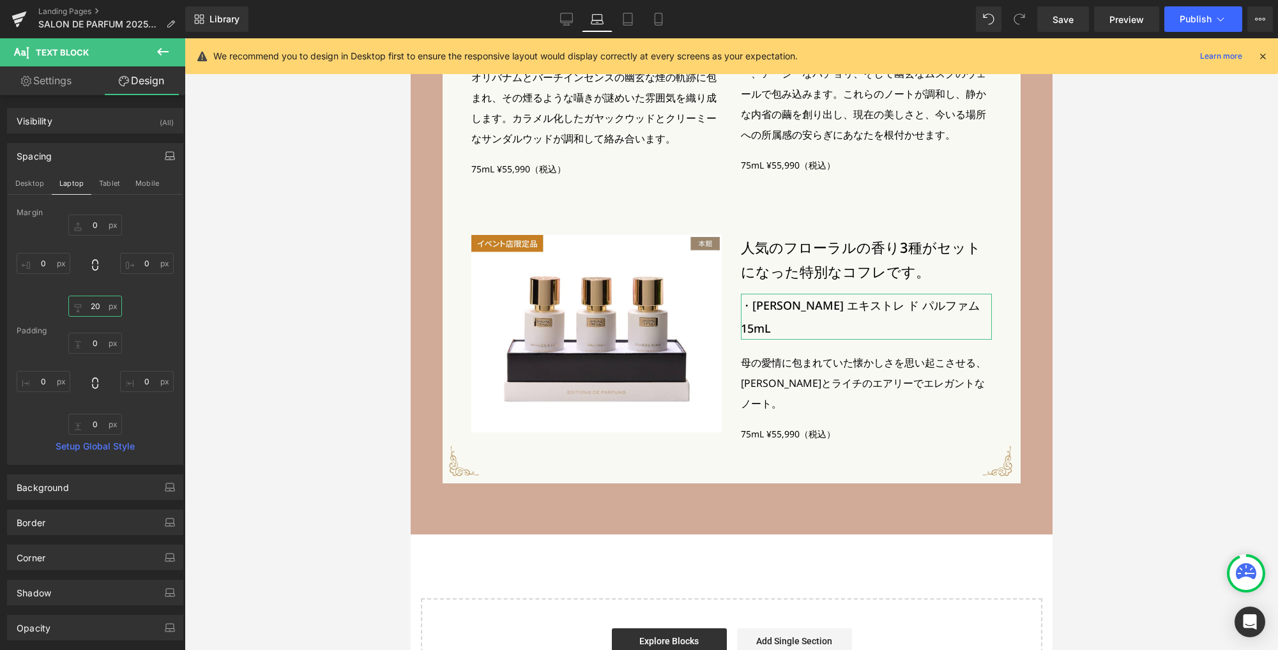
drag, startPoint x: 97, startPoint y: 305, endPoint x: 110, endPoint y: 306, distance: 12.8
click at [97, 305] on input "20" at bounding box center [95, 306] width 54 height 21
type input "0"
drag, startPoint x: 115, startPoint y: 180, endPoint x: 107, endPoint y: 268, distance: 88.4
click at [114, 180] on button "Tablet" at bounding box center [109, 183] width 36 height 22
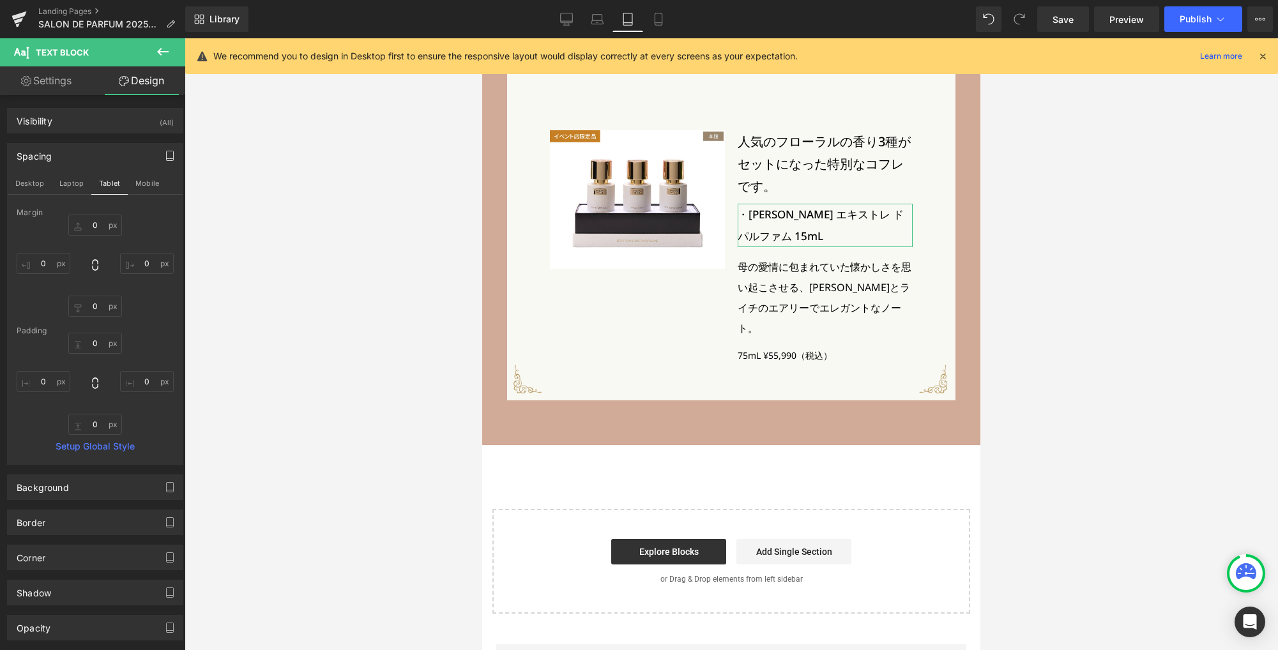
type input "0"
type input "15"
type input "0"
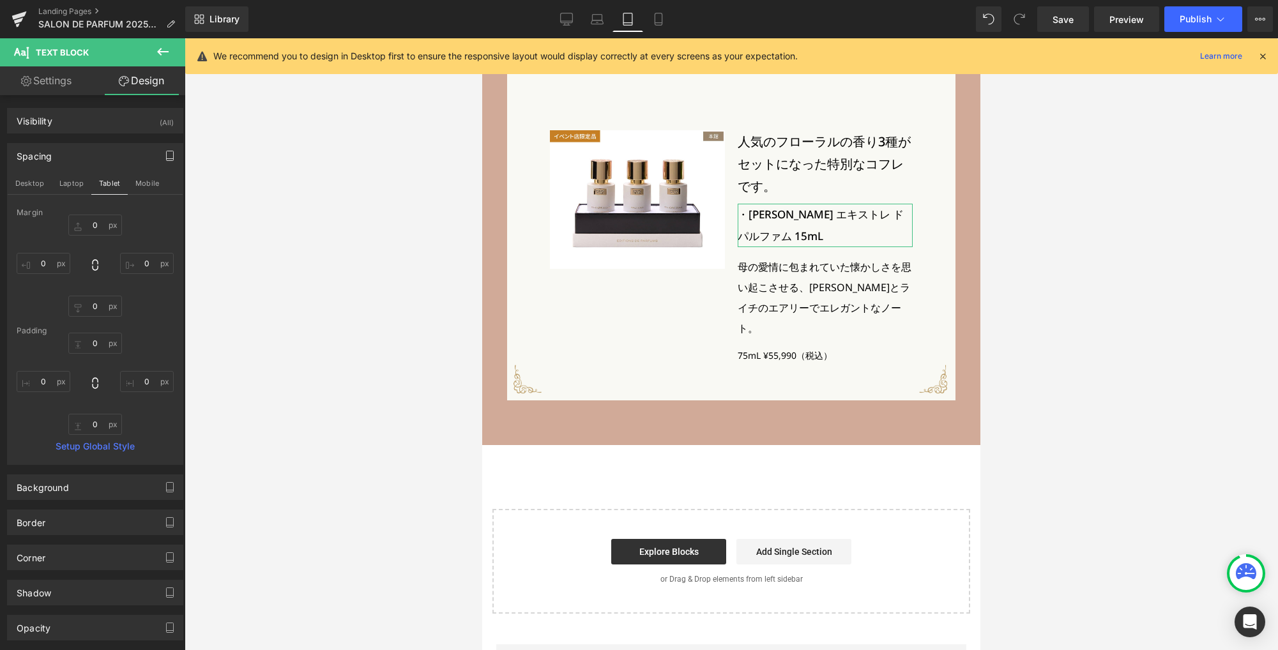
type input "0"
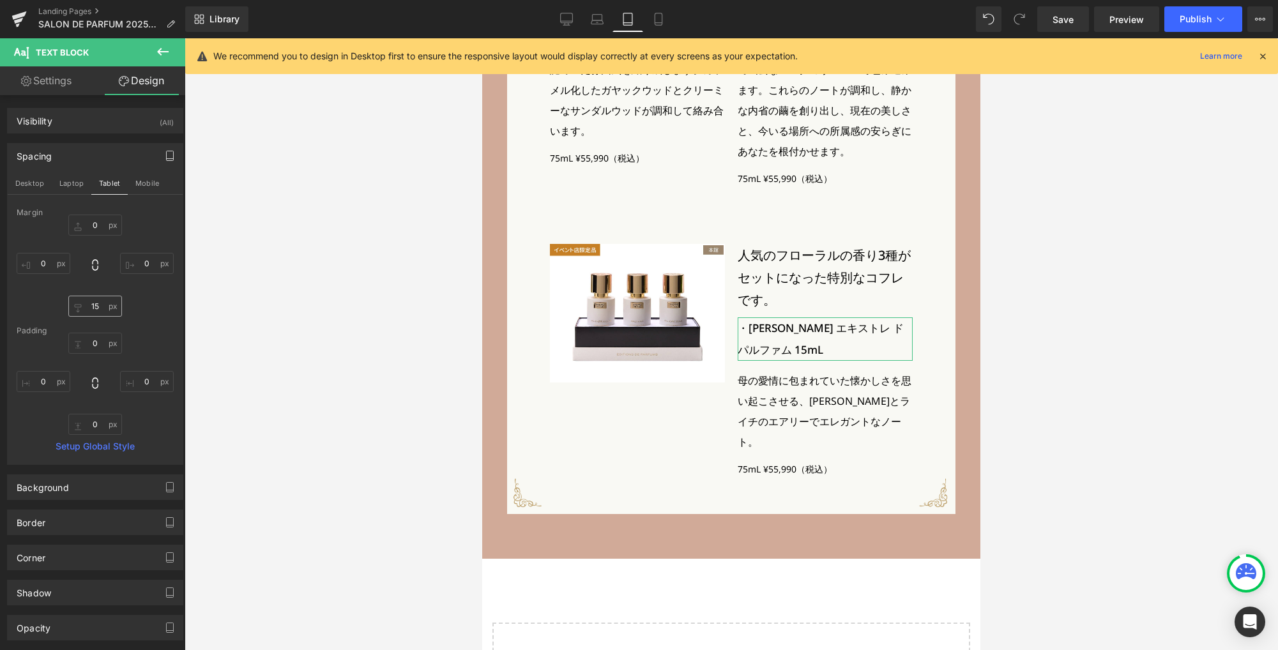
scroll to position [2739, 0]
click at [99, 310] on input "15" at bounding box center [95, 306] width 54 height 21
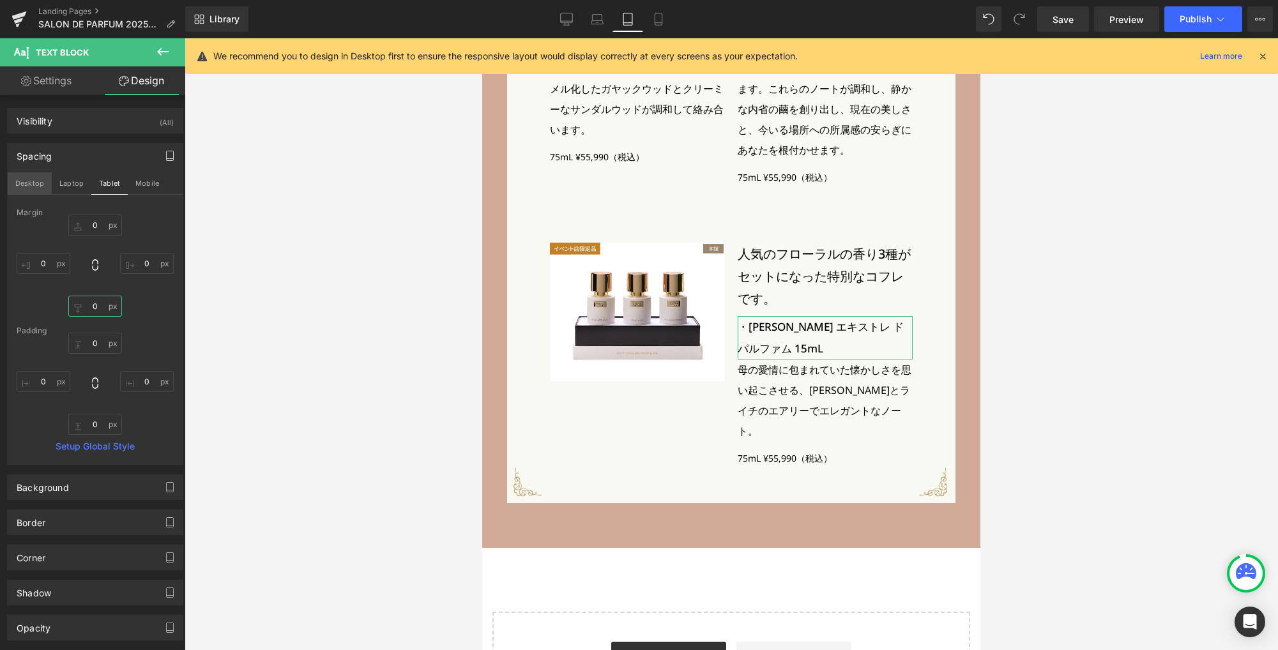
type input "0"
click at [38, 183] on button "Desktop" at bounding box center [30, 183] width 44 height 22
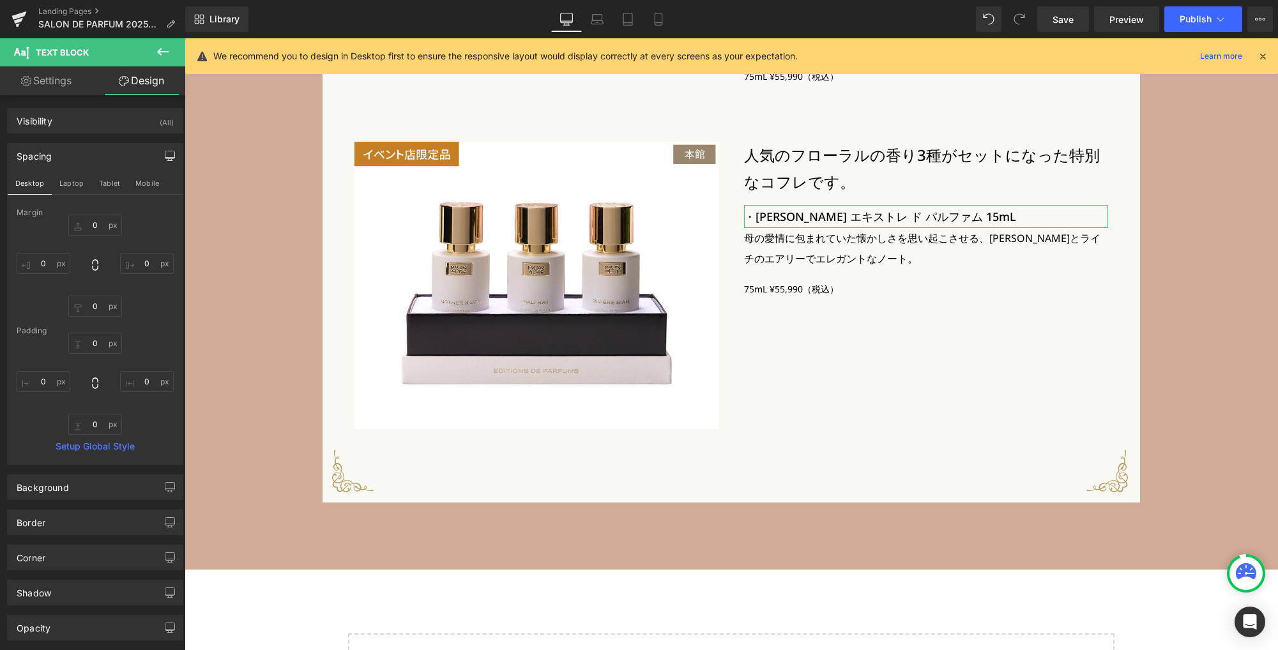
type input "0"
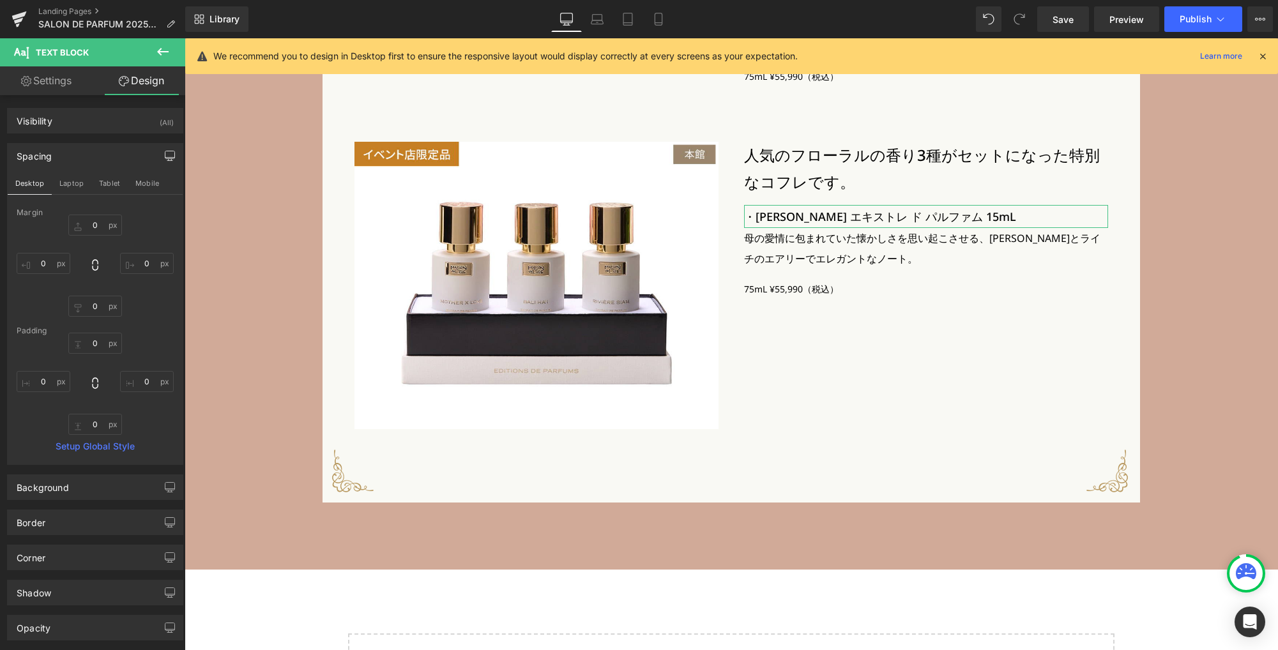
type input "0"
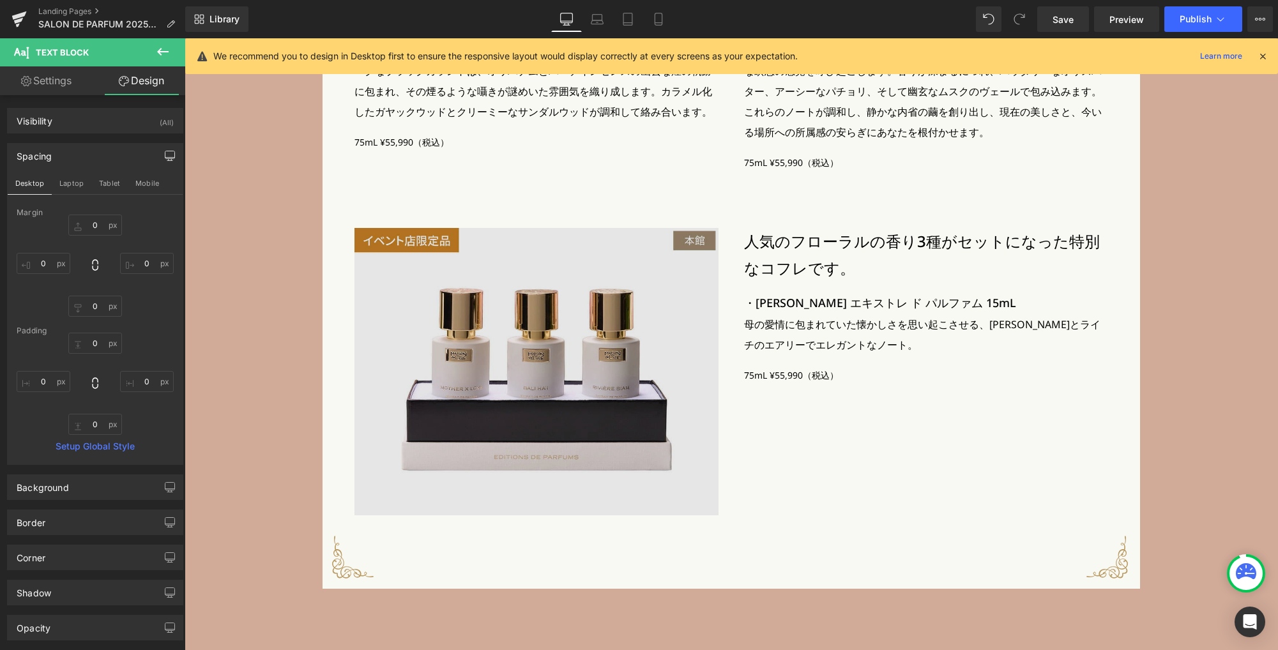
scroll to position [3428, 0]
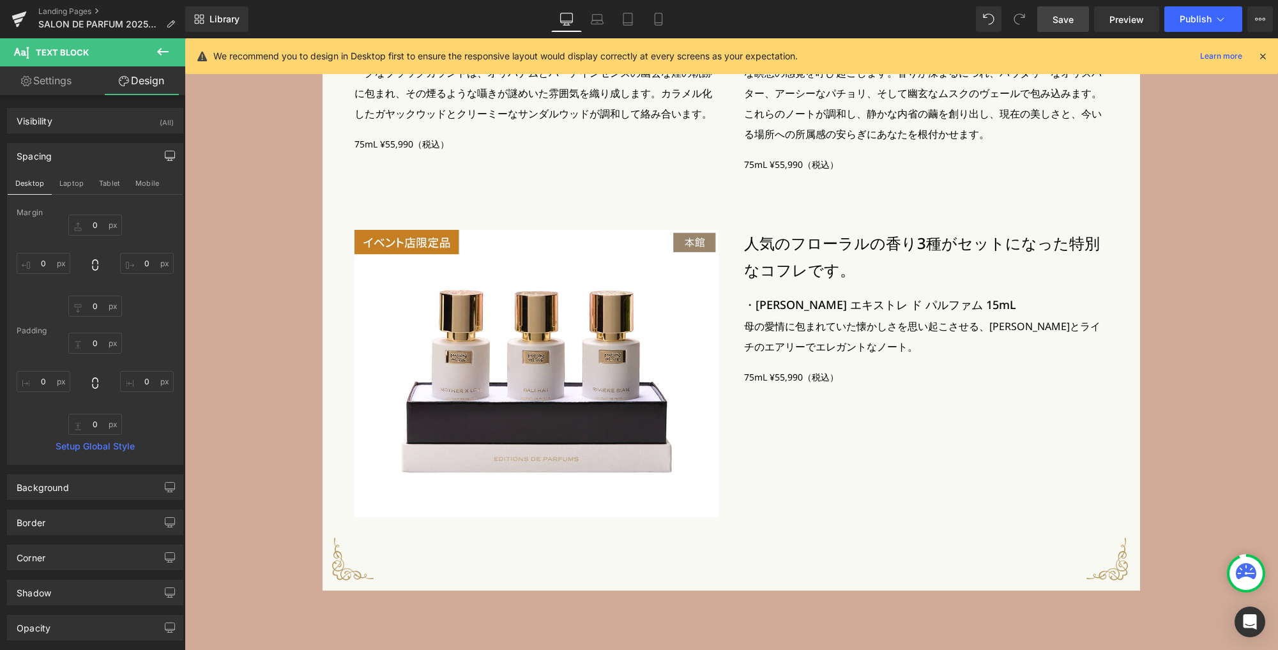
click at [1046, 24] on link "Save" at bounding box center [1063, 19] width 52 height 26
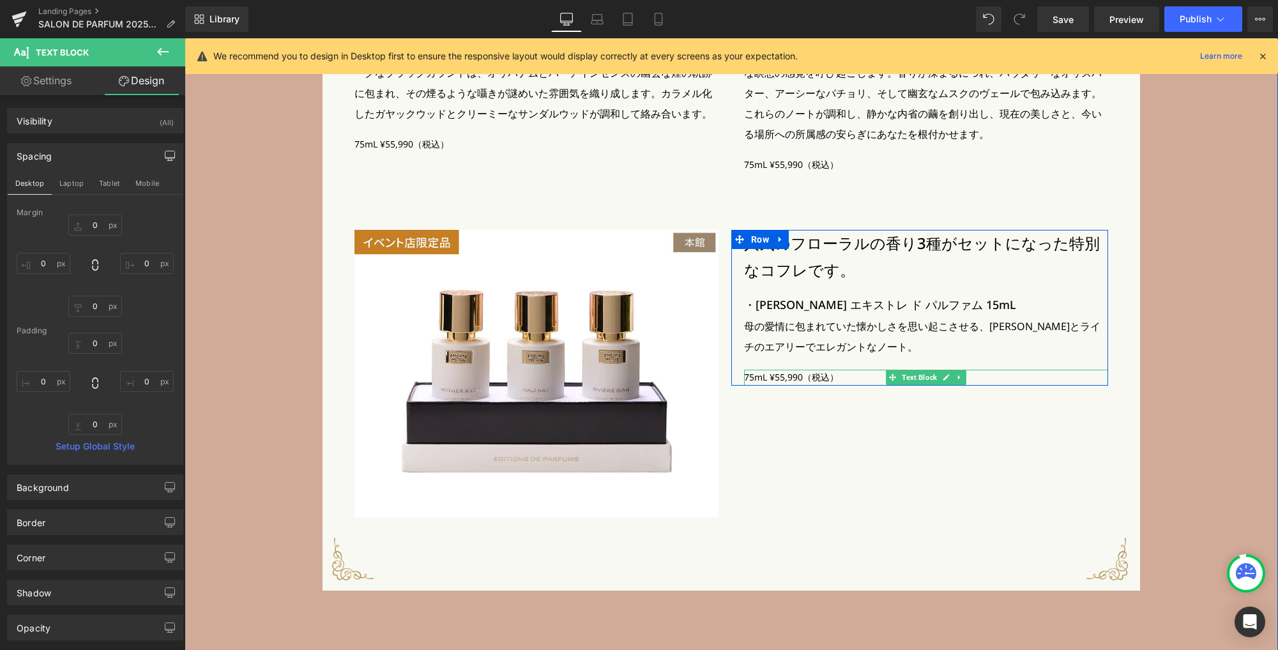
click at [790, 377] on p "75mL ¥55,990（税込）" at bounding box center [926, 378] width 364 height 16
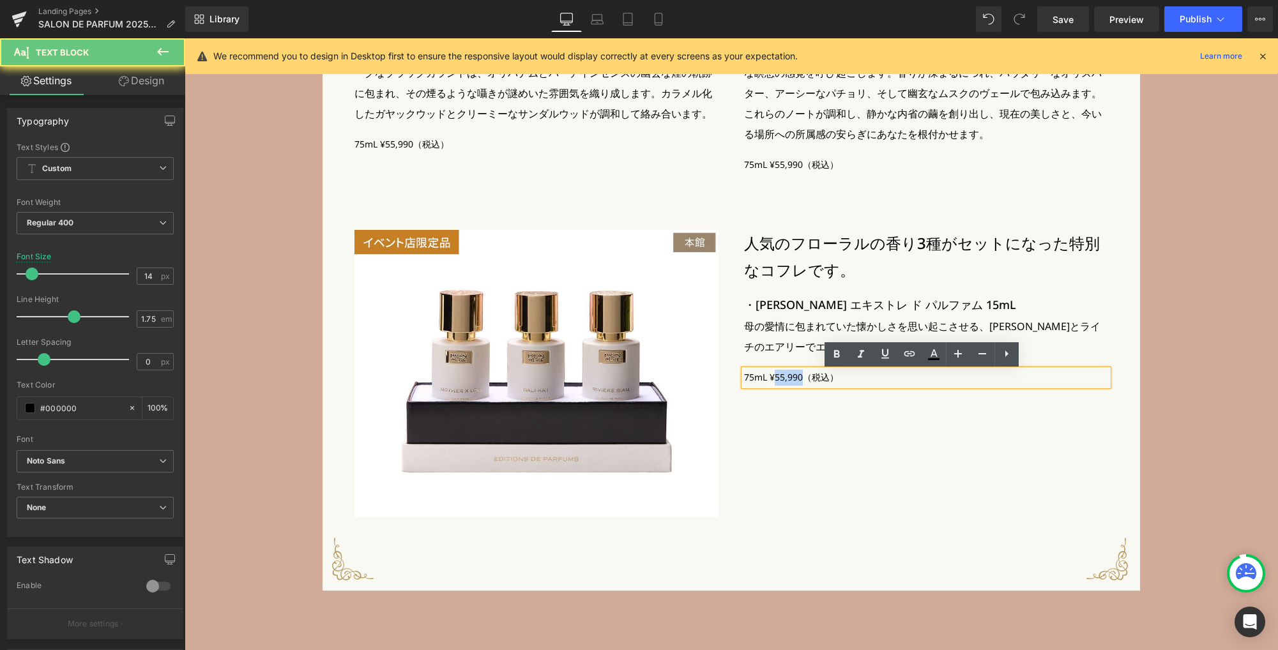
click at [790, 377] on p "75mL ¥55,990（税込）" at bounding box center [926, 378] width 364 height 16
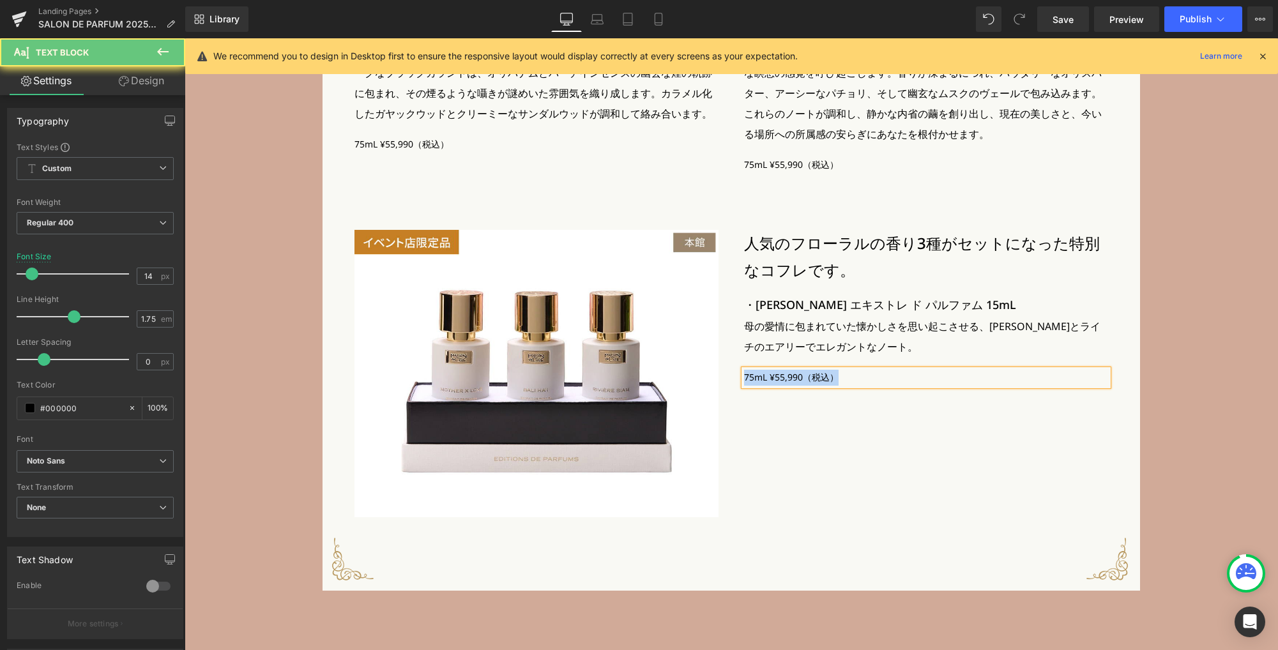
paste div
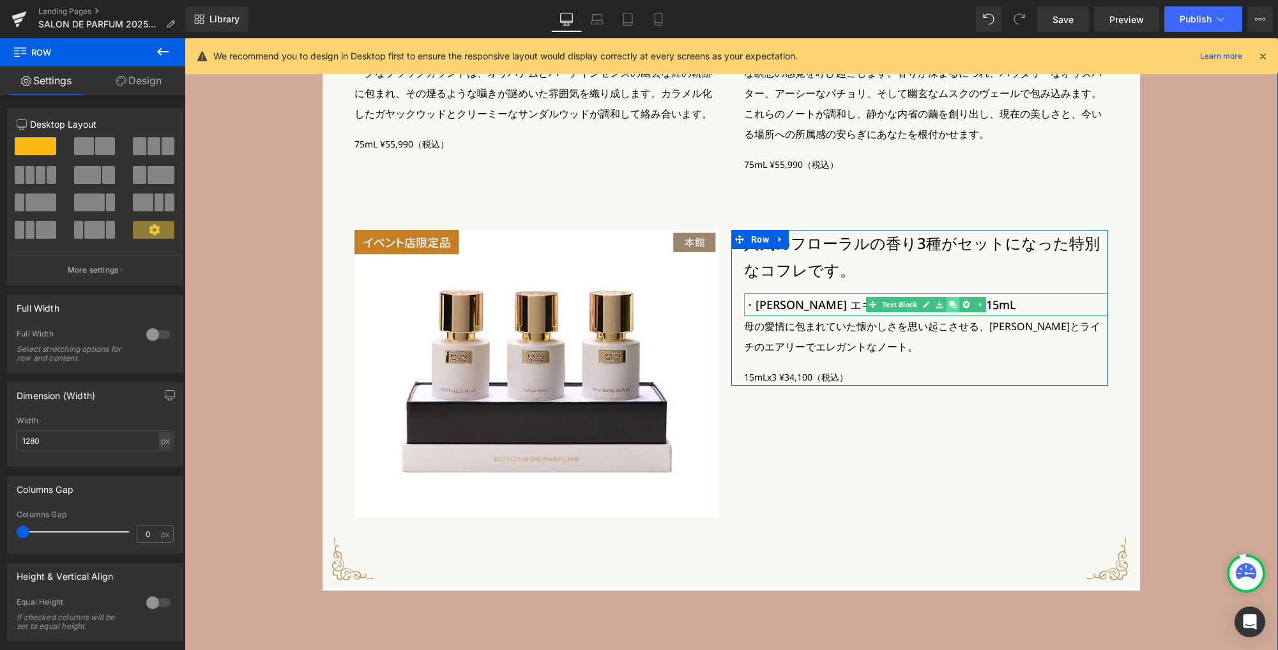
click at [949, 308] on icon at bounding box center [952, 304] width 7 height 7
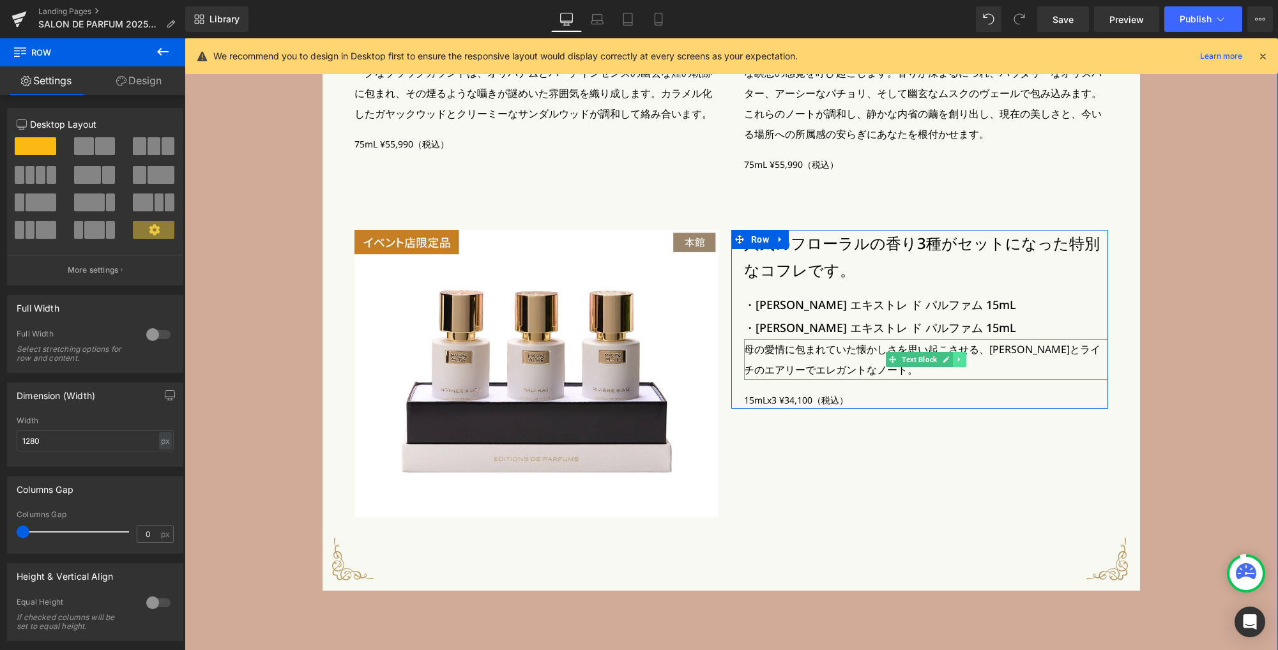
click at [956, 363] on icon at bounding box center [959, 360] width 7 height 8
click at [949, 363] on icon at bounding box center [952, 360] width 7 height 8
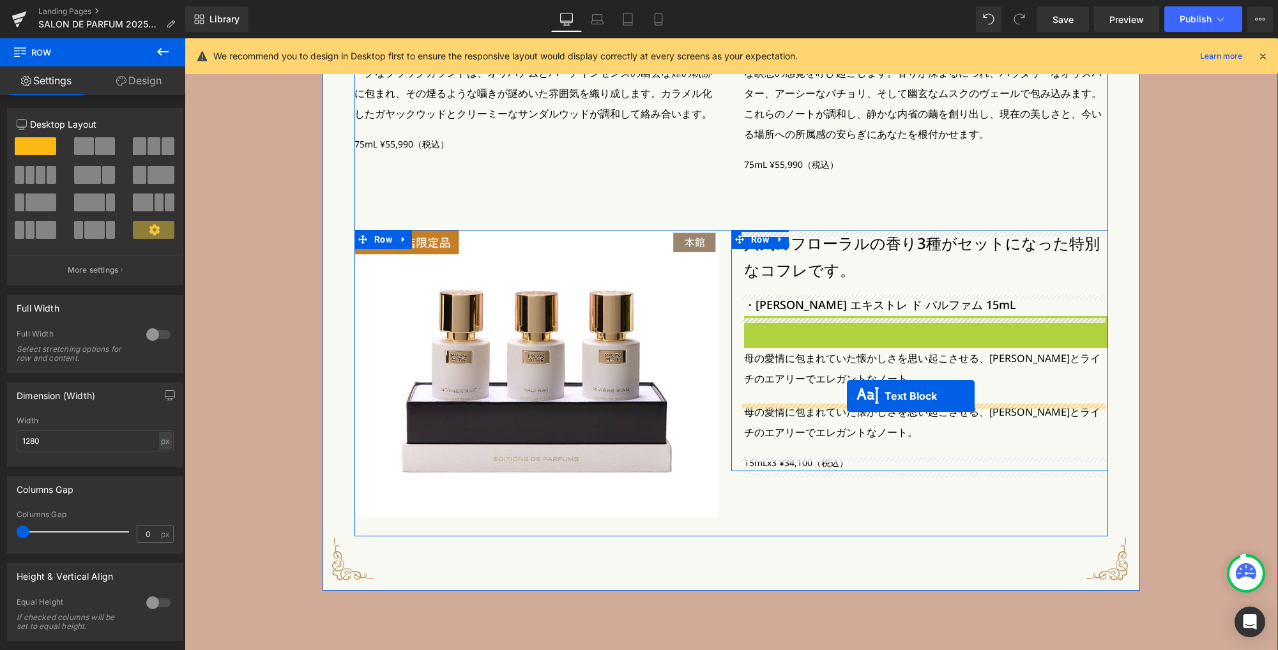
drag, startPoint x: 887, startPoint y: 331, endPoint x: 847, endPoint y: 396, distance: 76.5
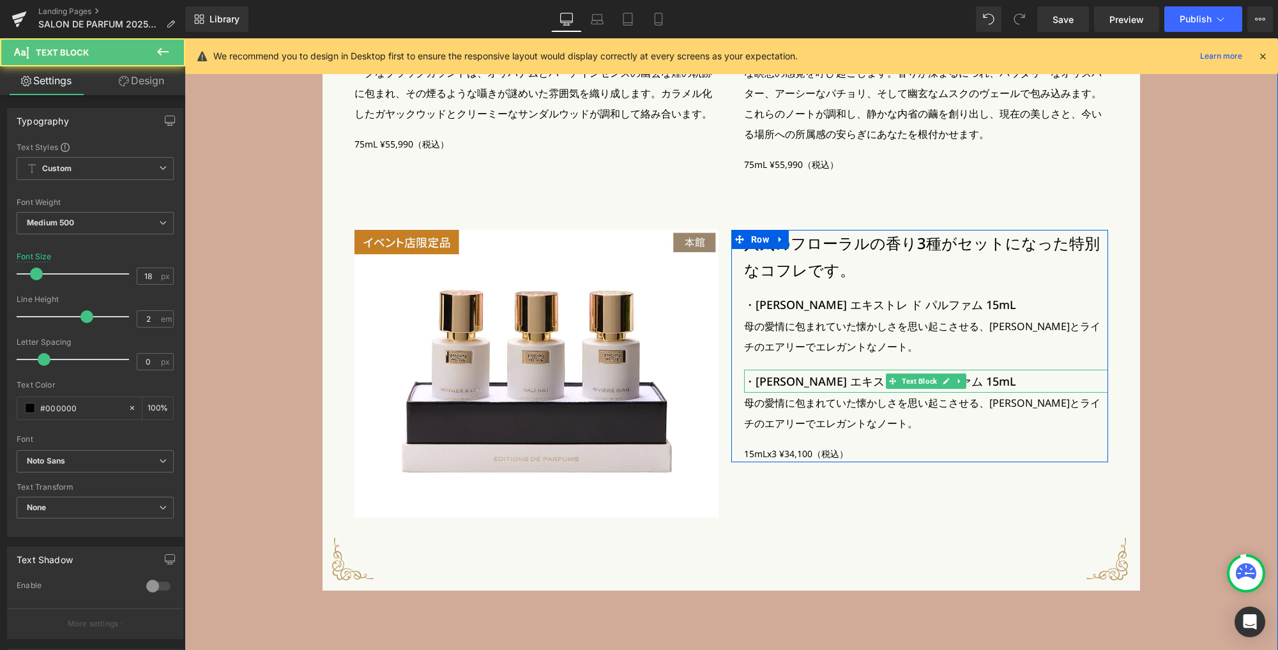
click at [799, 383] on p "・マザー ラブ エキストレ ド パルファム 15mL" at bounding box center [926, 381] width 364 height 23
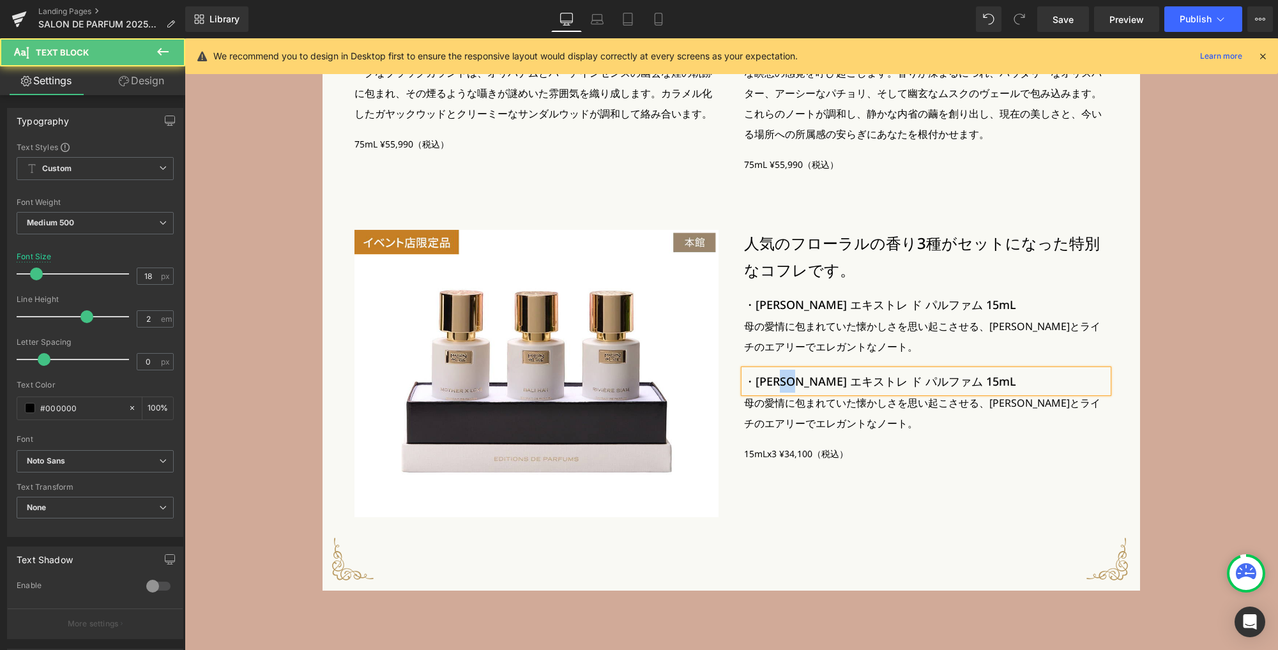
click at [799, 383] on p "・マザー ラブ エキストレ ド パルファム 15mL" at bounding box center [926, 381] width 364 height 23
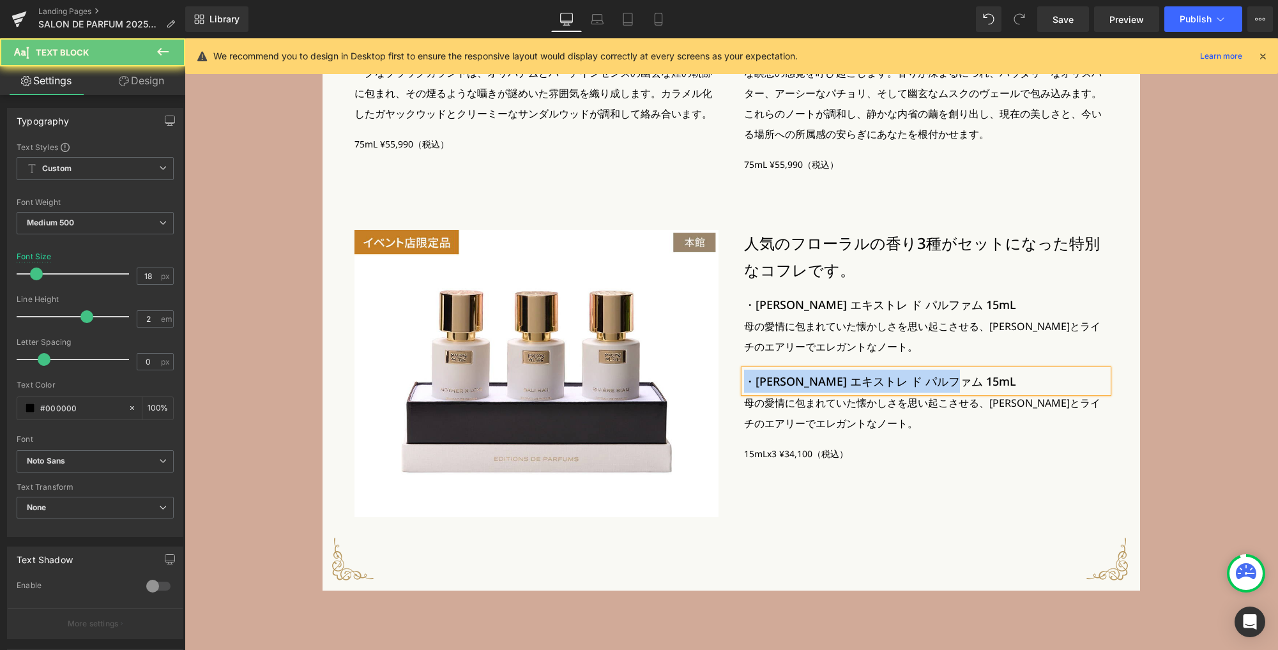
paste div
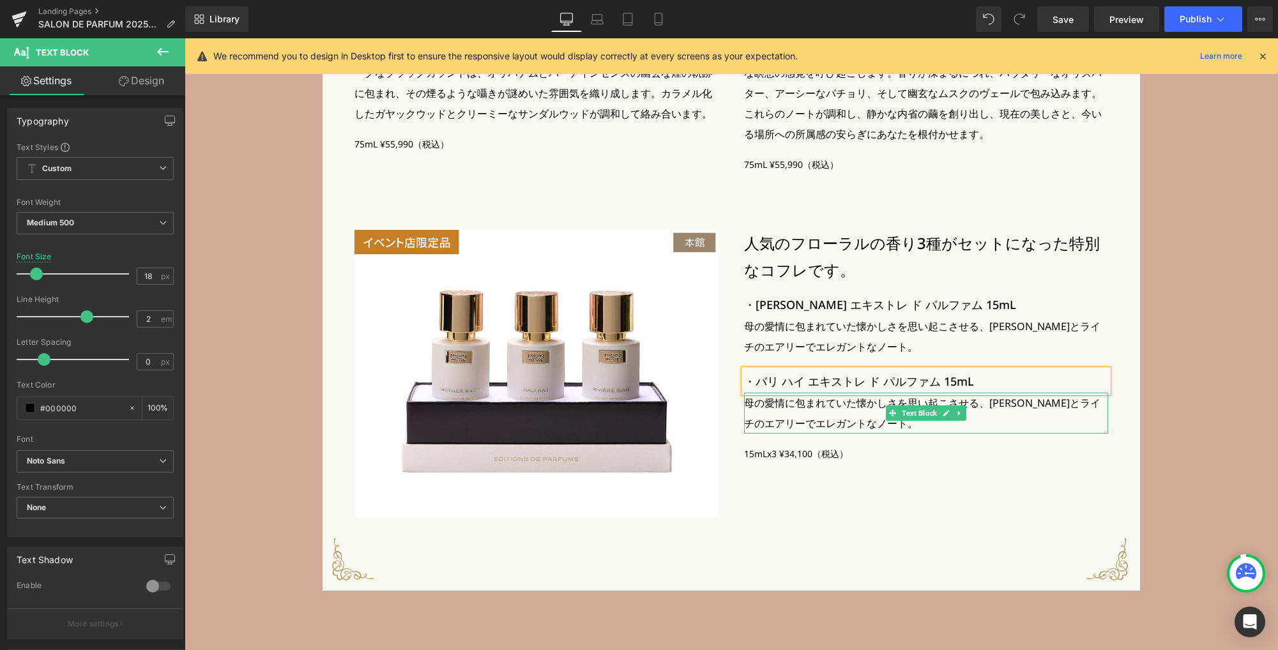
click at [768, 418] on p "母の愛情に包まれていた懐かしさを思い起こさせる、ジャスミンとライチのエアリーでエレガントなノート。" at bounding box center [926, 413] width 364 height 41
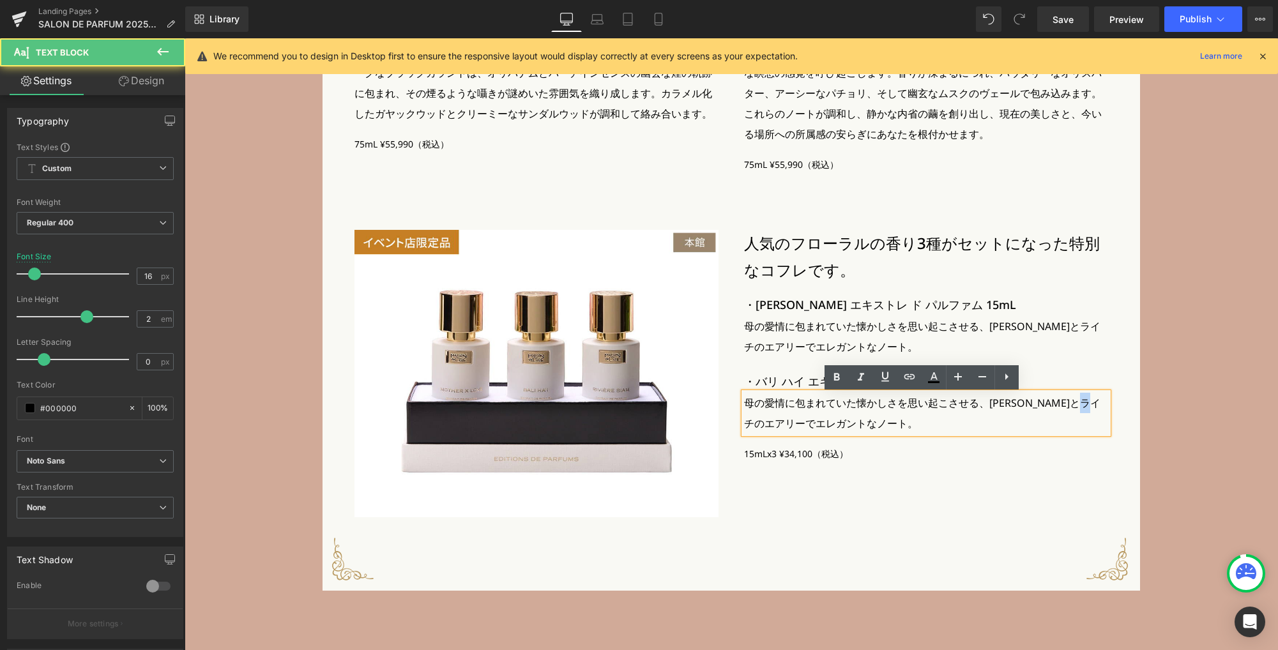
click at [768, 418] on p "母の愛情に包まれていた懐かしさを思い起こさせる、ジャスミンとライチのエアリーでエレガントなノート。" at bounding box center [926, 413] width 364 height 41
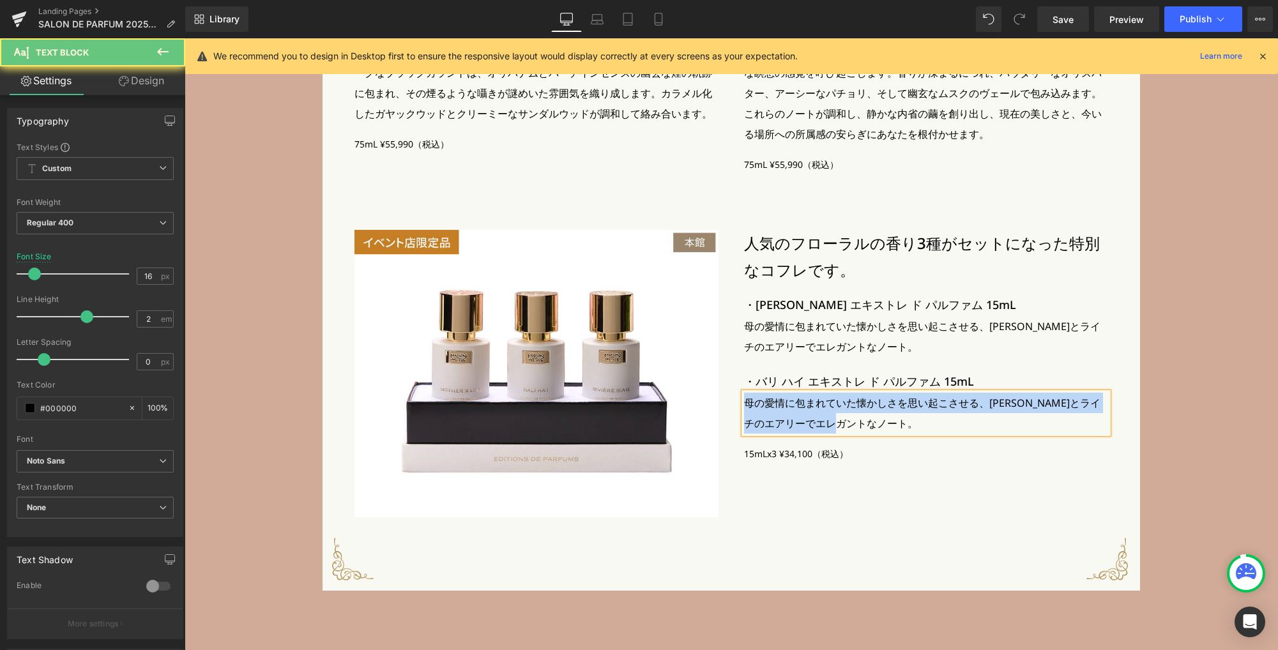
paste div
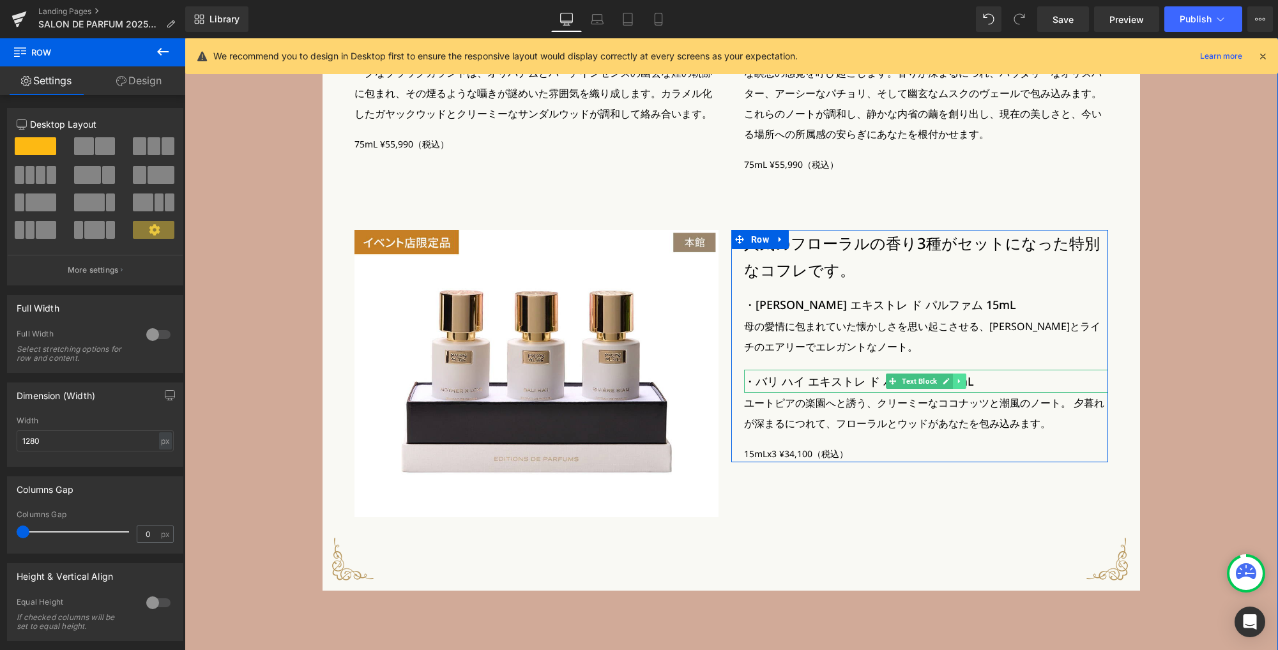
click at [960, 386] on link at bounding box center [959, 380] width 13 height 15
click at [951, 386] on link at bounding box center [952, 380] width 13 height 15
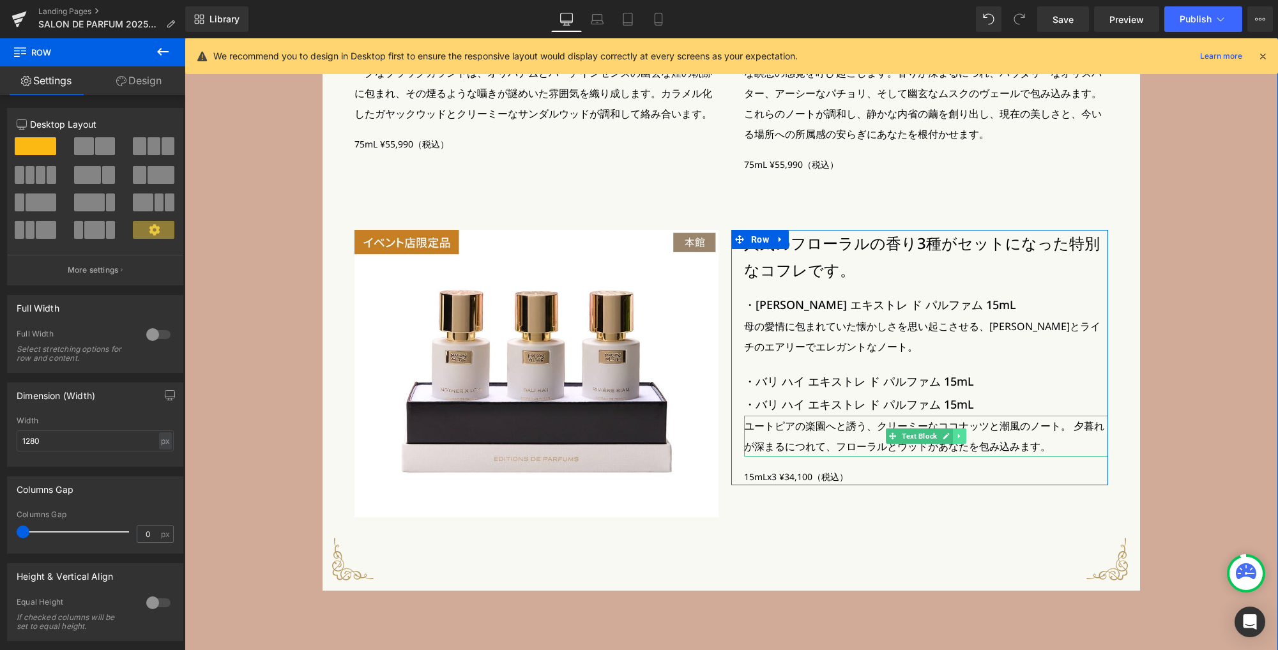
click at [956, 440] on icon at bounding box center [959, 436] width 7 height 8
click at [951, 439] on icon at bounding box center [952, 435] width 7 height 7
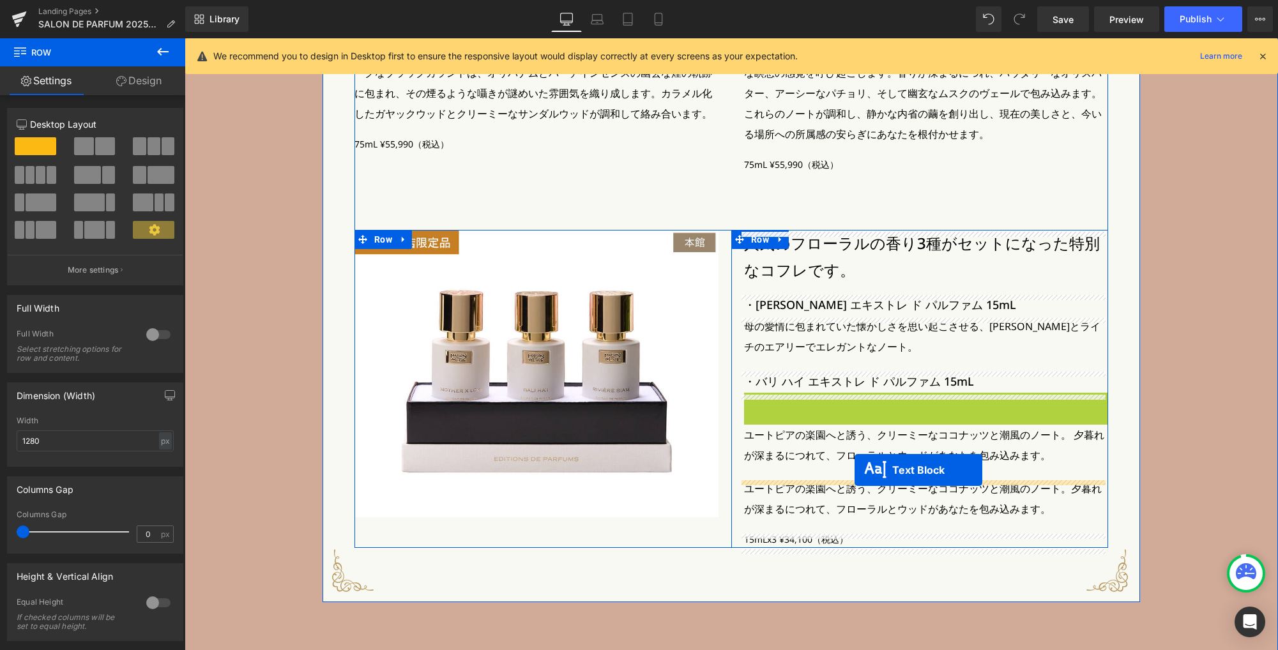
drag, startPoint x: 885, startPoint y: 405, endPoint x: 854, endPoint y: 470, distance: 71.4
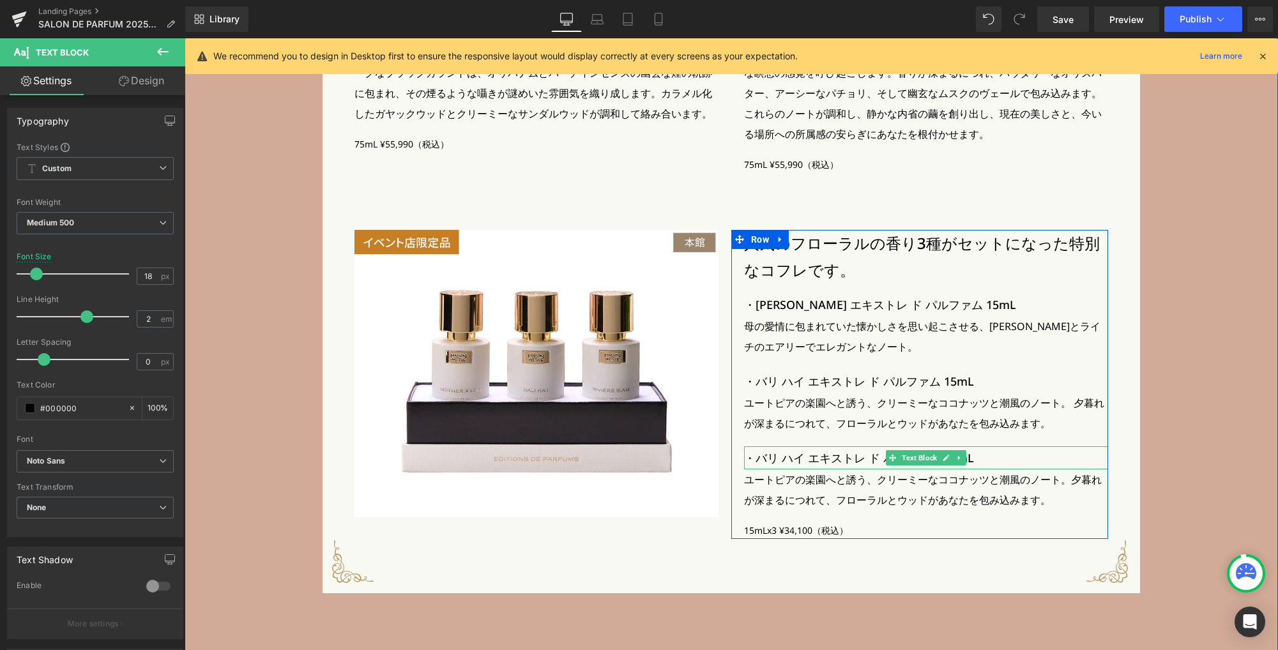
click at [815, 462] on p "・バリ ハイ エキストレ ド パルファム 15mL" at bounding box center [926, 457] width 364 height 23
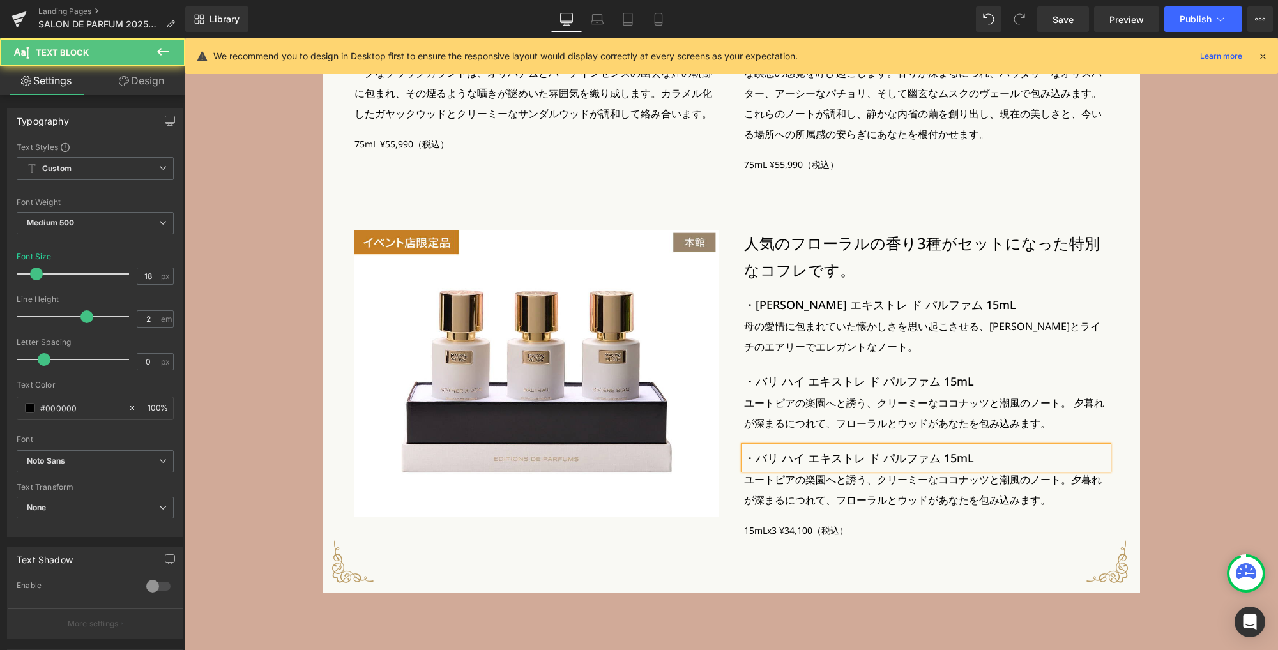
click at [816, 462] on p "・バリ ハイ エキストレ ド パルファム 15mL" at bounding box center [926, 457] width 364 height 23
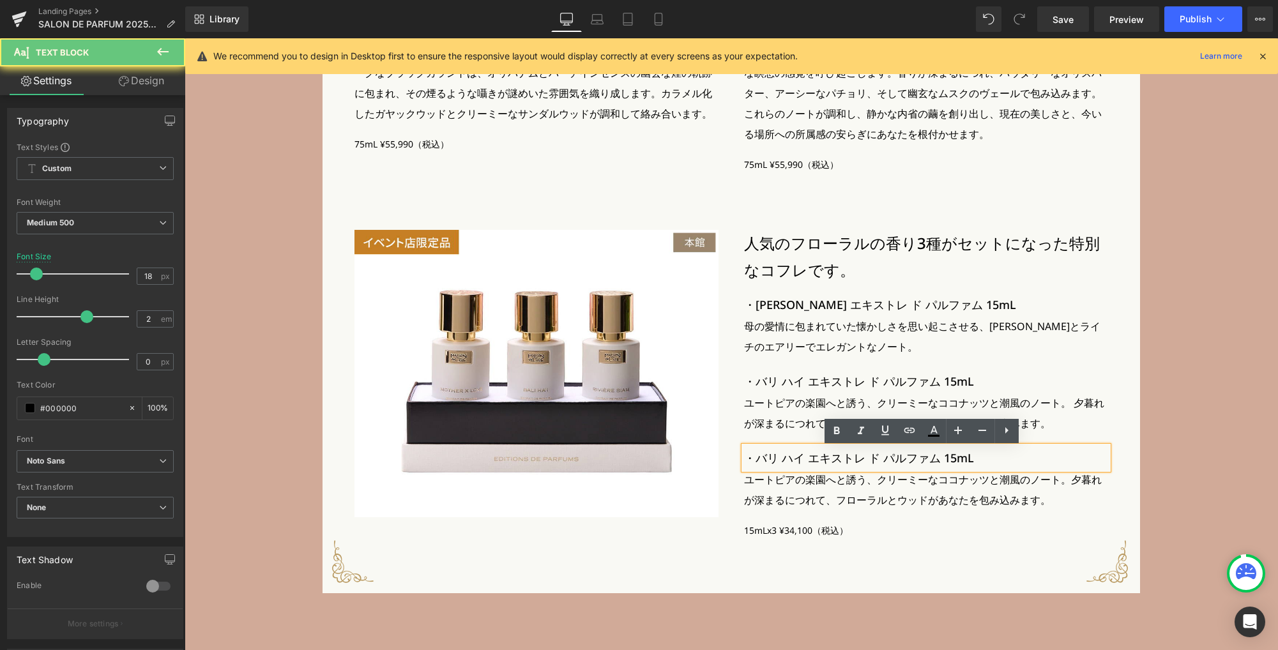
click at [815, 461] on p "・バリ ハイ エキストレ ド パルファム 15mL" at bounding box center [926, 457] width 364 height 23
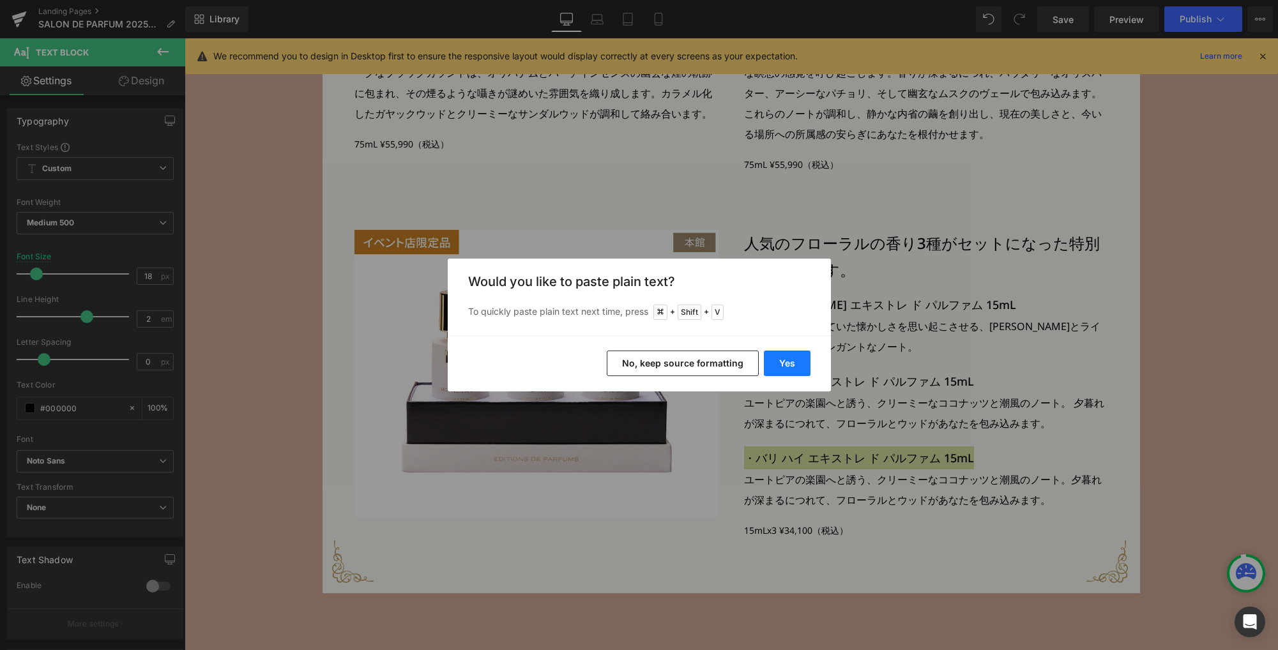
click at [791, 364] on button "Yes" at bounding box center [787, 364] width 47 height 26
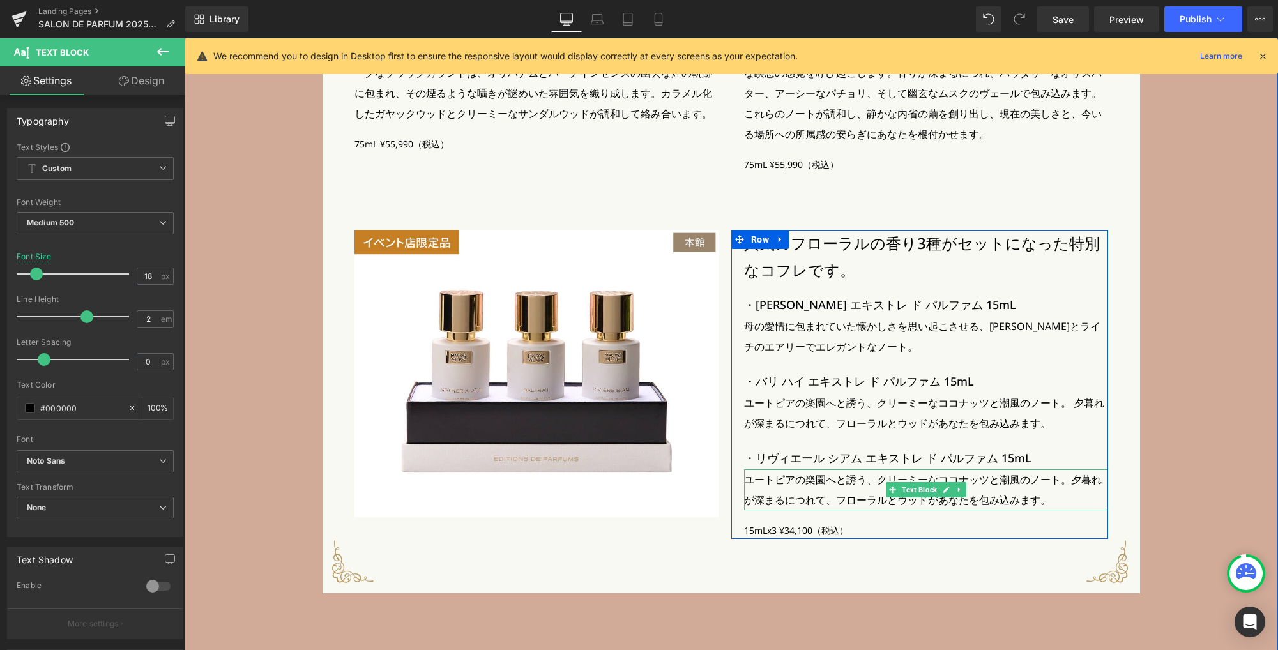
click at [773, 479] on p "ユートピアの楽園へと誘う、クリーミーなココナッツと潮風のノート。夕暮れが深まるにつれて、フローラルとウッドがあなたを包み込みます。" at bounding box center [926, 489] width 364 height 41
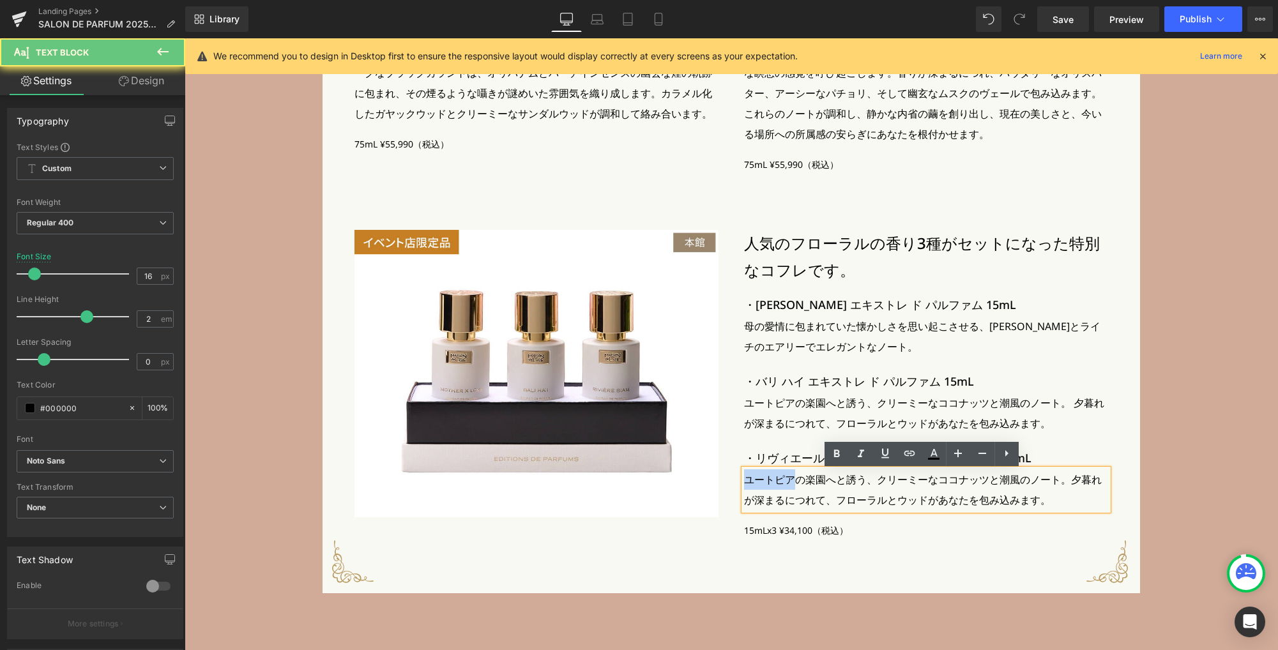
click at [773, 479] on p "ユートピアの楽園へと誘う、クリーミーなココナッツと潮風のノート。夕暮れが深まるにつれて、フローラルとウッドがあなたを包み込みます。" at bounding box center [926, 489] width 364 height 41
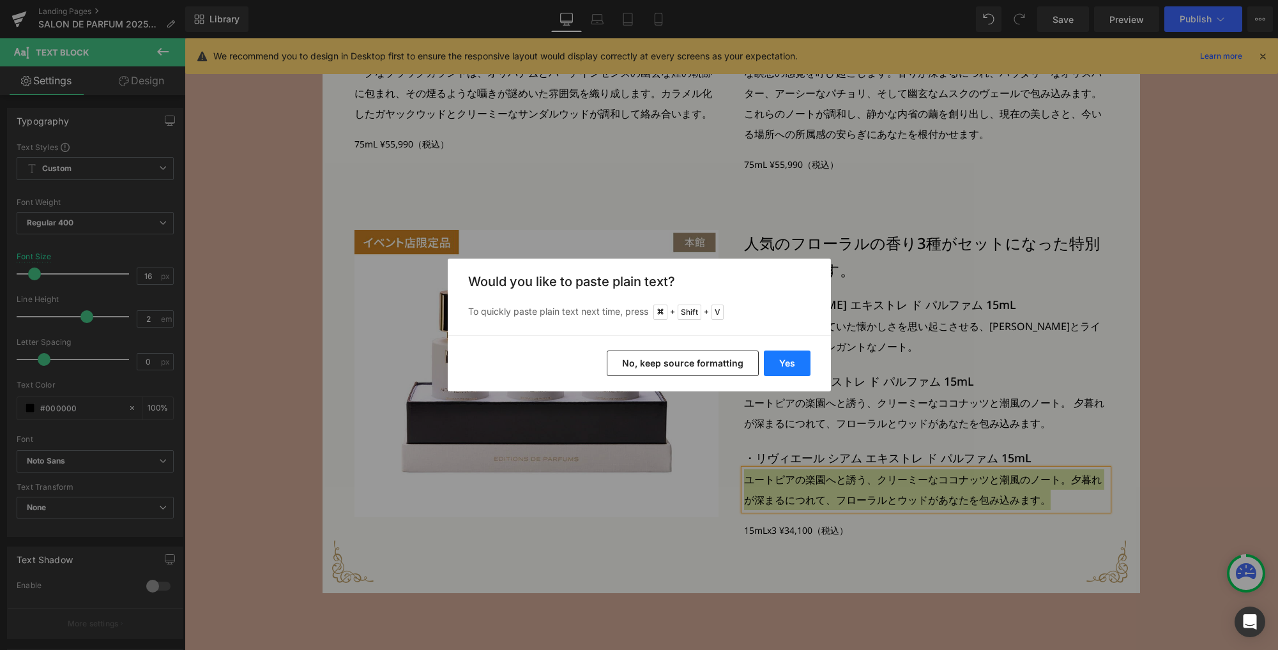
click at [794, 359] on button "Yes" at bounding box center [787, 364] width 47 height 26
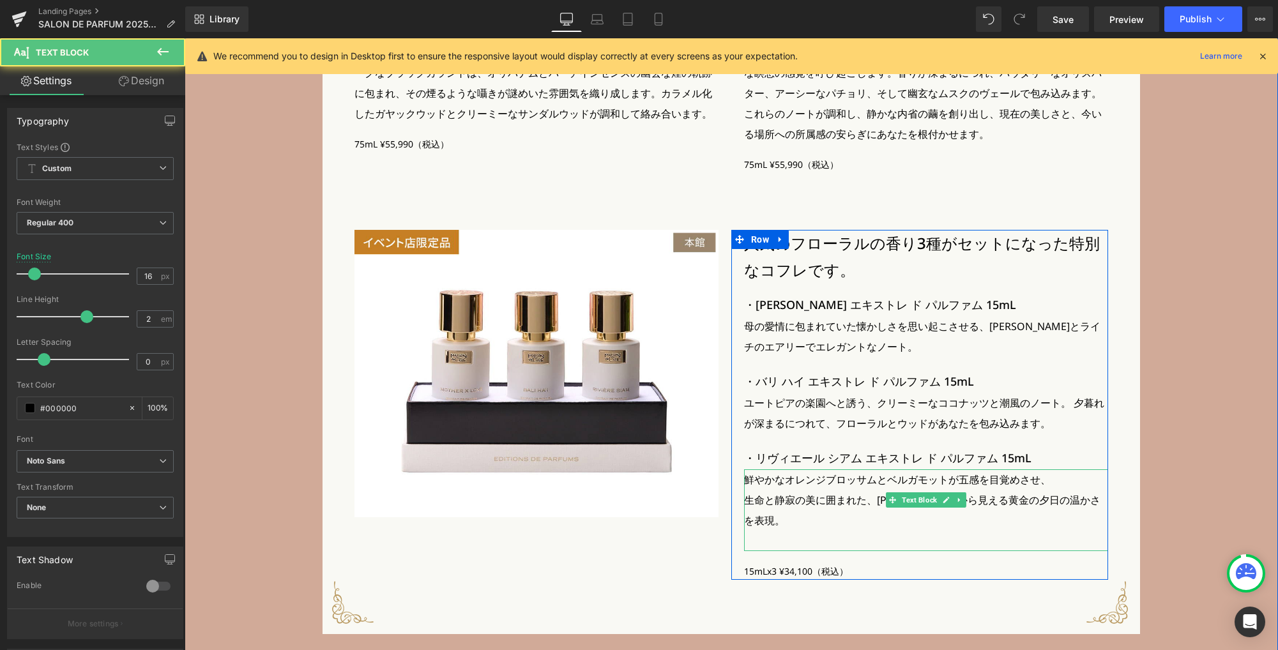
click at [809, 495] on p "生命と静寂の美に囲まれた、川岸から見える黄金の夕日の温かさを表現。" at bounding box center [926, 510] width 364 height 41
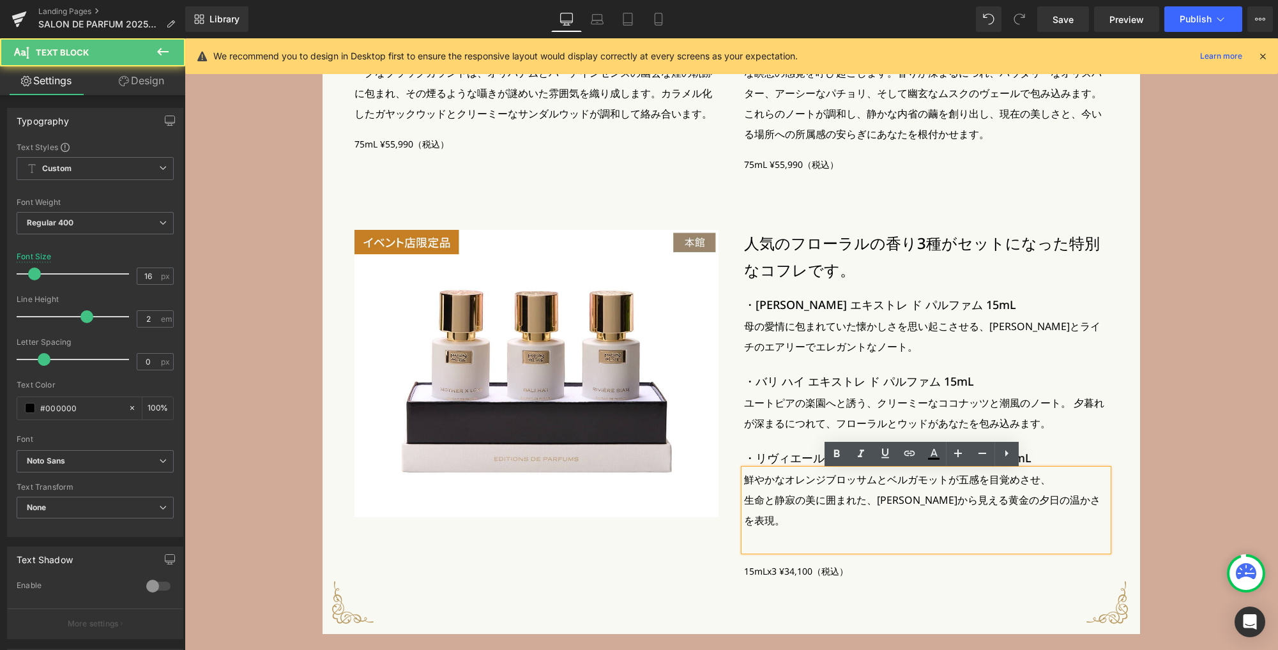
click at [1078, 501] on p "生命と静寂の美に囲まれた、川岸から見える黄金の夕日の温かさを表現。" at bounding box center [926, 510] width 364 height 41
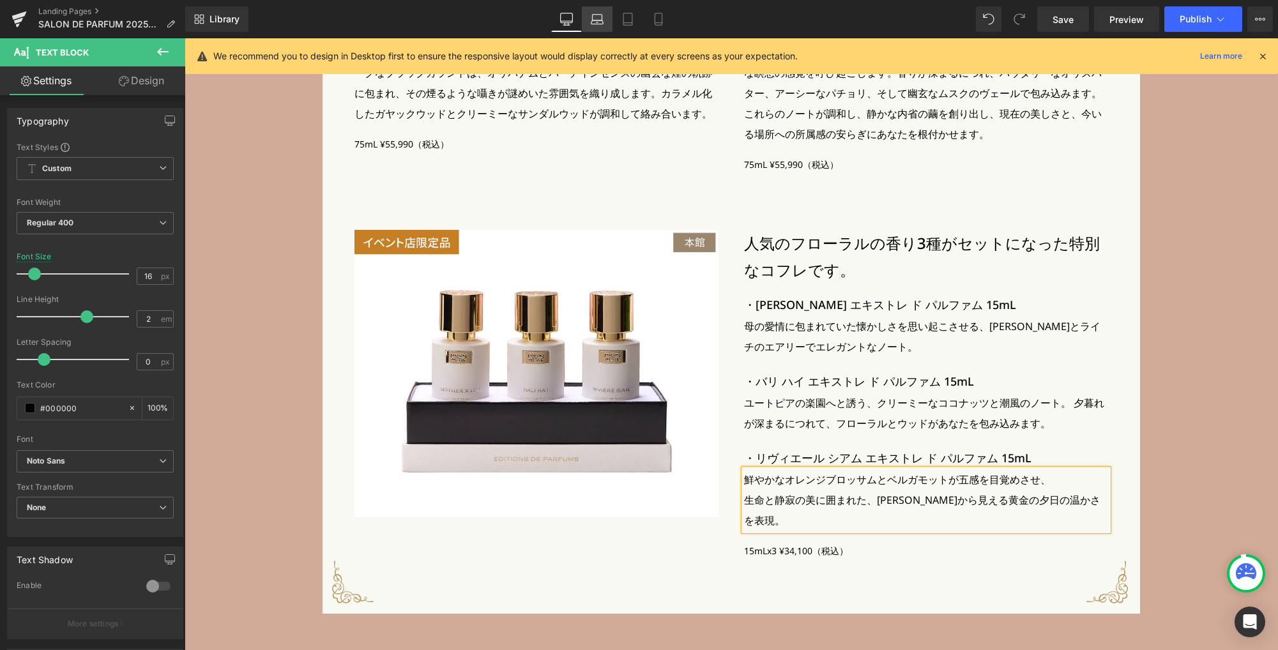
click at [593, 26] on link "Laptop" at bounding box center [597, 19] width 31 height 26
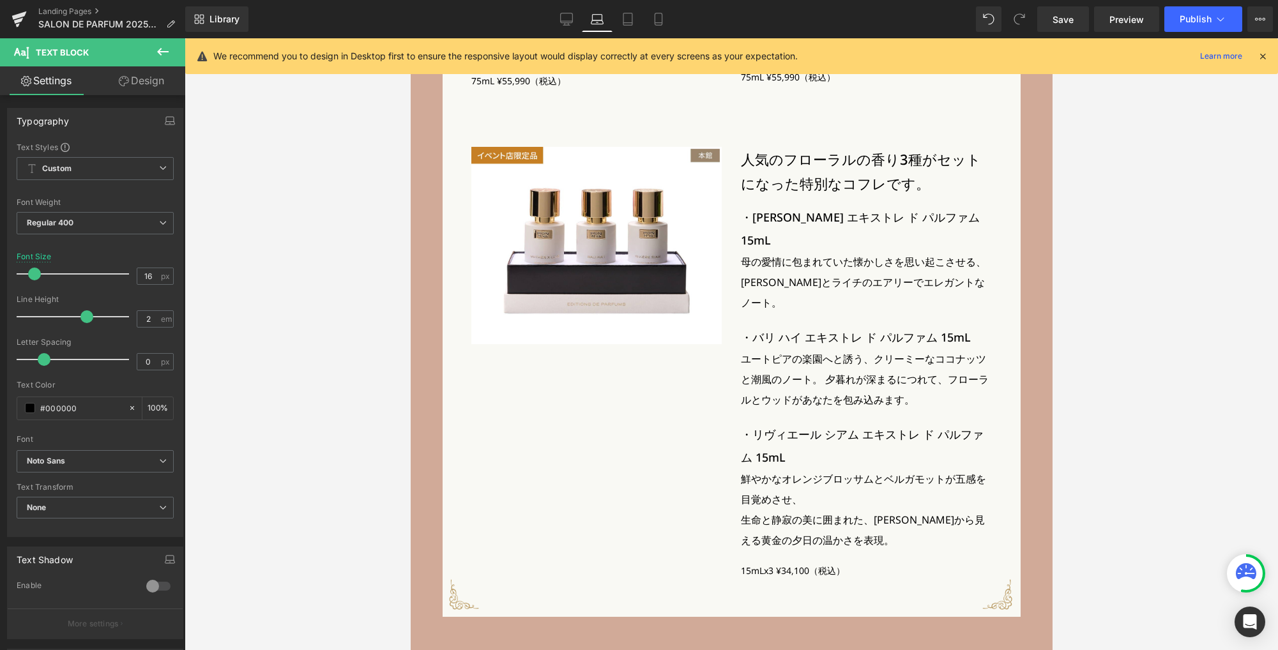
scroll to position [2915, 0]
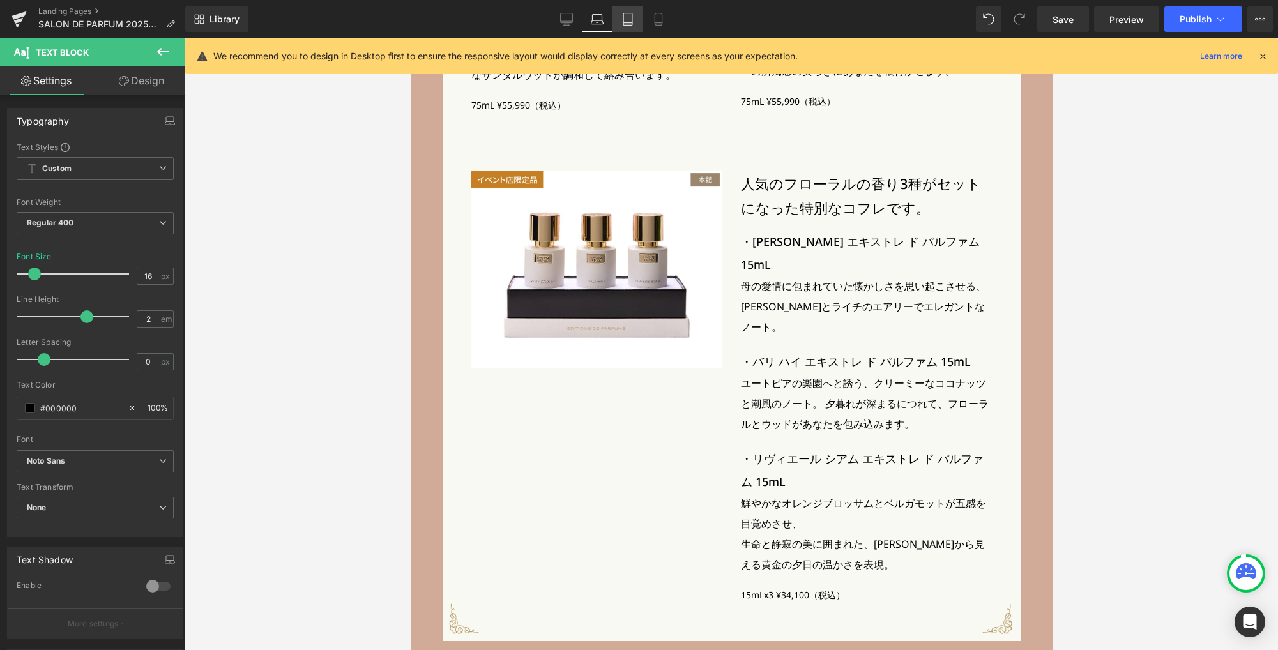
click at [626, 24] on icon at bounding box center [627, 19] width 13 height 13
type input "100"
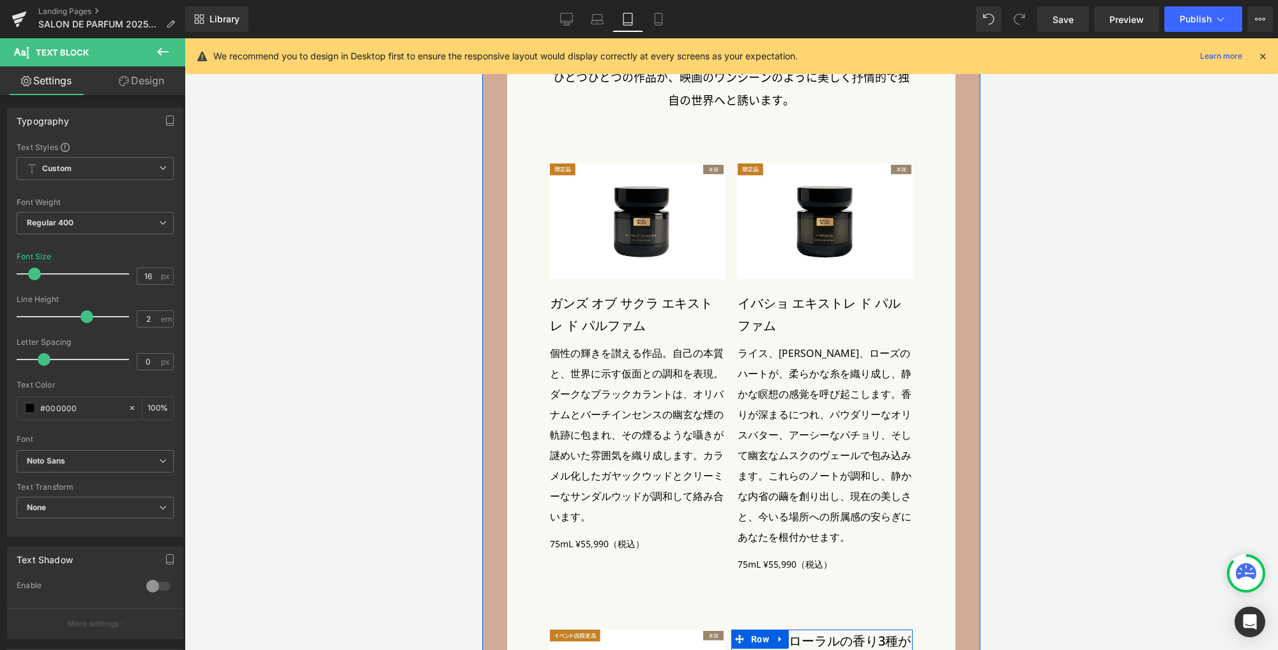
scroll to position [2349, 0]
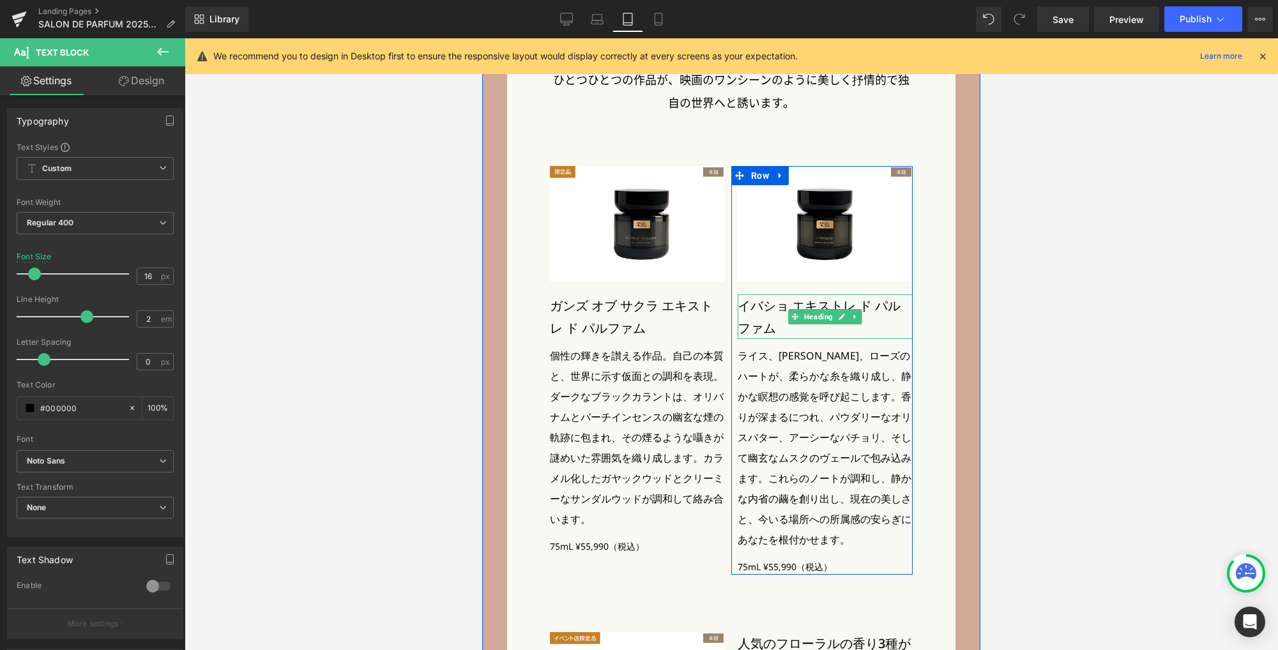
click at [759, 294] on h3 "イバショ エキストレ ド パルファム" at bounding box center [824, 316] width 175 height 45
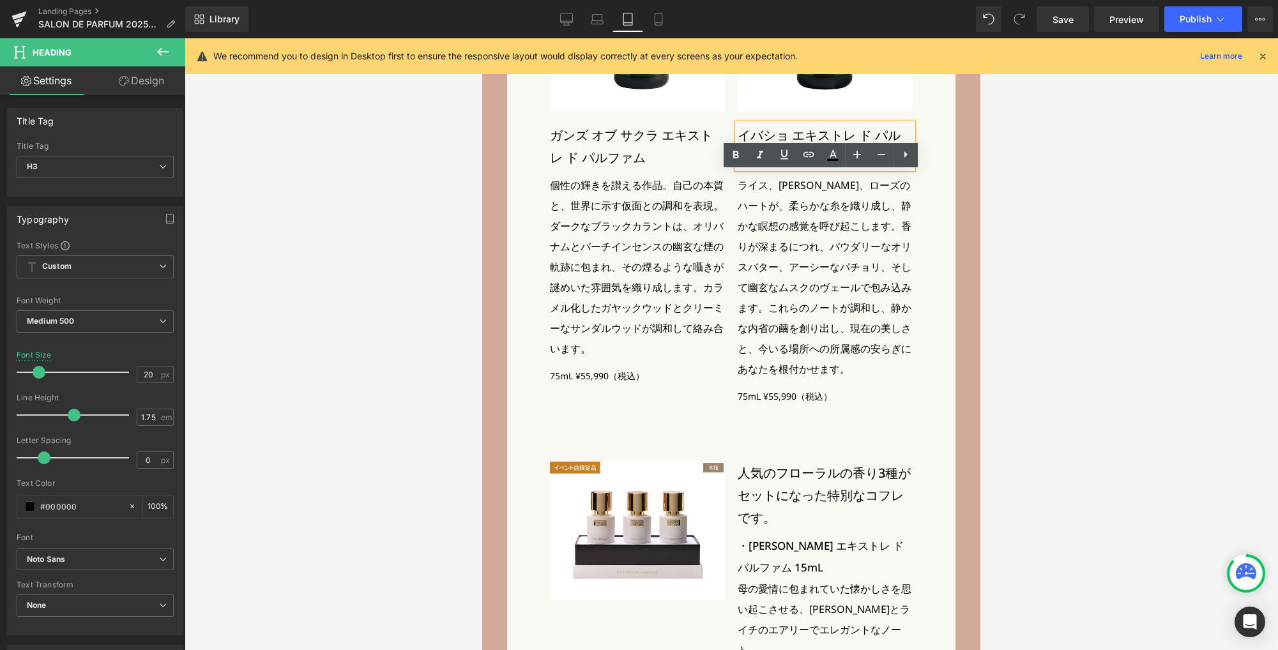
scroll to position [2620, 0]
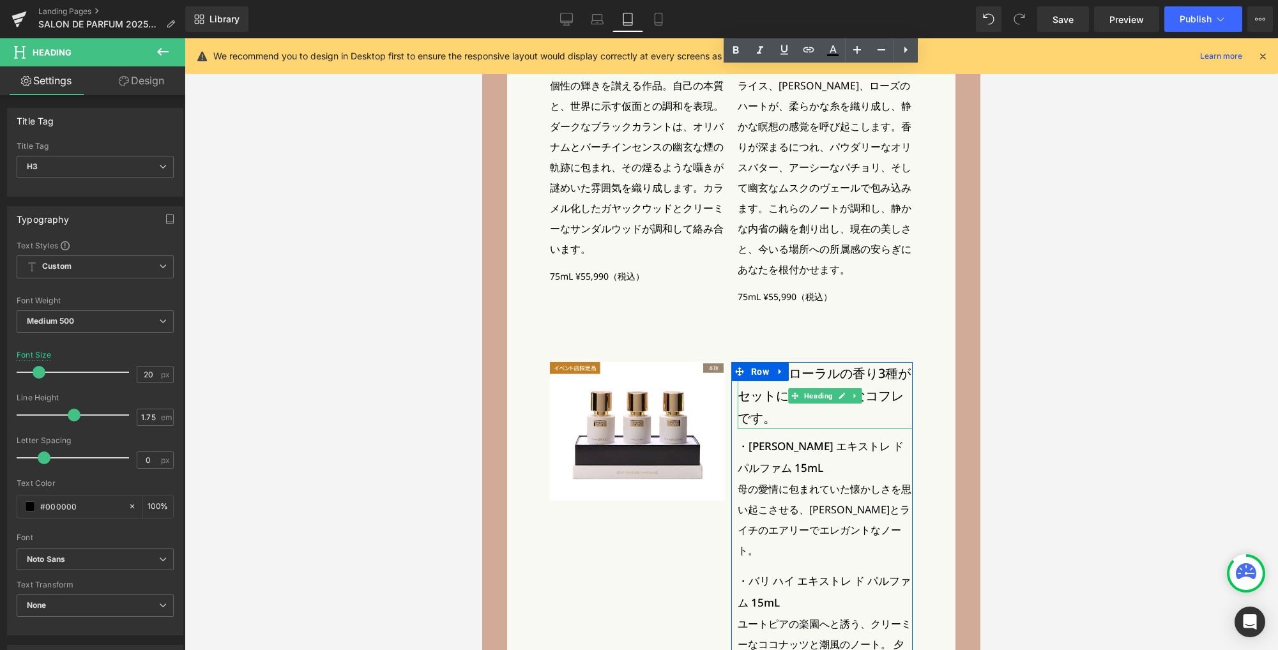
click at [764, 377] on h3 "人気のフローラルの香り3種がセットになった特別なコフレです。" at bounding box center [824, 395] width 175 height 67
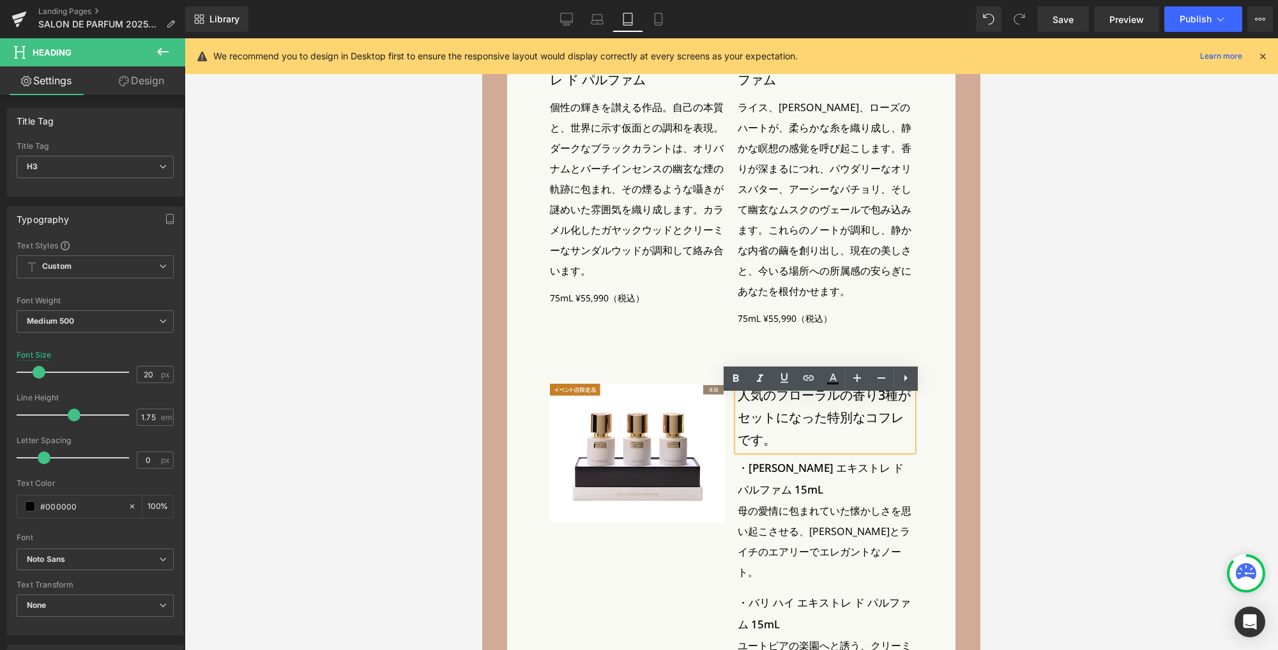
scroll to position [2512, 0]
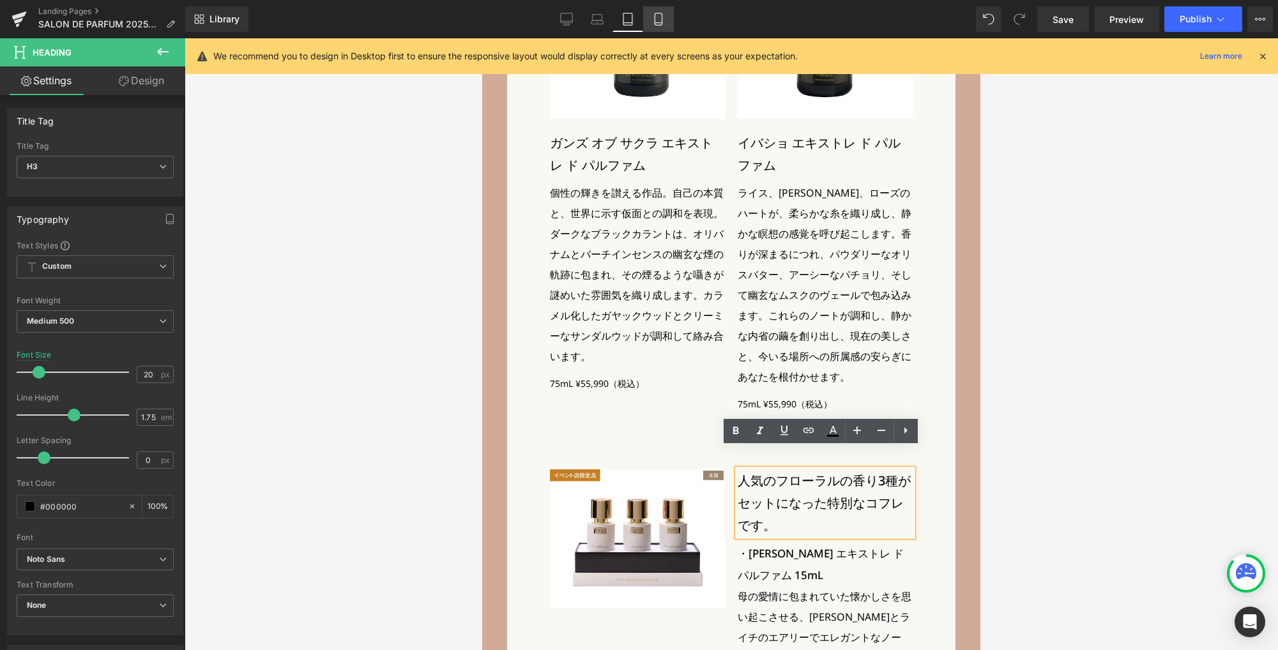
click at [658, 15] on icon at bounding box center [658, 19] width 13 height 13
type input "18"
type input "100"
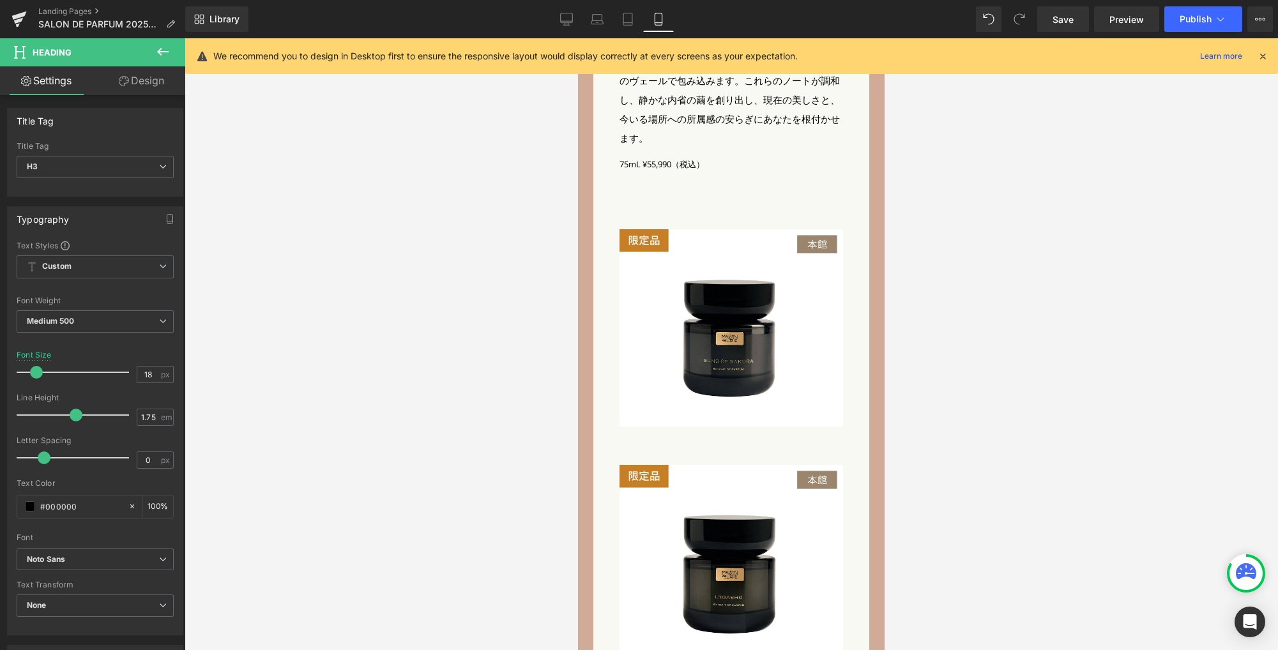
scroll to position [3229, 0]
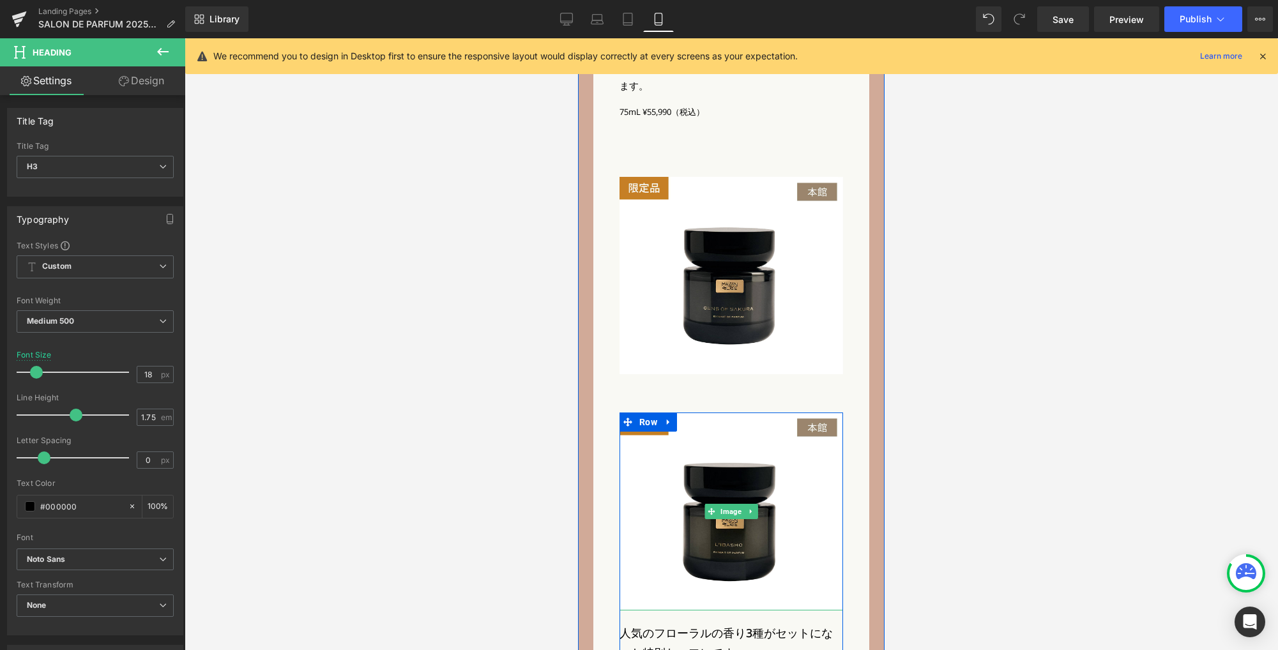
click at [747, 508] on icon at bounding box center [750, 512] width 7 height 8
click at [754, 508] on icon at bounding box center [757, 511] width 7 height 7
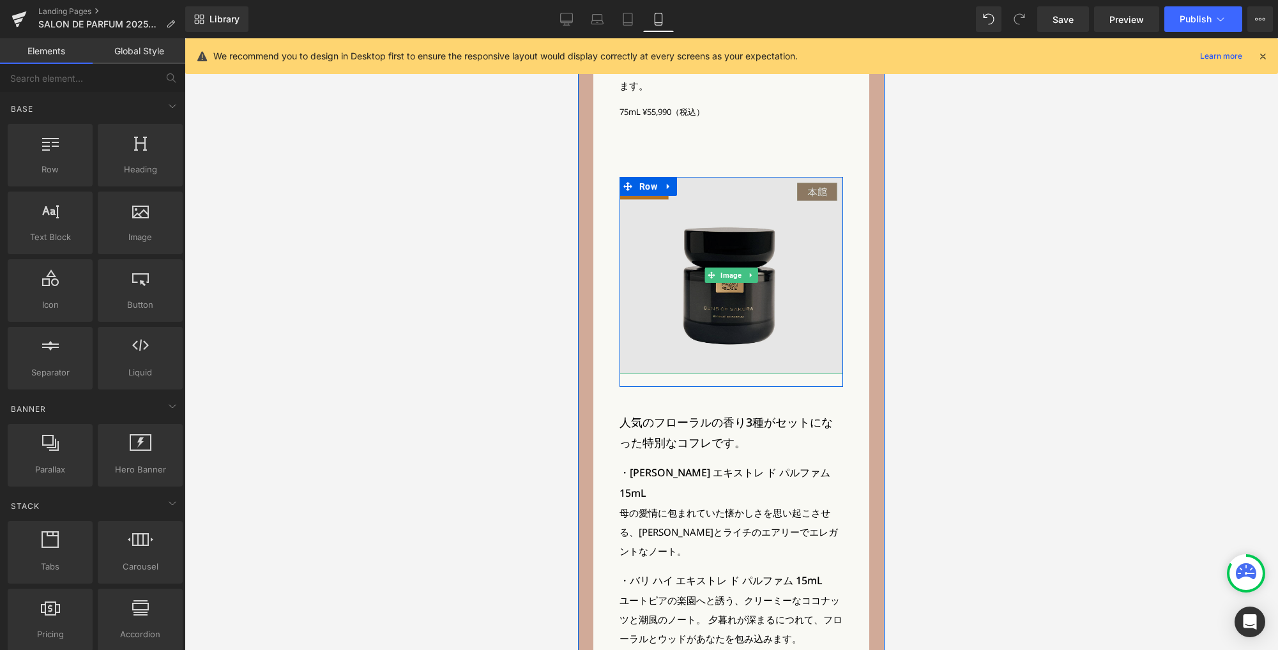
click at [725, 277] on img at bounding box center [730, 276] width 223 height 198
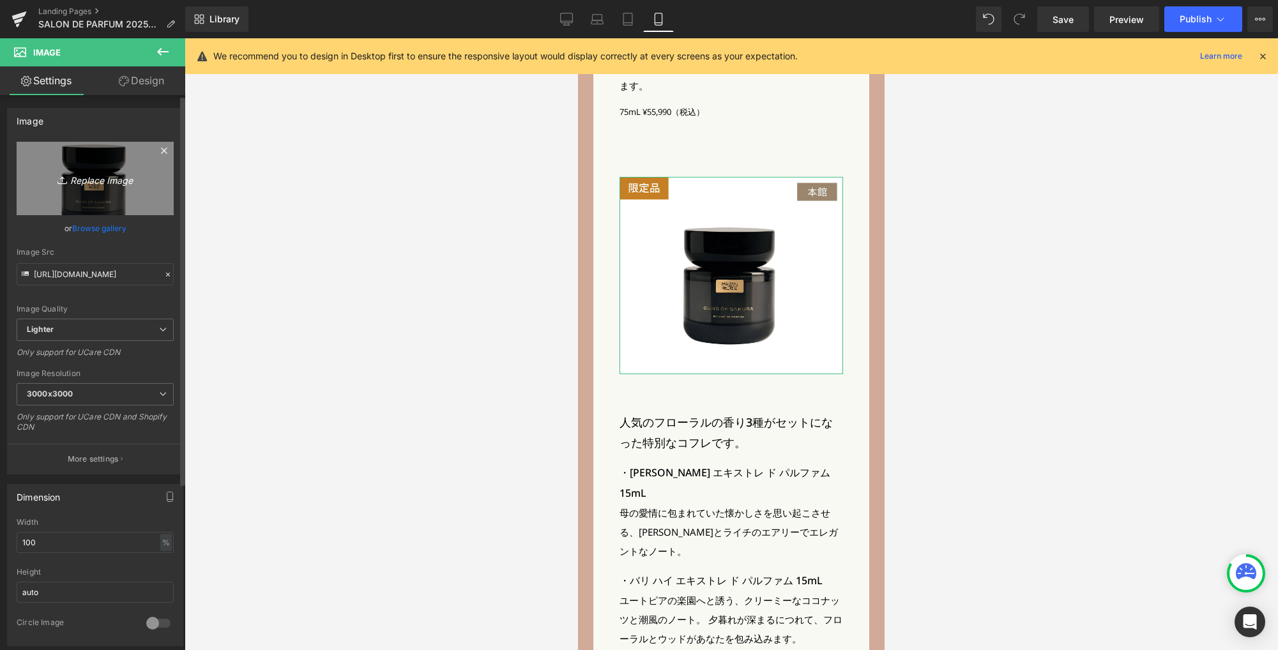
click at [115, 183] on icon "Replace Image" at bounding box center [95, 178] width 102 height 16
type input "C:\fakepath\m_pr3_sp.jpg"
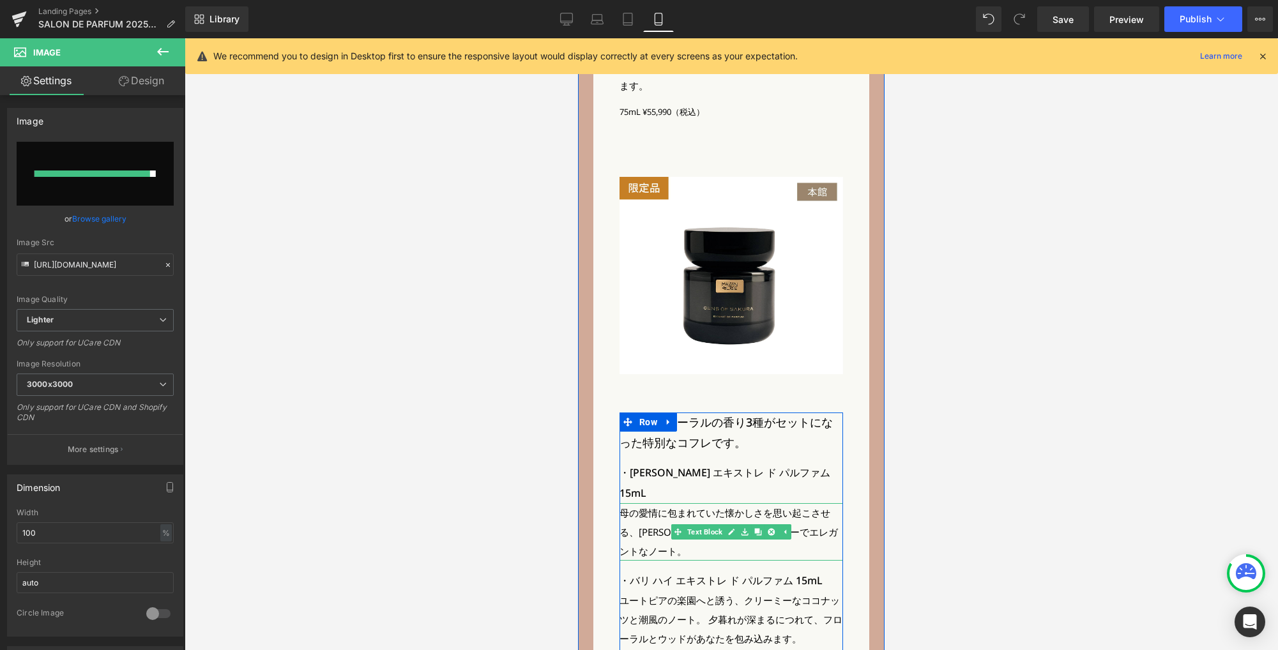
type input "https://ucarecdn.com/b8af1a5e-7d5a-4403-abdf-16725431db6c/-/format/auto/-/previ…"
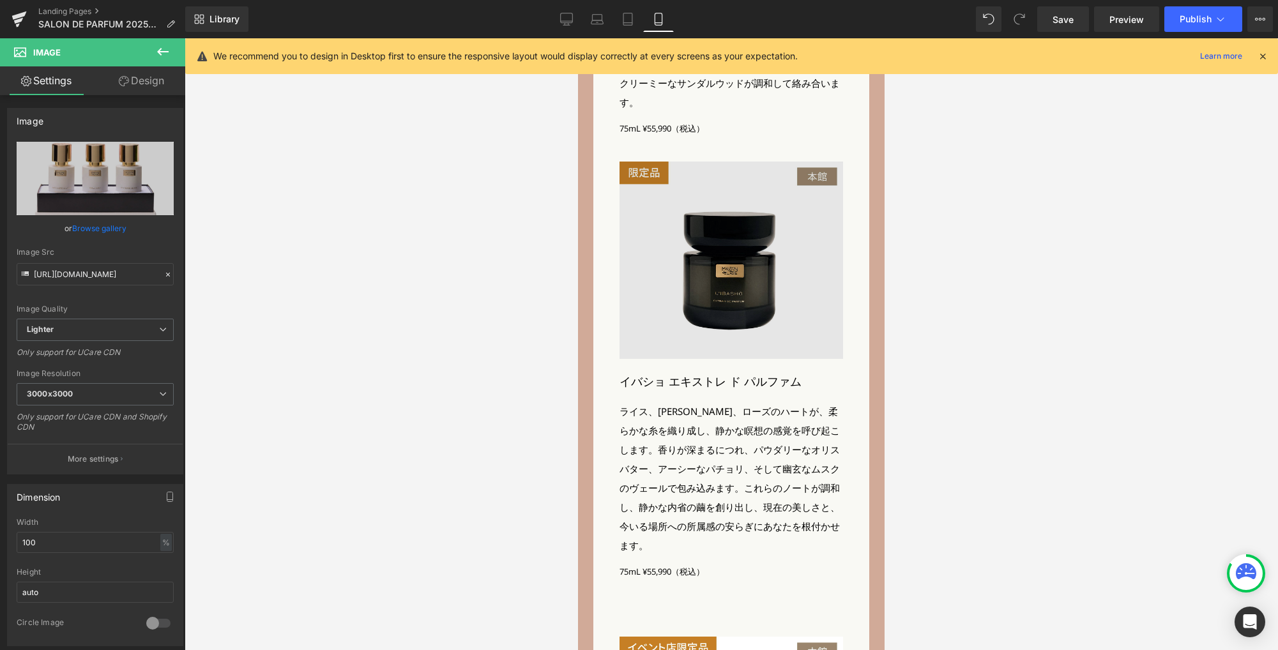
scroll to position [2763, 0]
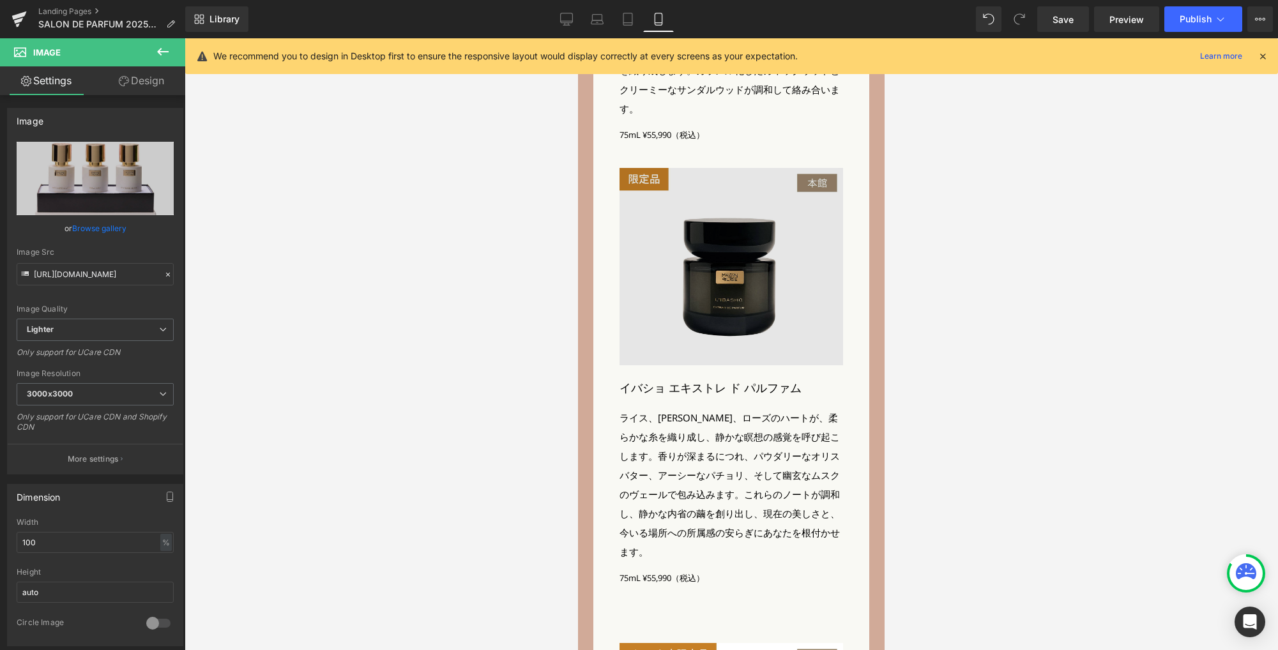
click at [701, 299] on img at bounding box center [730, 267] width 223 height 198
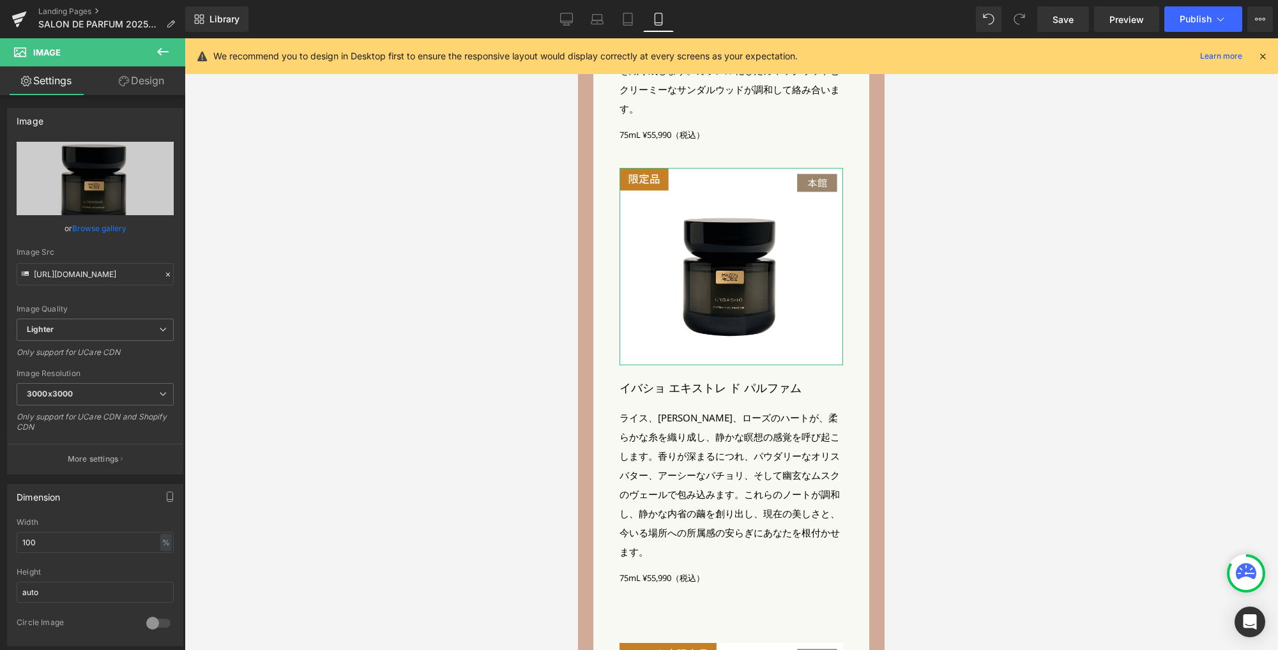
click at [146, 85] on link "Design" at bounding box center [141, 80] width 93 height 29
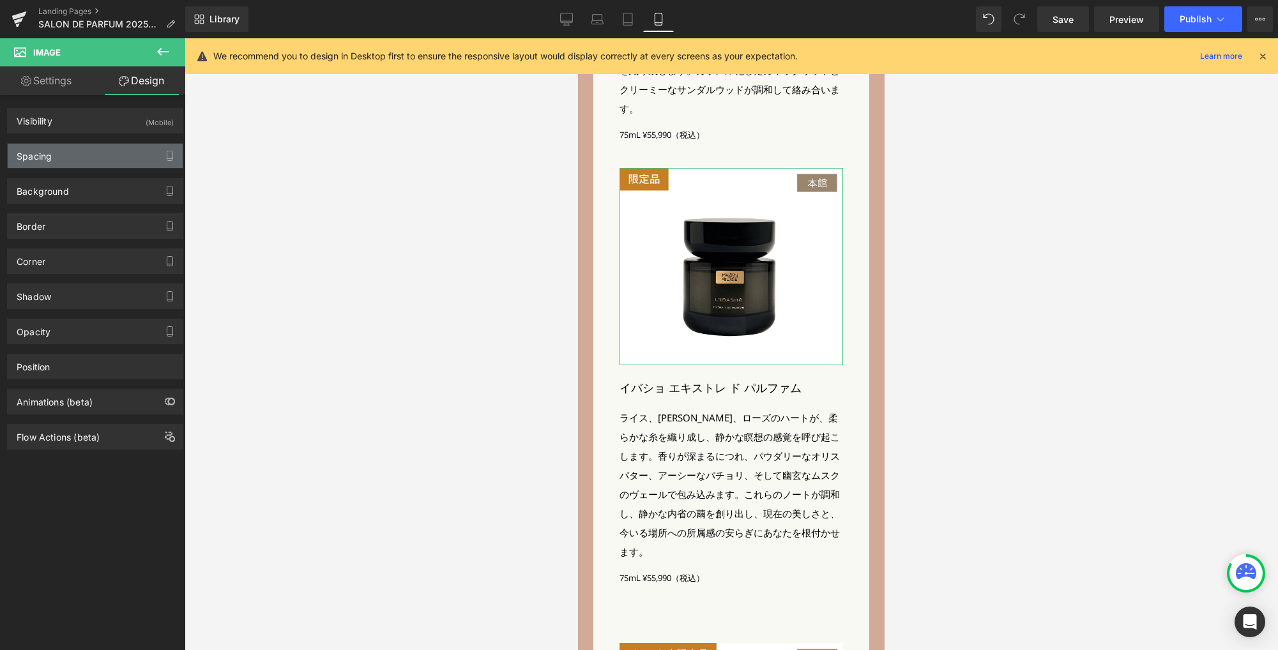
click at [89, 152] on div "Spacing" at bounding box center [95, 156] width 175 height 24
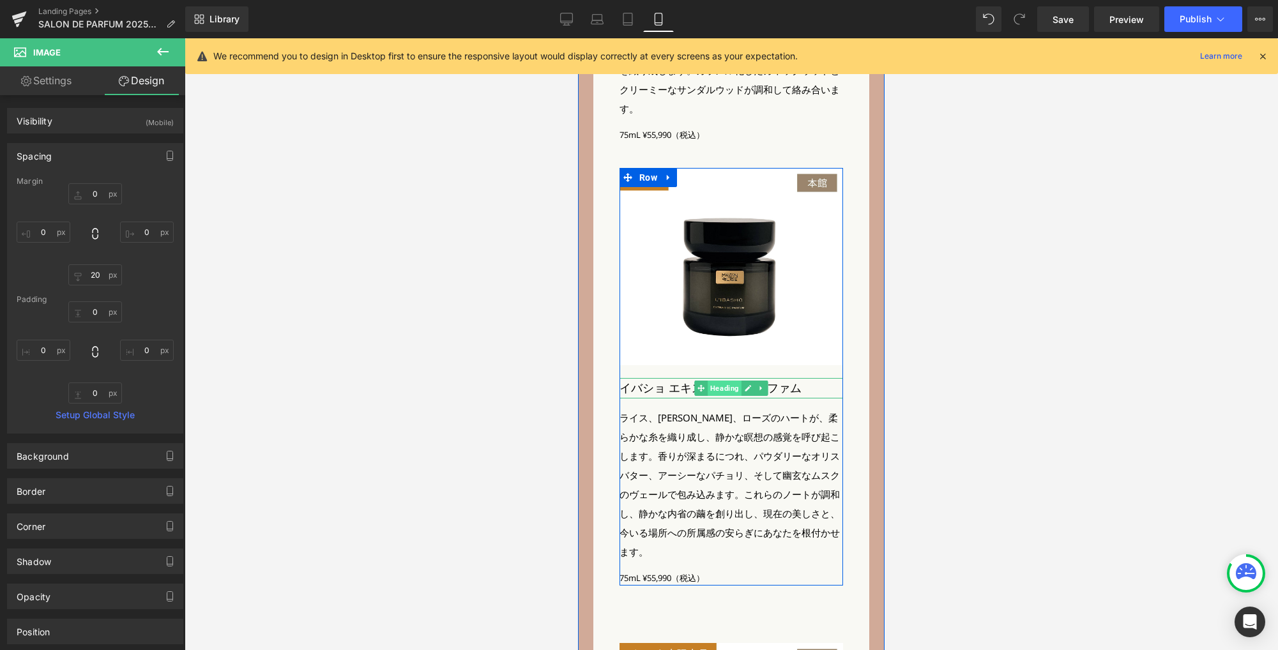
click at [720, 381] on span "Heading" at bounding box center [724, 388] width 34 height 15
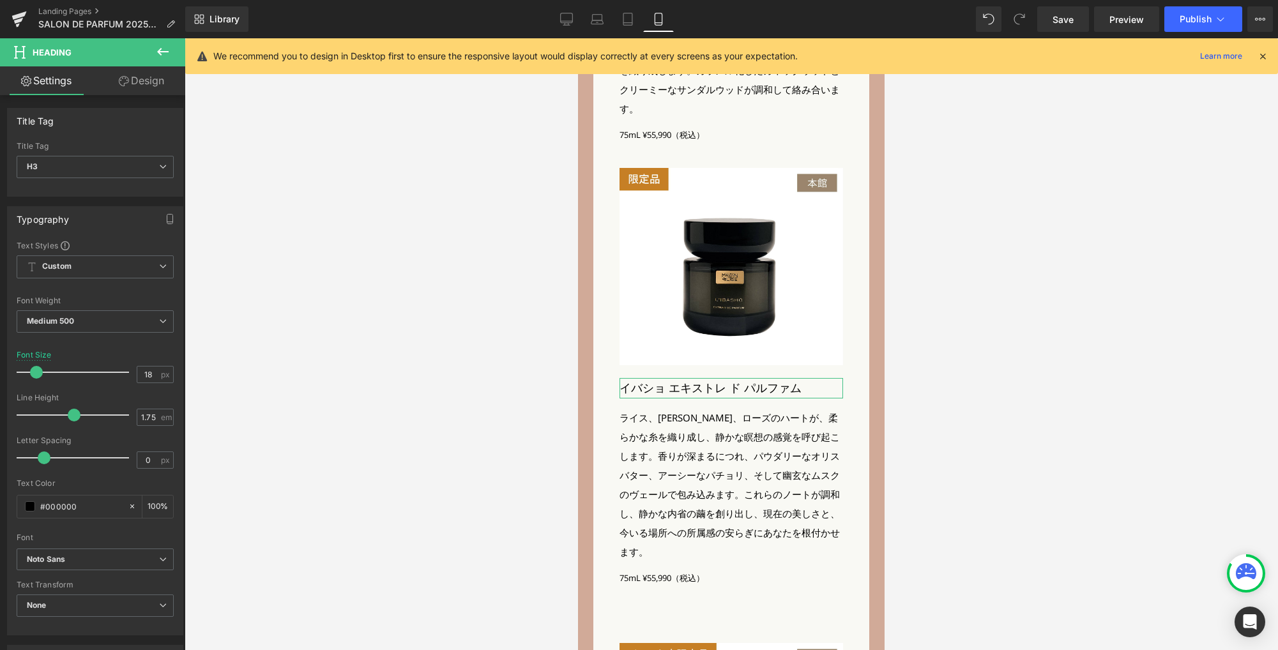
click at [156, 84] on link "Design" at bounding box center [141, 80] width 93 height 29
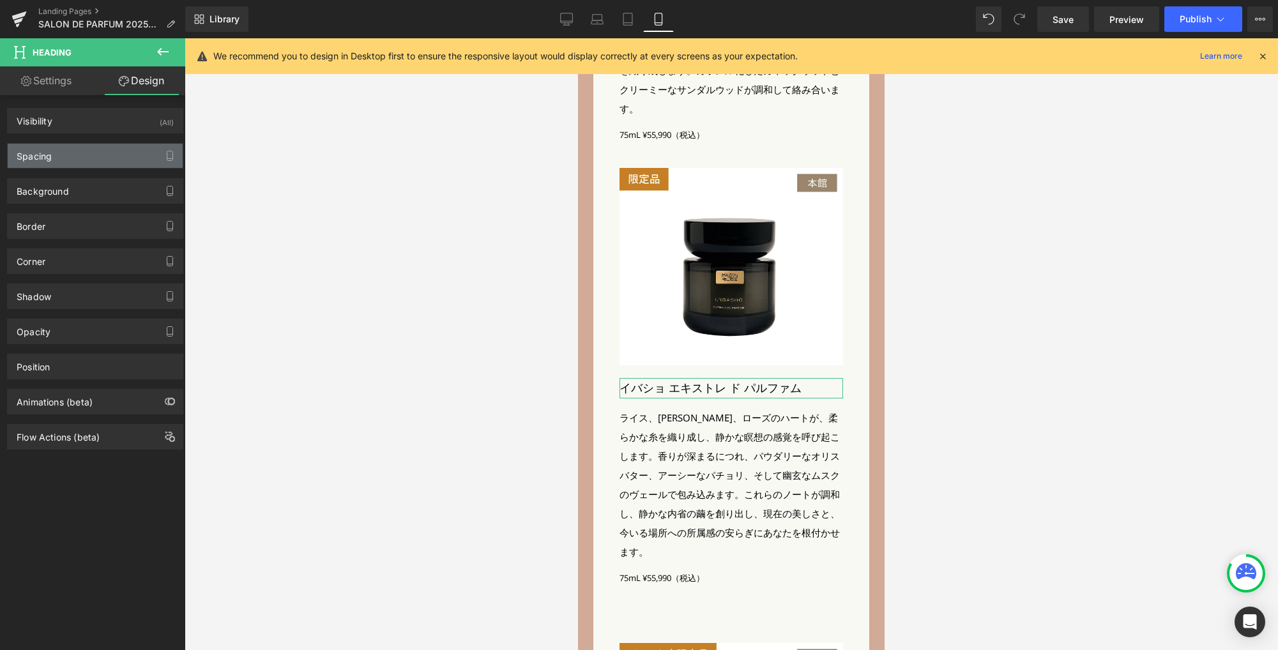
type input "0"
type input "15"
type input "0"
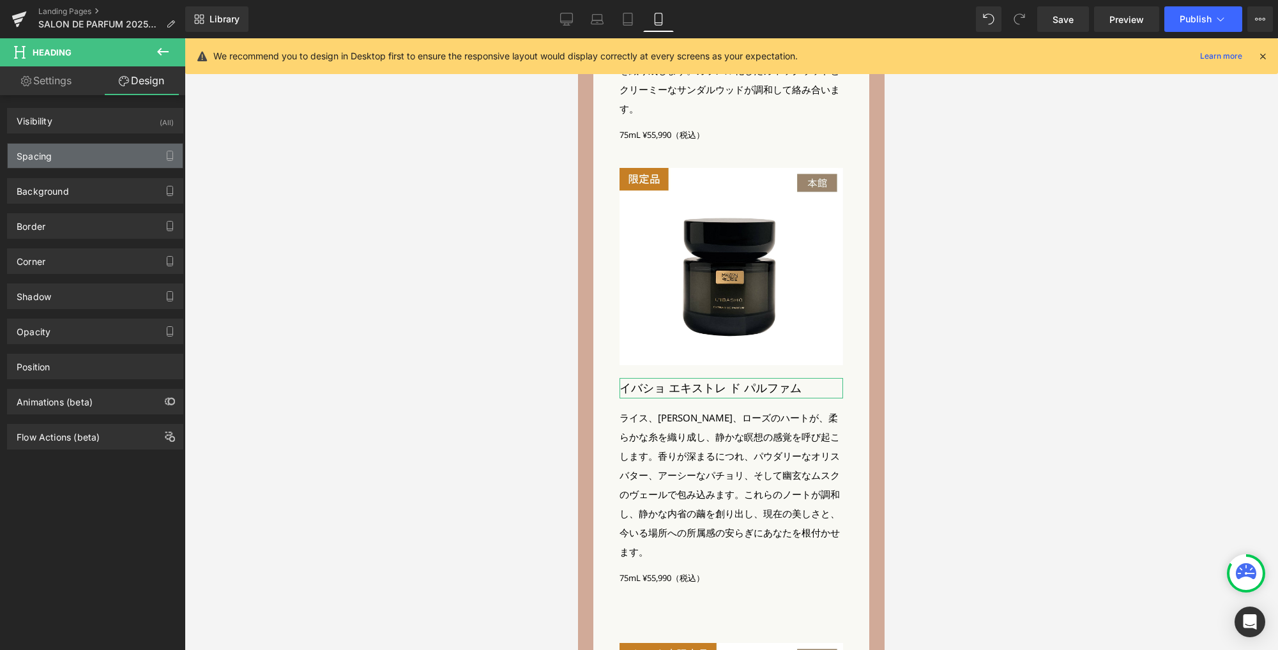
type input "0"
click at [96, 162] on div "Spacing" at bounding box center [95, 156] width 175 height 24
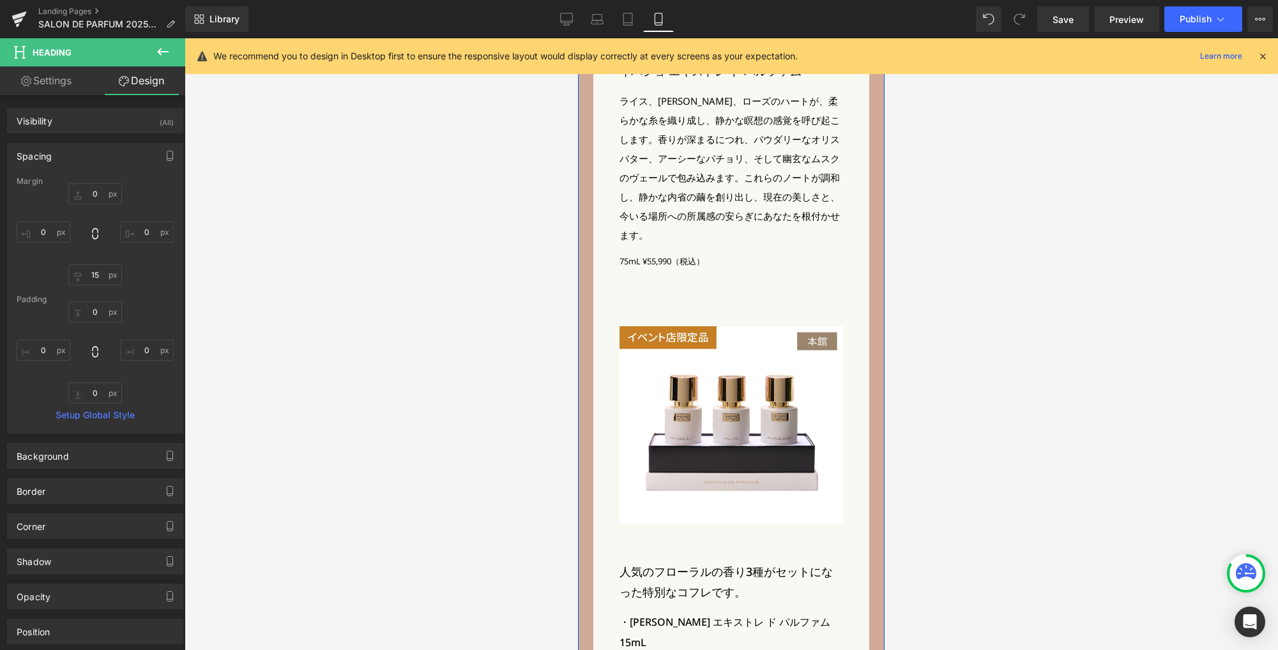
scroll to position [3091, 0]
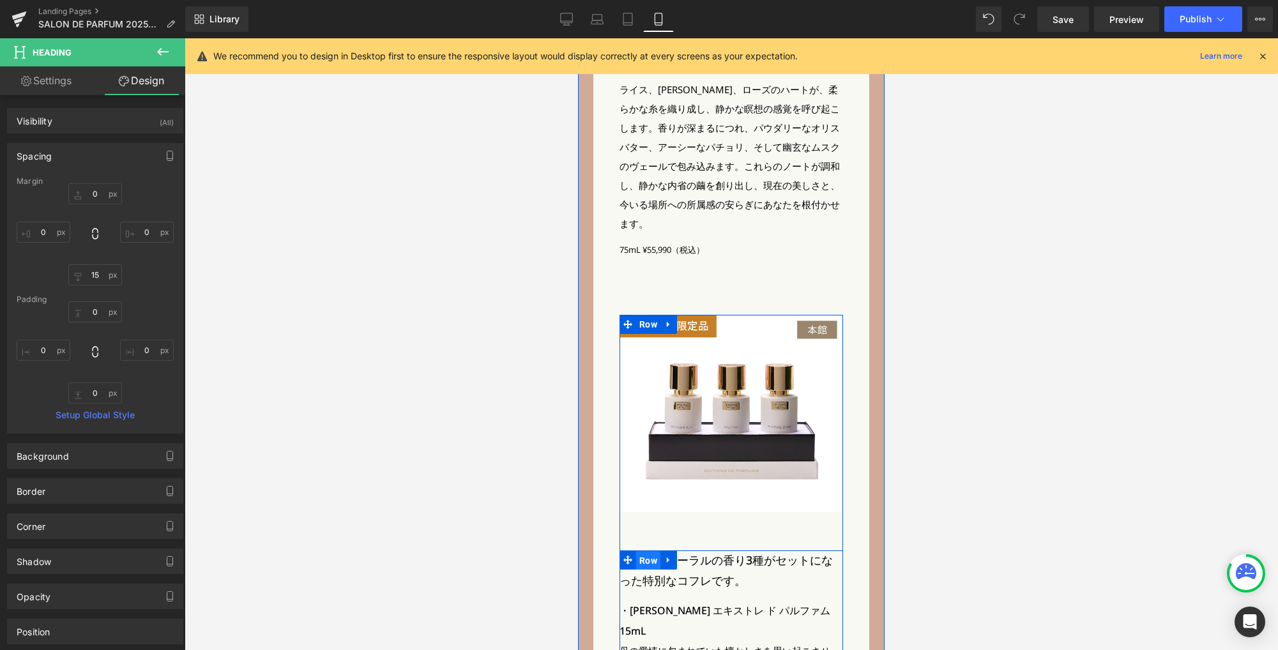
click at [644, 551] on span "Row" at bounding box center [648, 560] width 24 height 19
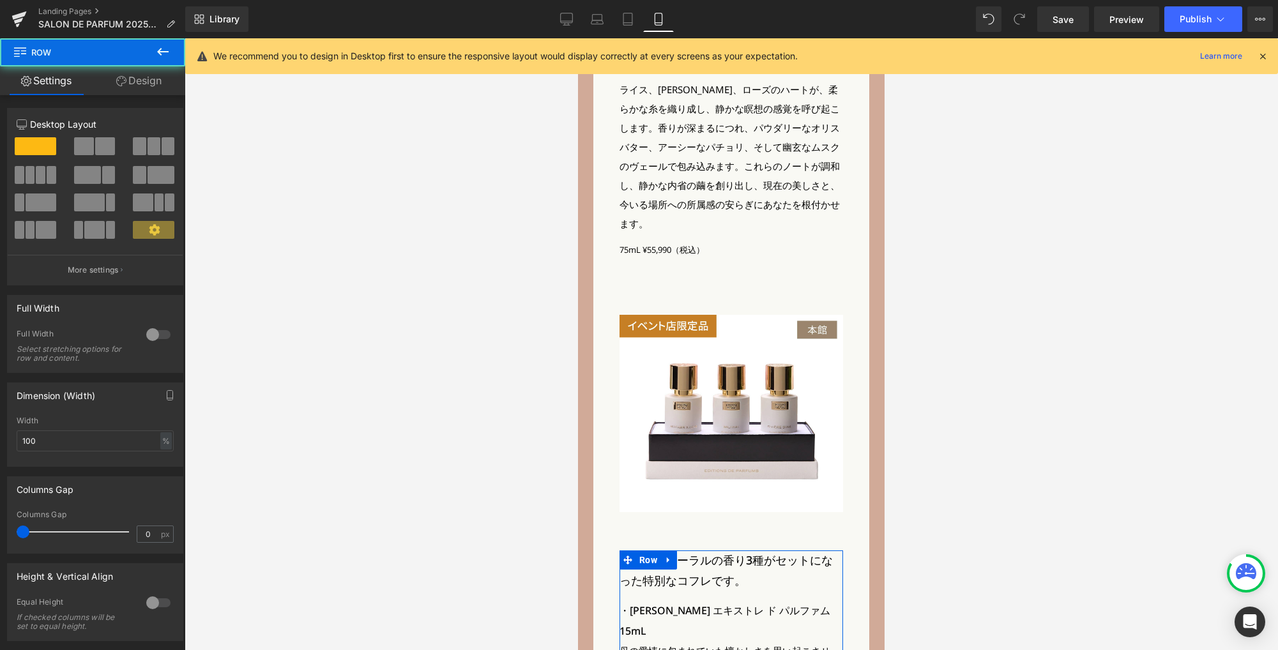
click at [134, 83] on link "Design" at bounding box center [139, 80] width 93 height 29
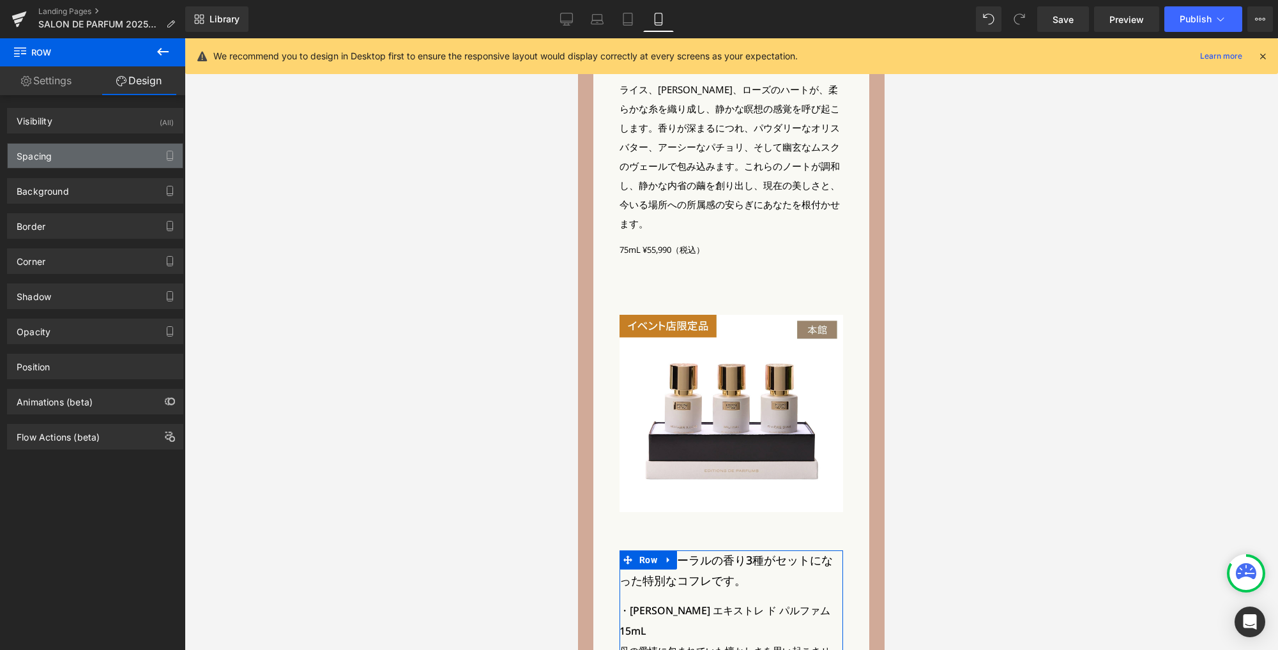
click at [84, 156] on div "Spacing" at bounding box center [95, 156] width 175 height 24
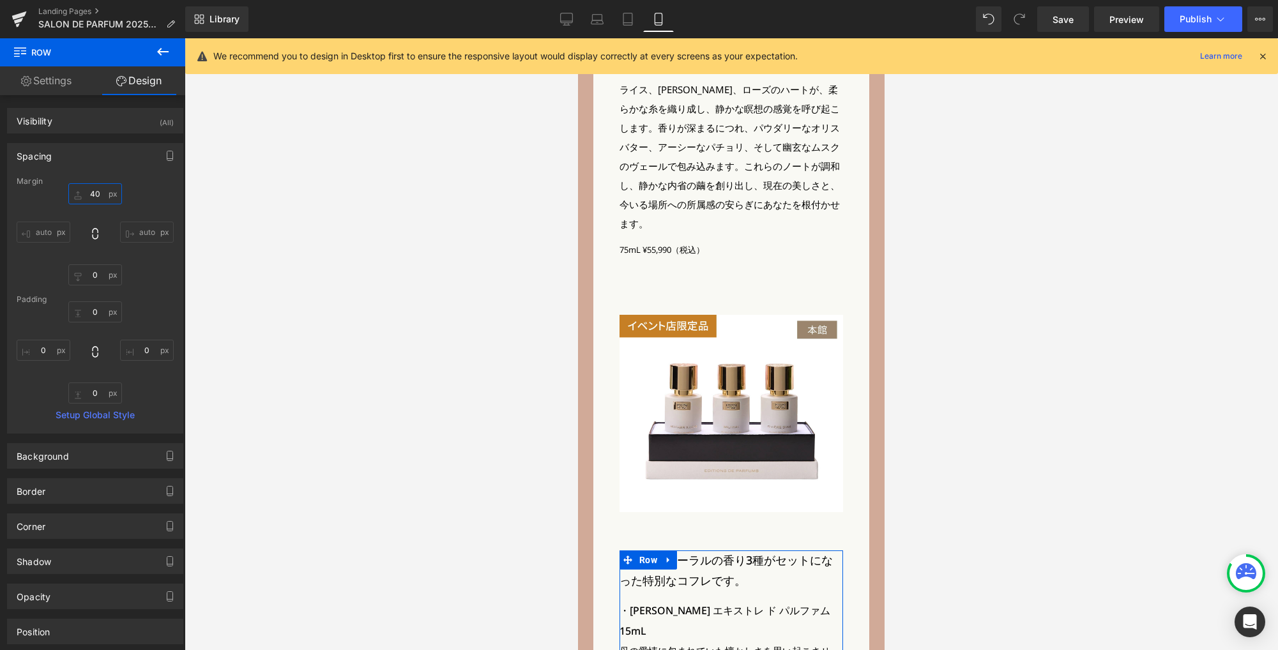
drag, startPoint x: 98, startPoint y: 193, endPoint x: 107, endPoint y: 192, distance: 9.0
click at [98, 193] on input "40" at bounding box center [95, 193] width 54 height 21
type input "0"
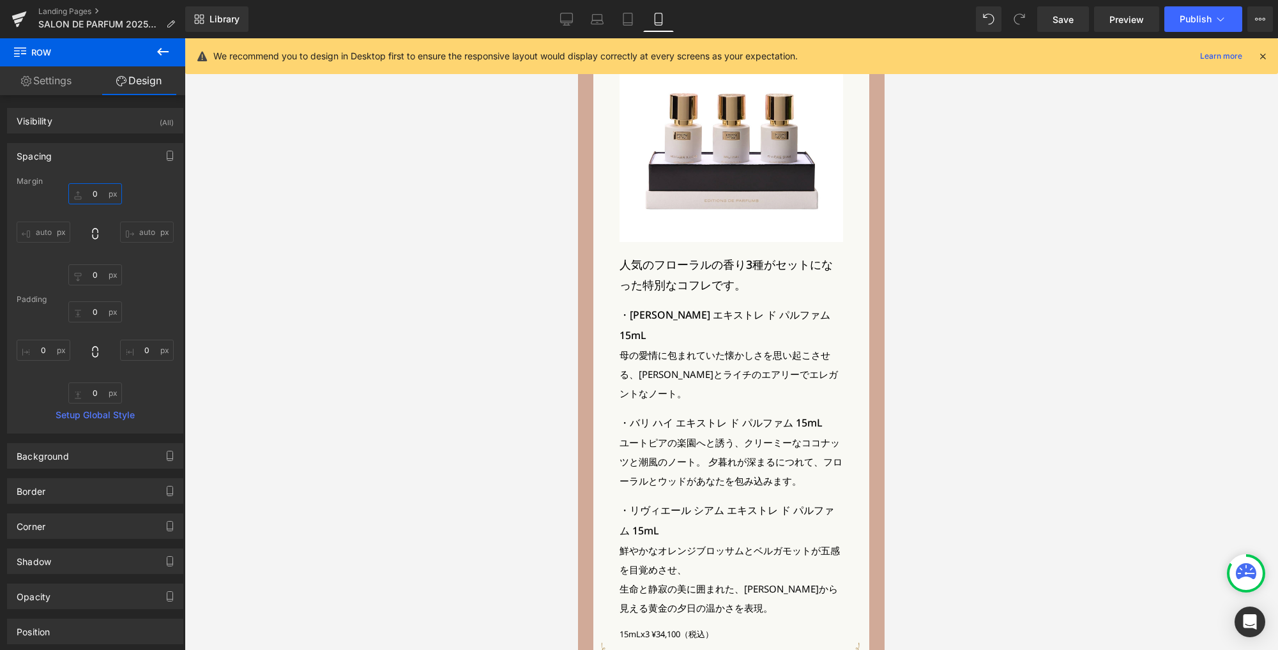
scroll to position [3364, 0]
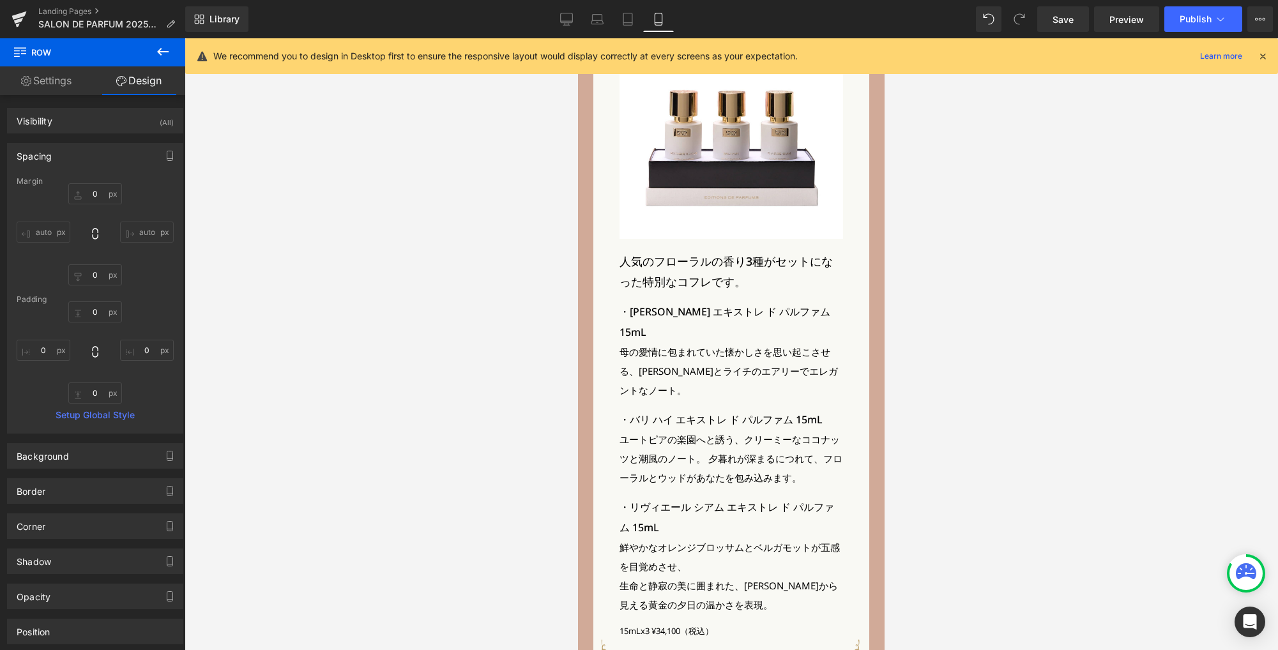
click at [753, 430] on p "ユートピアの楽園へと誘う、クリーミーなココナッツと潮風のノート。夕暮れが深まるにつれて、フローラルとウッドがあなたを包み込みます。" at bounding box center [730, 458] width 223 height 57
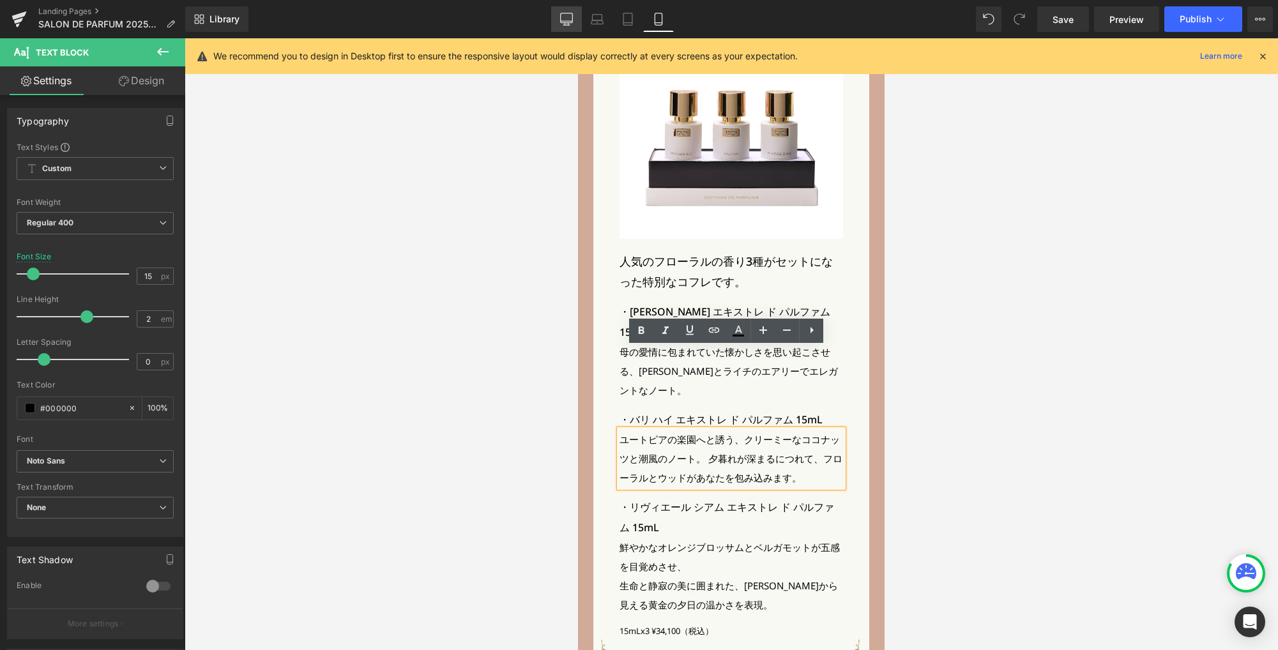
click at [568, 24] on icon at bounding box center [566, 19] width 13 height 13
type input "16"
type input "100"
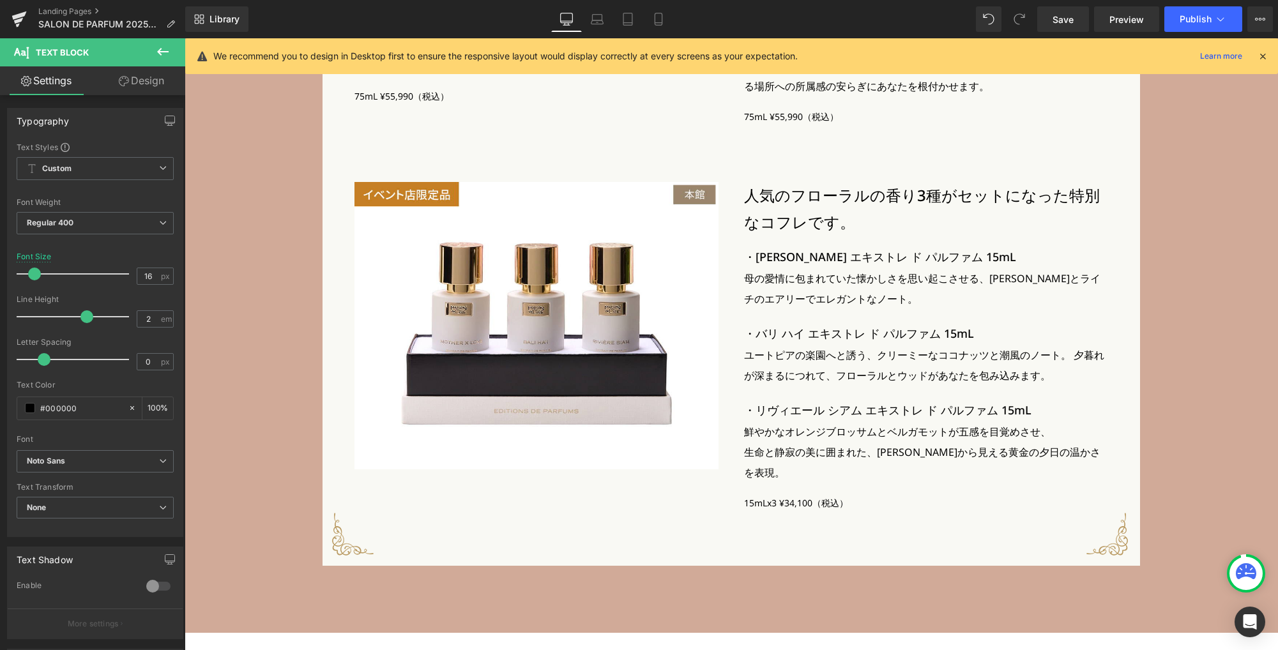
scroll to position [3474, 0]
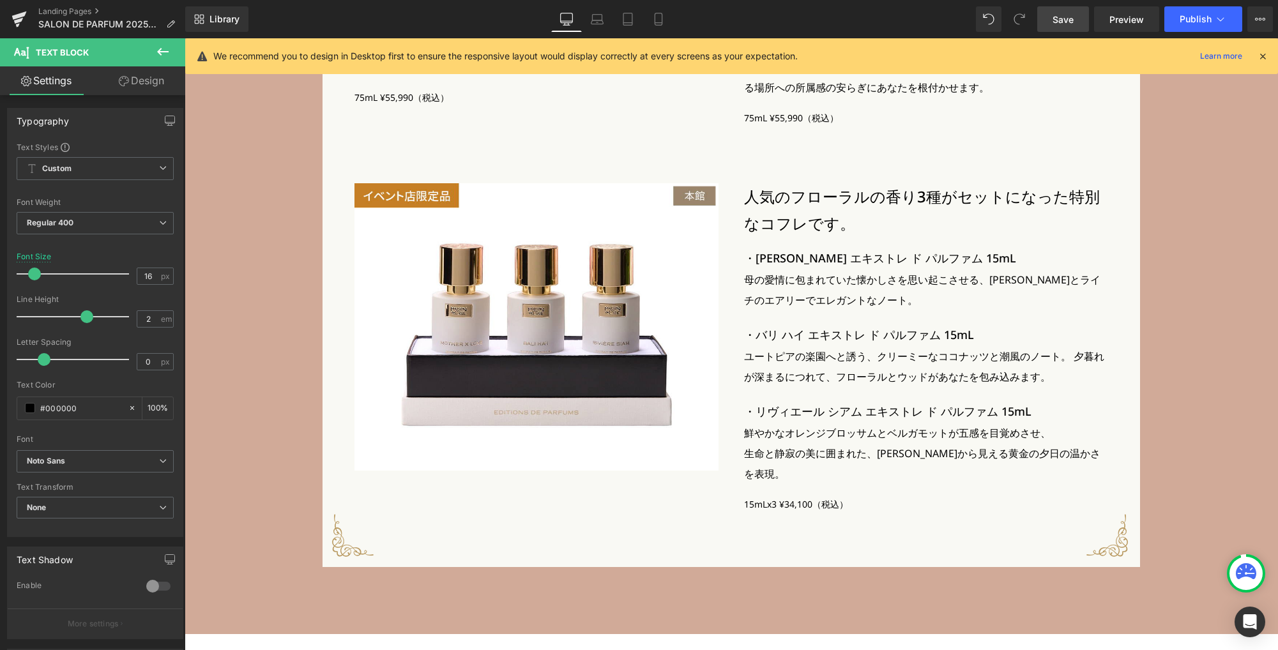
click at [1052, 21] on link "Save" at bounding box center [1063, 19] width 52 height 26
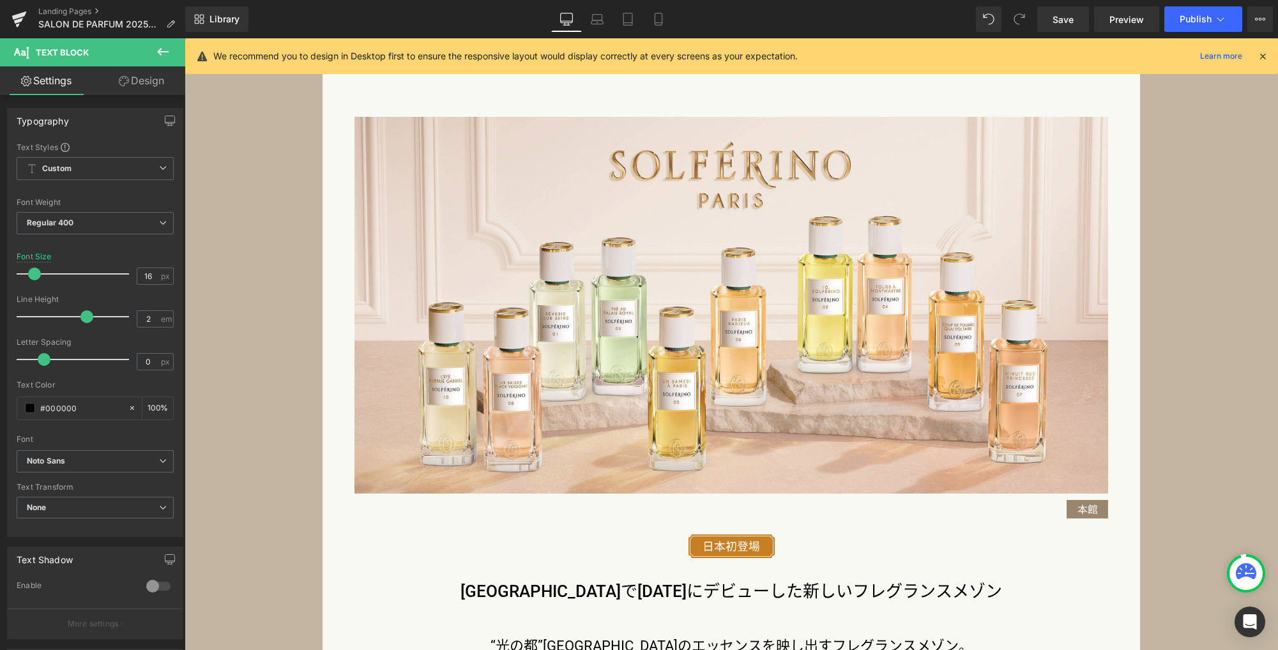
scroll to position [1322, 0]
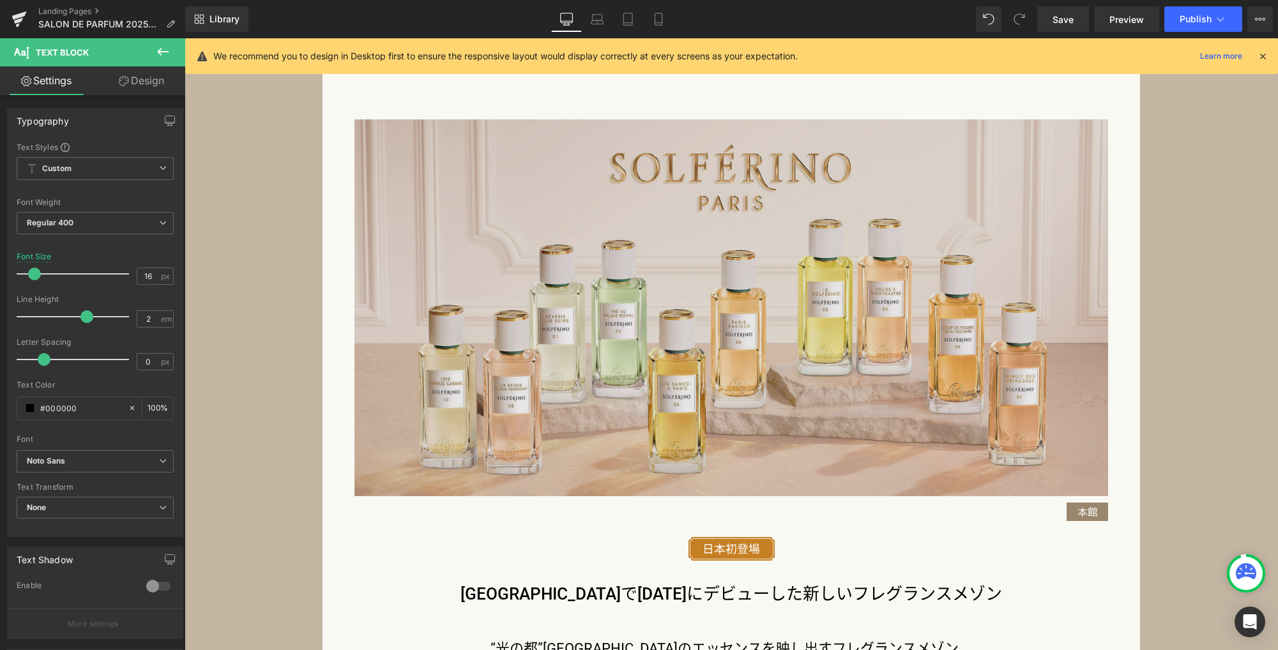
click at [582, 332] on img at bounding box center [730, 307] width 753 height 377
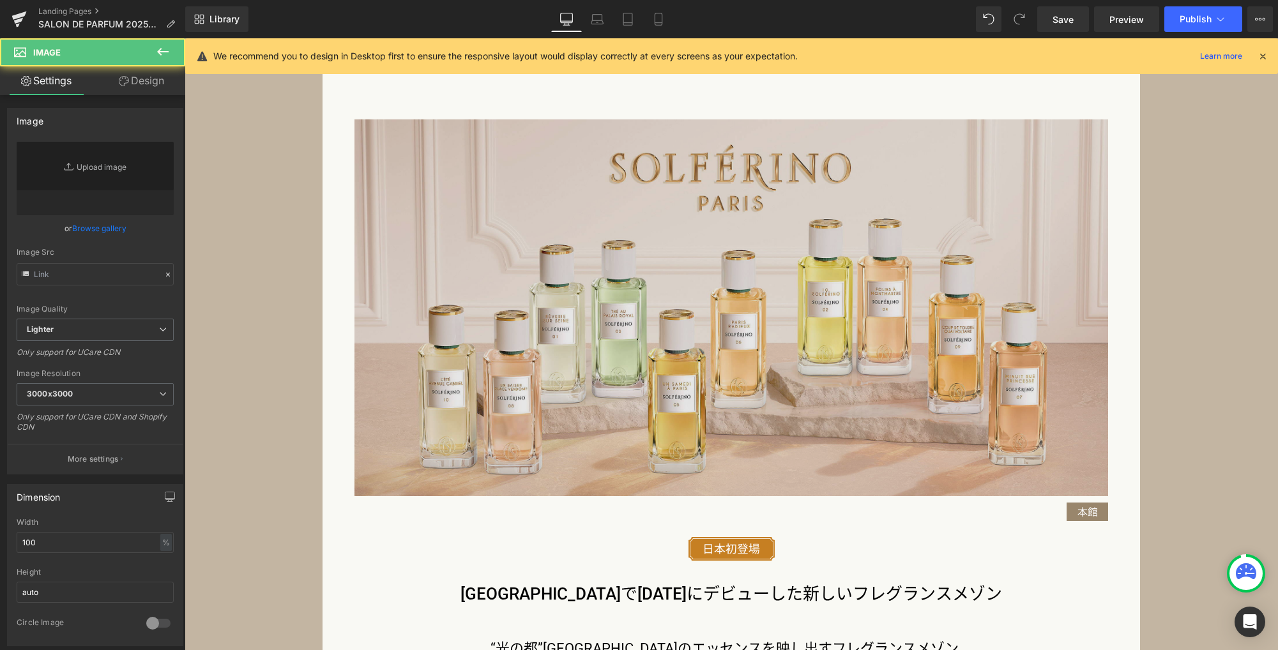
type input "https://ucarecdn.com/0d695639-8803-46a5-a3e7-c2f1ddb43b6a/-/format/auto/-/previ…"
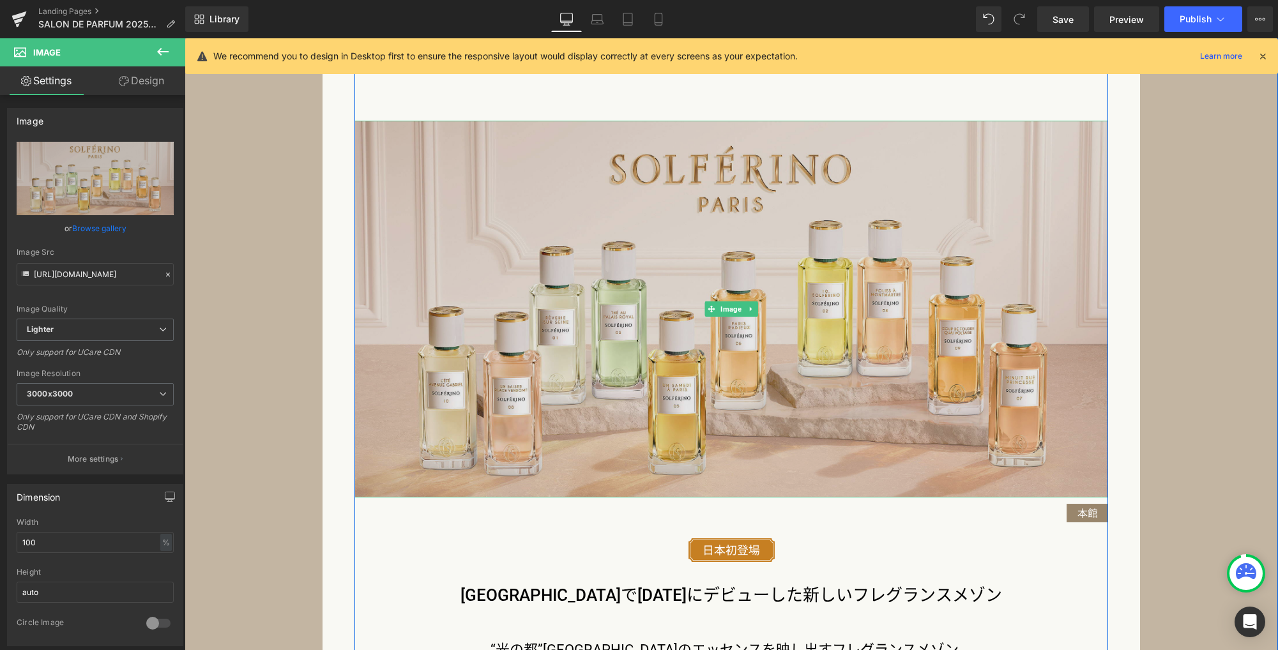
scroll to position [1198, 0]
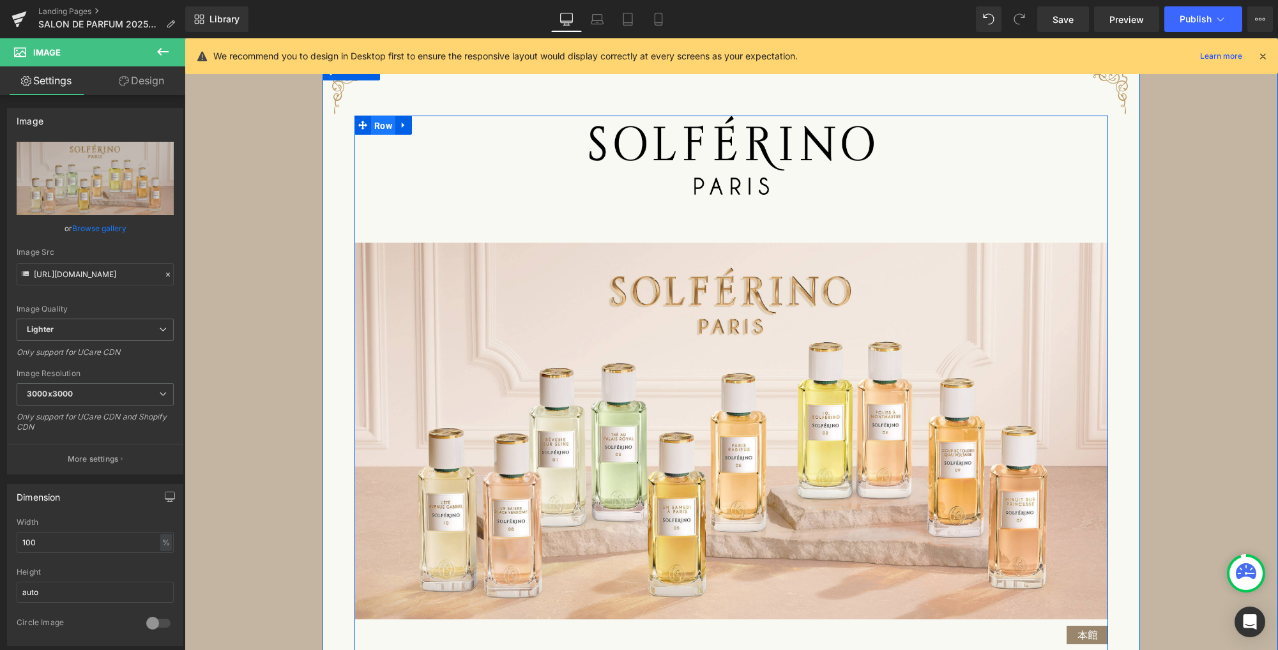
click at [377, 128] on span "Row" at bounding box center [383, 125] width 24 height 19
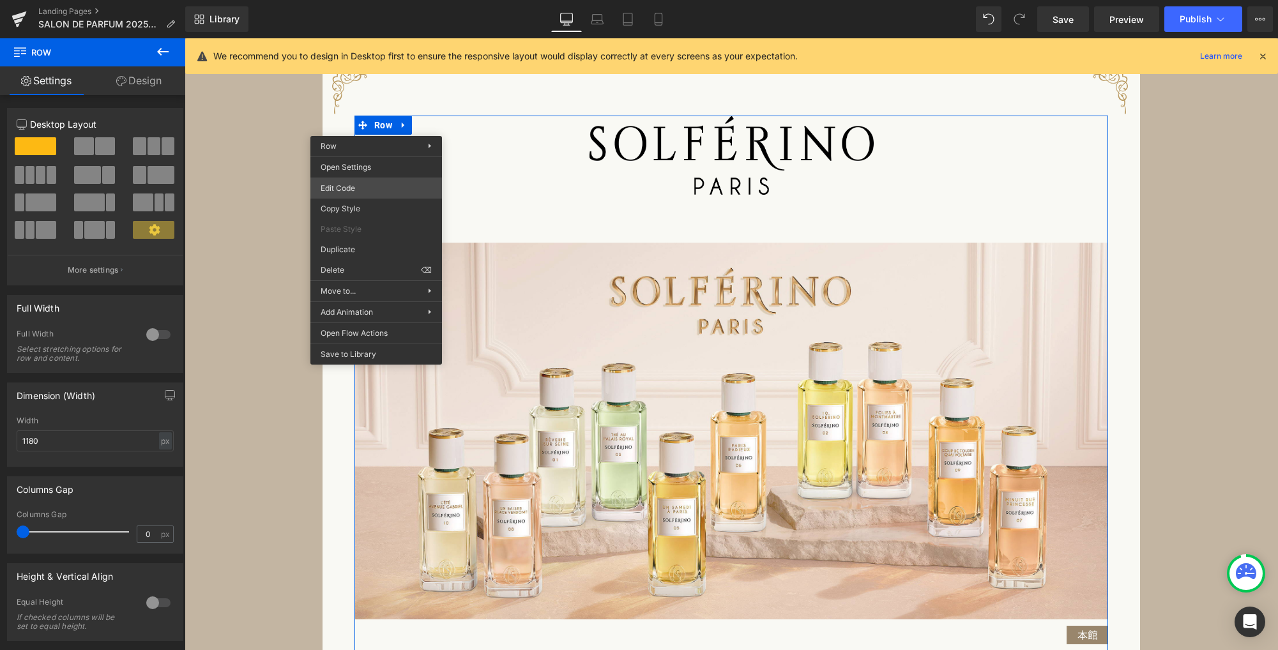
click at [363, 0] on div "Row You are previewing how the will restyle your page. You can not edit Element…" at bounding box center [639, 0] width 1278 height 0
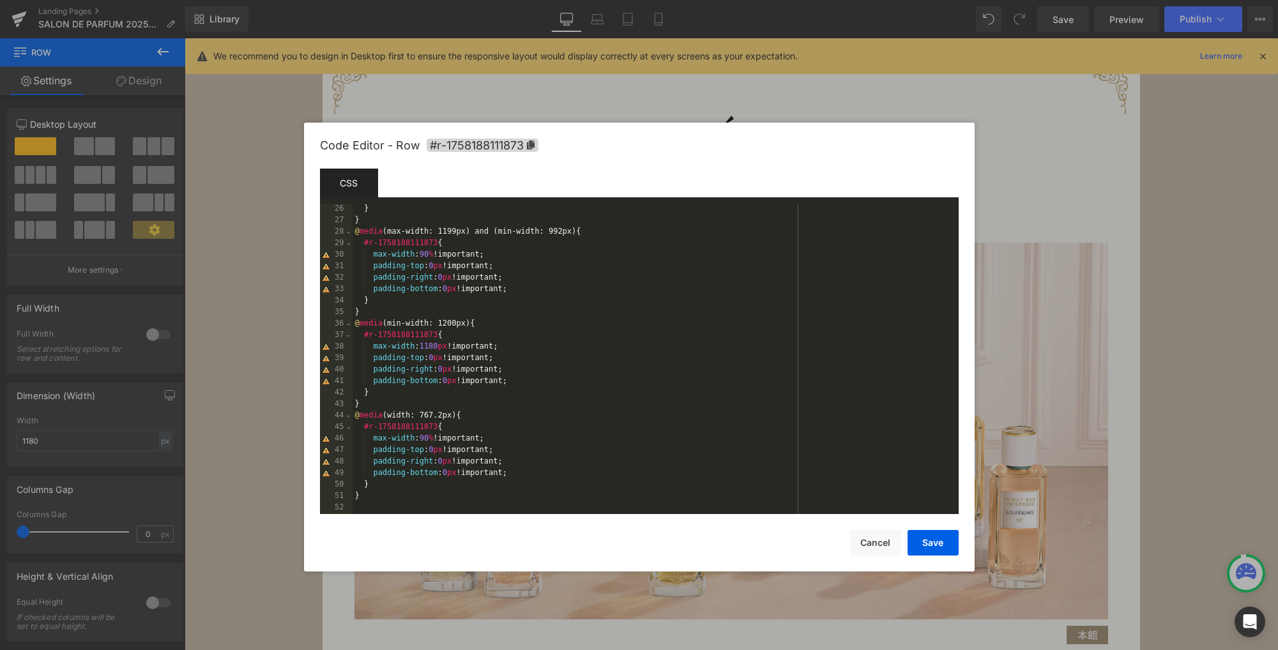
scroll to position [287, 0]
click at [607, 378] on div "} } @ media (max-width: 1199px) and (min-width: 992px) { #r-1758188111873 { max…" at bounding box center [652, 370] width 601 height 333
click at [936, 547] on button "Save" at bounding box center [932, 543] width 51 height 26
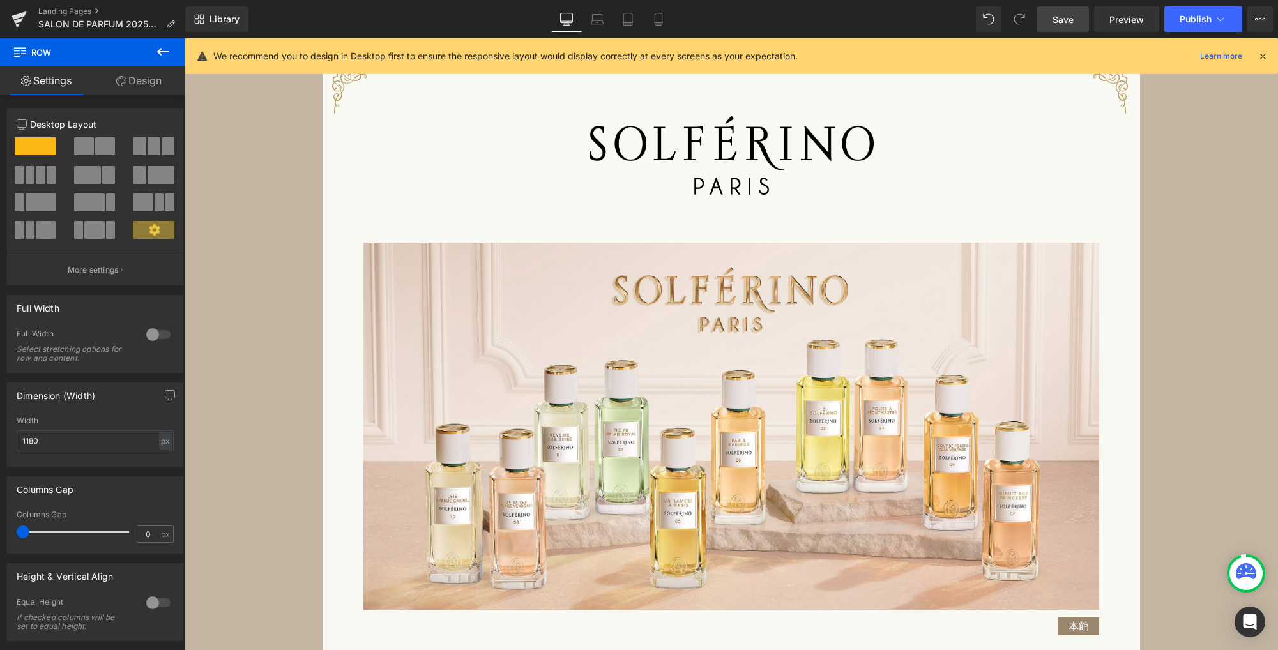
click at [1063, 17] on span "Save" at bounding box center [1062, 19] width 21 height 13
click at [654, 24] on icon at bounding box center [657, 19] width 7 height 12
type input "90"
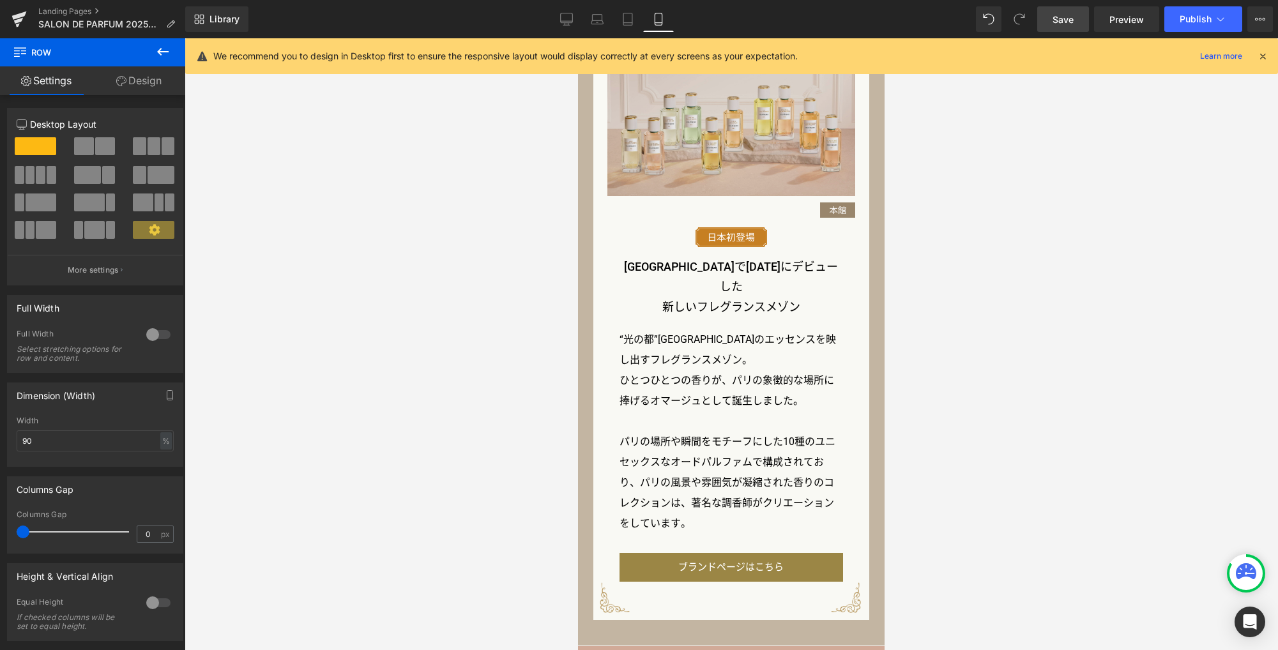
scroll to position [1043, 0]
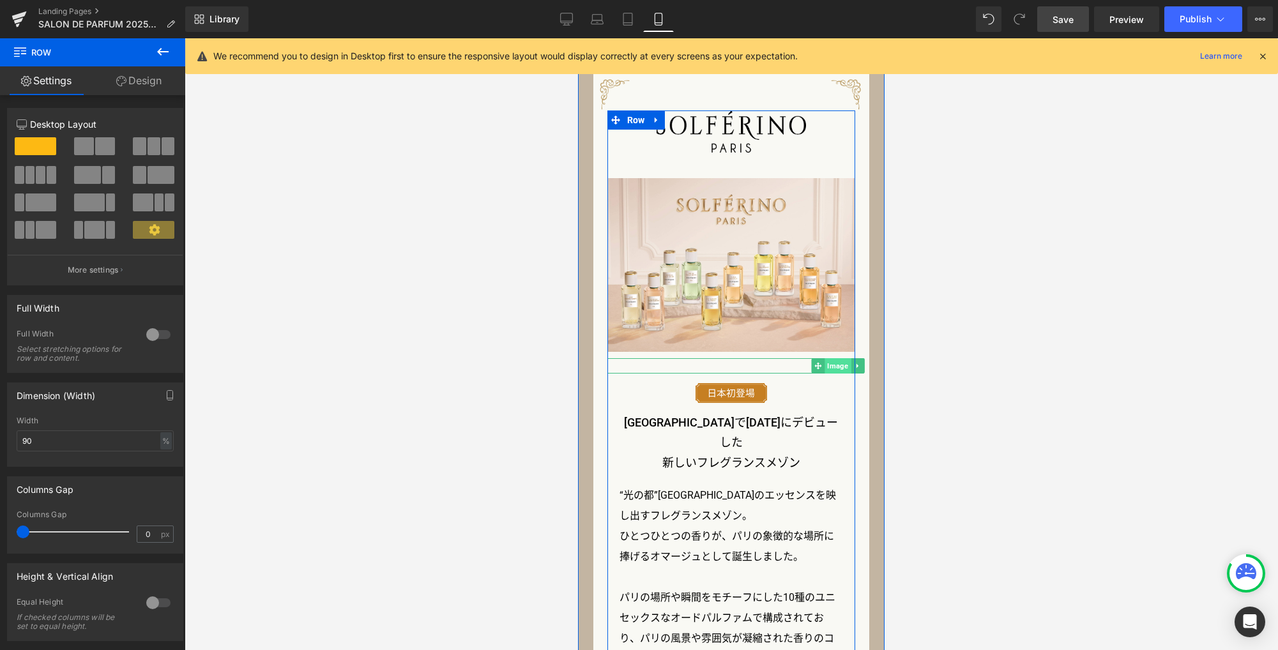
click at [834, 366] on span "Image" at bounding box center [837, 365] width 26 height 15
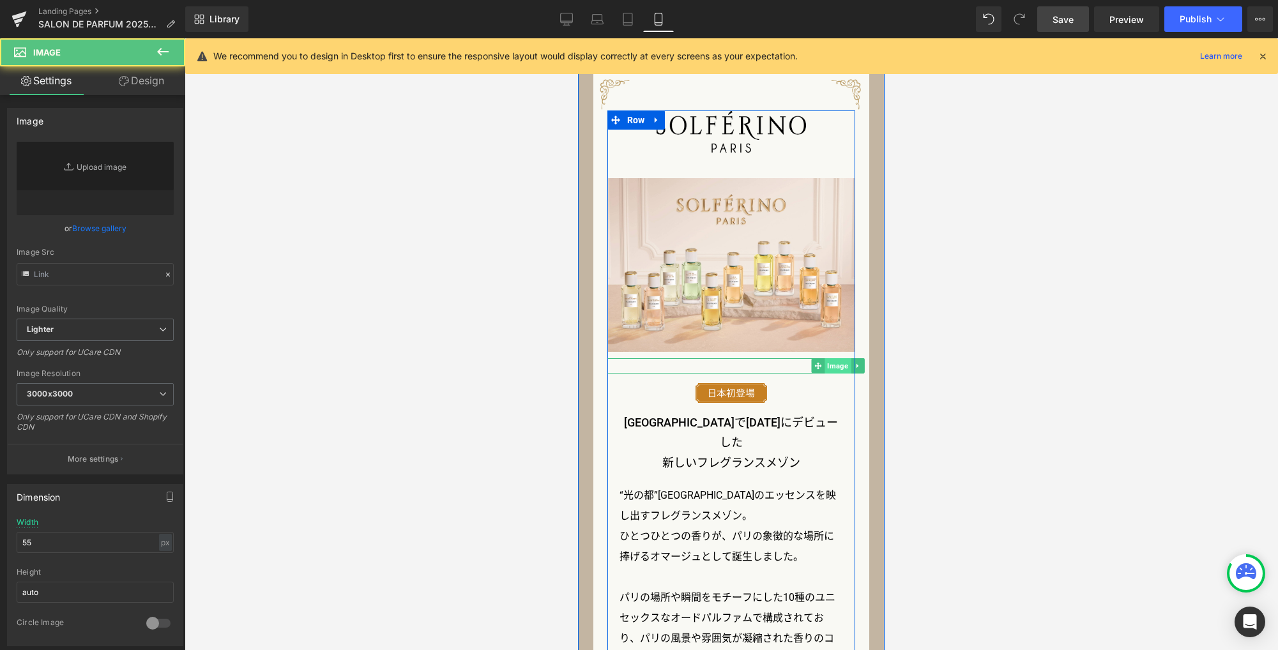
type input "https://ucarecdn.com/a19e690b-d526-4484-af61-b0f4897a7229/-/format/auto/-/previ…"
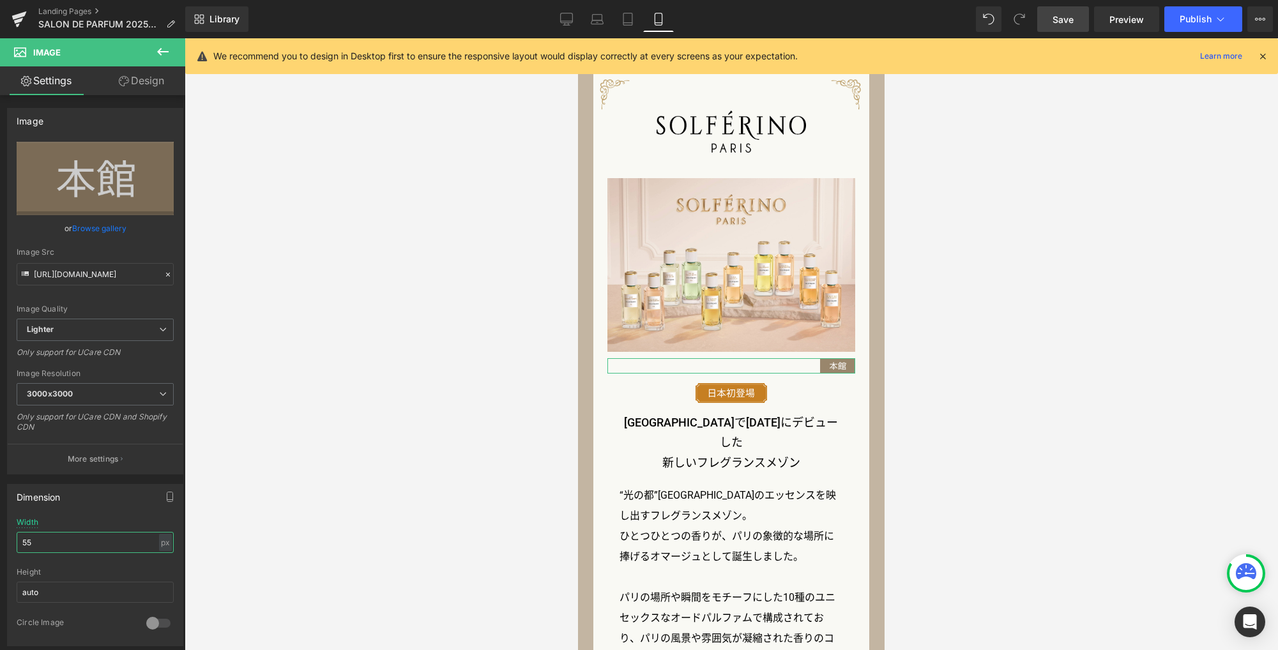
drag, startPoint x: 48, startPoint y: 541, endPoint x: -6, endPoint y: 541, distance: 54.3
click at [0, 541] on html "Image You are previewing how the will restyle your page. You can not edit Eleme…" at bounding box center [639, 325] width 1278 height 650
type input "45"
click at [156, 81] on link "Design" at bounding box center [141, 80] width 93 height 29
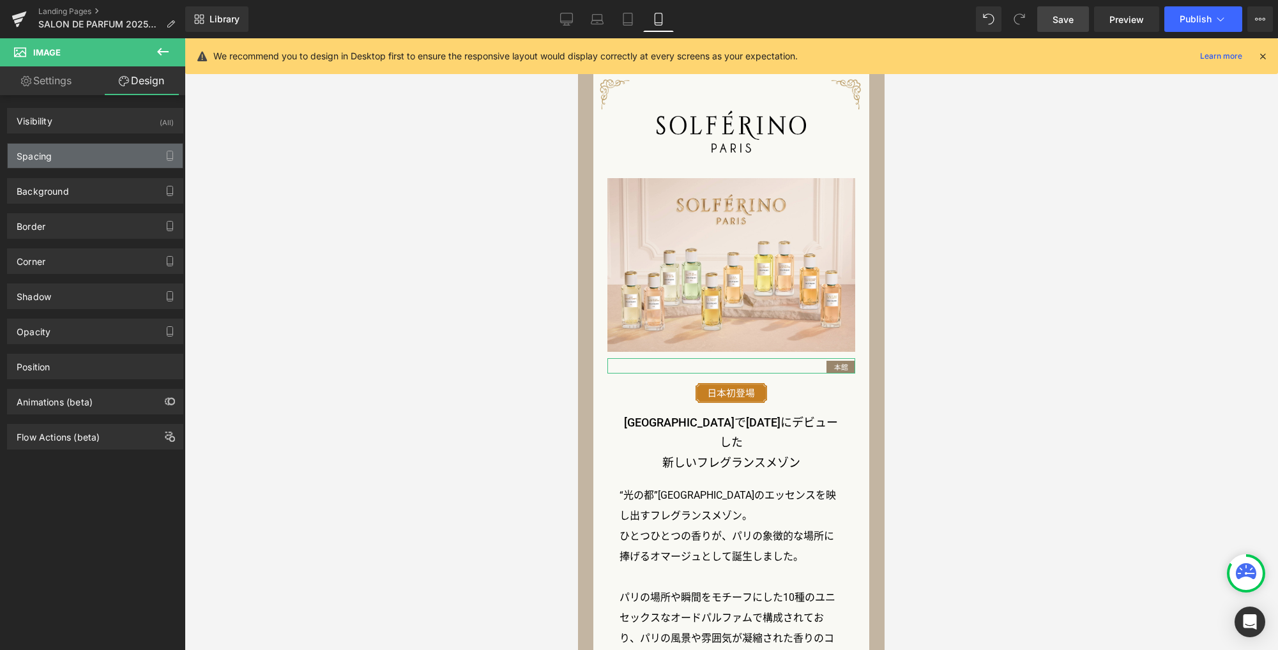
type input "10"
type input "0"
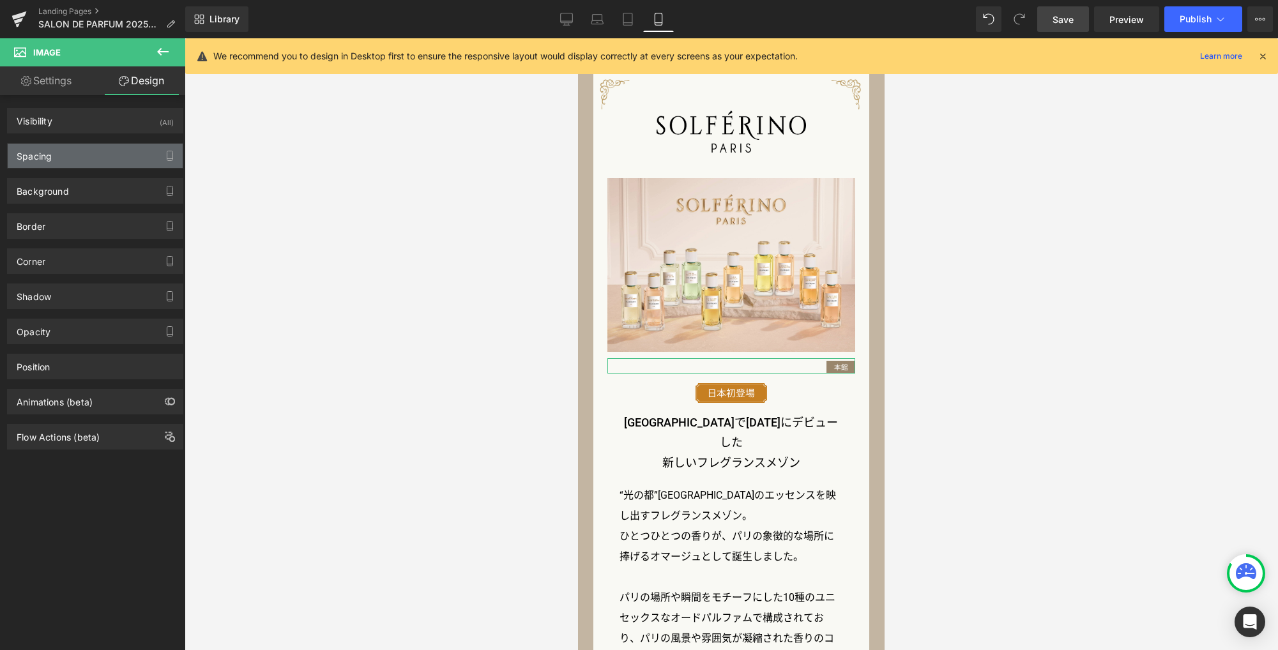
type input "0"
click at [102, 158] on div "Spacing" at bounding box center [95, 156] width 175 height 24
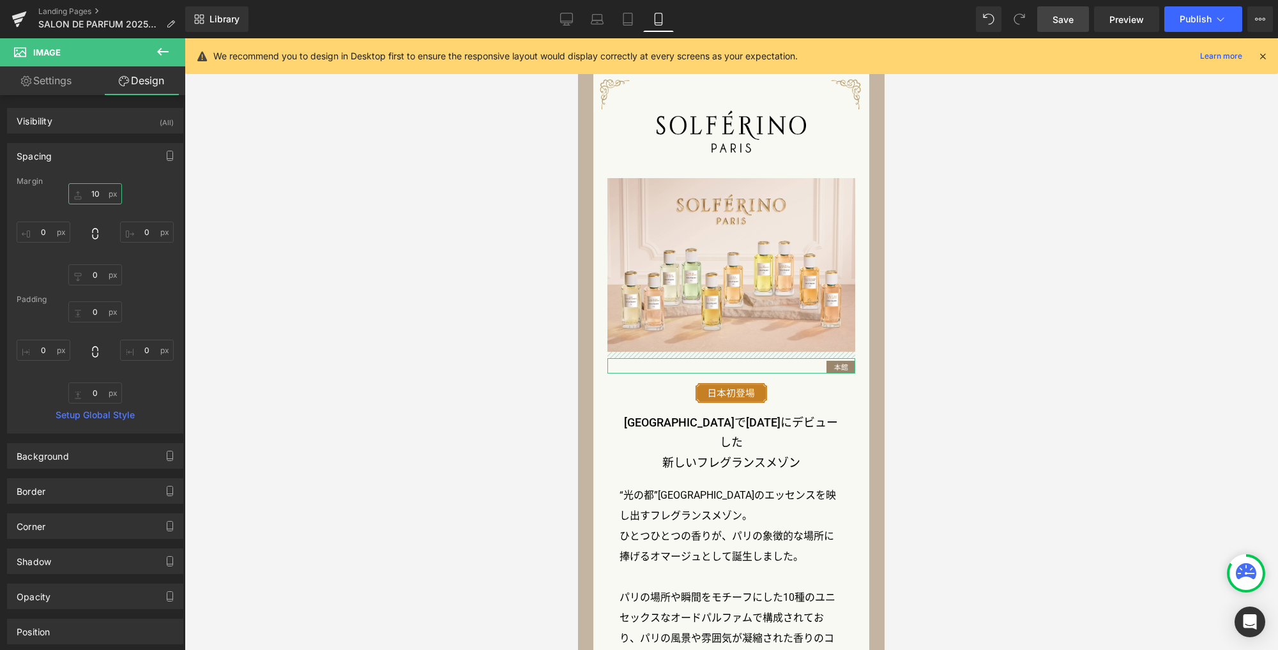
click at [102, 192] on input "10" at bounding box center [95, 193] width 54 height 21
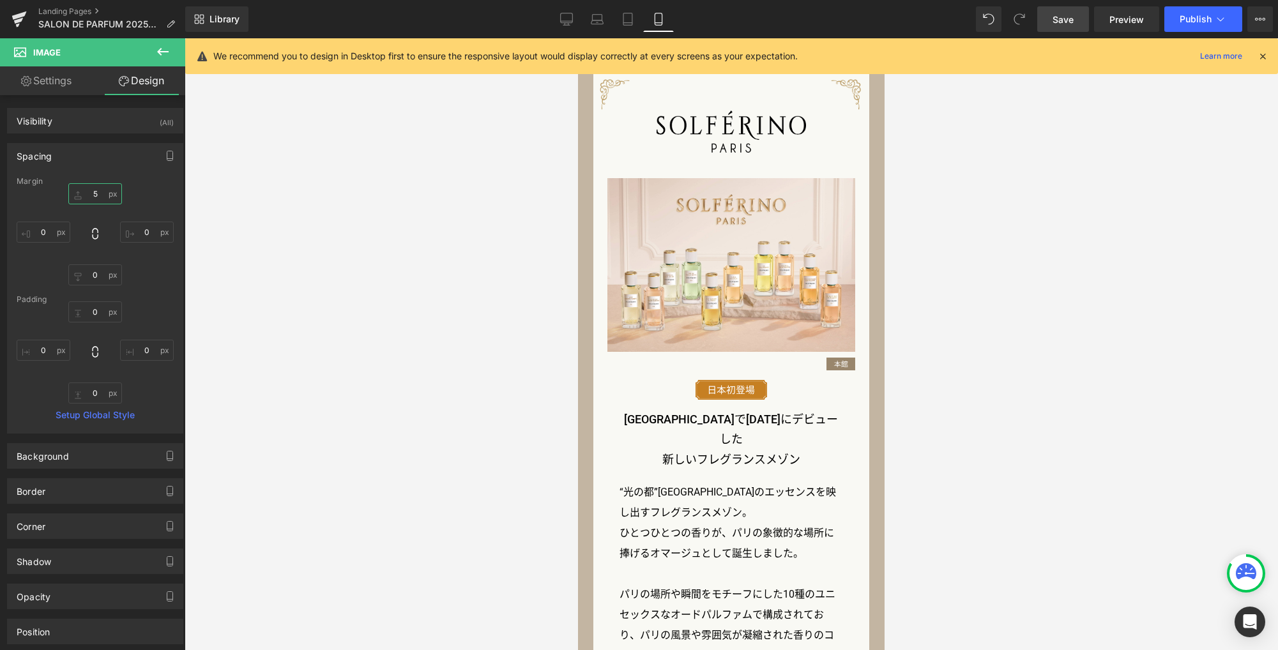
type input "5"
click at [1066, 23] on span "Save" at bounding box center [1062, 19] width 21 height 13
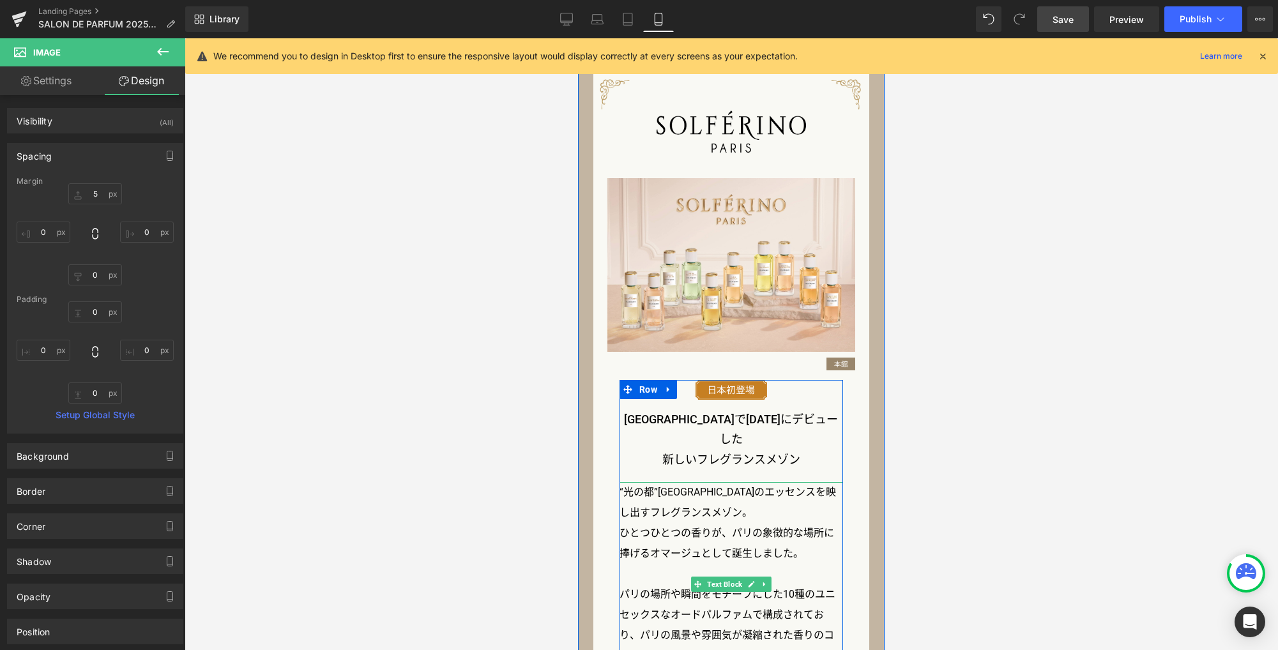
click at [700, 532] on p "ひとつひとつの香りが、パリの象徴的な場所に捧げるオマージュとして誕生しました。" at bounding box center [730, 543] width 223 height 41
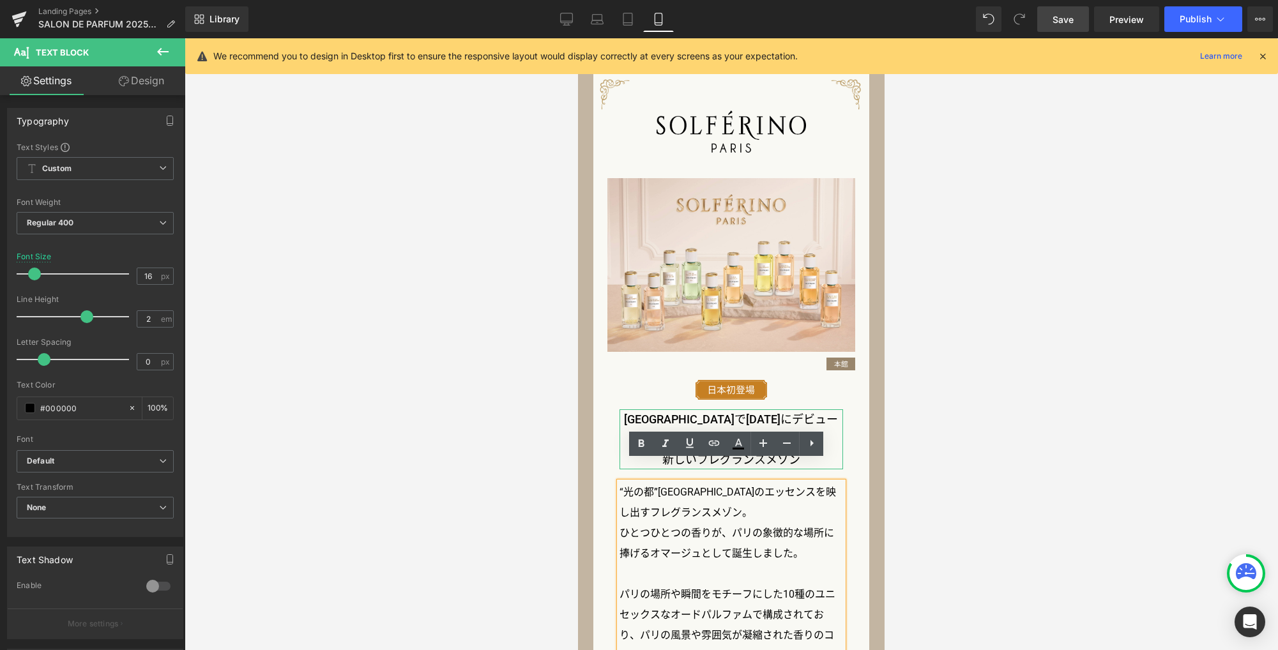
click at [728, 415] on h3 "フランスで2025年にデビューした" at bounding box center [730, 429] width 223 height 40
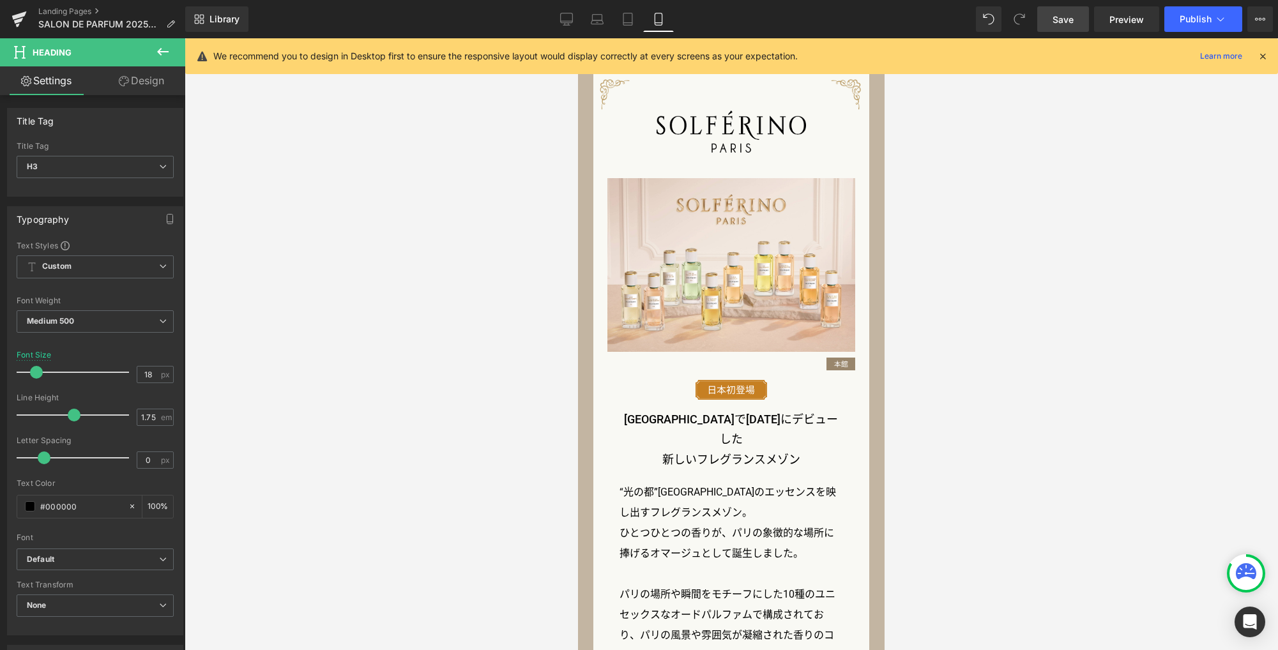
click at [135, 80] on link "Design" at bounding box center [141, 80] width 93 height 29
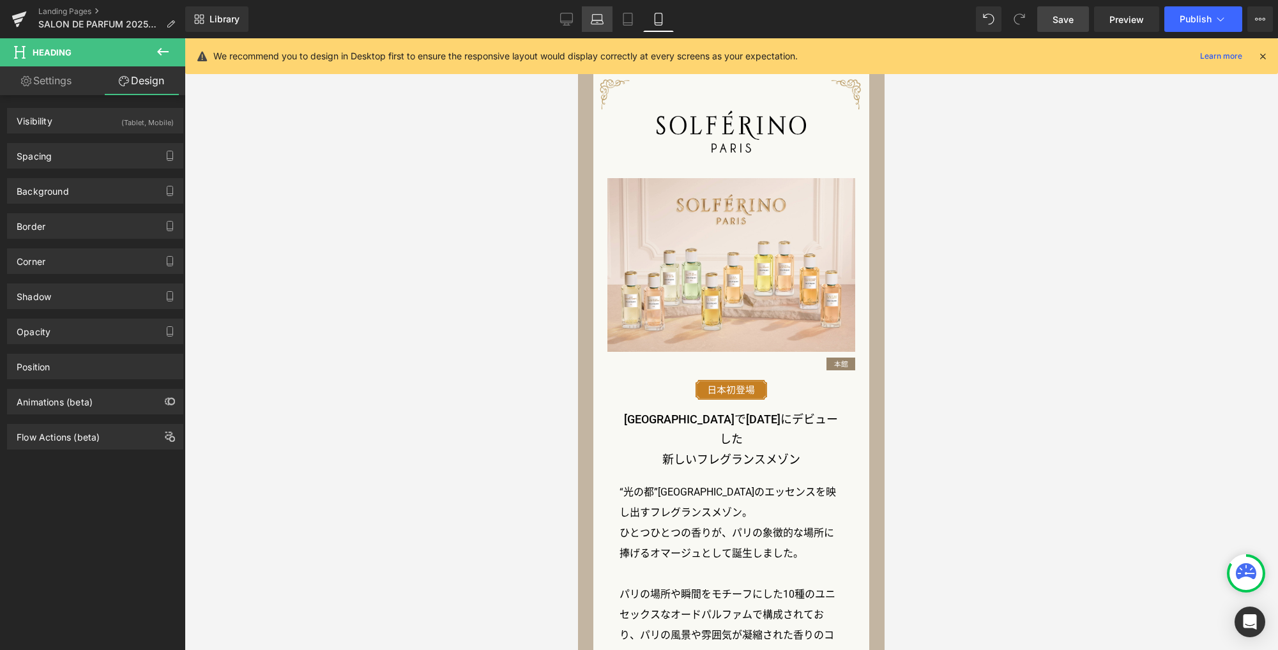
click at [600, 20] on icon at bounding box center [597, 19] width 13 height 13
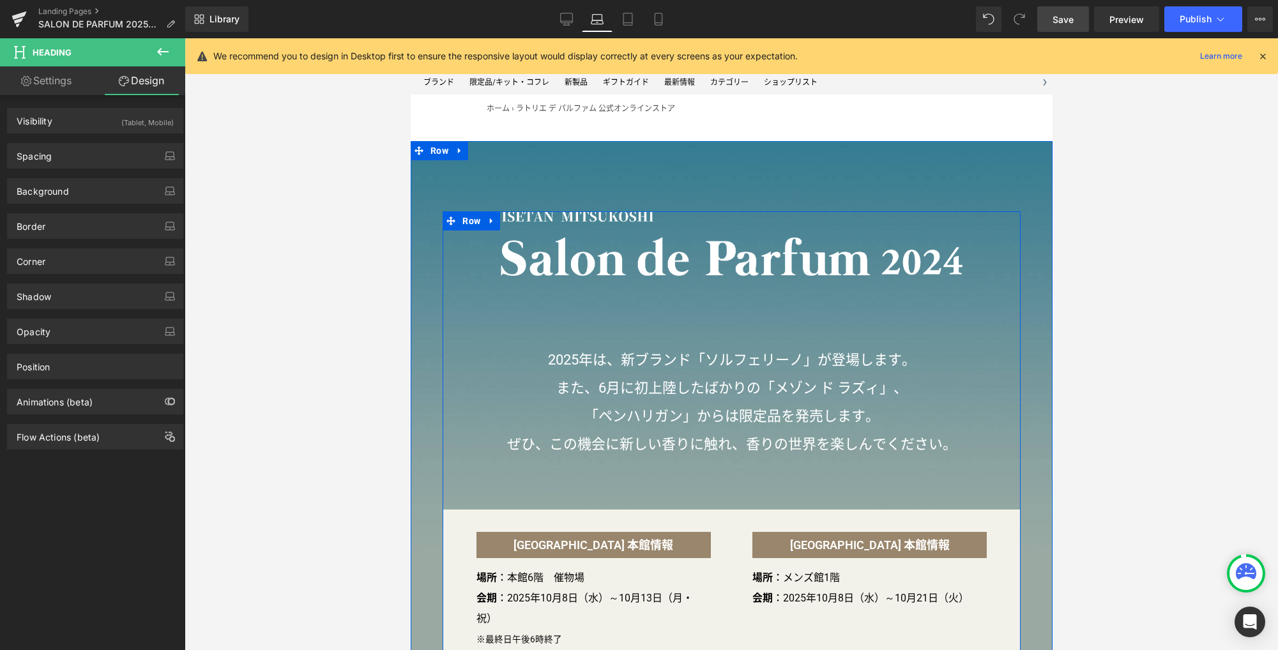
scroll to position [1071, 0]
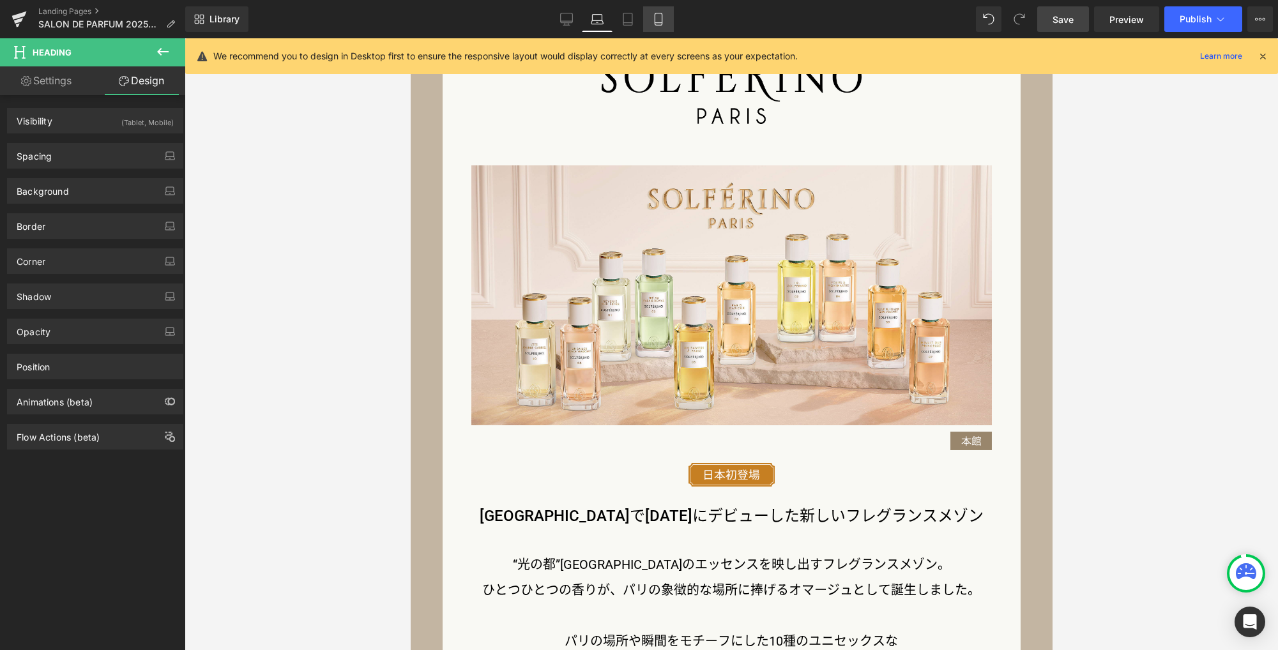
click at [655, 20] on icon at bounding box center [658, 19] width 13 height 13
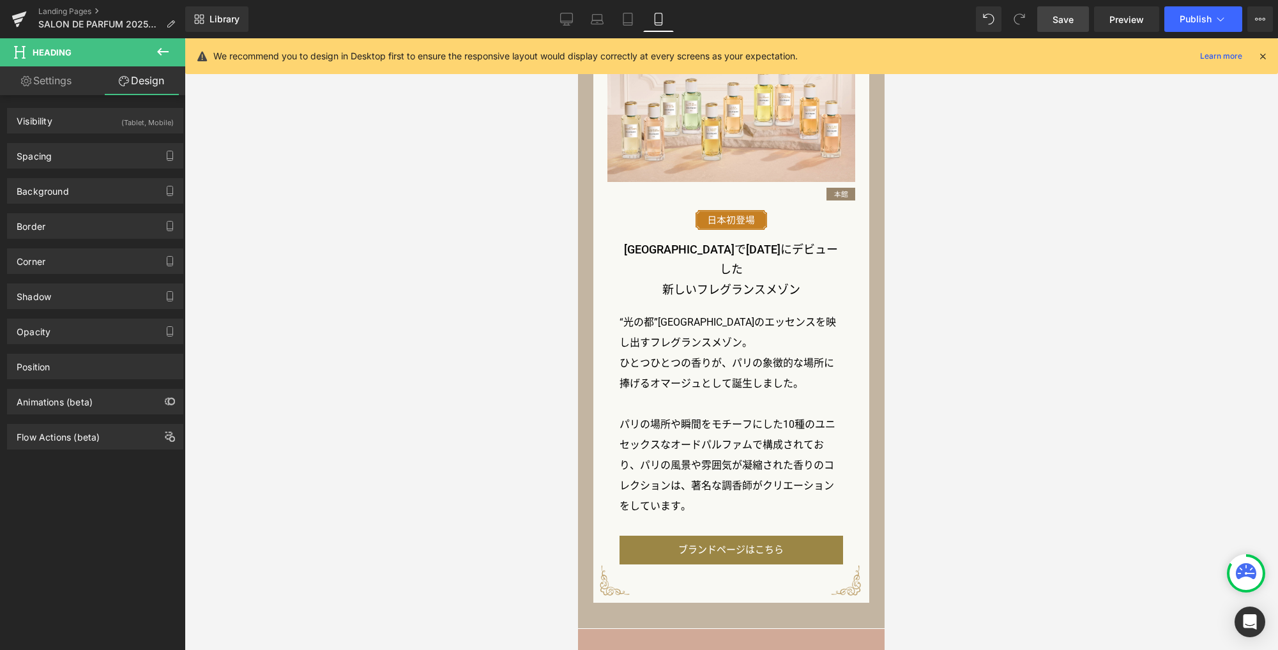
scroll to position [1213, 0]
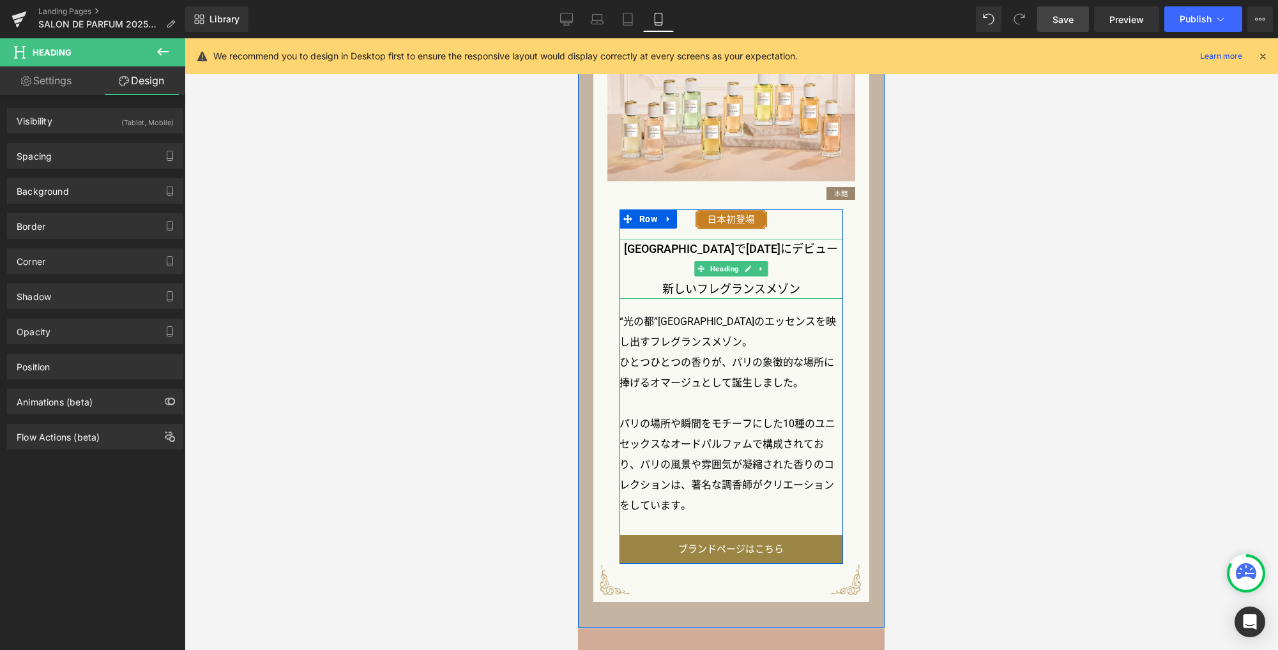
click at [749, 246] on h3 "フランスで2025年にデビューした" at bounding box center [730, 259] width 223 height 40
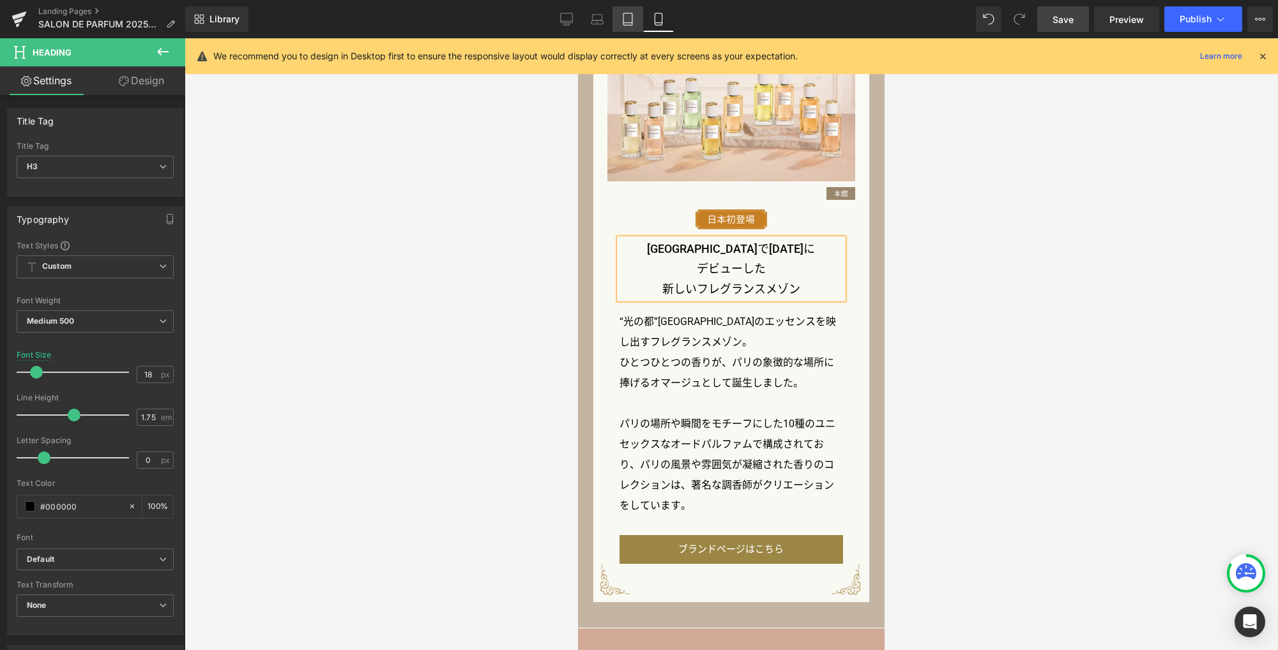
click at [627, 21] on icon at bounding box center [627, 19] width 13 height 13
type input "22"
type input "100"
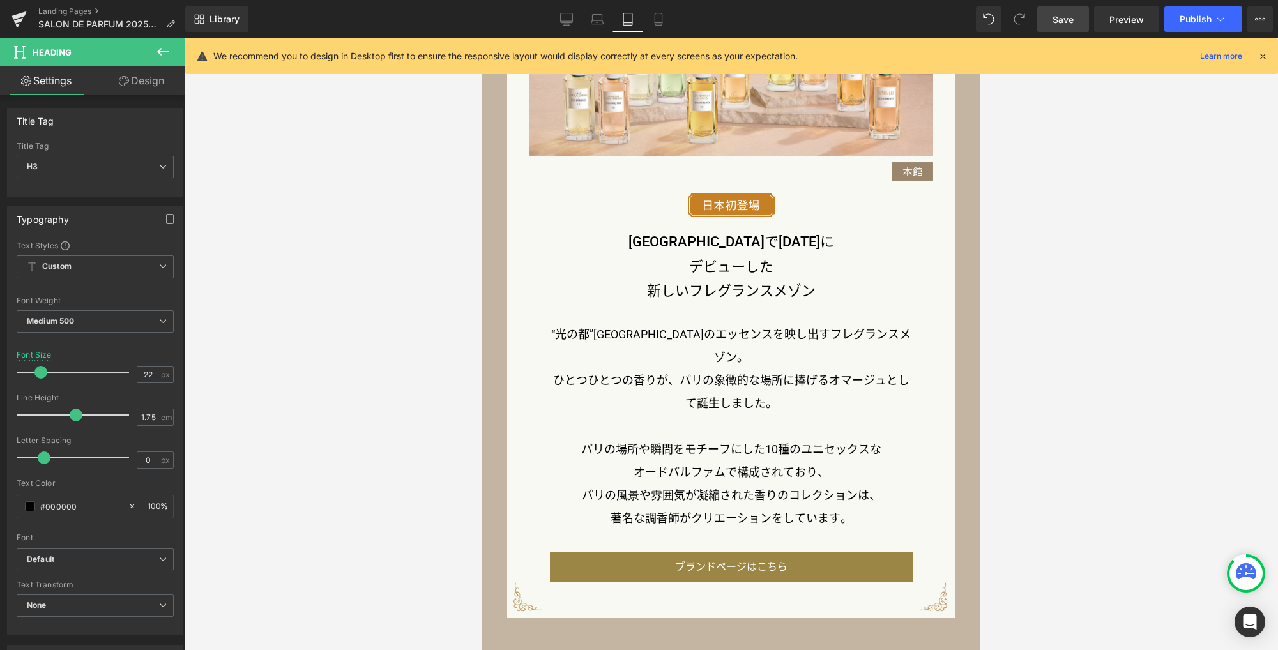
scroll to position [1145, 0]
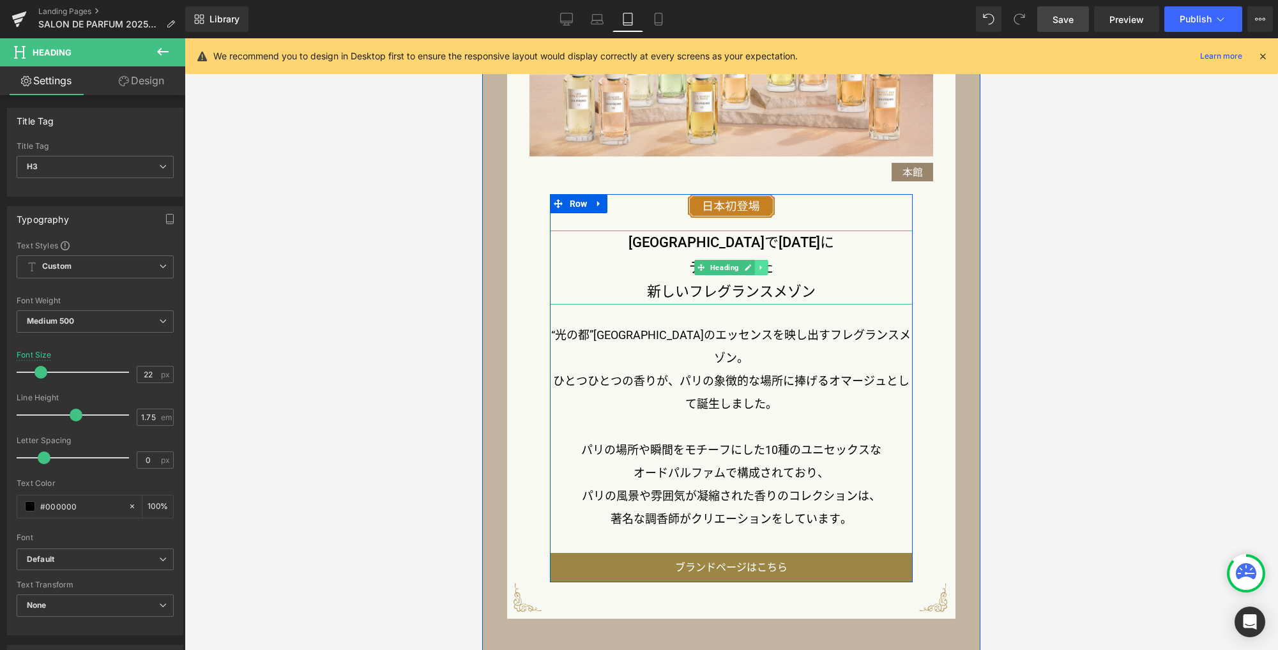
click at [758, 271] on icon at bounding box center [761, 268] width 7 height 8
click at [753, 271] on link at bounding box center [754, 267] width 13 height 15
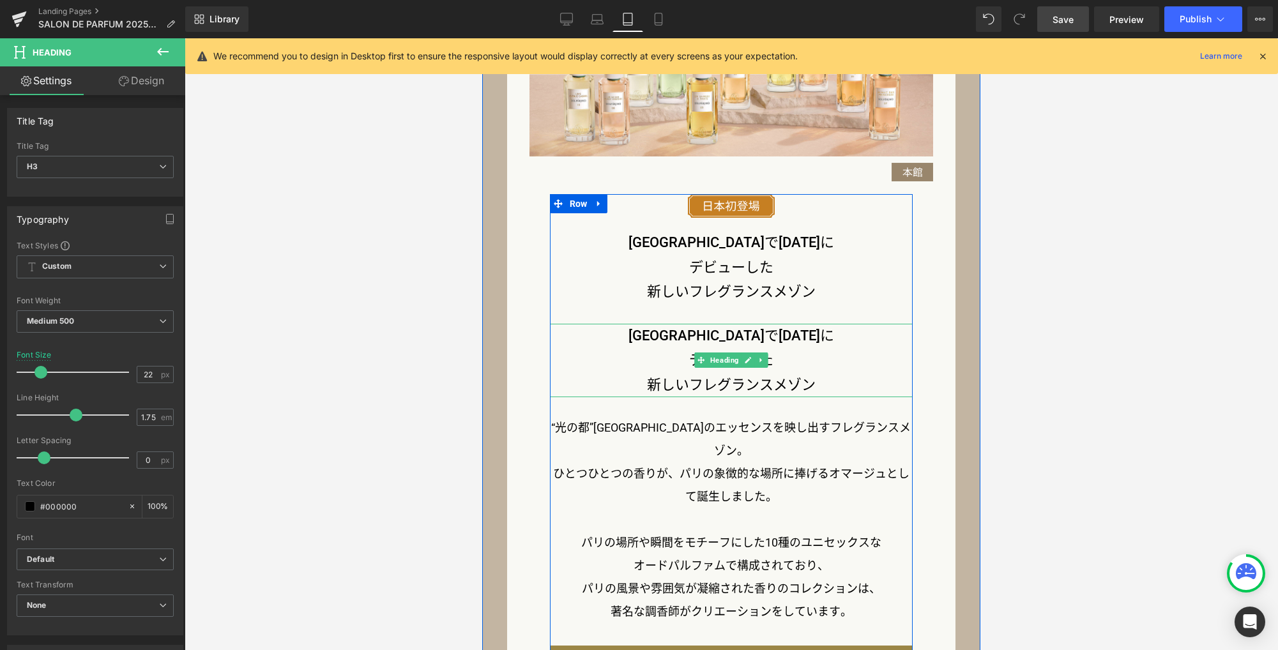
click at [804, 341] on h3 "フランスで2025年に" at bounding box center [731, 336] width 363 height 25
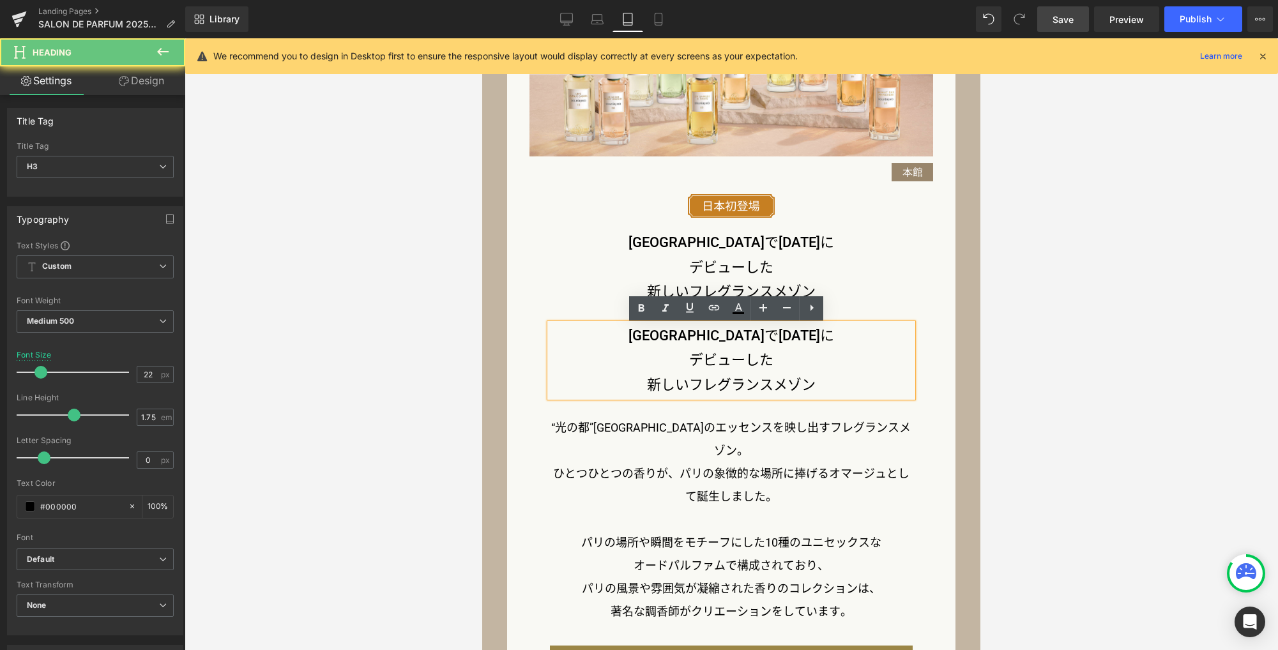
click at [798, 338] on h3 "フランスで2025年に" at bounding box center [731, 336] width 363 height 25
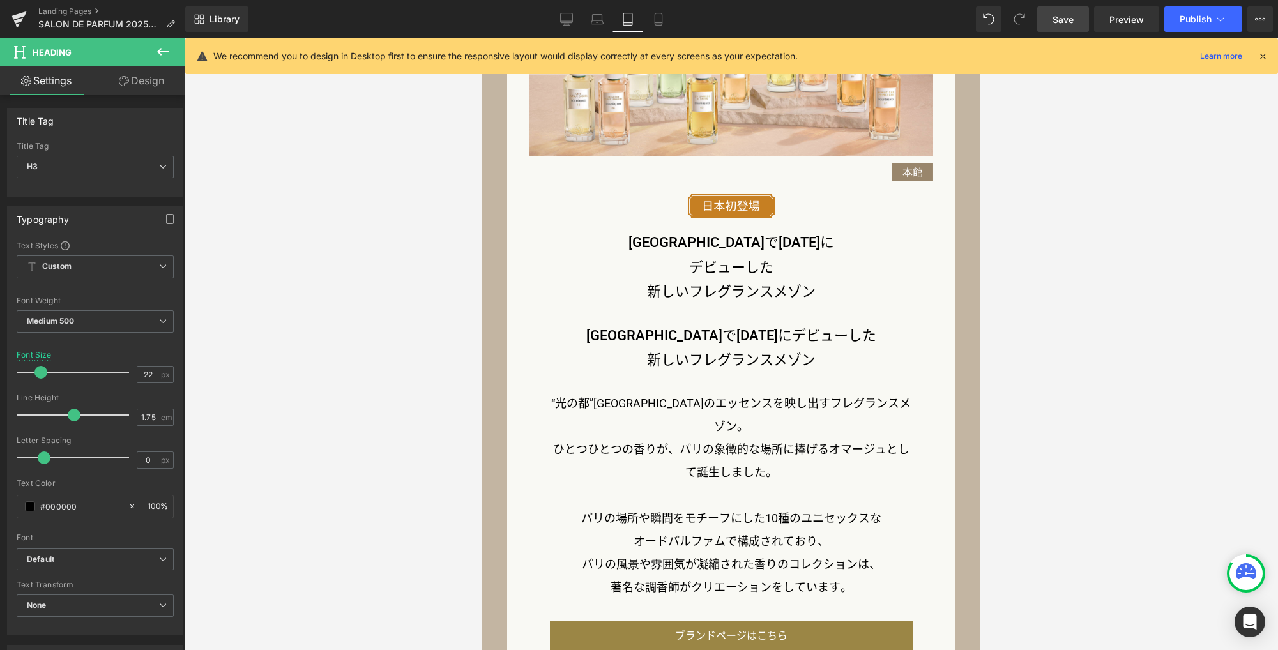
click at [155, 86] on link "Design" at bounding box center [141, 80] width 93 height 29
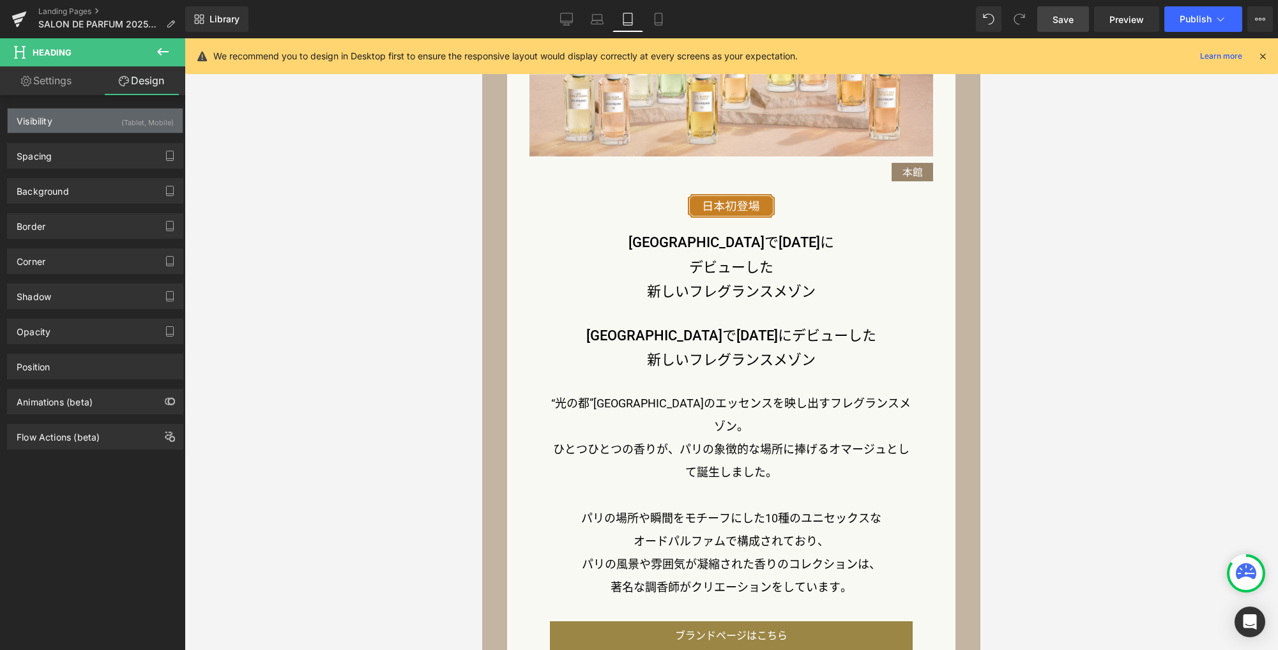
click at [121, 124] on div "(Tablet, Mobile)" at bounding box center [147, 119] width 52 height 21
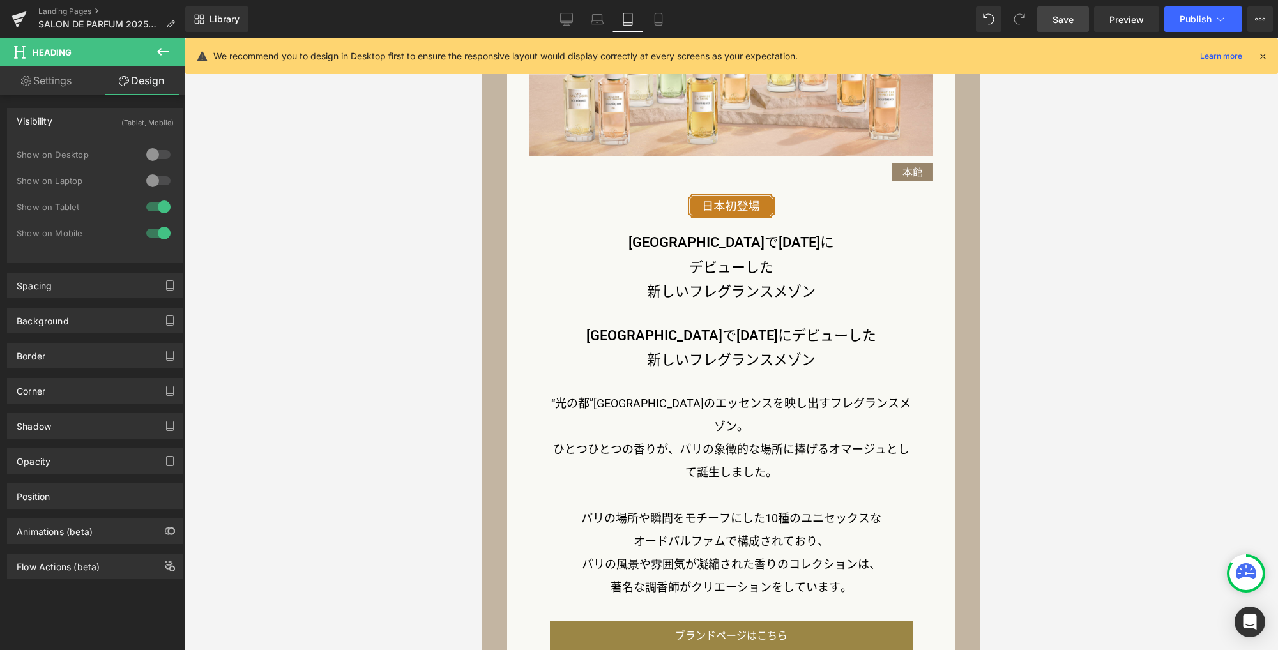
click at [157, 236] on div at bounding box center [158, 233] width 31 height 20
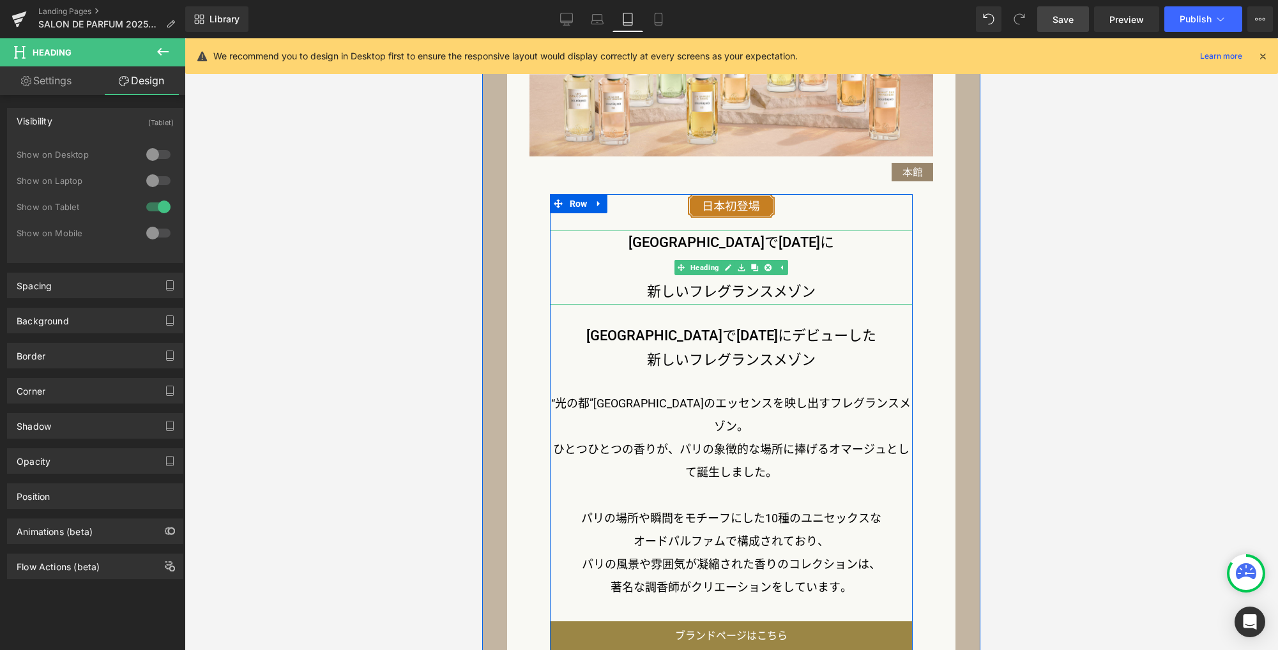
click at [703, 291] on h3 "新しいフレグランスメゾン" at bounding box center [731, 292] width 363 height 25
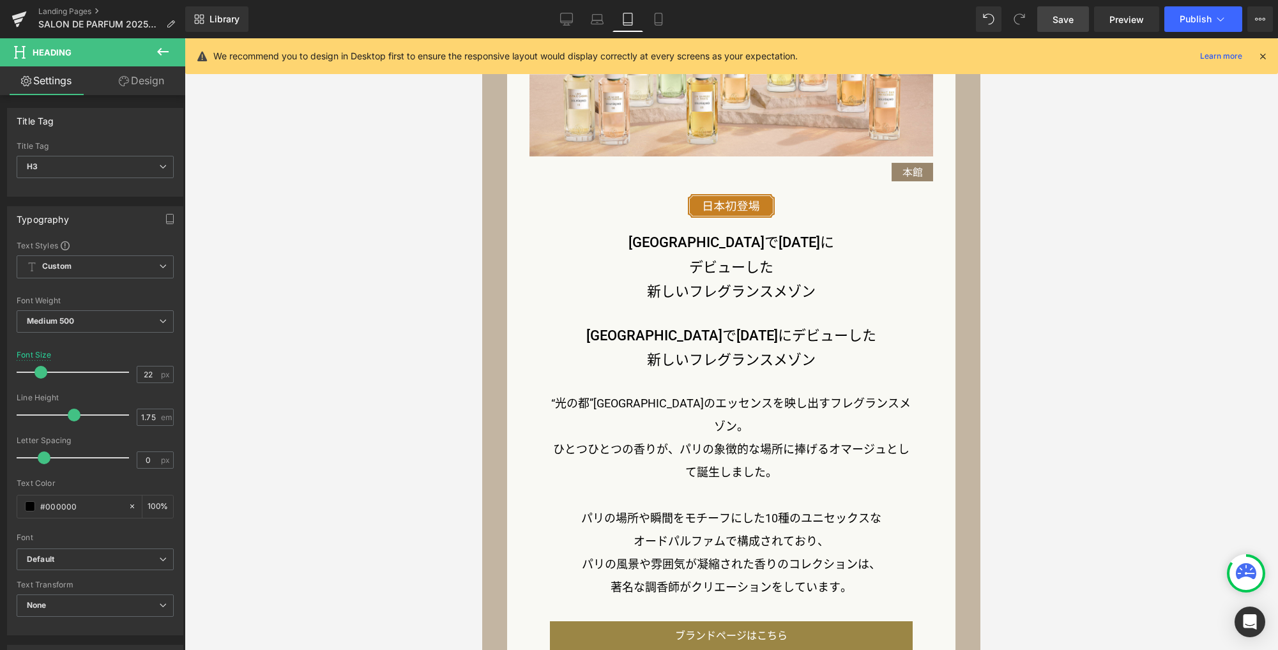
click at [147, 79] on link "Design" at bounding box center [141, 80] width 93 height 29
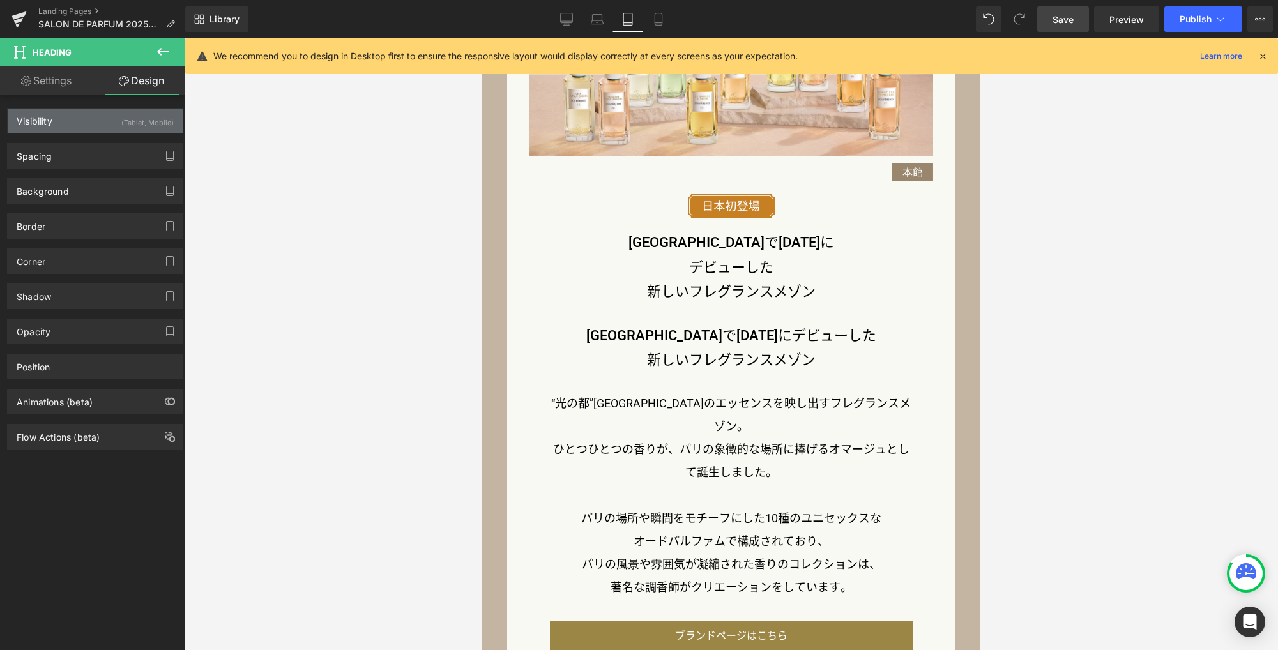
click at [112, 124] on div "Visibility (Tablet, Mobile)" at bounding box center [95, 121] width 175 height 24
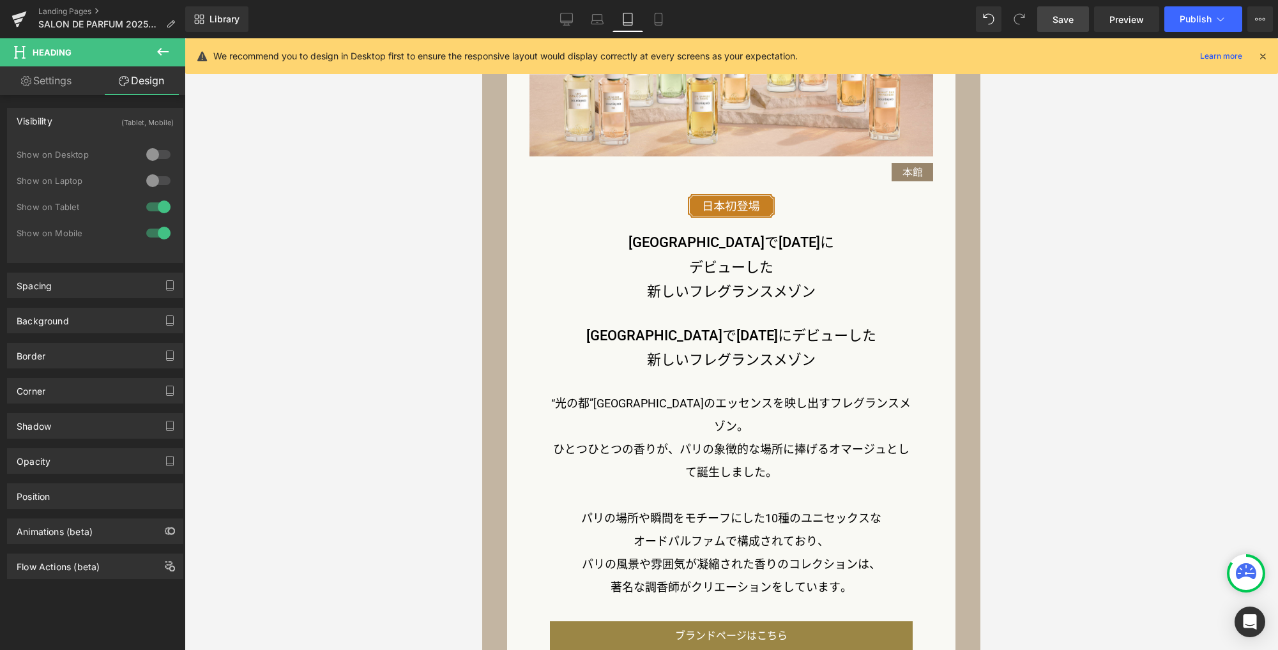
click at [162, 211] on div at bounding box center [158, 207] width 31 height 20
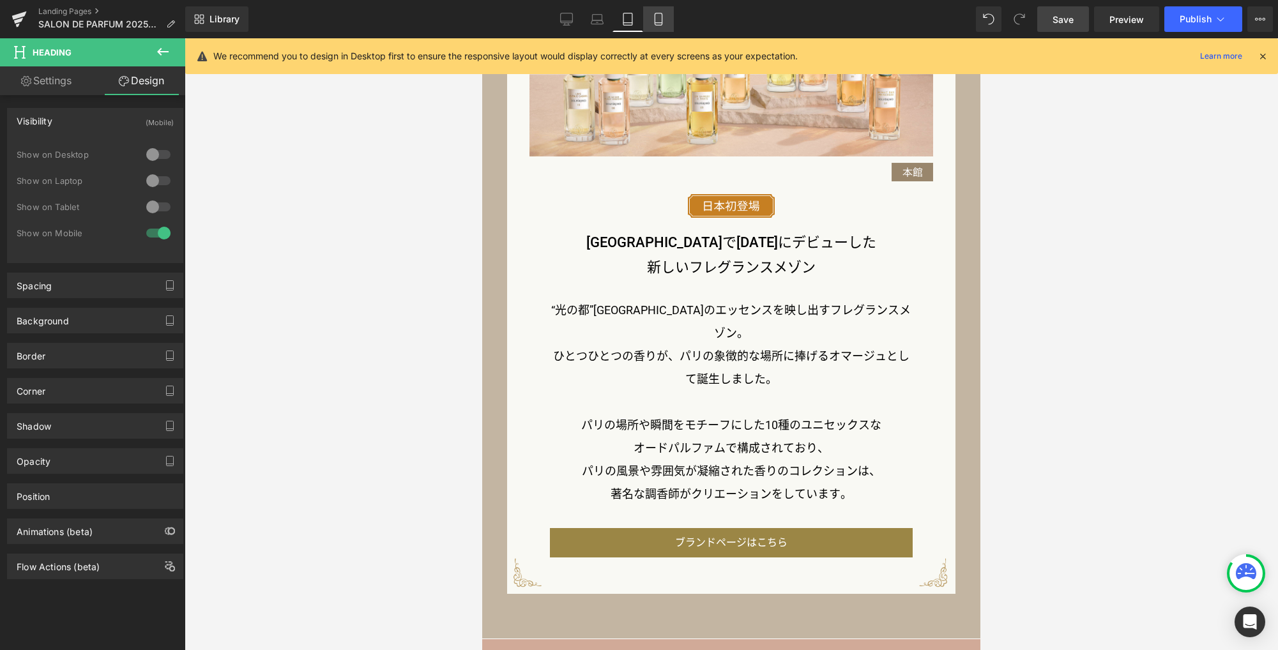
click at [665, 24] on link "Mobile" at bounding box center [658, 19] width 31 height 26
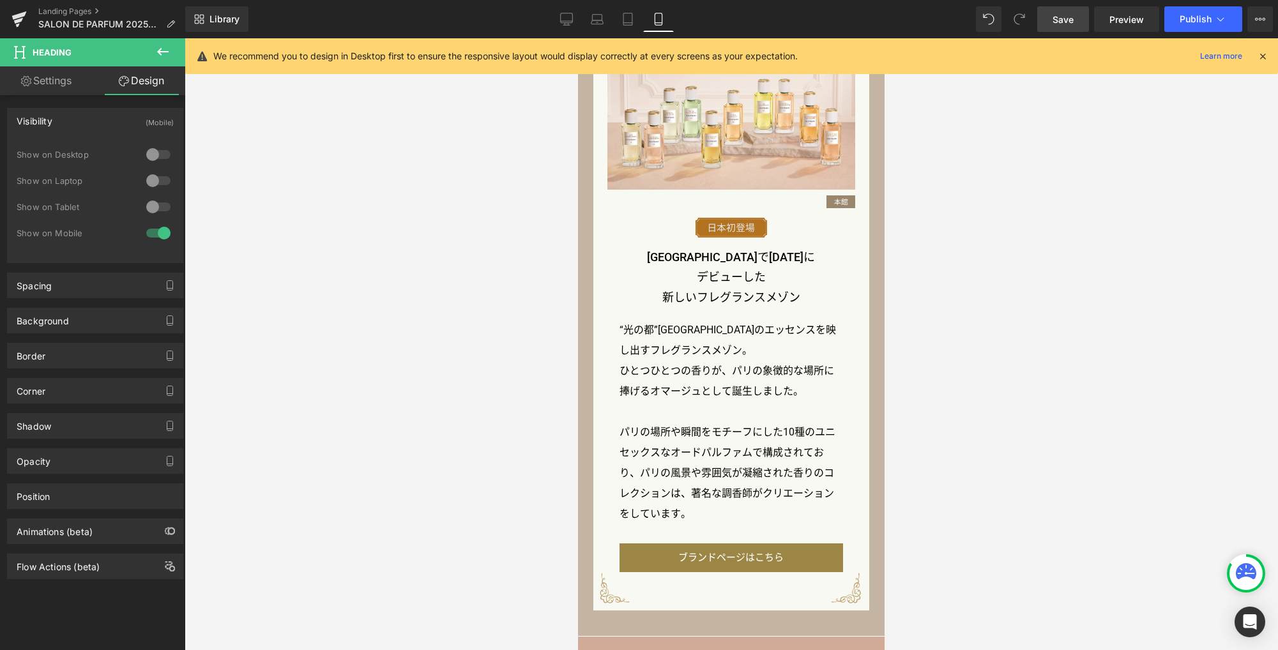
scroll to position [1205, 0]
click at [1064, 17] on span "Save" at bounding box center [1062, 19] width 21 height 13
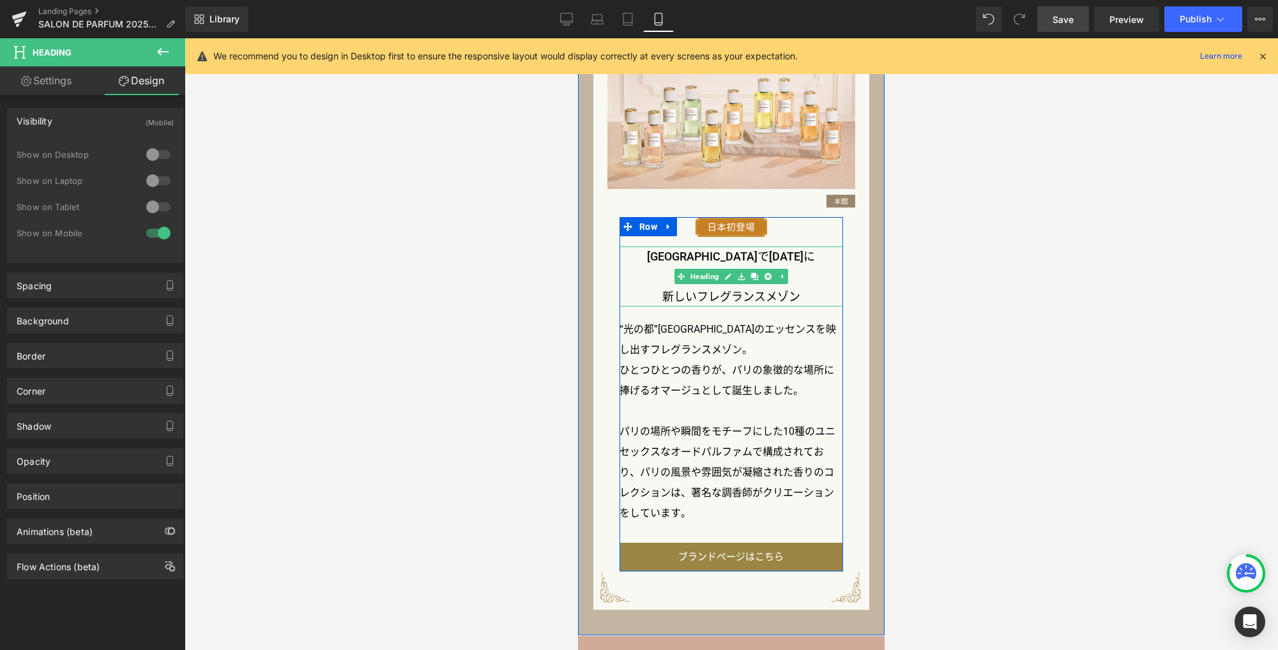
click at [749, 297] on h3 "新しいフレグランスメゾン" at bounding box center [730, 297] width 223 height 20
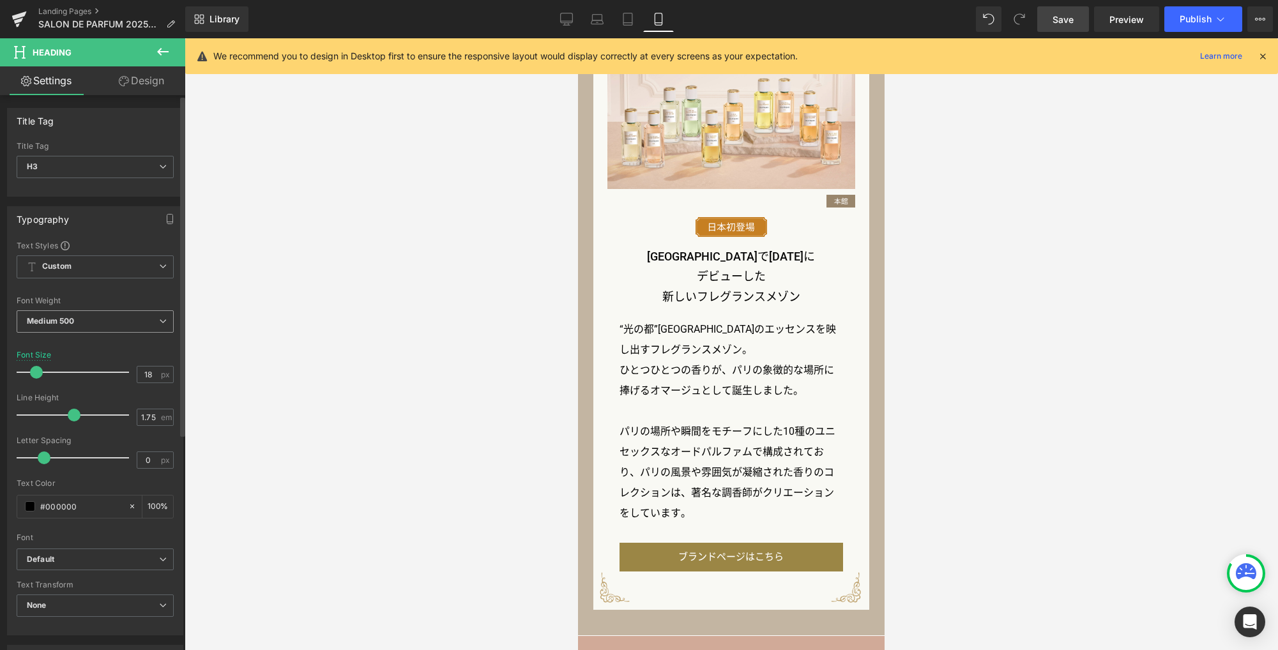
click at [132, 324] on span "Medium 500" at bounding box center [95, 321] width 157 height 22
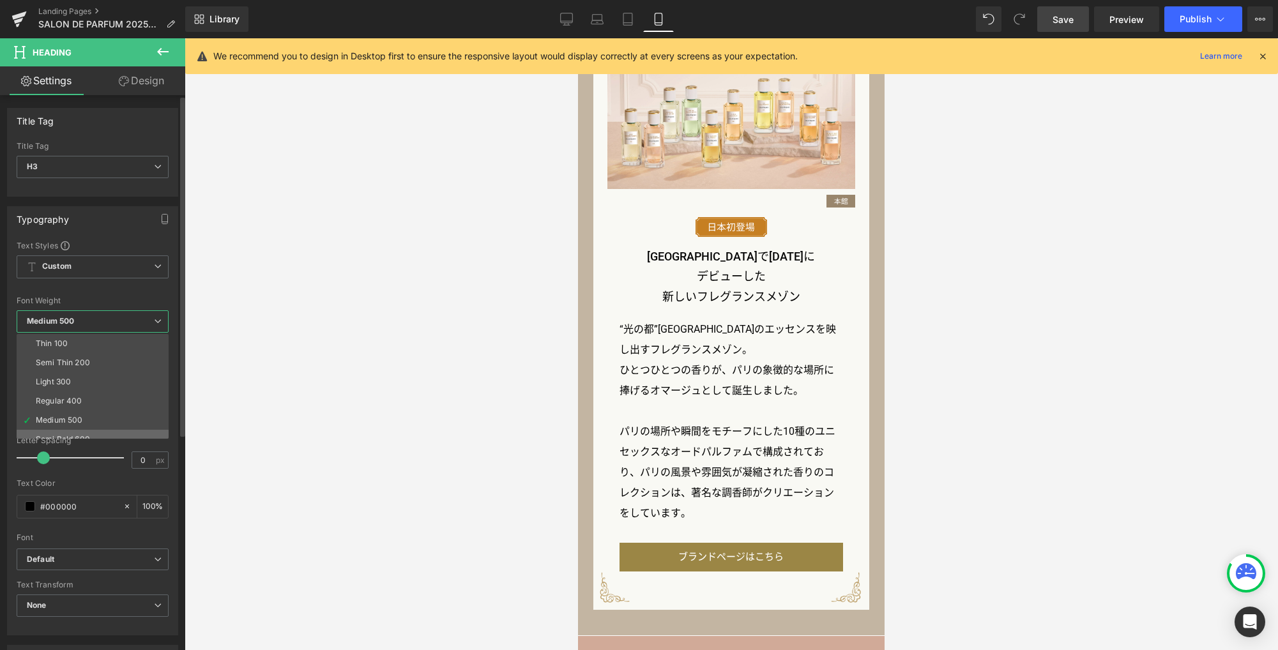
click at [103, 435] on li "Semi Bold 600" at bounding box center [96, 439] width 158 height 19
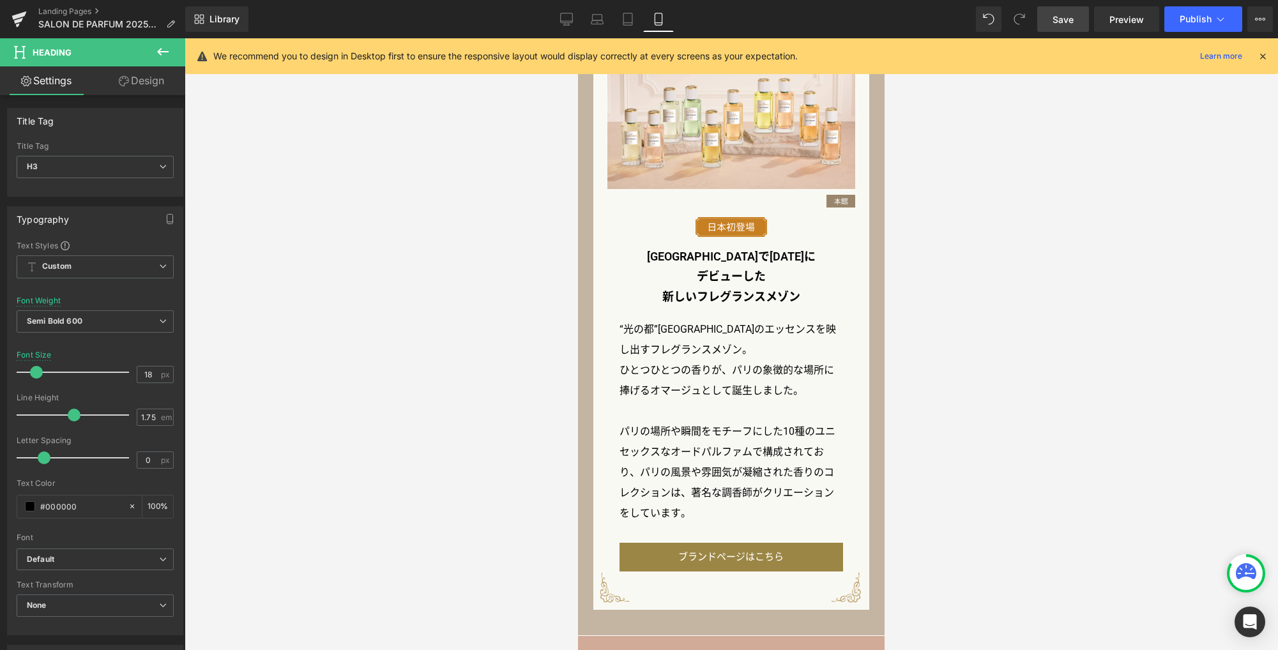
click at [1057, 22] on span "Save" at bounding box center [1062, 19] width 21 height 13
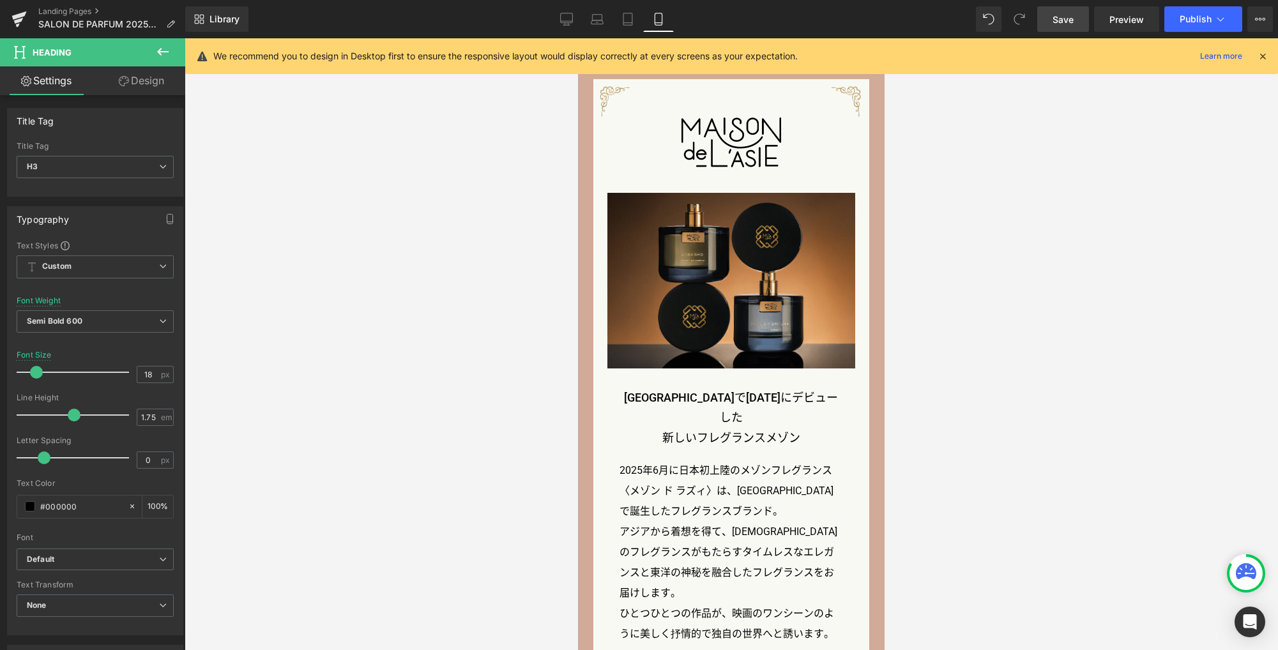
scroll to position [1889, 0]
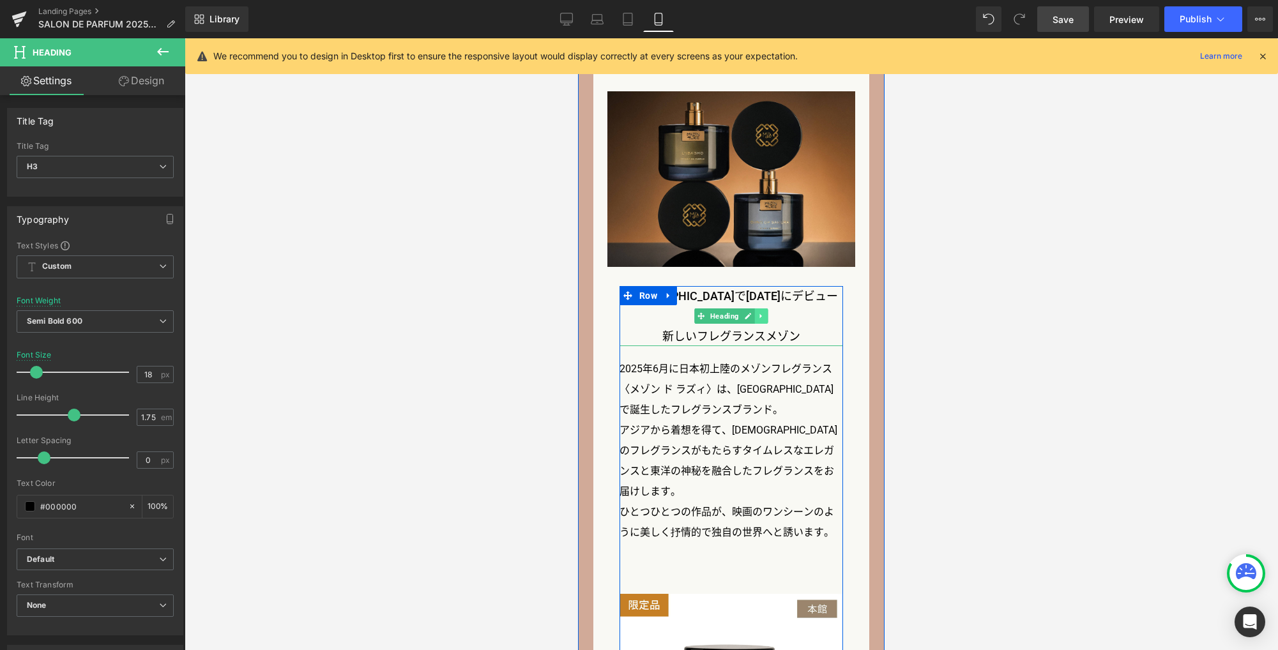
click at [758, 312] on icon at bounding box center [761, 316] width 7 height 8
click at [764, 312] on icon at bounding box center [767, 315] width 7 height 7
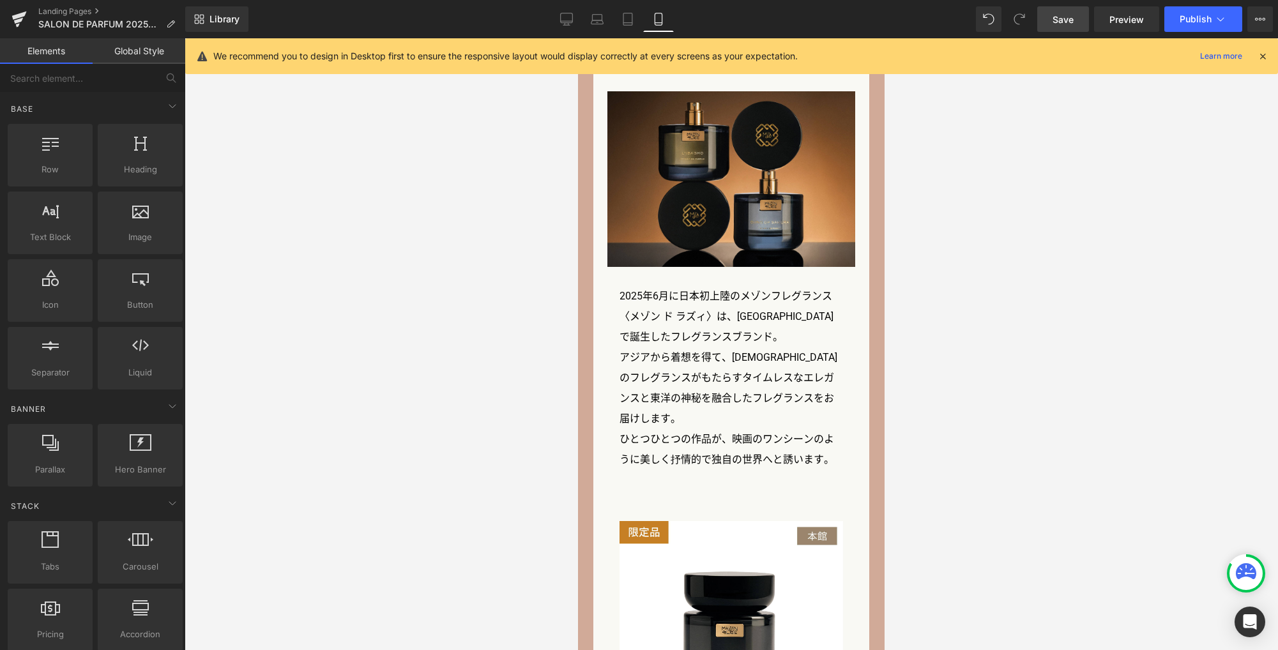
click at [1064, 20] on span "Save" at bounding box center [1062, 19] width 21 height 13
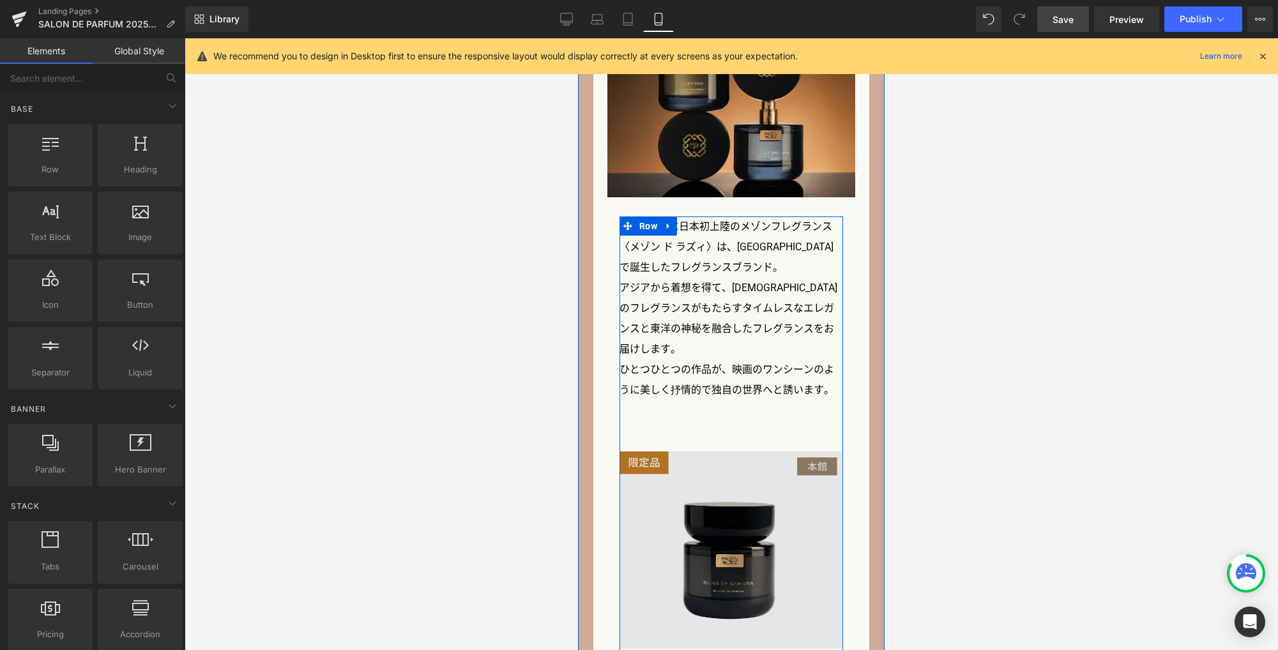
scroll to position [1836, 0]
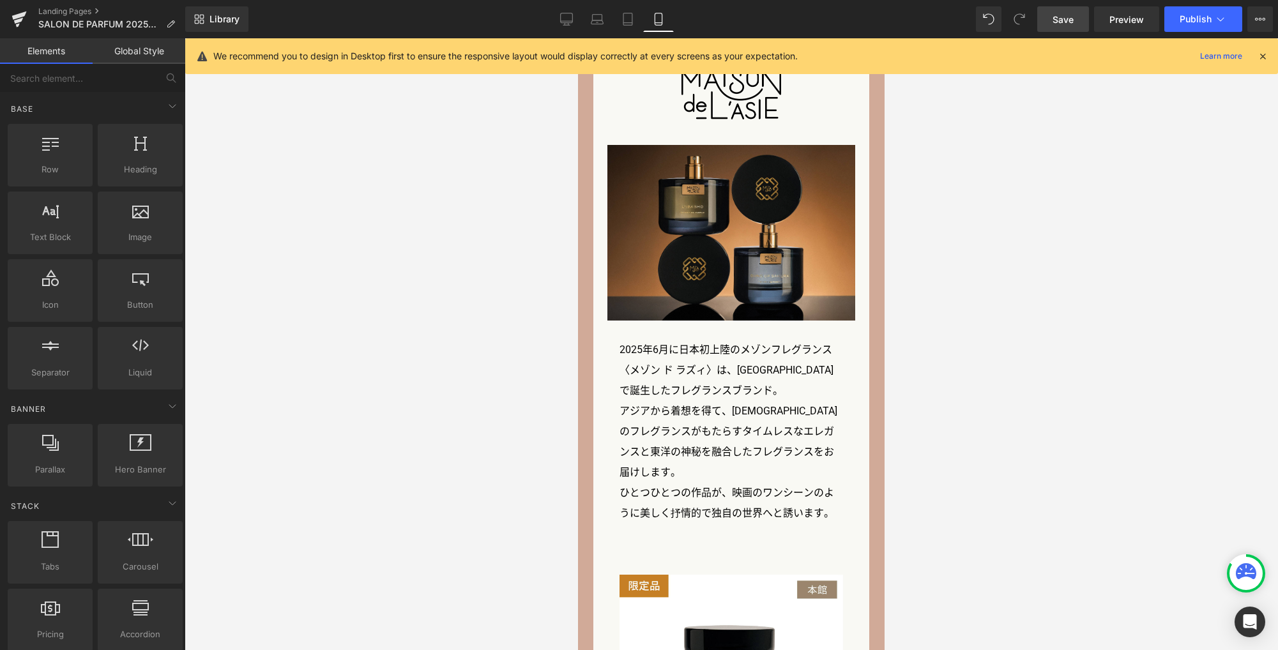
click at [1002, 390] on div at bounding box center [731, 344] width 1093 height 612
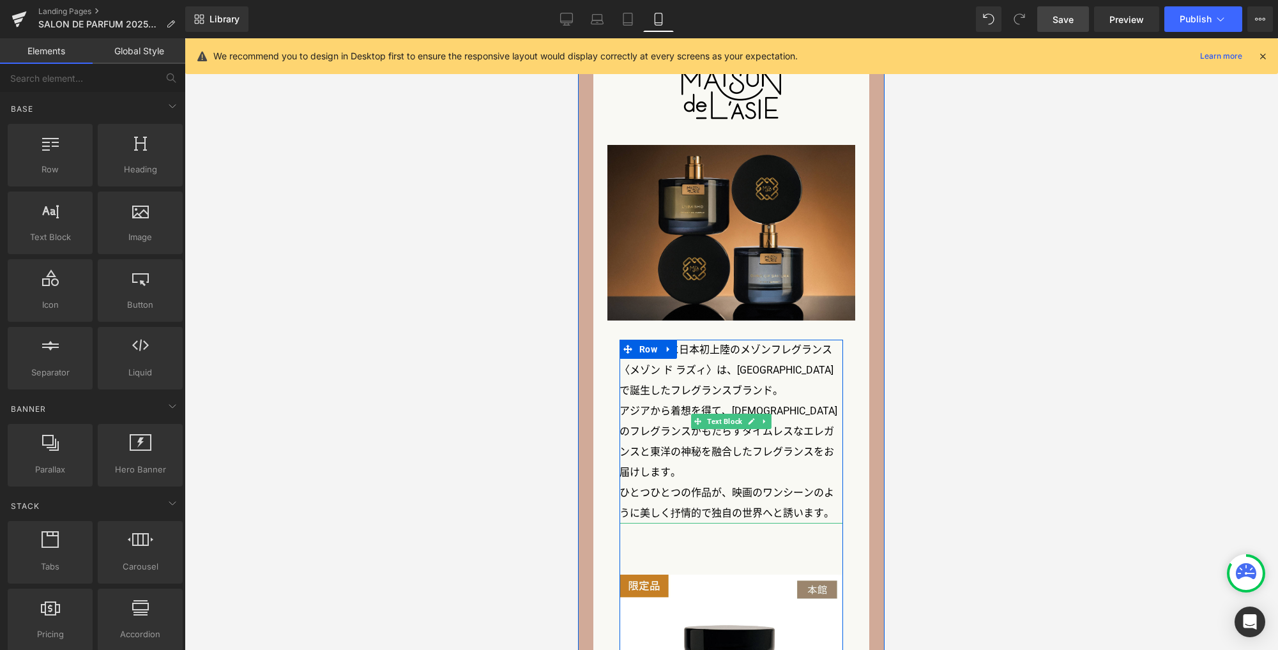
click at [748, 370] on p "〈メゾン ド ラズィ〉は、シンガポールで誕生したフレグランスブランド。" at bounding box center [730, 380] width 223 height 41
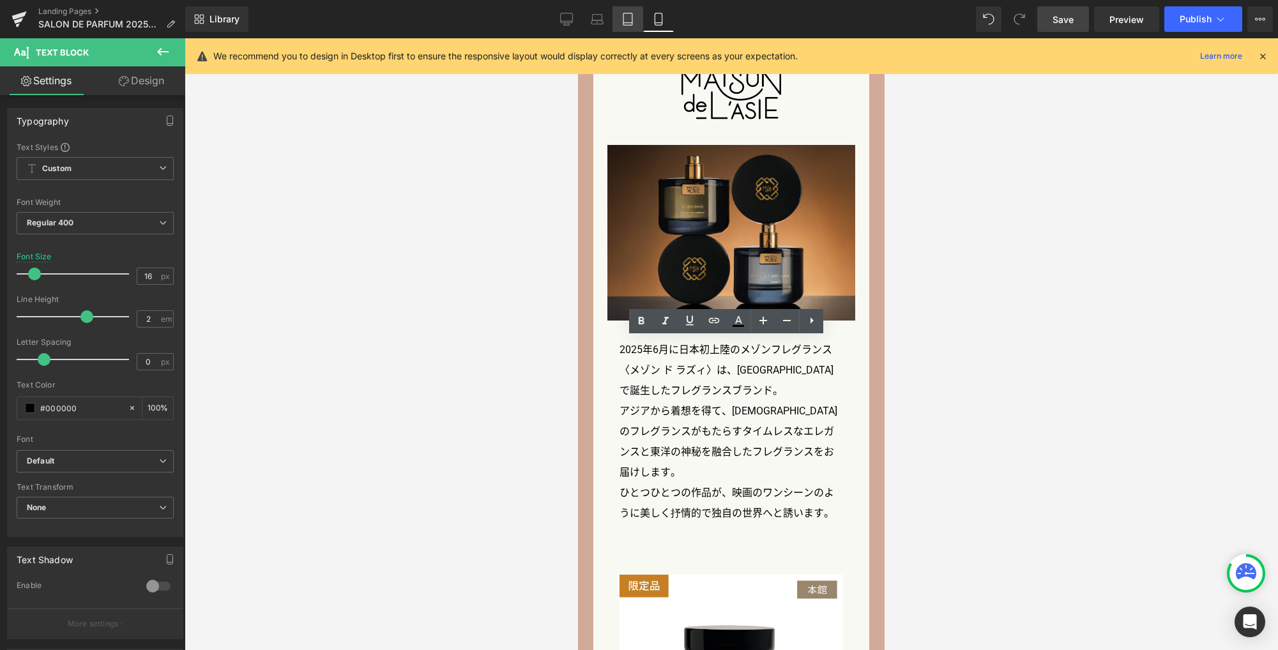
click at [625, 16] on icon at bounding box center [627, 19] width 13 height 13
type input "18"
type input "100"
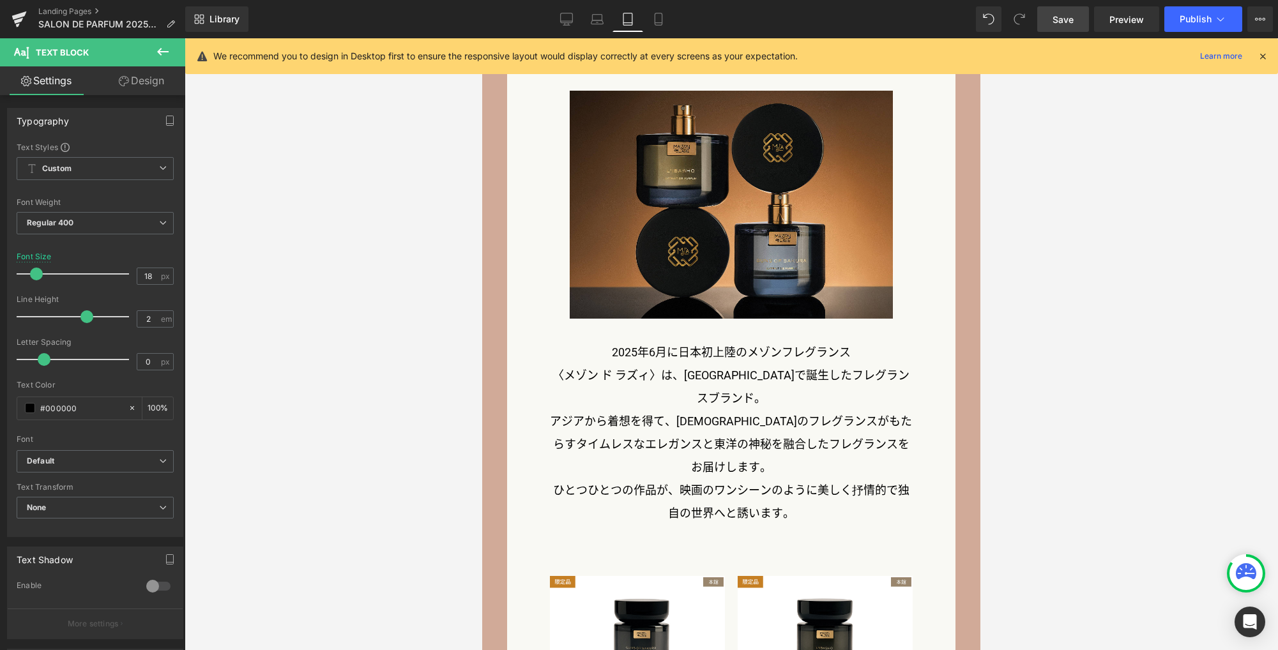
scroll to position [1869, 0]
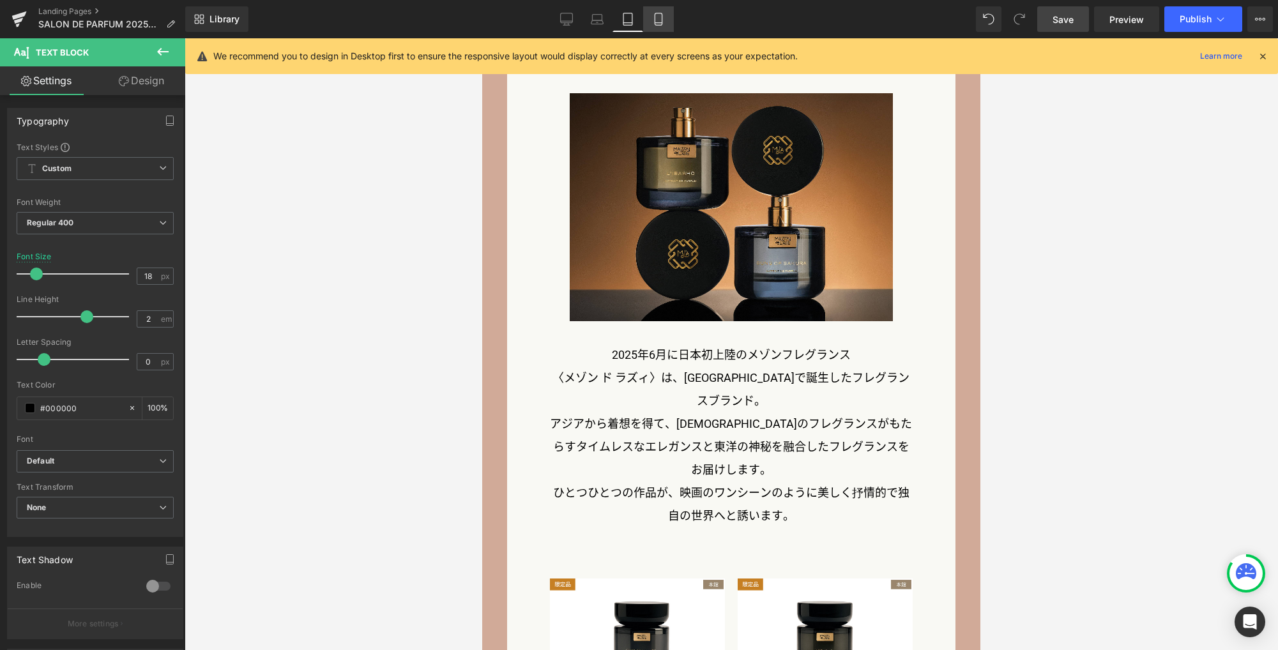
click at [658, 23] on icon at bounding box center [657, 23] width 7 height 0
type input "16"
type input "100"
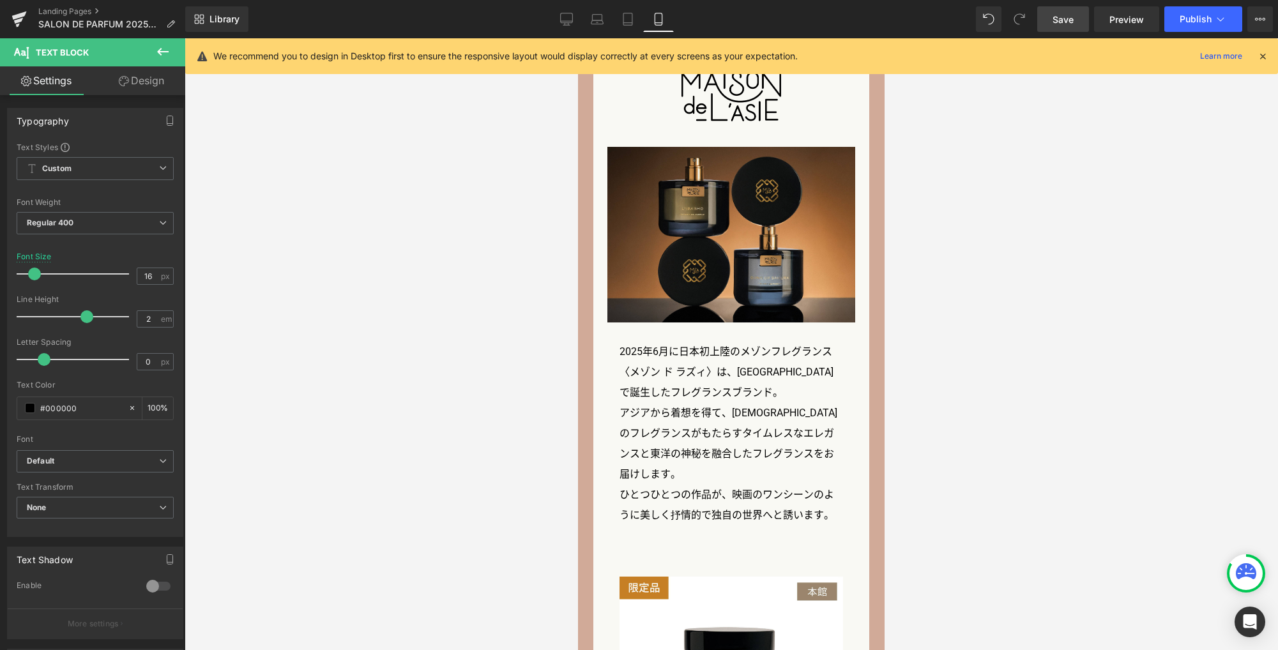
scroll to position [1839, 0]
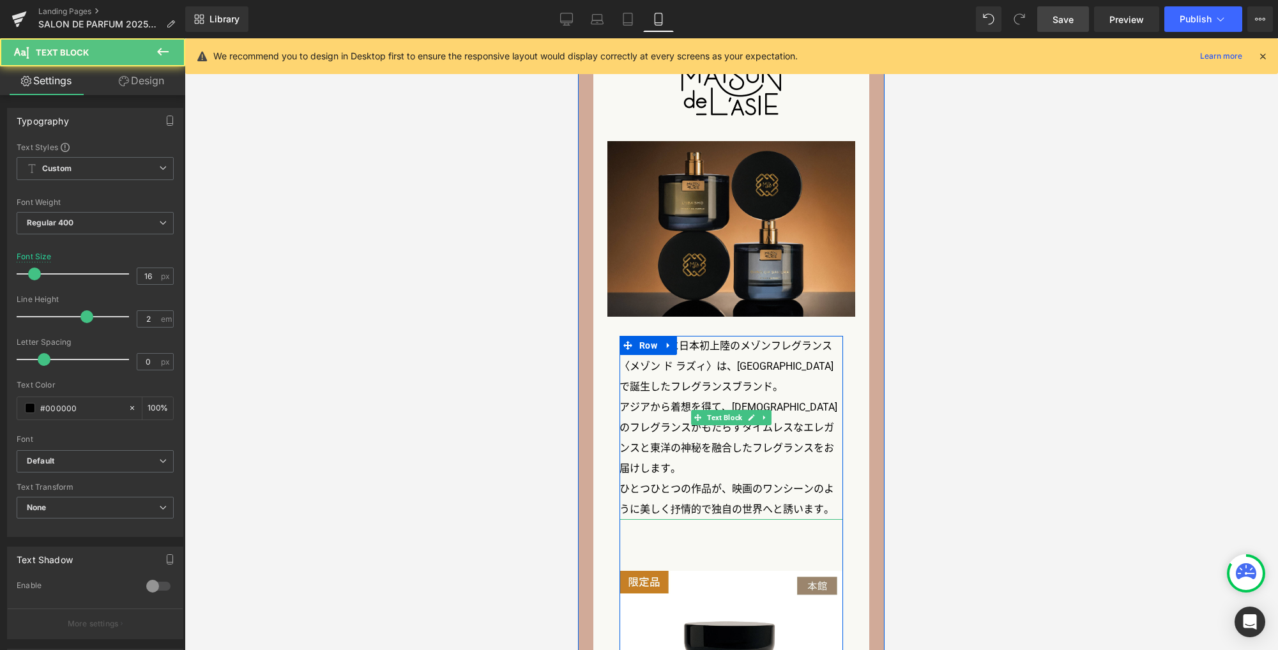
click at [707, 372] on p "〈メゾン ド ラズィ〉は、シンガポールで誕生したフレグランスブランド。" at bounding box center [730, 376] width 223 height 41
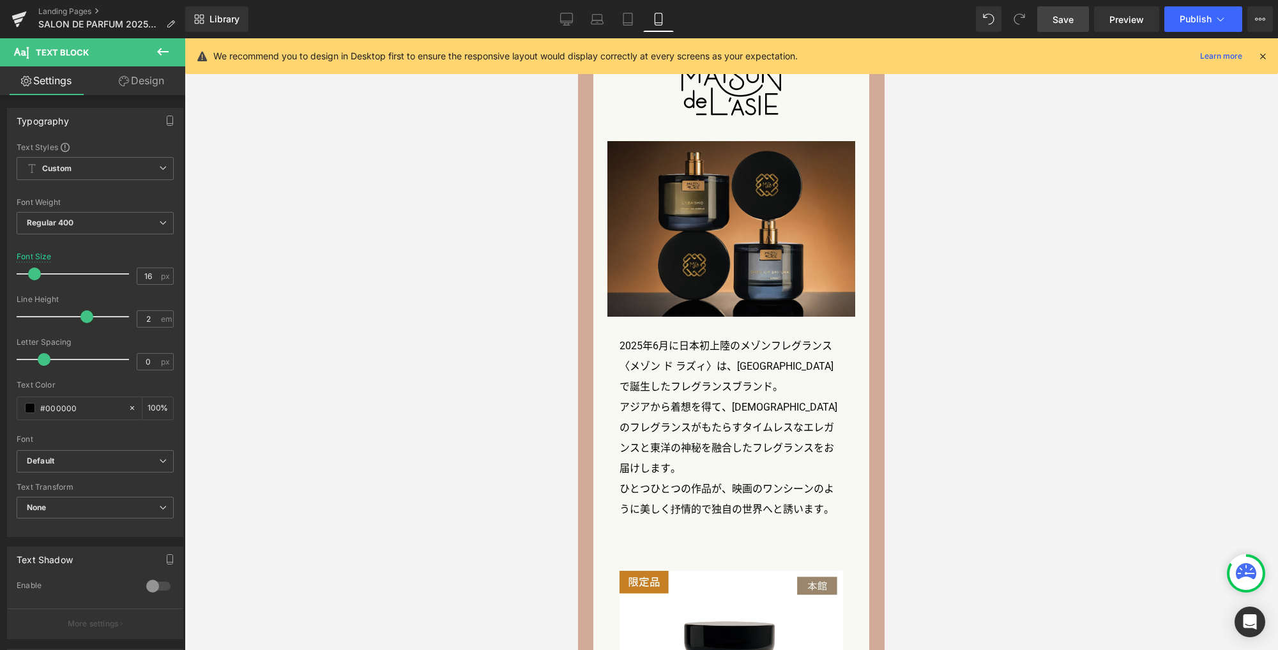
click at [140, 86] on link "Design" at bounding box center [141, 80] width 93 height 29
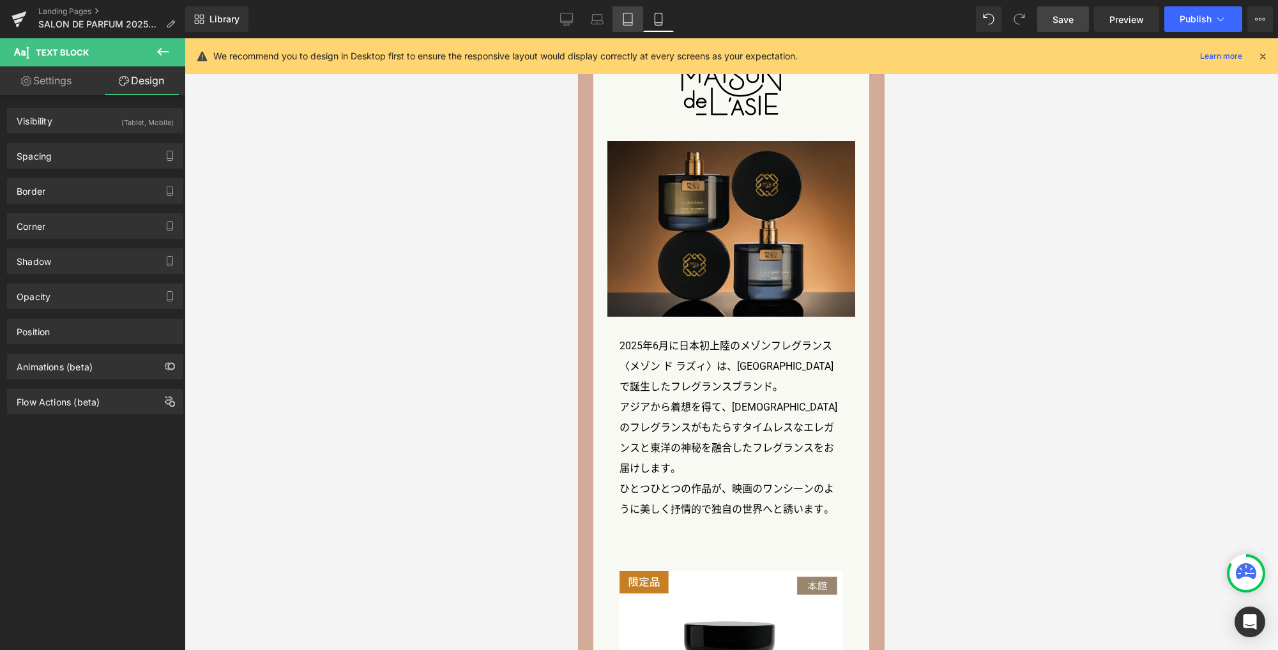
click at [626, 19] on icon at bounding box center [627, 19] width 13 height 13
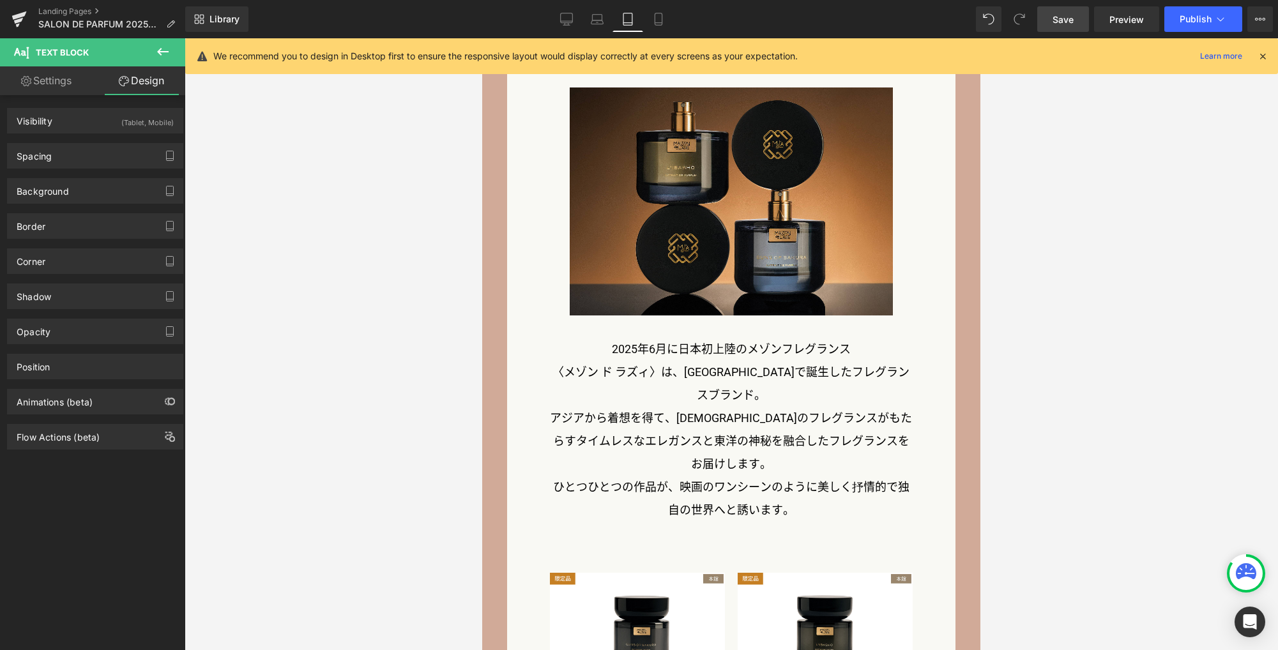
scroll to position [1873, 0]
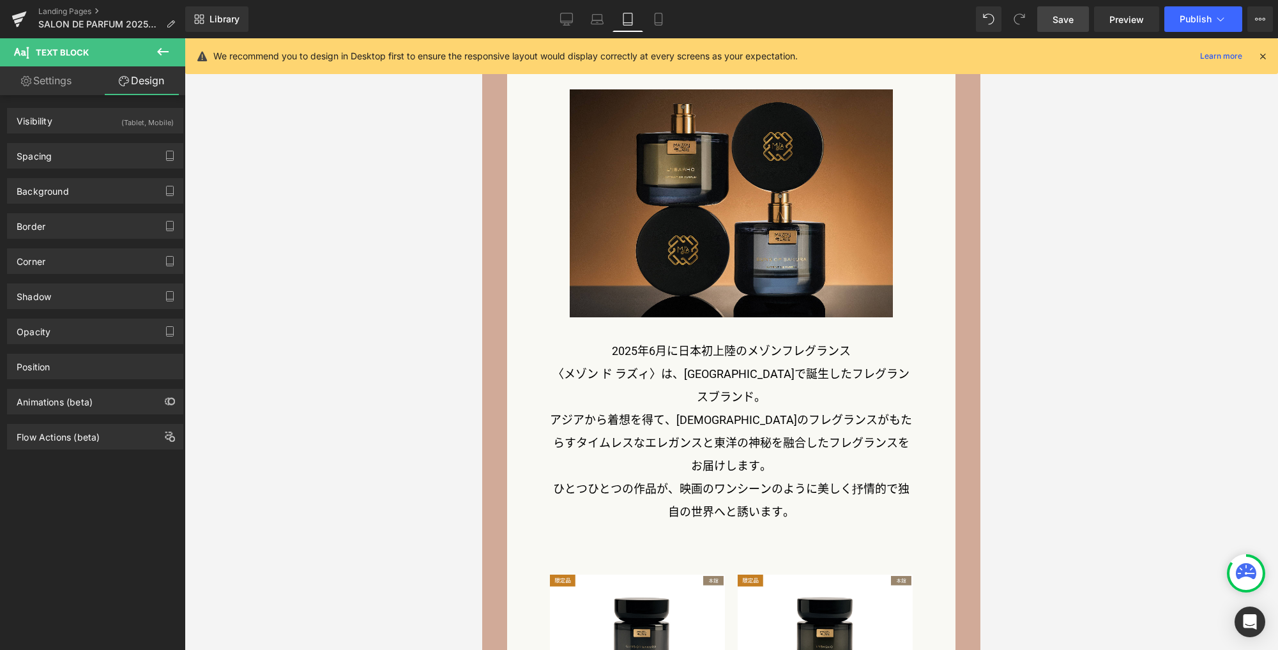
click at [856, 340] on p "2025年6月に日本初上陸のメゾンフレグランス" at bounding box center [731, 351] width 363 height 23
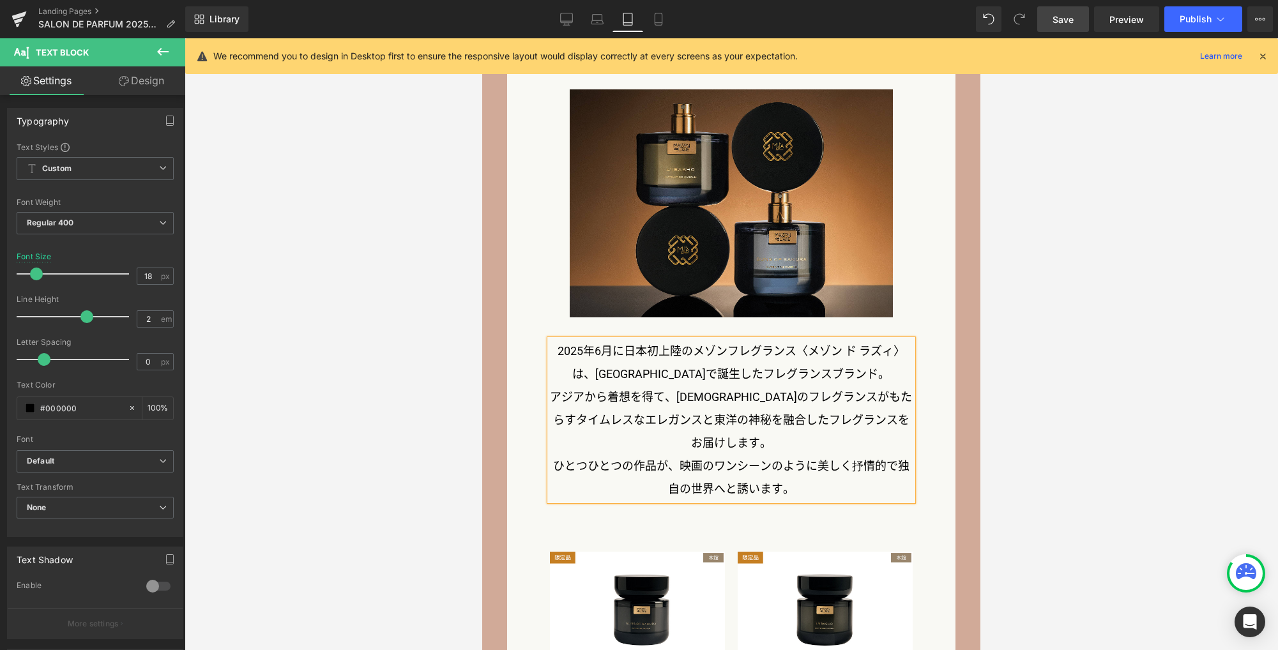
click at [1073, 11] on link "Save" at bounding box center [1063, 19] width 52 height 26
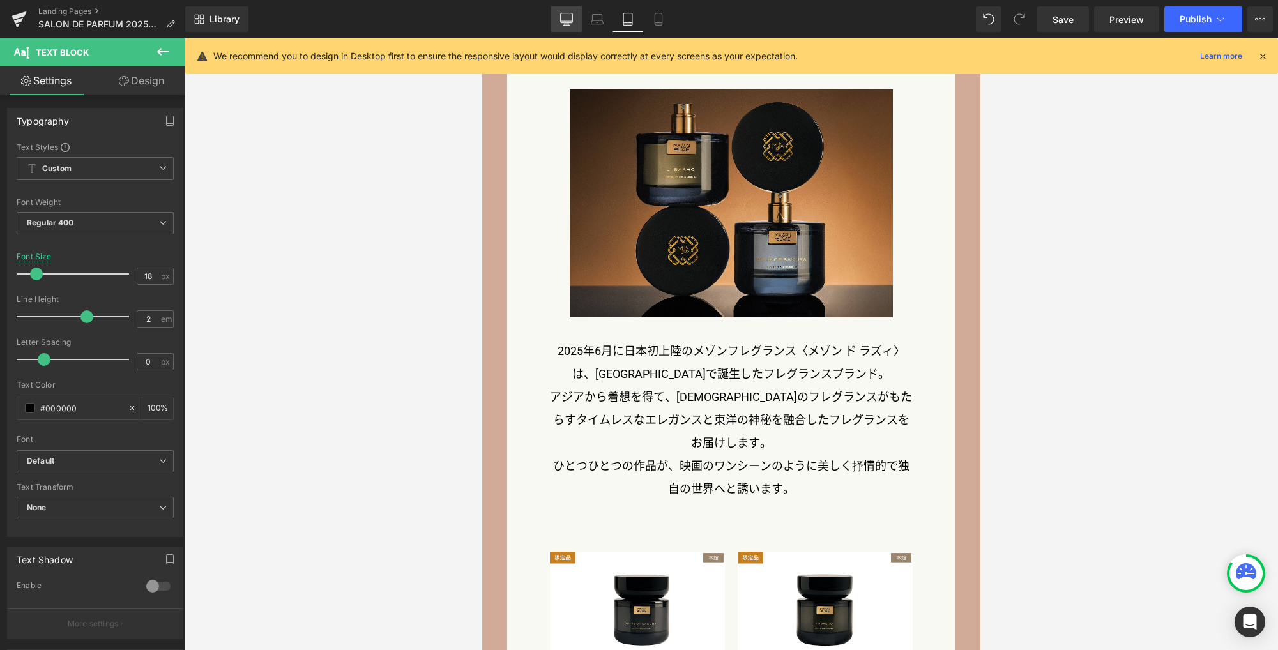
click at [575, 21] on link "Desktop" at bounding box center [566, 19] width 31 height 26
type input "22"
type input "100"
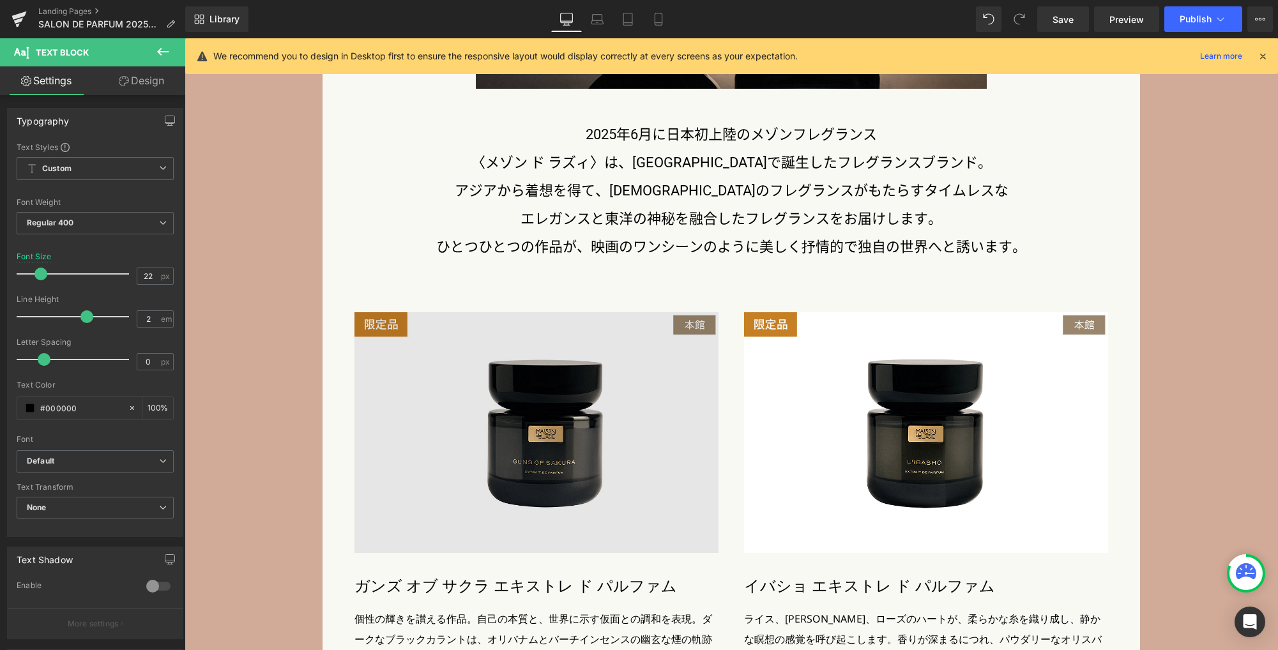
scroll to position [2856, 0]
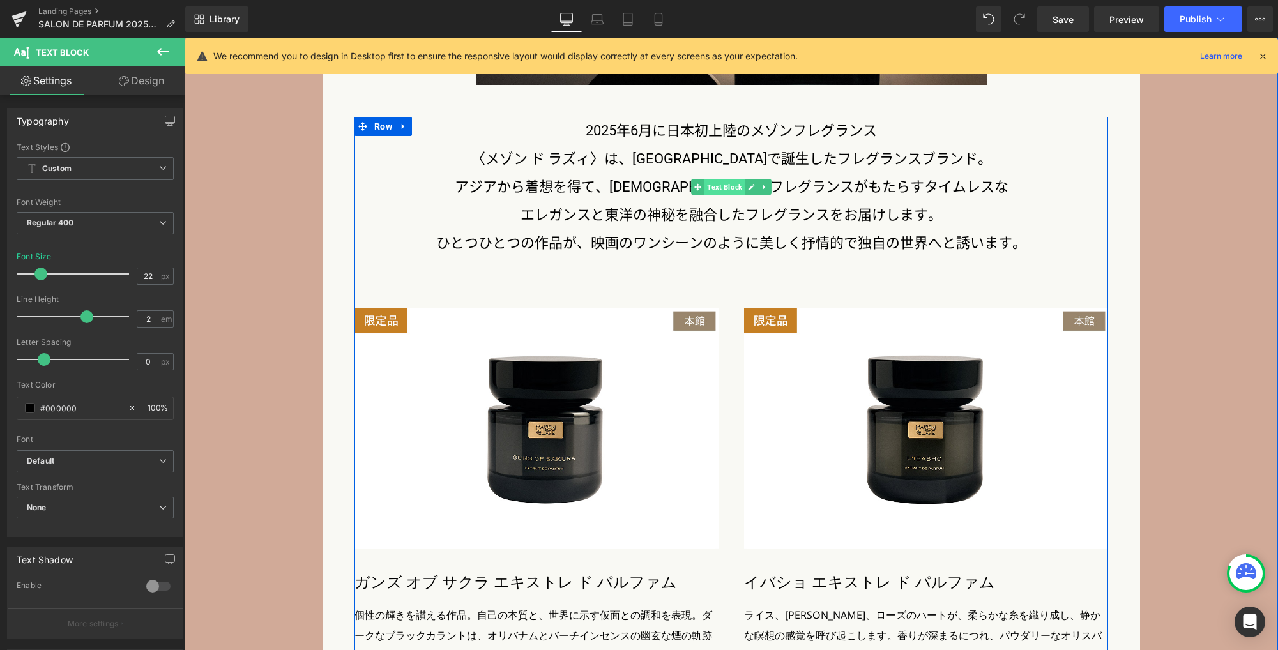
click at [716, 192] on span "Text Block" at bounding box center [724, 186] width 40 height 15
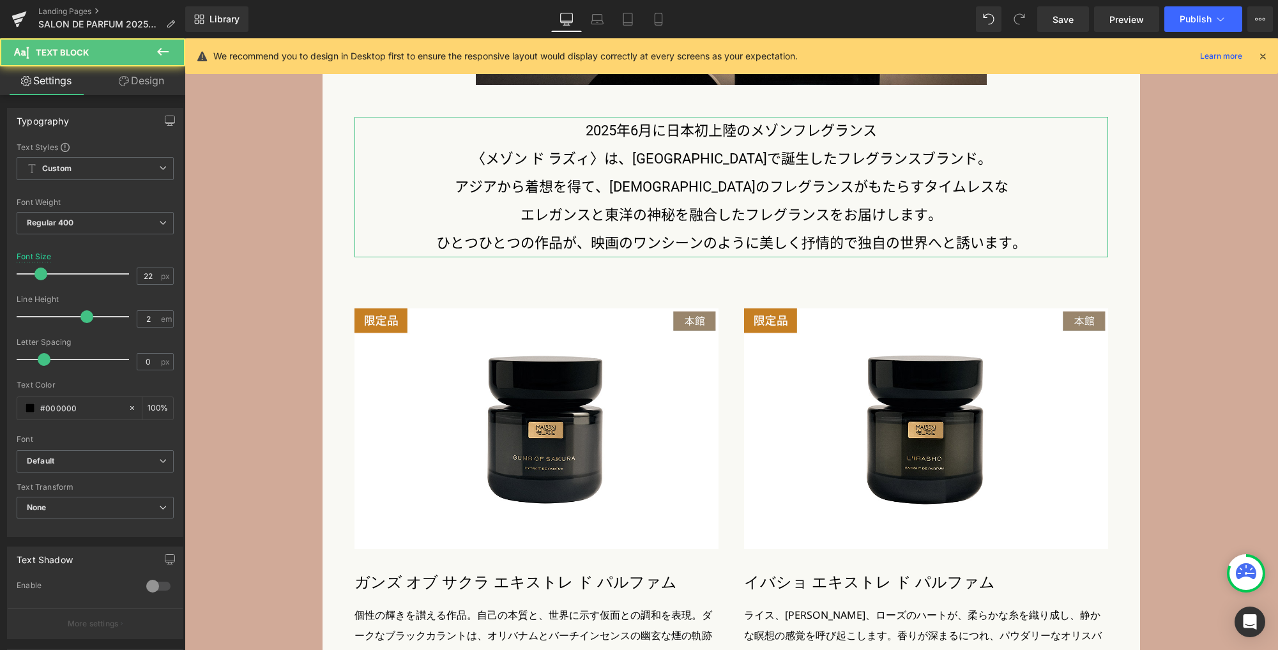
click at [153, 77] on link "Design" at bounding box center [141, 80] width 93 height 29
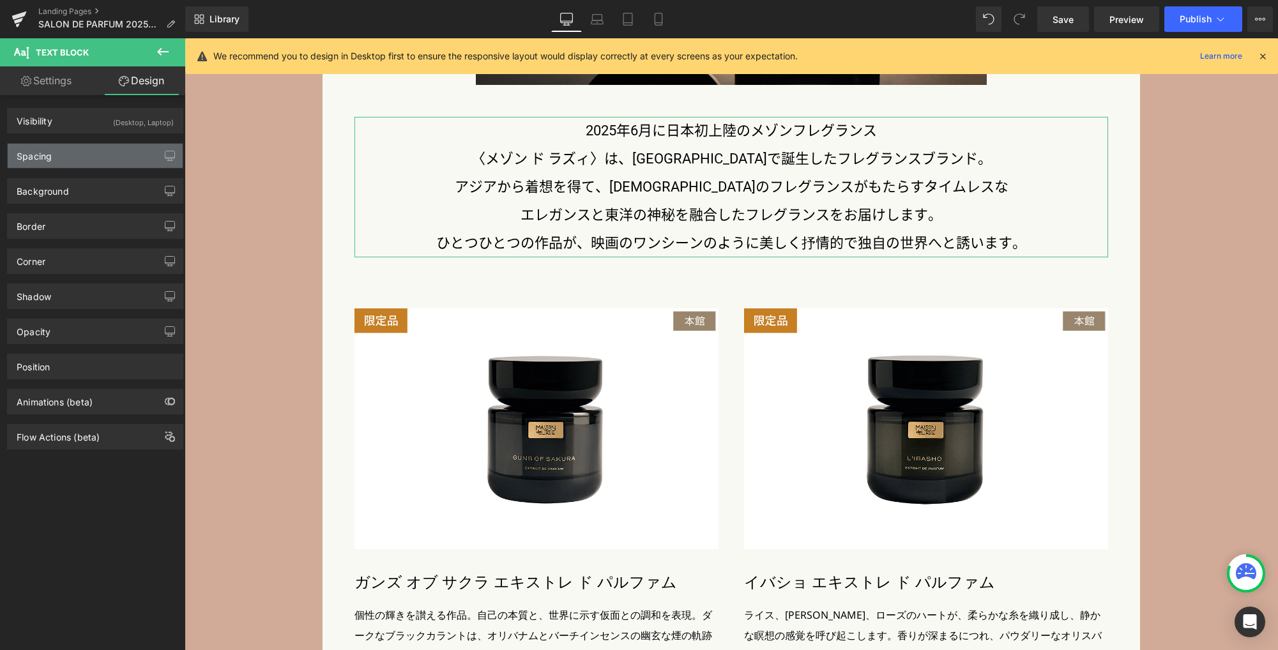
click at [100, 159] on div "Spacing" at bounding box center [95, 156] width 175 height 24
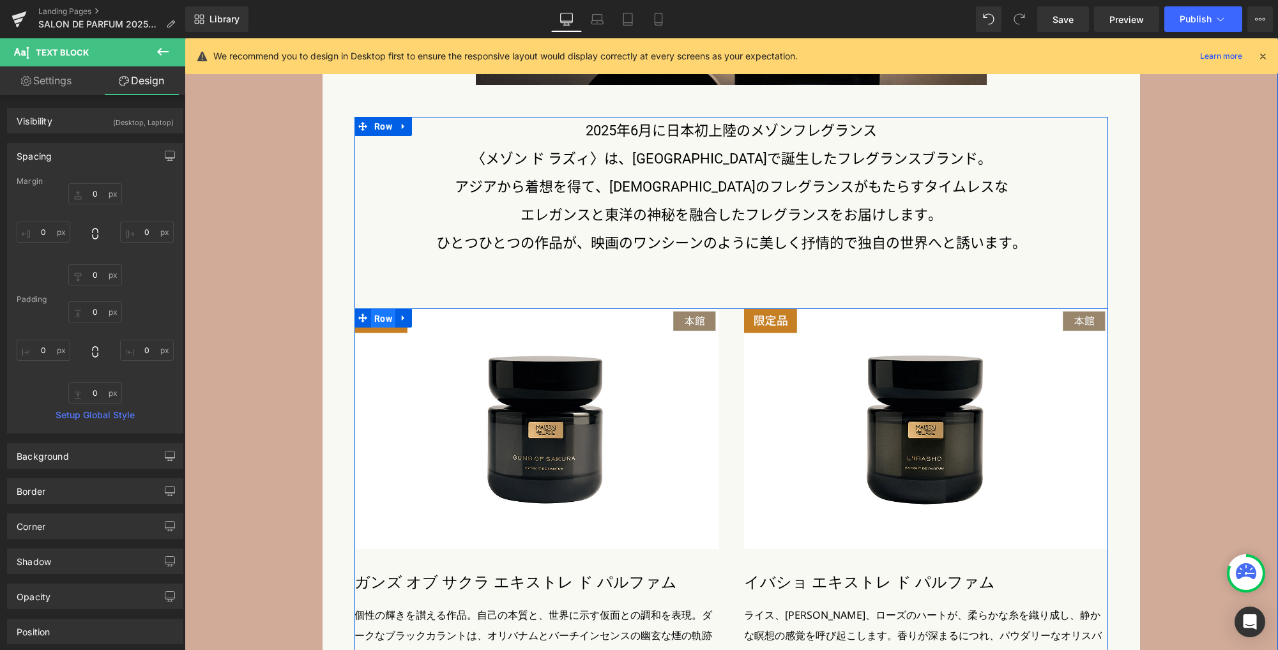
click at [376, 323] on span "Row" at bounding box center [383, 318] width 24 height 19
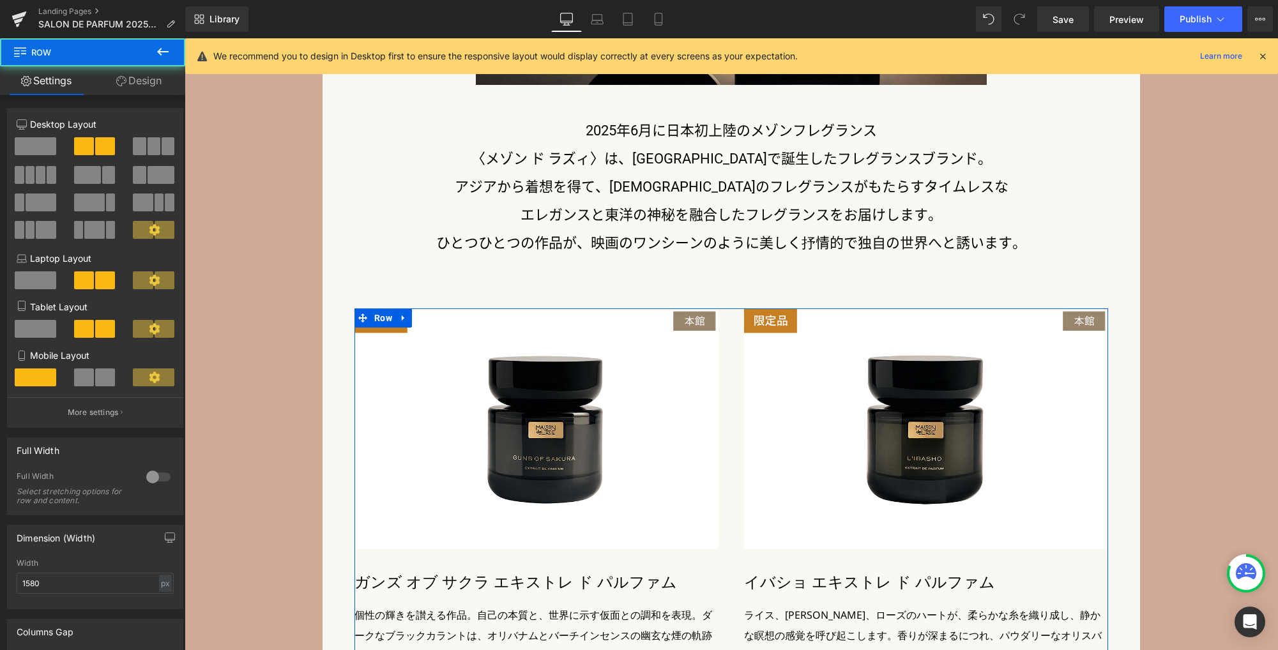
click at [137, 89] on link "Design" at bounding box center [139, 80] width 93 height 29
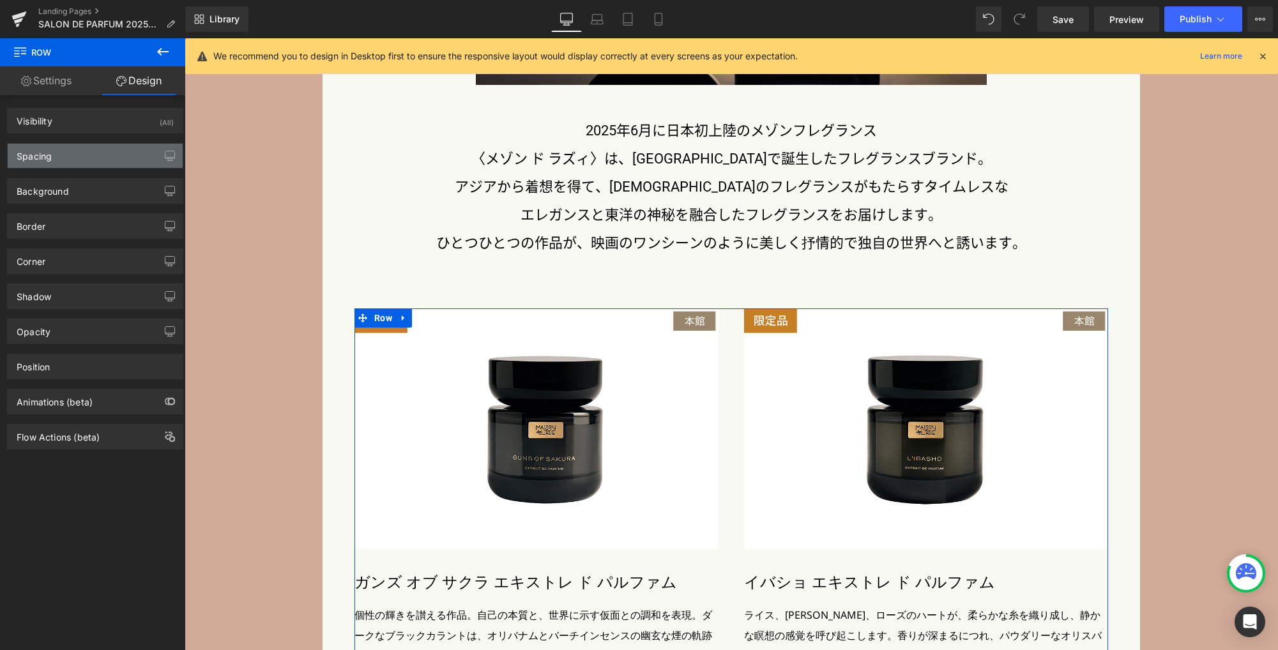
click at [93, 155] on div "Spacing" at bounding box center [95, 156] width 175 height 24
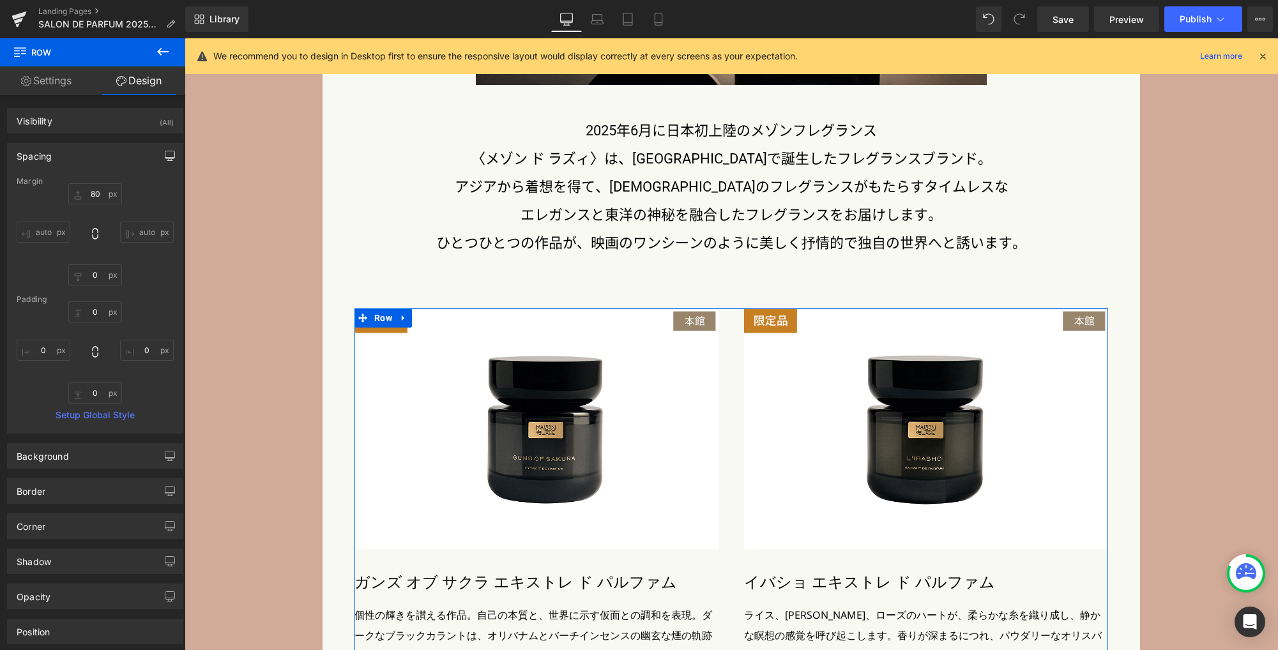
click at [167, 159] on icon "button" at bounding box center [170, 156] width 10 height 10
click at [66, 186] on button "Laptop" at bounding box center [72, 183] width 40 height 22
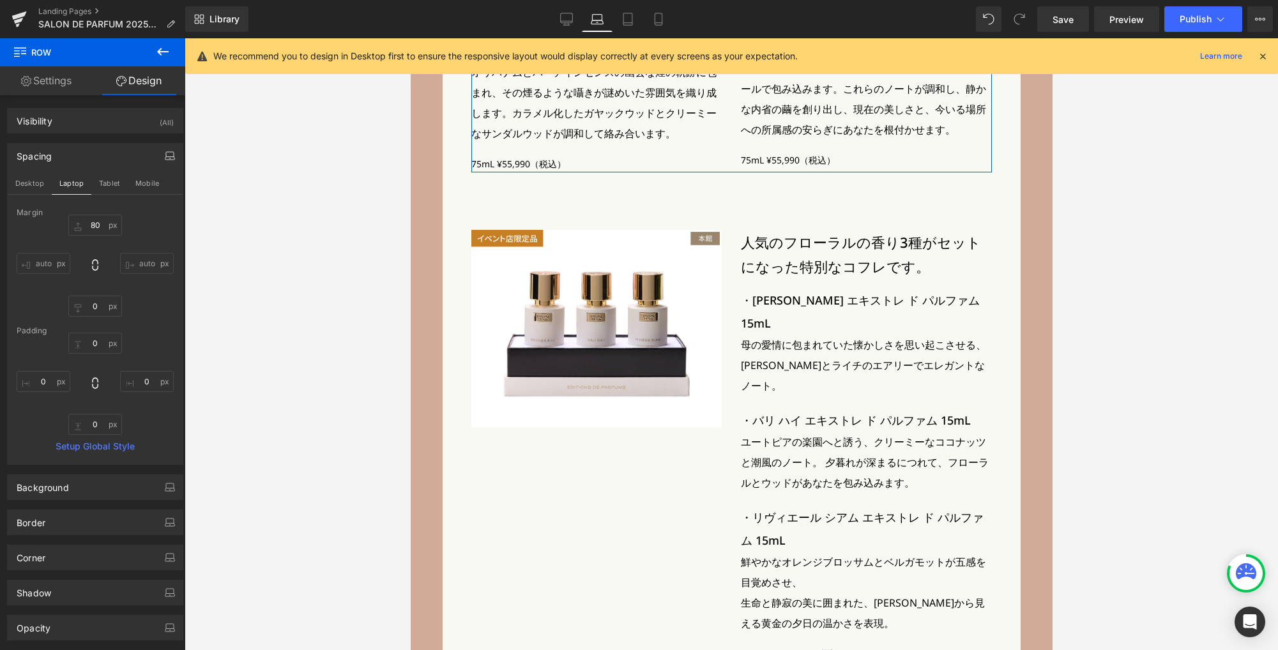
type input "80"
type input "0"
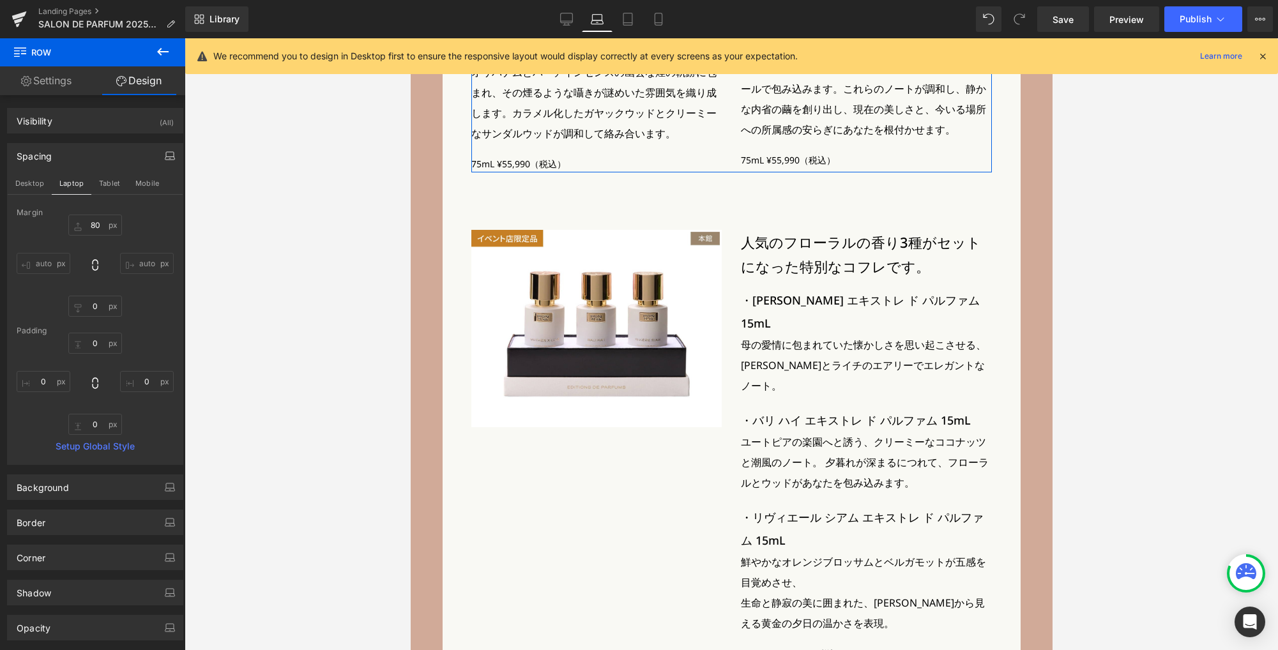
type input "0"
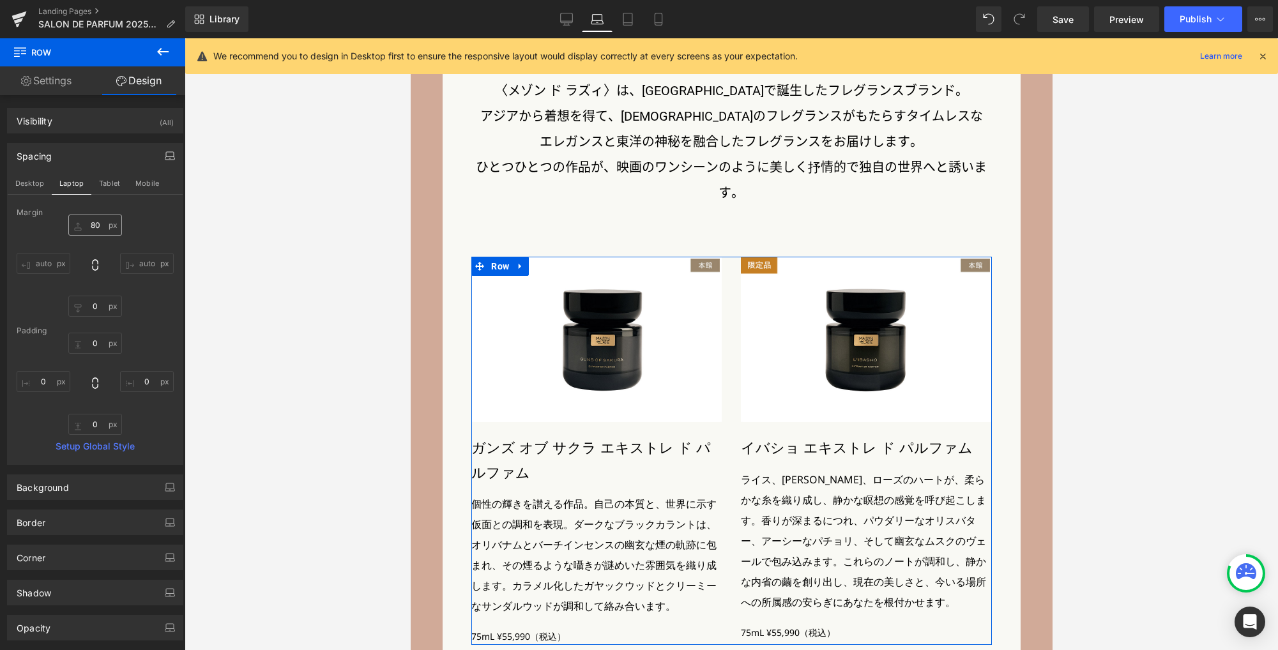
scroll to position [2376, 0]
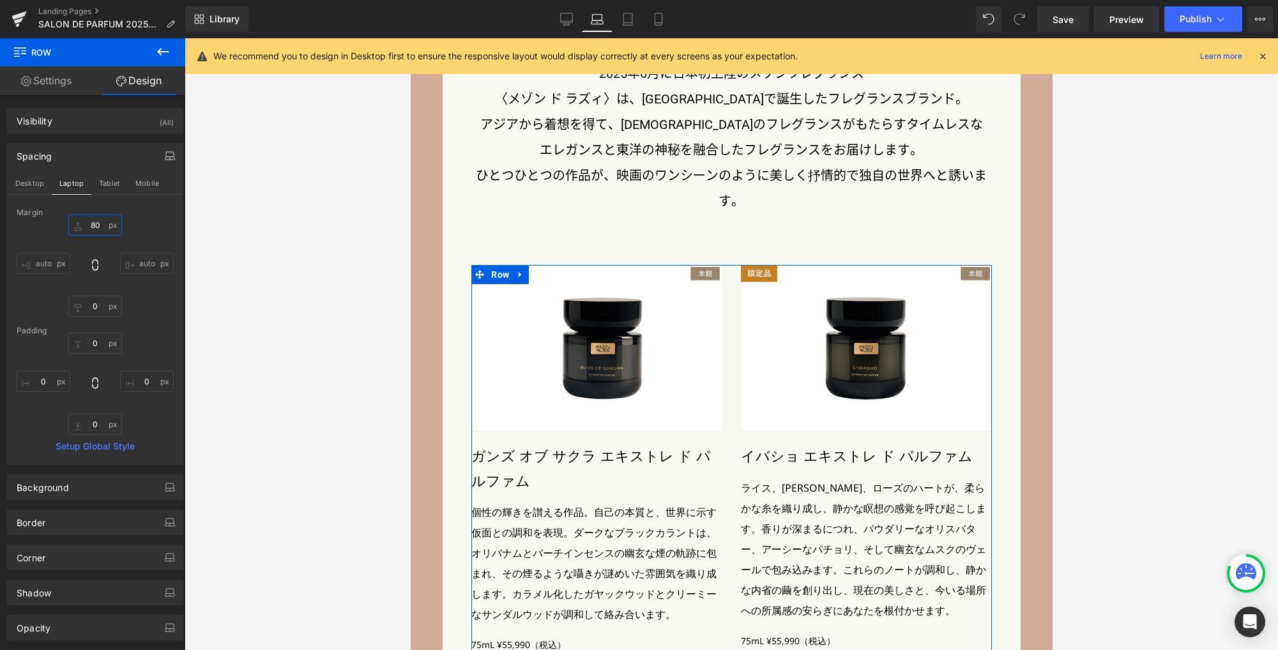
drag, startPoint x: 98, startPoint y: 229, endPoint x: 116, endPoint y: 234, distance: 18.6
click at [98, 229] on input "80" at bounding box center [95, 225] width 54 height 21
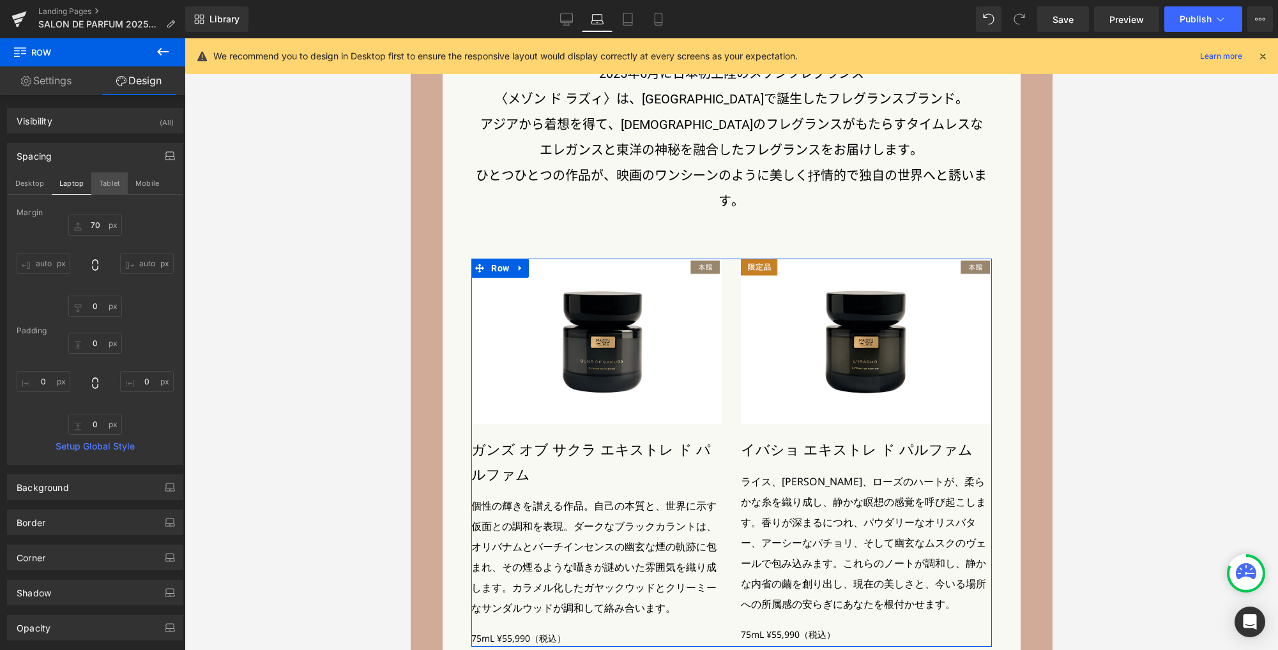
click at [115, 185] on button "Tablet" at bounding box center [109, 183] width 36 height 22
type input "80"
type input "0"
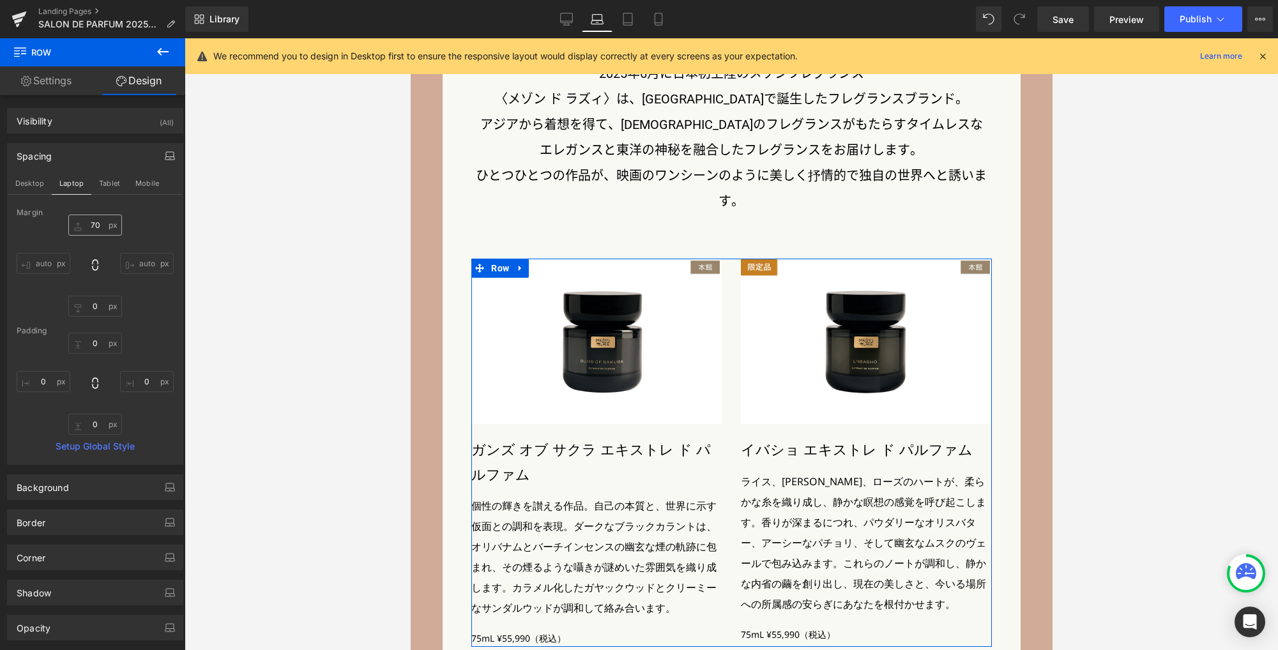
type input "0"
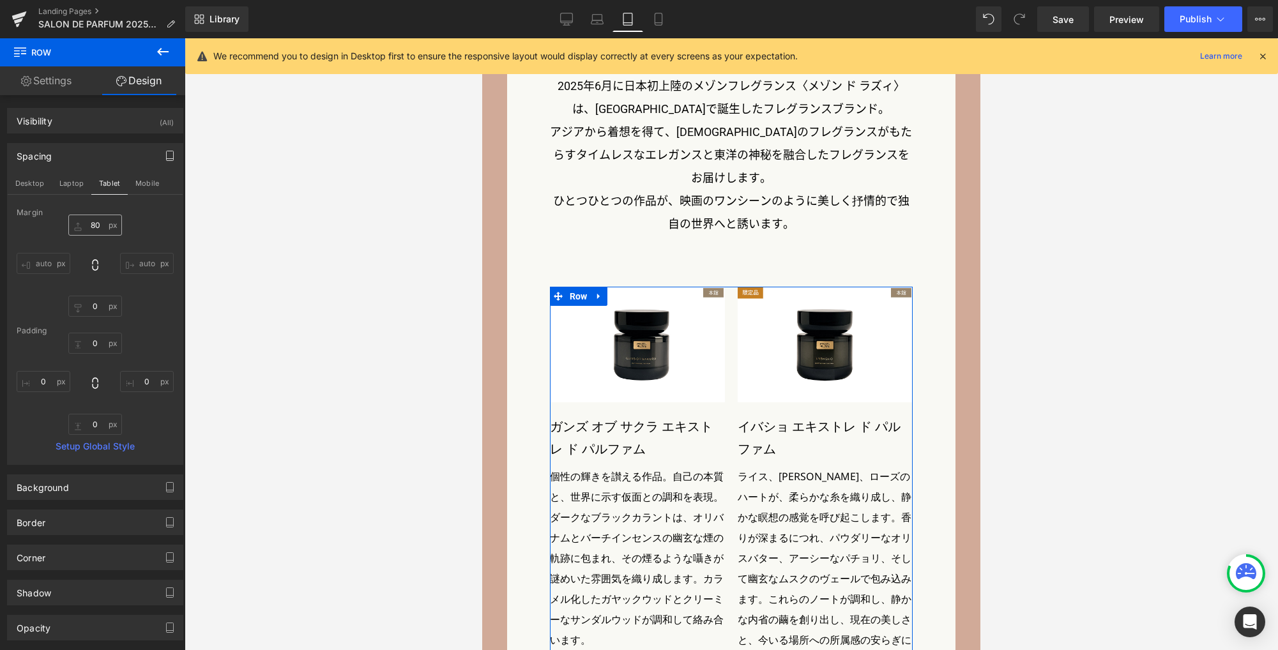
scroll to position [2143, 0]
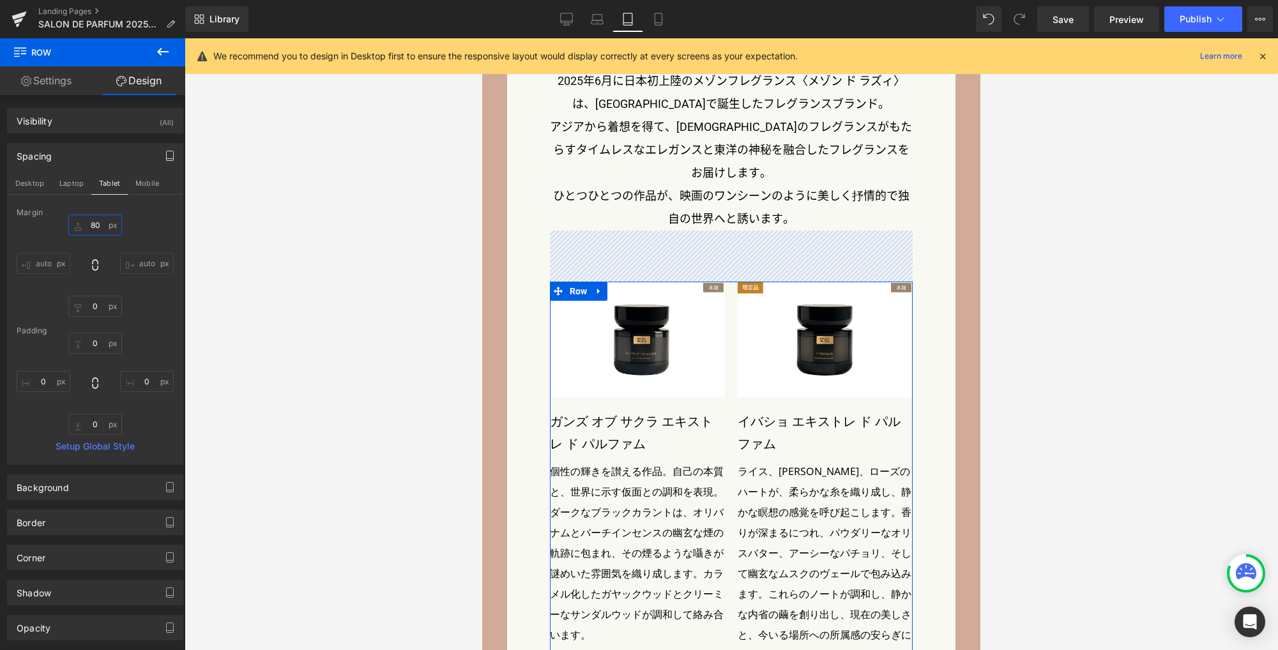
click at [98, 225] on input "80" at bounding box center [95, 225] width 54 height 21
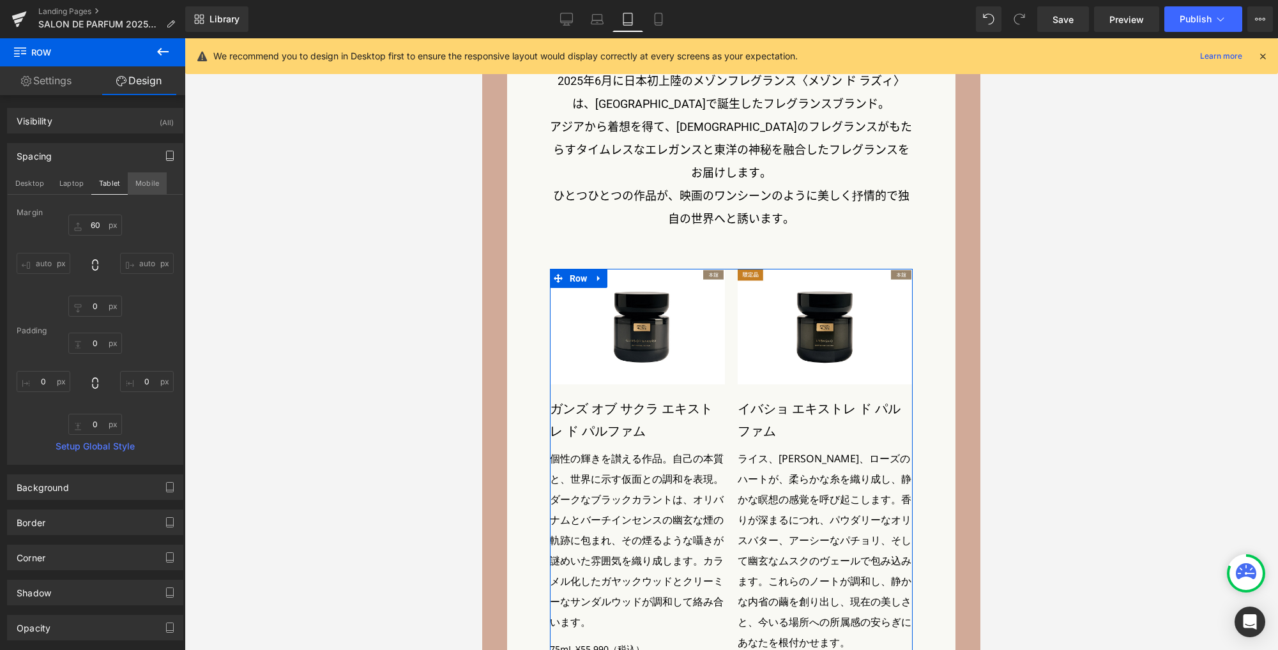
click at [147, 182] on button "Mobile" at bounding box center [147, 183] width 39 height 22
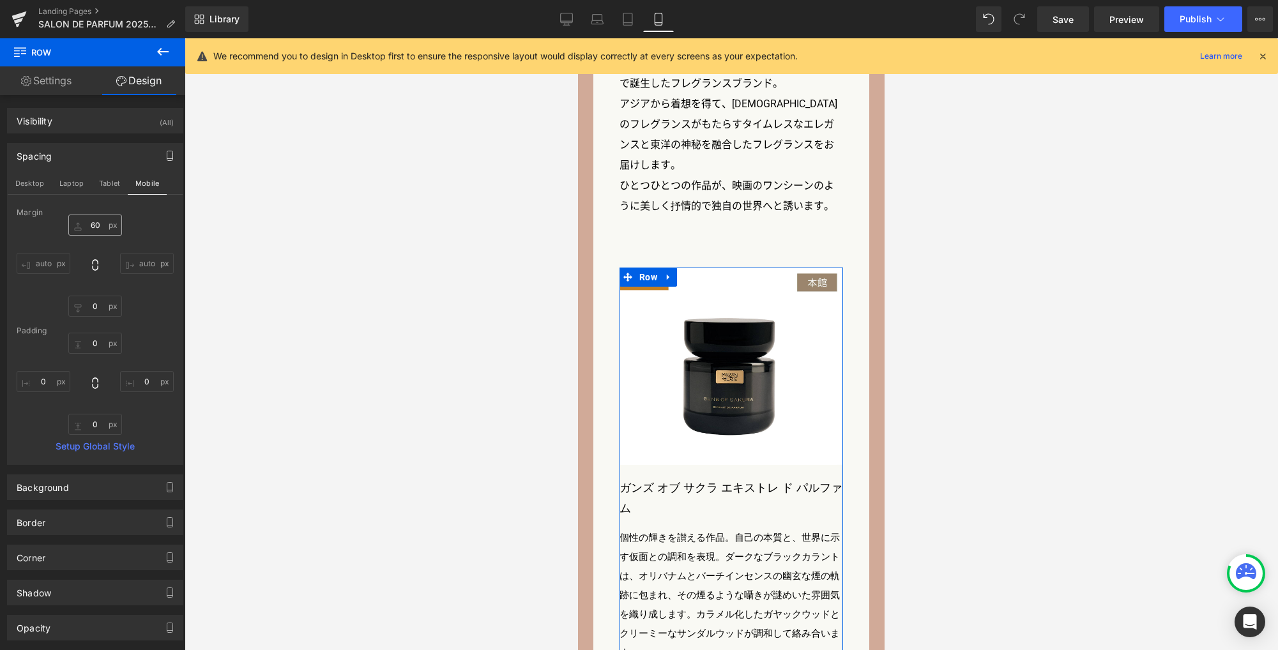
type input "80"
type input "0"
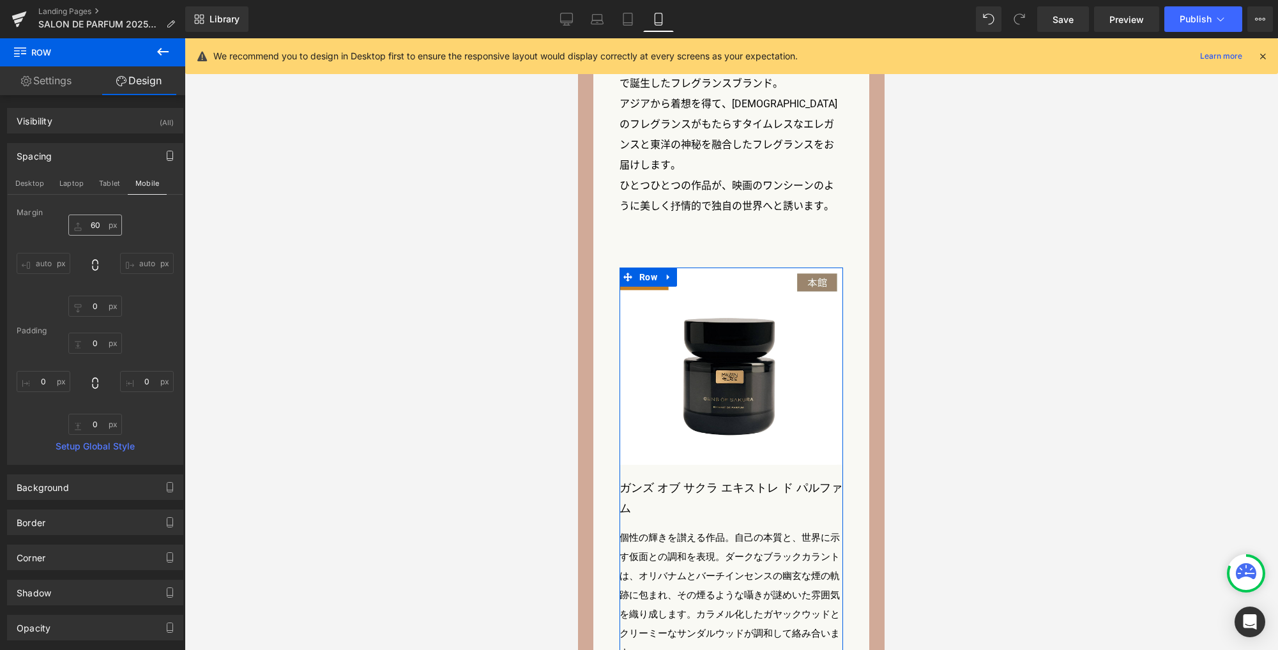
type input "0"
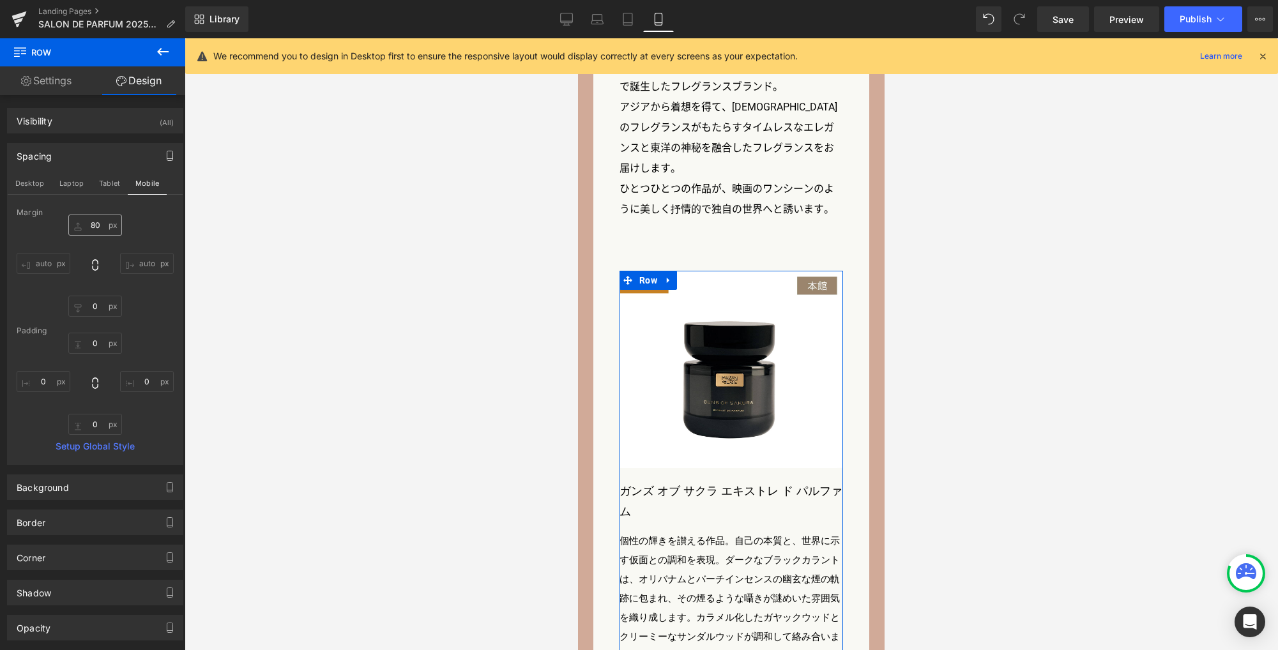
scroll to position [2141, 0]
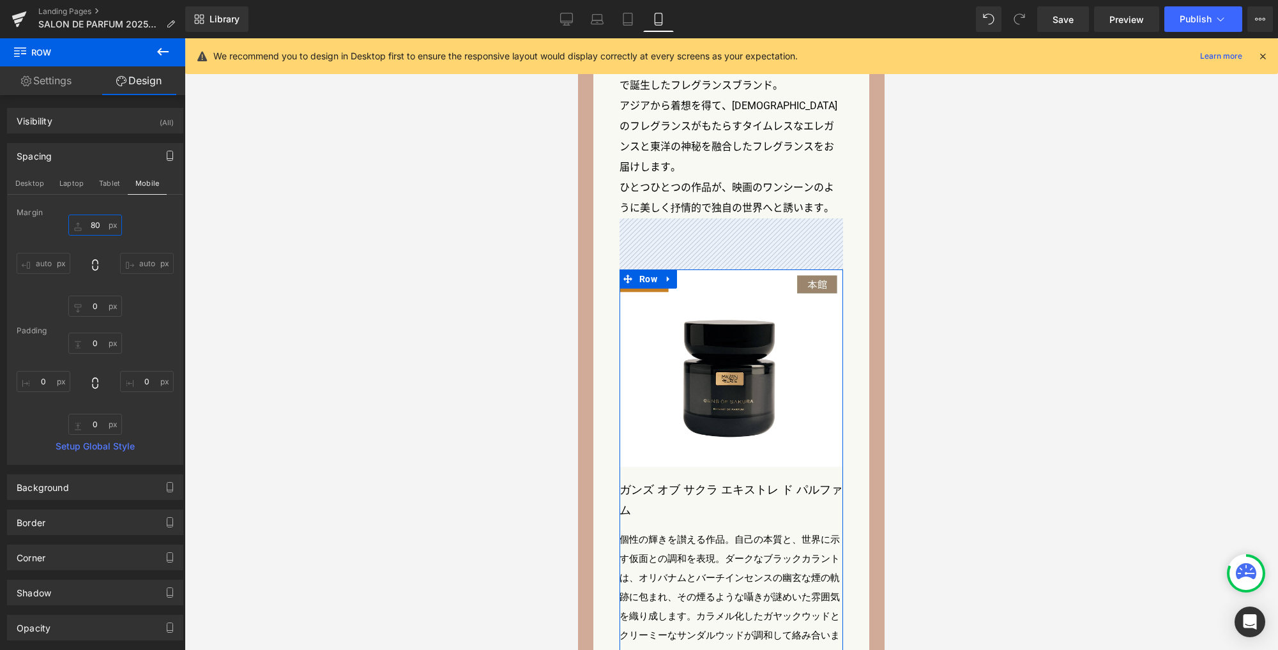
click at [93, 229] on input "80" at bounding box center [95, 225] width 54 height 21
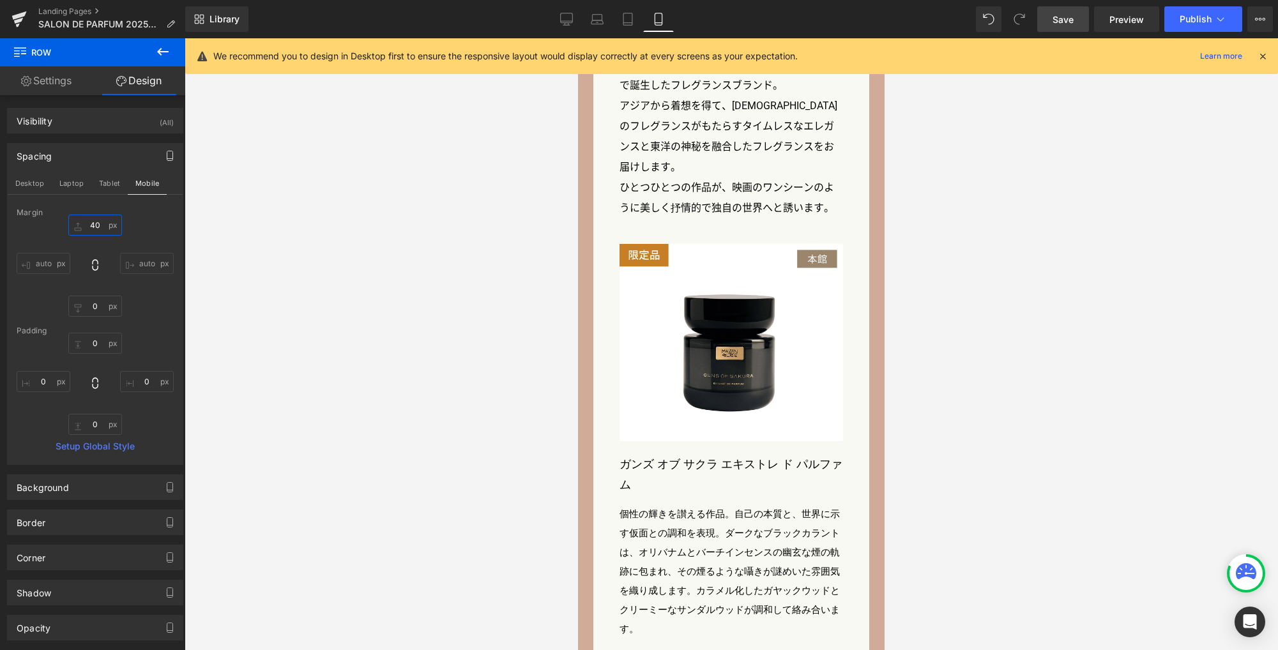
type input "40"
click at [1071, 23] on span "Save" at bounding box center [1062, 19] width 21 height 13
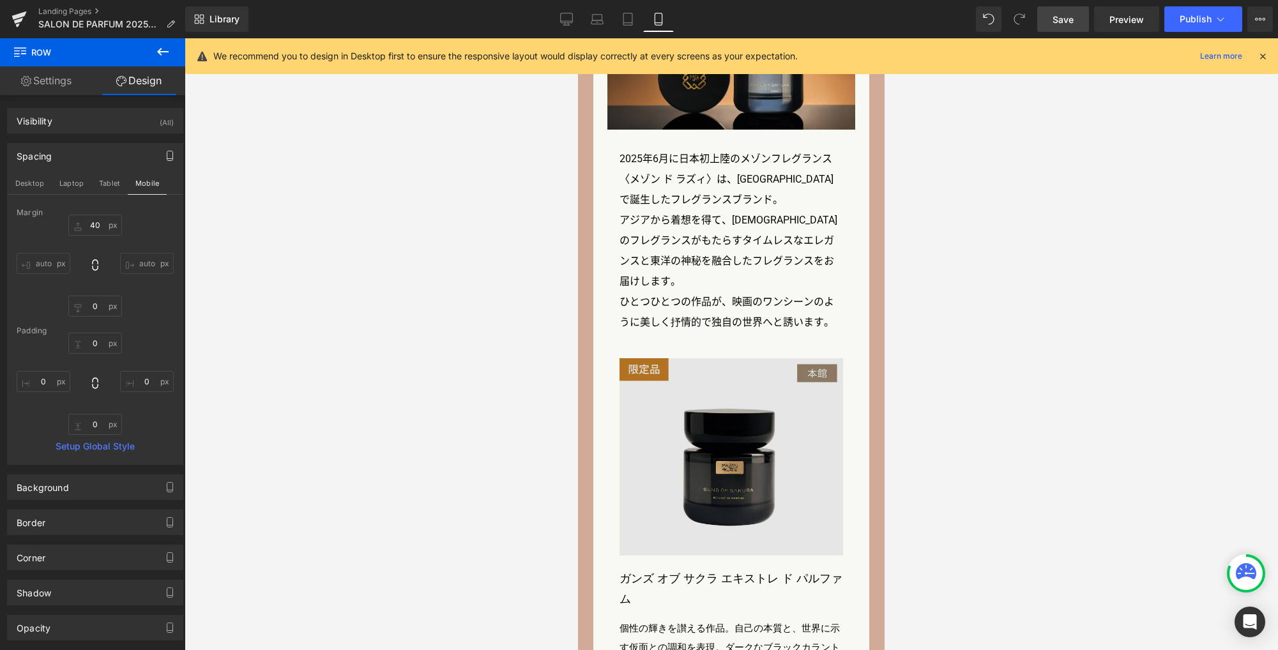
scroll to position [2079, 0]
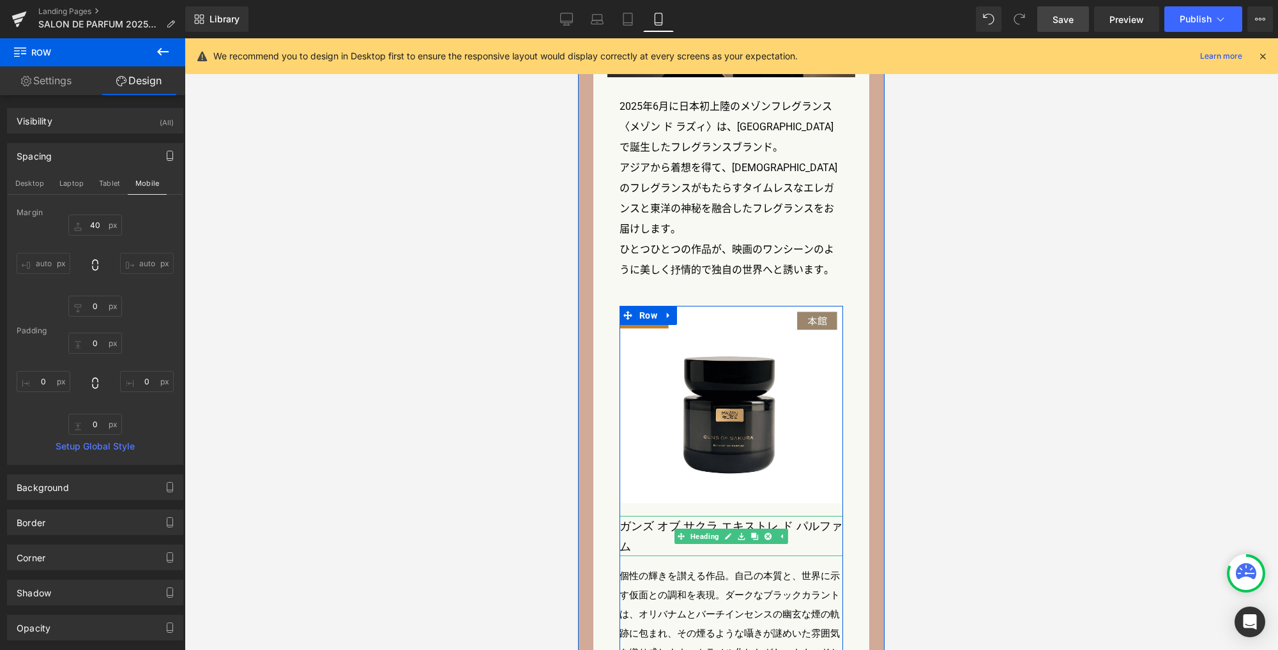
click at [670, 516] on h3 "ガンズ オブ サクラ エキストレ ド パルファム" at bounding box center [730, 536] width 223 height 40
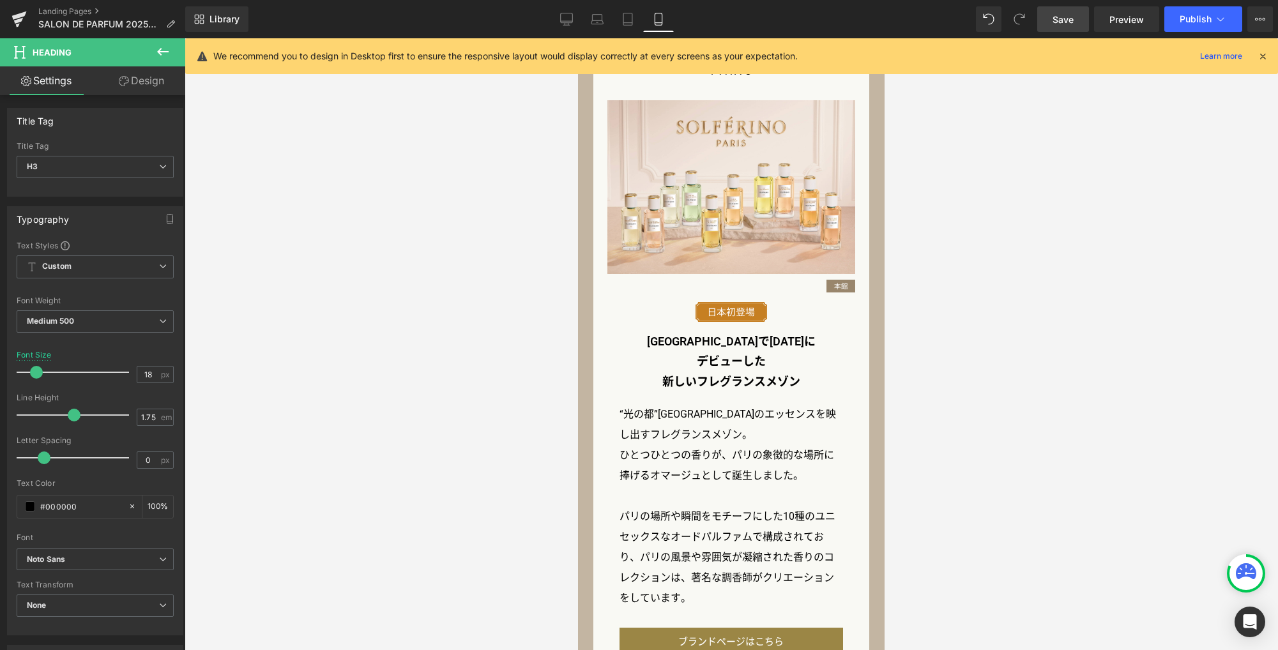
scroll to position [1023, 0]
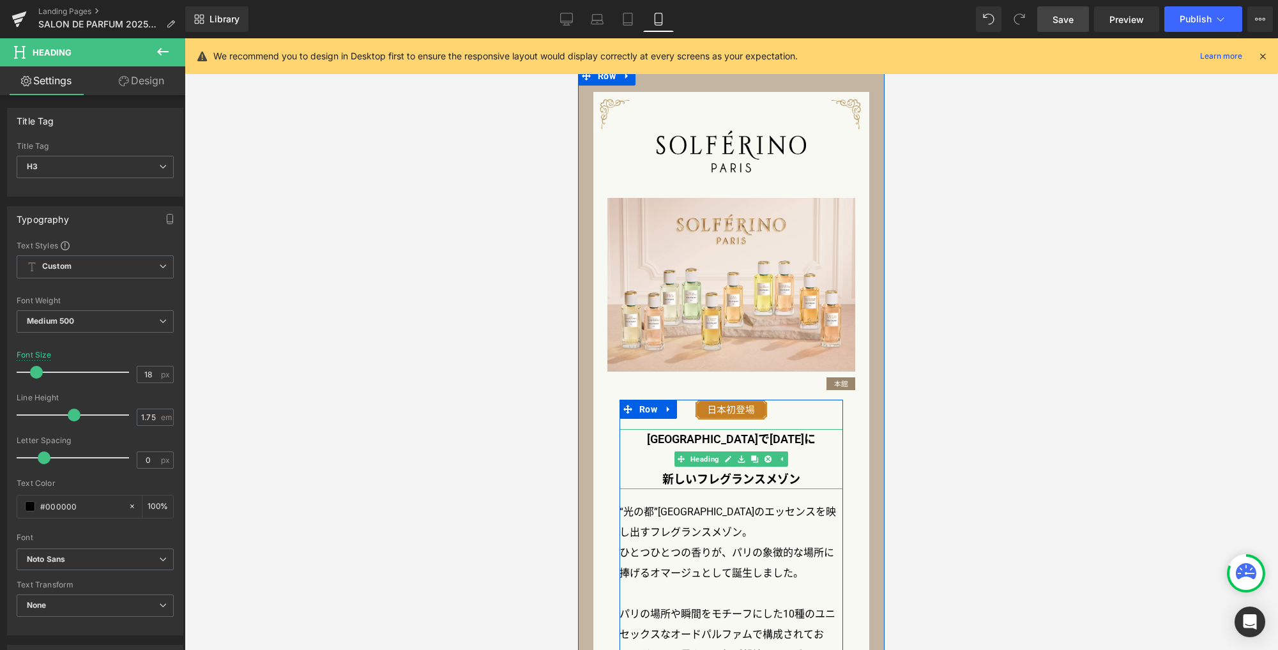
click at [704, 437] on h3 "フランスで2025年に" at bounding box center [730, 439] width 223 height 20
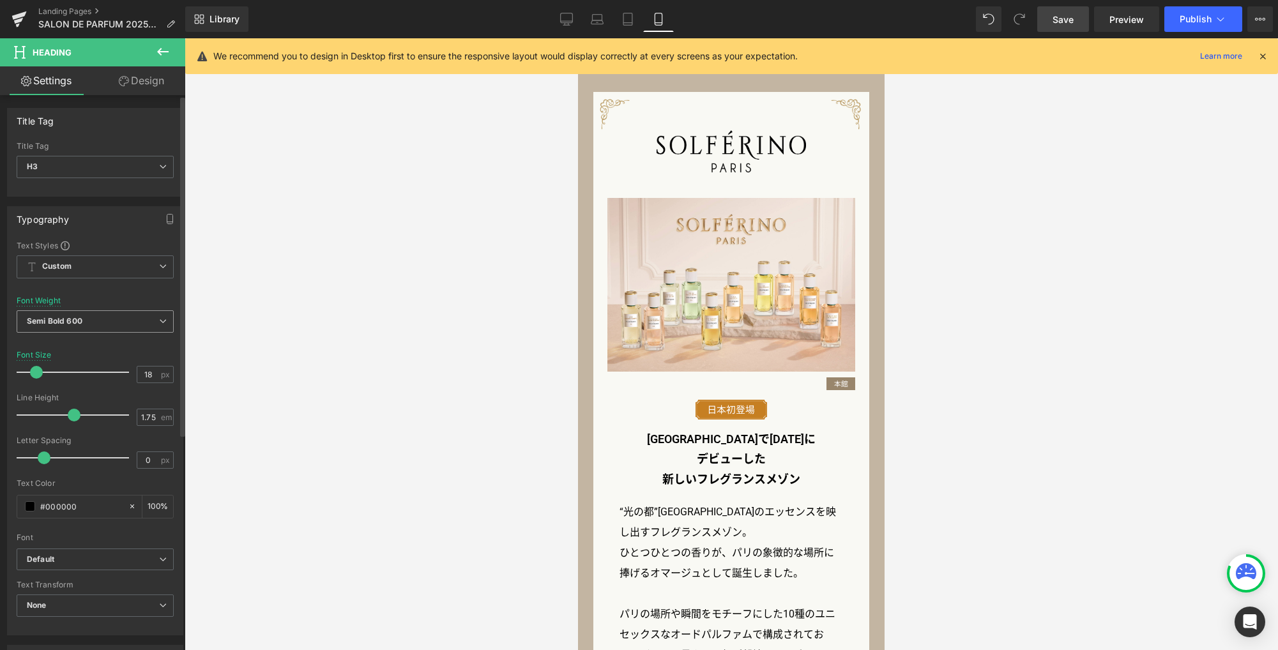
click at [139, 330] on span "Semi Bold 600" at bounding box center [95, 321] width 157 height 22
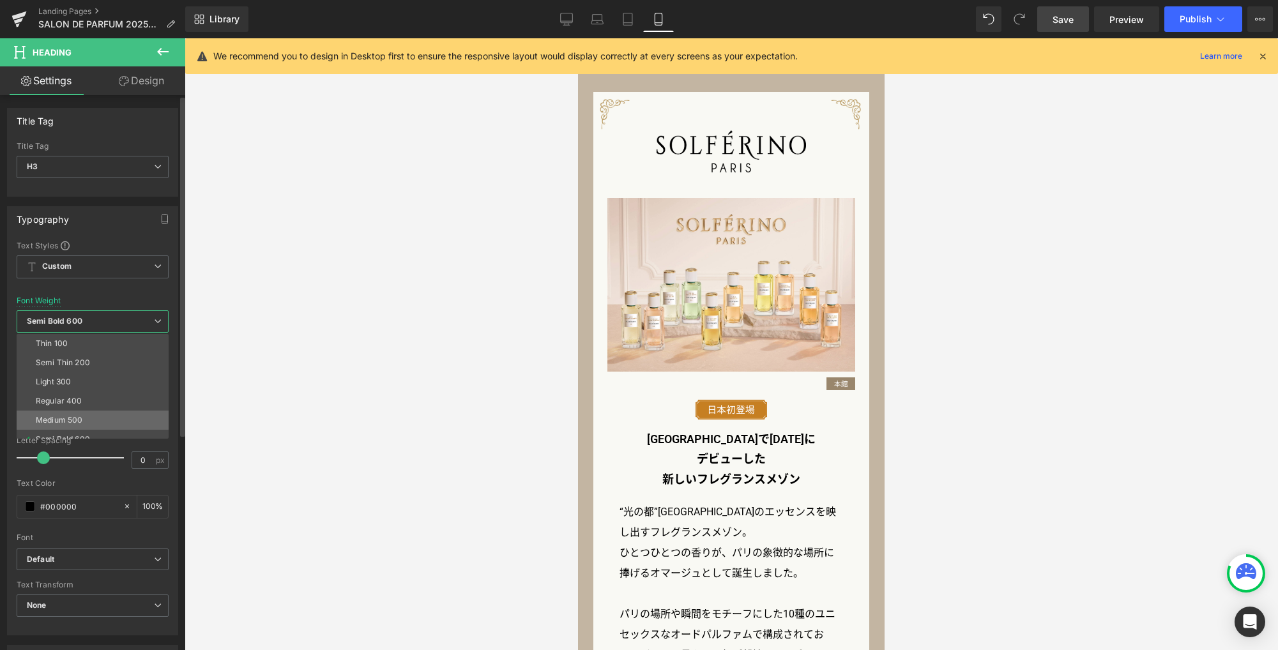
click at [91, 419] on li "Medium 500" at bounding box center [96, 420] width 158 height 19
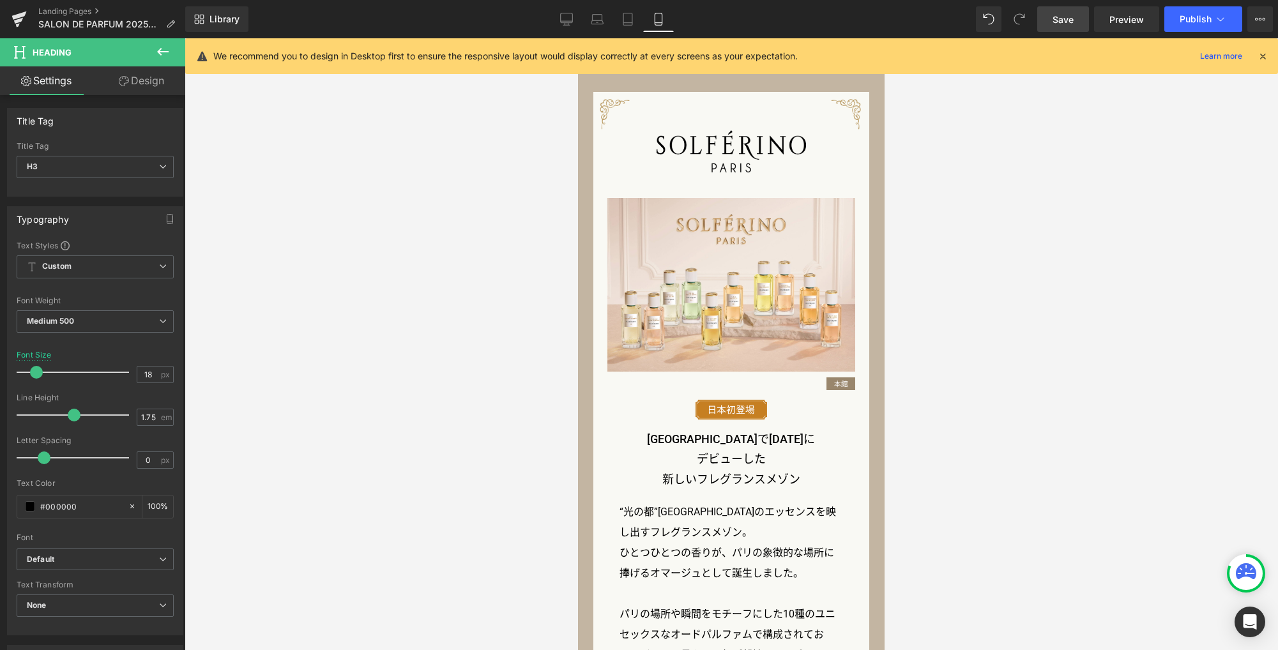
click at [1059, 17] on span "Save" at bounding box center [1062, 19] width 21 height 13
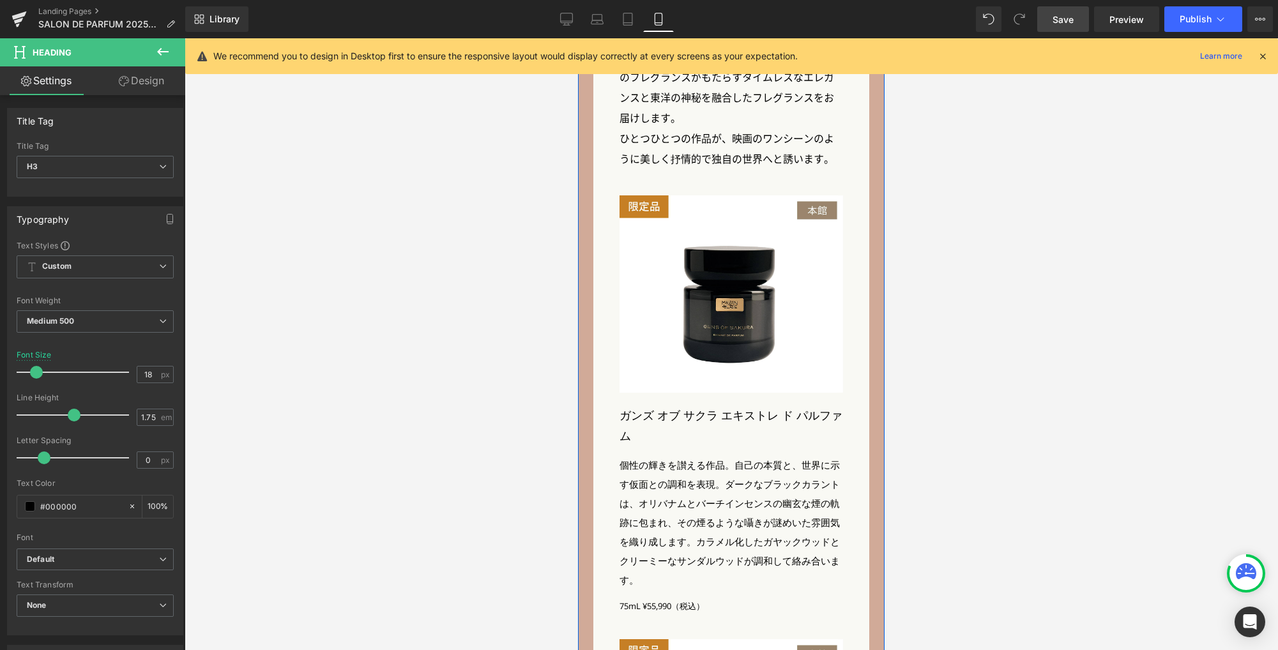
scroll to position [2261, 0]
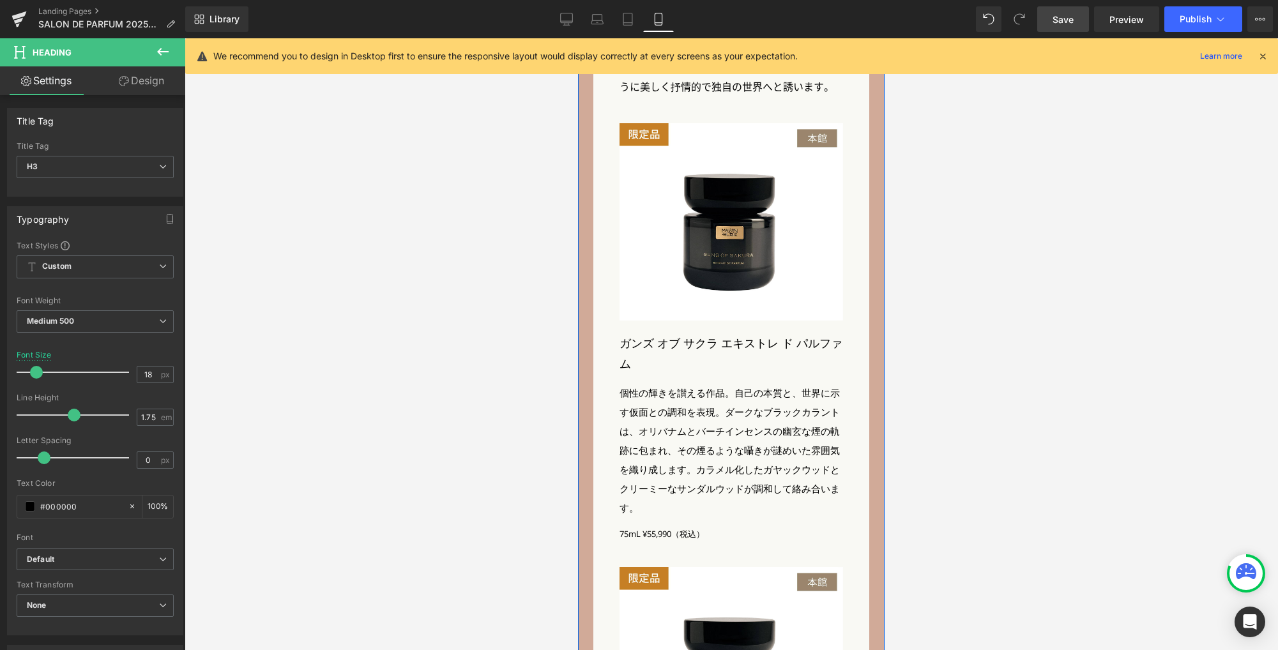
click at [655, 333] on h3 "ガンズ オブ サクラ エキストレ ド パルファム" at bounding box center [730, 353] width 223 height 40
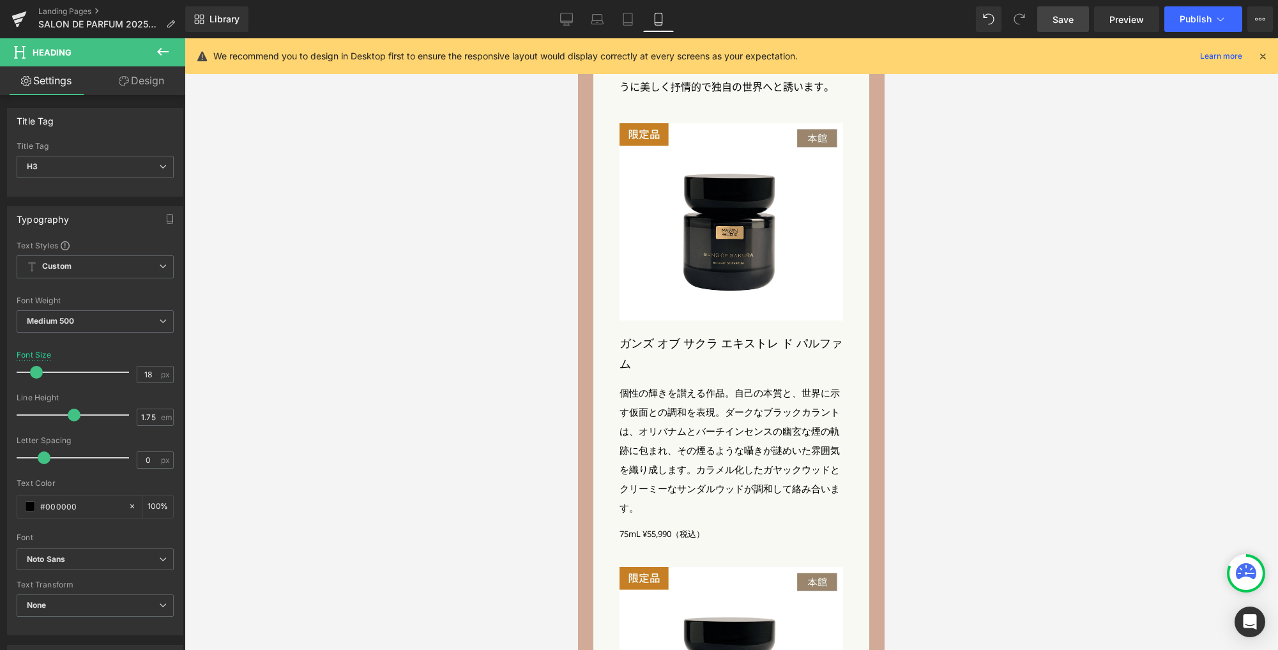
click at [138, 86] on link "Design" at bounding box center [141, 80] width 93 height 29
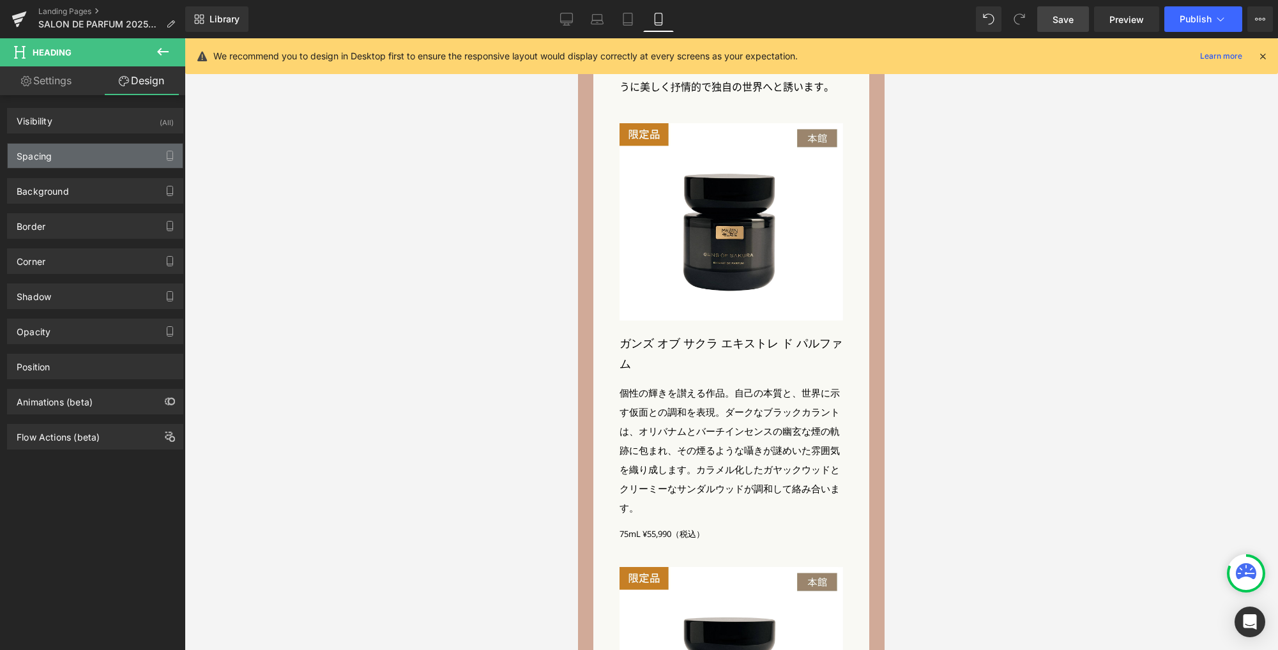
click at [109, 155] on div "Spacing" at bounding box center [95, 156] width 175 height 24
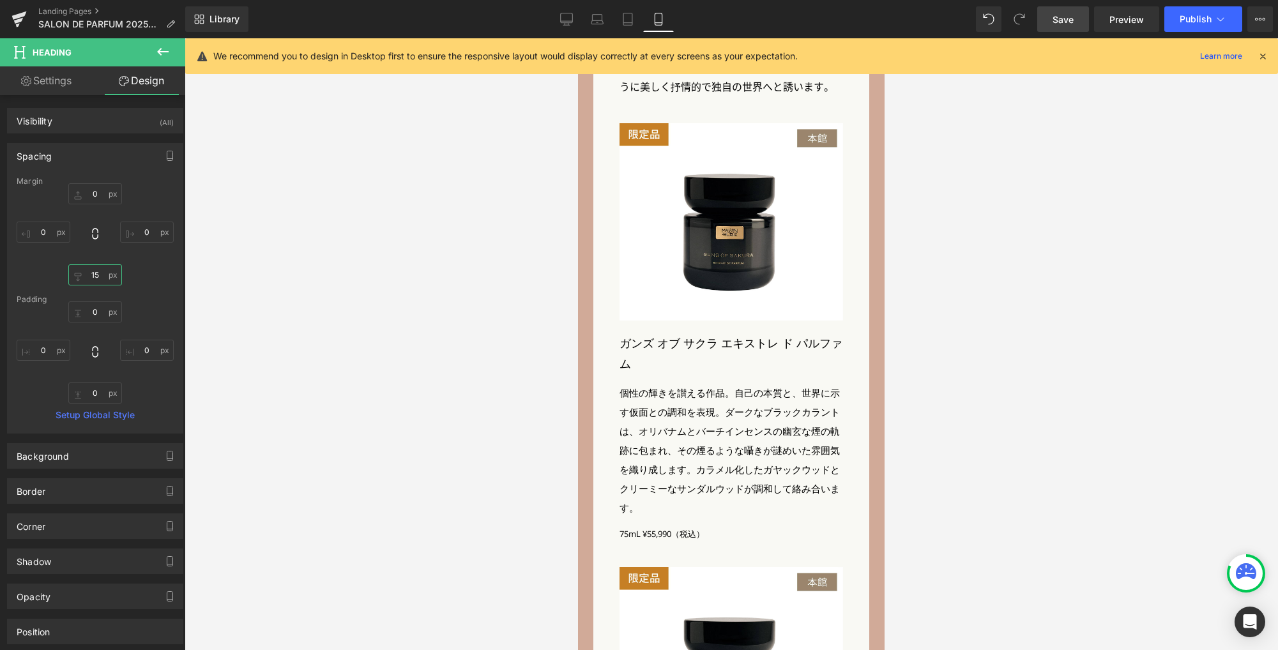
click at [100, 273] on input "15" at bounding box center [95, 274] width 54 height 21
type input "10"
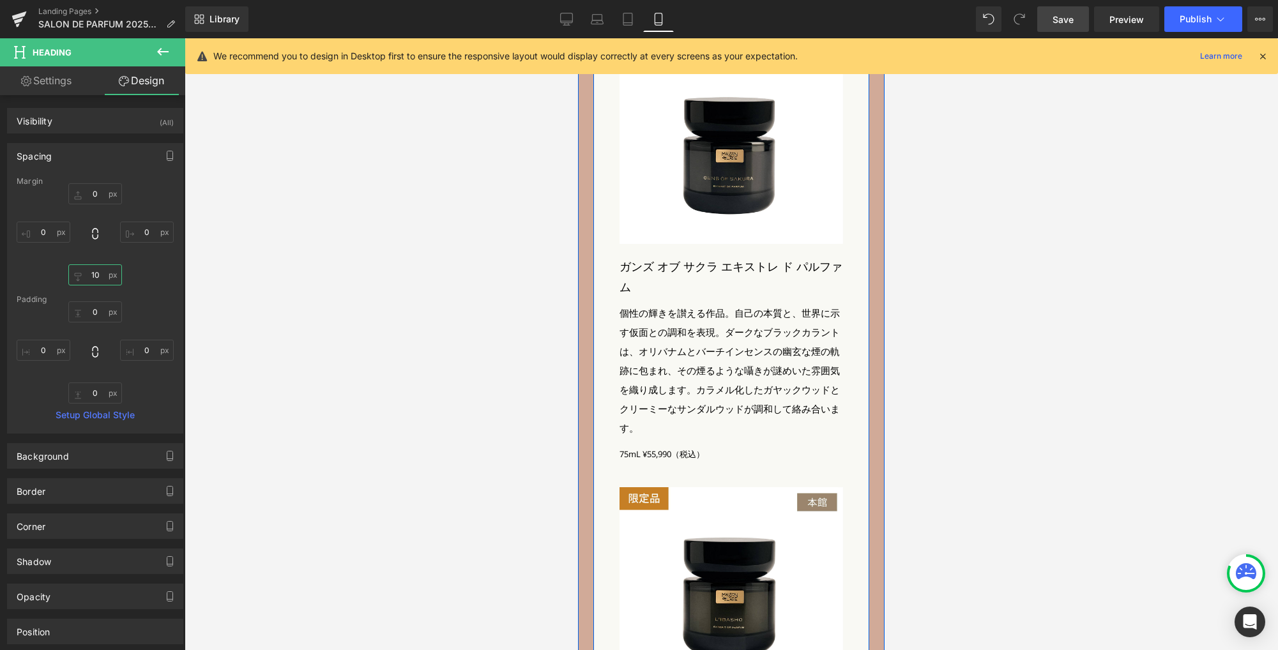
scroll to position [2656, 0]
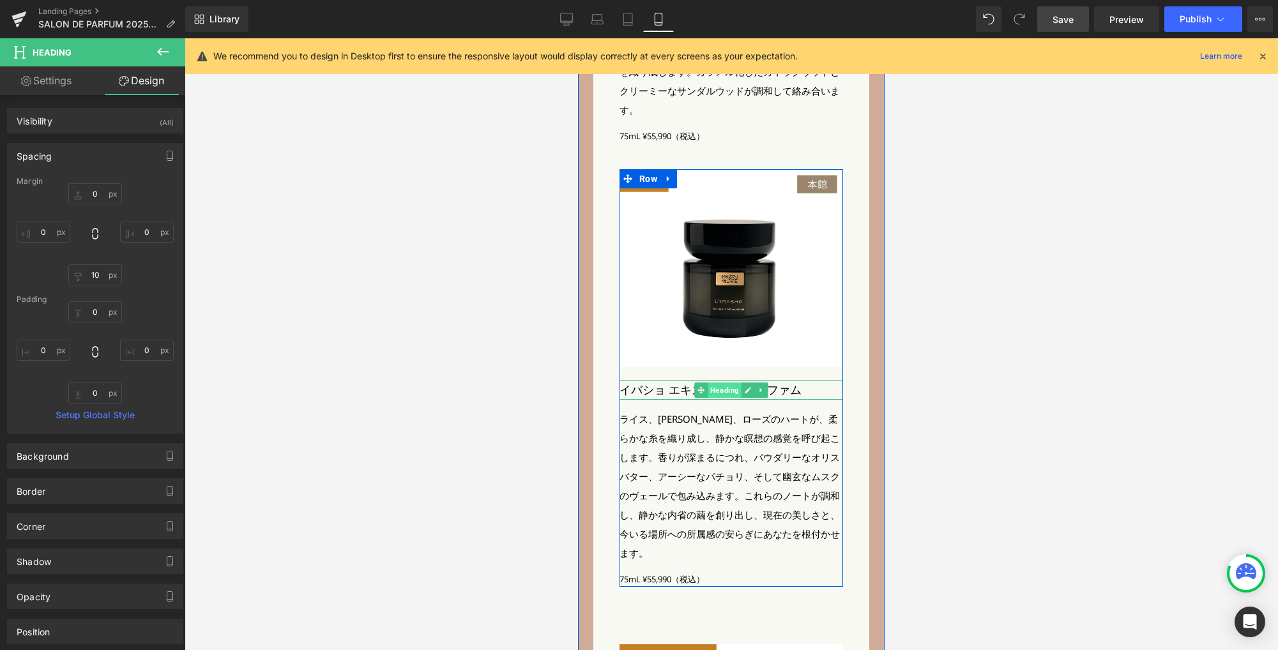
click at [721, 382] on span "Heading" at bounding box center [724, 389] width 34 height 15
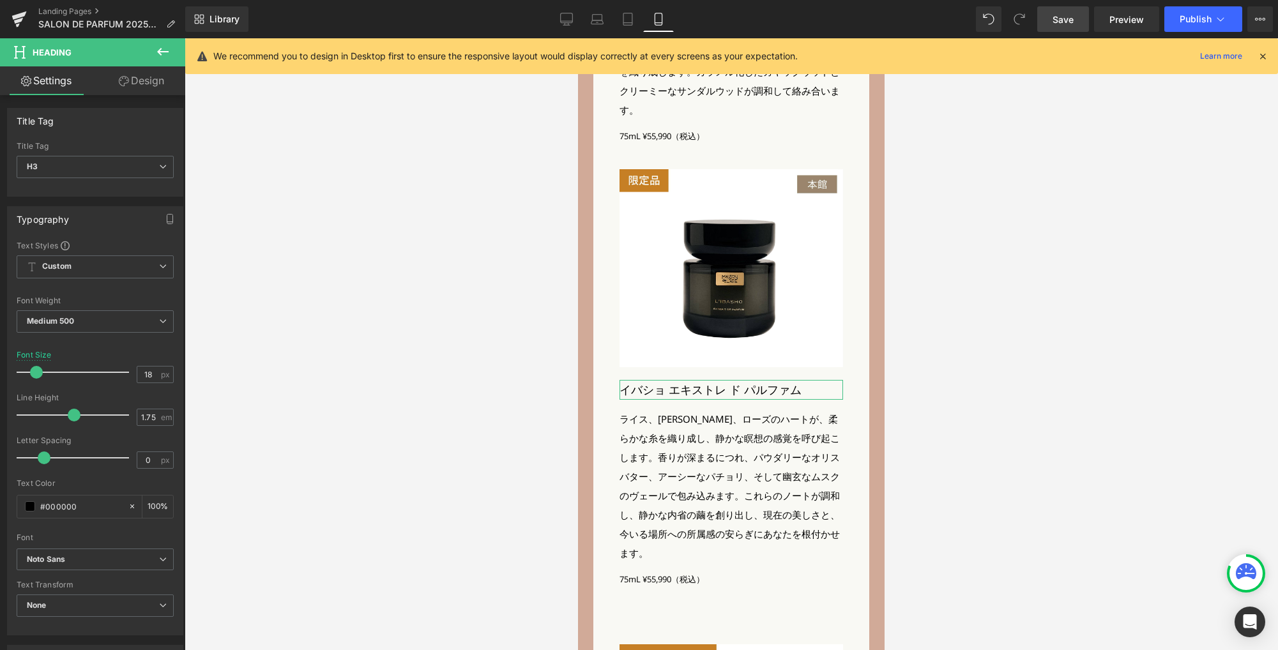
click at [146, 86] on link "Design" at bounding box center [141, 80] width 93 height 29
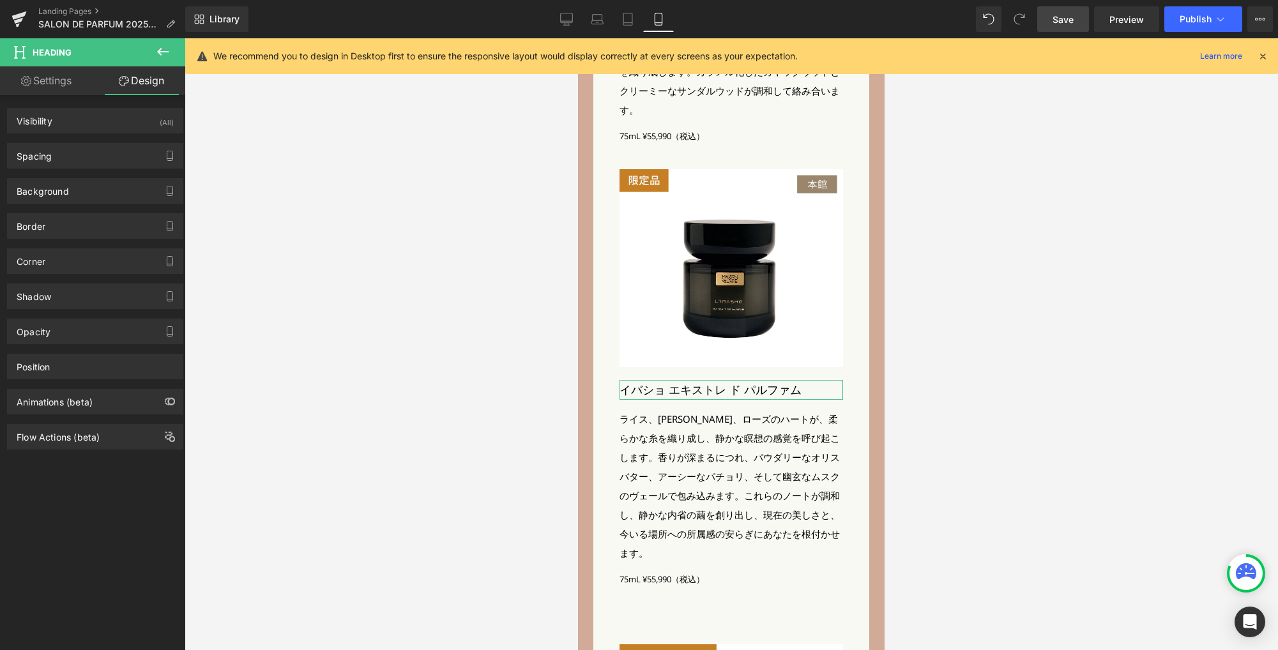
drag, startPoint x: 91, startPoint y: 155, endPoint x: 108, endPoint y: 225, distance: 72.2
click at [91, 155] on div "Spacing" at bounding box center [95, 156] width 175 height 24
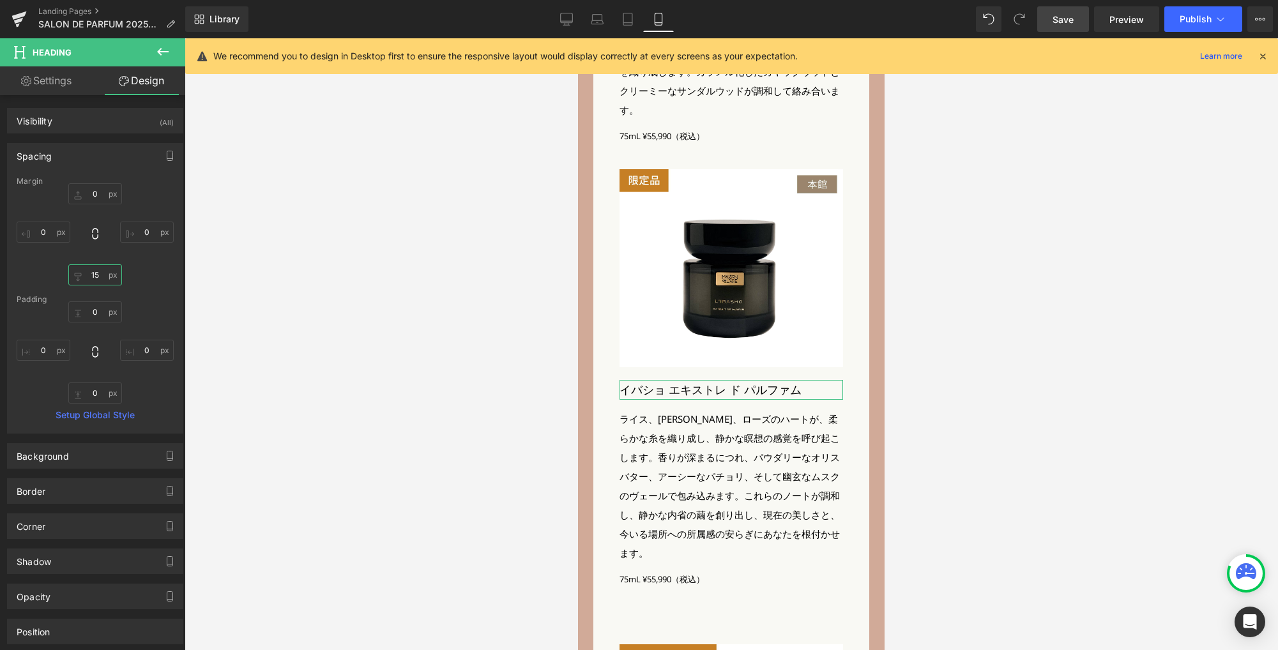
click at [100, 275] on input "15" at bounding box center [95, 274] width 54 height 21
type input "10"
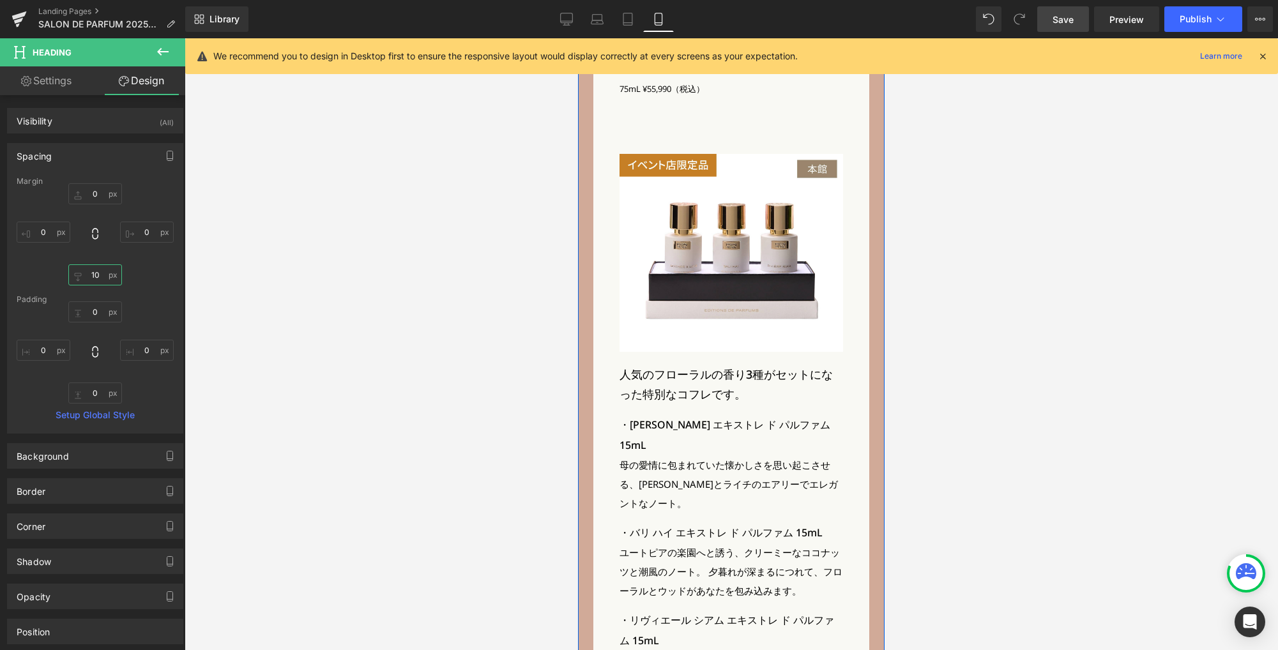
scroll to position [3165, 0]
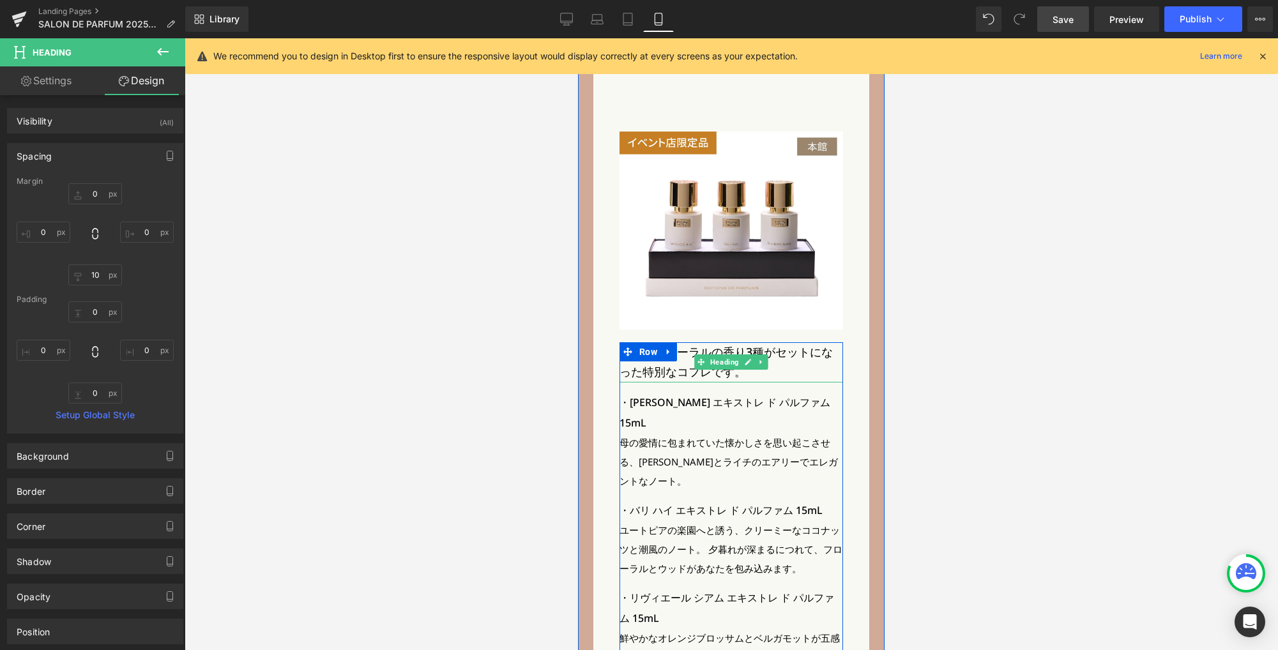
click at [694, 351] on h3 "人気のフローラルの香り3種がセットになった特別なコフレです。" at bounding box center [730, 362] width 223 height 40
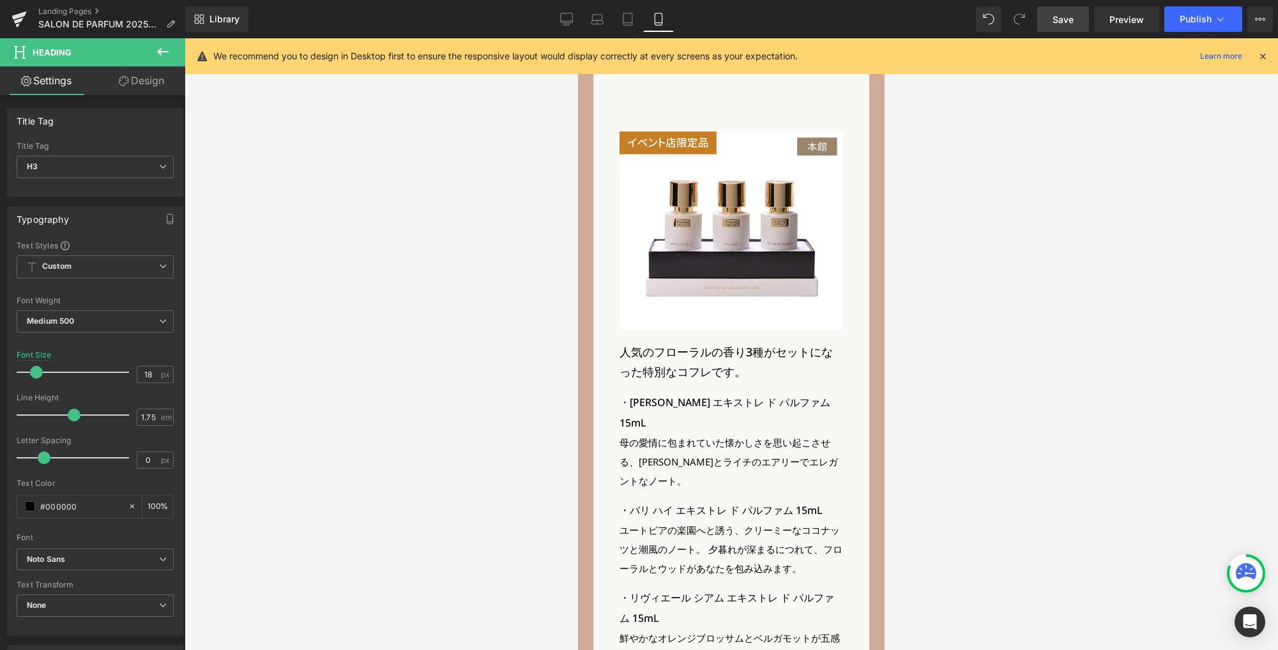
click at [135, 82] on link "Design" at bounding box center [141, 80] width 93 height 29
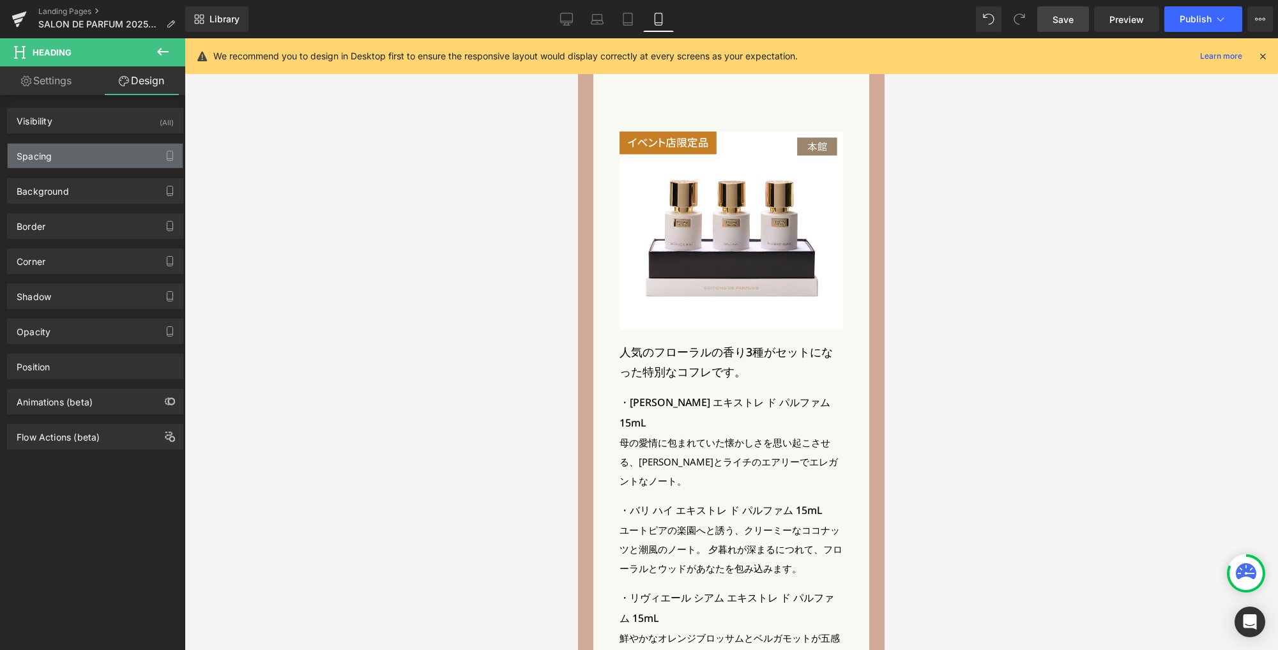
click at [87, 154] on div "Spacing" at bounding box center [95, 156] width 175 height 24
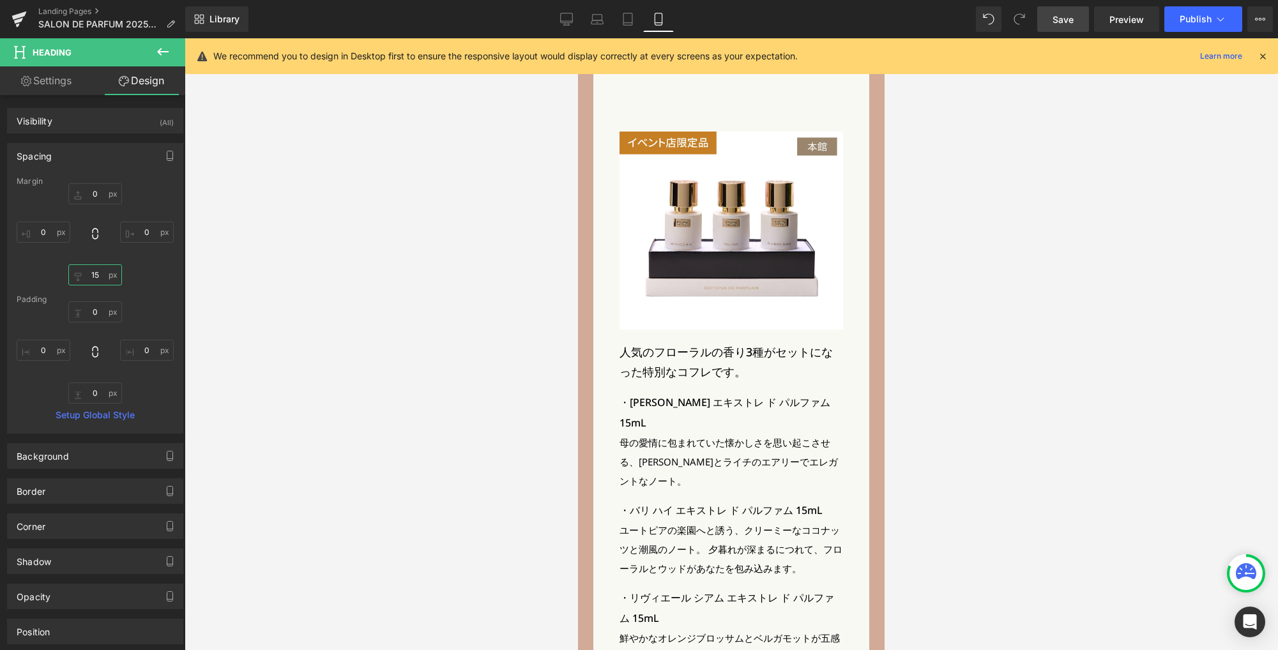
click at [108, 275] on input "15" at bounding box center [95, 274] width 54 height 21
type input "10"
click at [1069, 19] on span "Save" at bounding box center [1062, 19] width 21 height 13
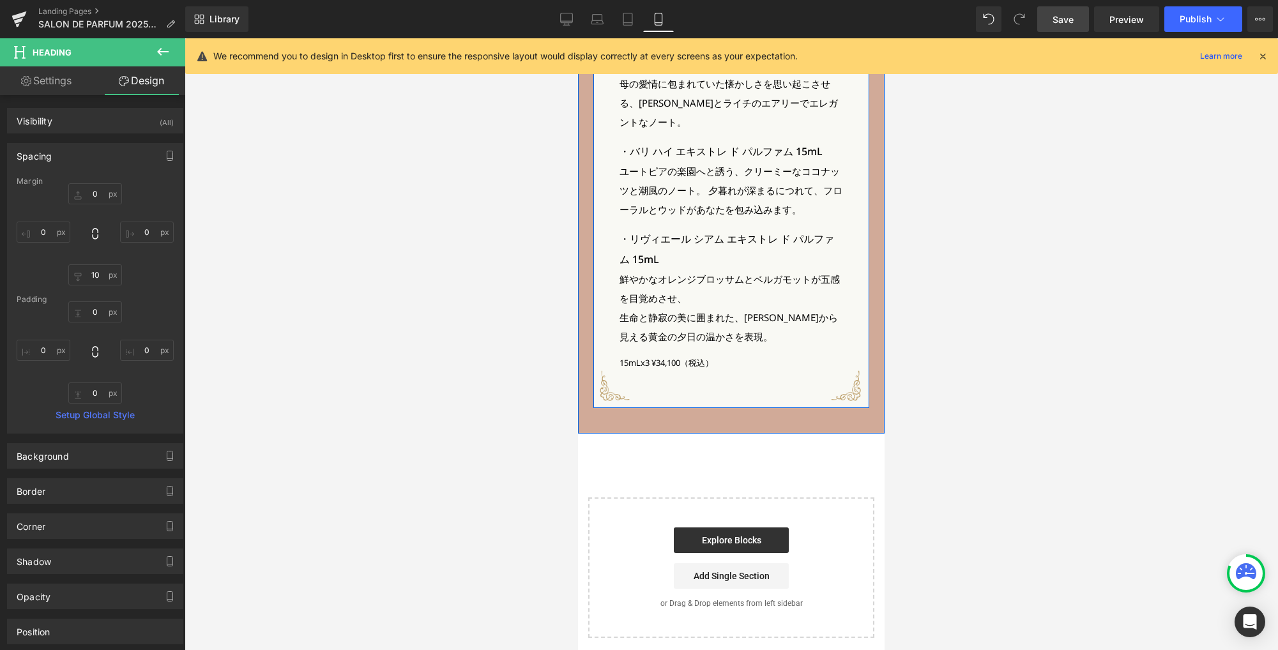
scroll to position [3450, 0]
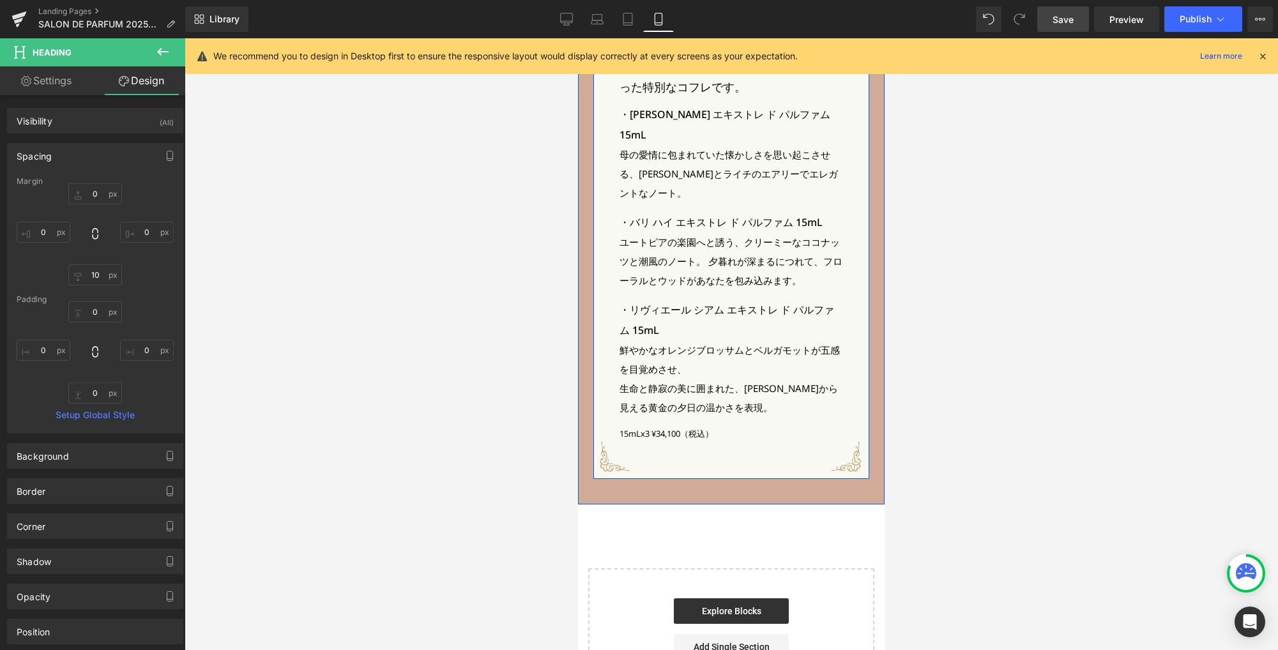
click at [695, 340] on p "鮮やかなオレンジブロッサムとベルガモットが五感を目覚めさせ、" at bounding box center [730, 359] width 223 height 38
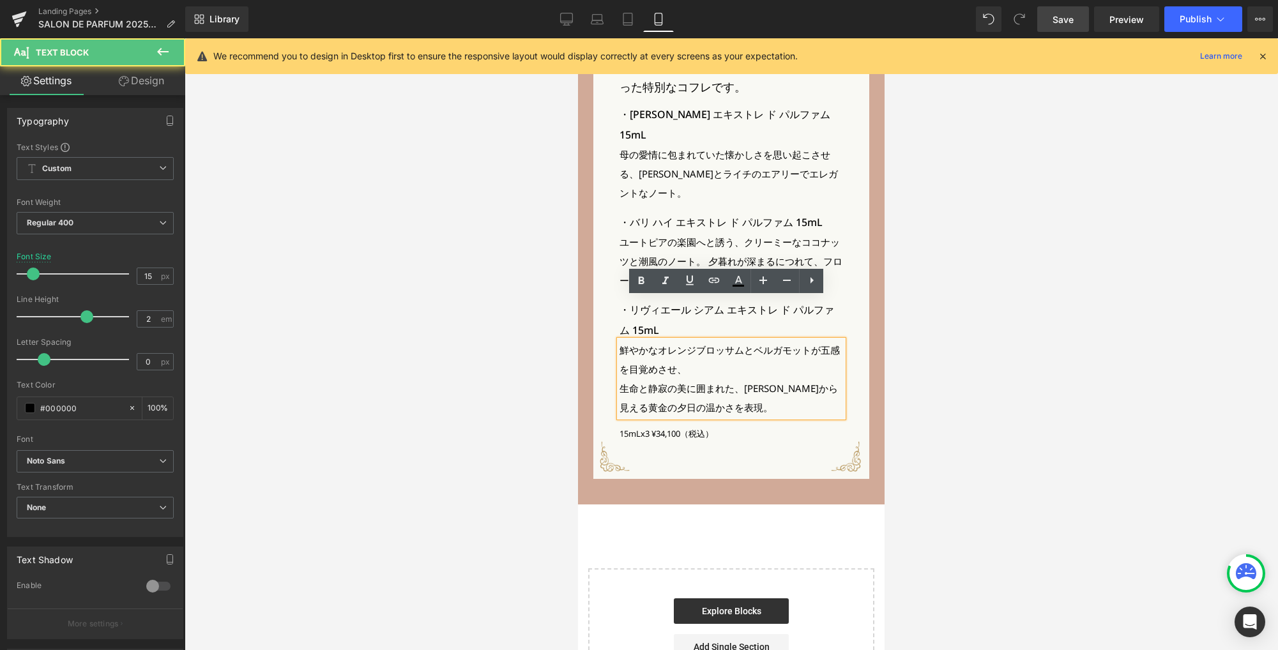
drag, startPoint x: 678, startPoint y: 326, endPoint x: 692, endPoint y: 324, distance: 14.1
click at [693, 340] on p "鮮やかなオレンジブロッサムとベルガモットが五感を目覚めさせ、" at bounding box center [730, 359] width 223 height 38
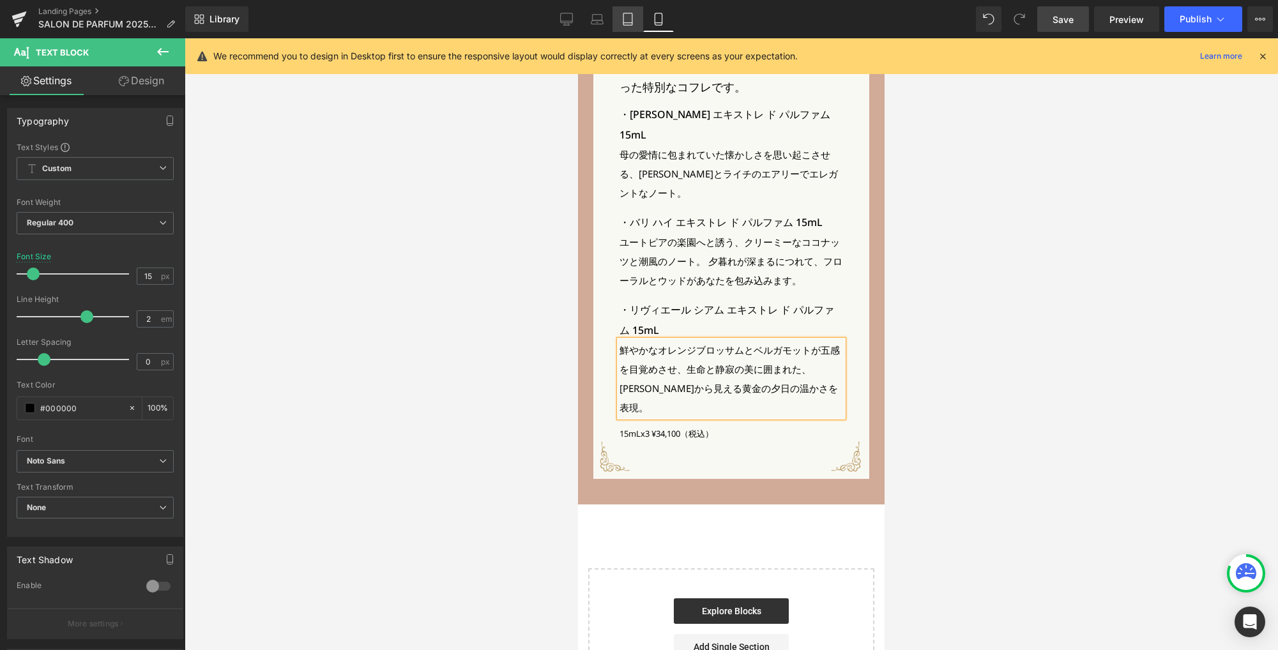
click at [631, 28] on link "Tablet" at bounding box center [627, 19] width 31 height 26
type input "16"
type input "100"
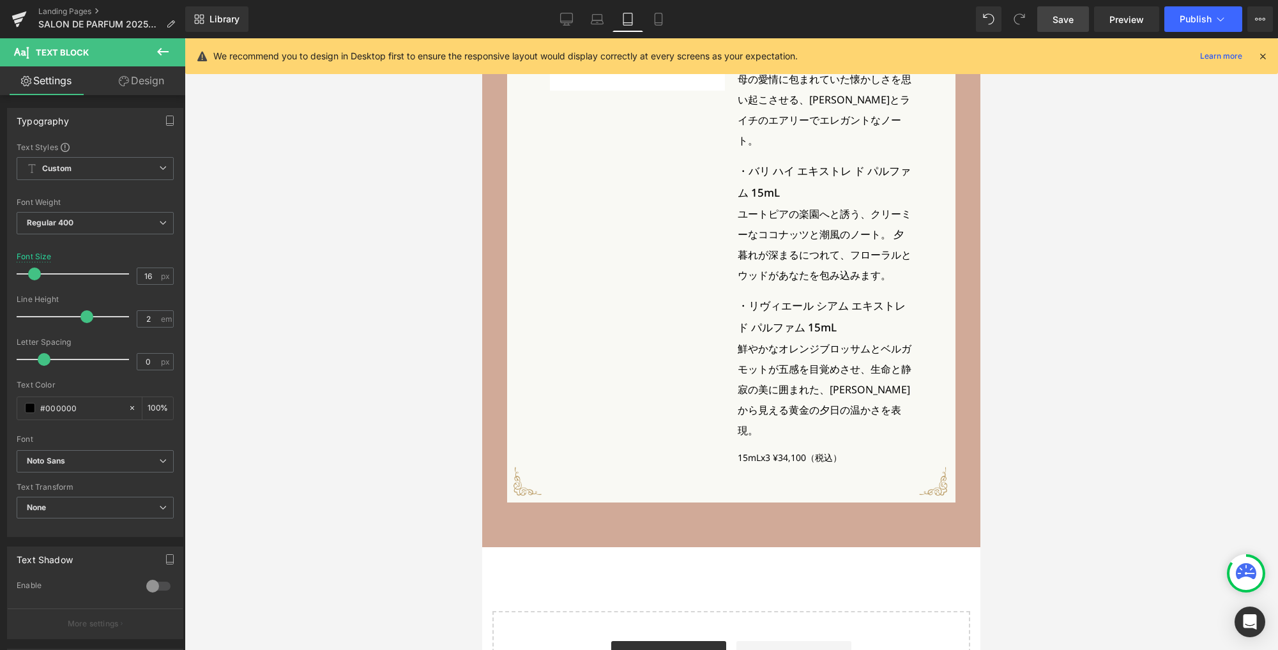
scroll to position [2924, 0]
click at [660, 22] on icon at bounding box center [658, 19] width 13 height 13
type input "15"
type input "100"
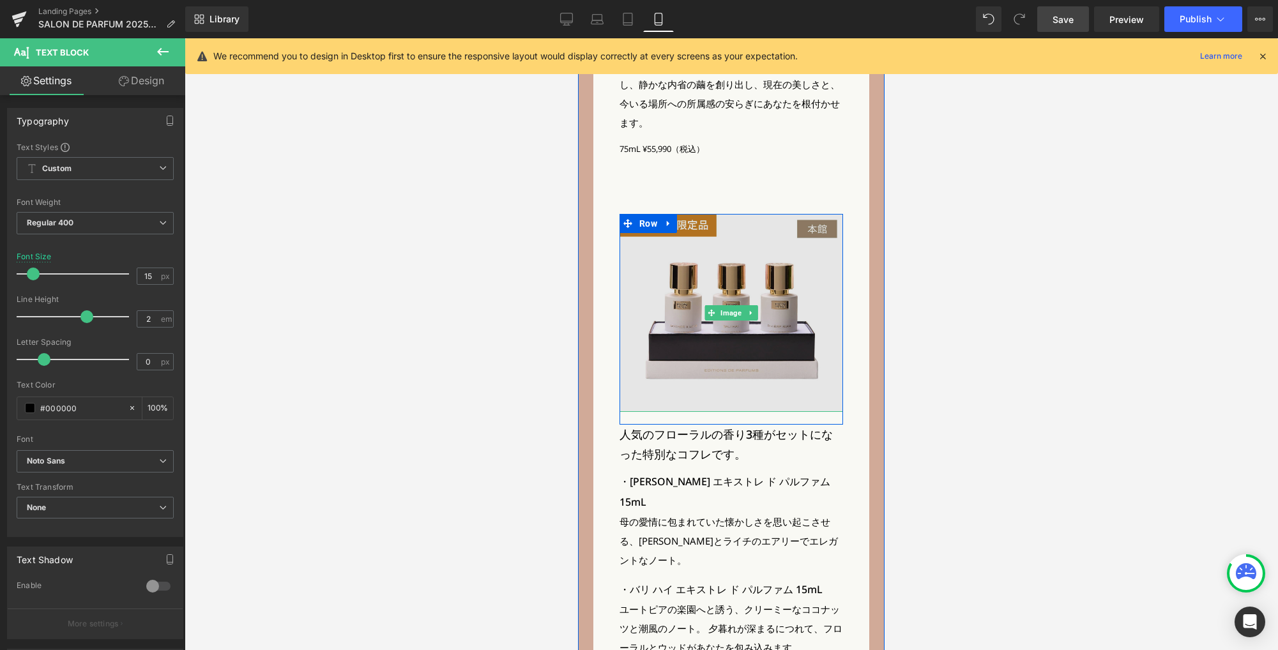
scroll to position [3098, 0]
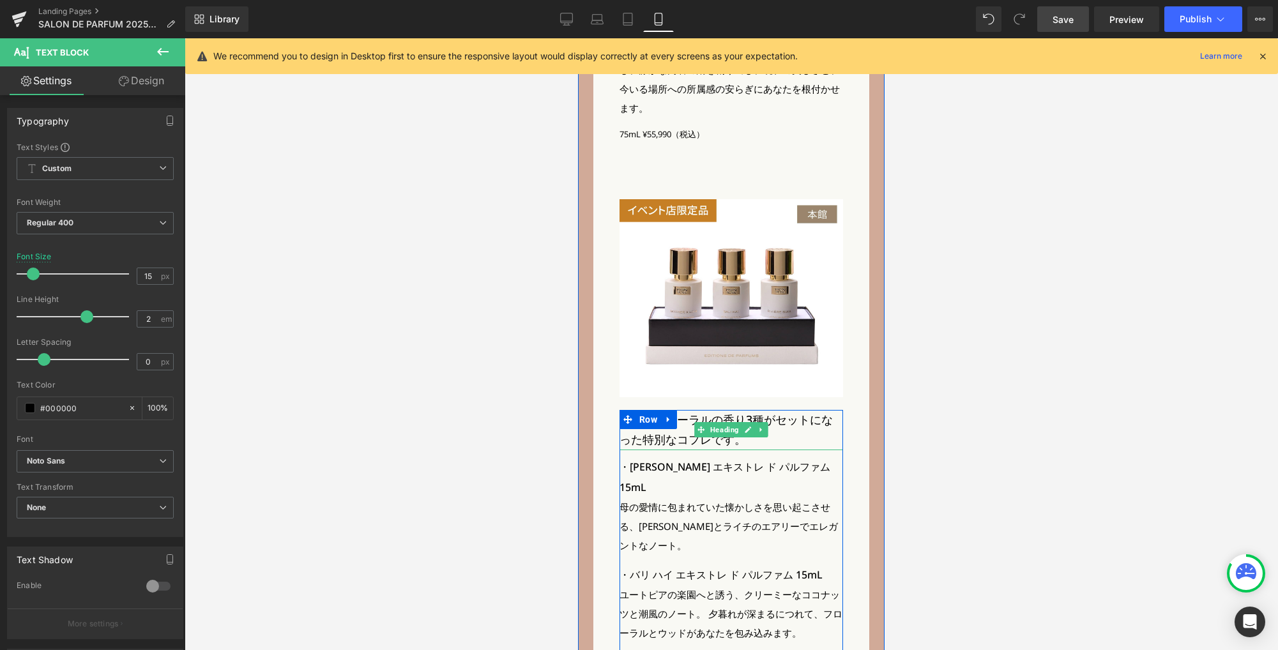
click at [667, 416] on h3 "人気のフローラルの香り3種がセットになった特別なコフレです。" at bounding box center [730, 430] width 223 height 40
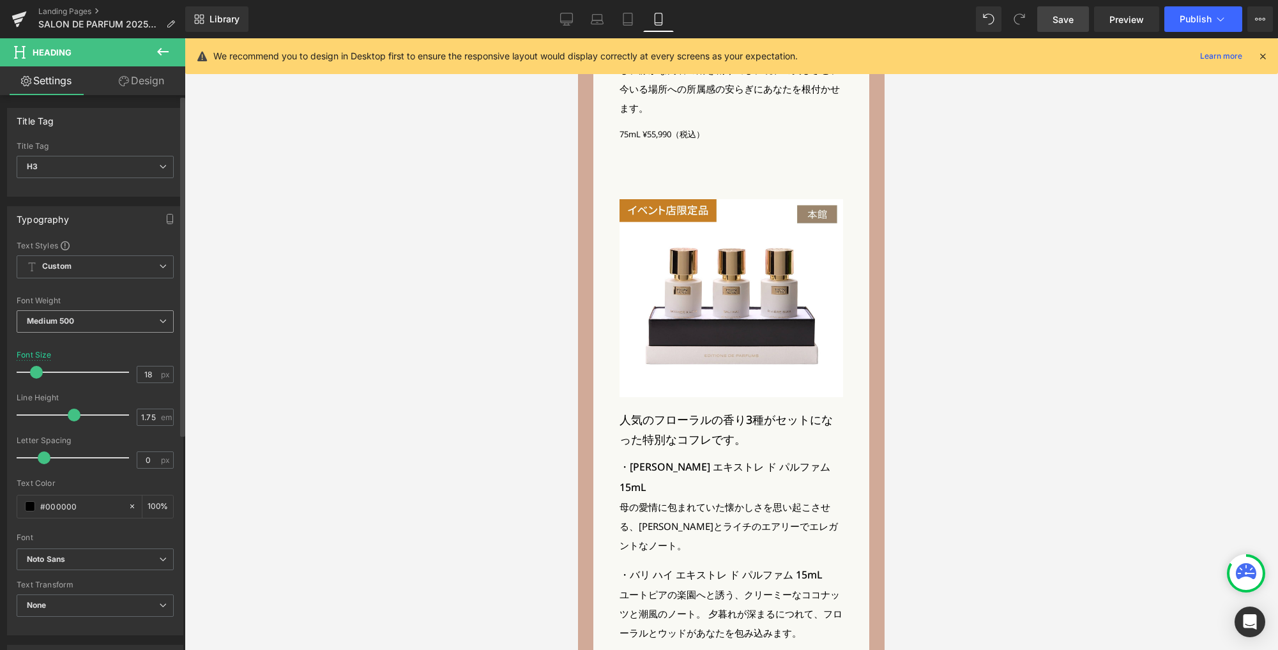
click at [123, 329] on span "Medium 500" at bounding box center [95, 321] width 157 height 22
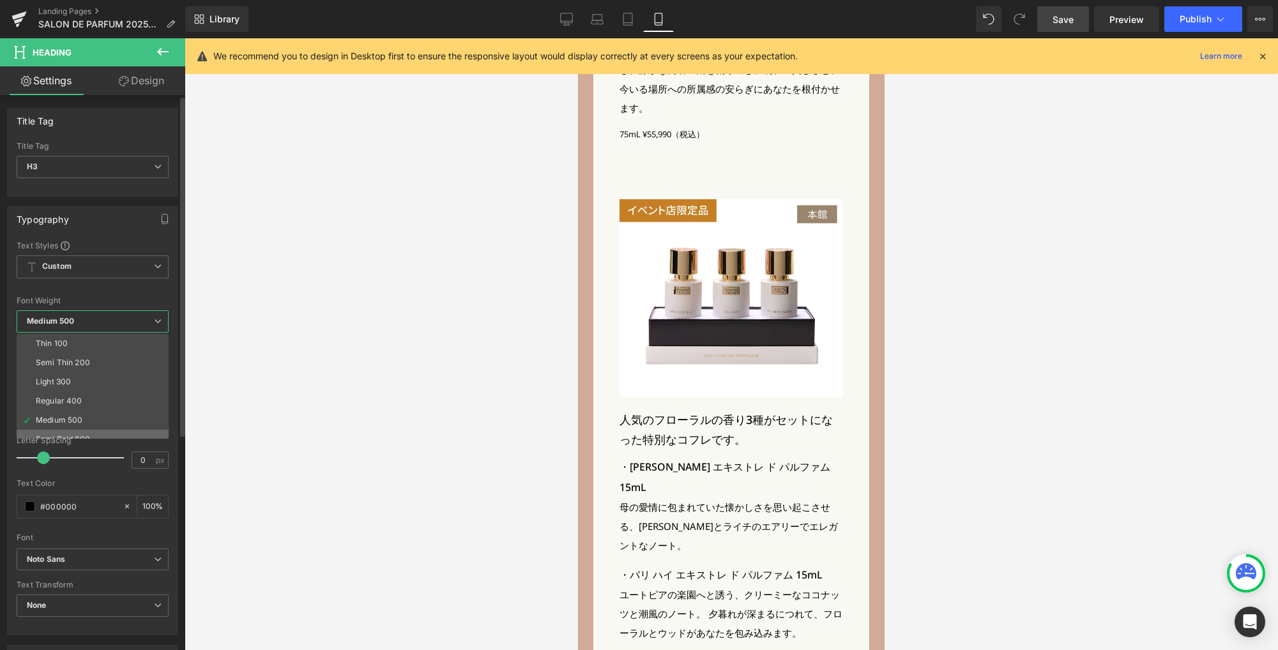
click at [98, 434] on li "Semi Bold 600" at bounding box center [96, 439] width 158 height 19
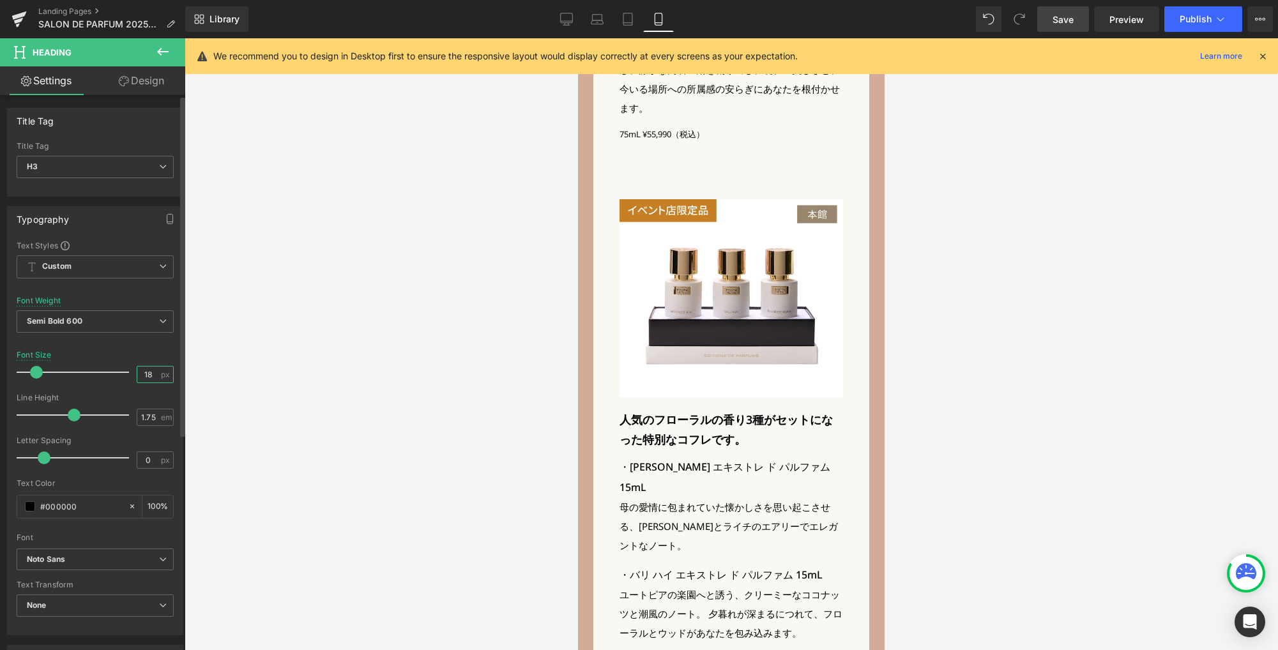
drag, startPoint x: 149, startPoint y: 375, endPoint x: 126, endPoint y: 373, distance: 23.1
click at [126, 373] on div "Font Size 18 px" at bounding box center [95, 372] width 157 height 43
click at [1063, 13] on span "Save" at bounding box center [1062, 19] width 21 height 13
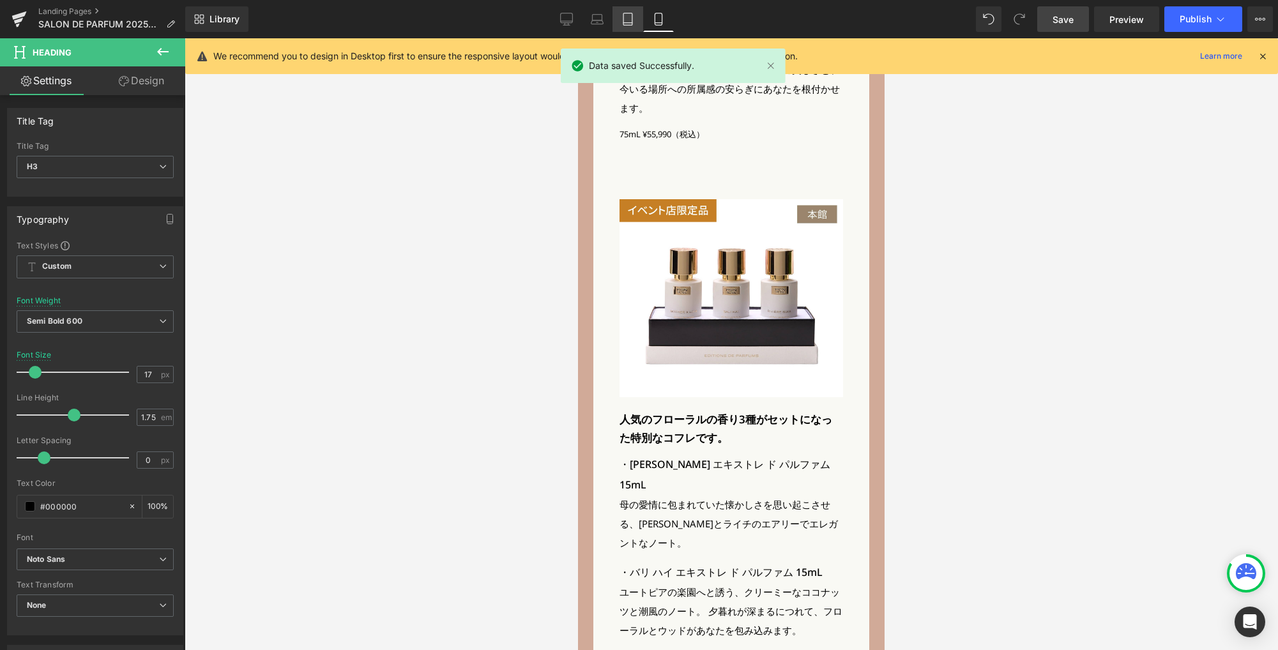
click at [613, 22] on link "Tablet" at bounding box center [627, 19] width 31 height 26
type input "20"
type input "100"
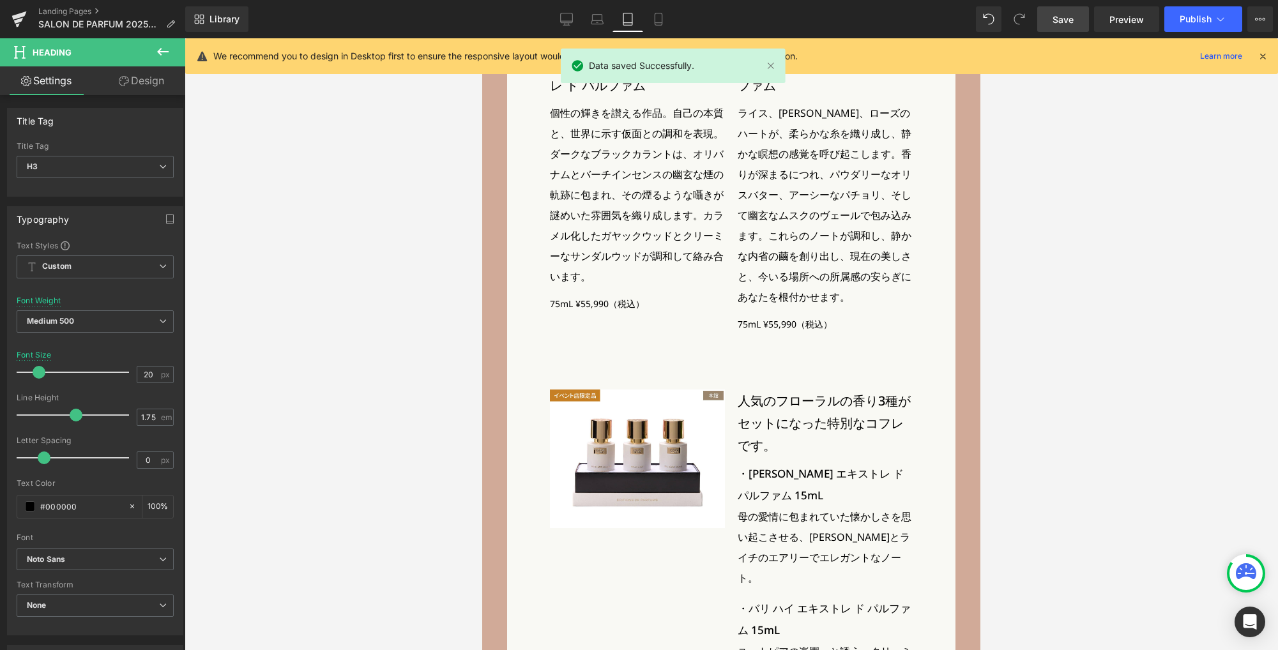
scroll to position [2468, 0]
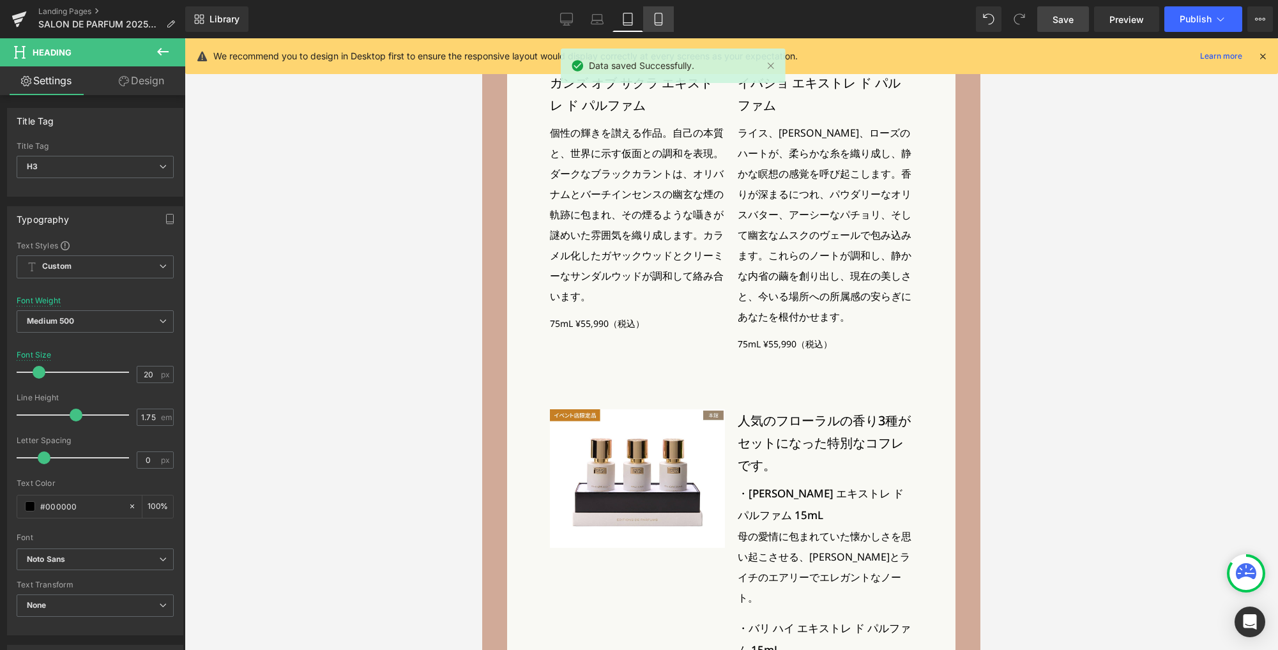
click at [654, 17] on icon at bounding box center [657, 19] width 7 height 12
type input "17"
type input "100"
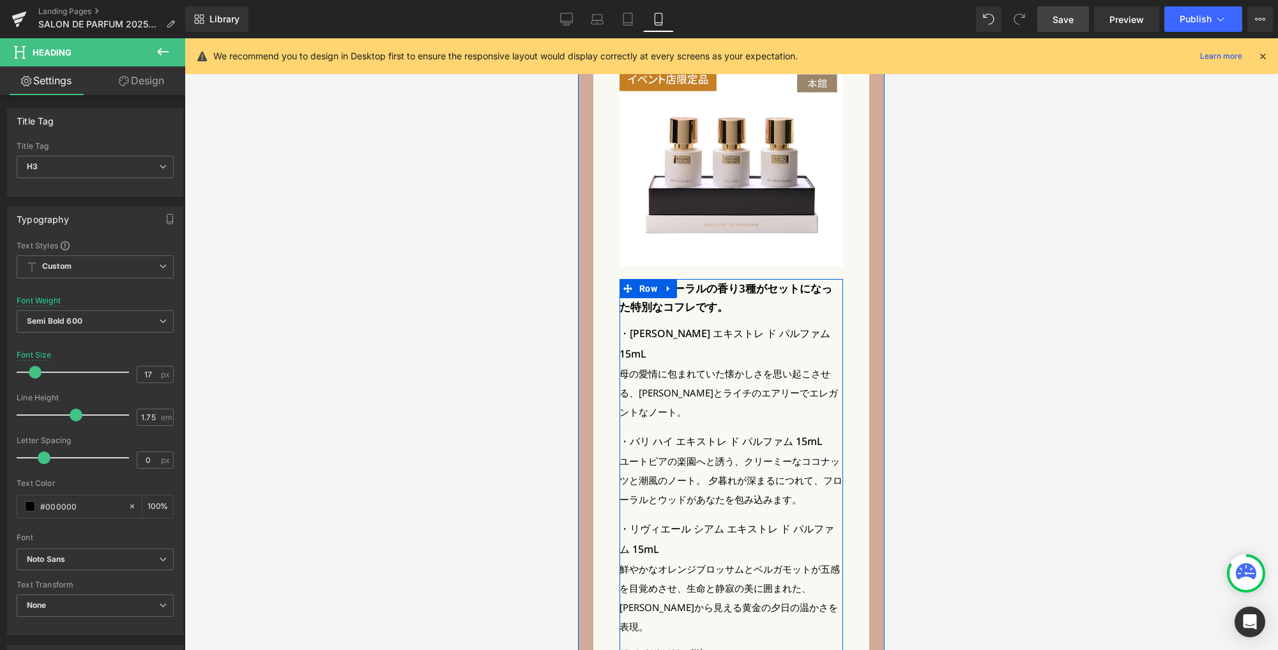
scroll to position [3324, 0]
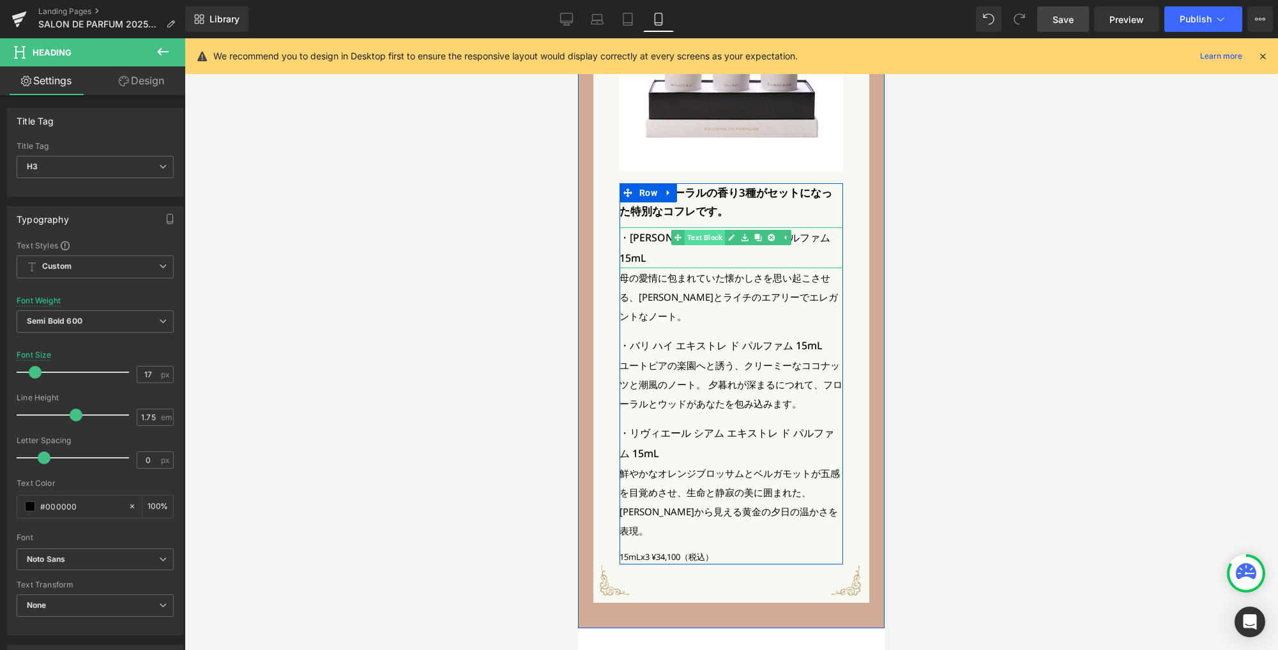
click at [699, 230] on span "Text Block" at bounding box center [704, 237] width 40 height 15
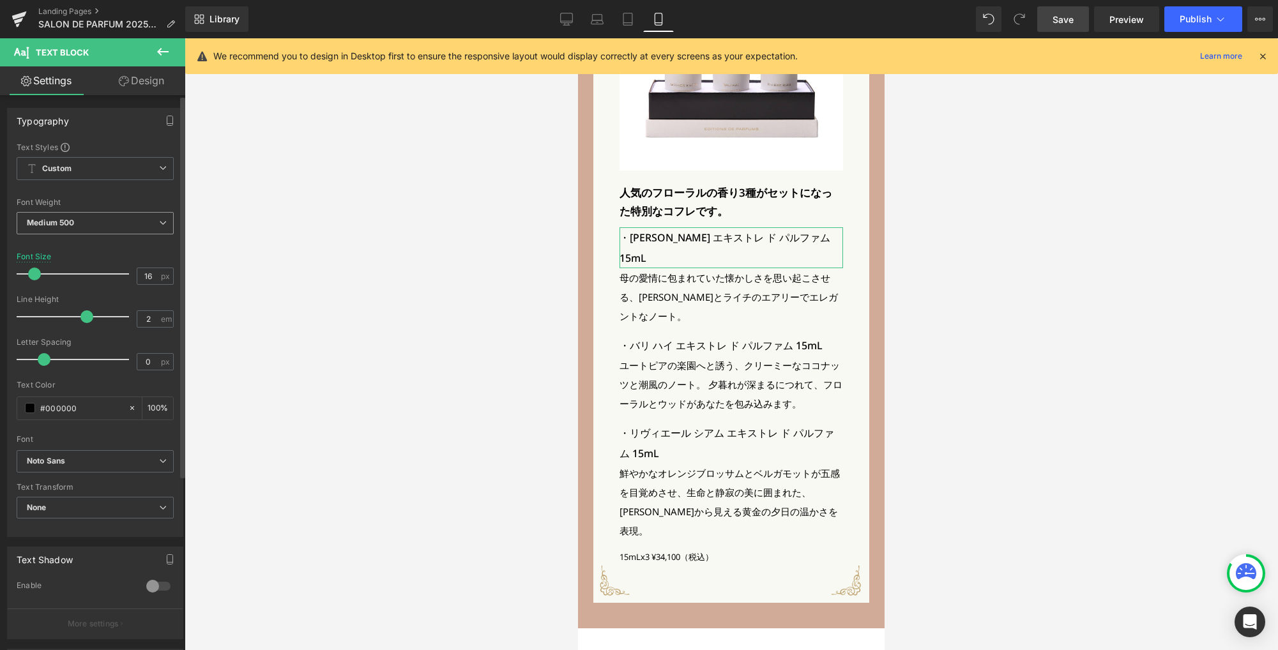
click at [135, 232] on span "Medium 500" at bounding box center [95, 223] width 157 height 22
click at [98, 340] on div "Letter Spacing" at bounding box center [95, 342] width 157 height 9
click at [92, 215] on span "Medium 500" at bounding box center [95, 223] width 157 height 22
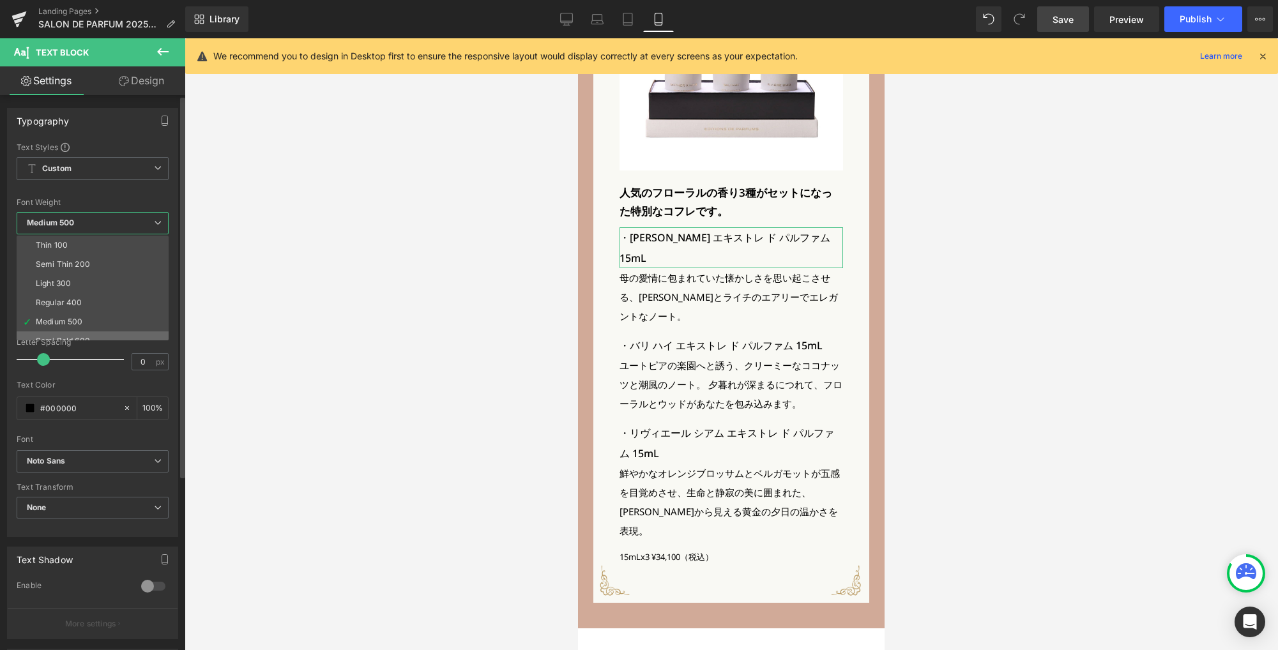
click at [84, 336] on div "Semi Bold 600" at bounding box center [63, 340] width 54 height 9
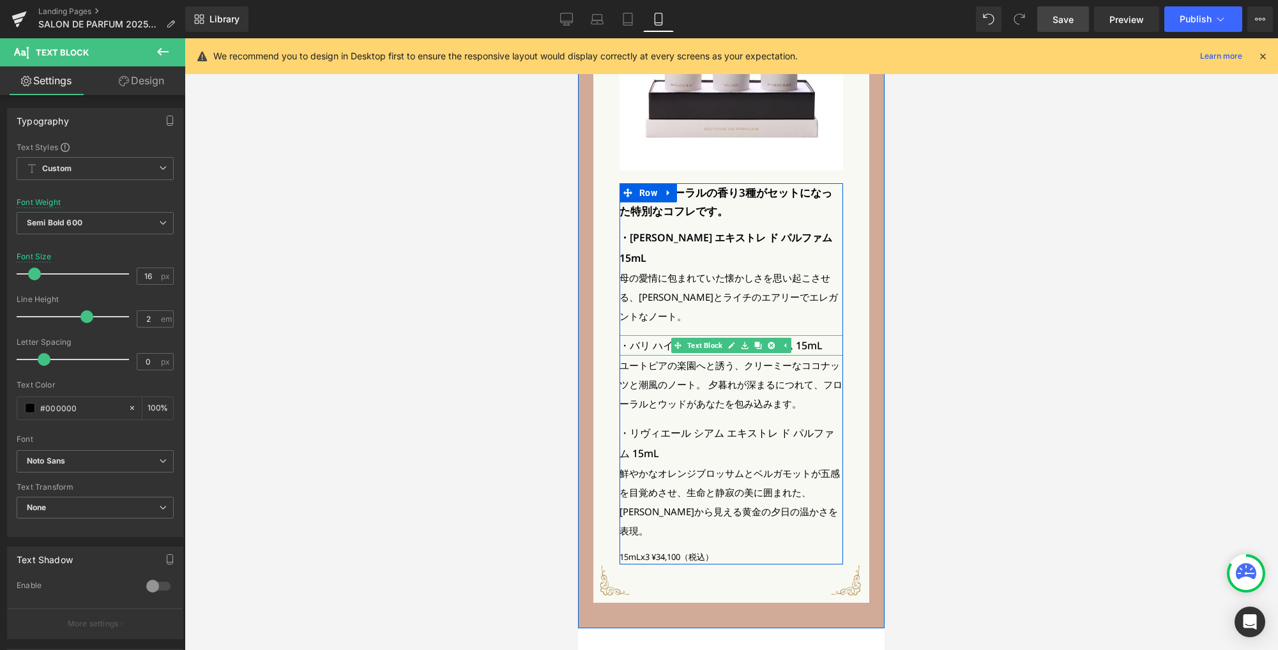
click at [647, 335] on p "・バリ ハイ エキストレ ド パルファム 15mL" at bounding box center [730, 345] width 223 height 20
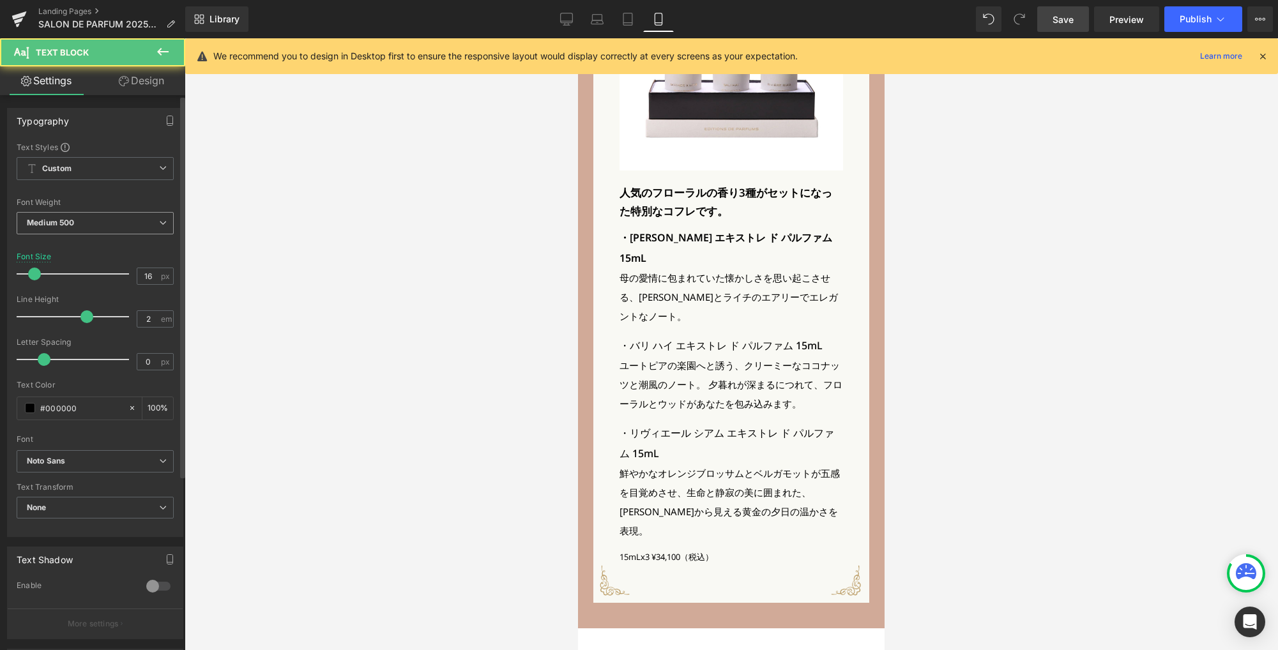
click at [109, 225] on span "Medium 500" at bounding box center [95, 223] width 157 height 22
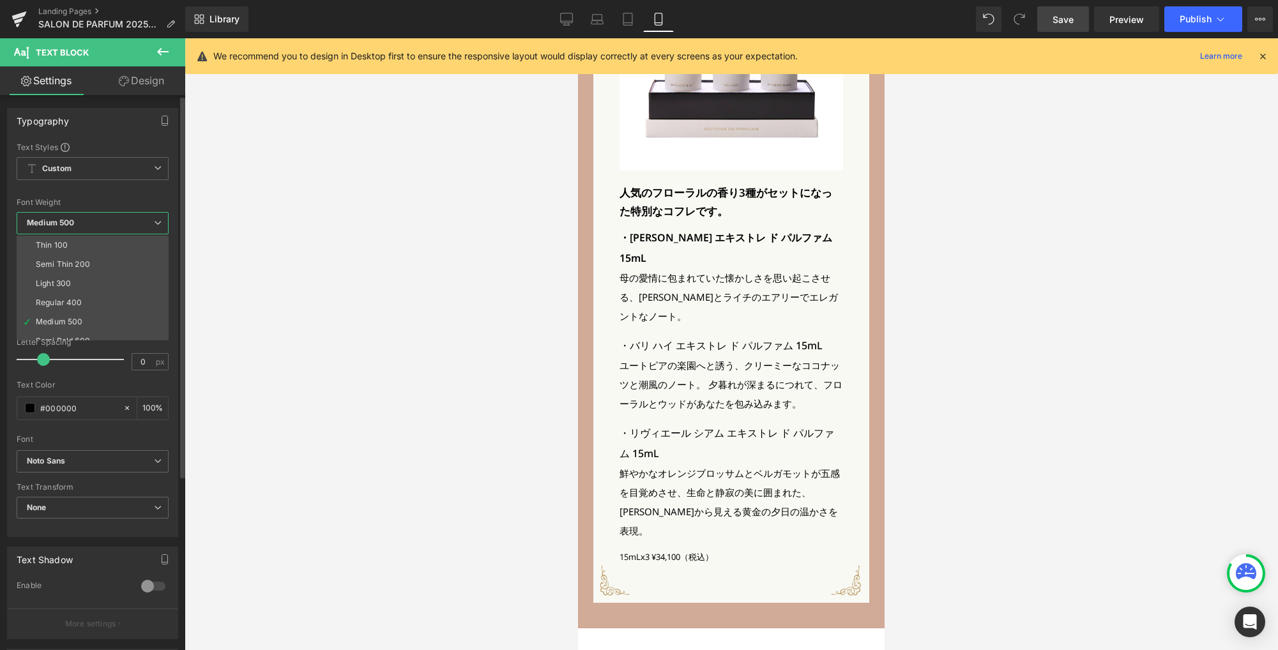
click at [96, 336] on li "Semi Bold 600" at bounding box center [96, 340] width 158 height 19
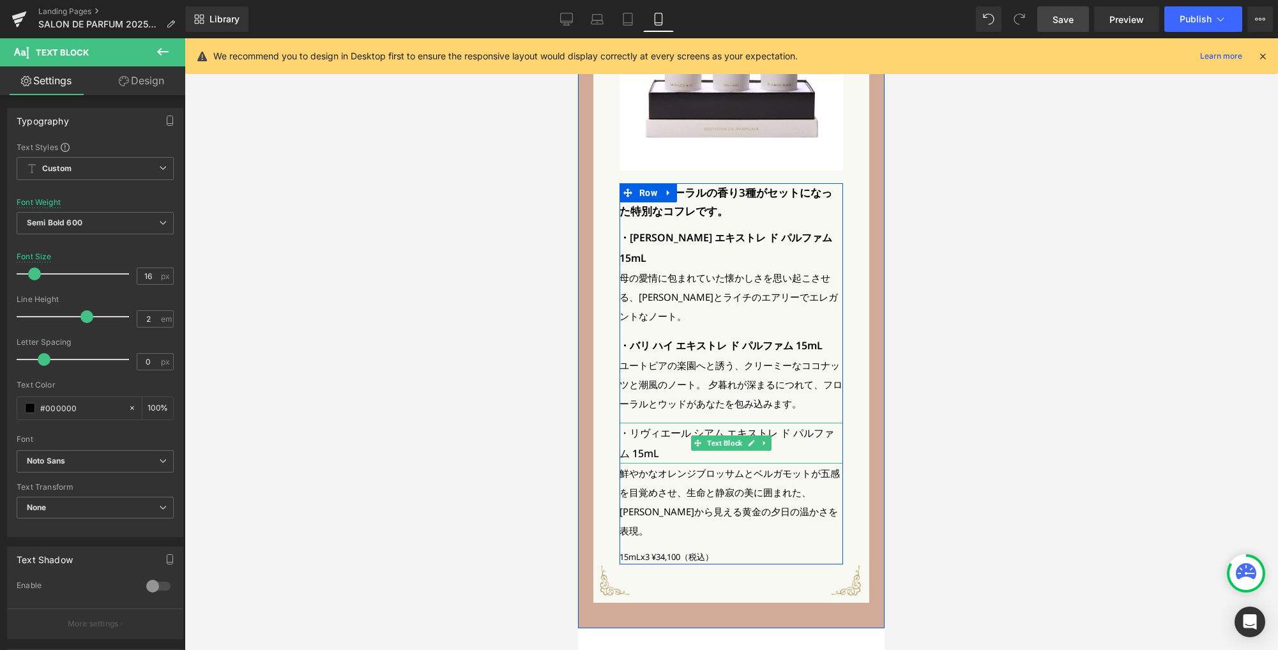
click at [642, 423] on p "・リヴィエール シアム エキストレ ド パルファム 15mL" at bounding box center [730, 443] width 223 height 41
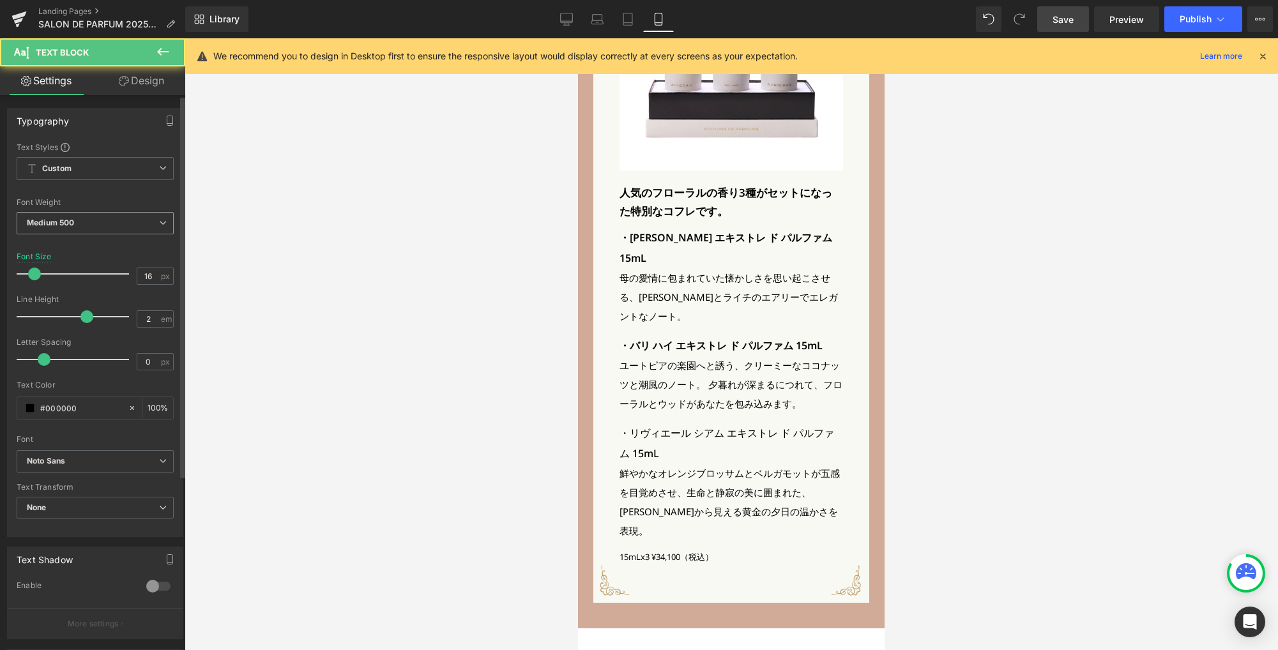
click at [135, 224] on span "Medium 500" at bounding box center [95, 223] width 157 height 22
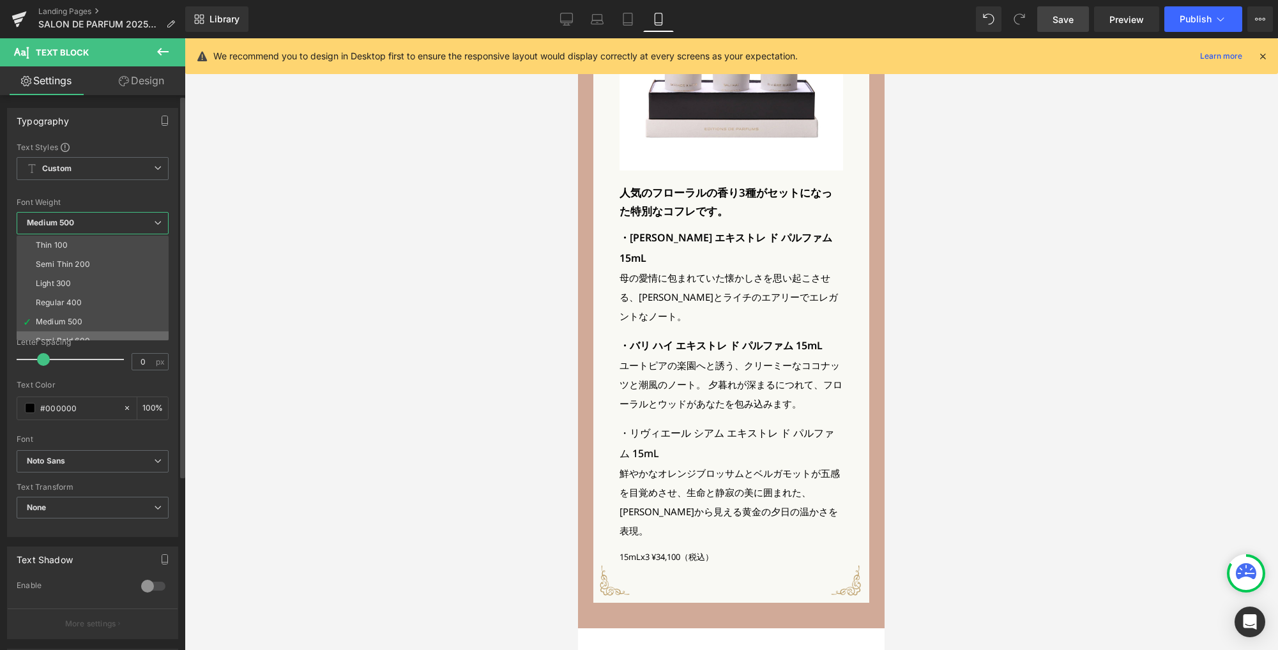
click at [78, 333] on li "Semi Bold 600" at bounding box center [96, 340] width 158 height 19
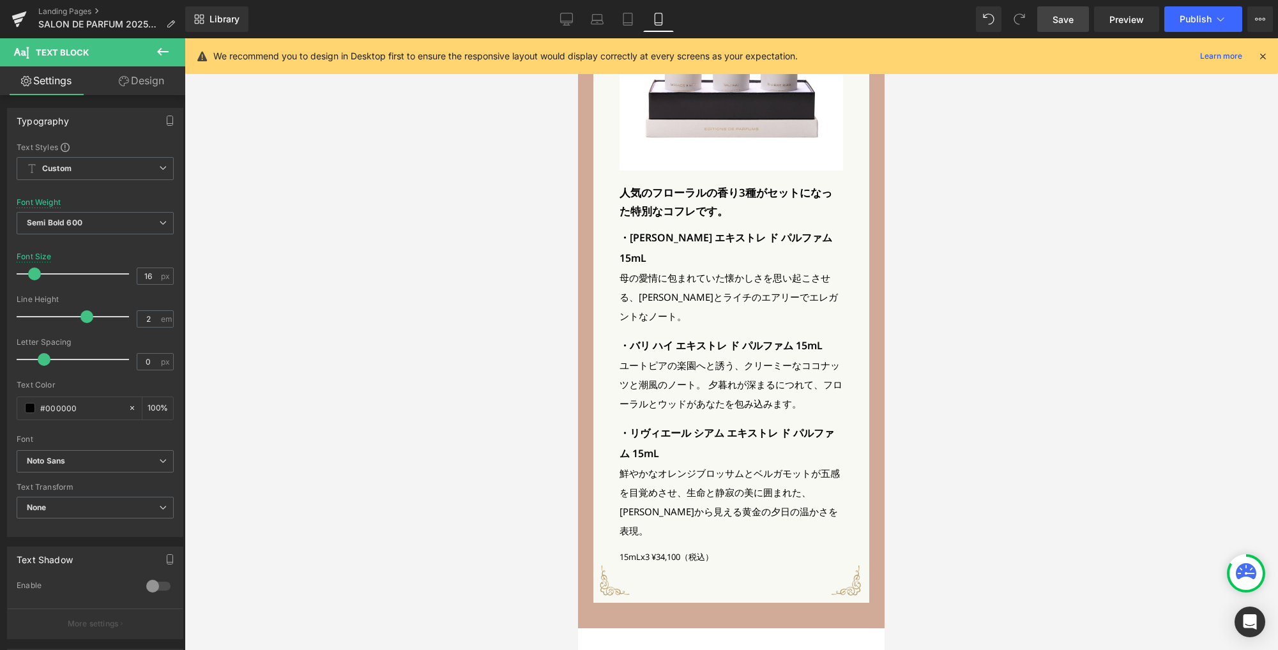
click at [1067, 20] on span "Save" at bounding box center [1062, 19] width 21 height 13
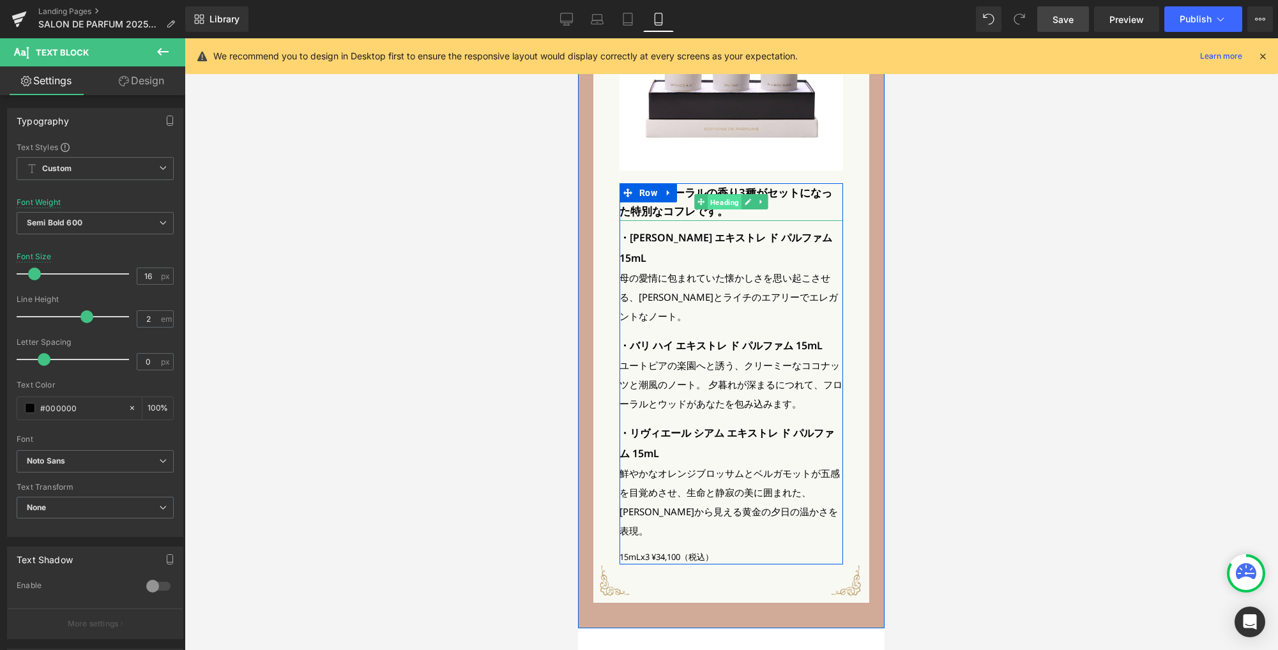
click at [713, 195] on span "Heading" at bounding box center [724, 202] width 34 height 15
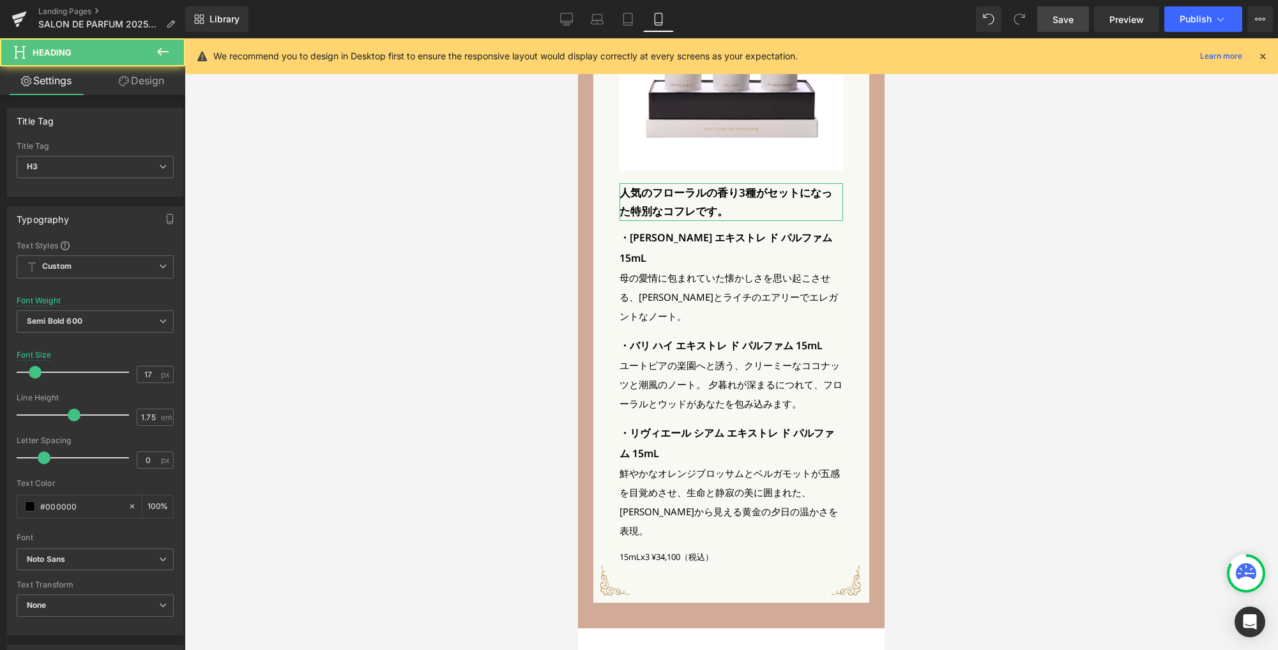
click at [139, 91] on link "Design" at bounding box center [141, 80] width 93 height 29
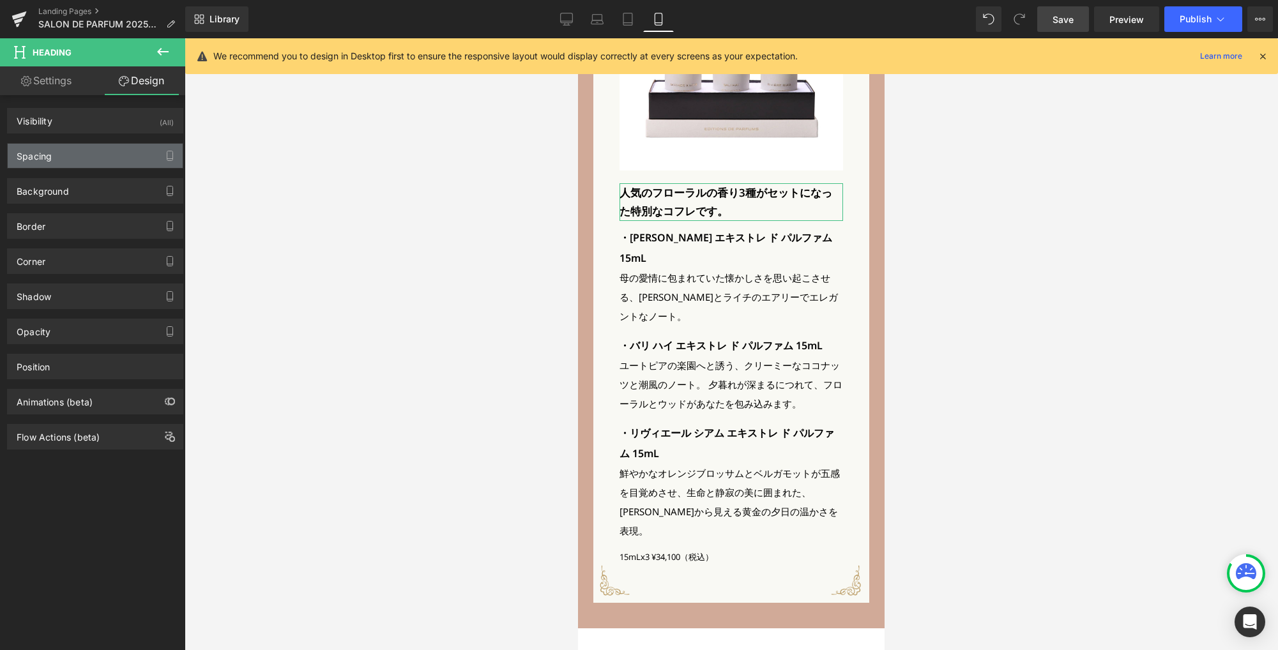
type input "0"
type input "10"
type input "0"
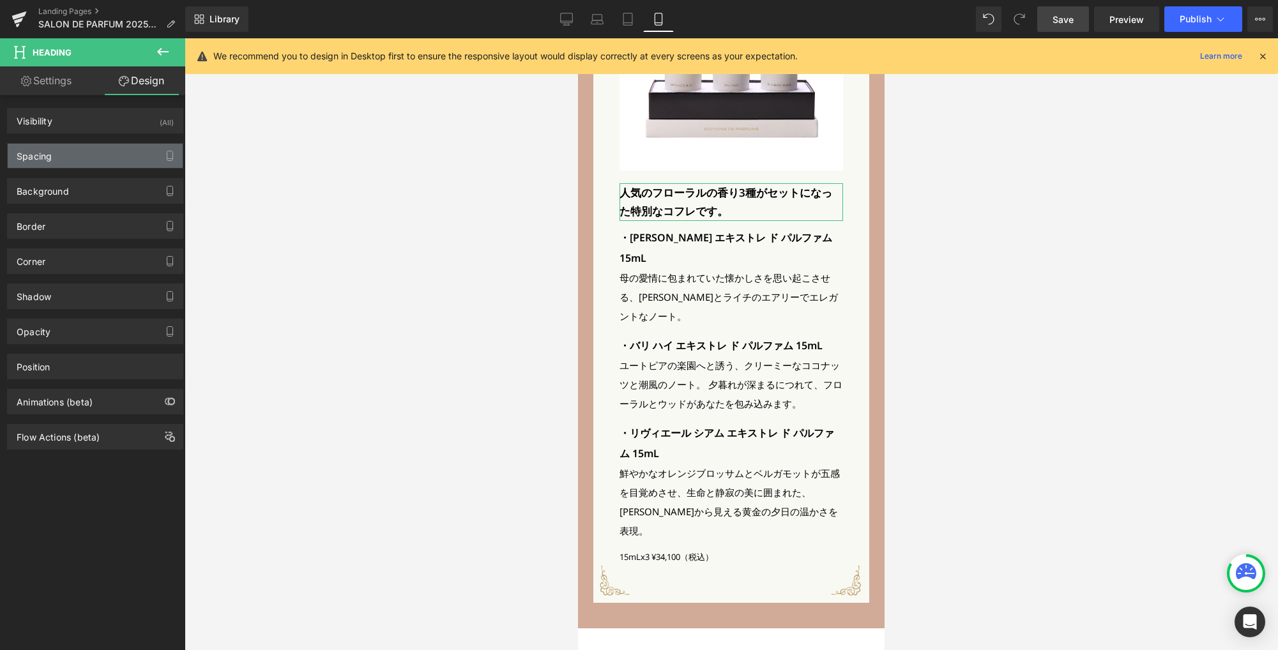
type input "0"
click at [100, 156] on div "Spacing" at bounding box center [95, 156] width 175 height 24
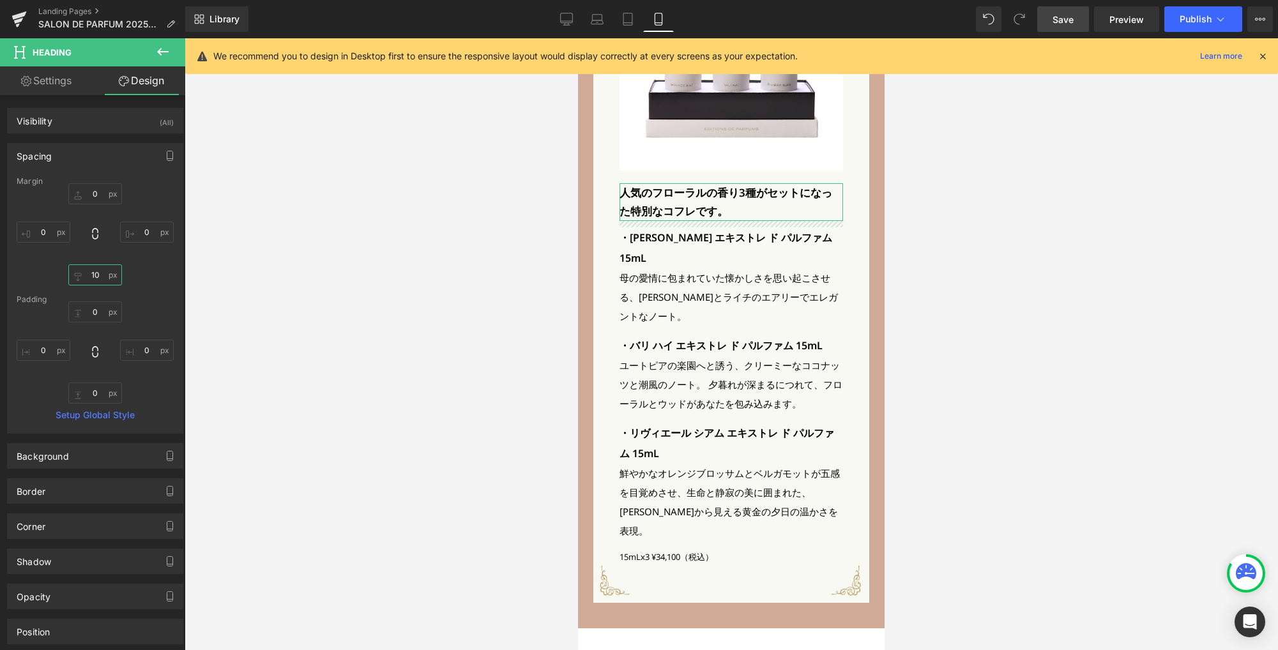
click at [100, 276] on input "10" at bounding box center [95, 274] width 54 height 21
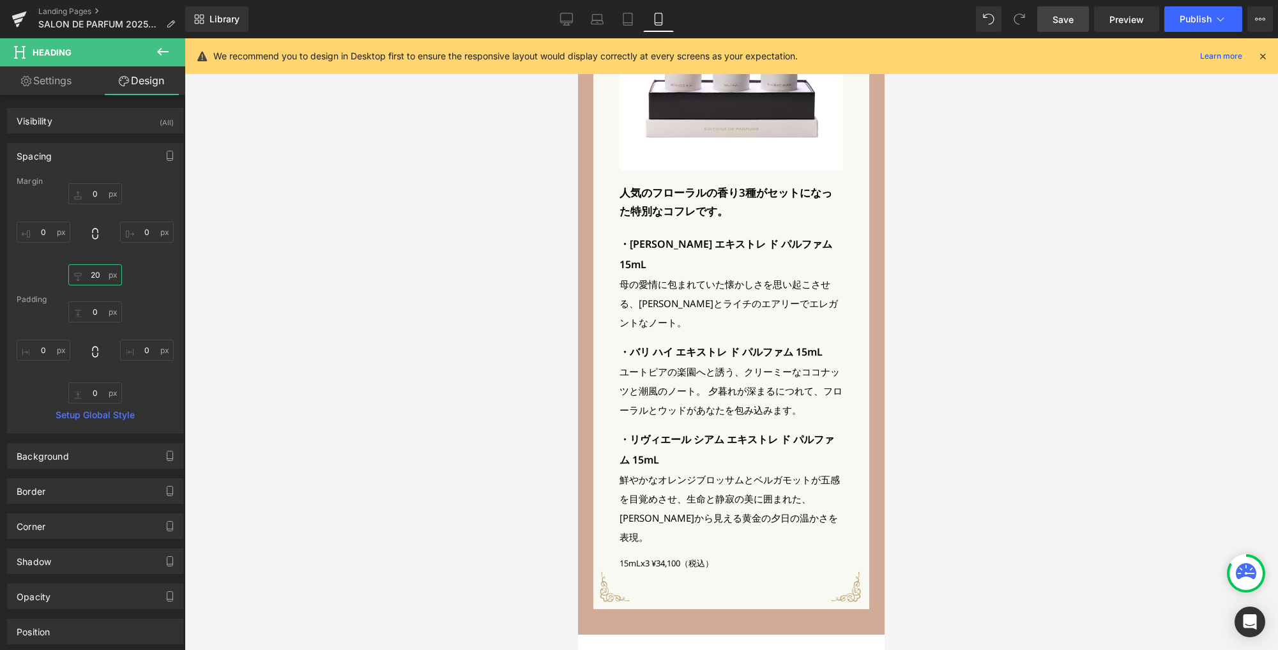
type input "20"
click at [1071, 20] on span "Save" at bounding box center [1062, 19] width 21 height 13
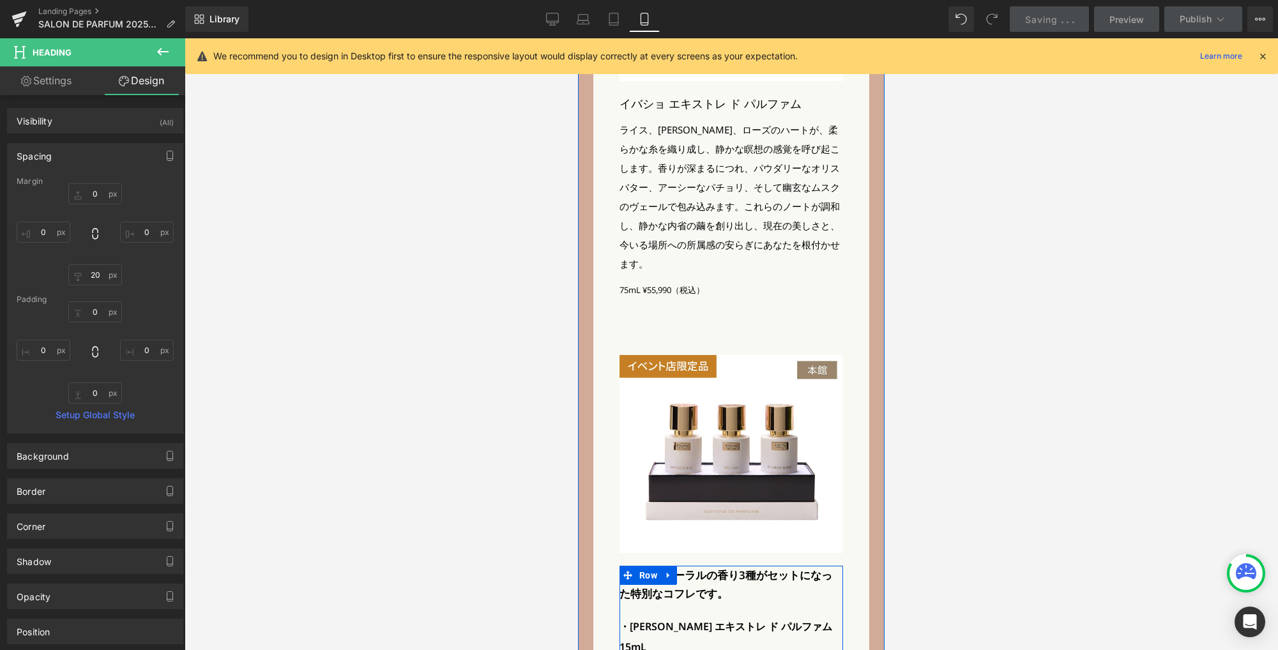
scroll to position [2717, 0]
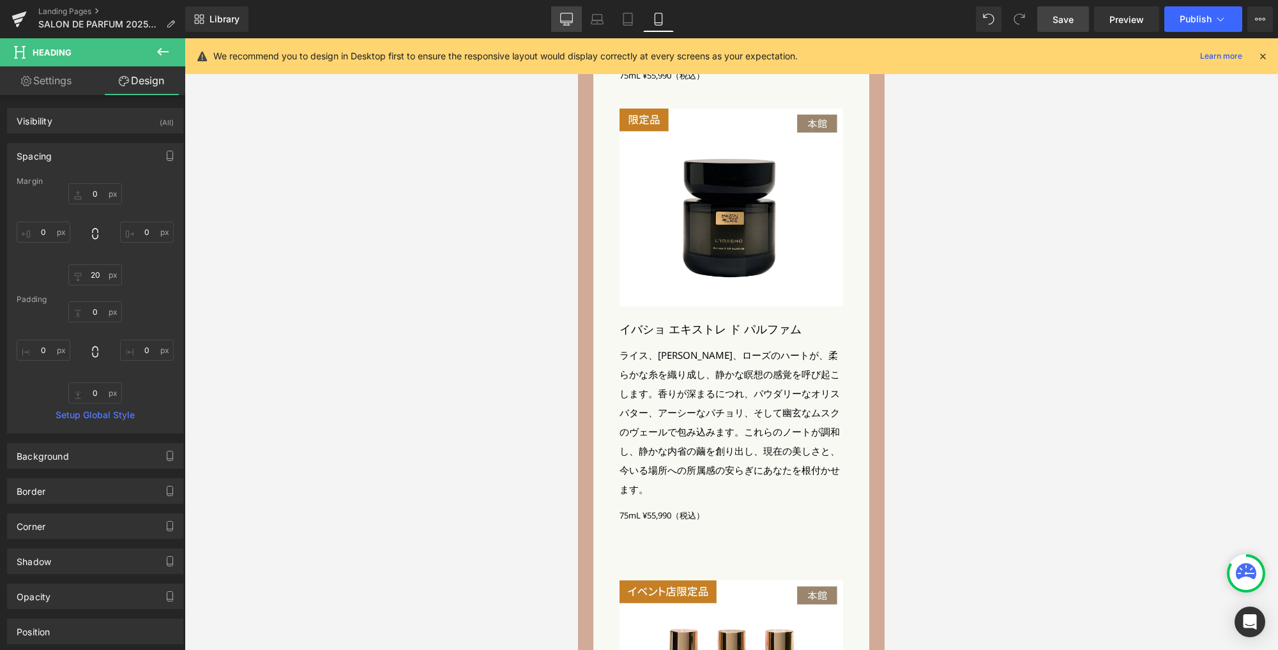
click at [561, 17] on icon at bounding box center [566, 19] width 13 height 13
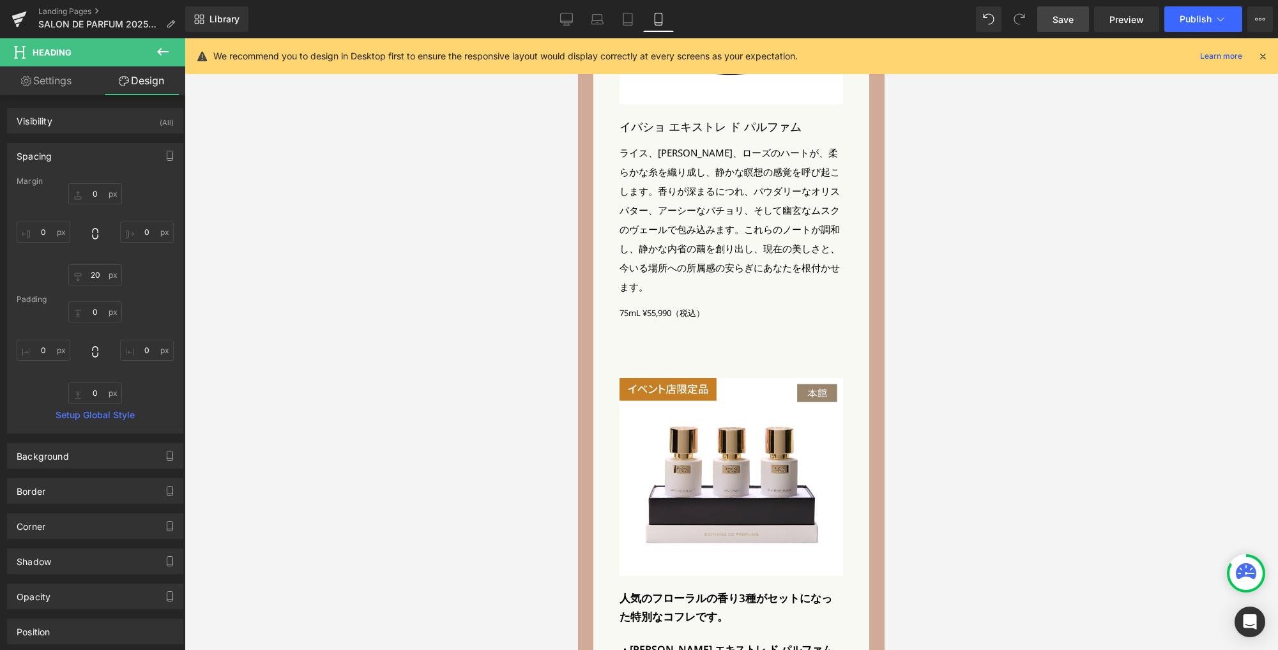
type input "0"
type input "15"
type input "0"
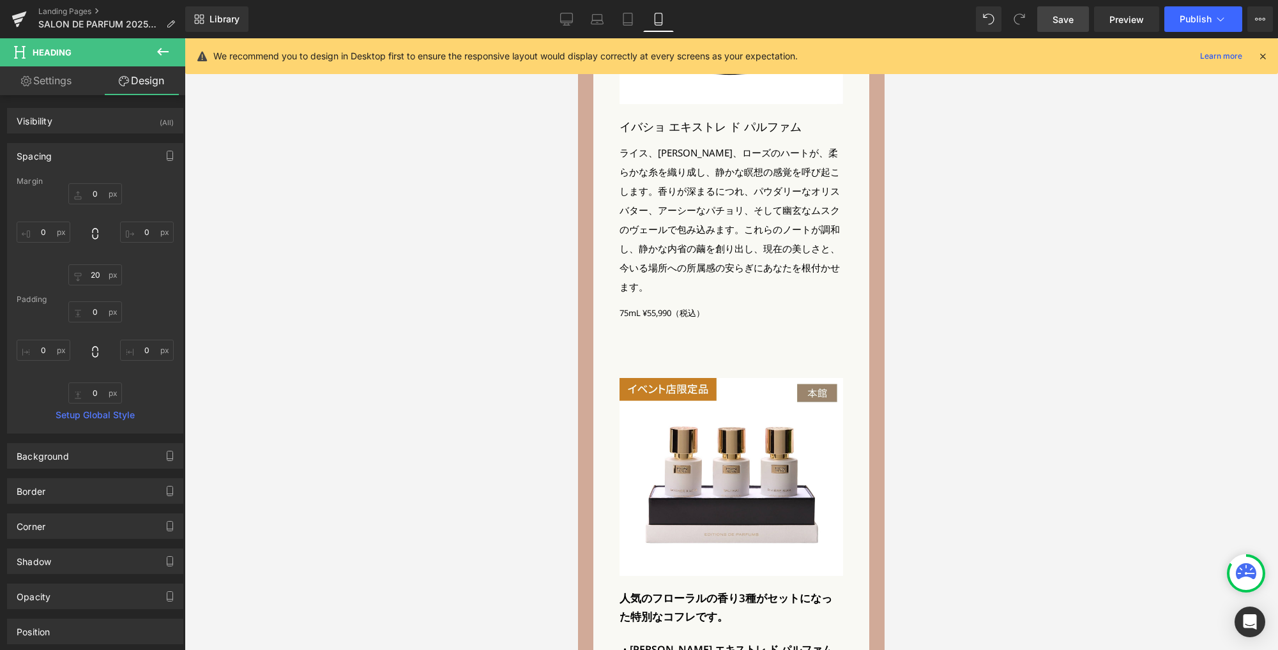
type input "0"
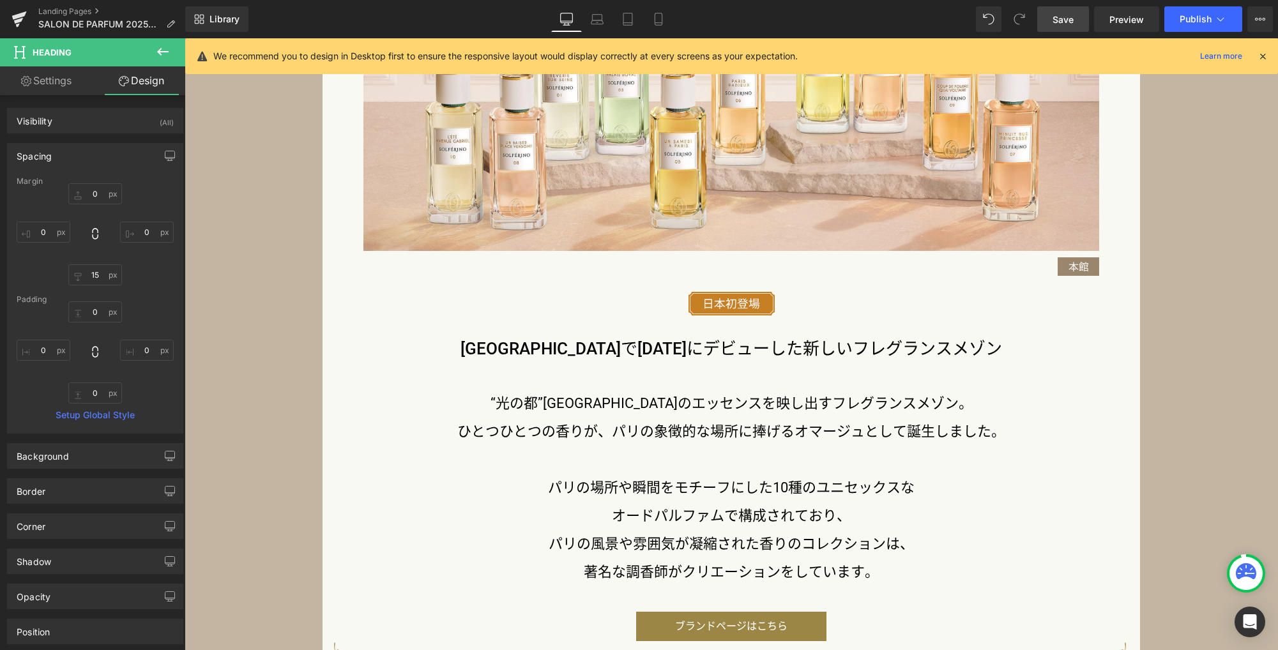
scroll to position [1628, 0]
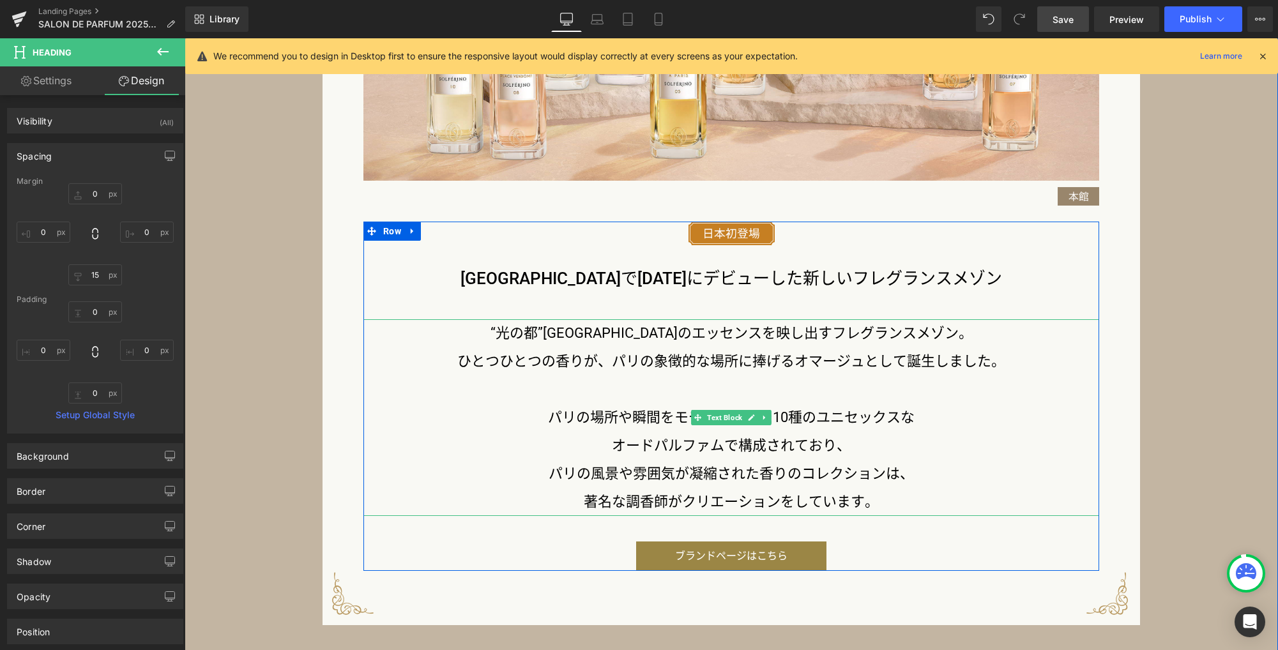
click at [745, 363] on p "ひとつひとつの香りが、パリの象徴的な場所に捧げるオマージュとして誕生しました。" at bounding box center [730, 361] width 735 height 28
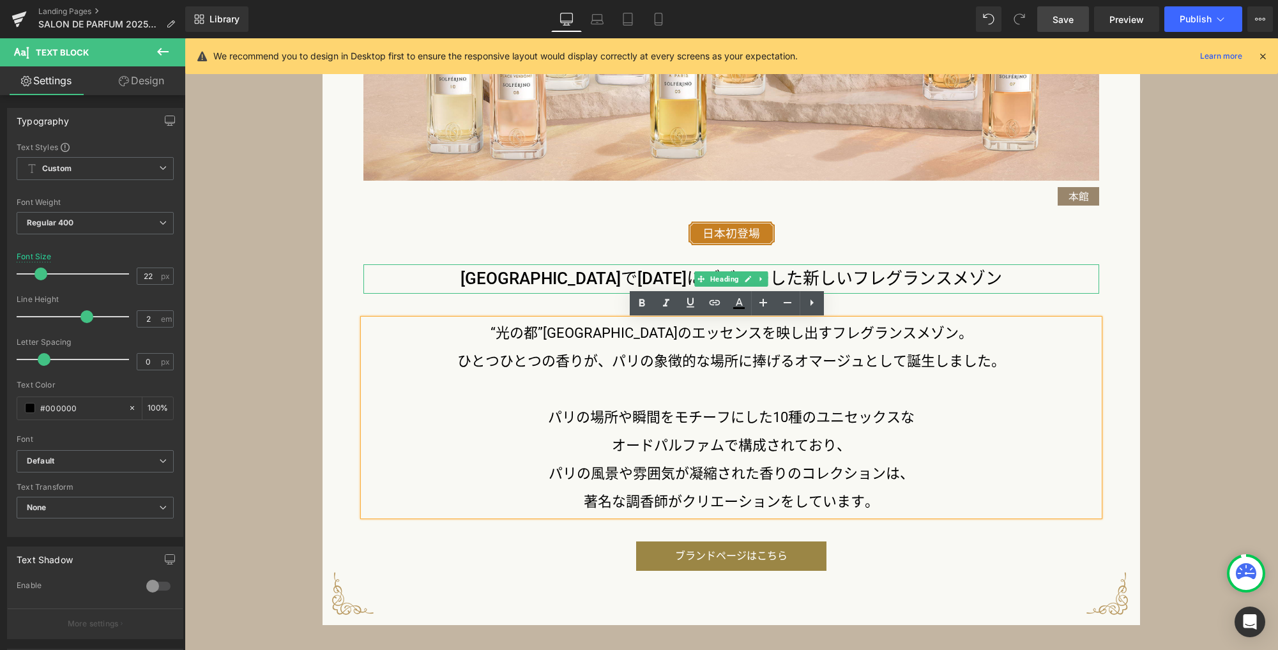
click at [681, 282] on h3 "フランスで2025年にデビューした新しいフレグランスメゾン" at bounding box center [730, 278] width 735 height 29
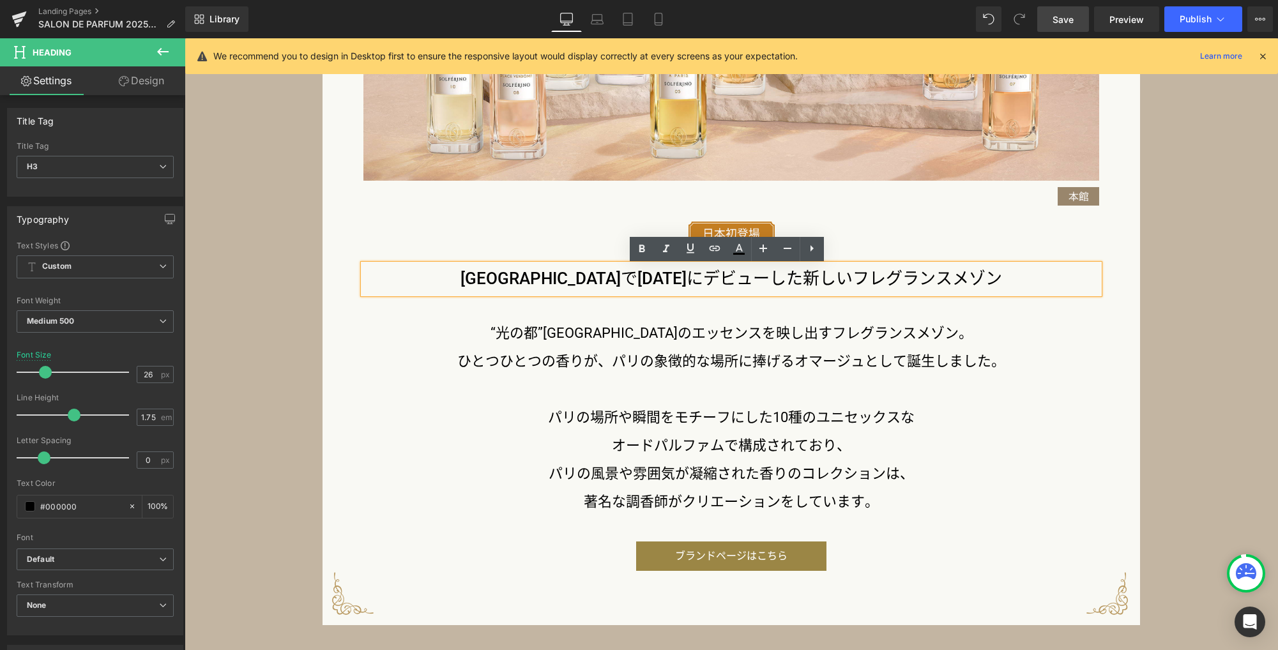
click at [1105, 430] on div "Image Image Image Image Image Image Image Image フランスで2025年にデビューした新しいフレグランスメゾン H…" at bounding box center [730, 128] width 817 height 993
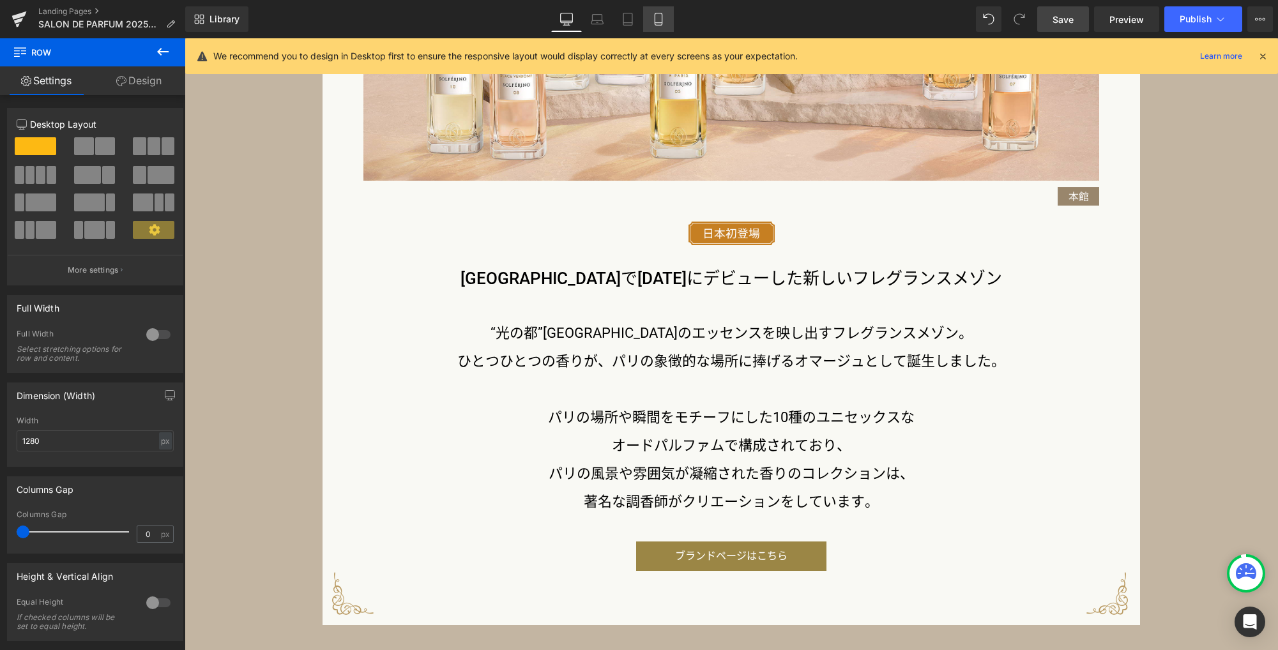
click at [665, 23] on link "Mobile" at bounding box center [658, 19] width 31 height 26
type input "90"
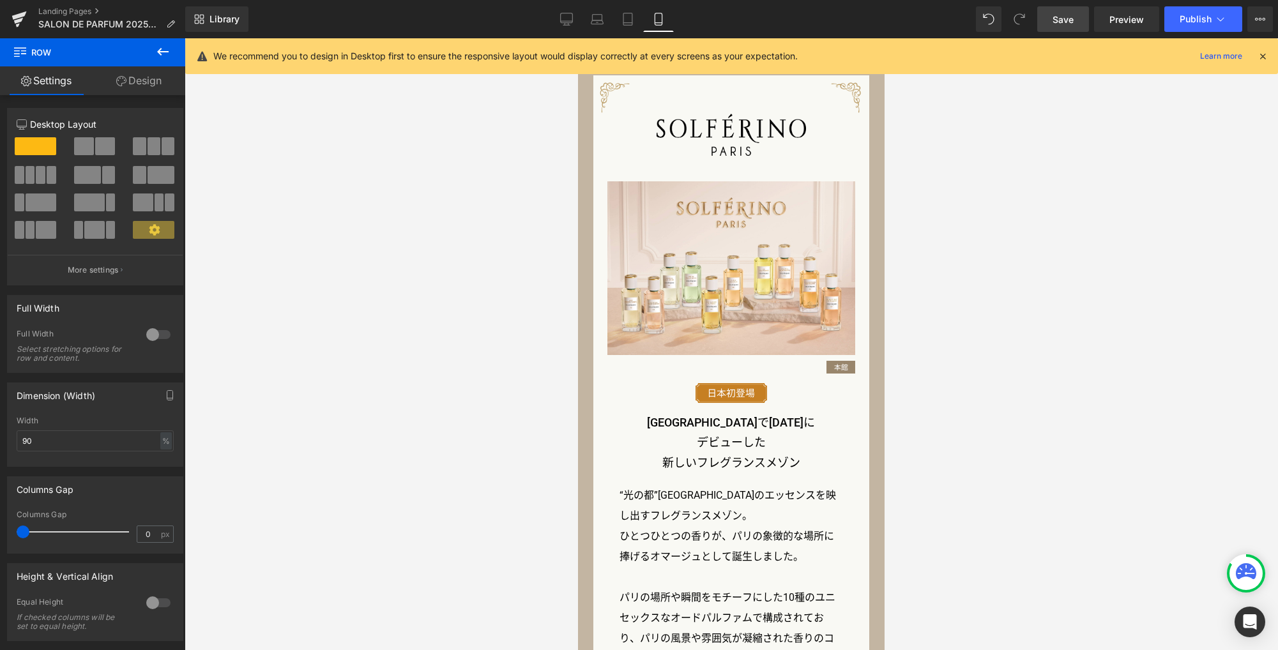
scroll to position [1140, 0]
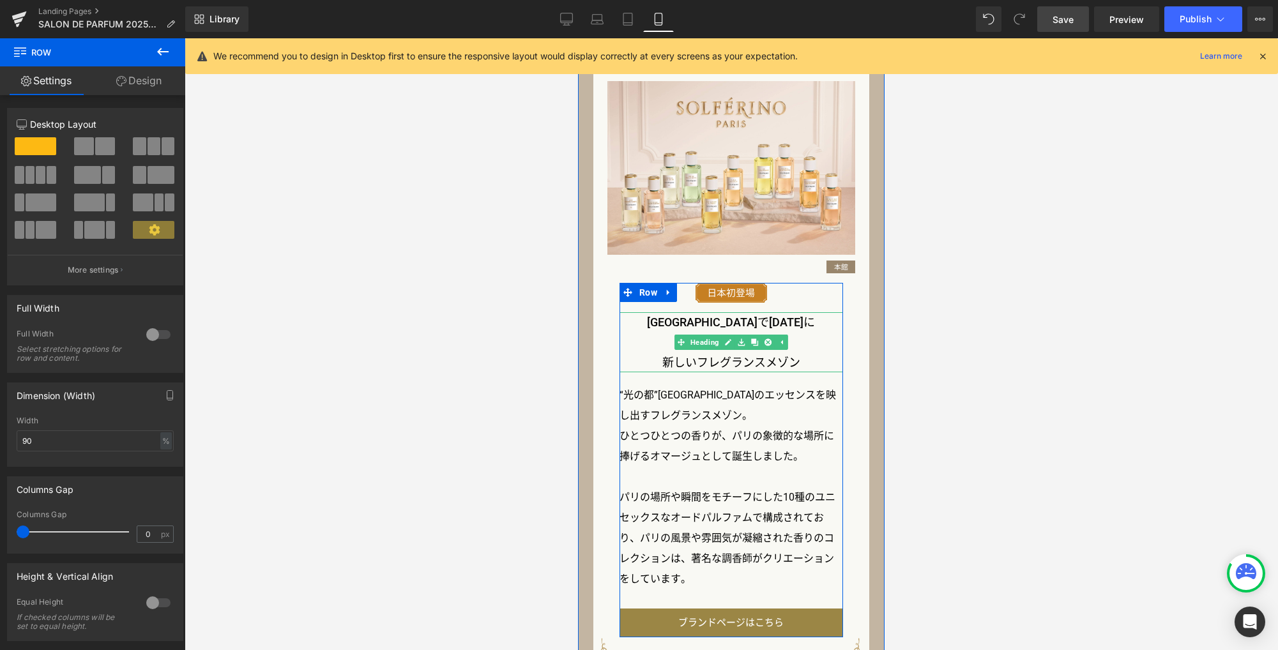
click at [695, 363] on h3 "新しいフレグランスメゾン" at bounding box center [730, 362] width 223 height 20
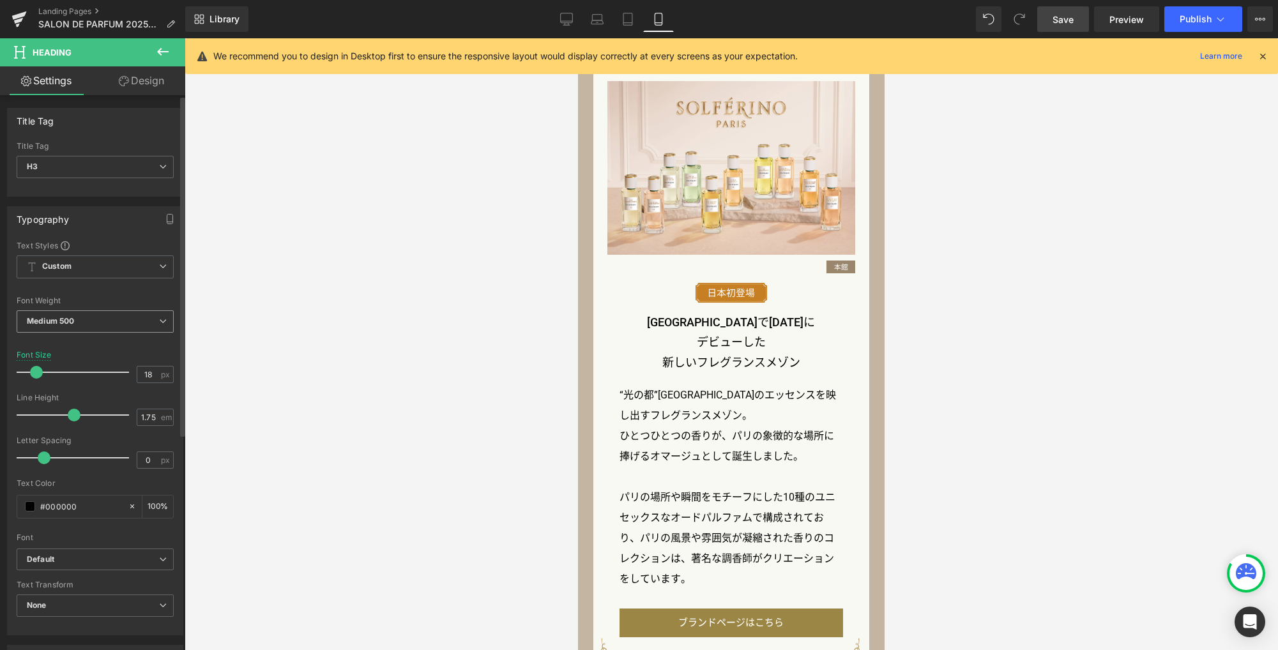
click at [116, 322] on span "Medium 500" at bounding box center [95, 321] width 157 height 22
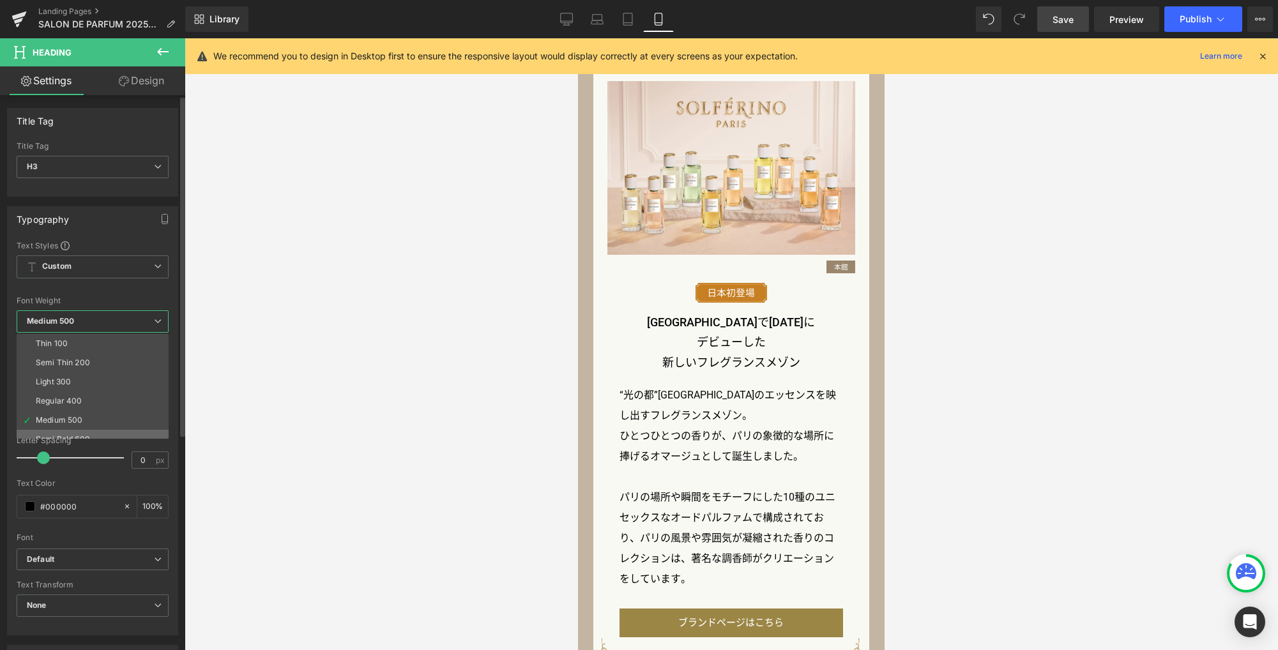
click at [107, 433] on li "Semi Bold 600" at bounding box center [96, 439] width 158 height 19
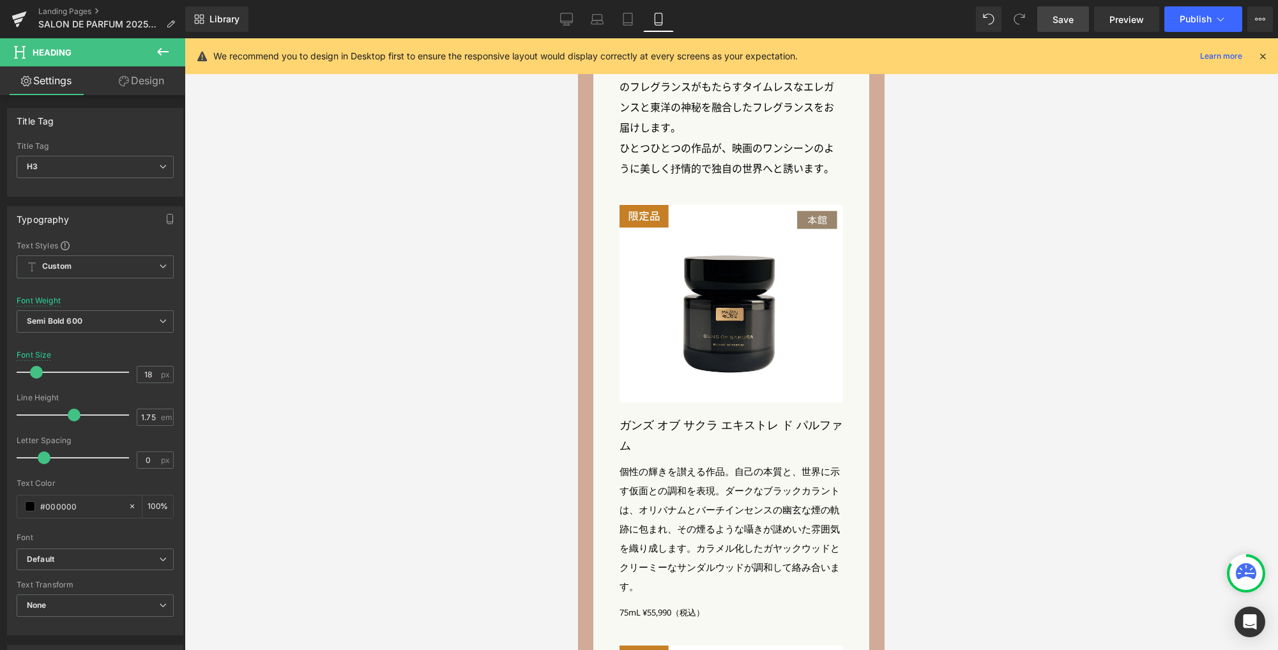
scroll to position [2207, 0]
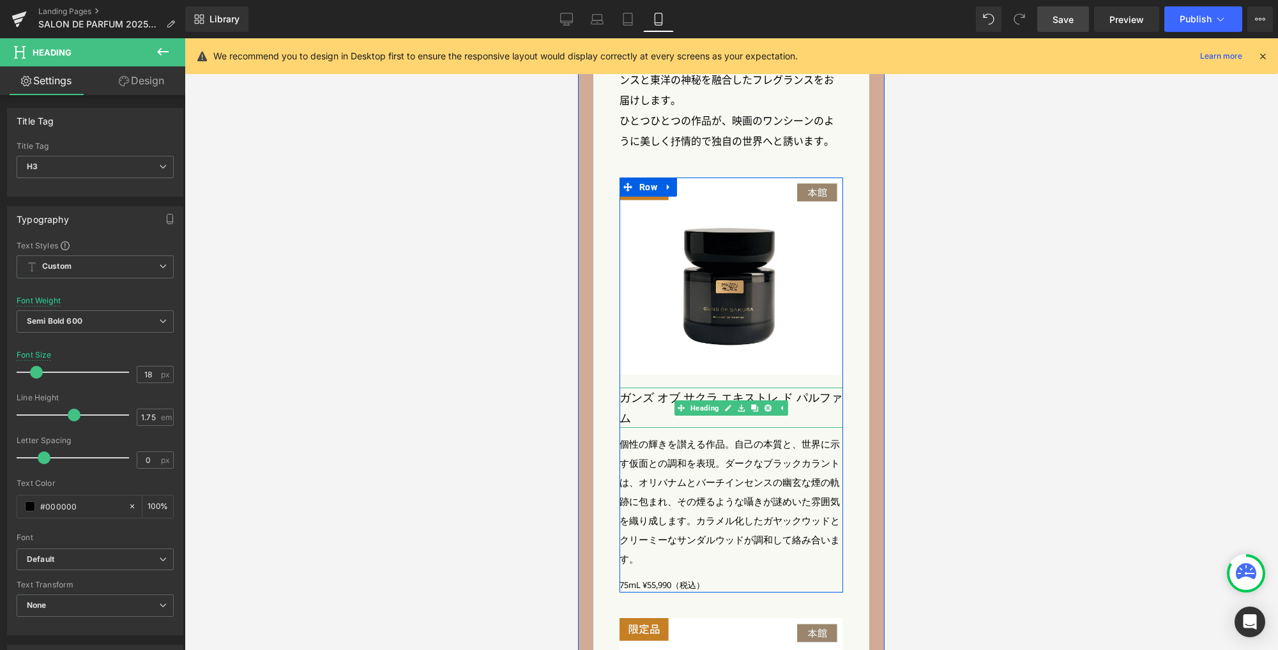
click at [665, 388] on h3 "ガンズ オブ サクラ エキストレ ド パルファム" at bounding box center [730, 408] width 223 height 40
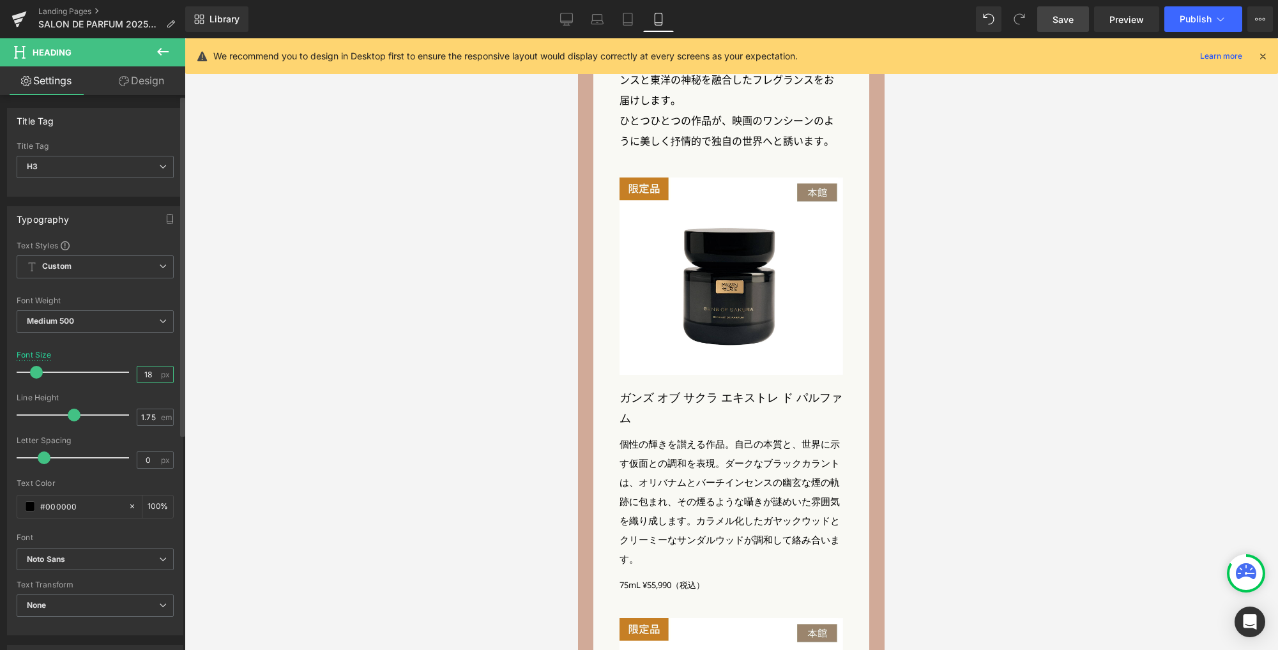
drag, startPoint x: 149, startPoint y: 374, endPoint x: 123, endPoint y: 372, distance: 26.3
click at [123, 372] on div "Font Size 18 px" at bounding box center [95, 372] width 157 height 43
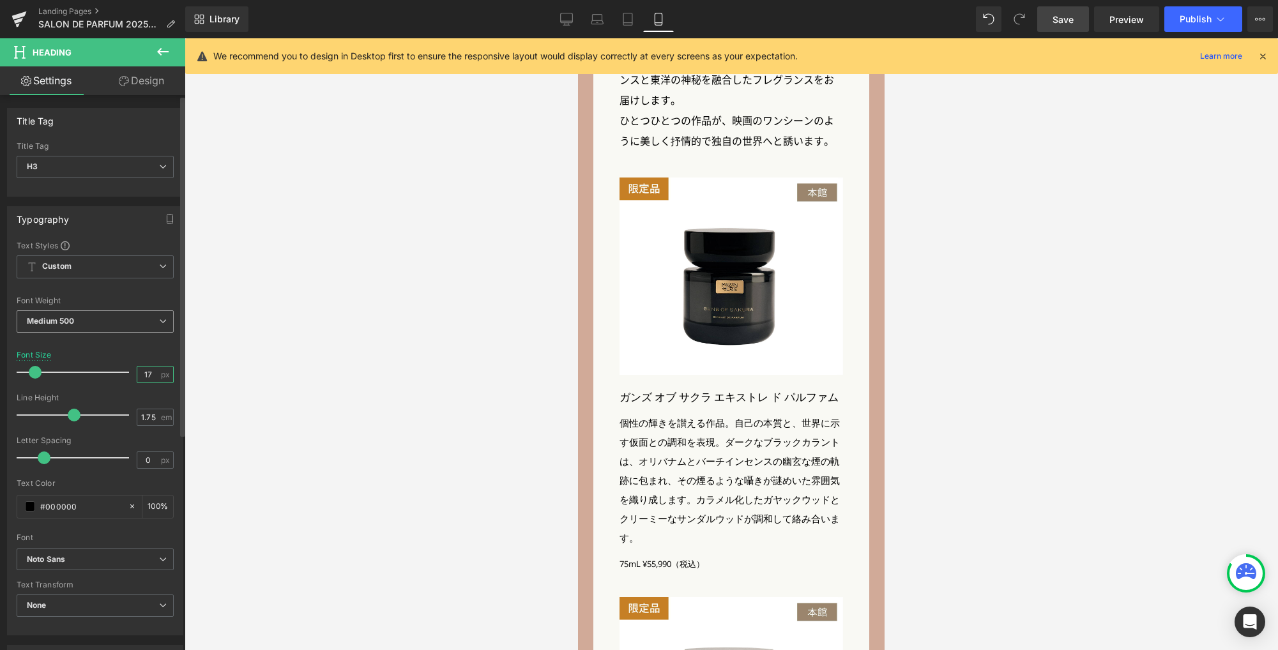
type input "17"
click at [119, 324] on span "Medium 500" at bounding box center [95, 321] width 157 height 22
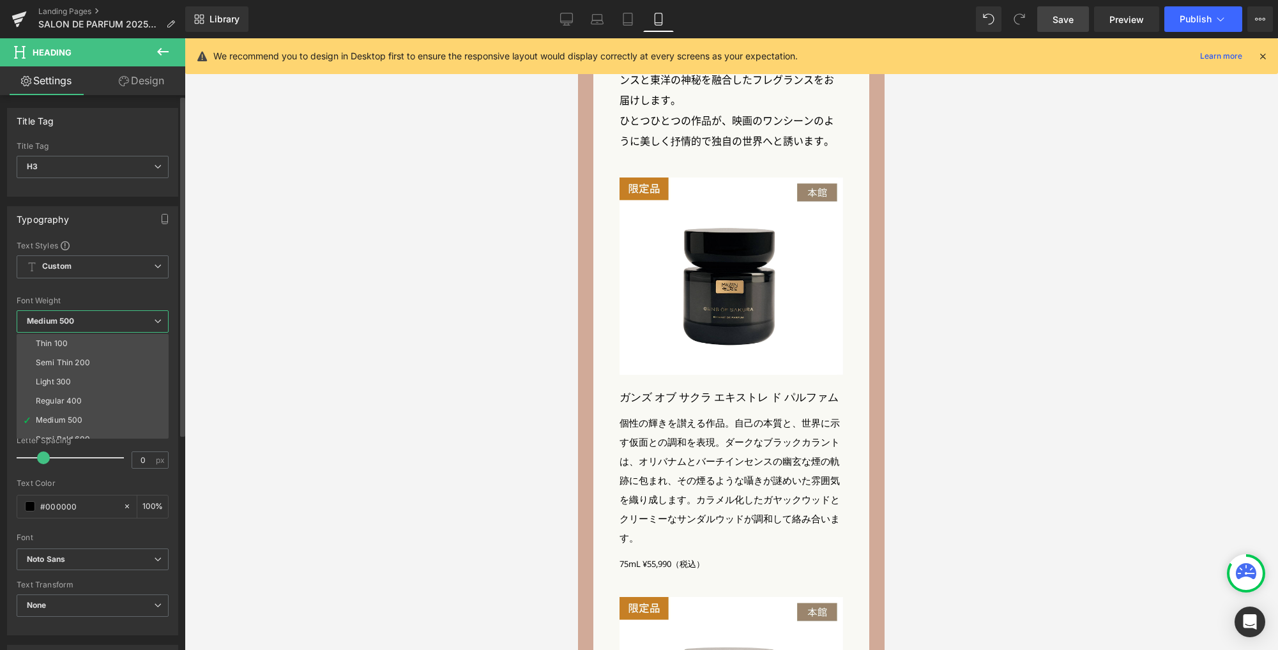
click at [100, 432] on li "Semi Bold 600" at bounding box center [96, 439] width 158 height 19
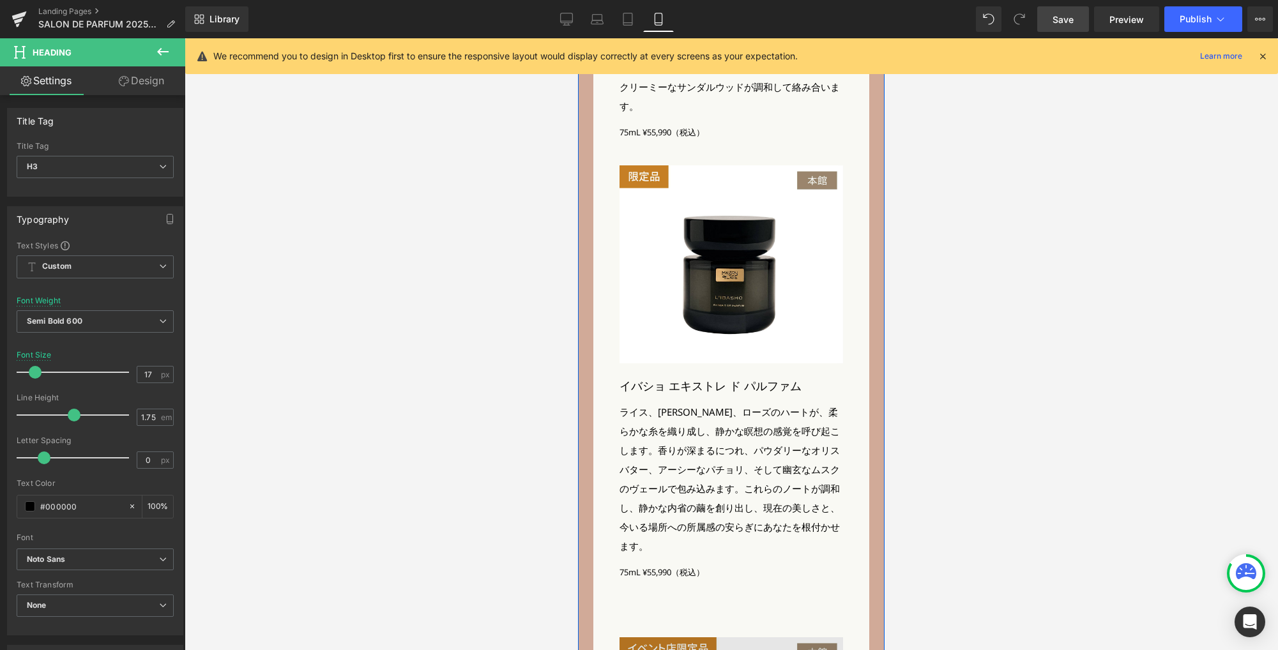
scroll to position [2855, 0]
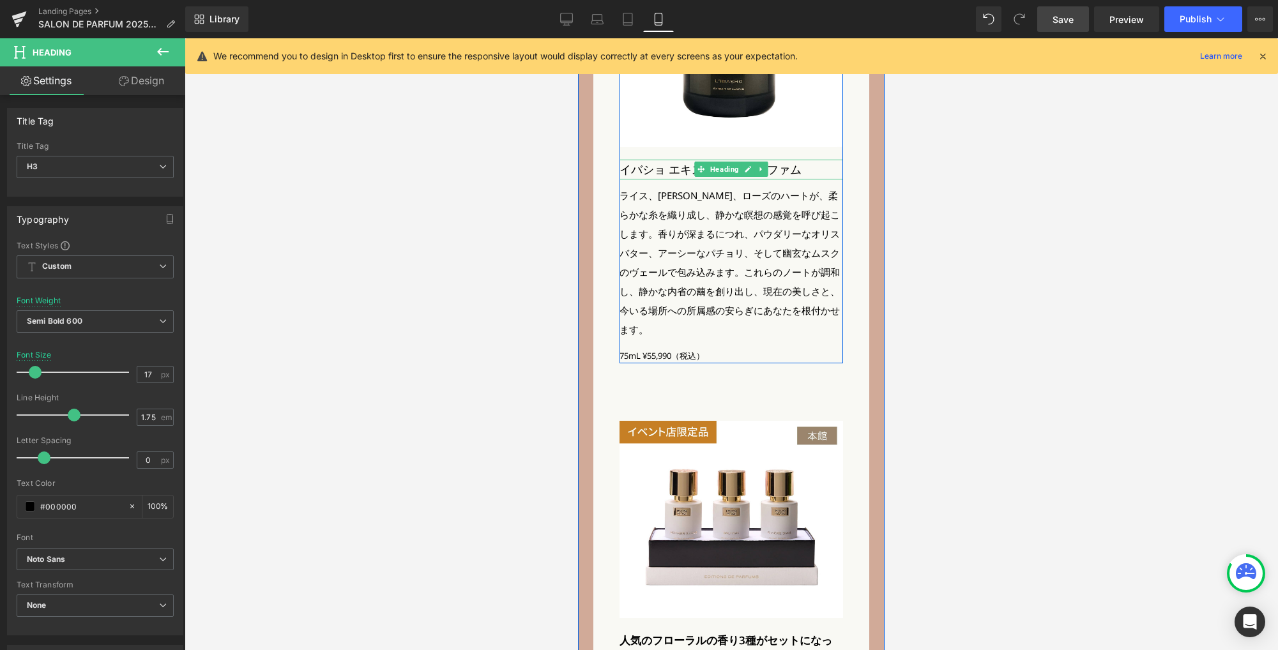
click at [674, 160] on h3 "イバショ エキストレ ド パルファム" at bounding box center [730, 170] width 223 height 20
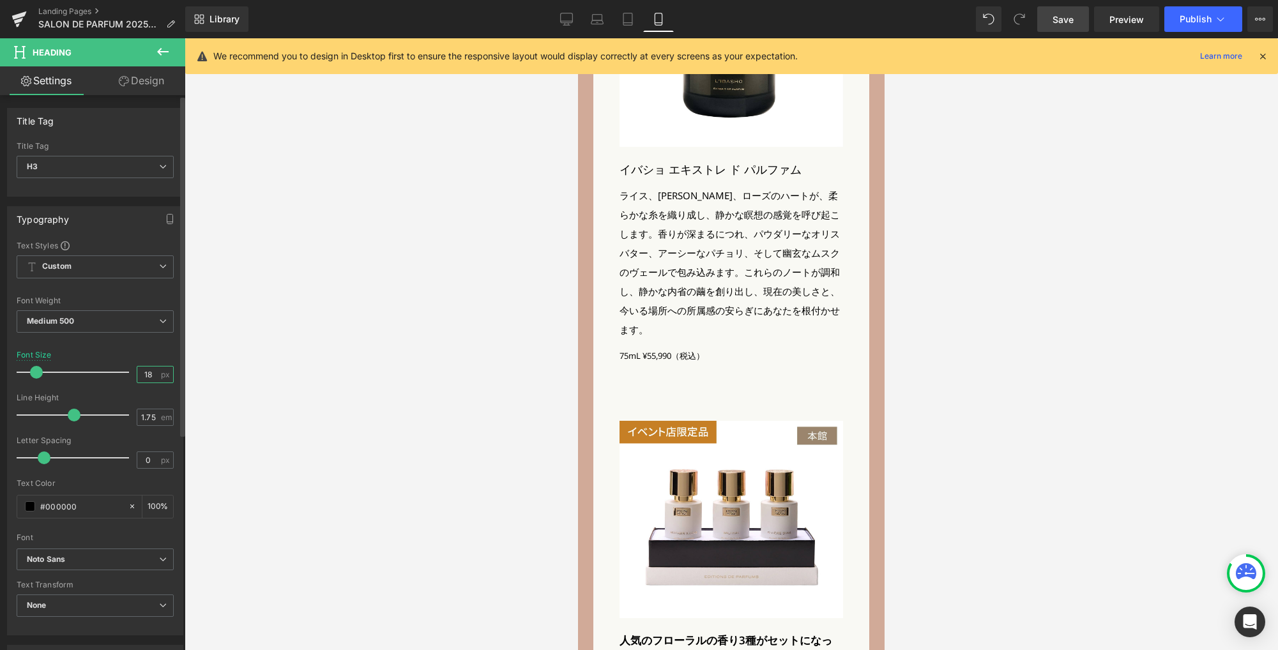
drag, startPoint x: 154, startPoint y: 376, endPoint x: 117, endPoint y: 372, distance: 36.6
click at [119, 374] on div "Font Size 18 px" at bounding box center [95, 372] width 157 height 43
type input "17"
click at [117, 319] on span "Medium 500" at bounding box center [95, 321] width 157 height 22
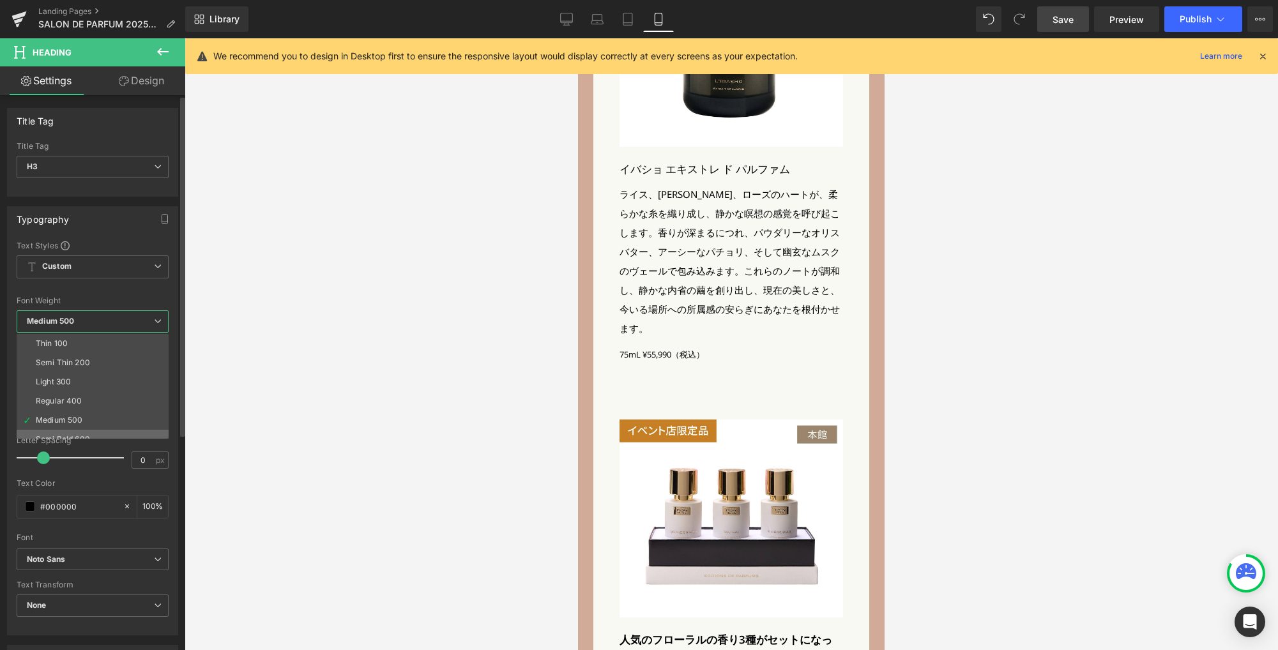
click at [94, 434] on li "Semi Bold 600" at bounding box center [96, 439] width 158 height 19
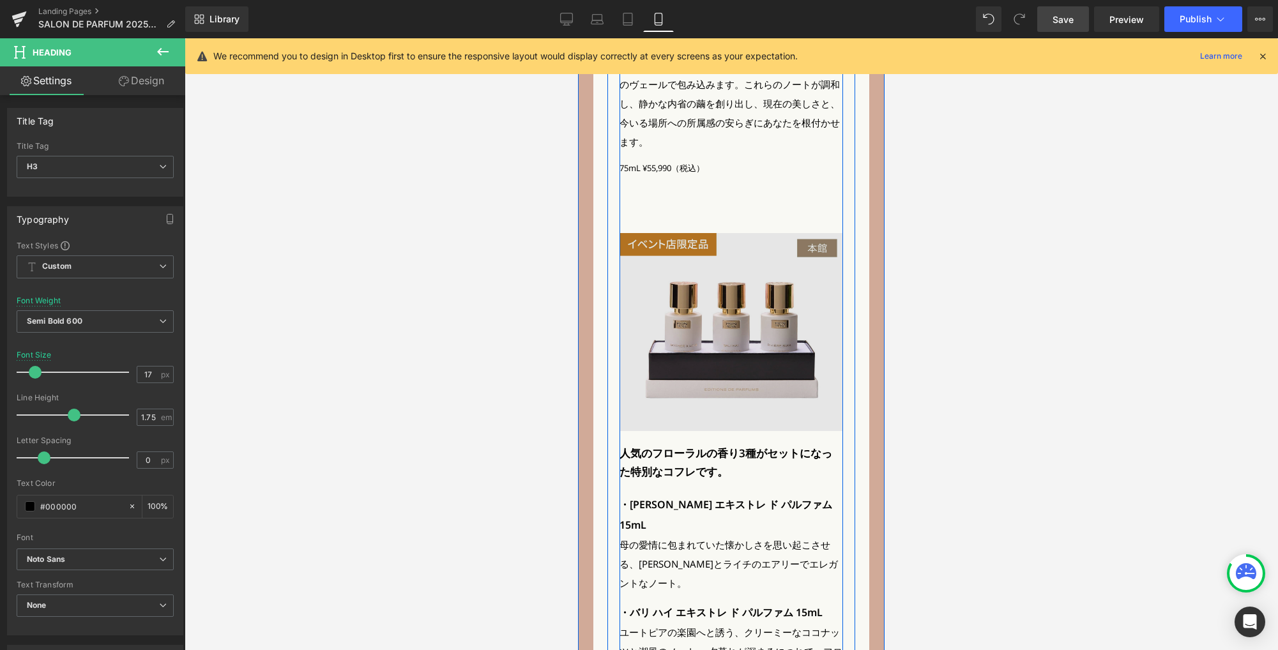
scroll to position [3039, 0]
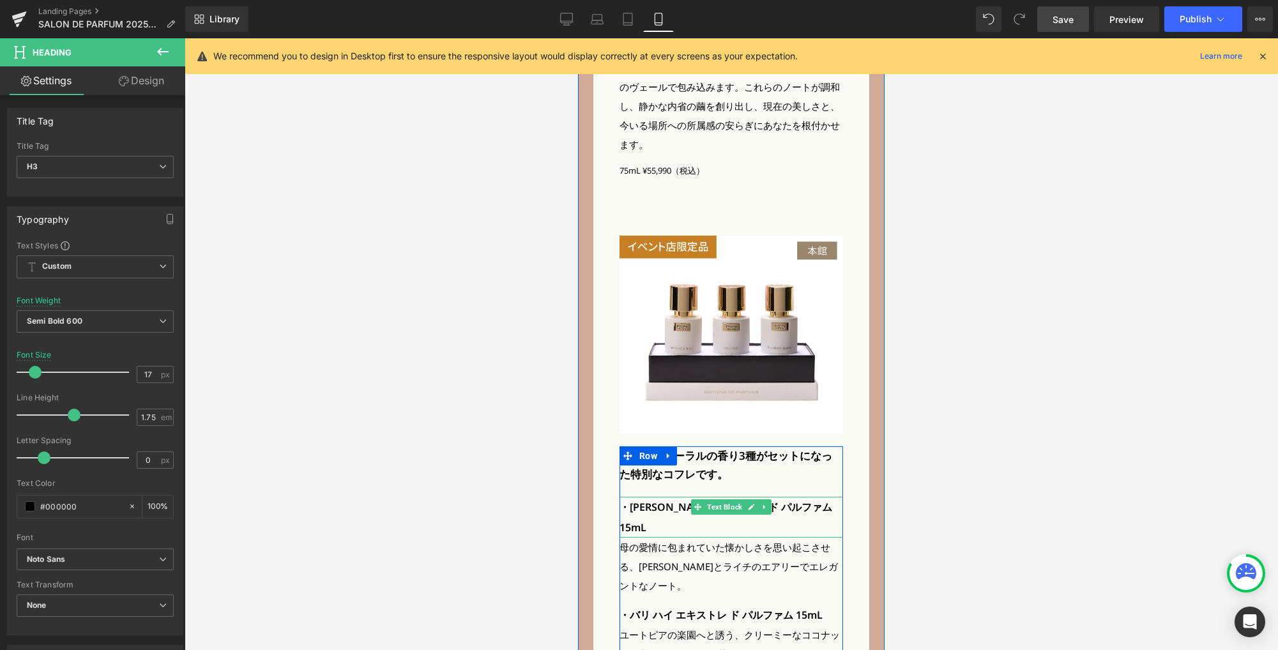
click at [668, 497] on p "・マザー ラブ エキストレ ド パルファム 15mL" at bounding box center [730, 517] width 223 height 41
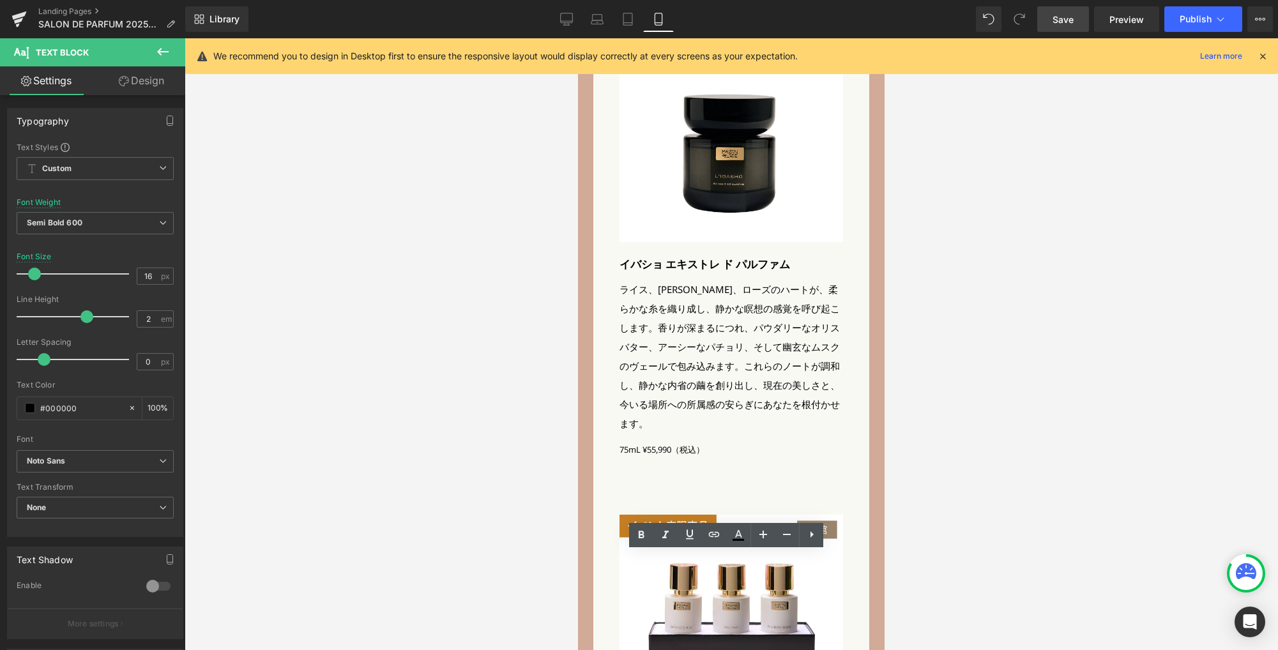
scroll to position [2711, 0]
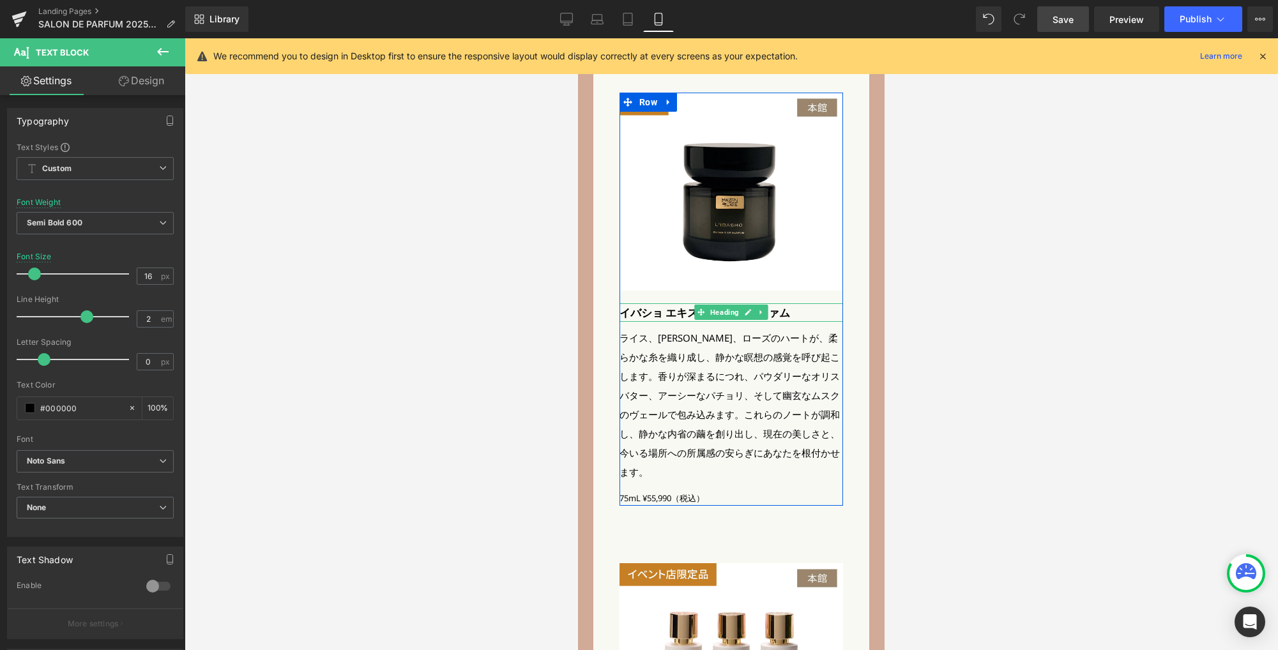
click at [638, 303] on h3 "イバショ エキストレ ド パルファム" at bounding box center [730, 312] width 223 height 19
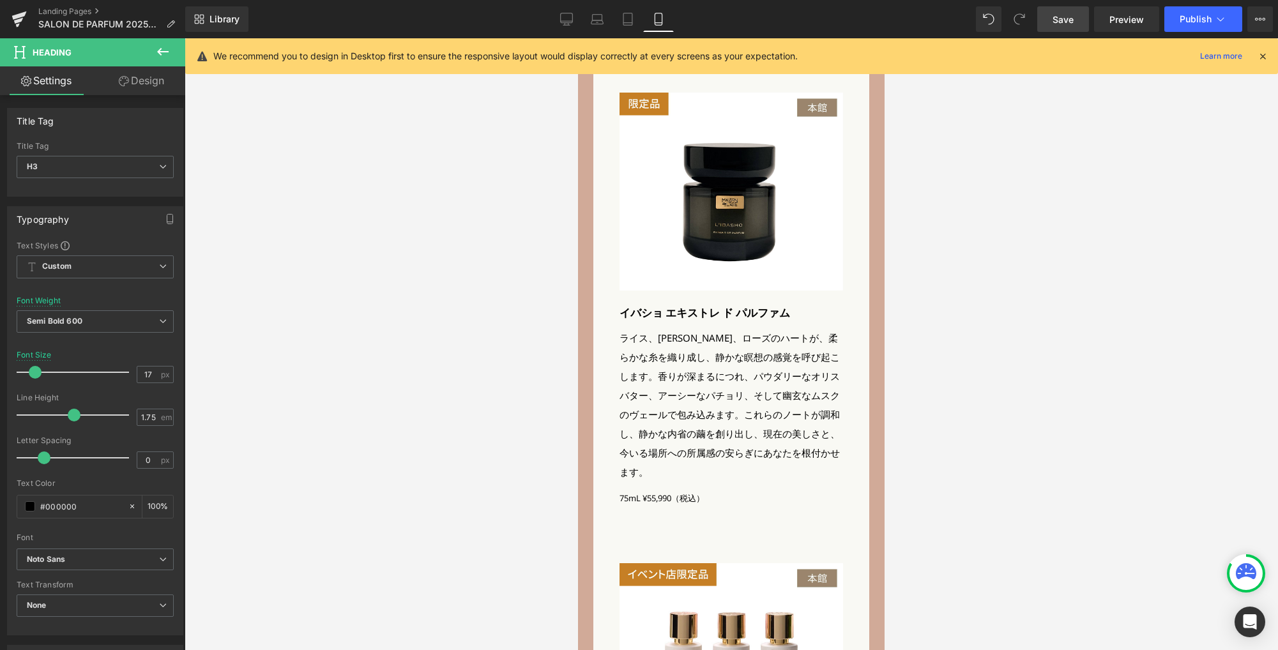
click at [1060, 24] on span "Save" at bounding box center [1062, 19] width 21 height 13
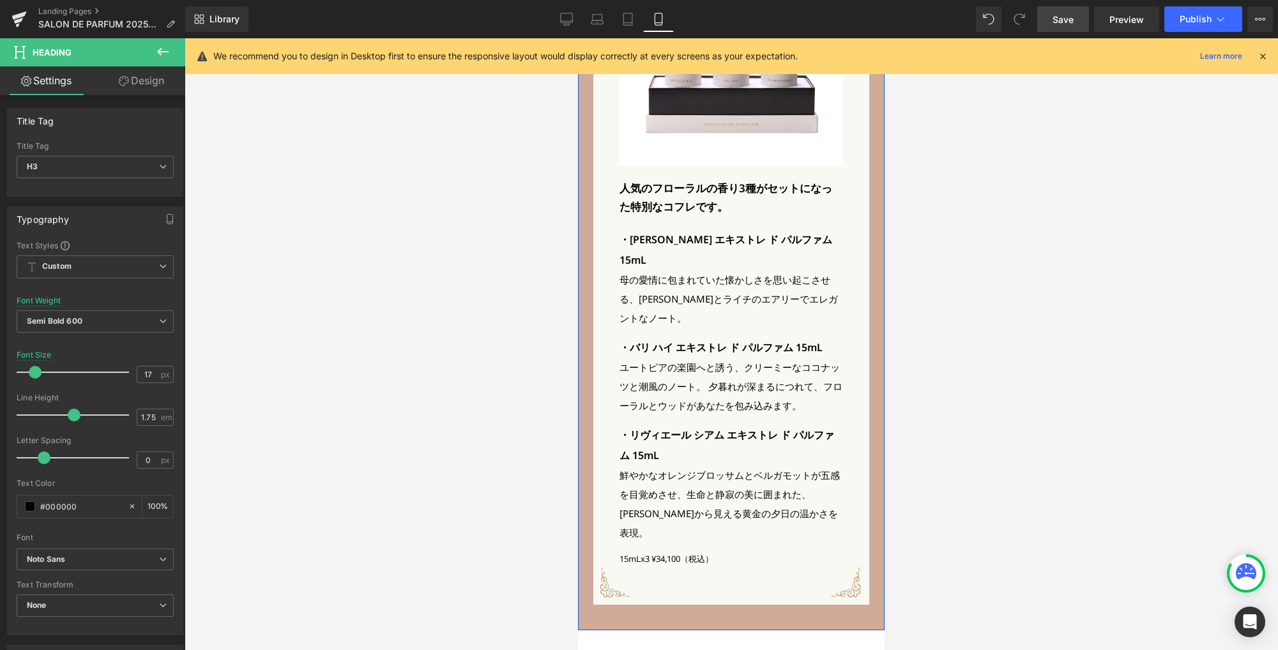
scroll to position [3285, 0]
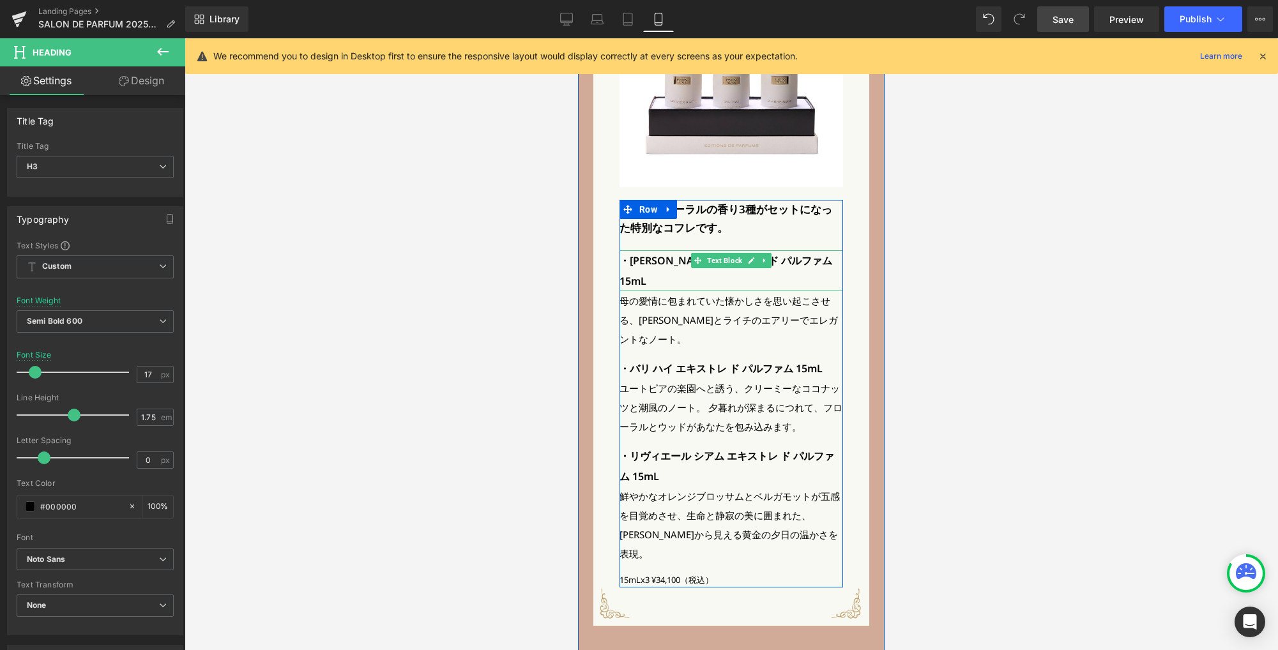
click at [658, 250] on p "・マザー ラブ エキストレ ド パルファム 15mL" at bounding box center [730, 270] width 223 height 41
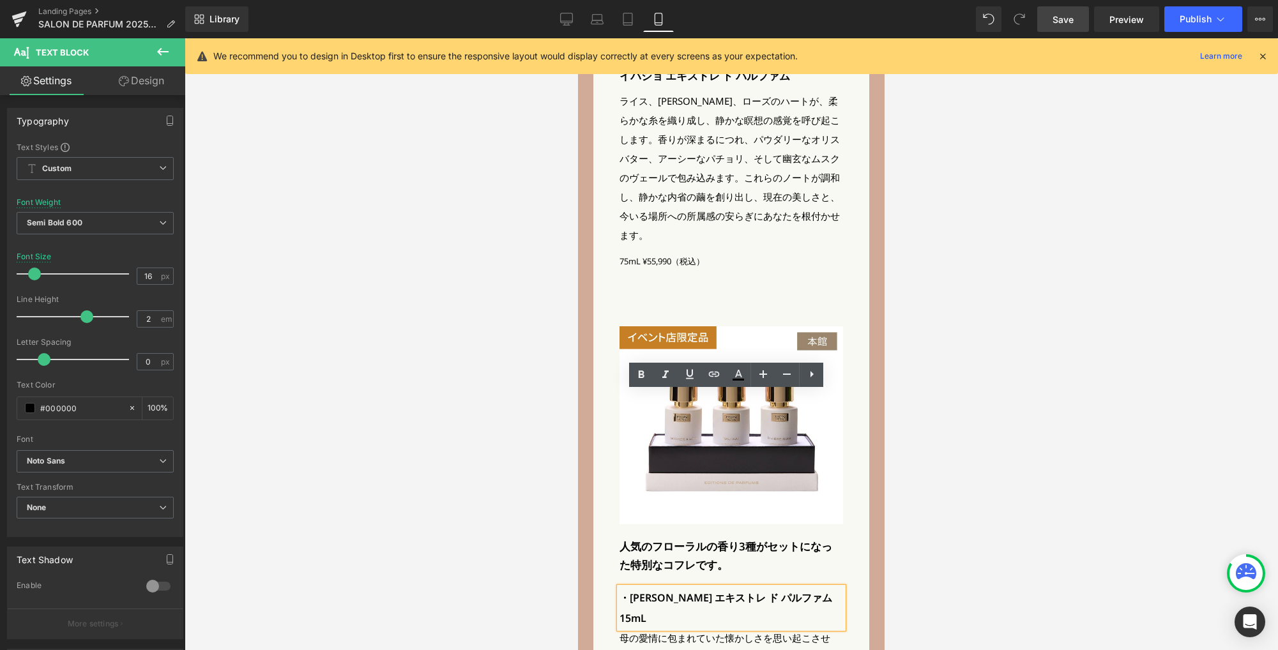
scroll to position [2848, 0]
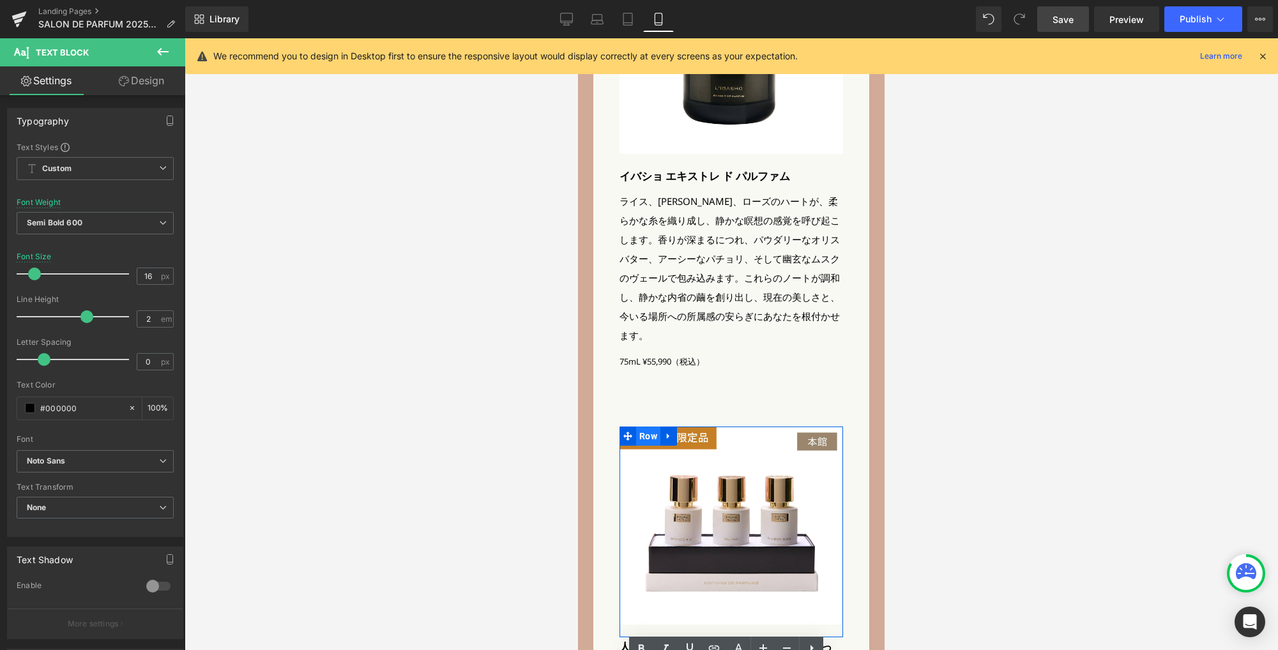
click at [641, 426] on span "Row" at bounding box center [648, 435] width 24 height 19
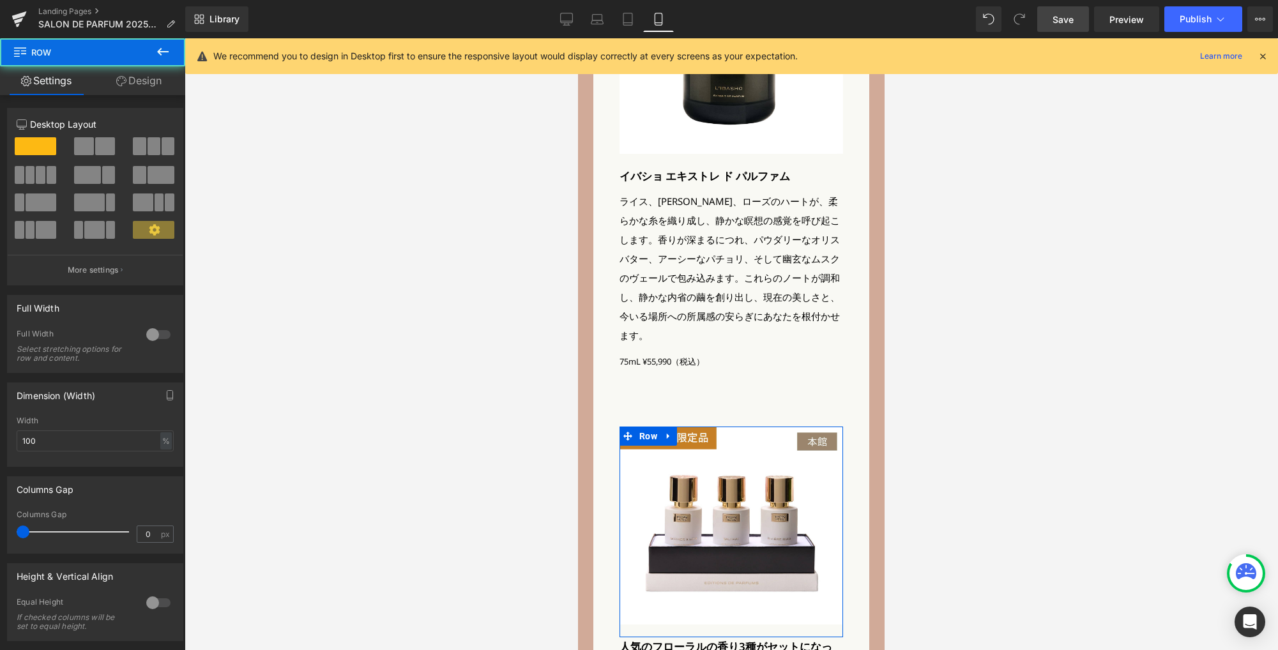
click at [153, 79] on link "Design" at bounding box center [139, 80] width 93 height 29
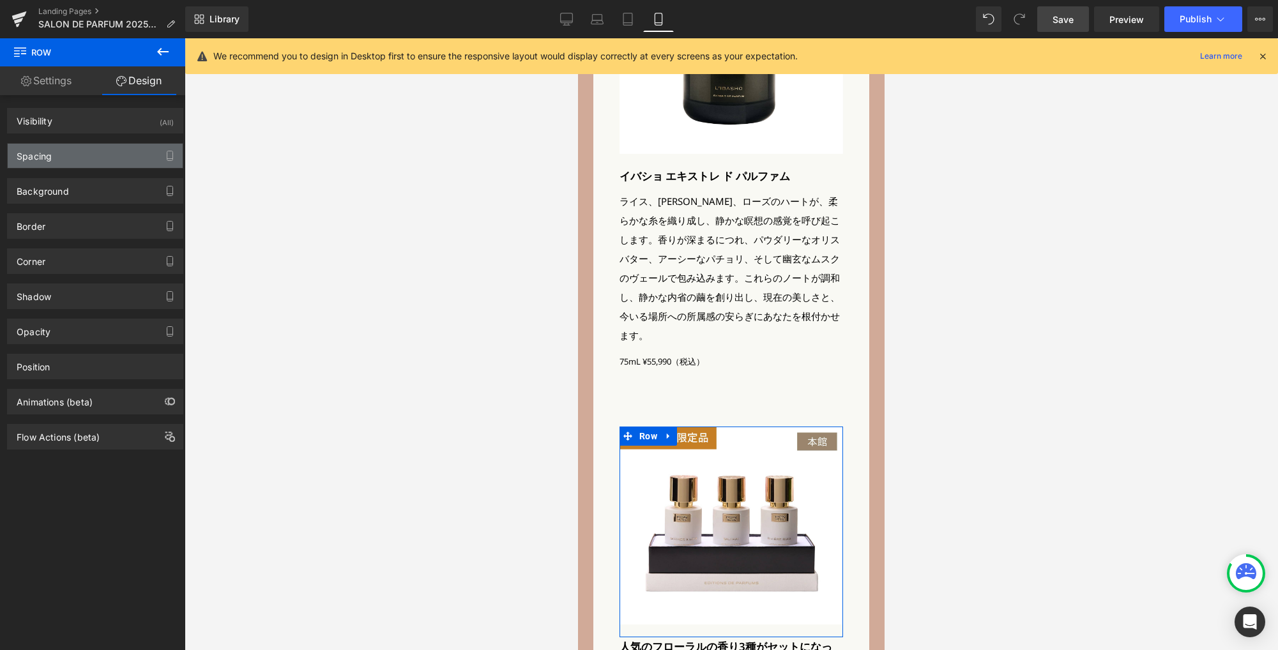
click at [114, 153] on div "Spacing" at bounding box center [95, 156] width 175 height 24
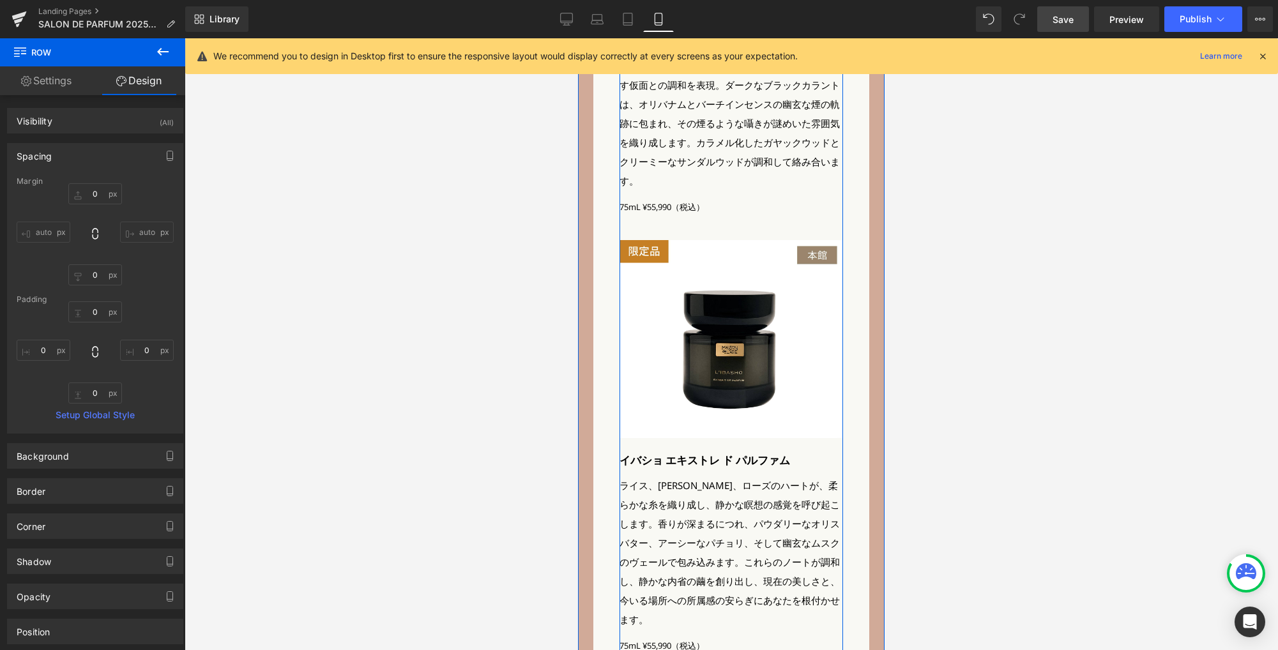
scroll to position [2495, 0]
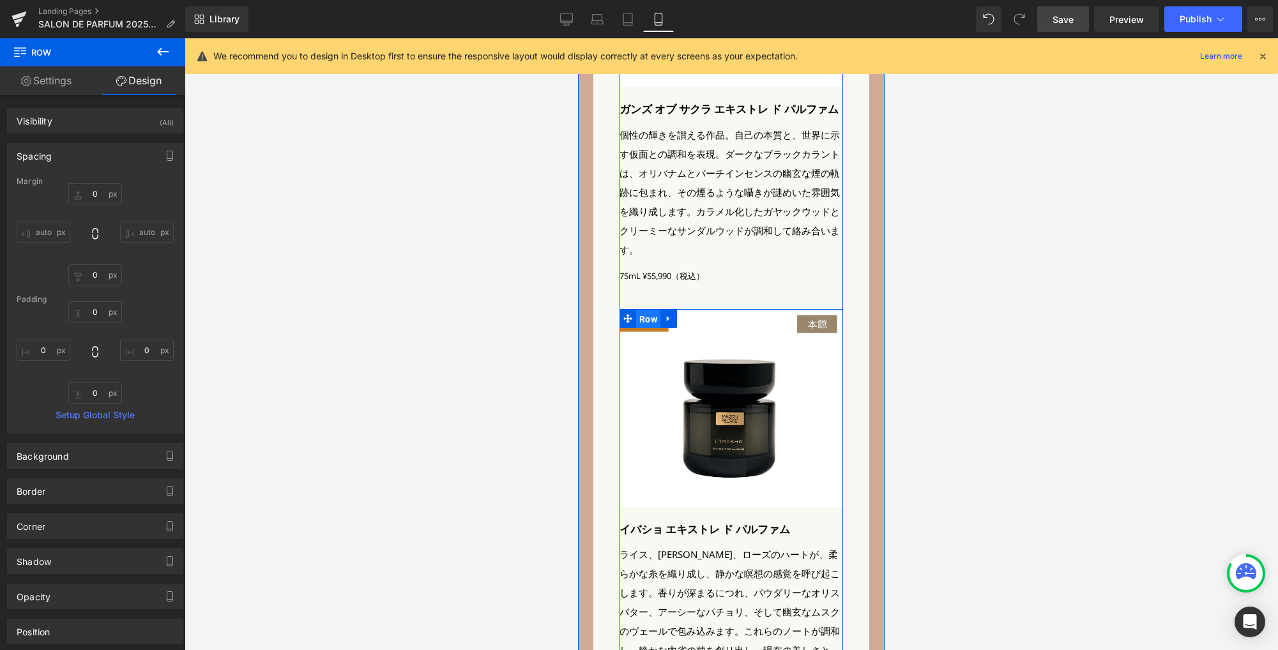
click at [642, 310] on span "Row" at bounding box center [648, 319] width 24 height 19
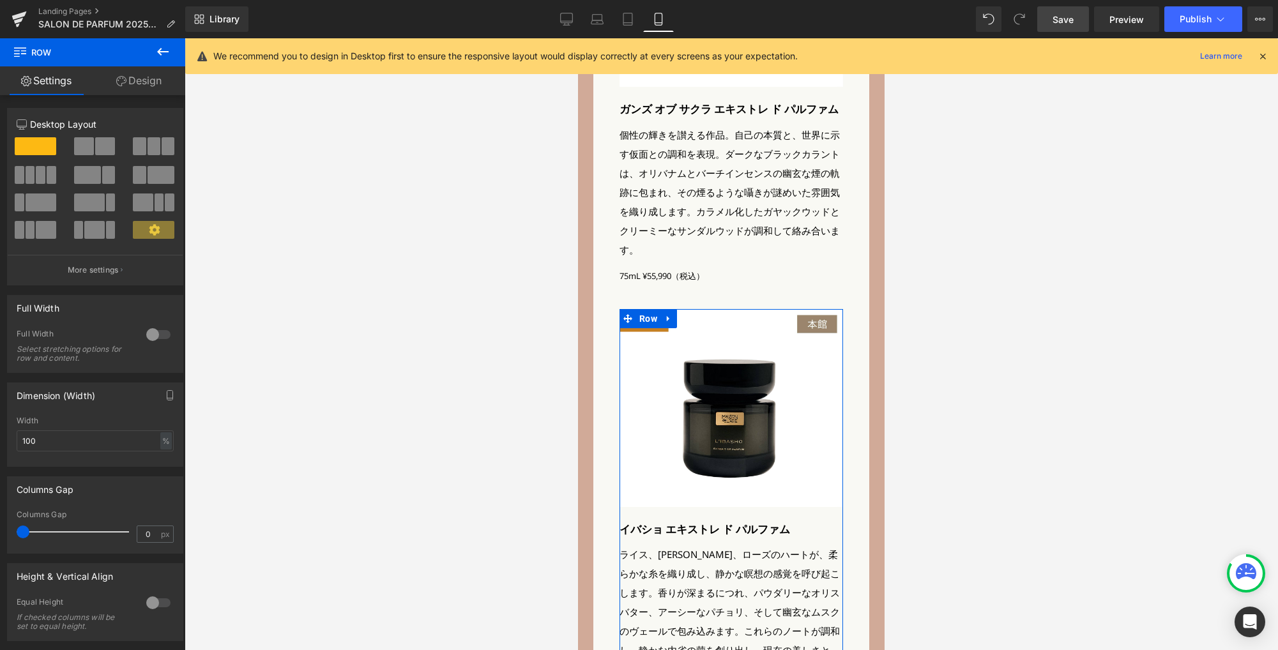
click at [140, 80] on link "Design" at bounding box center [139, 80] width 93 height 29
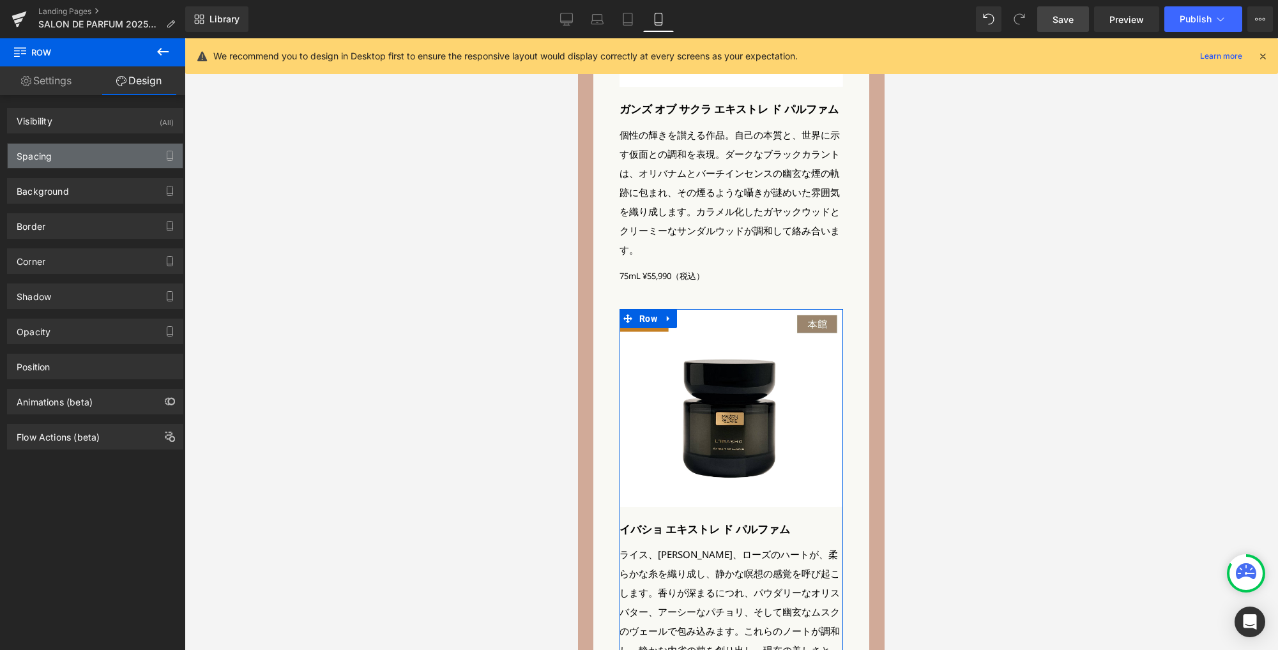
click at [107, 157] on div "Spacing" at bounding box center [95, 156] width 175 height 24
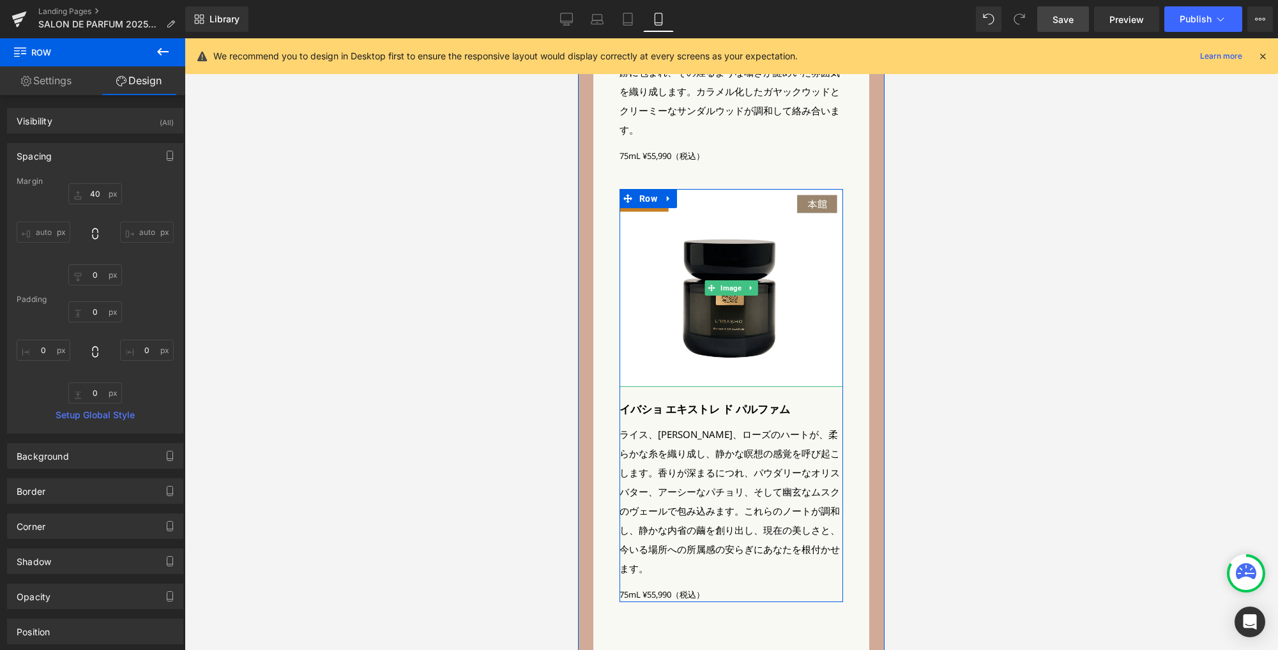
scroll to position [2747, 0]
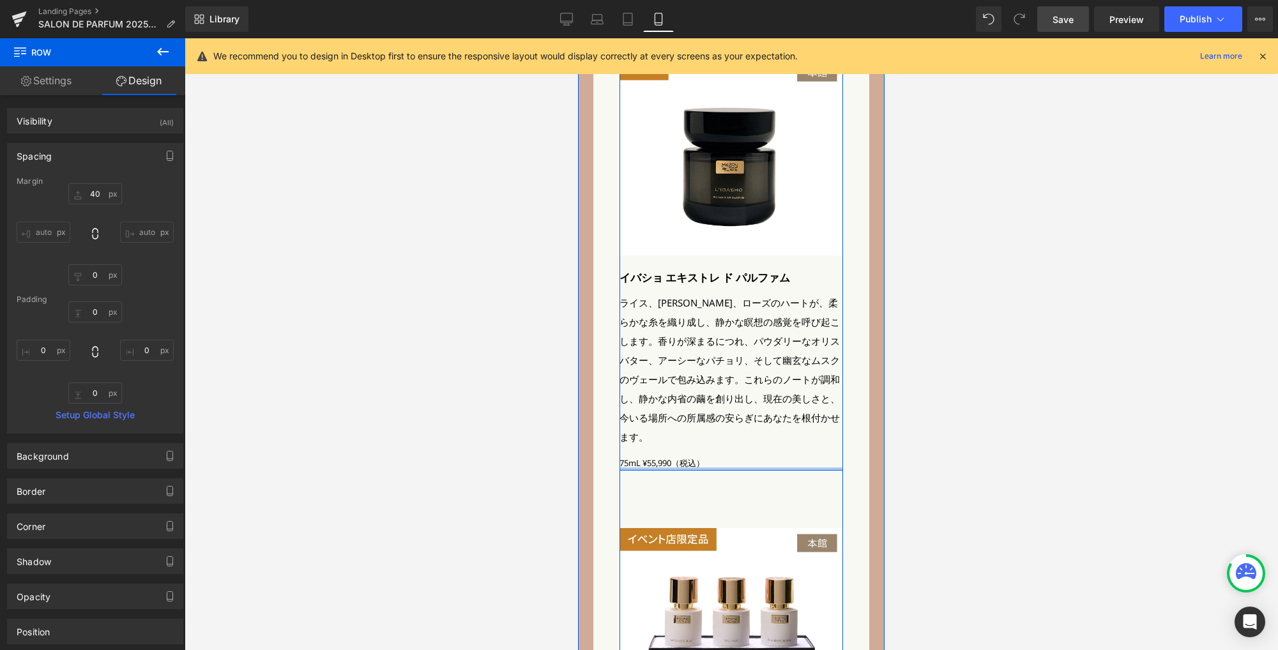
click at [665, 467] on div at bounding box center [730, 468] width 223 height 3
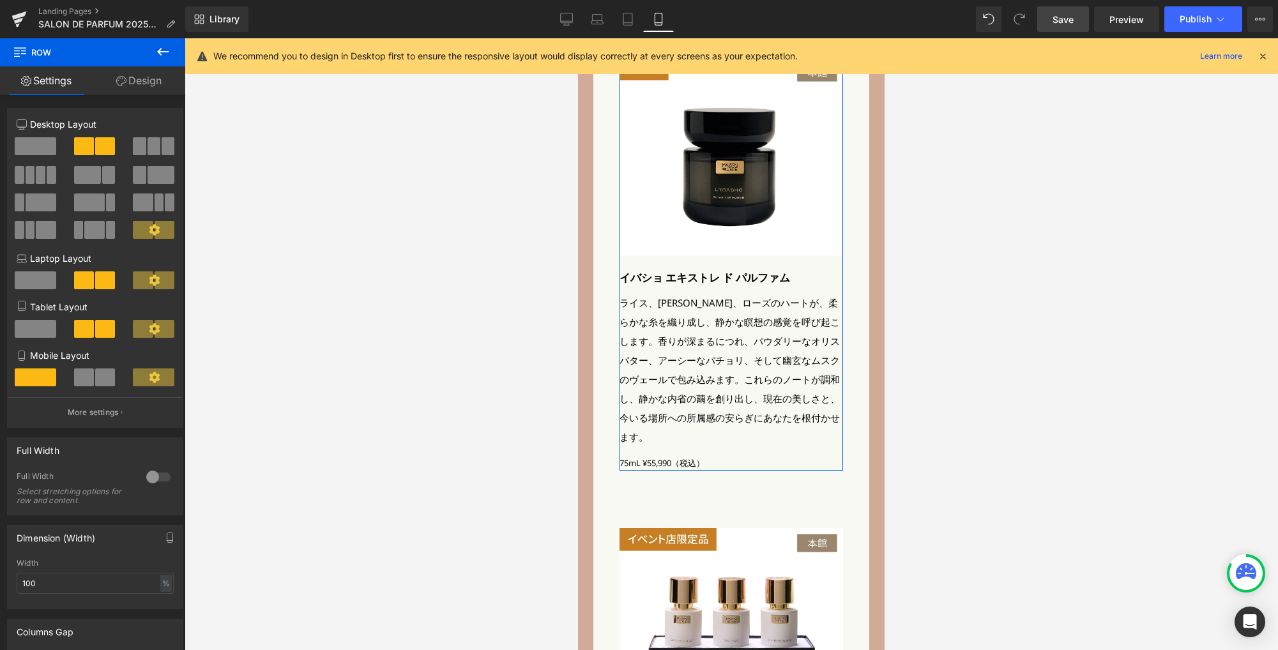
click at [131, 80] on link "Design" at bounding box center [139, 80] width 93 height 29
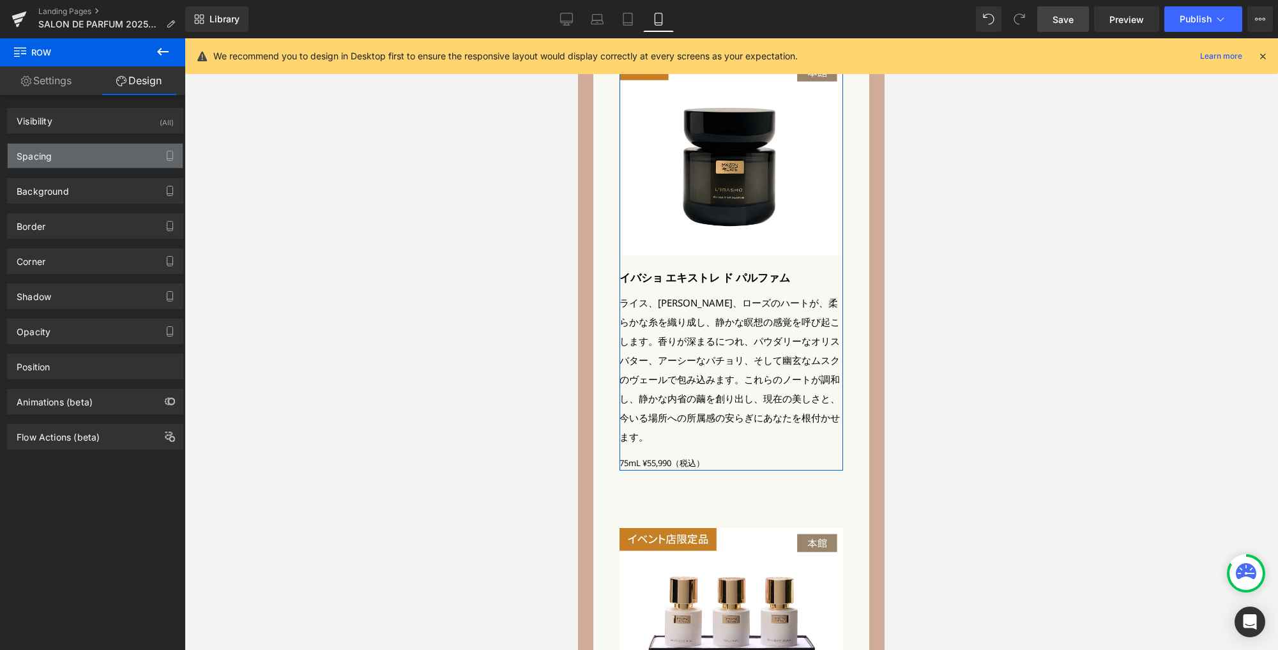
click at [108, 154] on div "Spacing" at bounding box center [95, 156] width 175 height 24
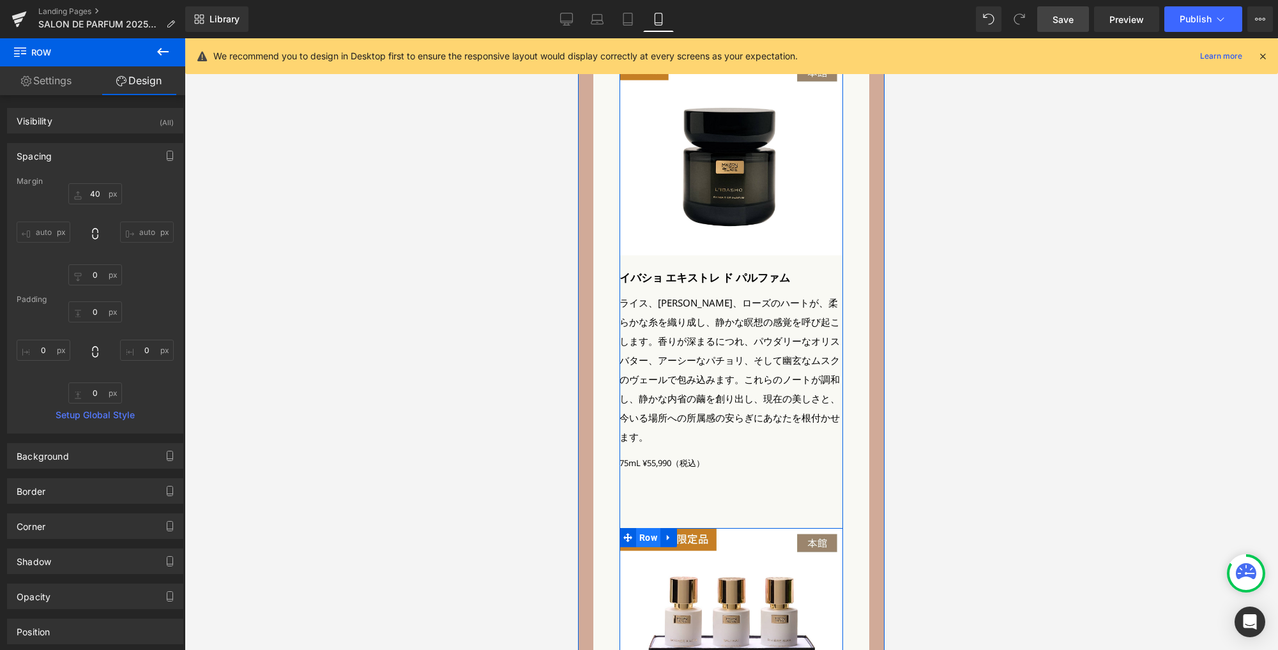
click at [640, 528] on span "Row" at bounding box center [648, 537] width 24 height 19
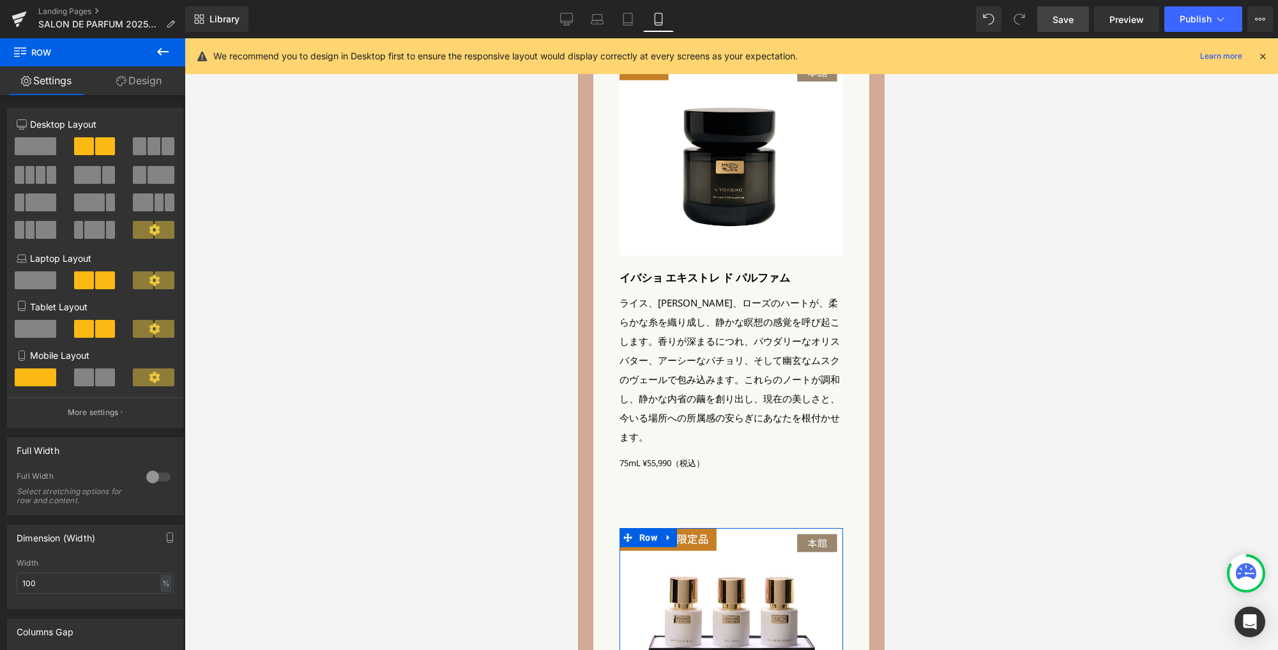
click at [144, 83] on link "Design" at bounding box center [139, 80] width 93 height 29
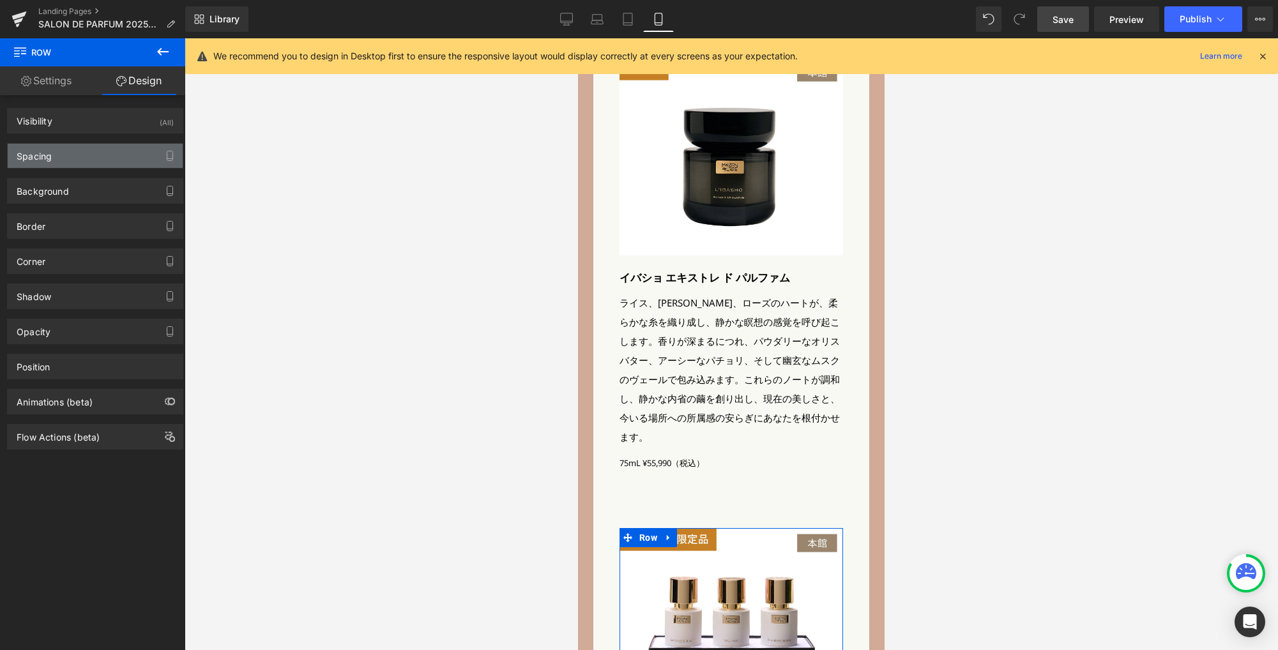
click at [104, 155] on div "Spacing" at bounding box center [95, 156] width 175 height 24
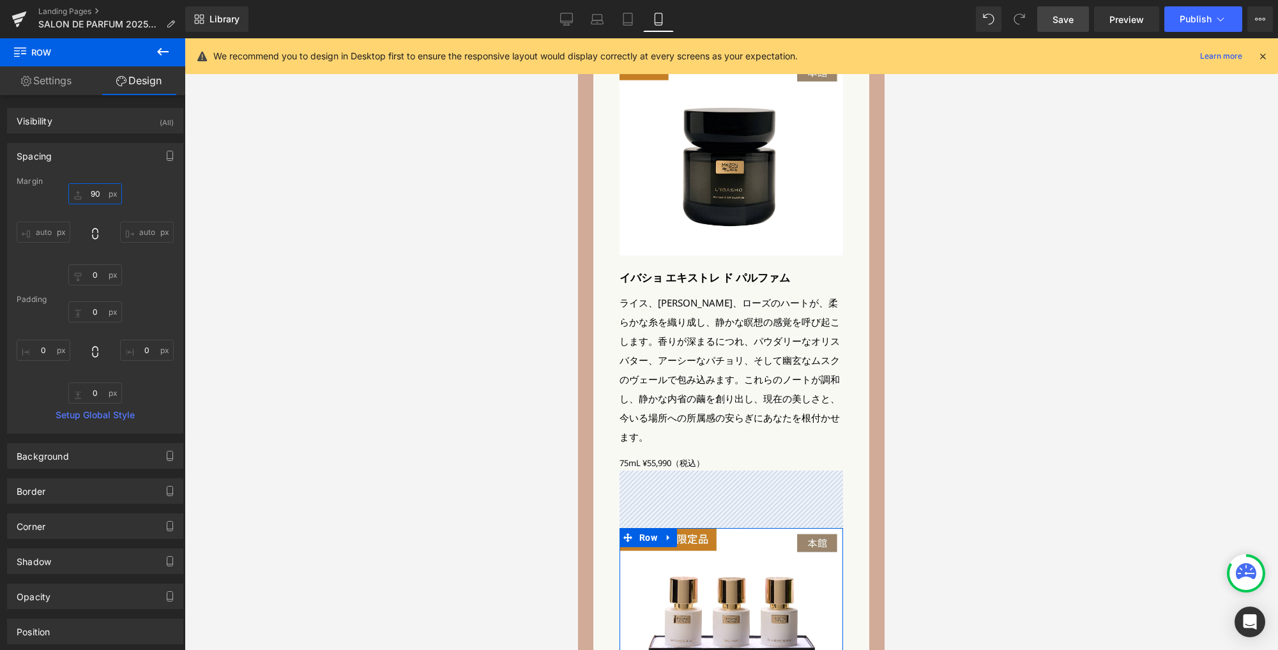
click at [99, 192] on input "90" at bounding box center [95, 193] width 54 height 21
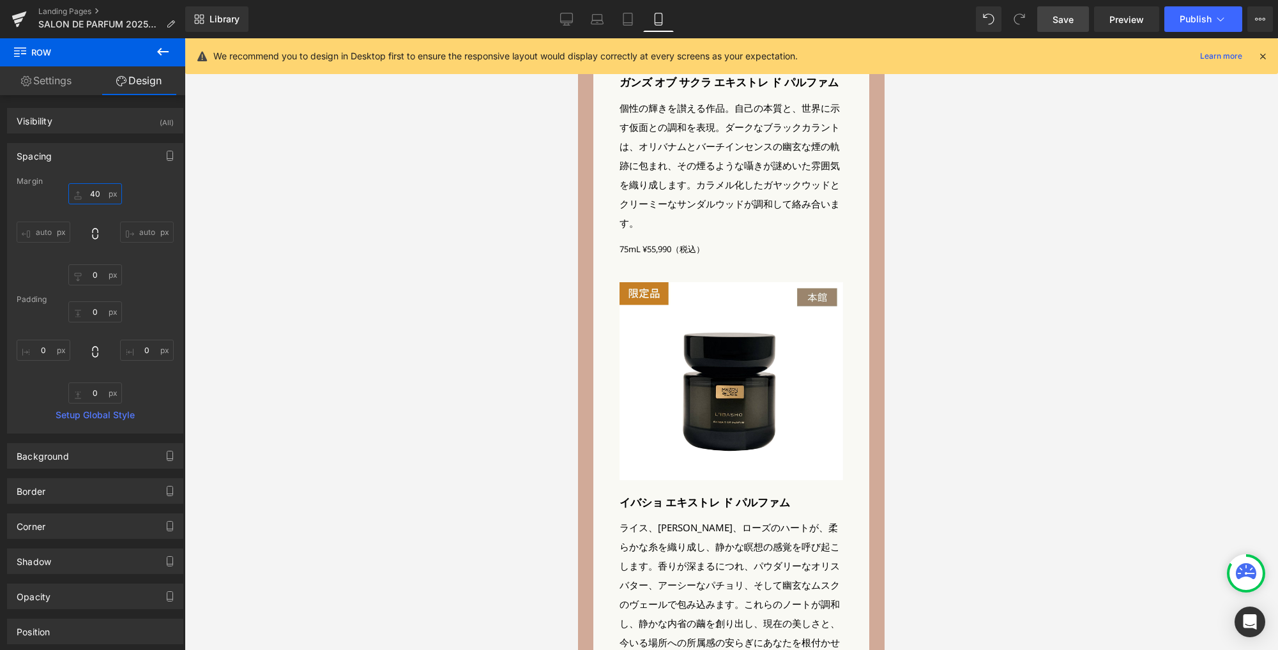
scroll to position [2636, 0]
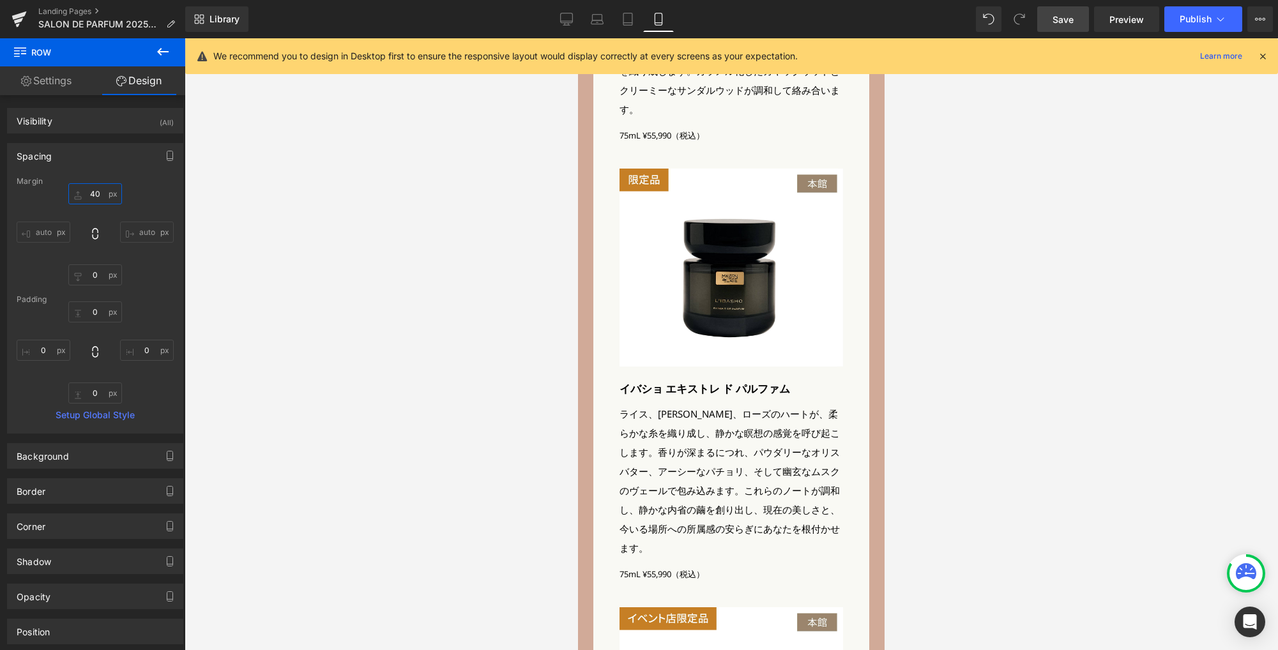
drag, startPoint x: 878, startPoint y: 368, endPoint x: 1489, endPoint y: 330, distance: 612.2
click at [1060, 21] on span "Save" at bounding box center [1062, 19] width 21 height 13
click at [575, 20] on link "Desktop" at bounding box center [566, 19] width 31 height 26
type input "90"
type input "0"
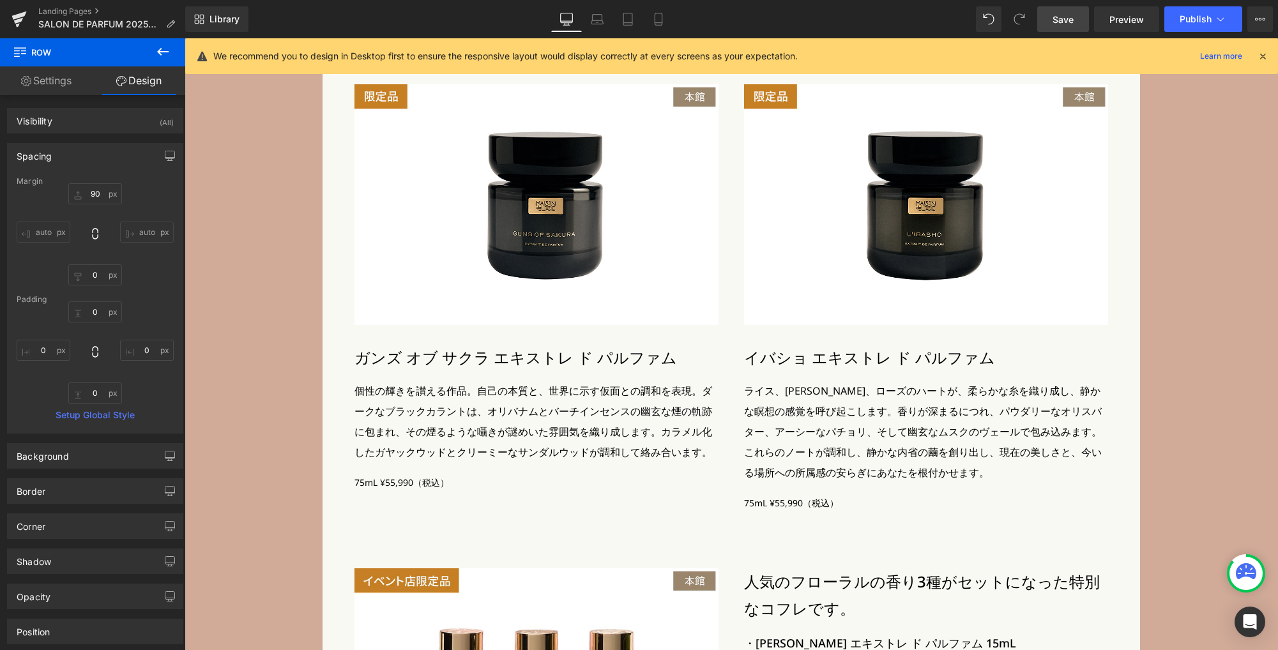
scroll to position [3065, 0]
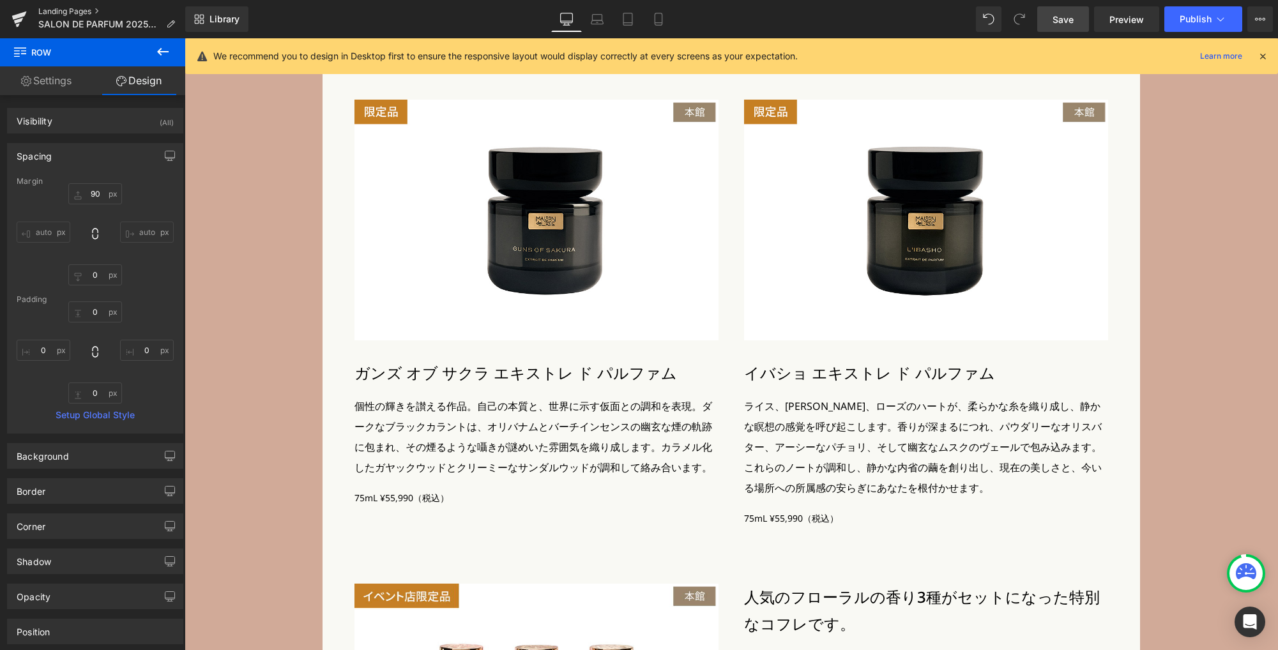
click at [84, 10] on link "Landing Pages" at bounding box center [111, 11] width 147 height 10
